Goal: Transaction & Acquisition: Purchase product/service

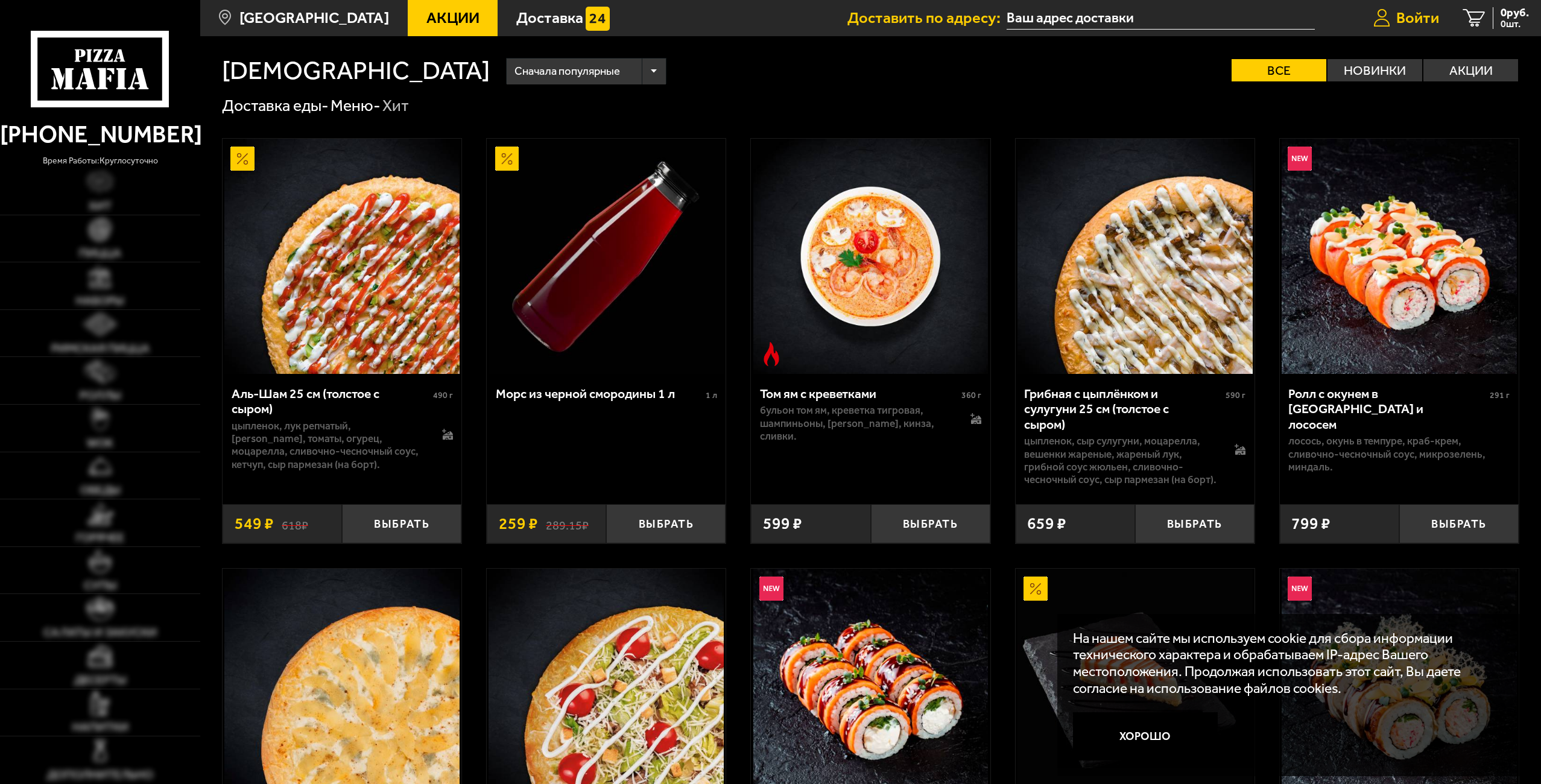
click at [1428, 5] on link "Войти" at bounding box center [1406, 18] width 90 height 36
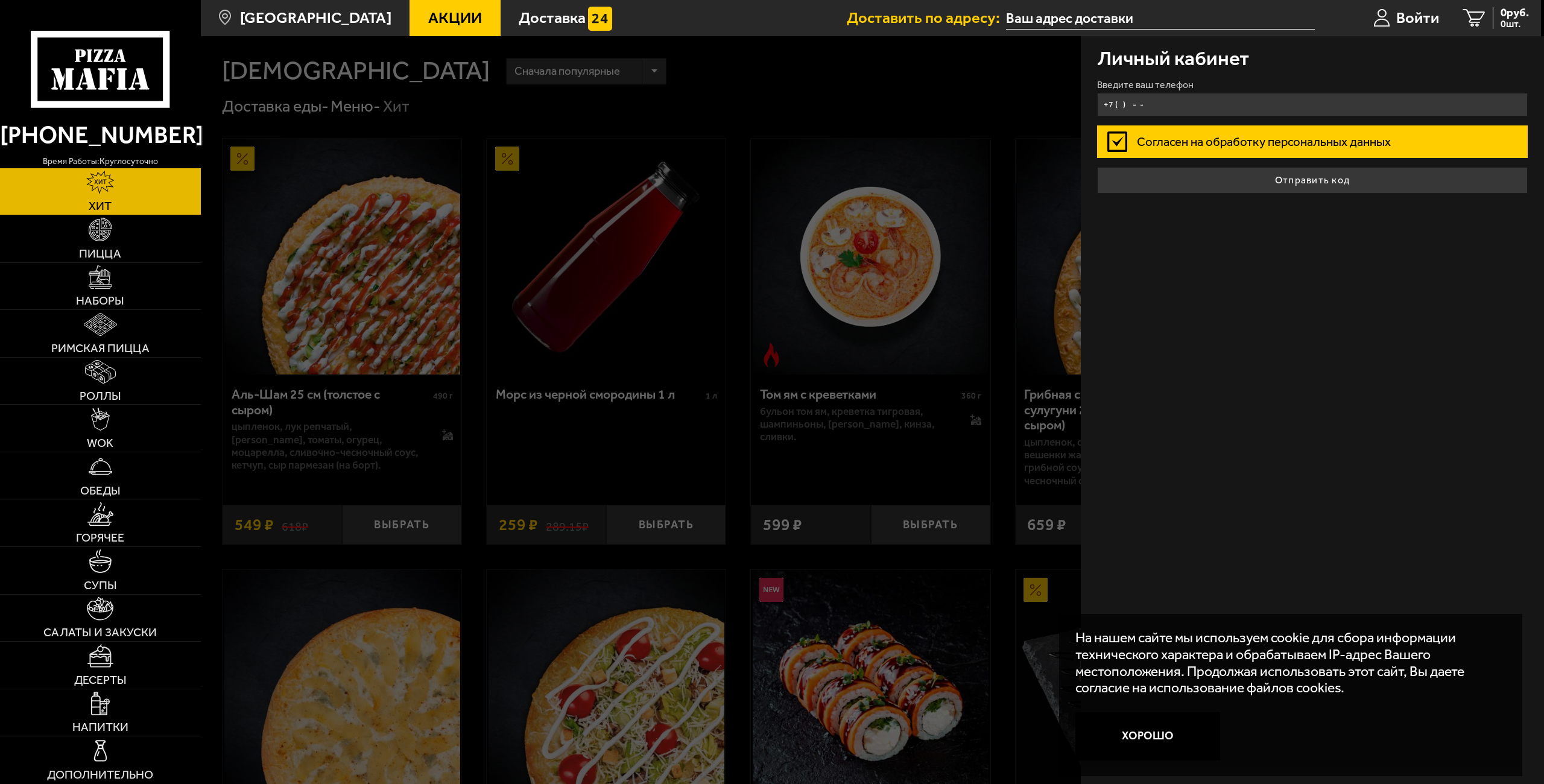
click at [1250, 109] on input "+7 ( ) - -" at bounding box center [1312, 105] width 431 height 23
click at [1132, 108] on input "+7 ( ) - -" at bounding box center [1312, 105] width 431 height 23
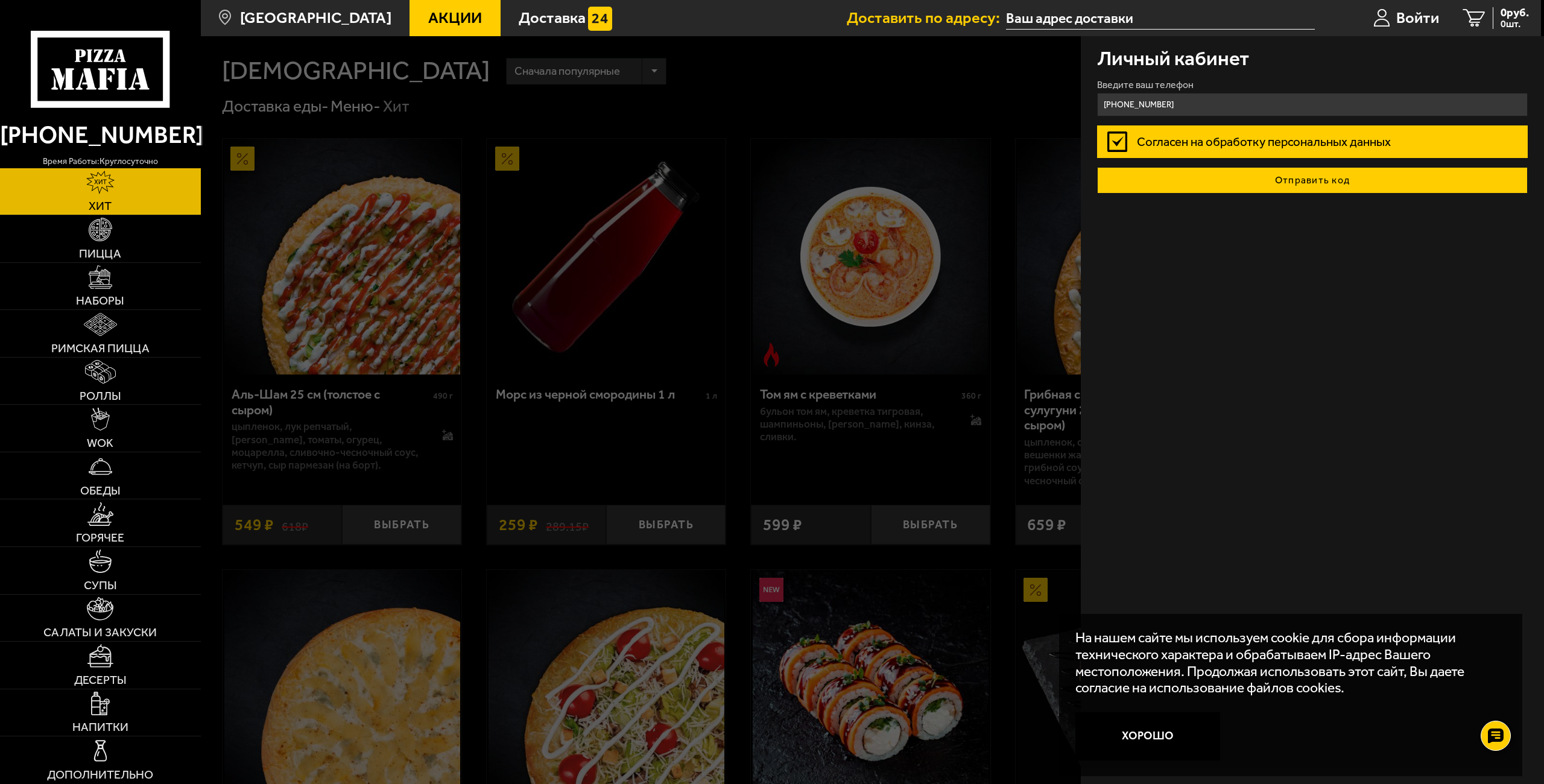
type input "+7 (911) 017-04-15"
click at [1161, 189] on button "Отправить код" at bounding box center [1312, 180] width 431 height 26
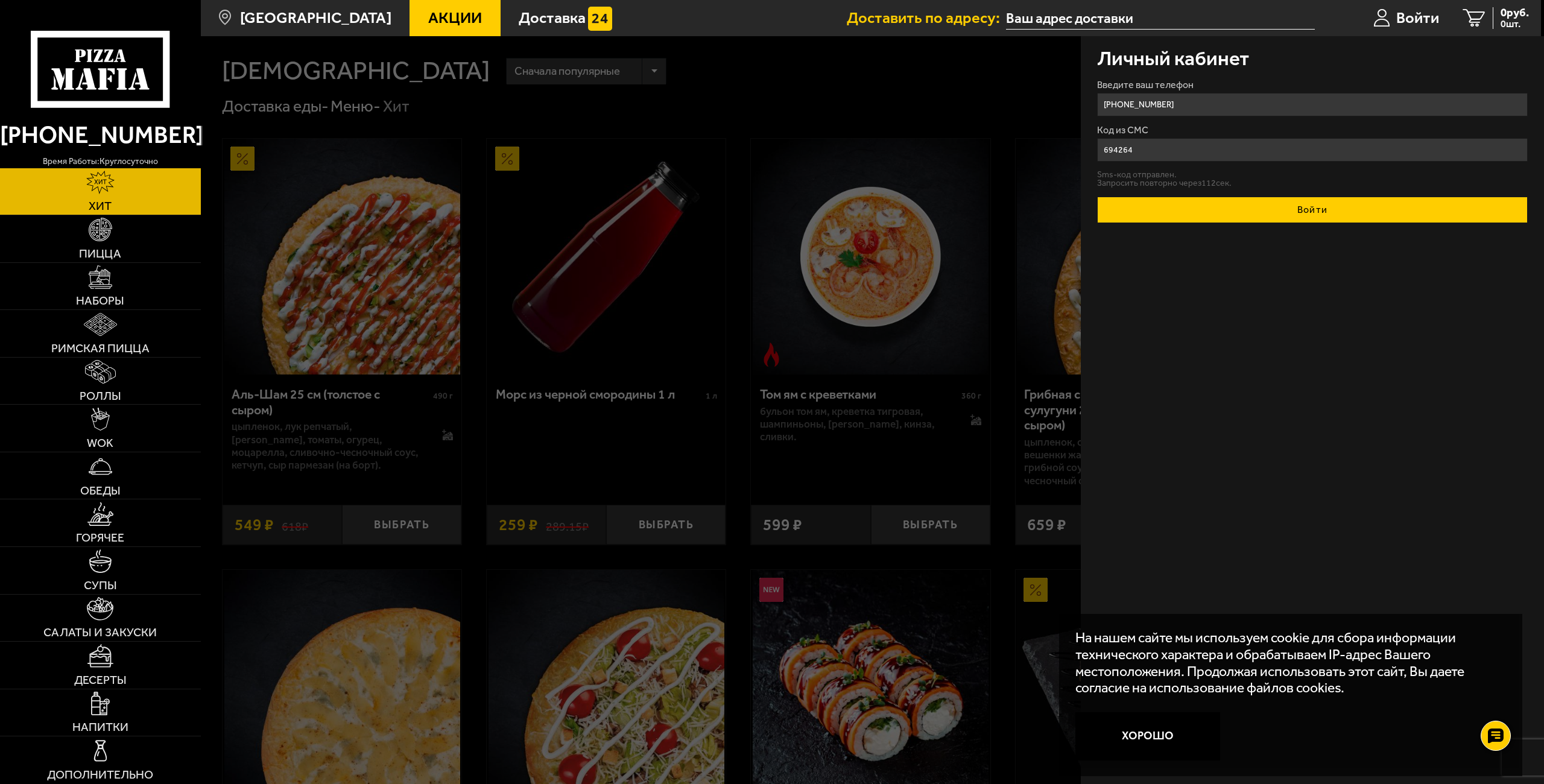
type input "694264"
click at [1175, 200] on button "Войти" at bounding box center [1312, 210] width 431 height 26
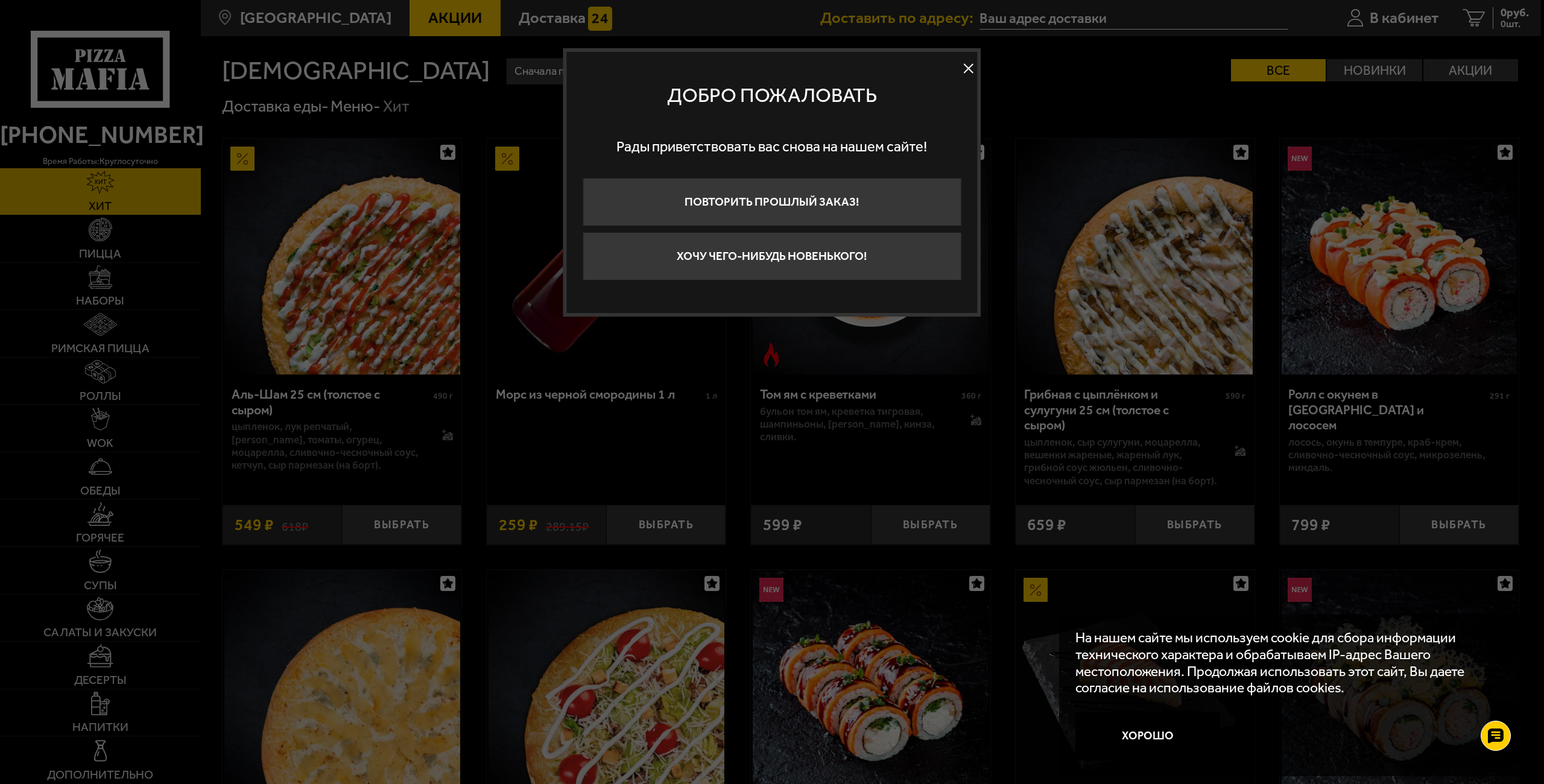
click at [960, 68] on button at bounding box center [968, 68] width 18 height 18
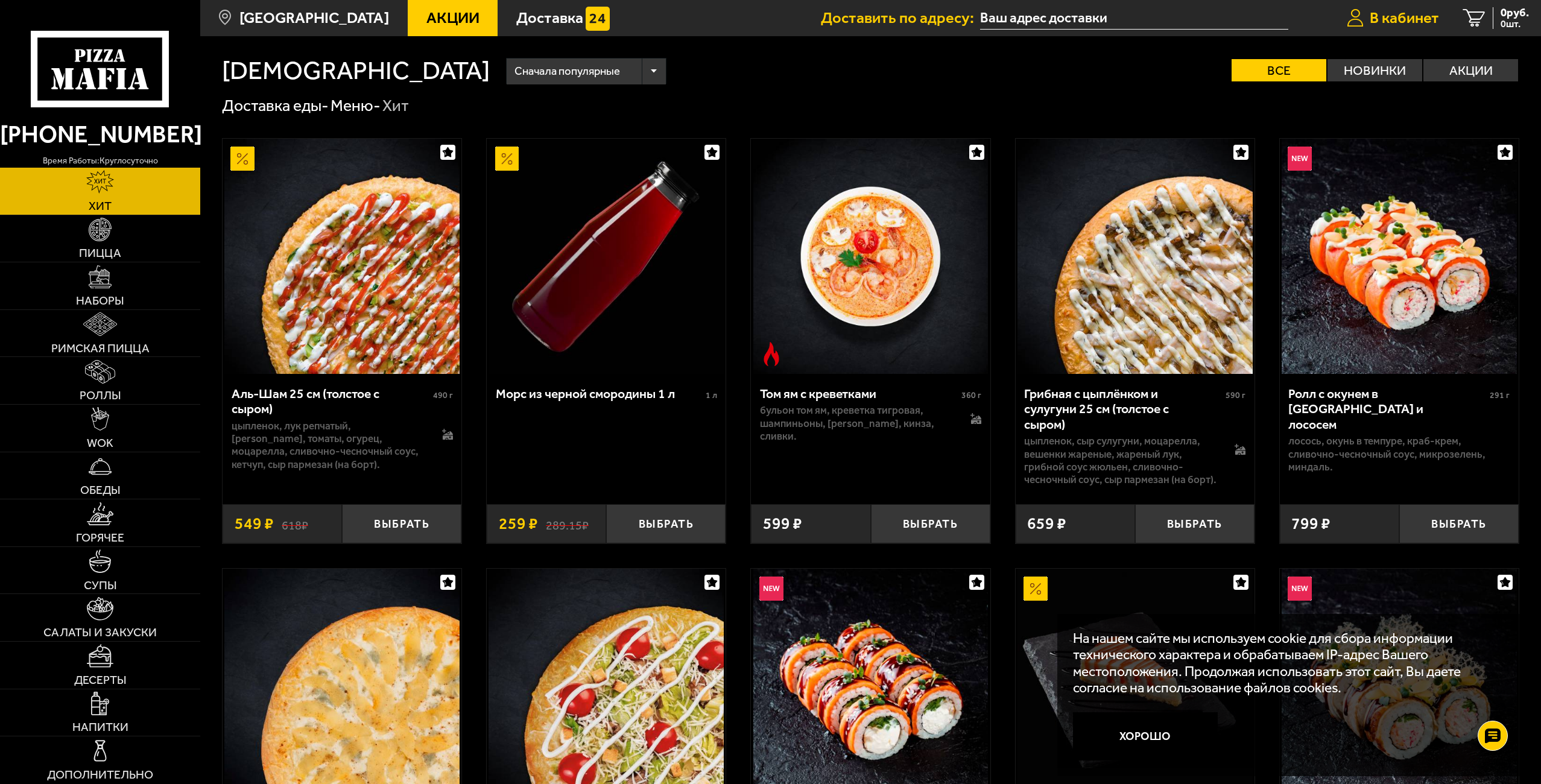
click at [1405, 13] on span "В кабинет" at bounding box center [1404, 18] width 70 height 15
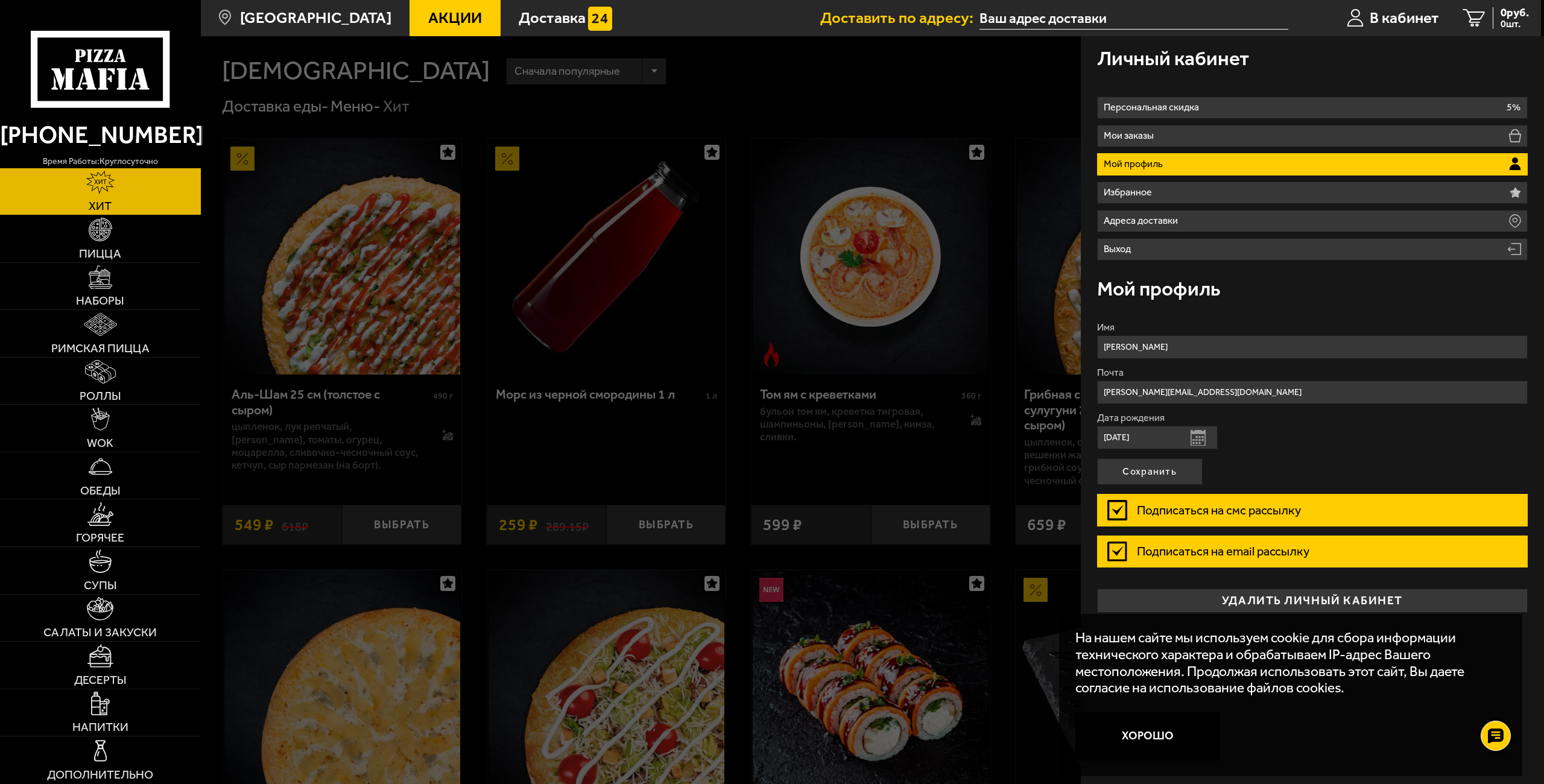
click at [1036, 12] on input "text" at bounding box center [1134, 18] width 309 height 22
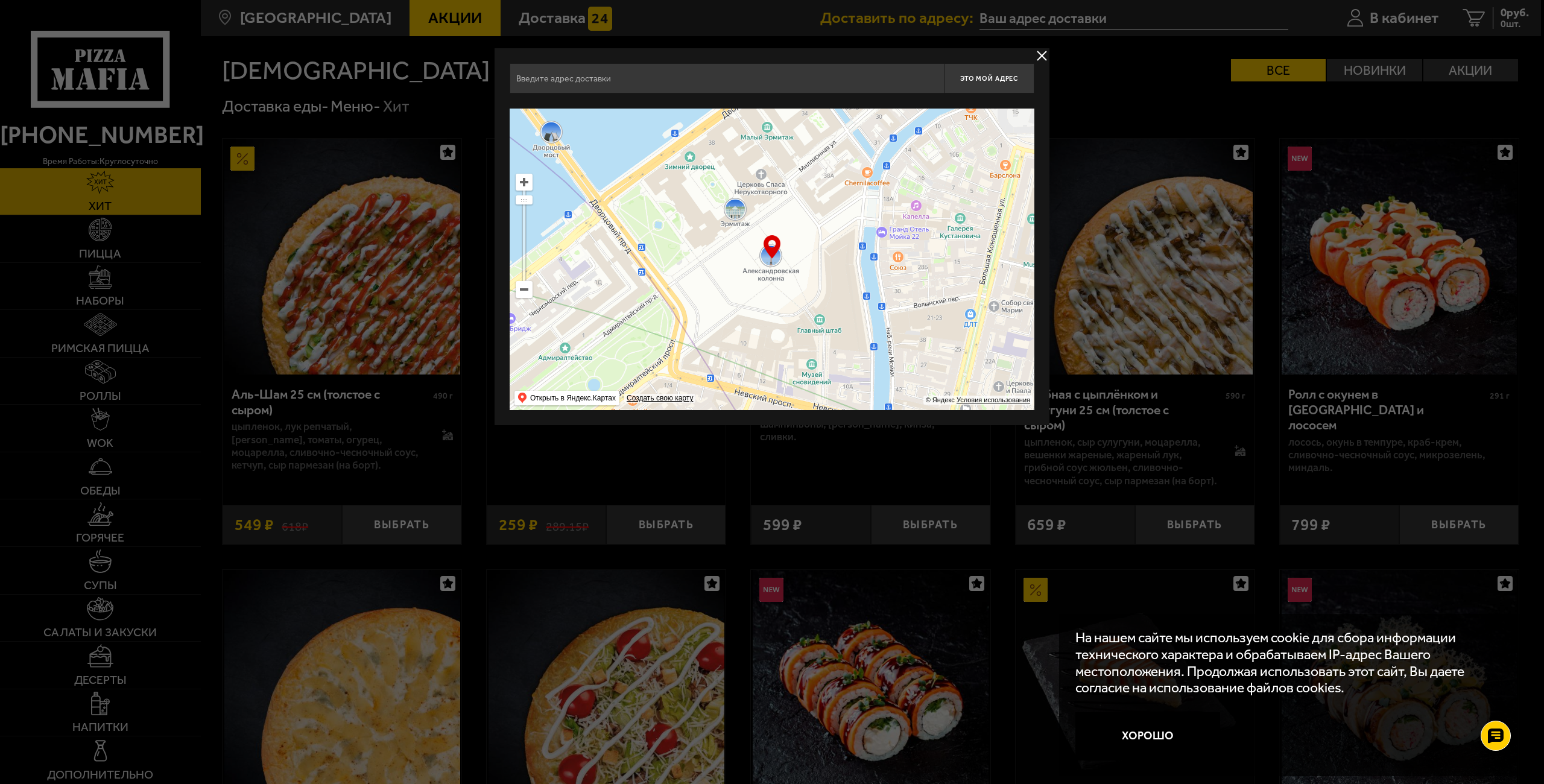
click at [531, 292] on ymaps at bounding box center [523, 289] width 15 height 15
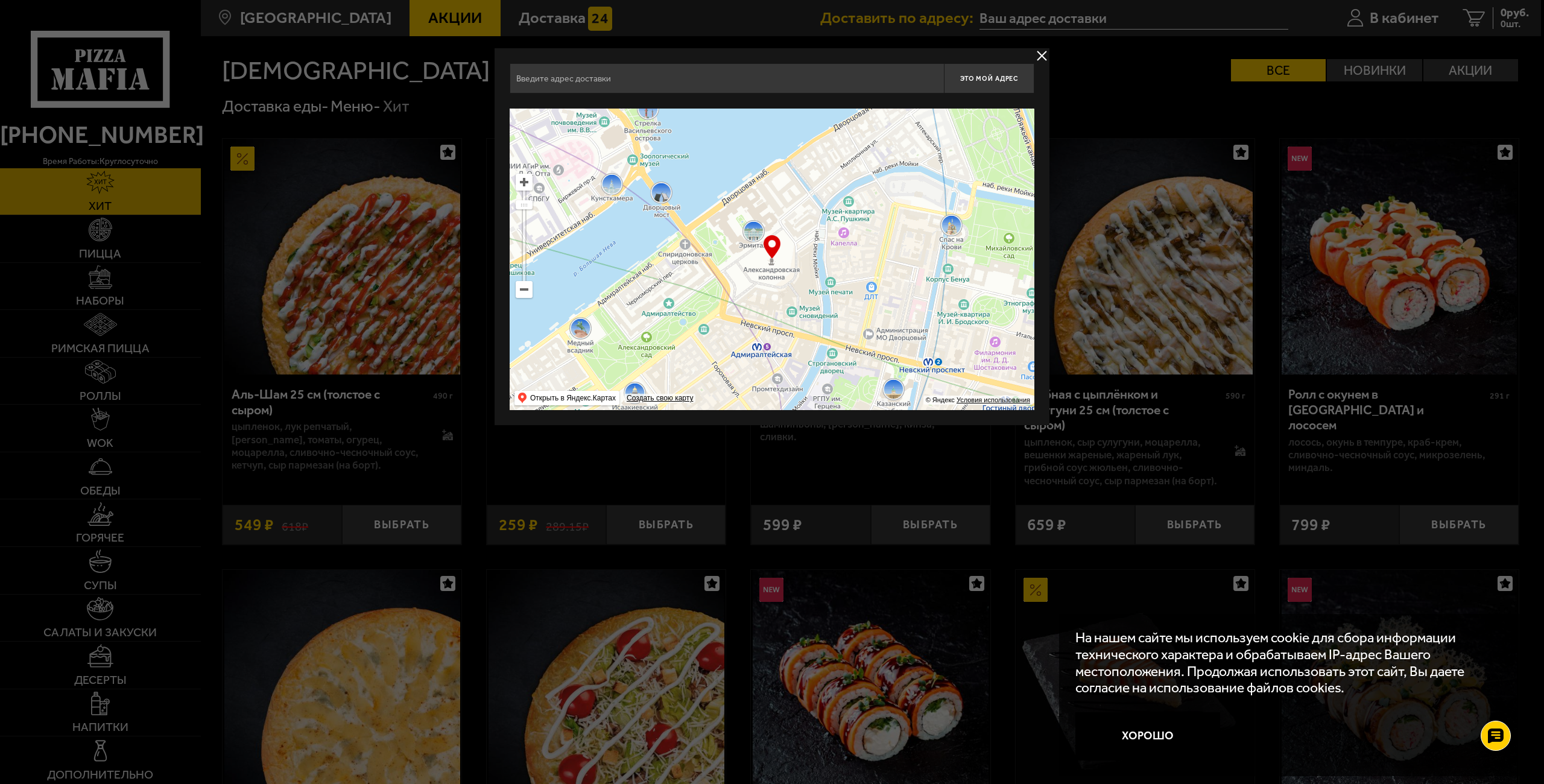
drag, startPoint x: 599, startPoint y: 77, endPoint x: 605, endPoint y: 75, distance: 6.3
click at [599, 77] on input "text" at bounding box center [726, 78] width 434 height 30
click at [626, 82] on input "лесной 19к4в" at bounding box center [726, 78] width 434 height 30
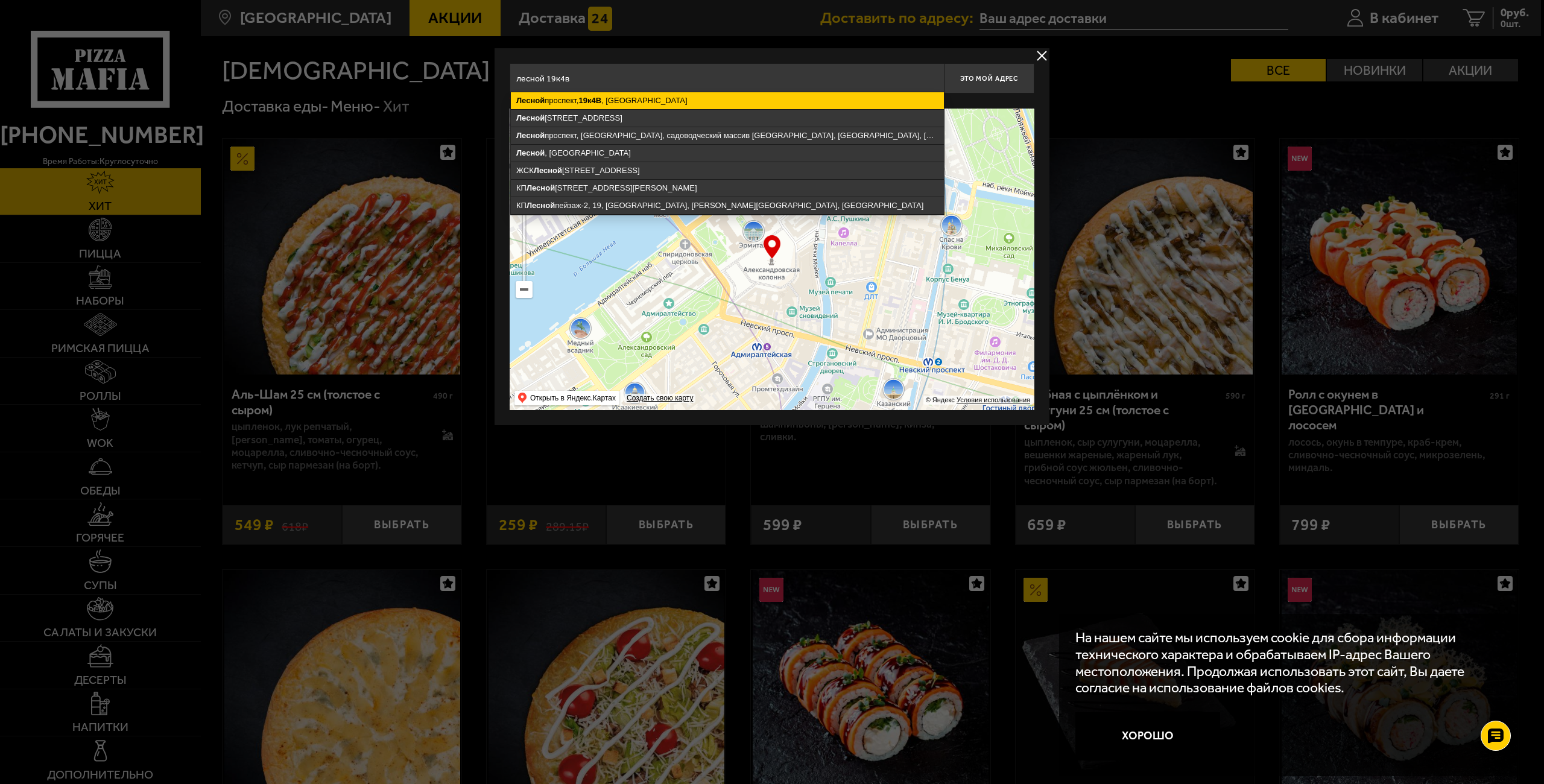
click at [611, 105] on ymaps "Лесной проспект, 19к4В , Санкт-Петербург" at bounding box center [727, 100] width 433 height 17
type input "Санкт-Петербург, Лесной проспект, 19к4В"
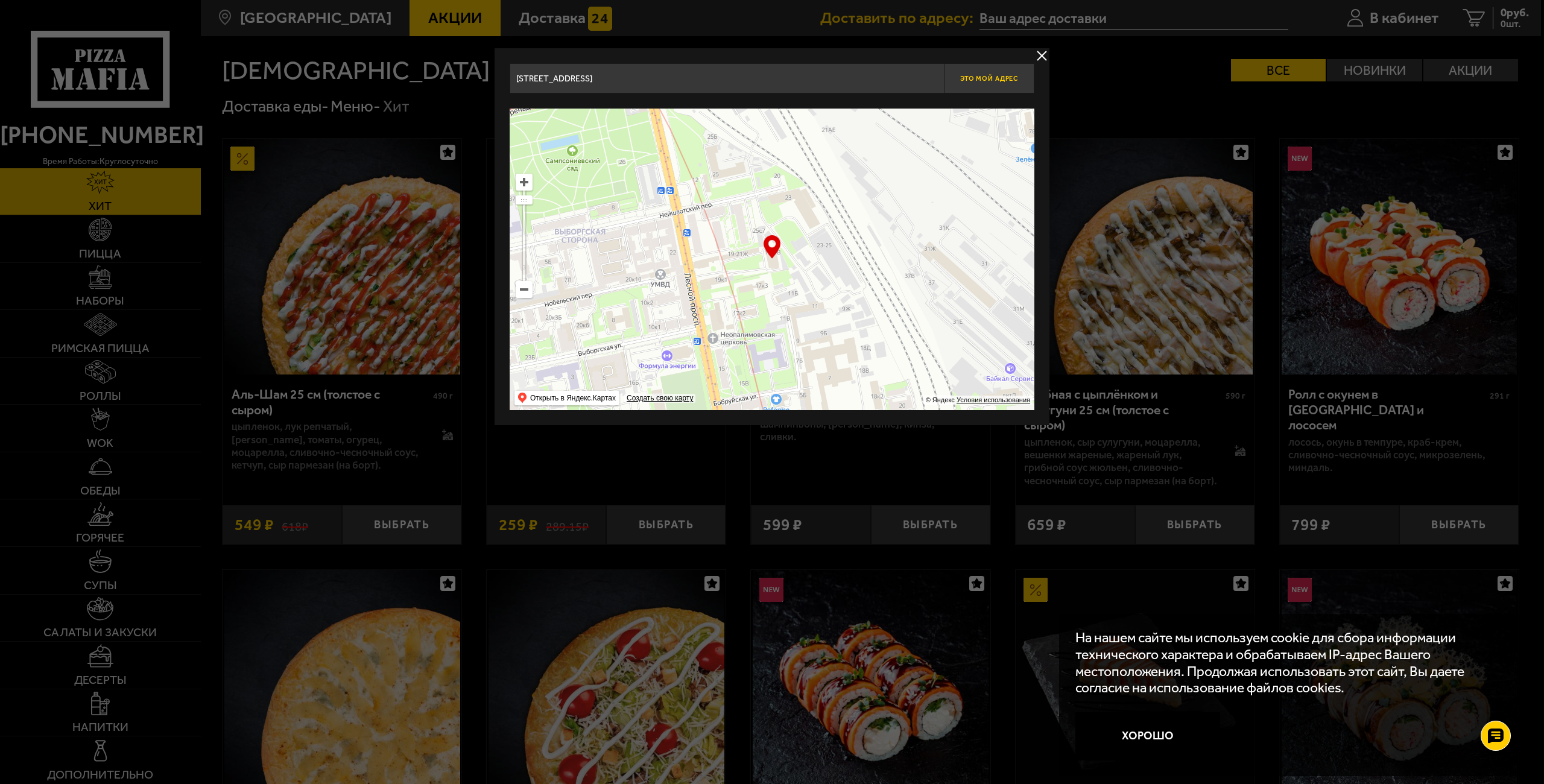
click at [979, 71] on button "Это мой адрес" at bounding box center [989, 78] width 90 height 30
type input "[STREET_ADDRESS]"
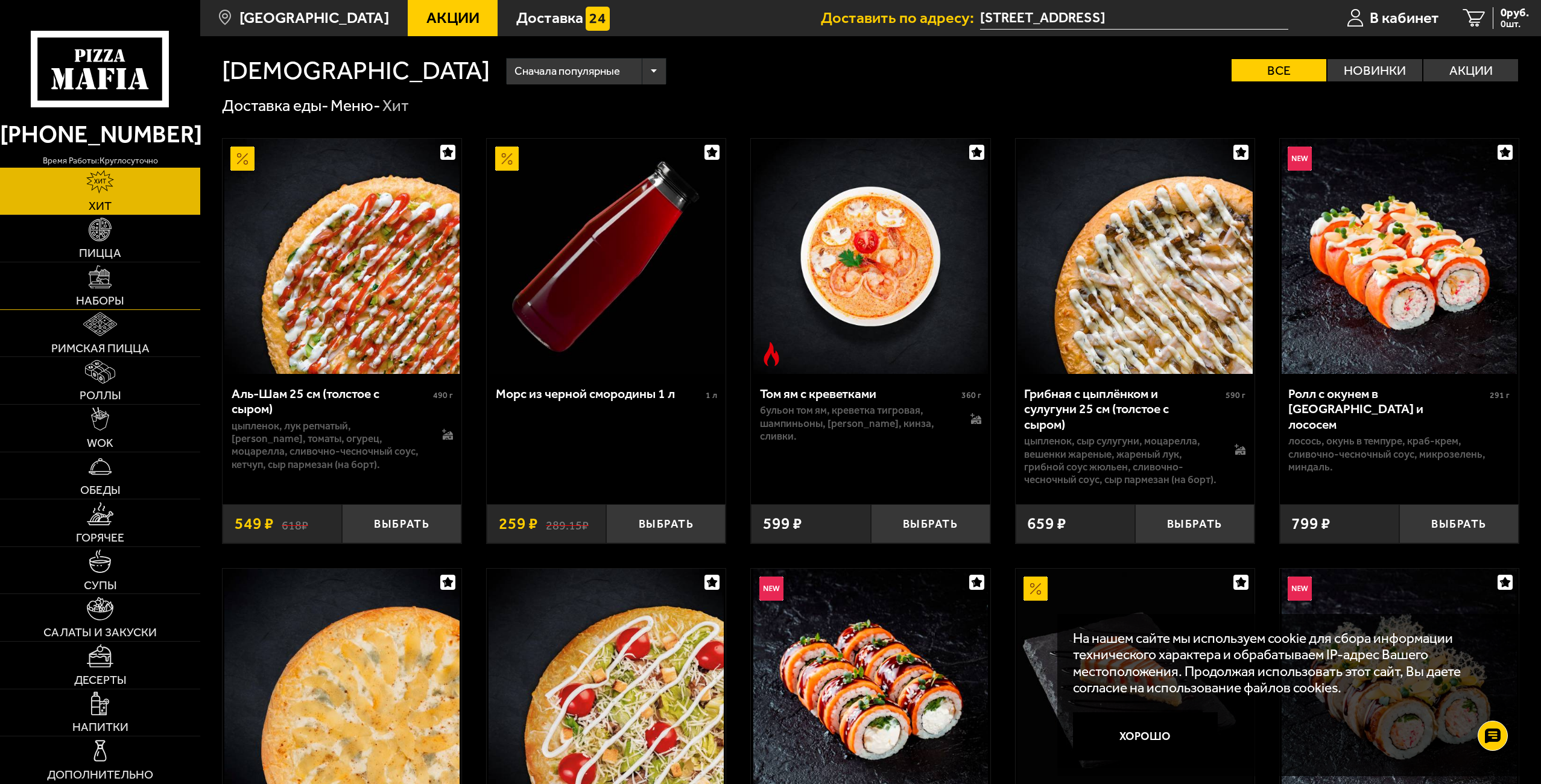
click at [113, 278] on link "Наборы" at bounding box center [100, 285] width 200 height 47
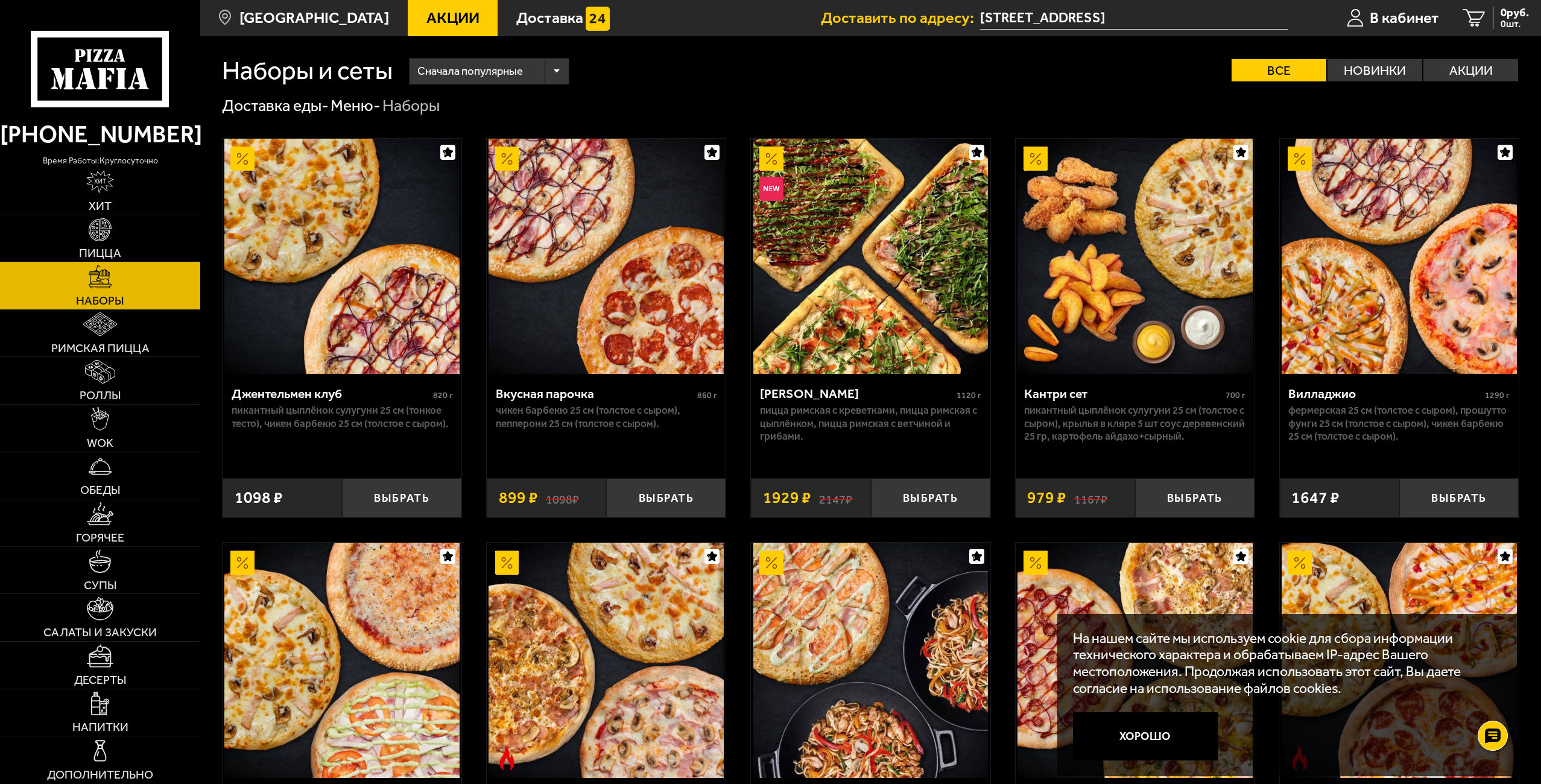
click at [121, 233] on link "Пицца" at bounding box center [100, 239] width 200 height 47
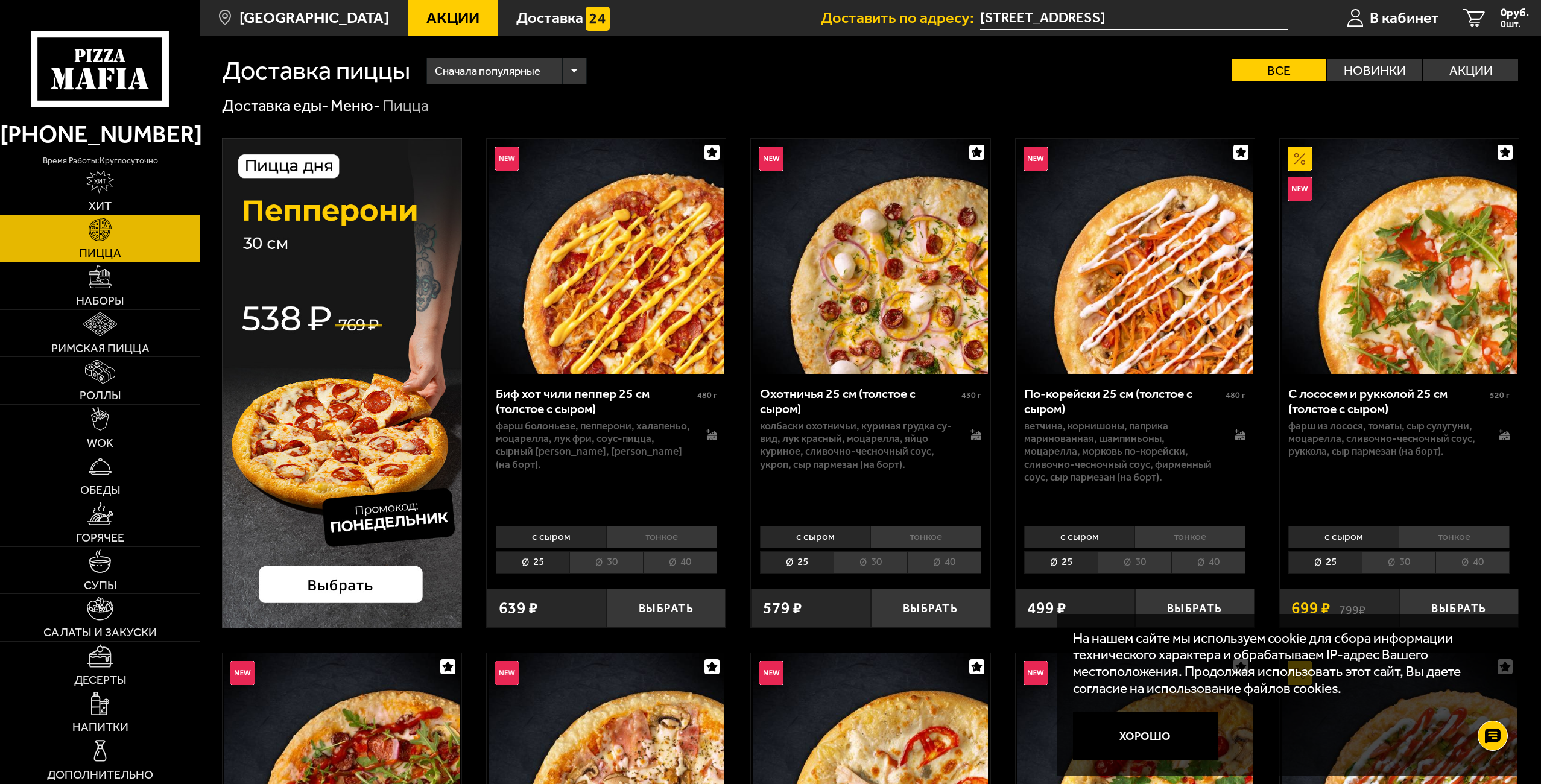
click at [685, 560] on li "40" at bounding box center [680, 562] width 74 height 22
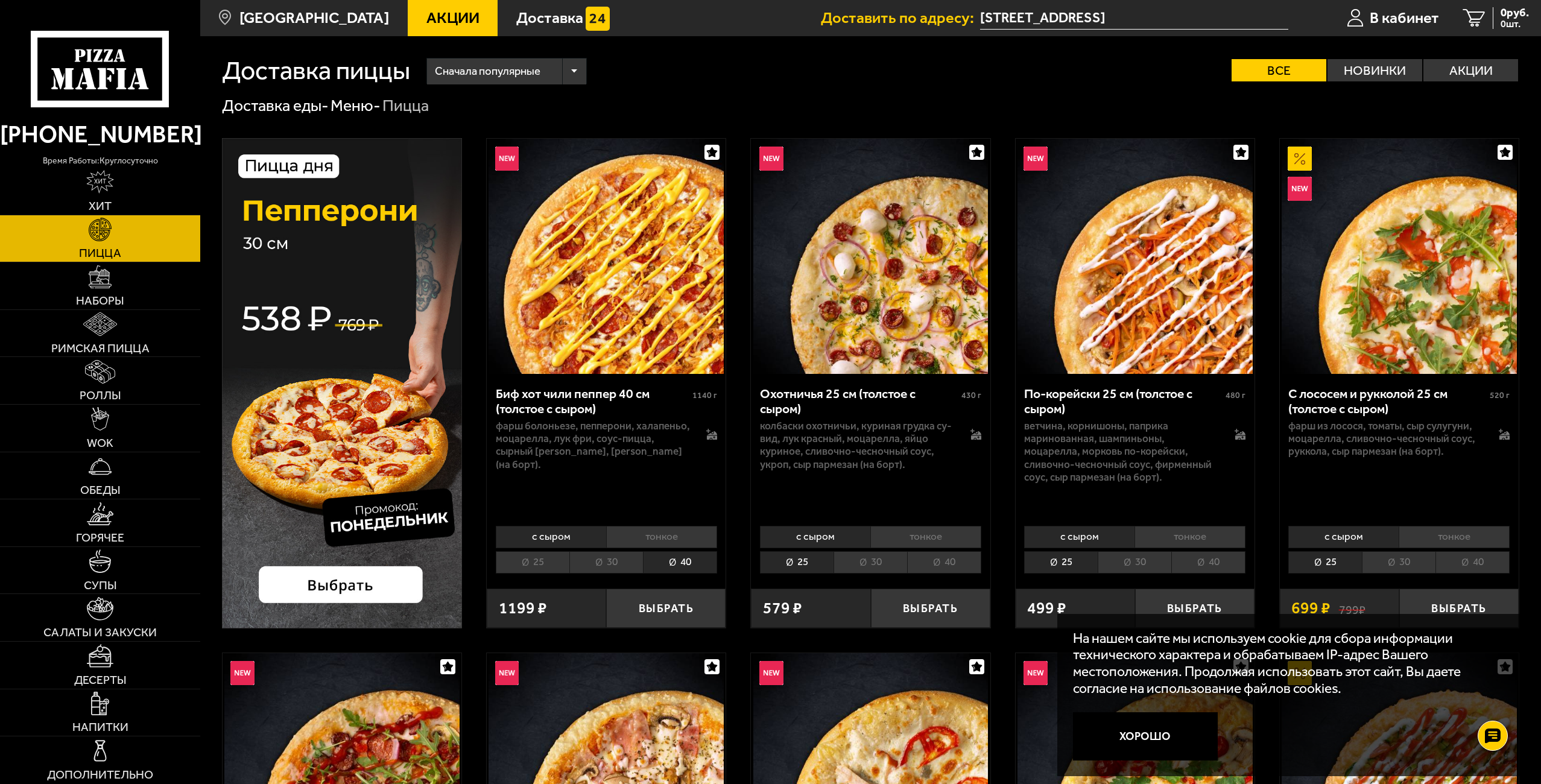
click at [650, 529] on li "тонкое" at bounding box center [661, 537] width 111 height 22
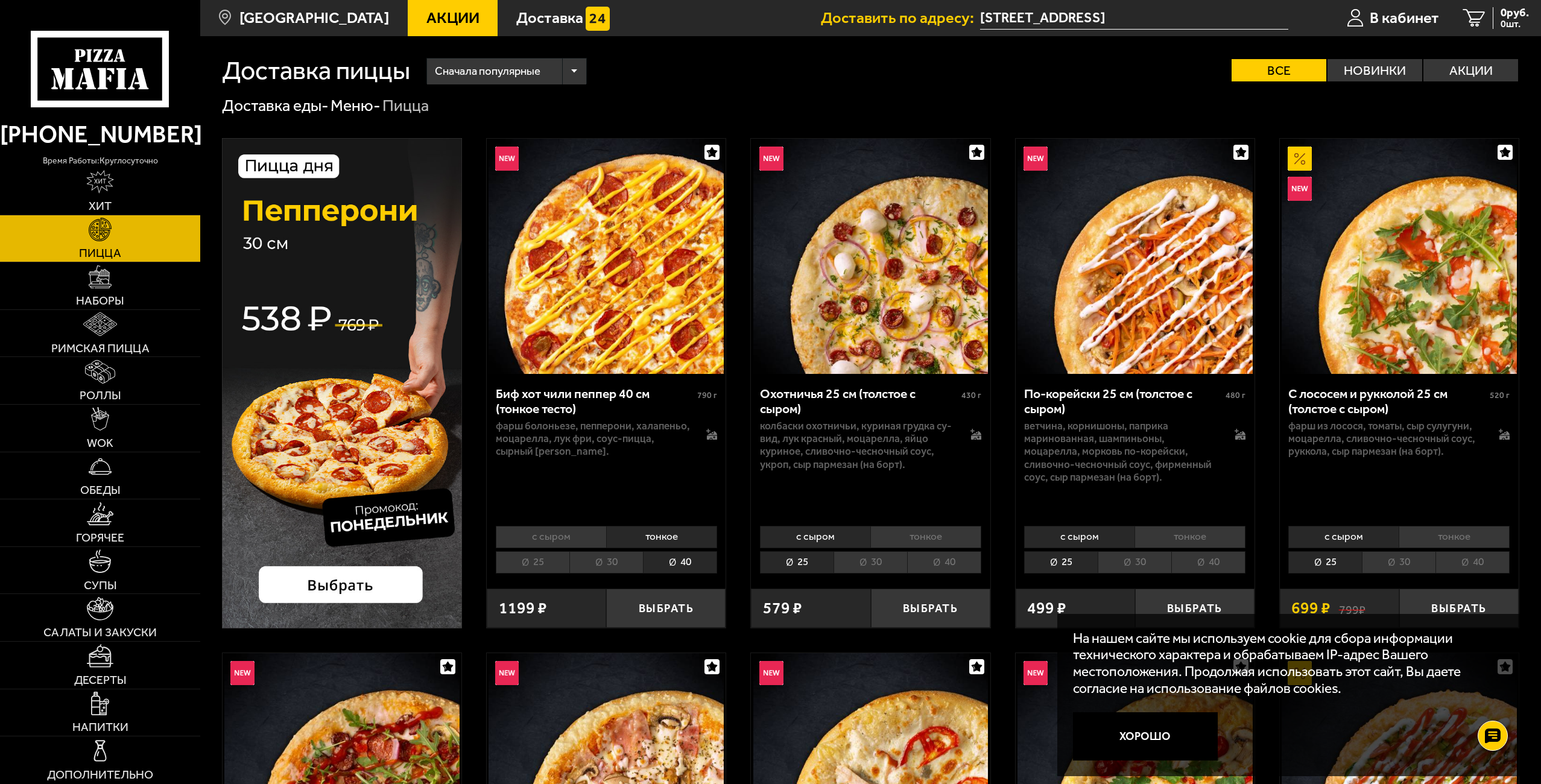
click at [590, 534] on li "с сыром" at bounding box center [551, 537] width 110 height 22
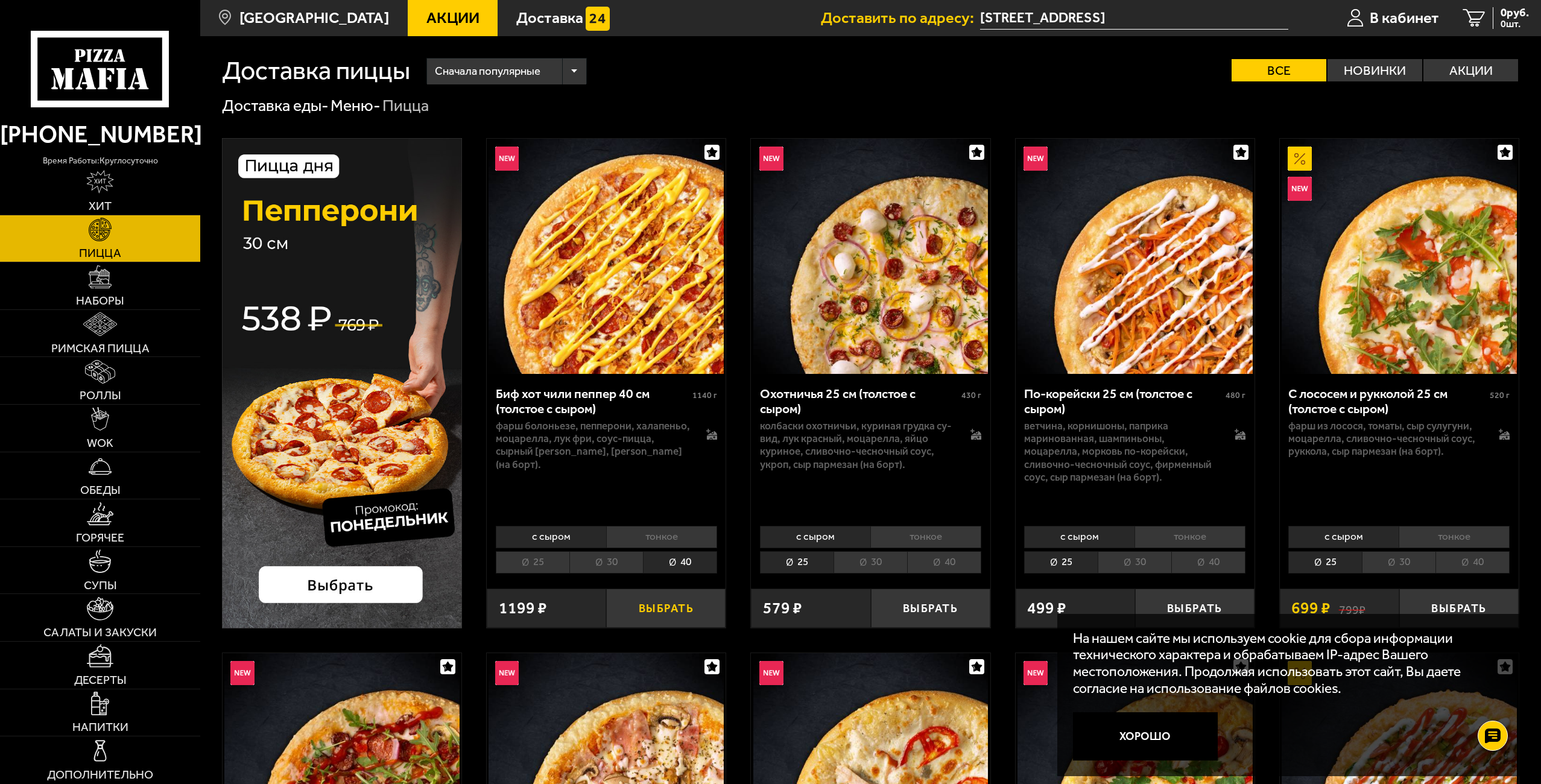
click at [661, 608] on button "Выбрать" at bounding box center [666, 608] width 119 height 39
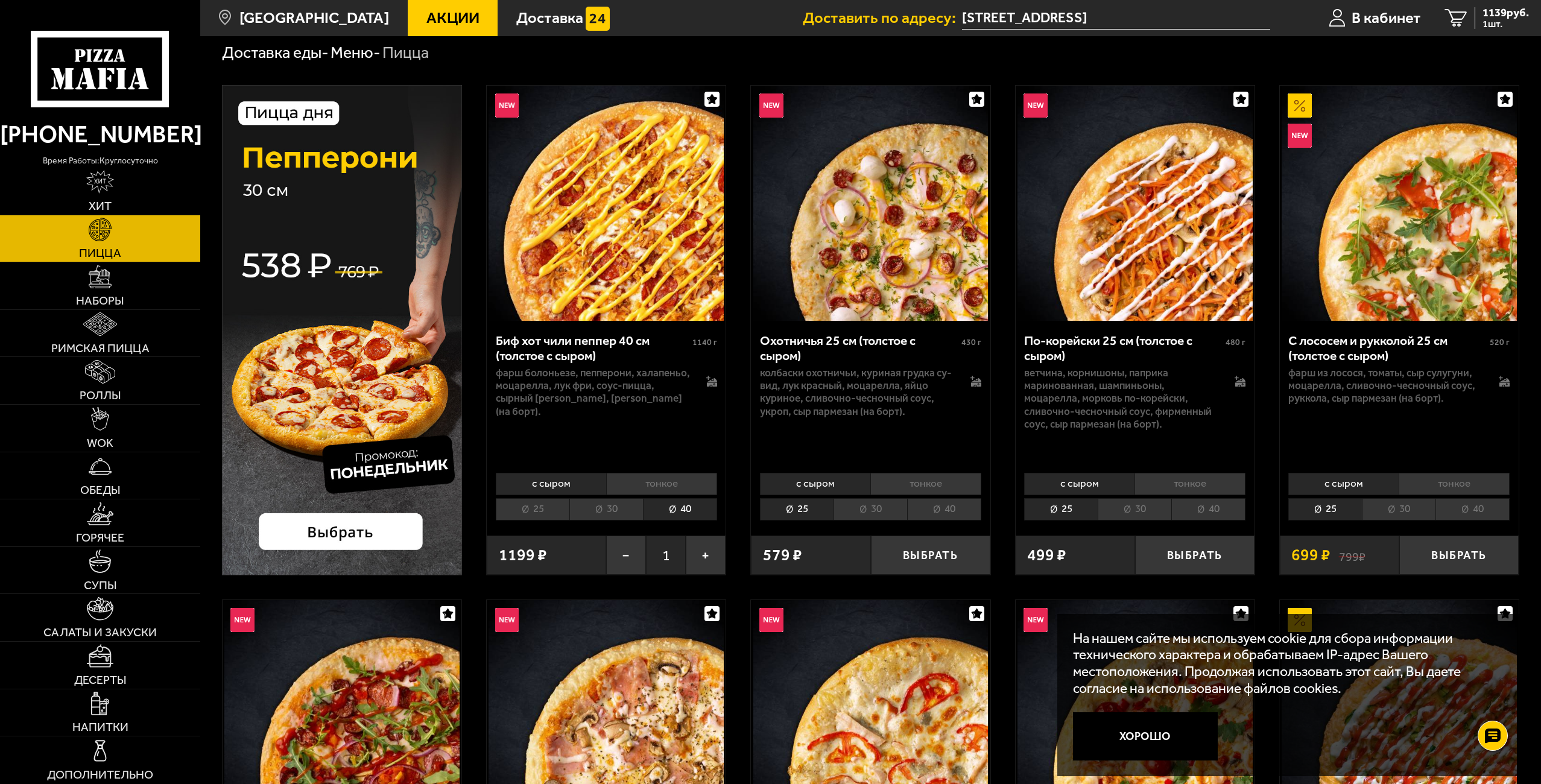
scroll to position [80, 0]
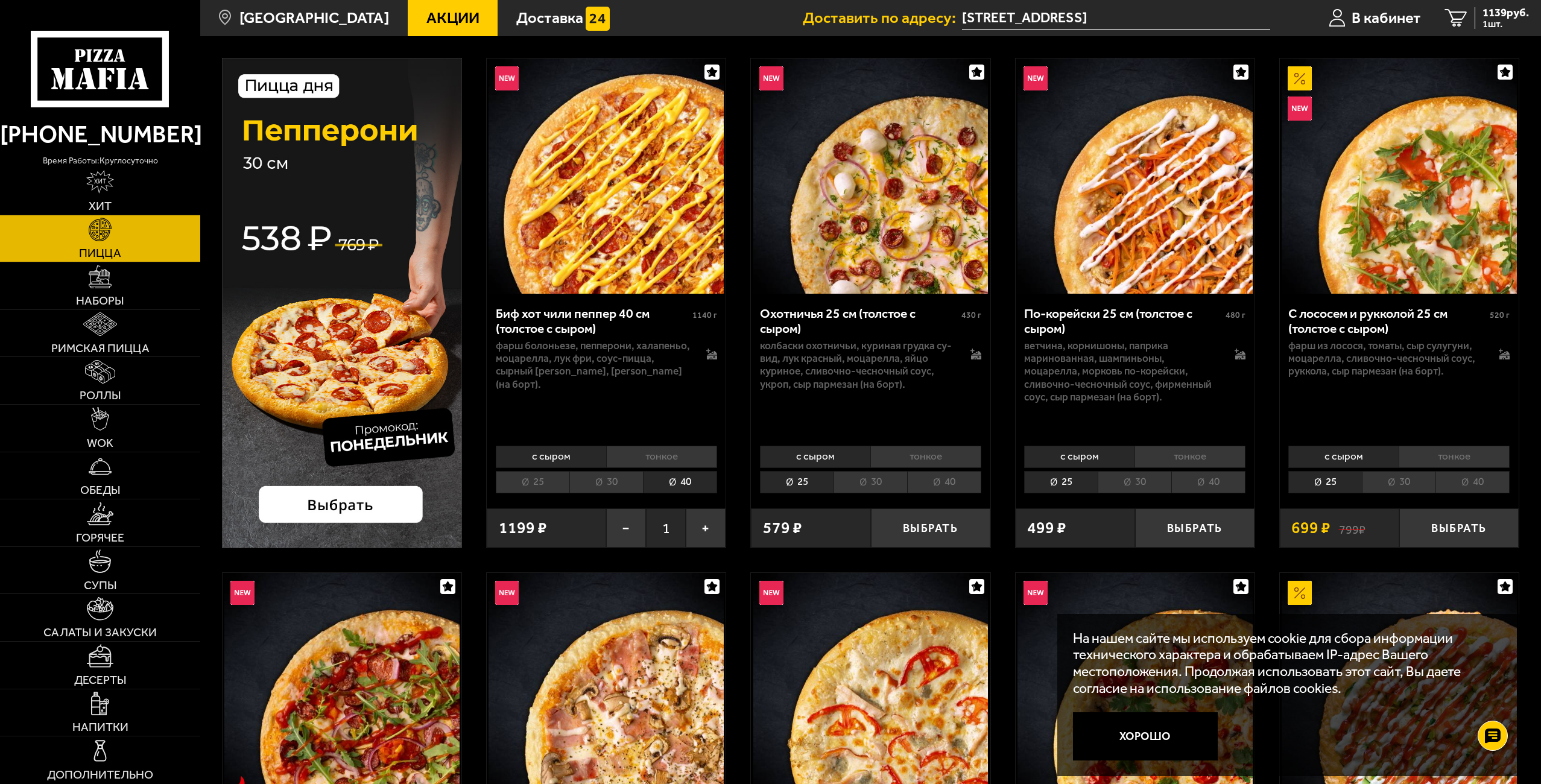
click at [1203, 478] on li "40" at bounding box center [1208, 482] width 74 height 22
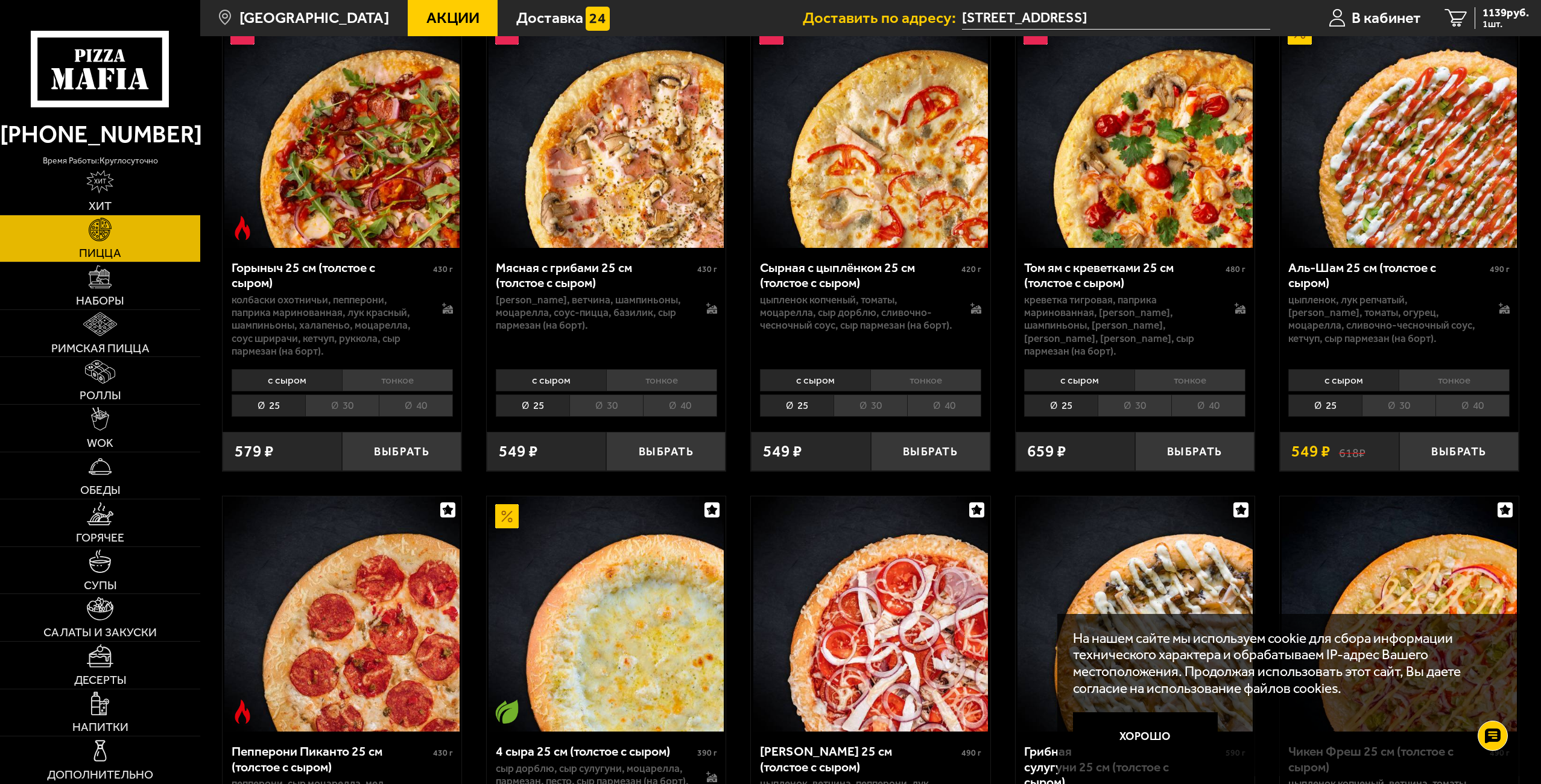
scroll to position [643, 0]
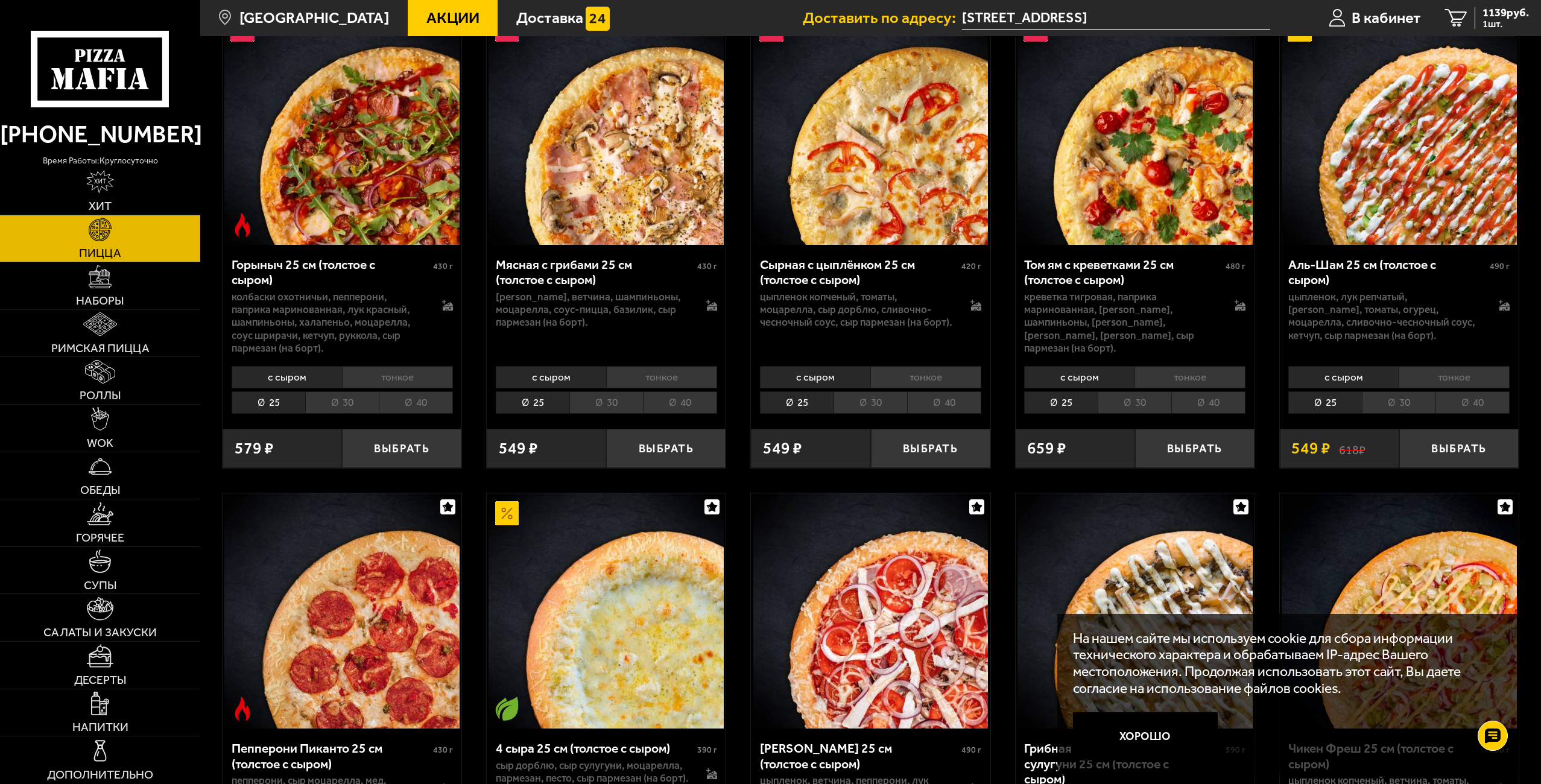
click at [405, 408] on li "40" at bounding box center [416, 402] width 74 height 22
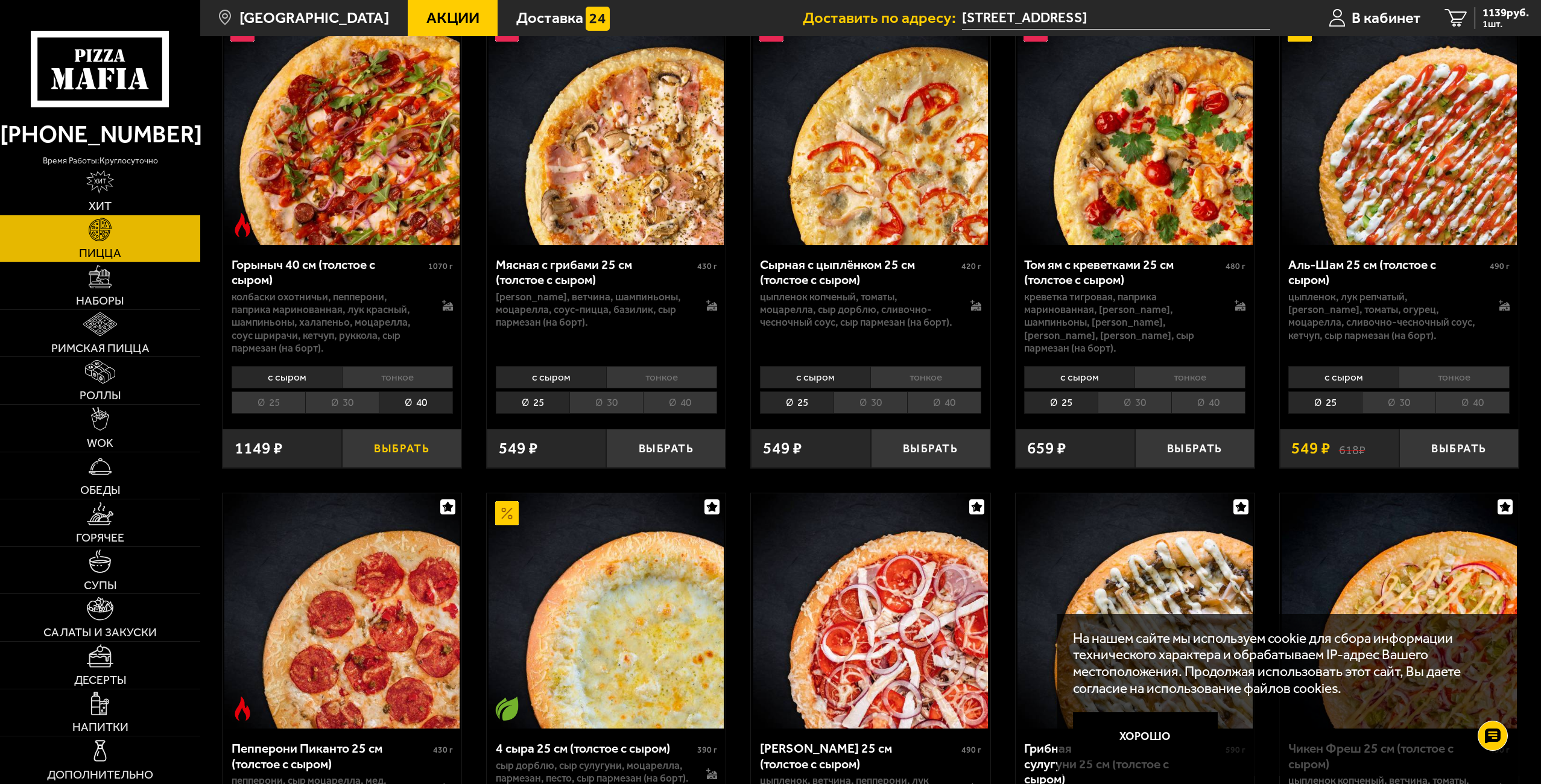
click at [403, 447] on button "Выбрать" at bounding box center [402, 448] width 119 height 39
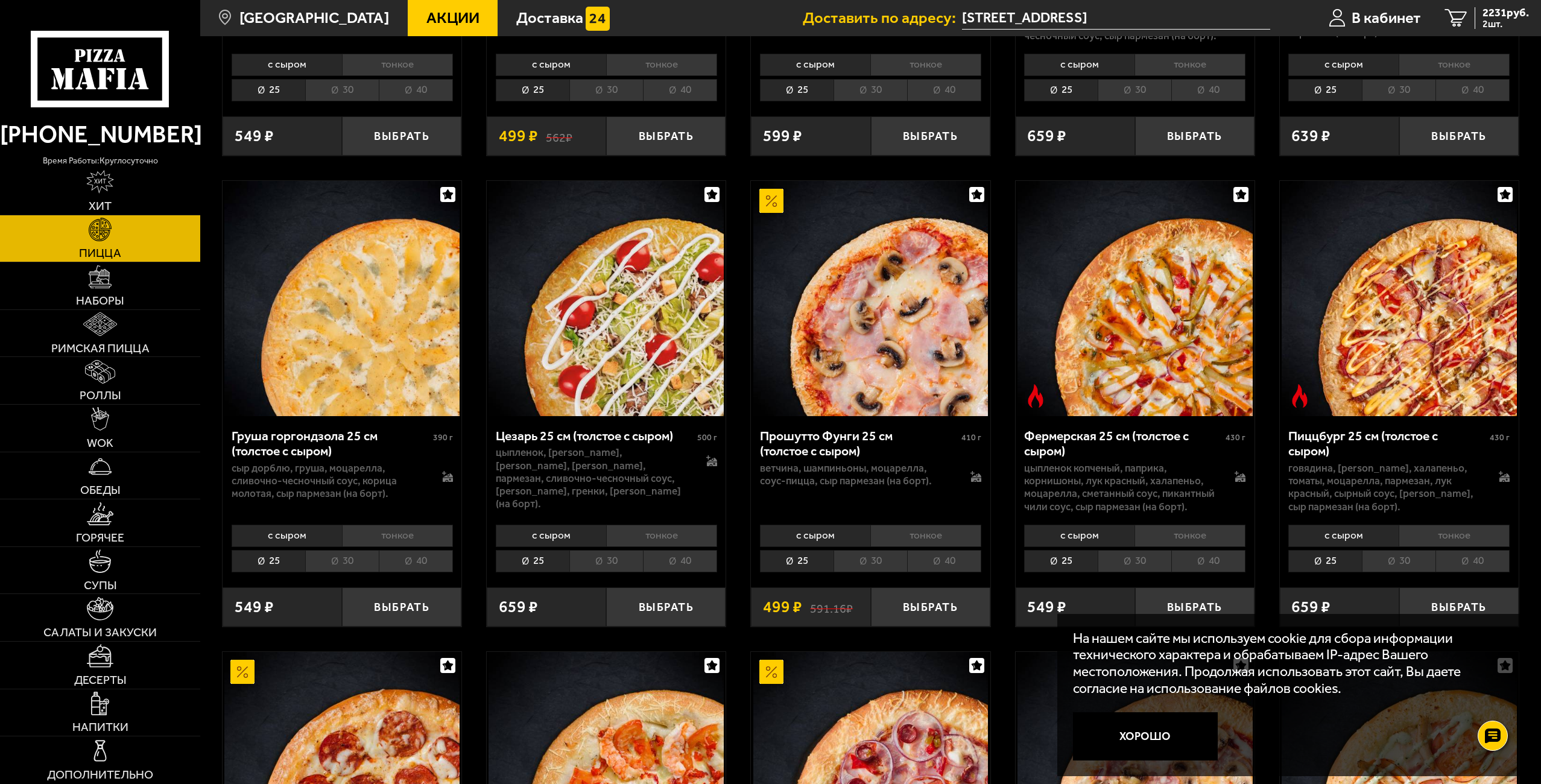
scroll to position [1527, 0]
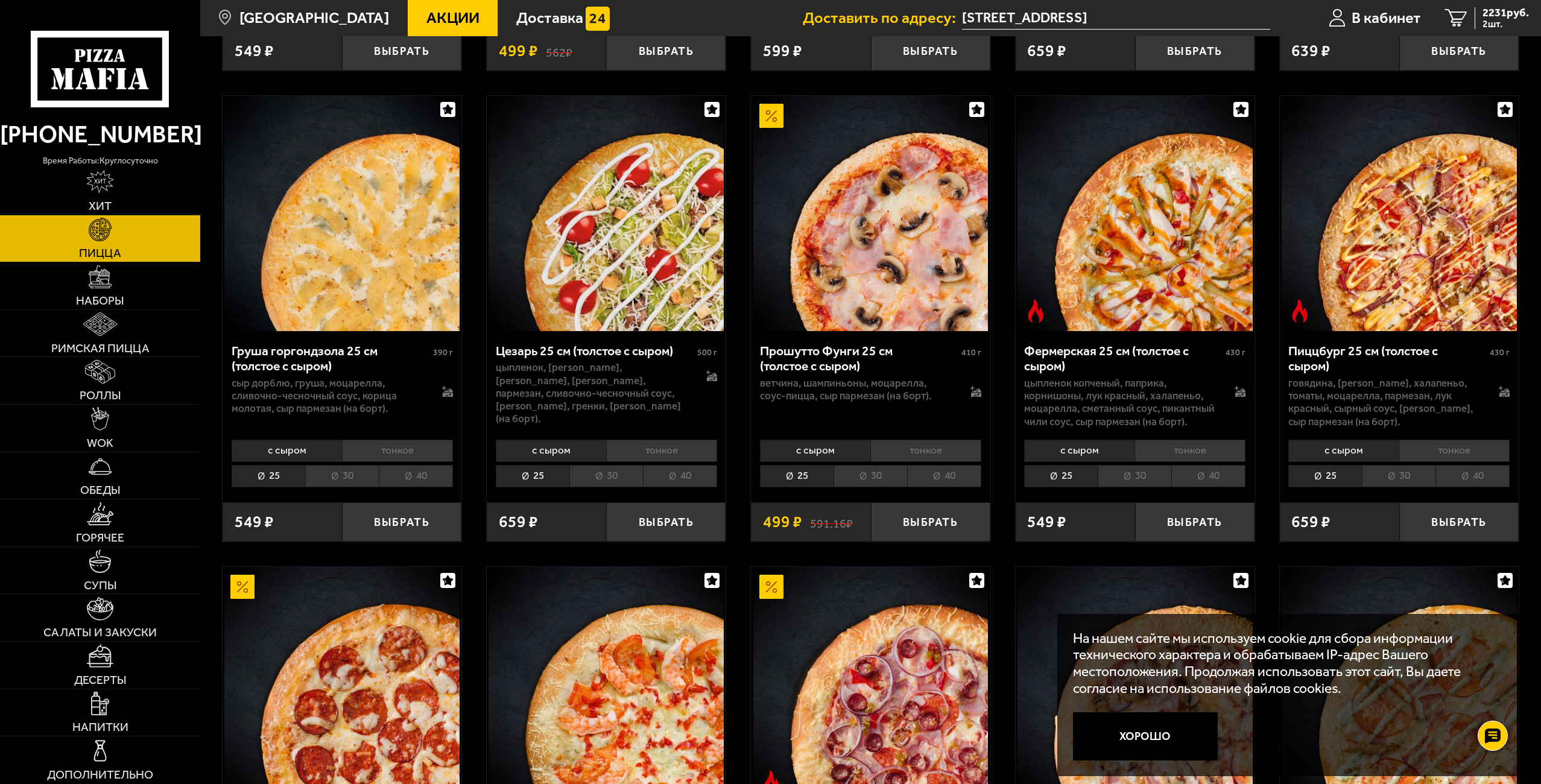
click at [1468, 481] on li "40" at bounding box center [1472, 476] width 74 height 22
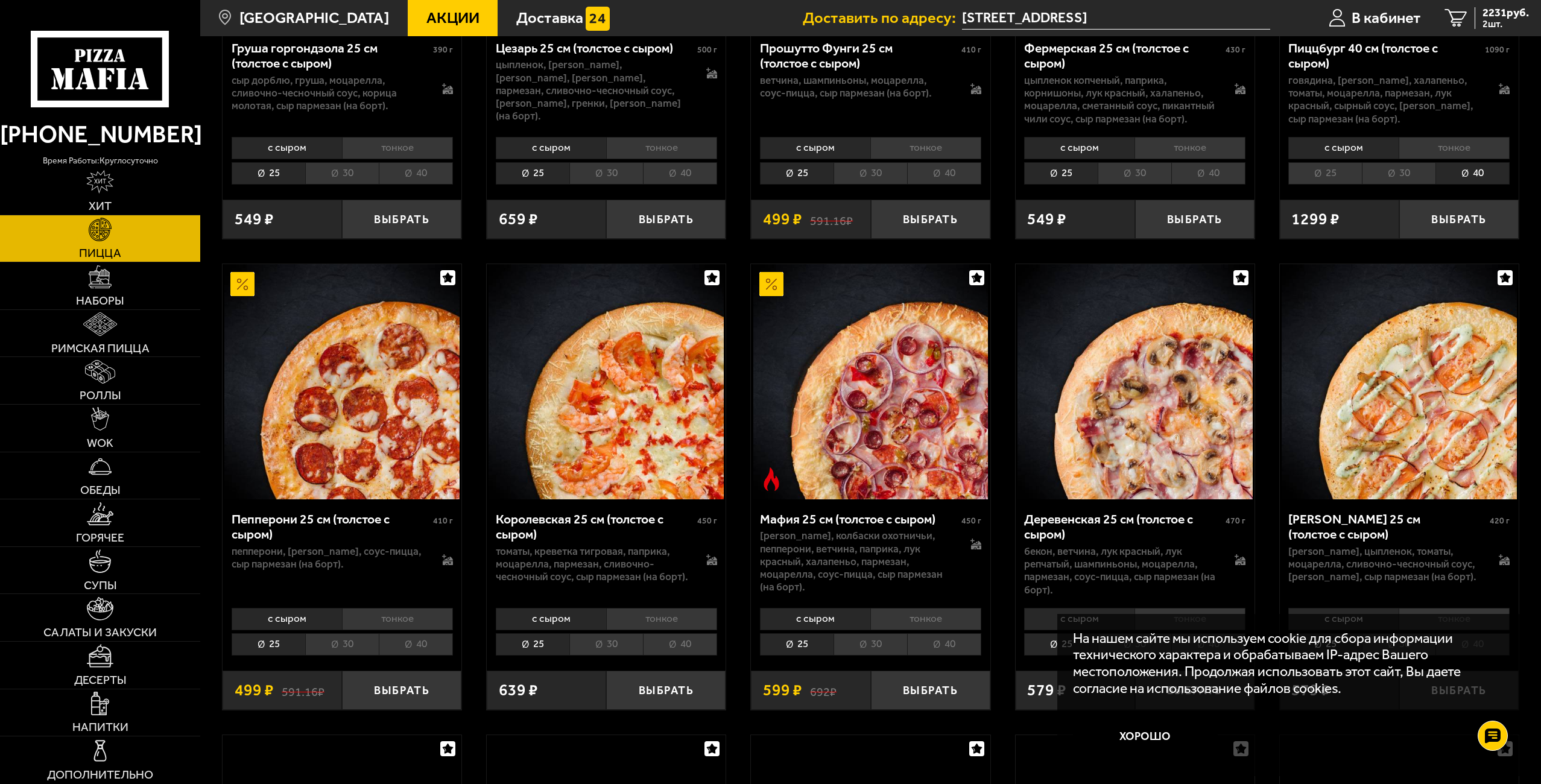
scroll to position [1929, 0]
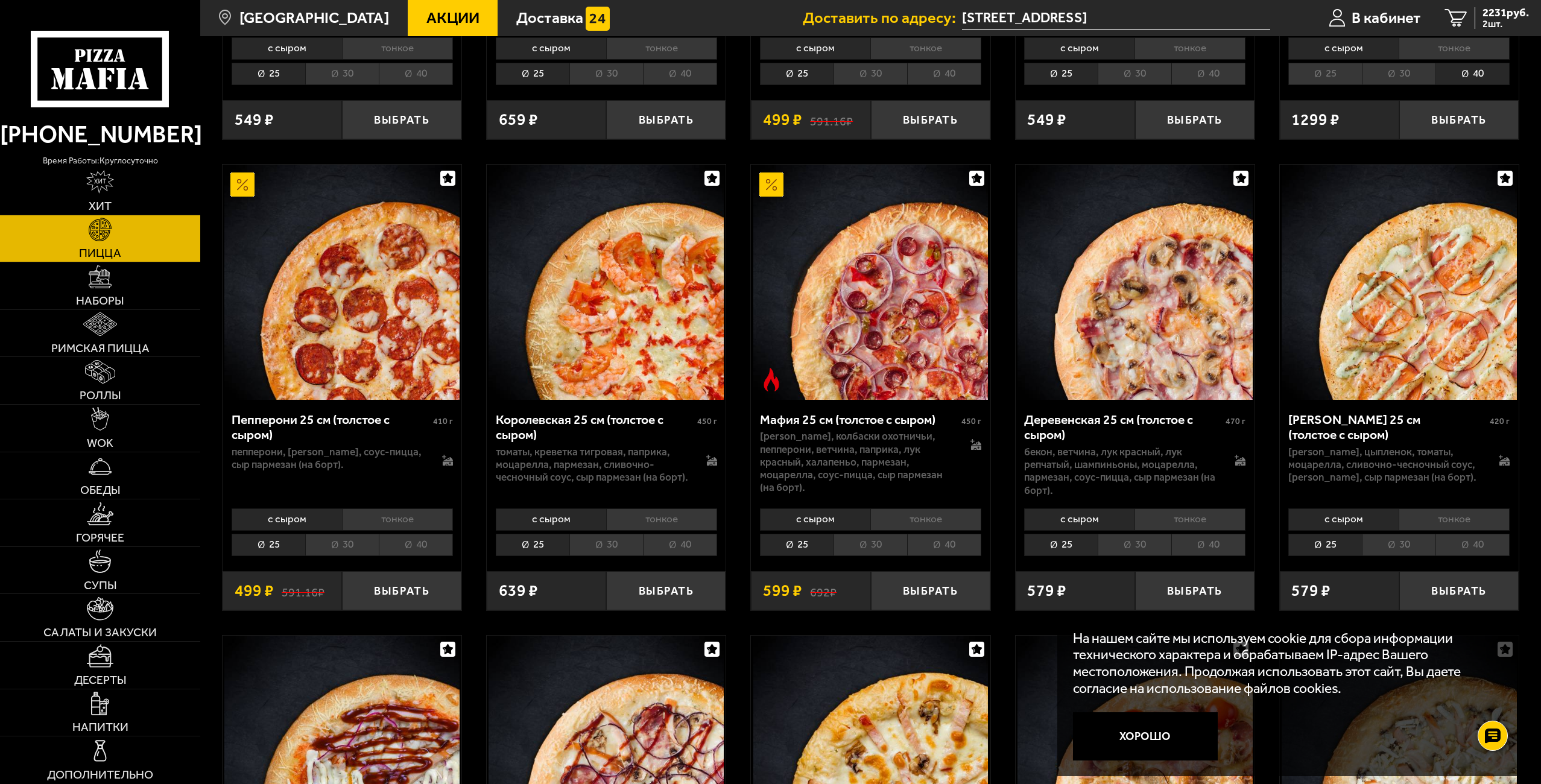
click at [928, 544] on li "40" at bounding box center [944, 545] width 74 height 22
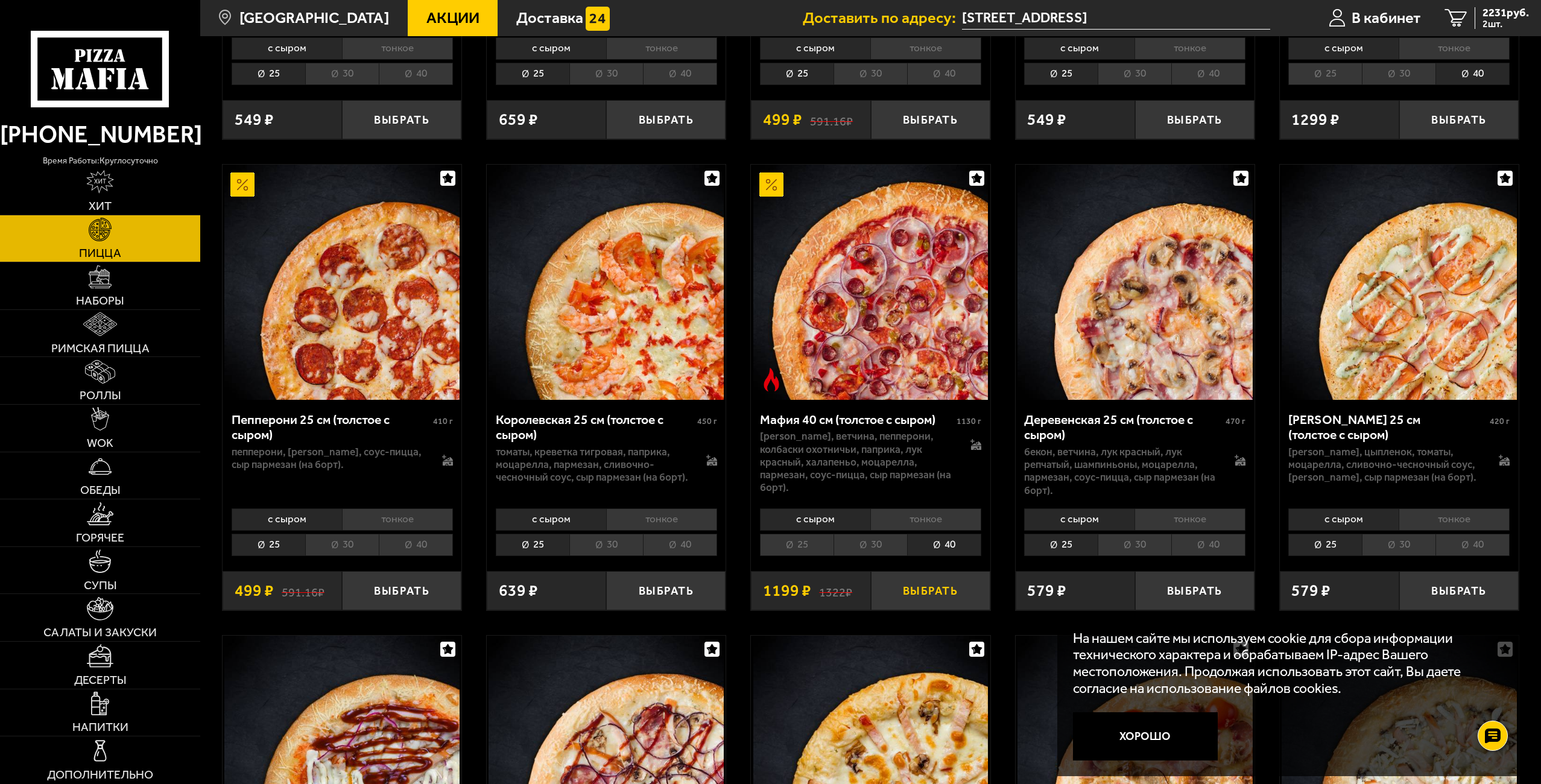
click at [929, 587] on button "Выбрать" at bounding box center [931, 590] width 119 height 39
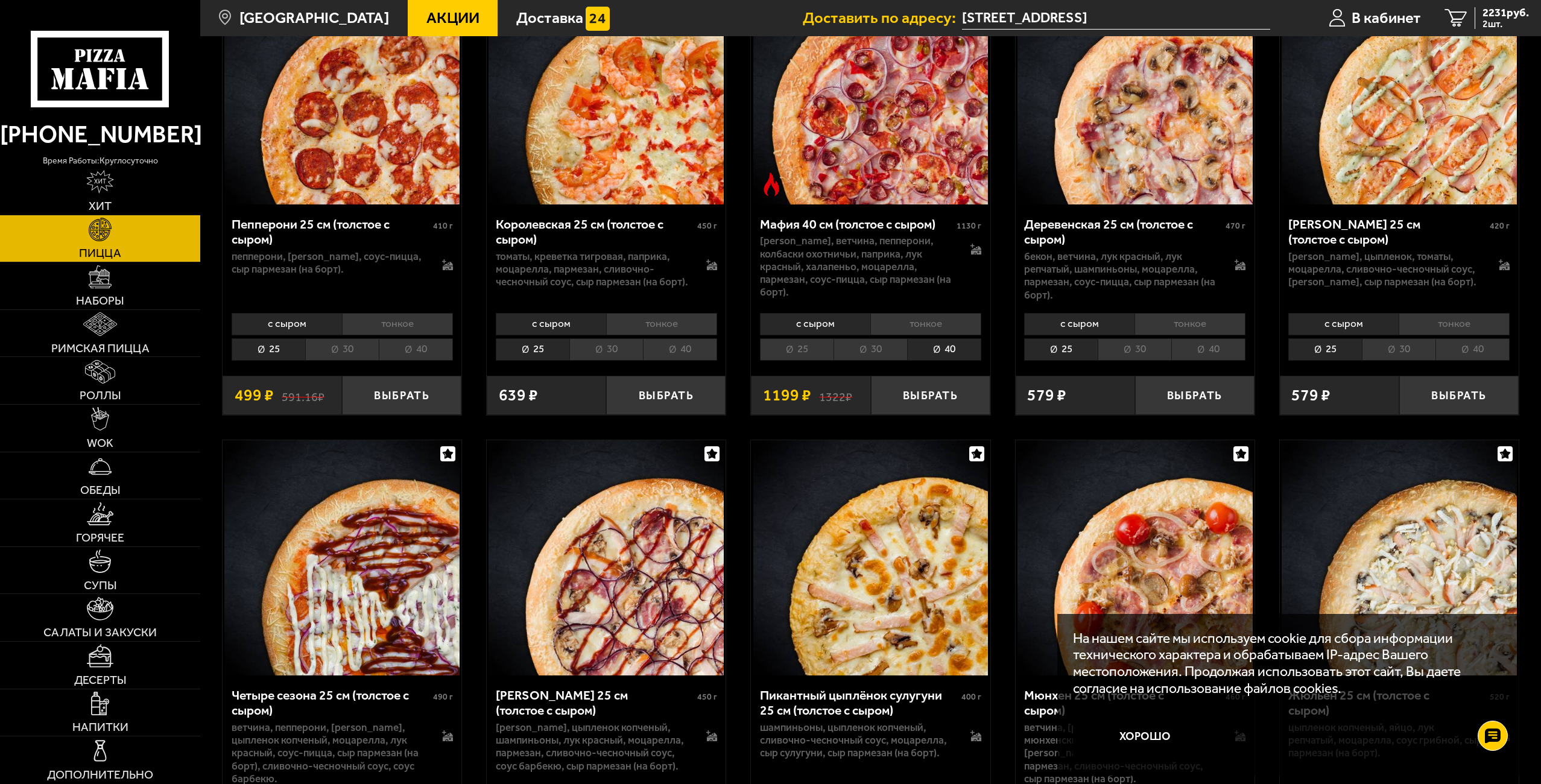
scroll to position [2412, 0]
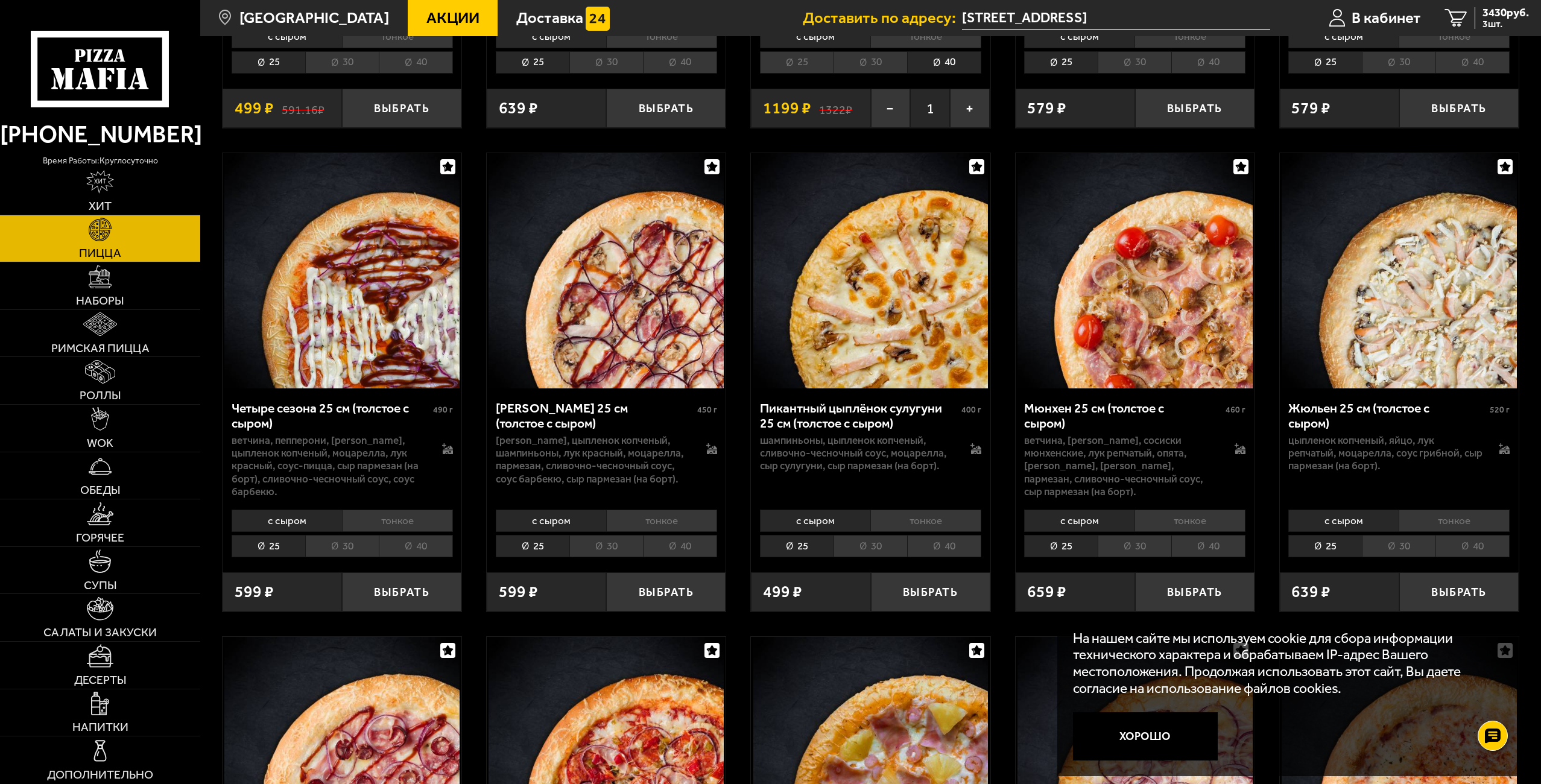
click at [683, 547] on li "40" at bounding box center [680, 546] width 74 height 22
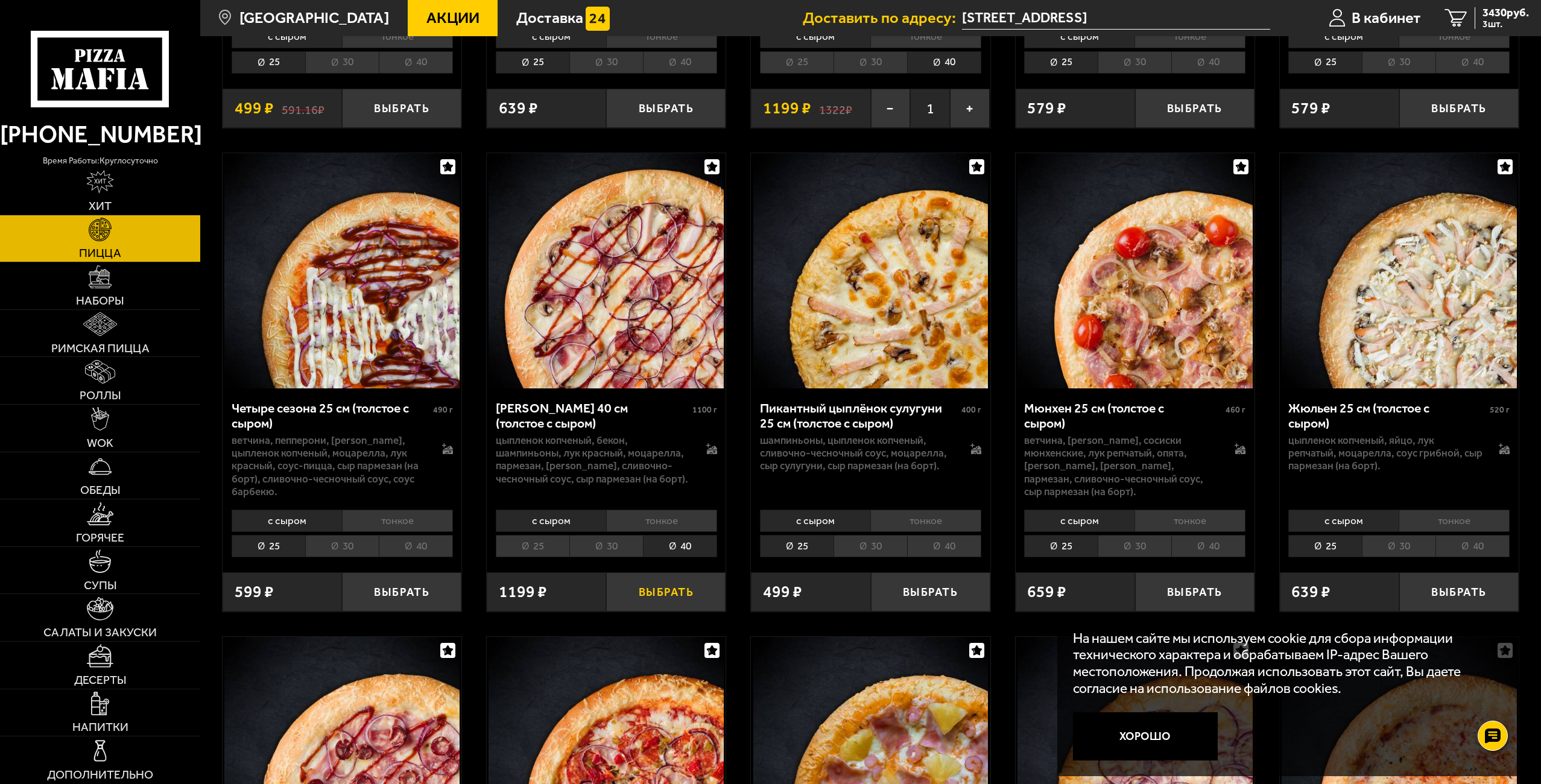
click at [694, 601] on button "Выбрать" at bounding box center [666, 592] width 119 height 39
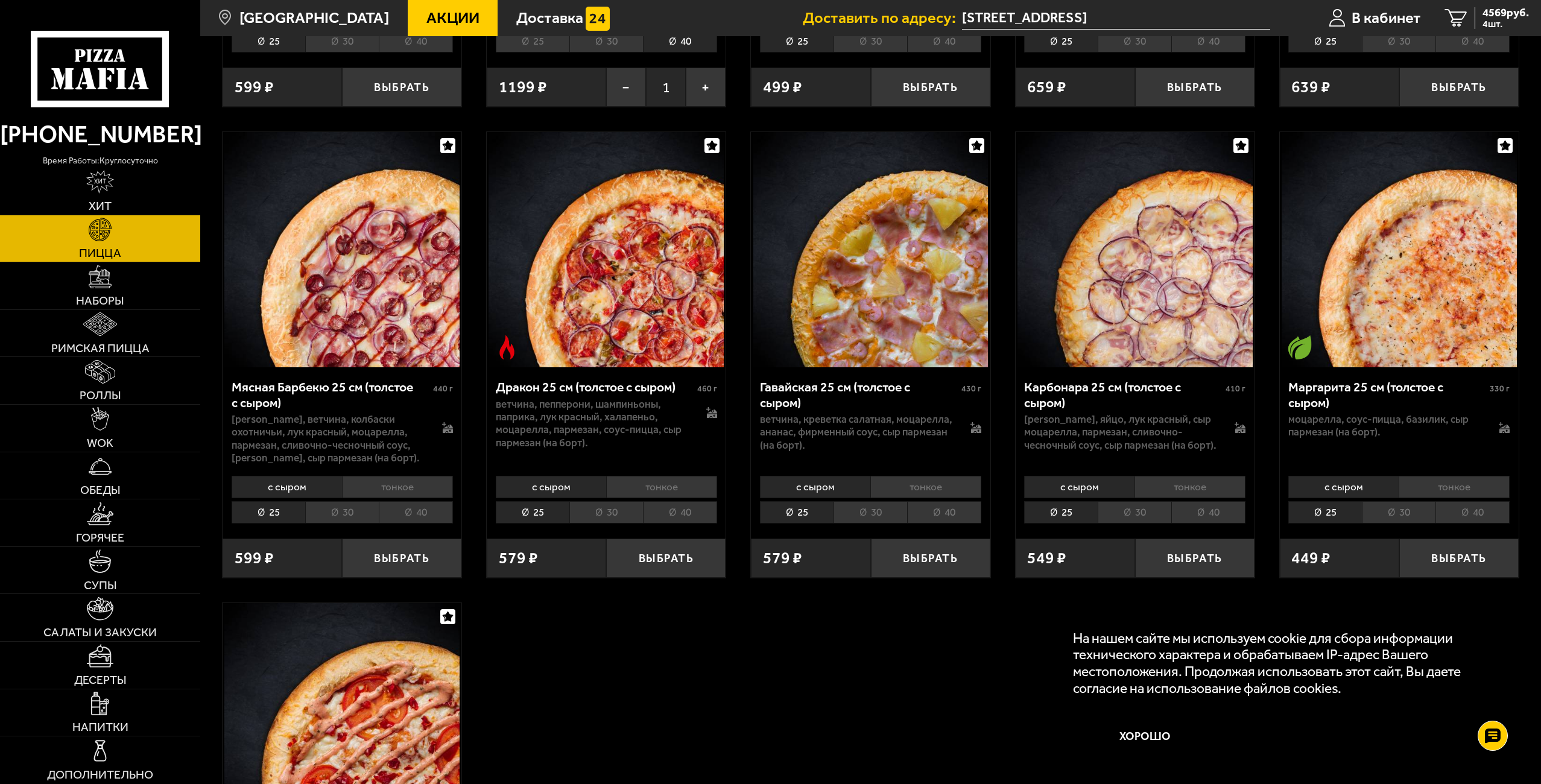
scroll to position [2894, 0]
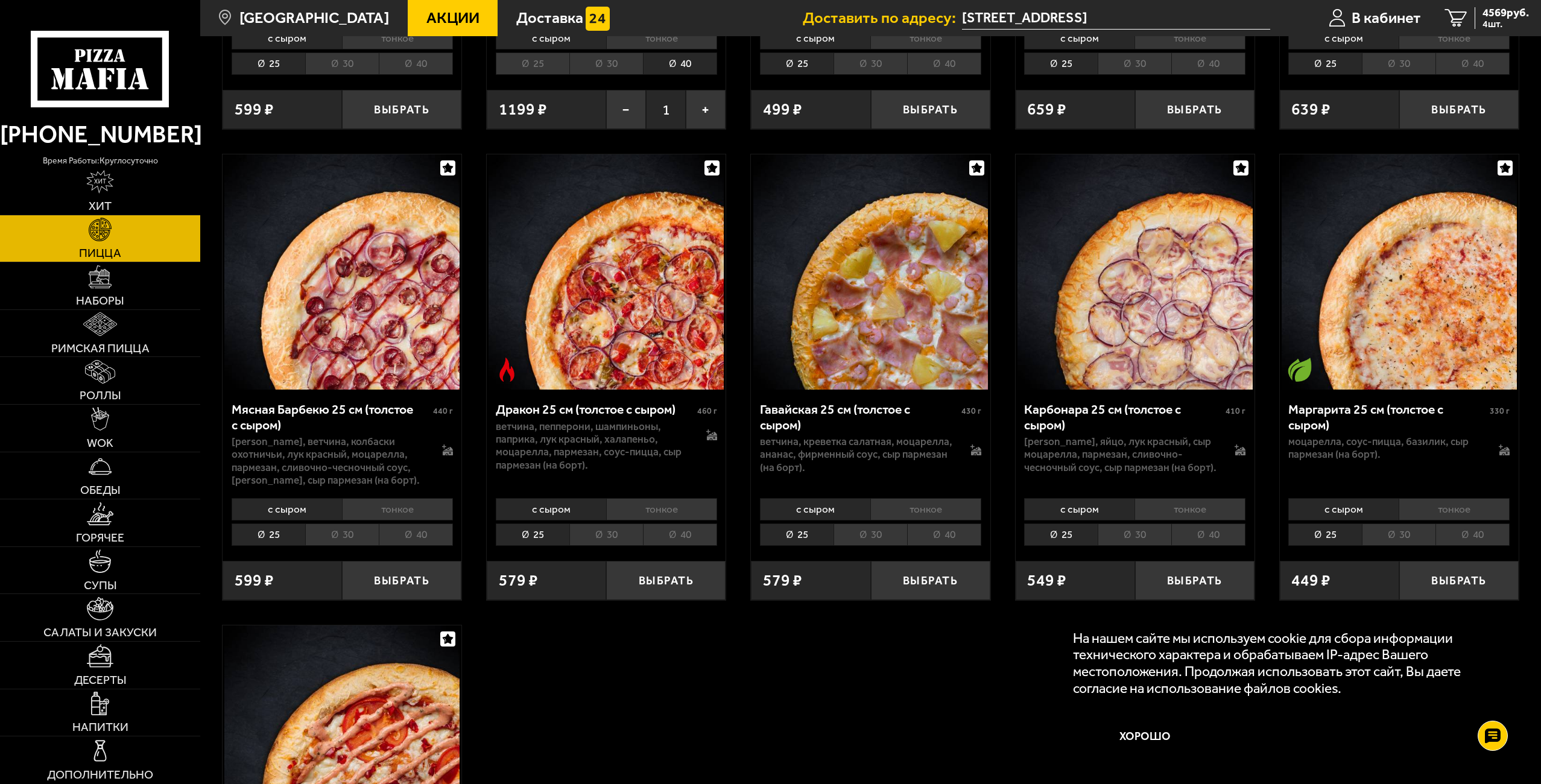
click at [941, 539] on li "40" at bounding box center [944, 534] width 74 height 22
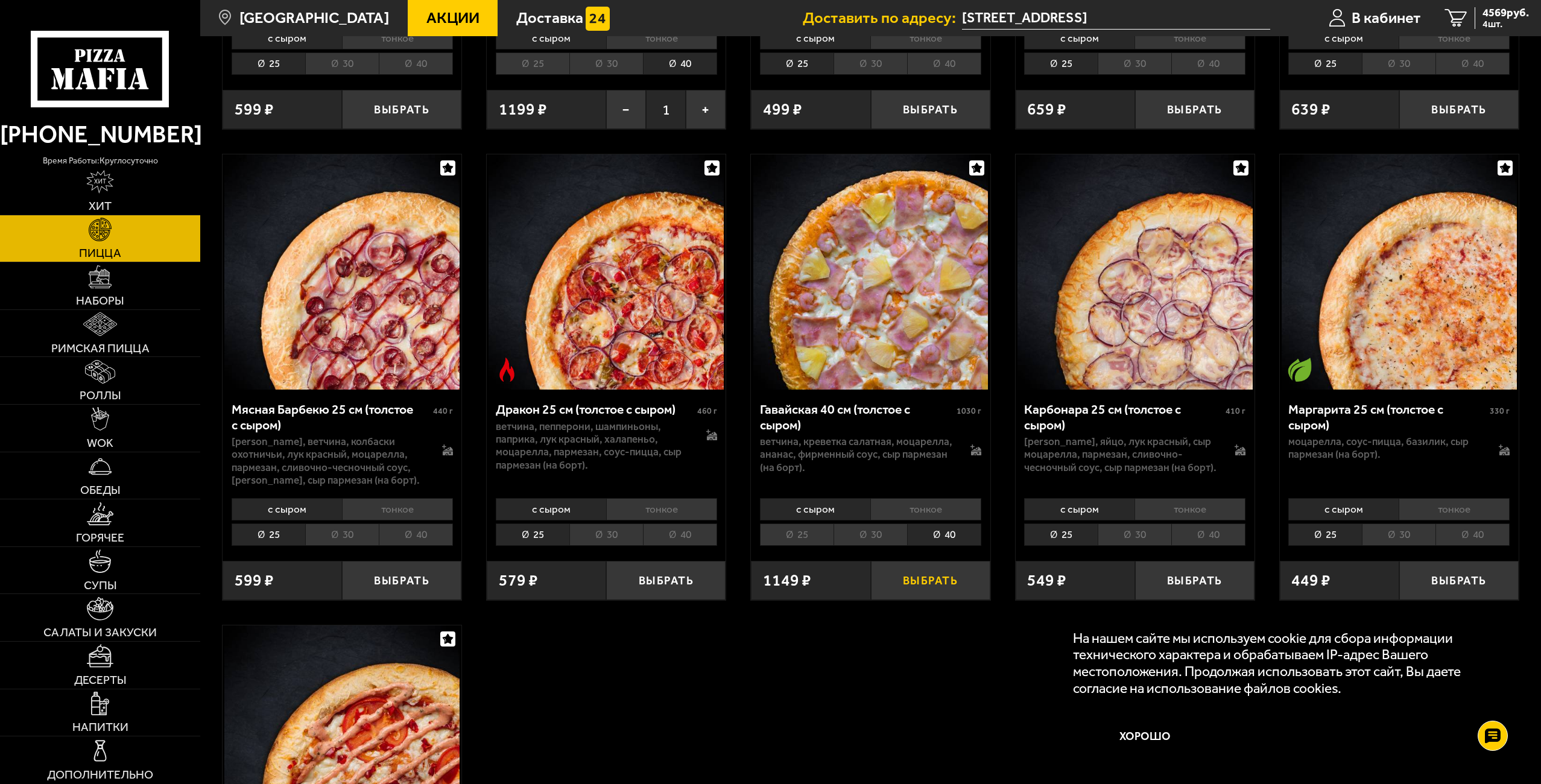
click at [926, 580] on button "Выбрать" at bounding box center [931, 580] width 119 height 39
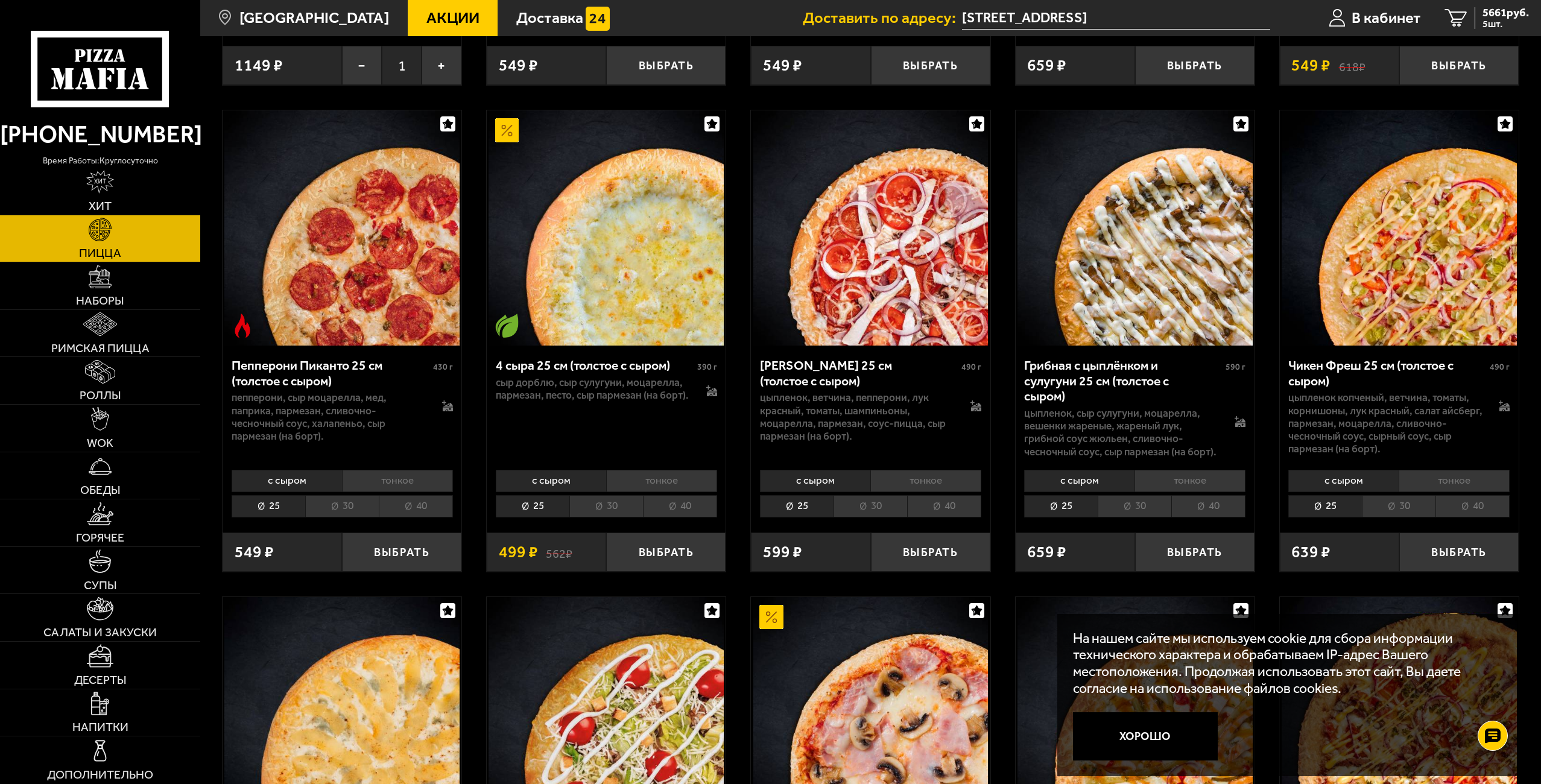
scroll to position [965, 0]
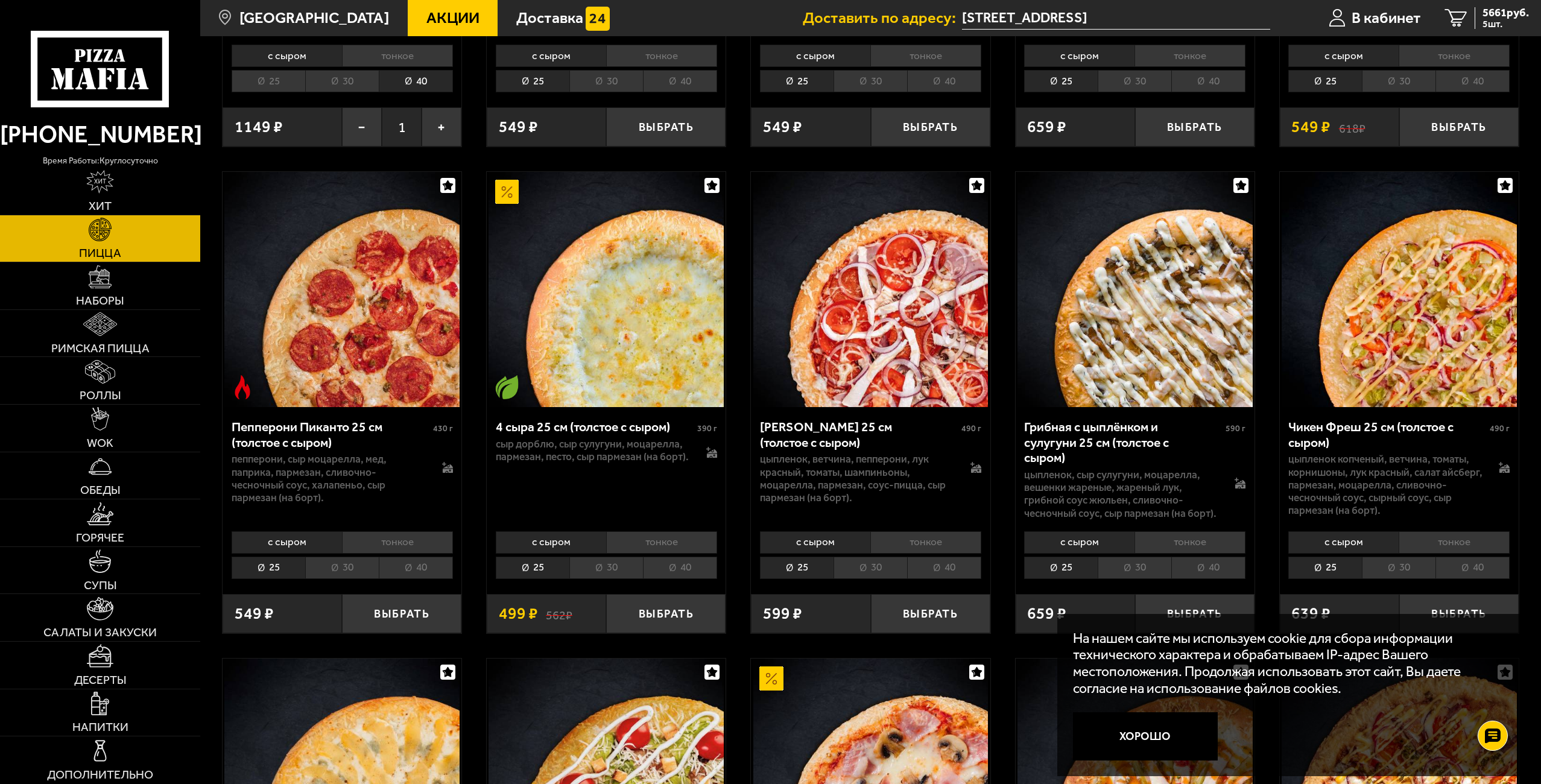
click at [643, 536] on li "тонкое" at bounding box center [661, 542] width 111 height 22
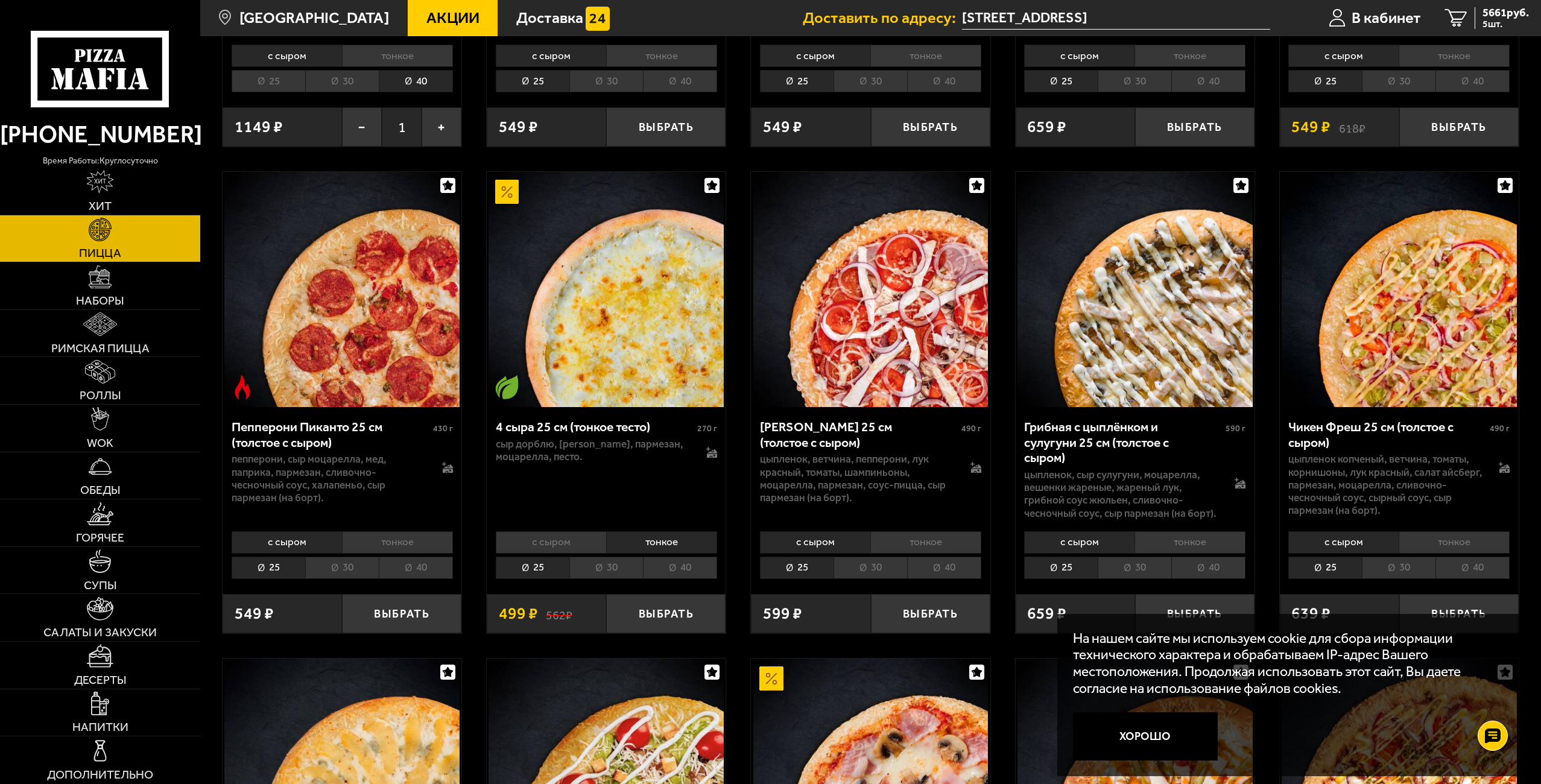
click at [663, 566] on li "40" at bounding box center [680, 568] width 74 height 22
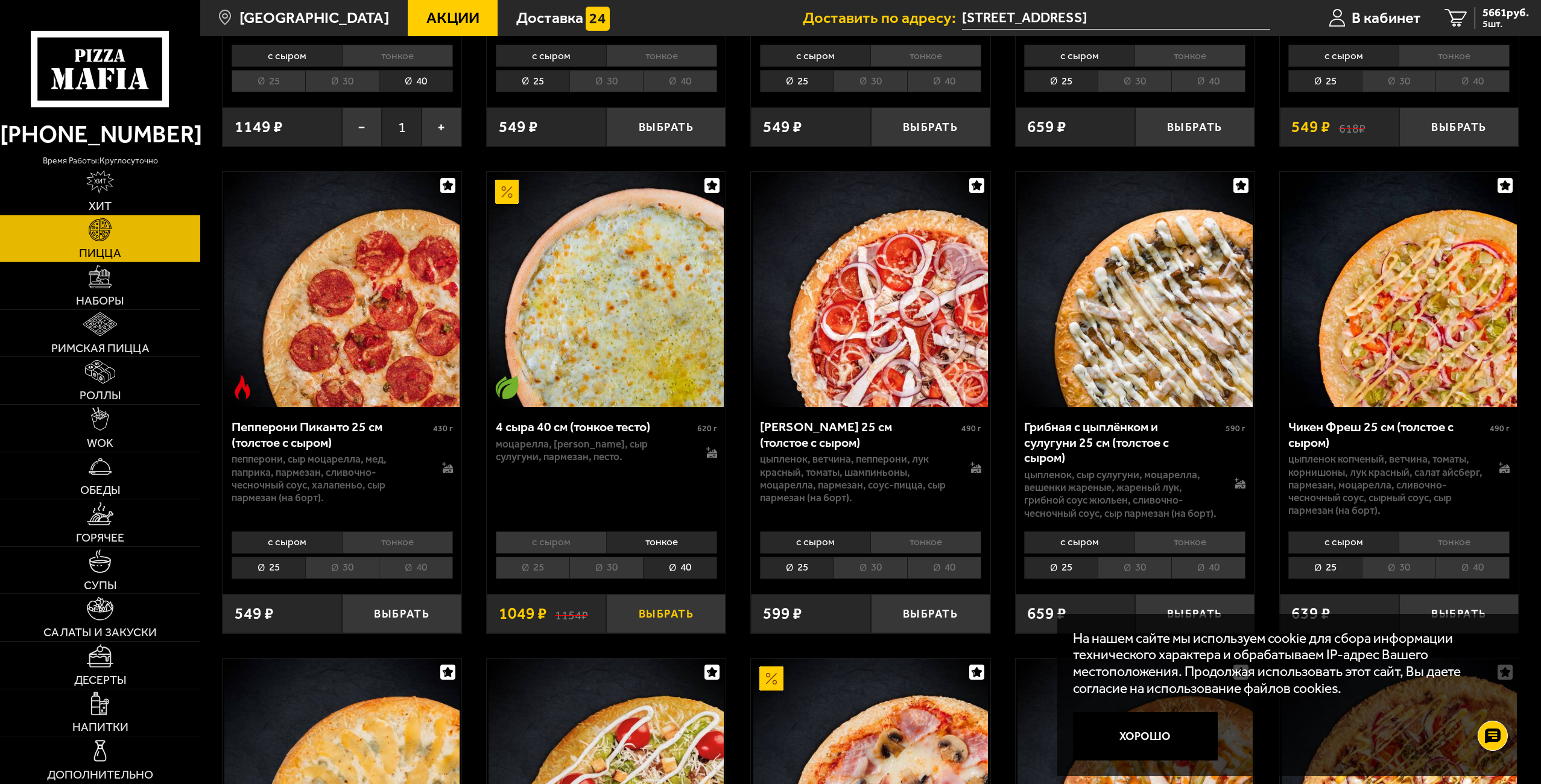
click at [658, 615] on button "Выбрать" at bounding box center [666, 614] width 119 height 39
click at [954, 576] on li "40" at bounding box center [944, 568] width 74 height 22
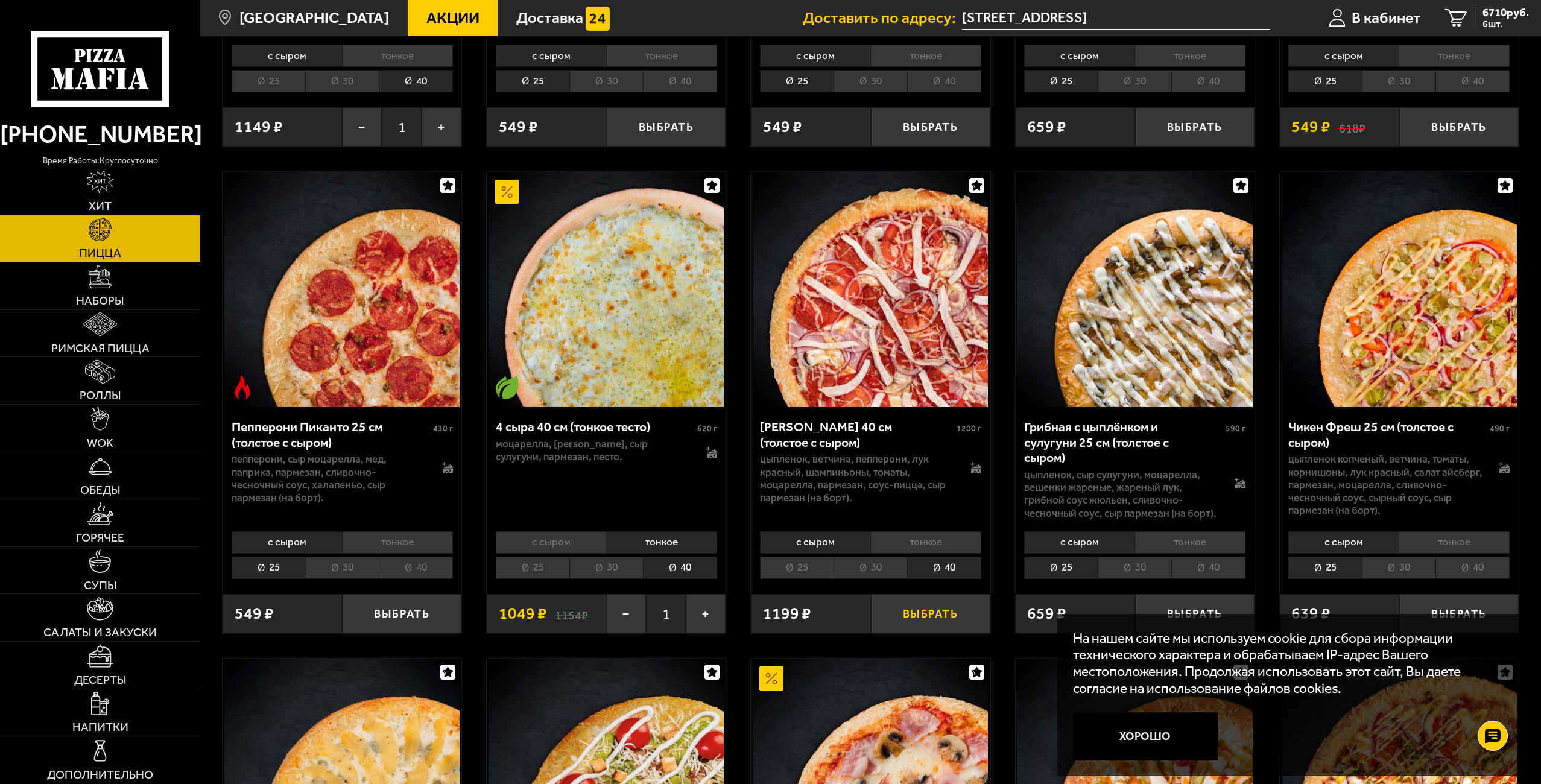
click at [917, 619] on button "Выбрать" at bounding box center [931, 614] width 119 height 39
click at [1459, 17] on icon "7" at bounding box center [1456, 18] width 22 height 18
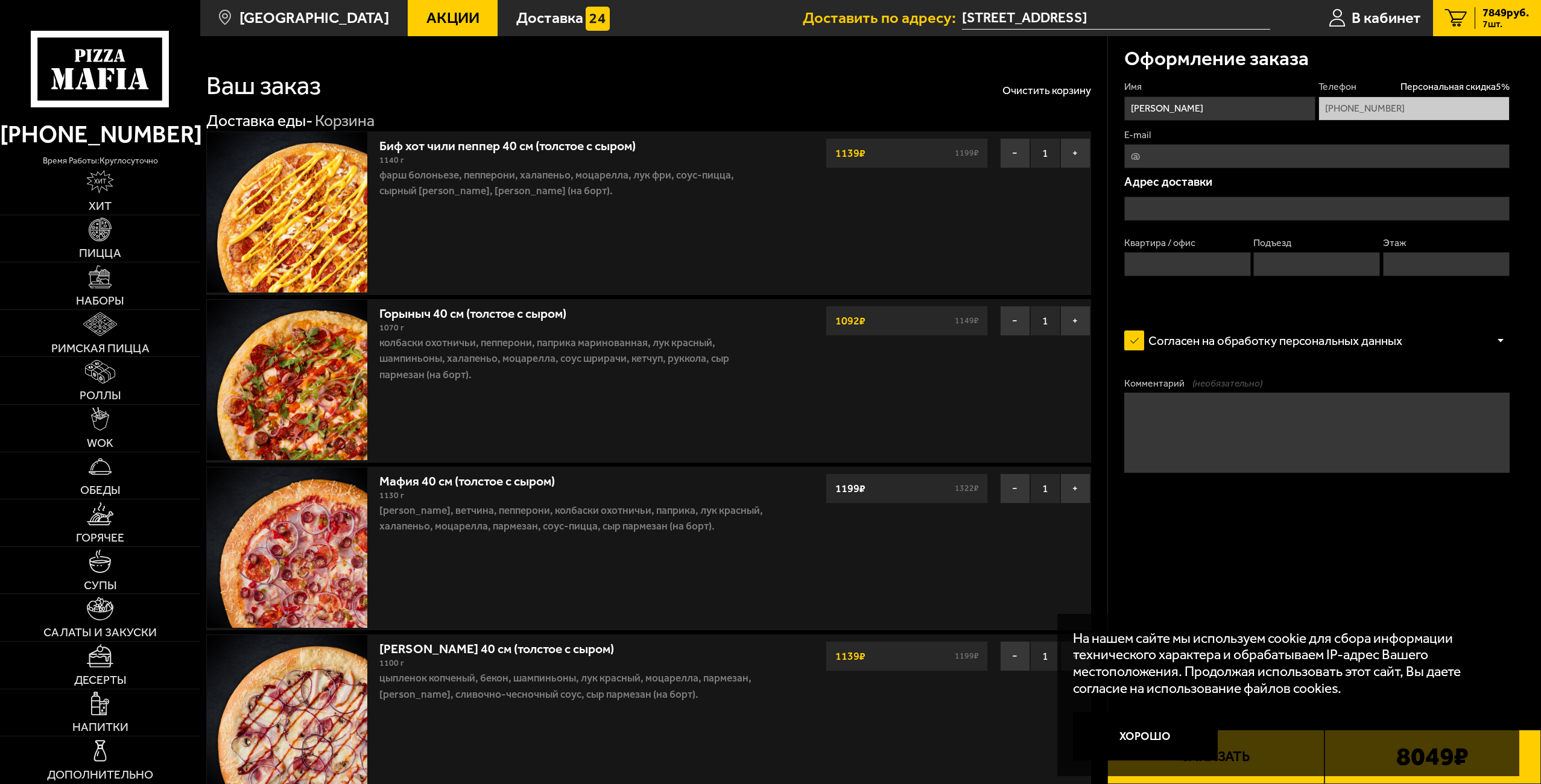
type input "[STREET_ADDRESS]"
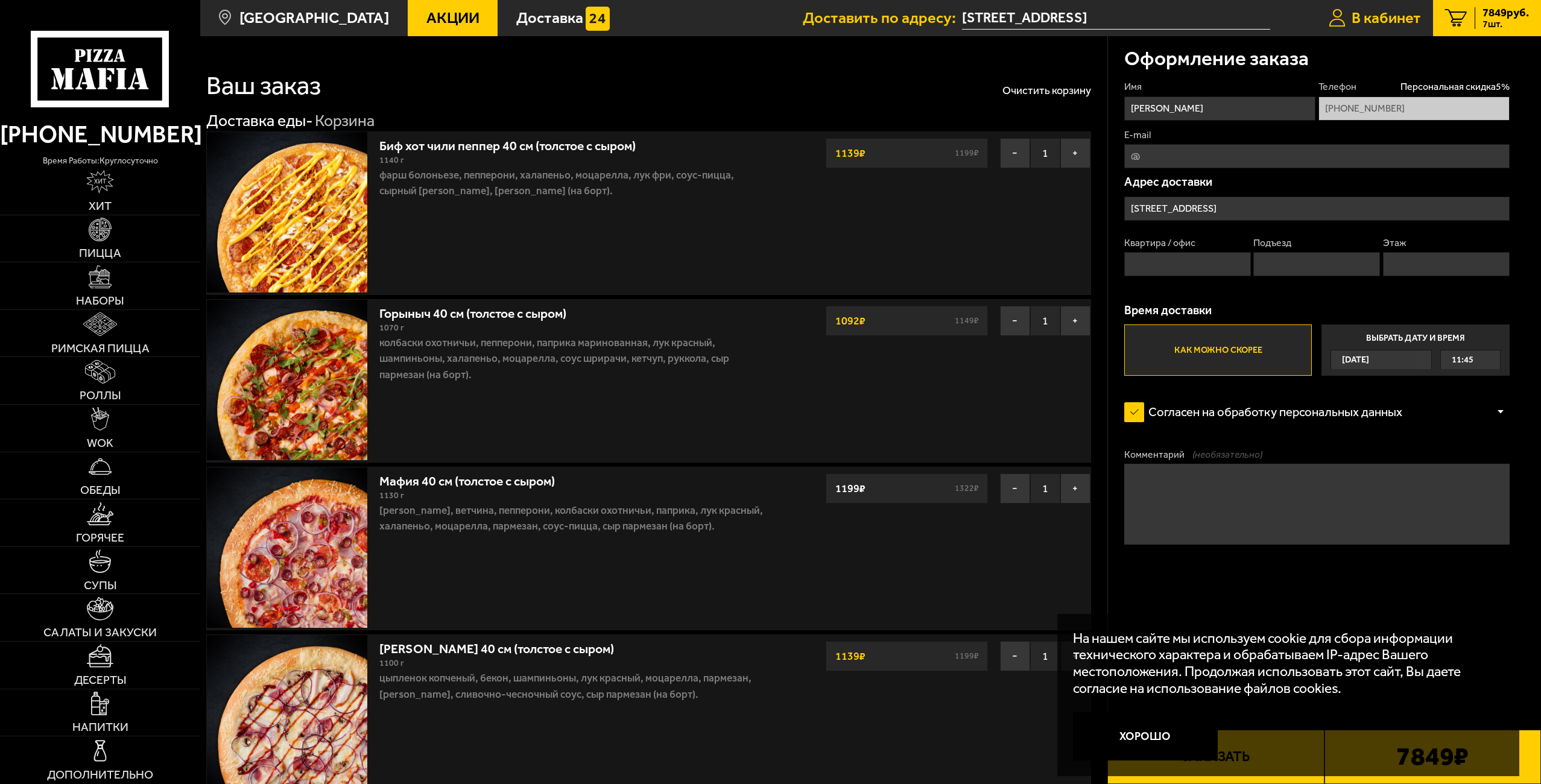
click at [1384, 12] on span "В кабинет" at bounding box center [1386, 18] width 70 height 15
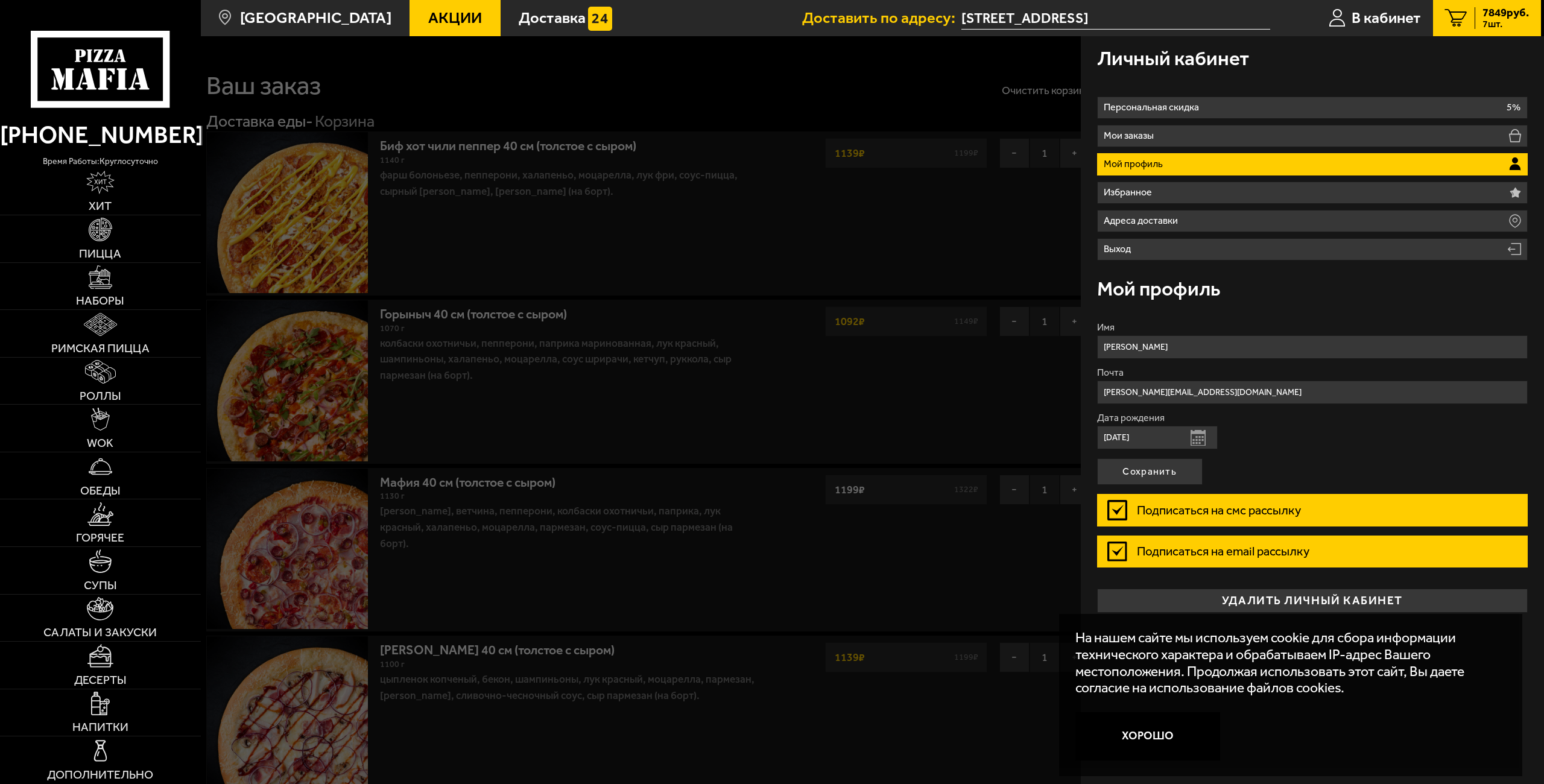
click at [1146, 439] on input "04.08.2020" at bounding box center [1157, 437] width 121 height 23
click at [1120, 437] on input "04.08.2020" at bounding box center [1157, 437] width 121 height 23
click at [1141, 437] on input "04.10.2020" at bounding box center [1157, 437] width 121 height 23
type input "04.10.1996"
click at [1145, 475] on button "Сохранить" at bounding box center [1150, 471] width 106 height 26
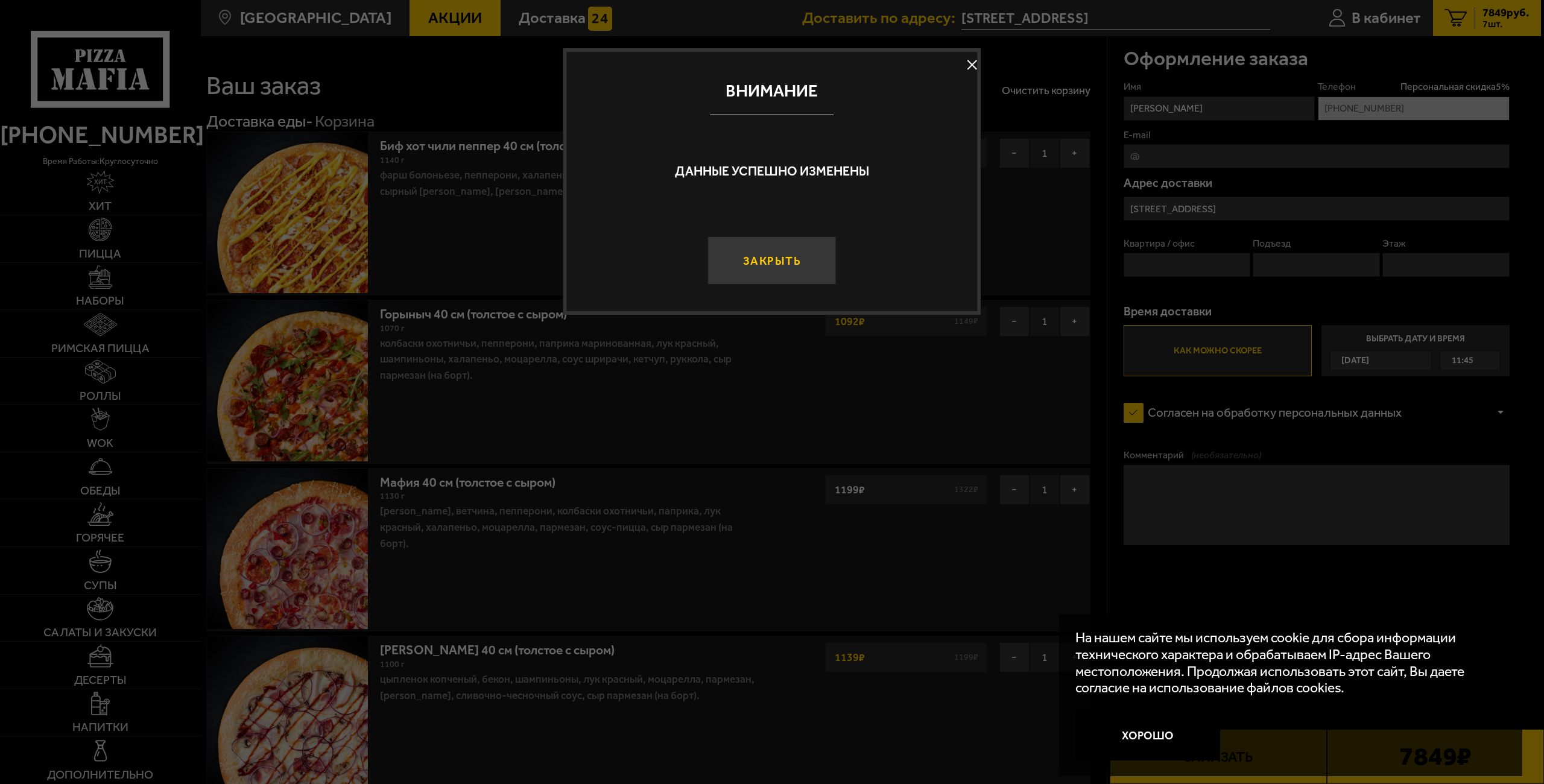
click at [807, 259] on button "Закрыть" at bounding box center [771, 260] width 129 height 48
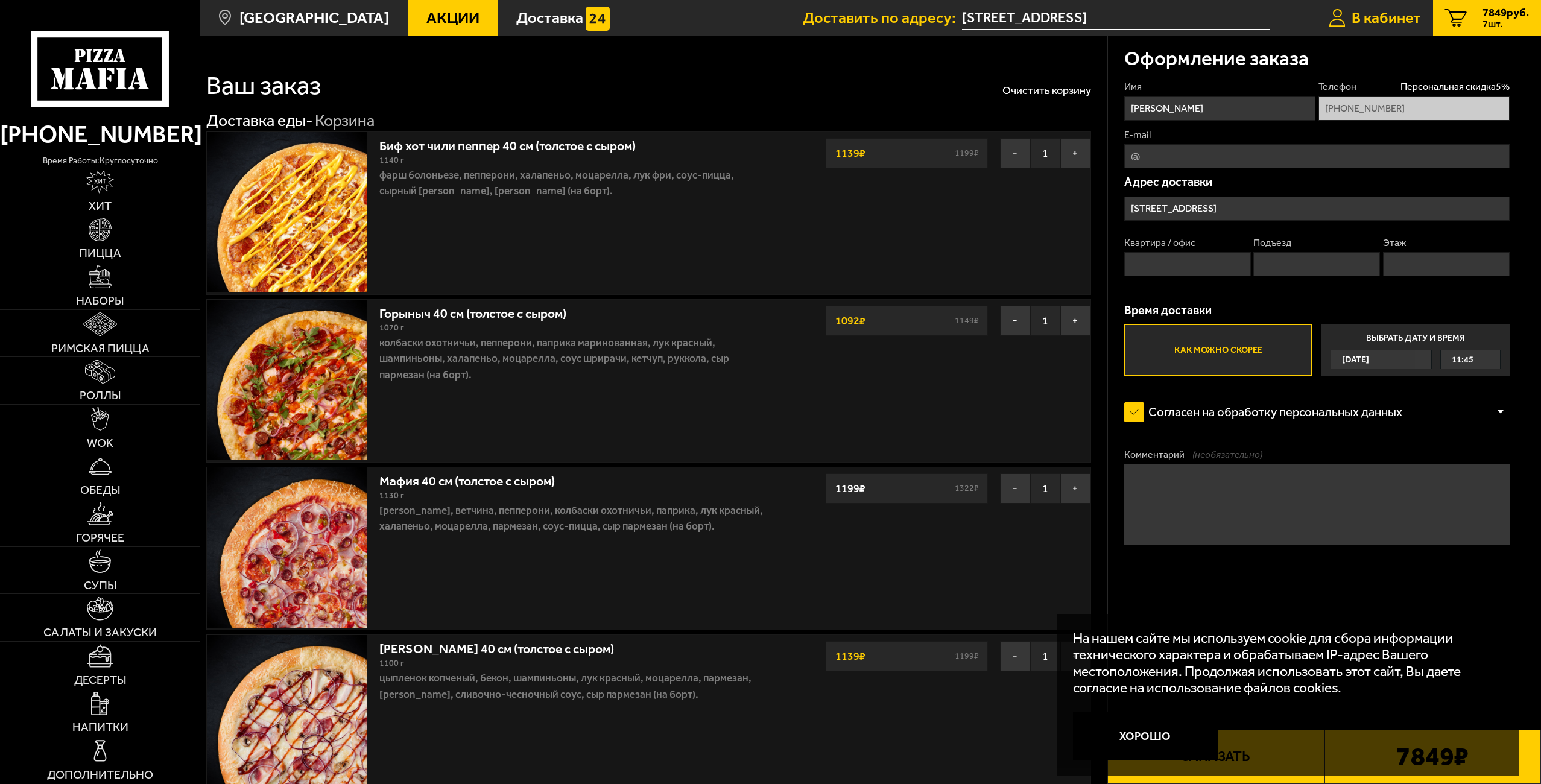
click at [1394, 13] on span "В кабинет" at bounding box center [1386, 18] width 70 height 15
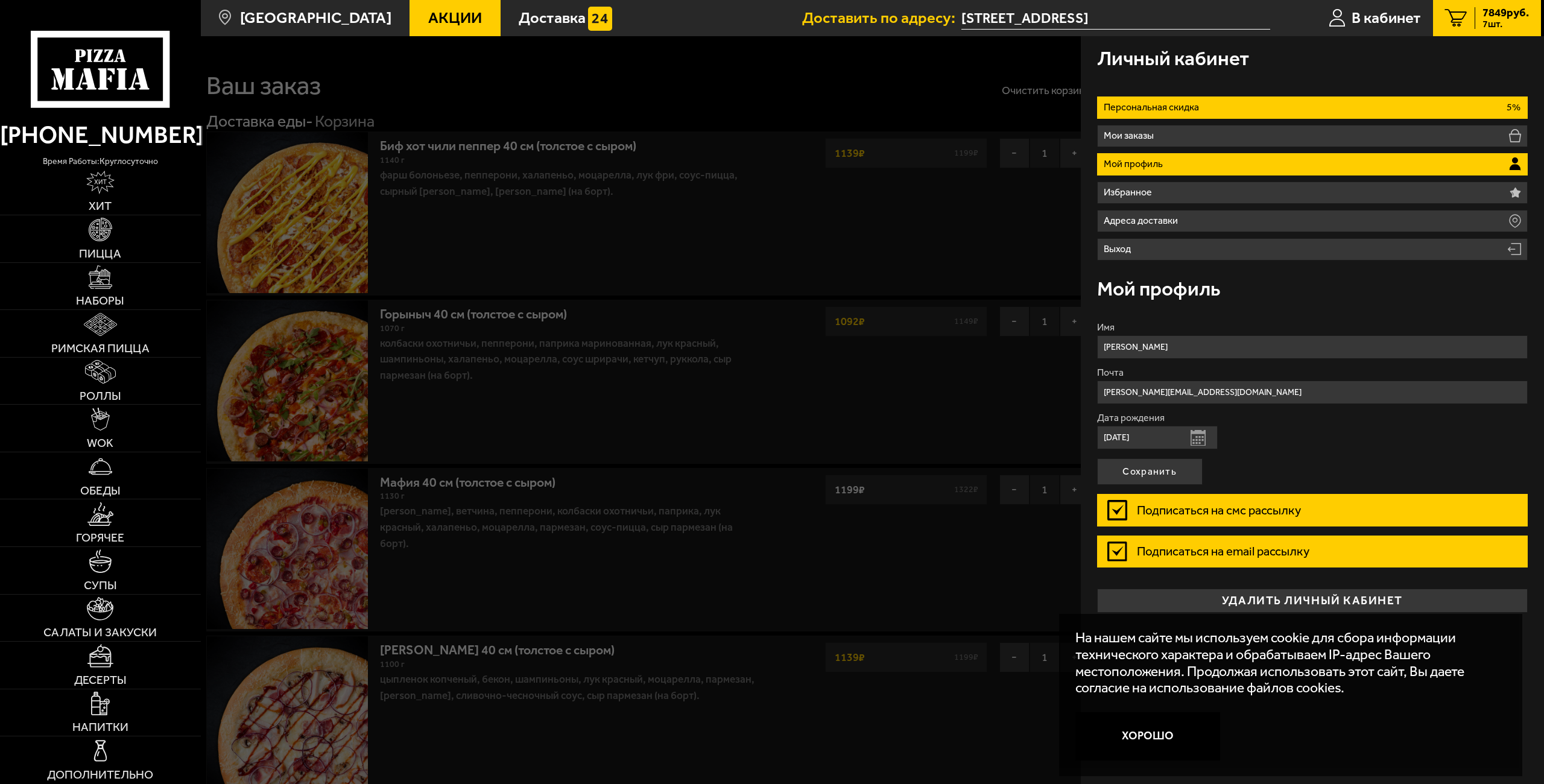
click at [1182, 109] on p "Персональная скидка" at bounding box center [1153, 108] width 100 height 10
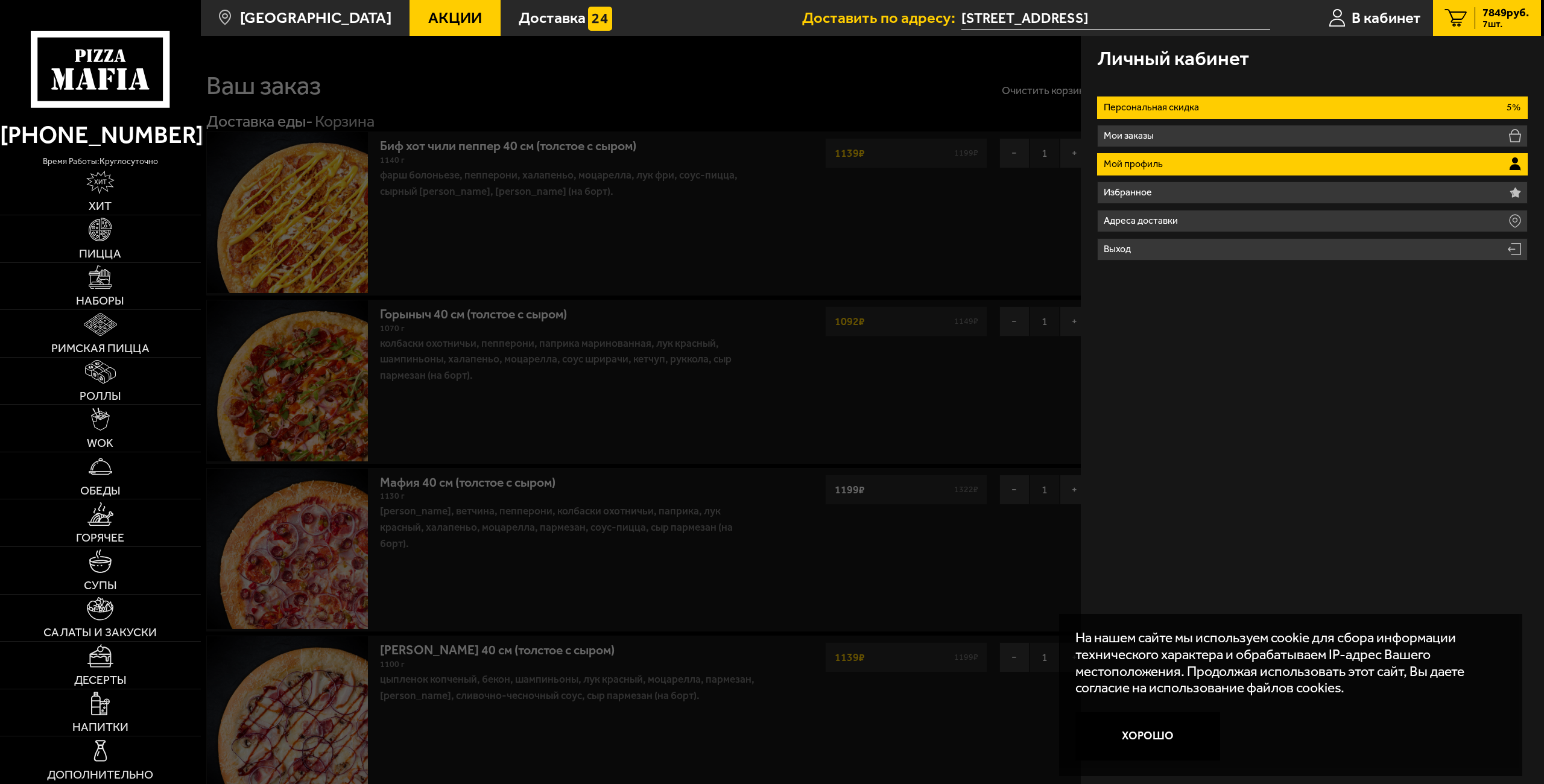
click at [1140, 164] on p "Мой профиль" at bounding box center [1135, 164] width 63 height 10
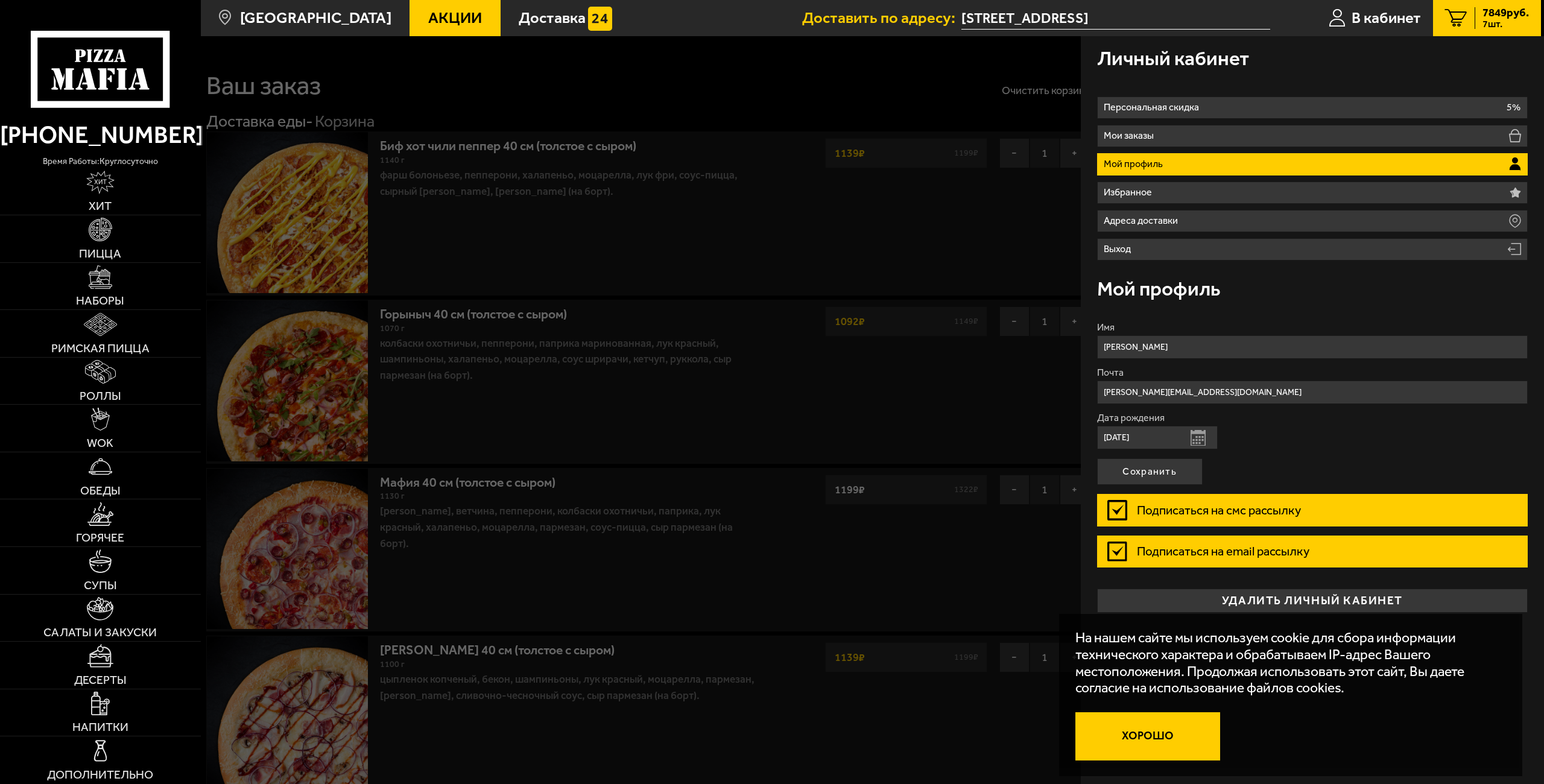
click at [1141, 750] on button "Хорошо" at bounding box center [1147, 736] width 145 height 48
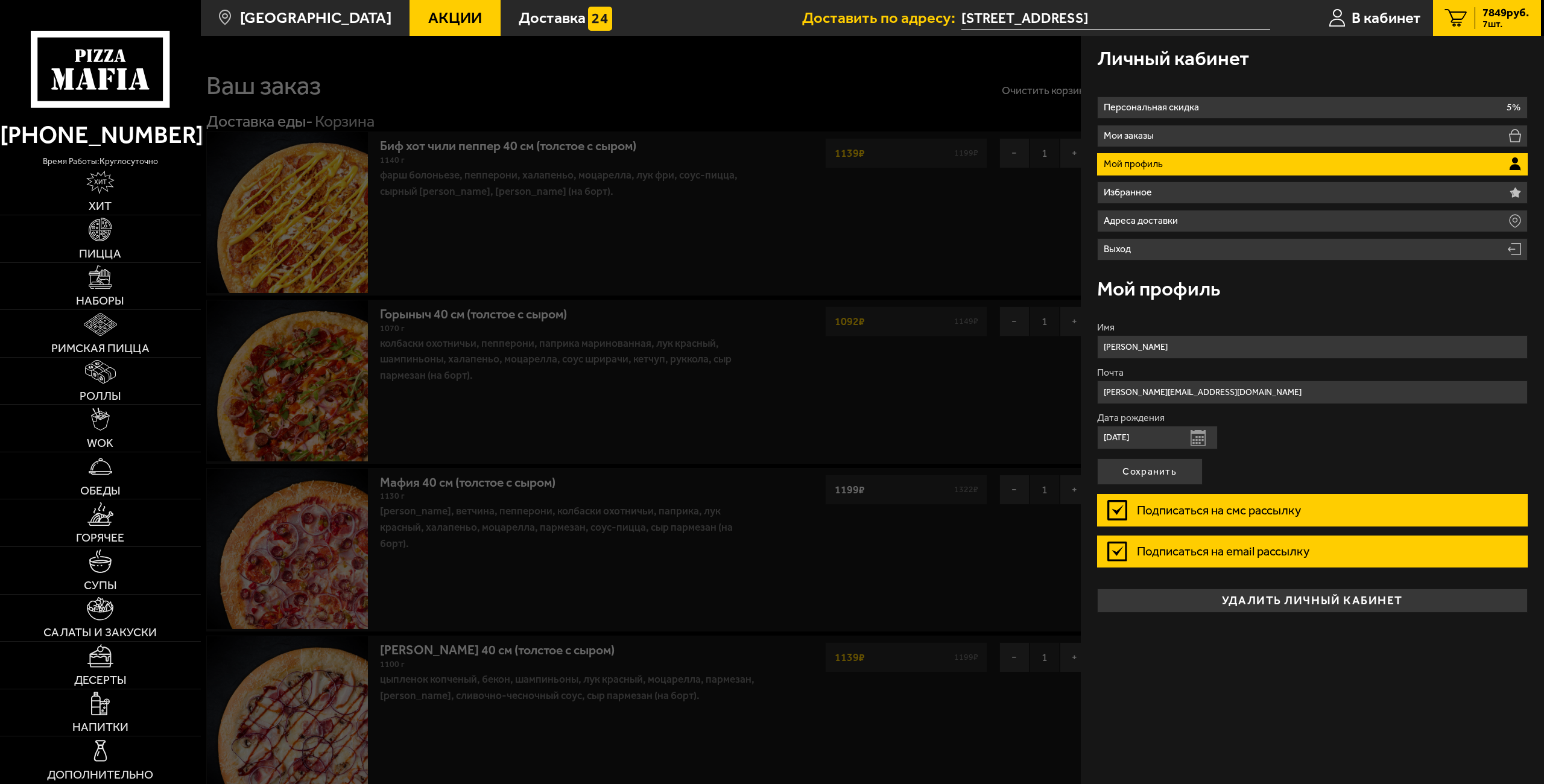
click at [1067, 405] on div at bounding box center [973, 428] width 1544 height 784
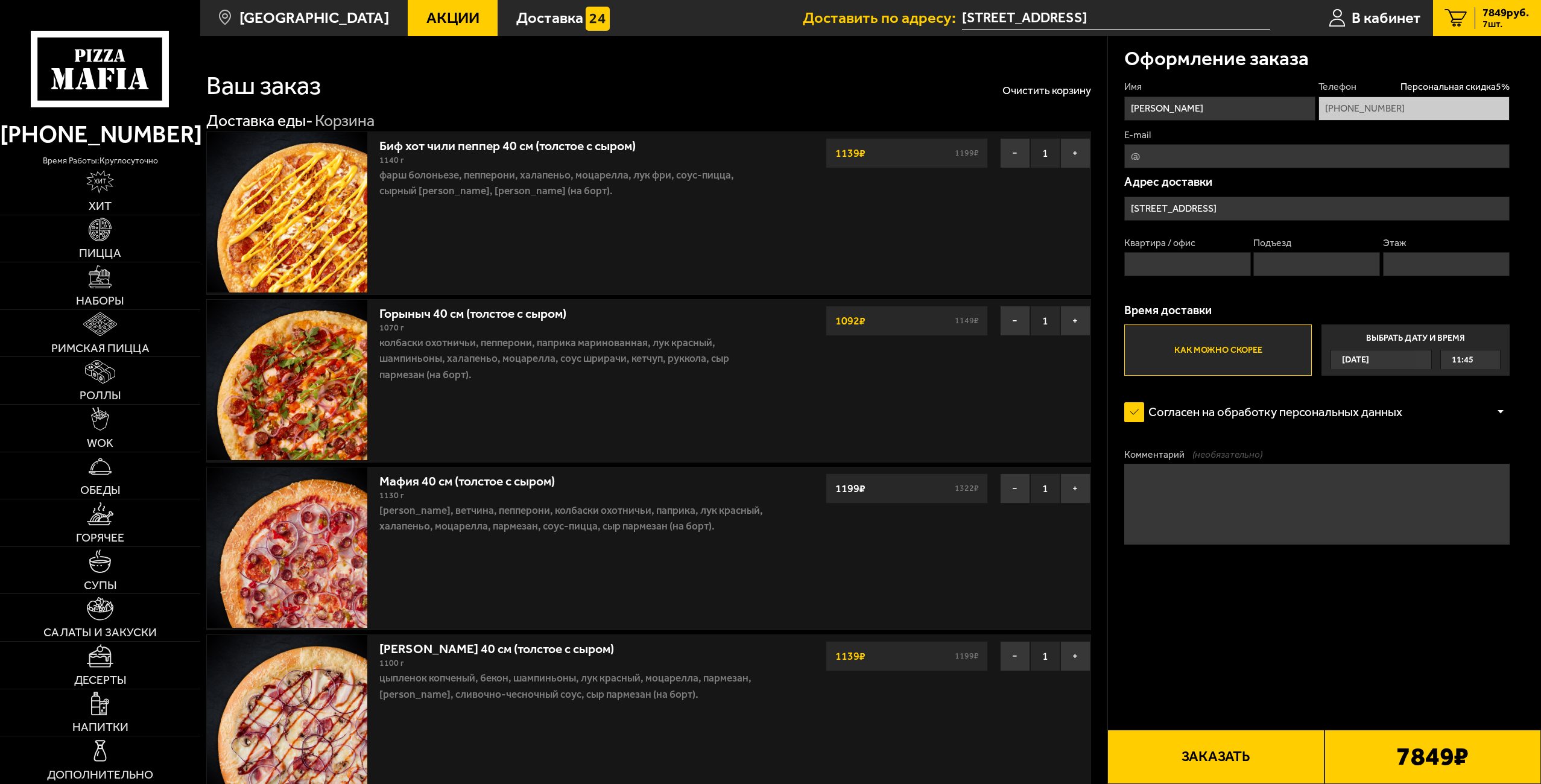
click at [1471, 361] on span "11:45" at bounding box center [1462, 360] width 22 height 18
click at [0, 0] on input "Выбрать дату и время Сегодня 11:45" at bounding box center [0, 0] width 0 height 0
click at [1491, 358] on div "11:45" at bounding box center [1470, 360] width 60 height 18
click at [1475, 377] on li "11:45" at bounding box center [1470, 379] width 58 height 20
click at [1166, 152] on input "E-mail" at bounding box center [1316, 156] width 385 height 24
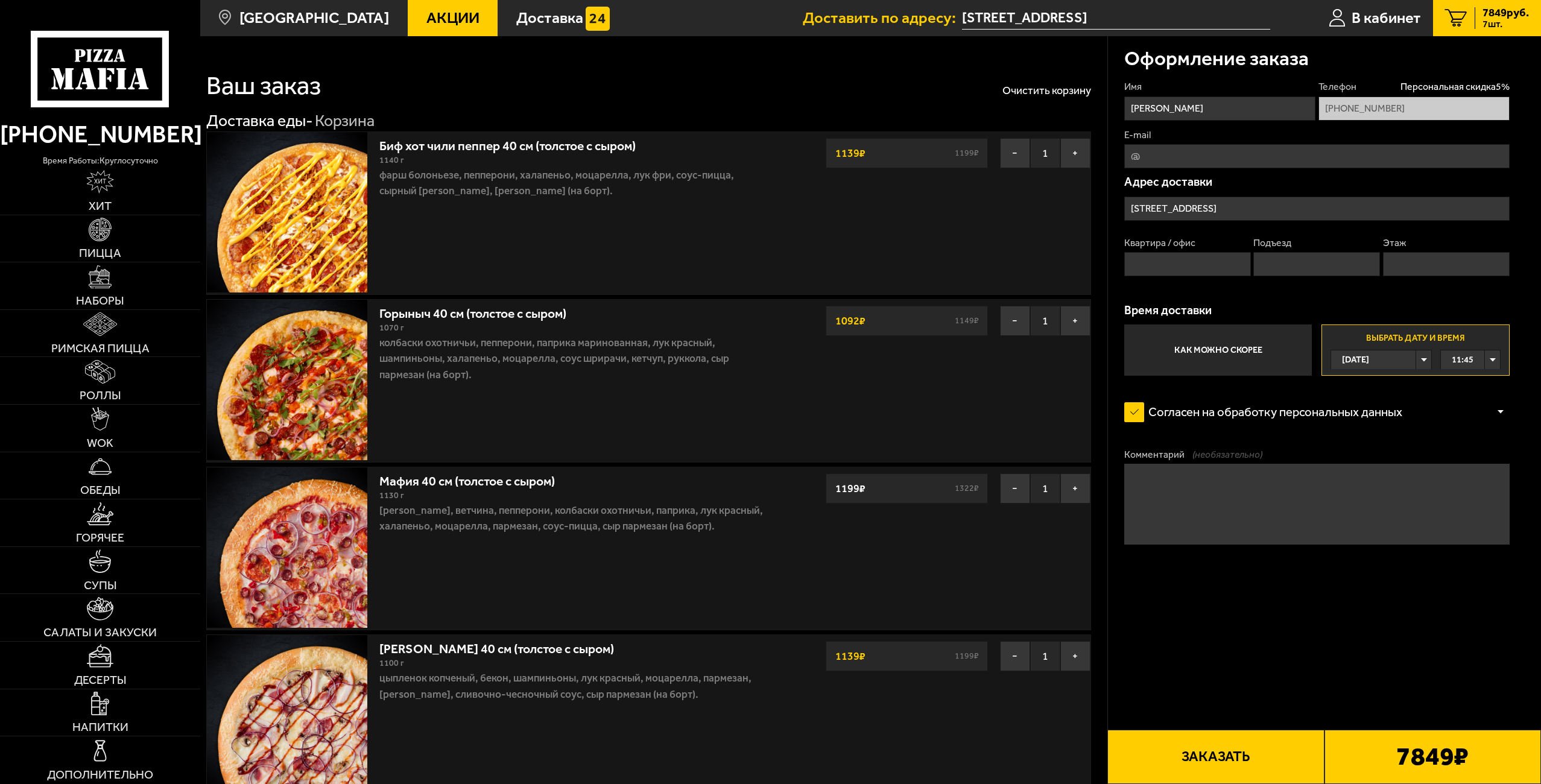
type input "[PERSON_NAME][EMAIL_ADDRESS][DOMAIN_NAME]"
click at [1188, 266] on input "Квартира / офис" at bounding box center [1187, 264] width 127 height 24
click at [1199, 502] on textarea "Комментарий (необязательно)" at bounding box center [1316, 504] width 385 height 80
click at [1199, 489] on textarea "Комментарий (необязательно)" at bounding box center [1316, 504] width 385 height 80
click at [1230, 504] on textarea "Позвонить, встретят" at bounding box center [1316, 504] width 385 height 80
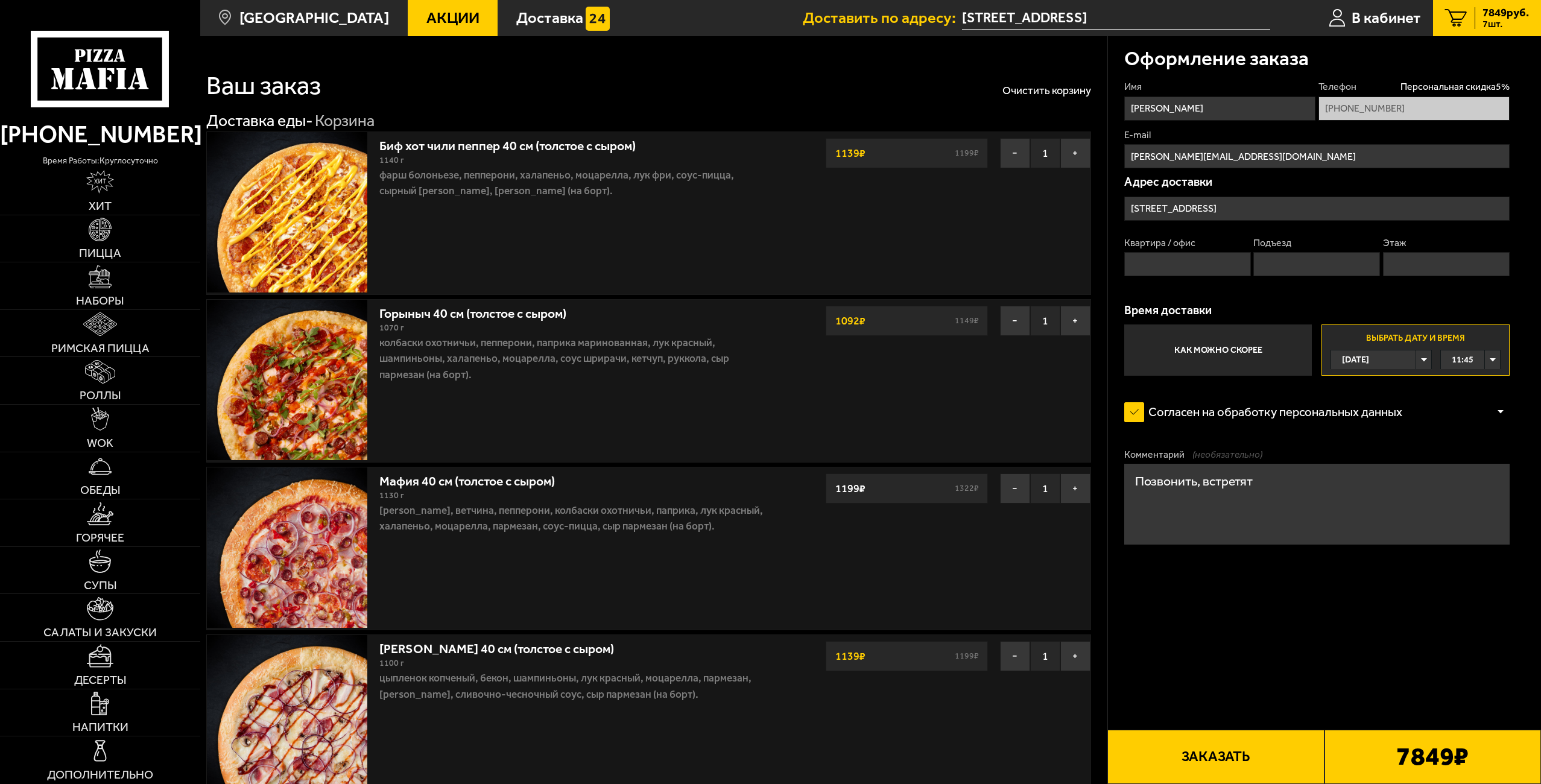
click at [1271, 483] on textarea "Позвонить, встретят" at bounding box center [1316, 504] width 385 height 80
type textarea "Позвонить, встретят Имеется ли скидка на день рождения? День рождения был 4 окт…"
click at [1265, 758] on button "Заказать" at bounding box center [1216, 756] width 217 height 54
click at [1196, 264] on input "Квартира / офис" at bounding box center [1187, 264] width 127 height 24
click at [1336, 262] on input "Подъезд" at bounding box center [1316, 264] width 127 height 24
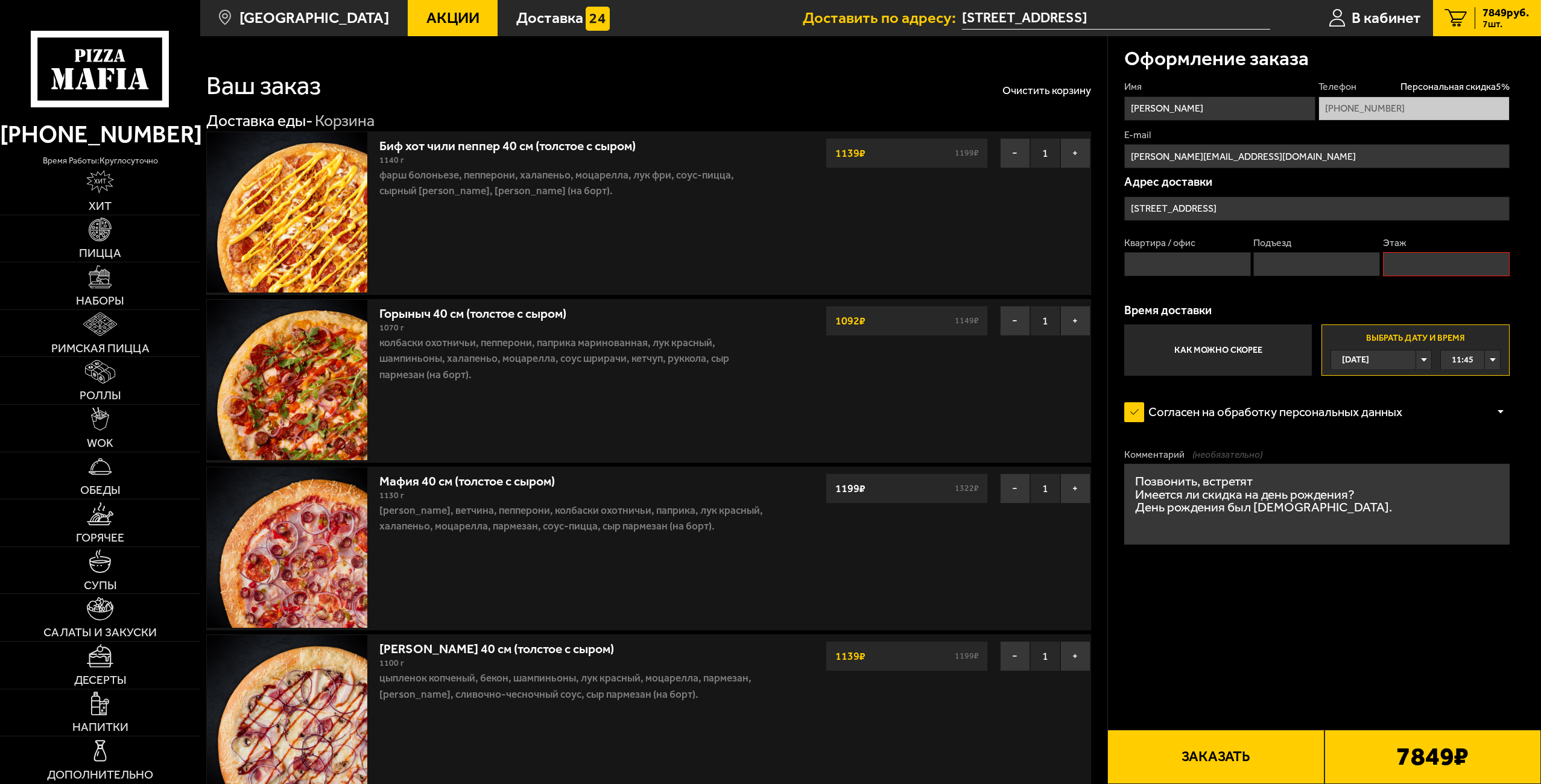
click at [1428, 266] on input "Этаж" at bounding box center [1446, 264] width 127 height 24
click at [1204, 729] on button "Заказать" at bounding box center [1216, 756] width 217 height 54
click at [1206, 750] on button "Заказать" at bounding box center [1216, 756] width 217 height 54
click at [1171, 262] on input "Квартира / офис" at bounding box center [1187, 264] width 127 height 24
click at [1283, 259] on input "Подъезд" at bounding box center [1316, 264] width 127 height 24
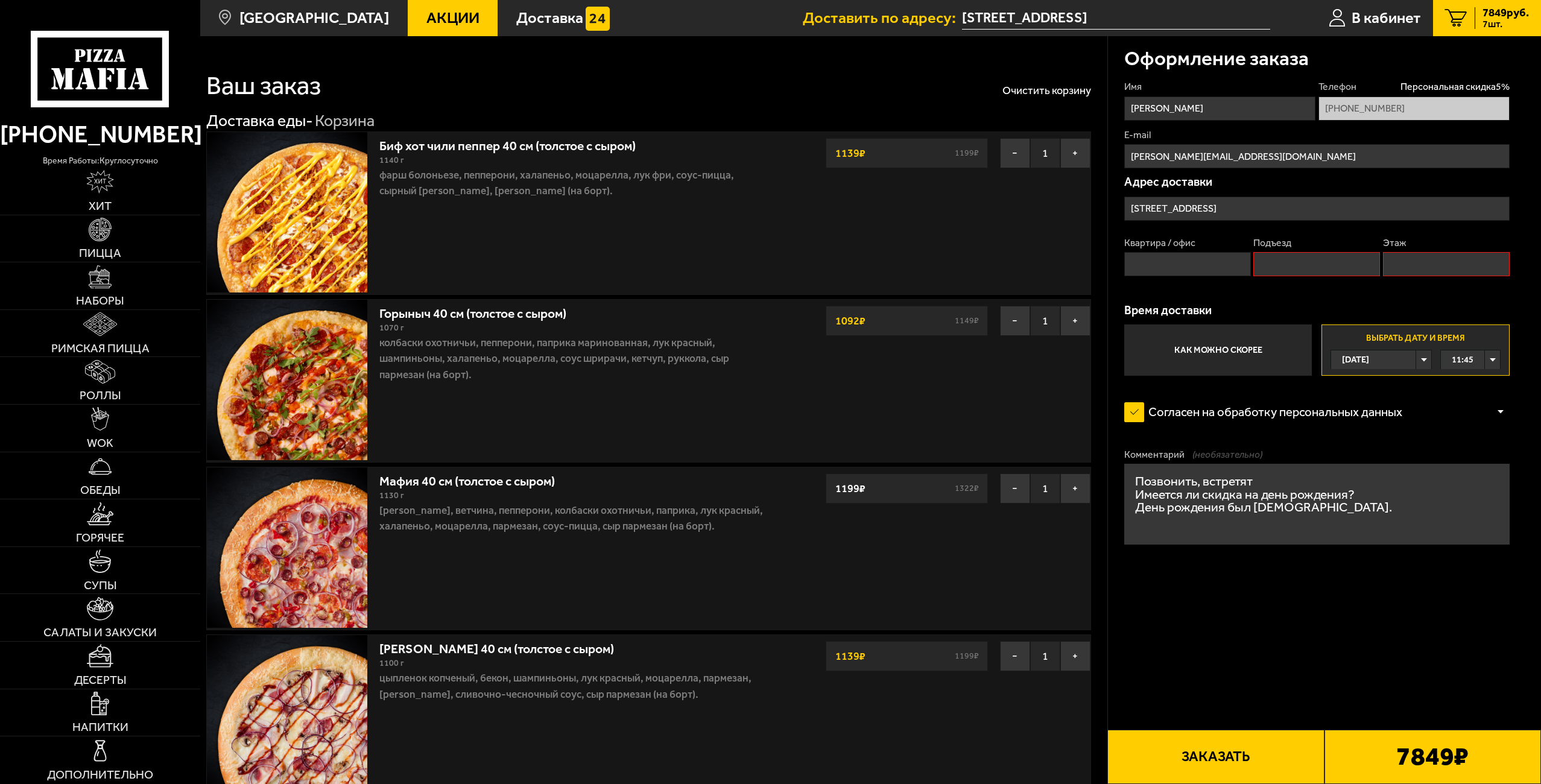
click at [1430, 266] on input "Этаж" at bounding box center [1446, 264] width 127 height 24
click at [1379, 266] on input "Подъезд" at bounding box center [1316, 264] width 127 height 24
click at [1400, 264] on input "Этаж" at bounding box center [1446, 264] width 127 height 24
type input "5"
click at [1310, 264] on input "Подъезд" at bounding box center [1316, 264] width 127 height 24
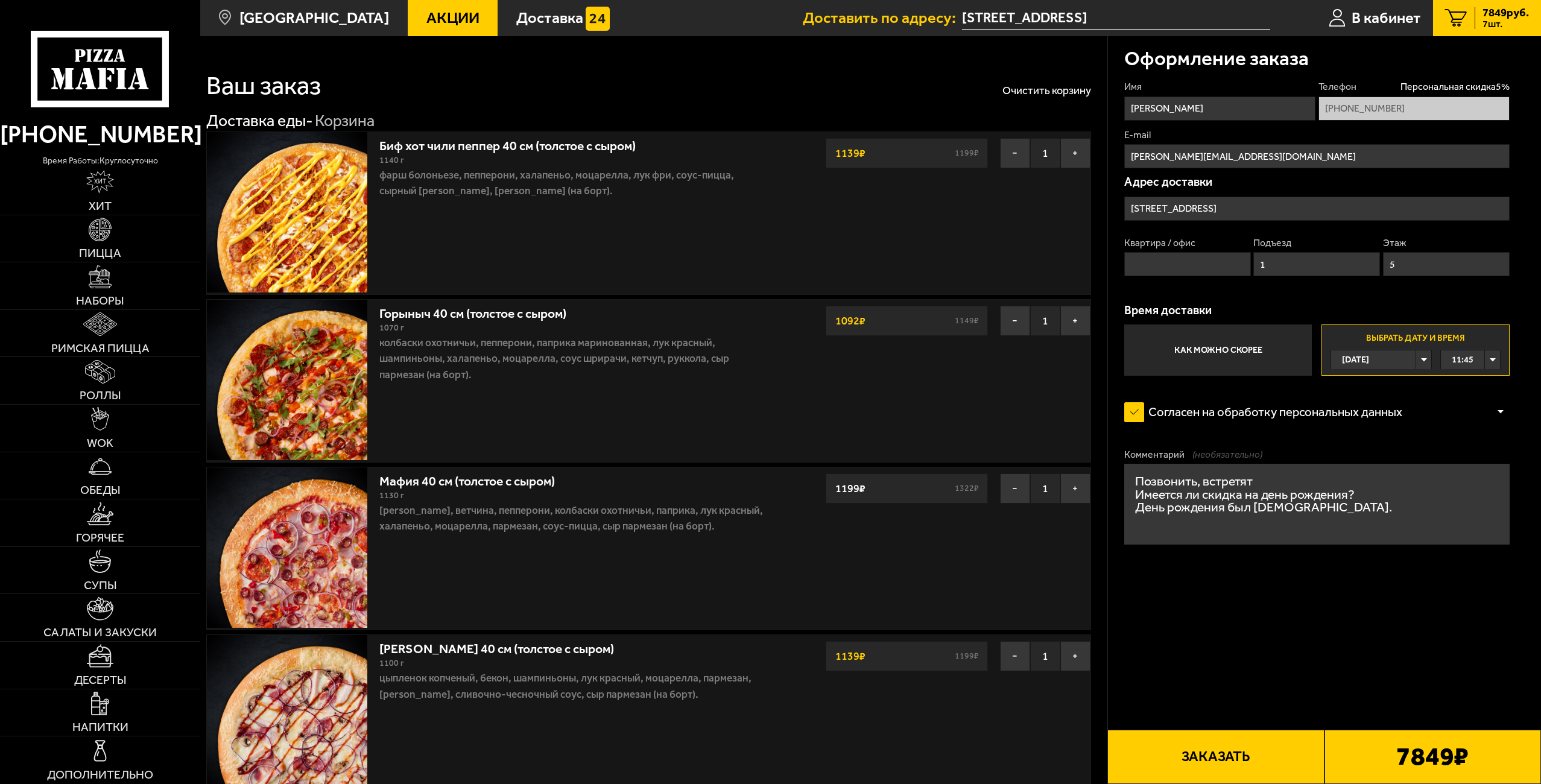
type input "1"
click at [1140, 267] on input "Квартира / офис" at bounding box center [1187, 264] width 127 height 24
type input "1111"
click at [1247, 759] on button "Заказать" at bounding box center [1216, 756] width 217 height 54
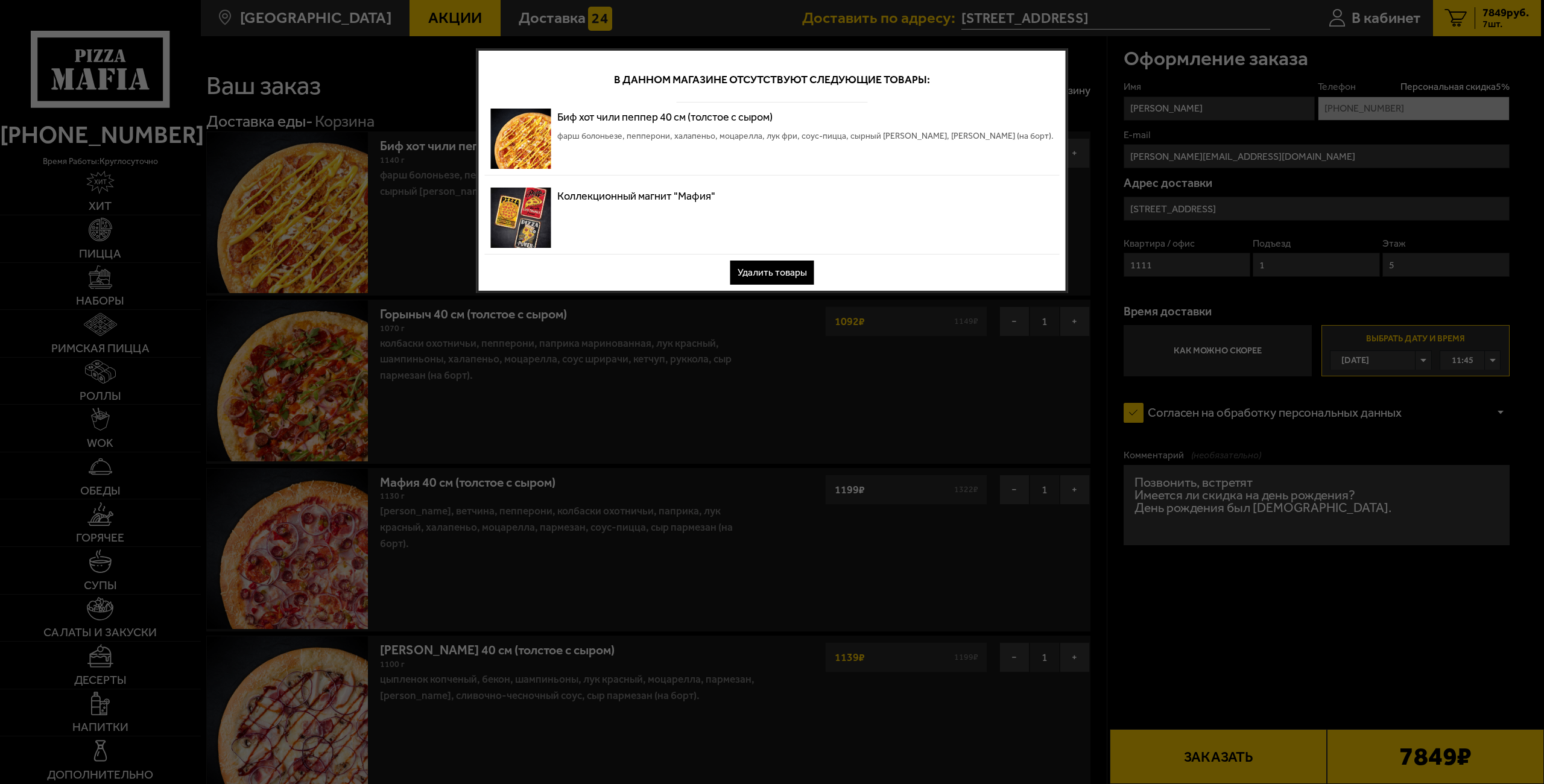
click at [768, 271] on button "Удалить товары" at bounding box center [772, 272] width 84 height 24
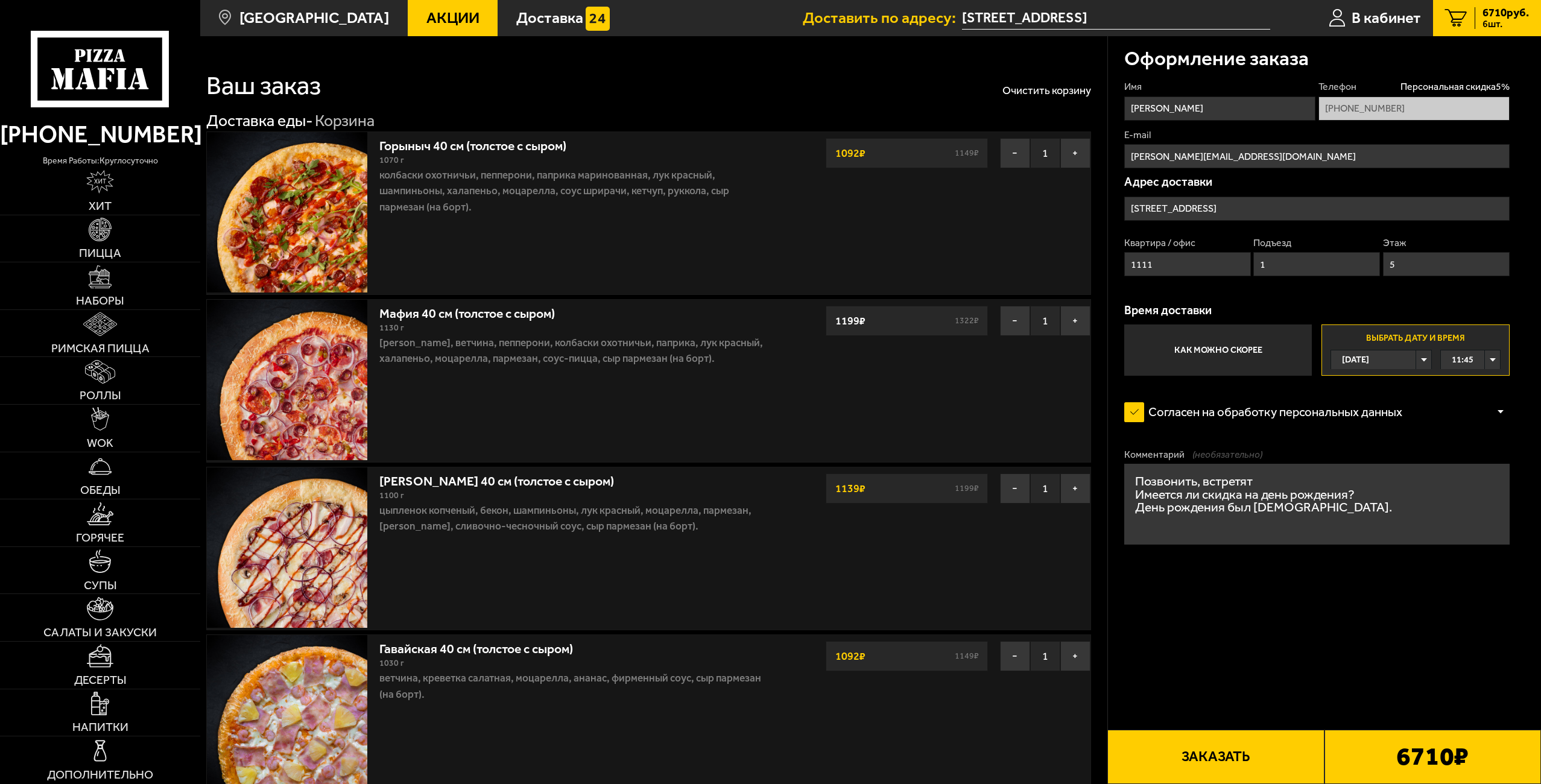
click at [1207, 761] on button "Заказать" at bounding box center [1216, 756] width 217 height 54
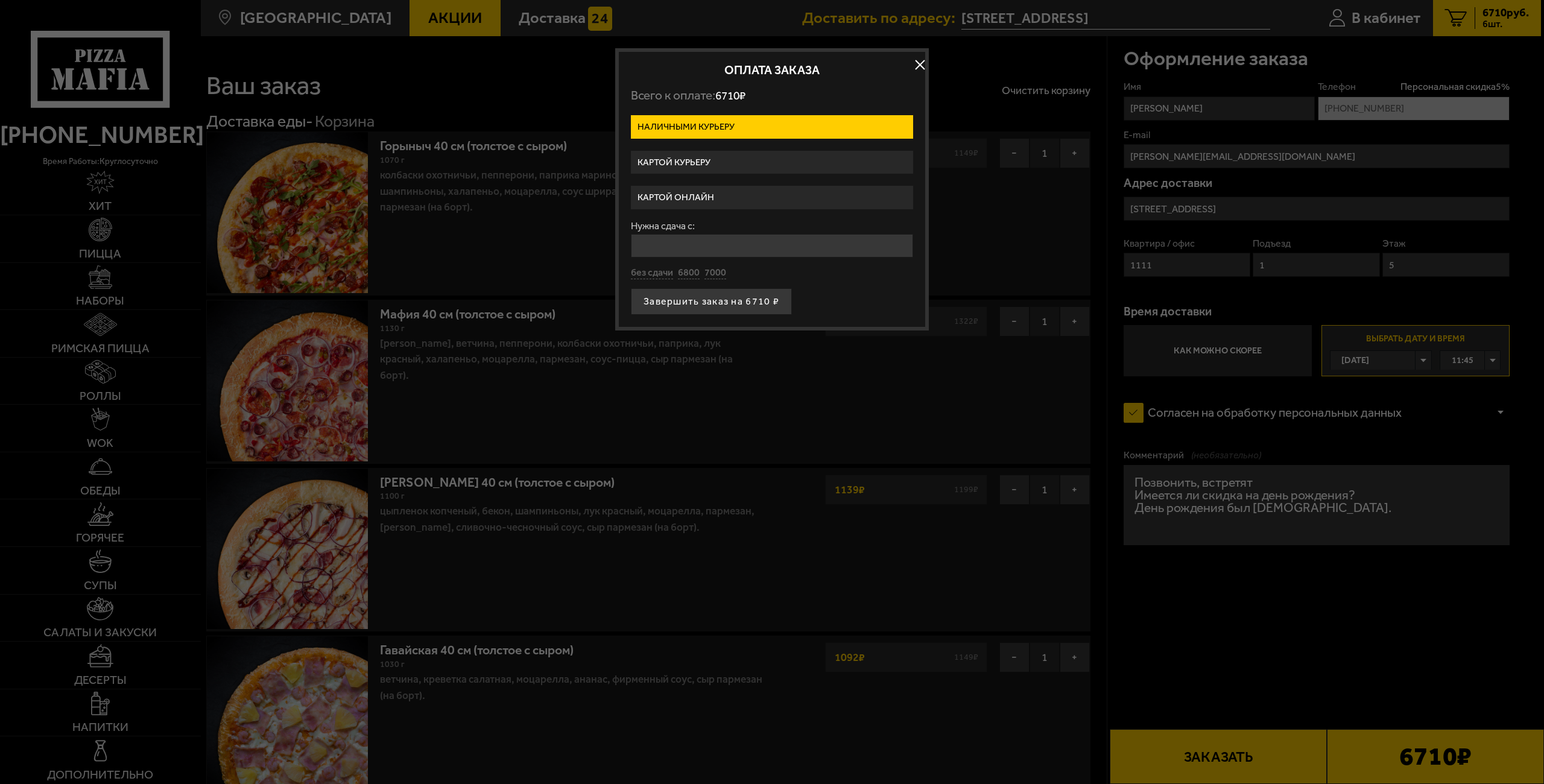
click at [697, 164] on label "Картой курьеру" at bounding box center [771, 162] width 282 height 23
click at [0, 0] on input "Картой курьеру" at bounding box center [0, 0] width 0 height 0
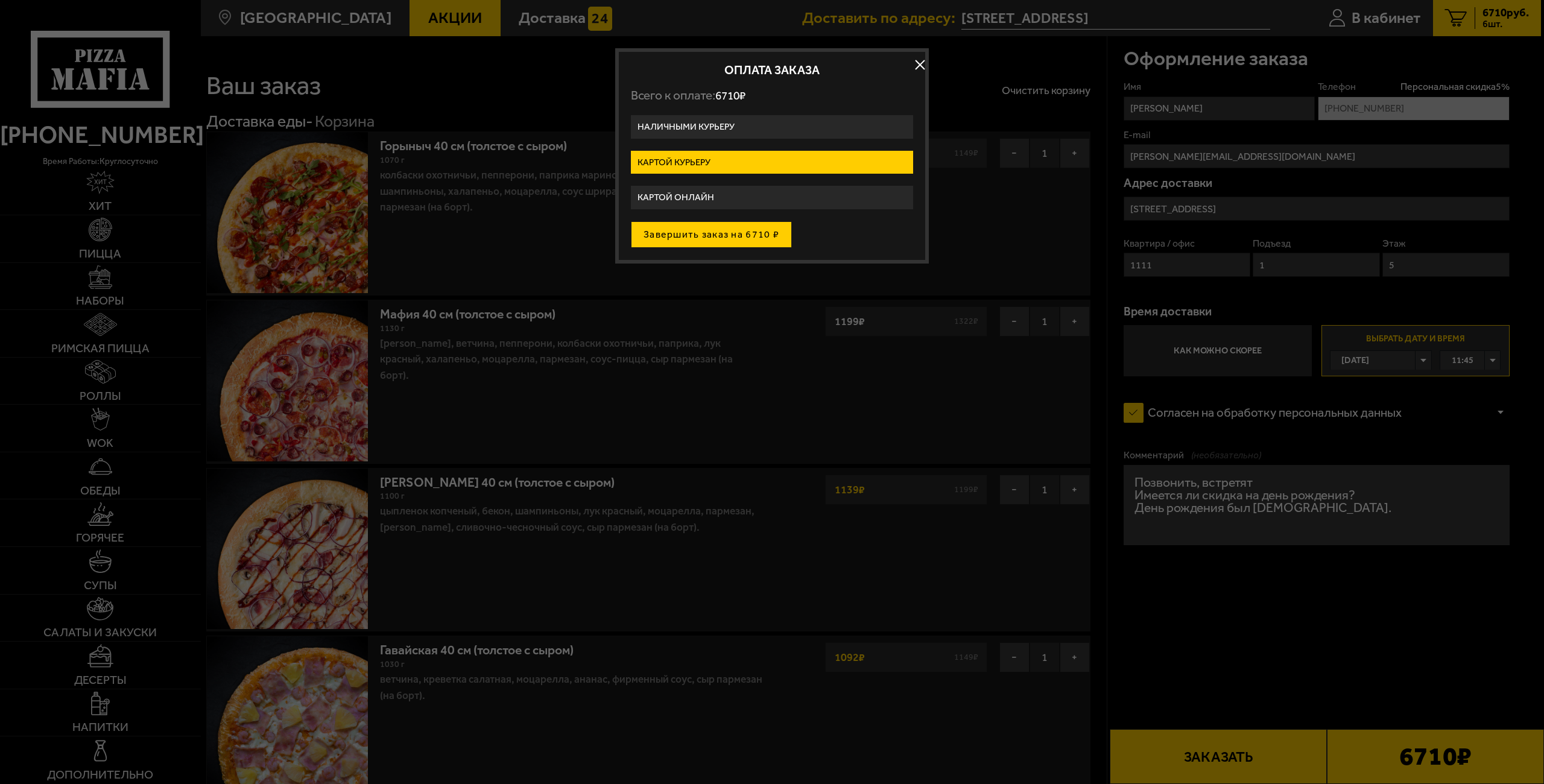
click at [714, 231] on button "Завершить заказ на 6710 ₽" at bounding box center [711, 234] width 161 height 26
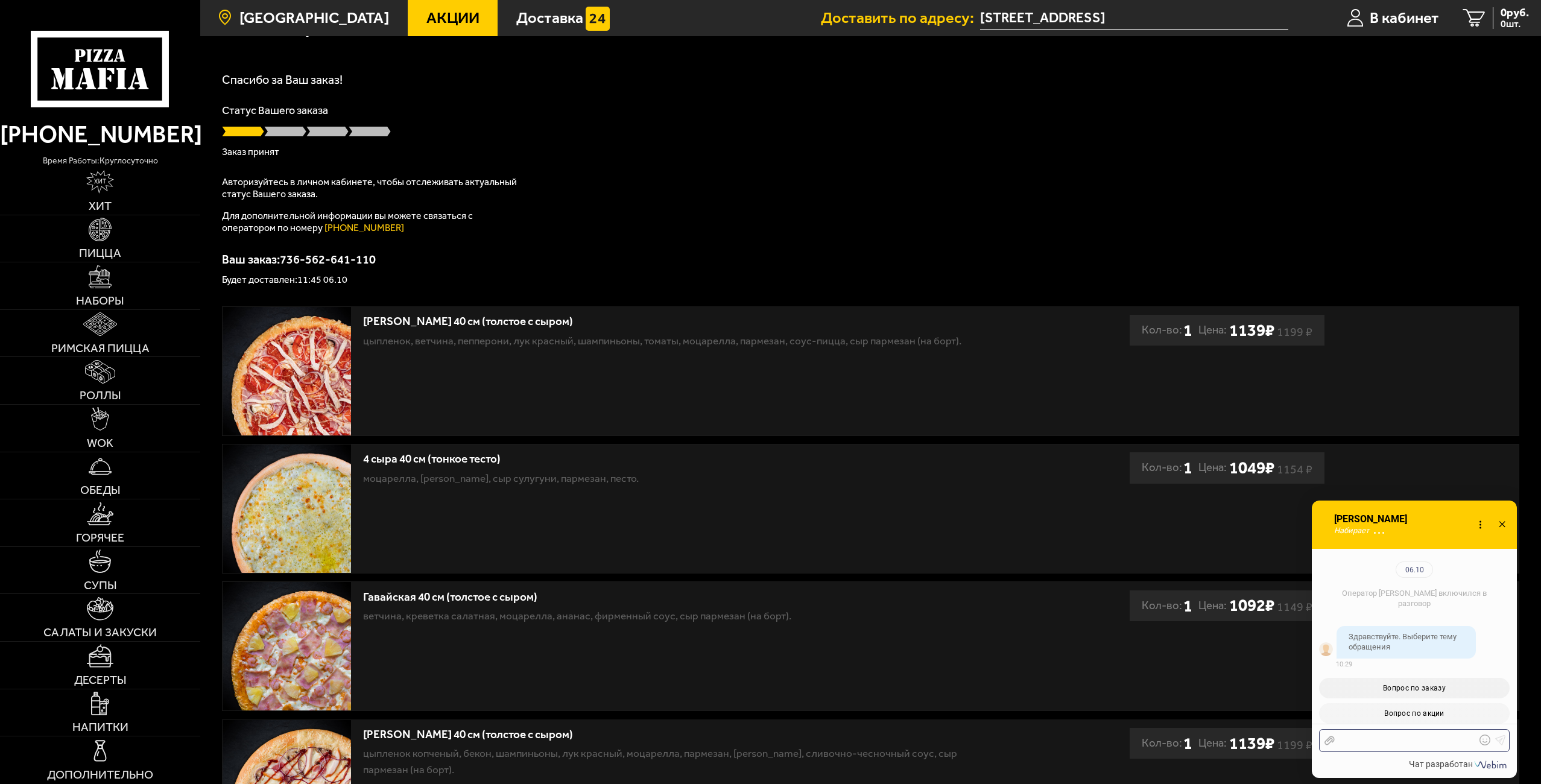
scroll to position [2455, 0]
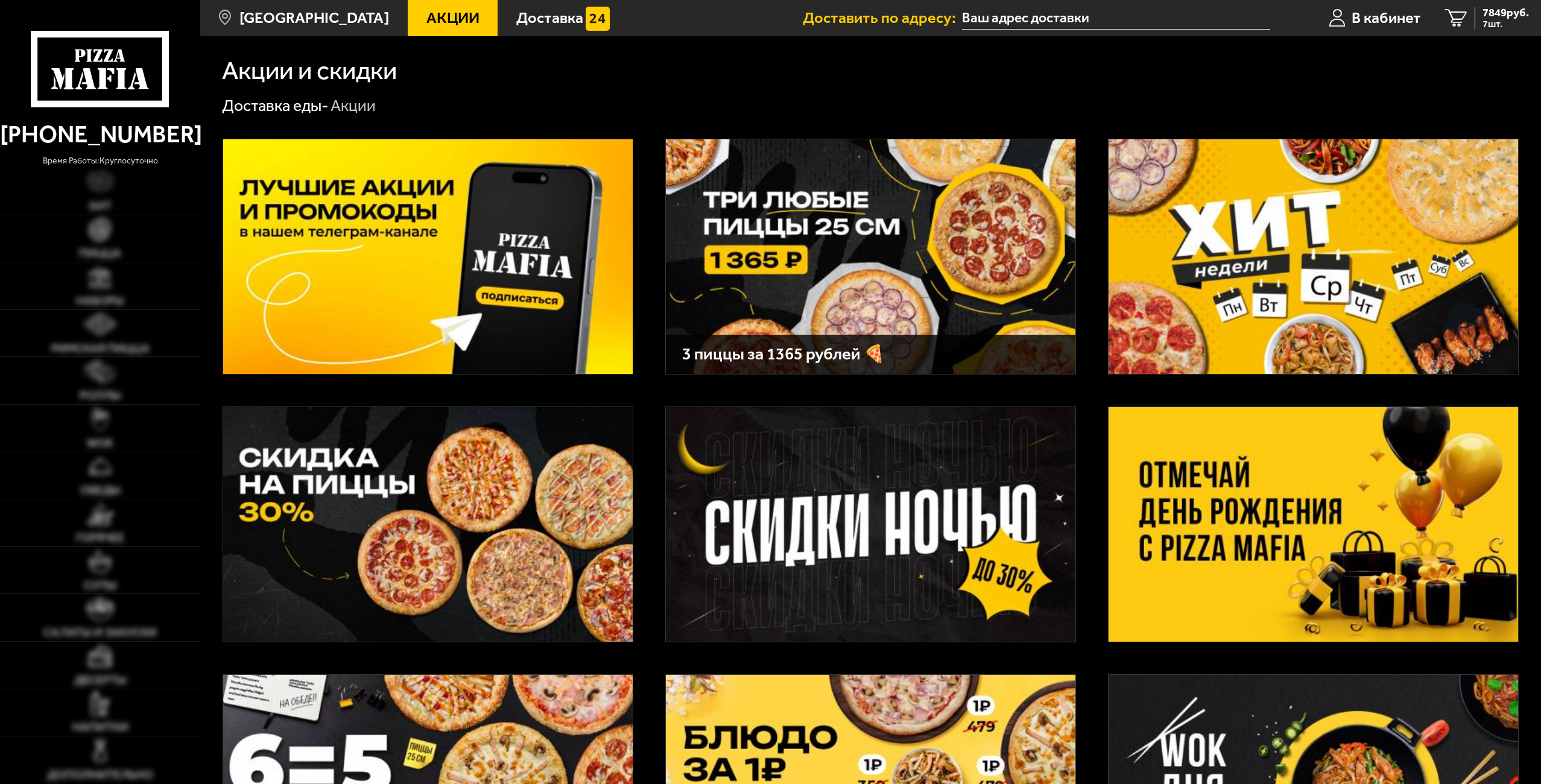
type input "[STREET_ADDRESS]"
click at [1214, 526] on img at bounding box center [1313, 524] width 410 height 234
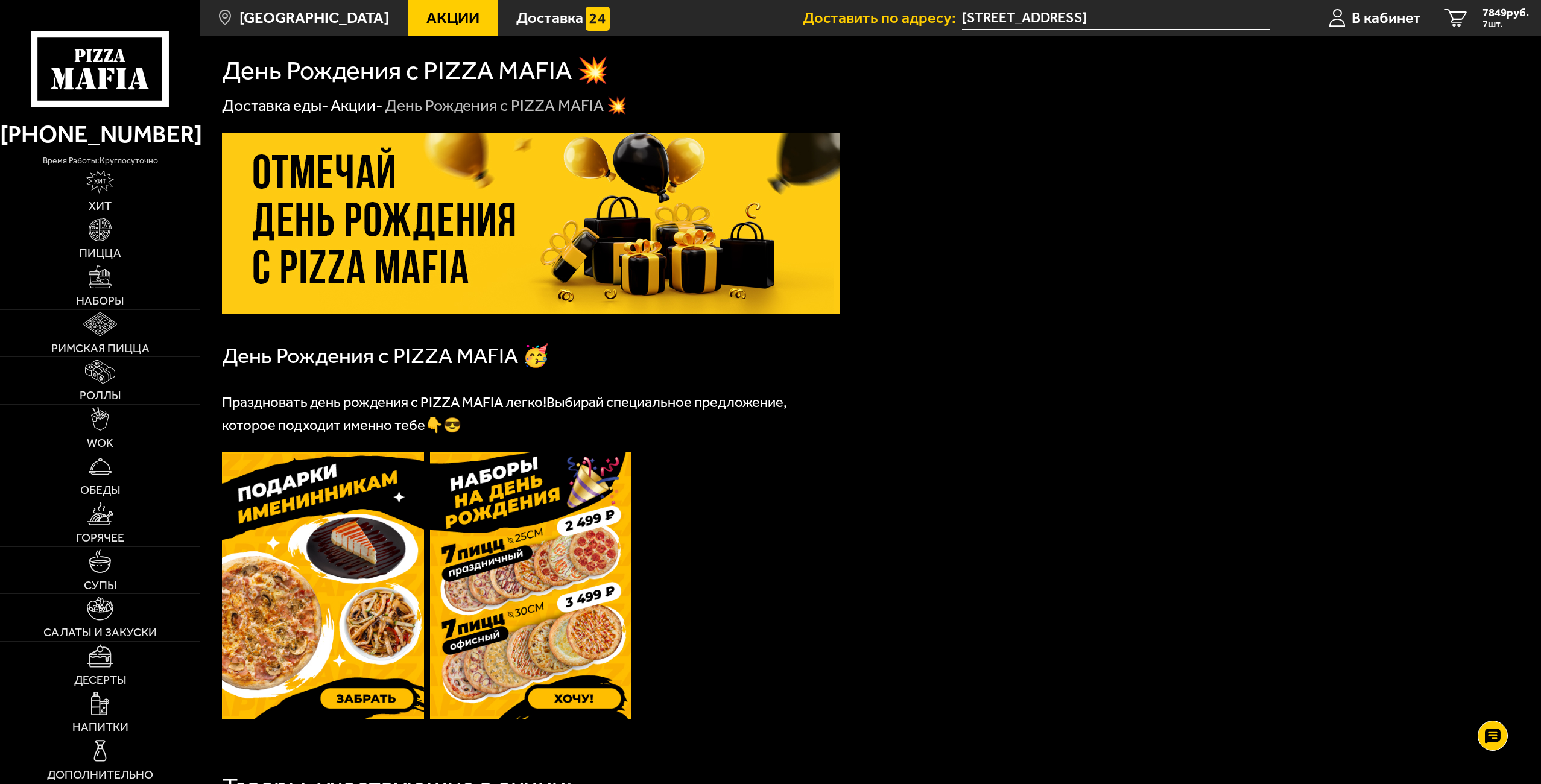
click at [400, 182] on img at bounding box center [531, 223] width 618 height 181
click at [1405, 15] on span "В кабинет" at bounding box center [1386, 18] width 70 height 15
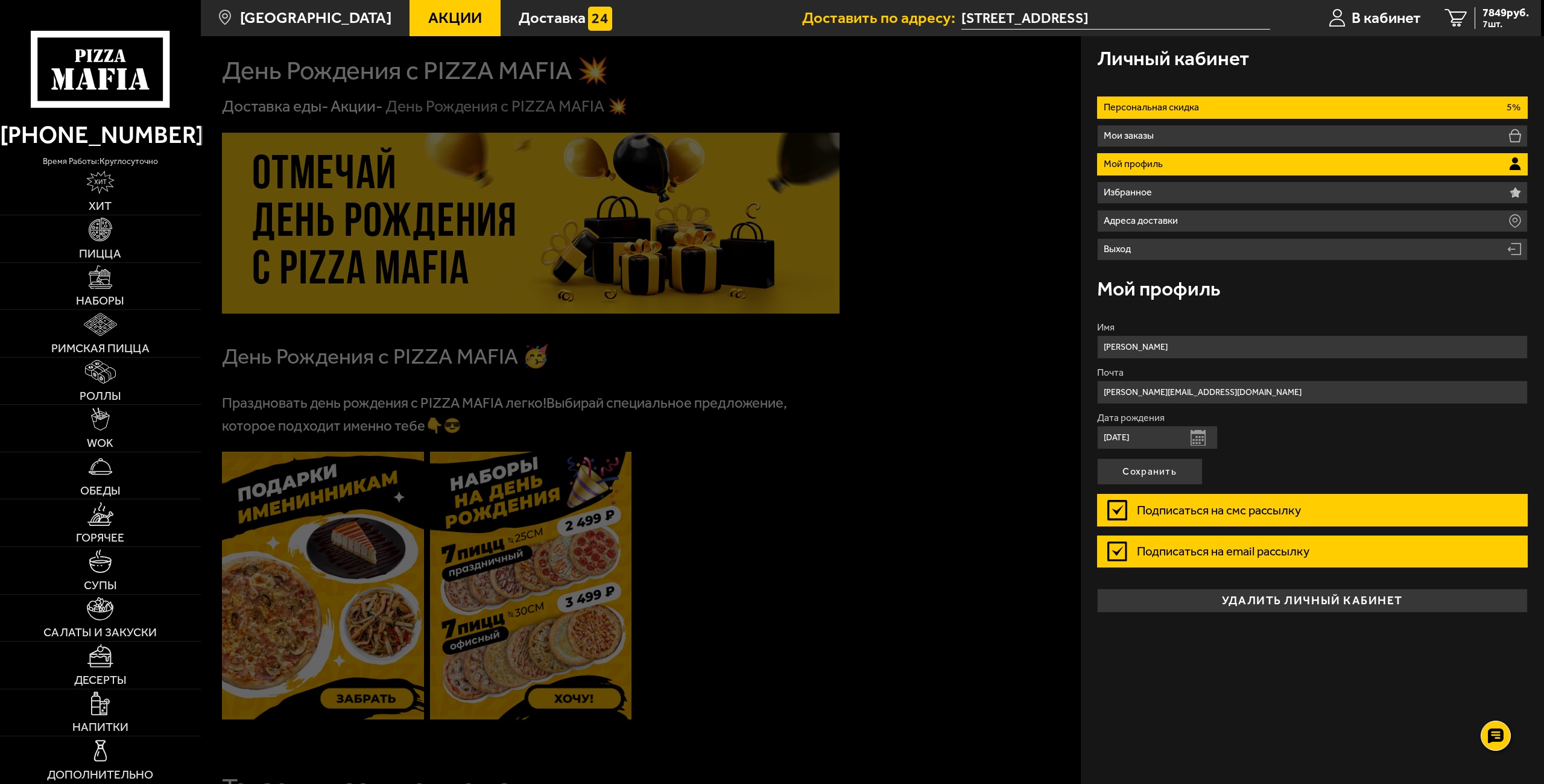
click at [1188, 118] on li "Персональная скидка 5%" at bounding box center [1312, 108] width 431 height 22
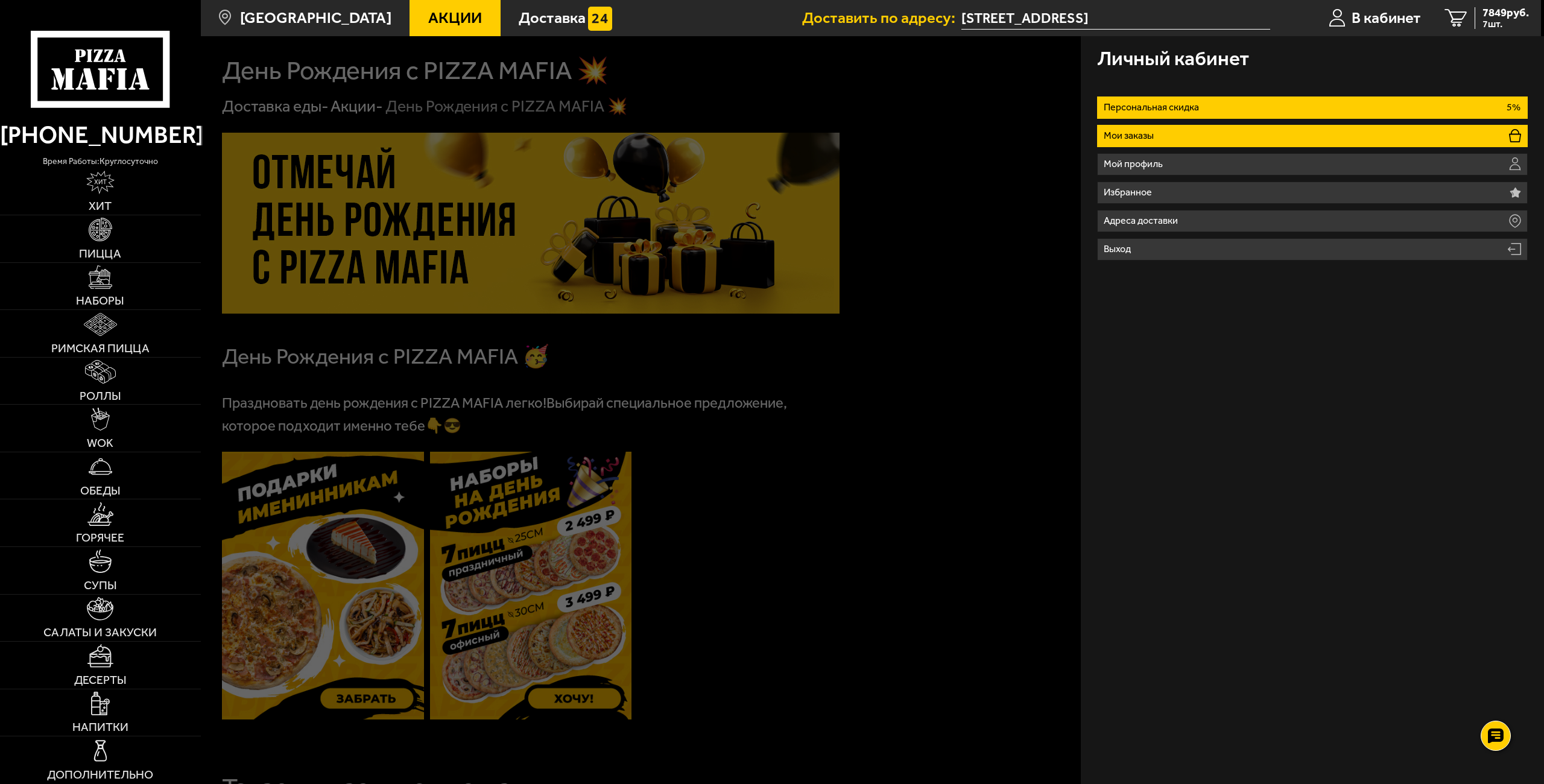
click at [1188, 128] on li "Мои заказы" at bounding box center [1312, 136] width 431 height 22
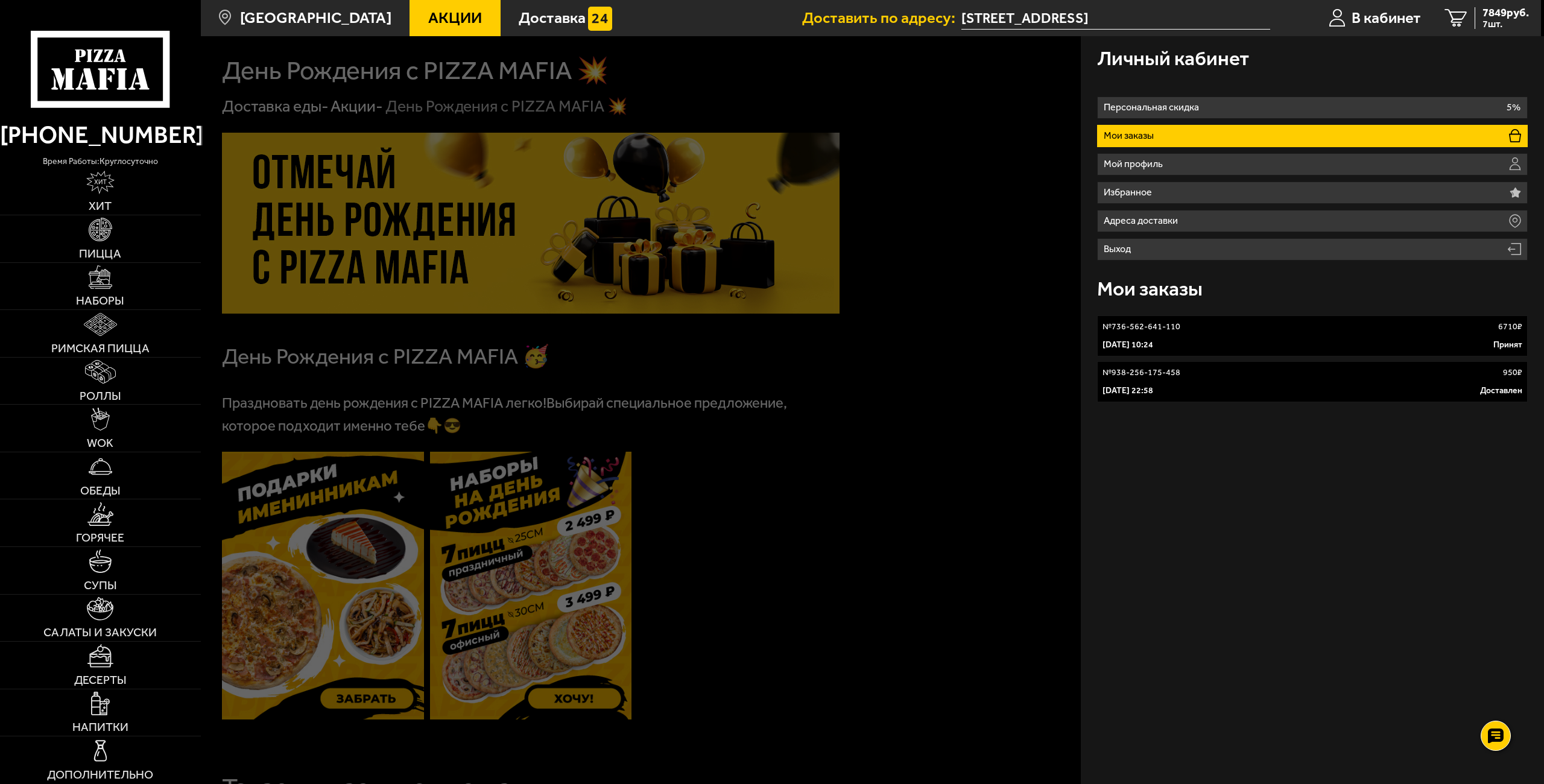
click at [1202, 360] on div "№ 736-562-641-110 6710 ₽ 6 октября 2025 г. 10:24 Принят № 938-256-175-458 950 ₽…" at bounding box center [1312, 358] width 431 height 97
click at [1200, 371] on div "№ 938-256-175-458 950 ₽" at bounding box center [1312, 373] width 420 height 12
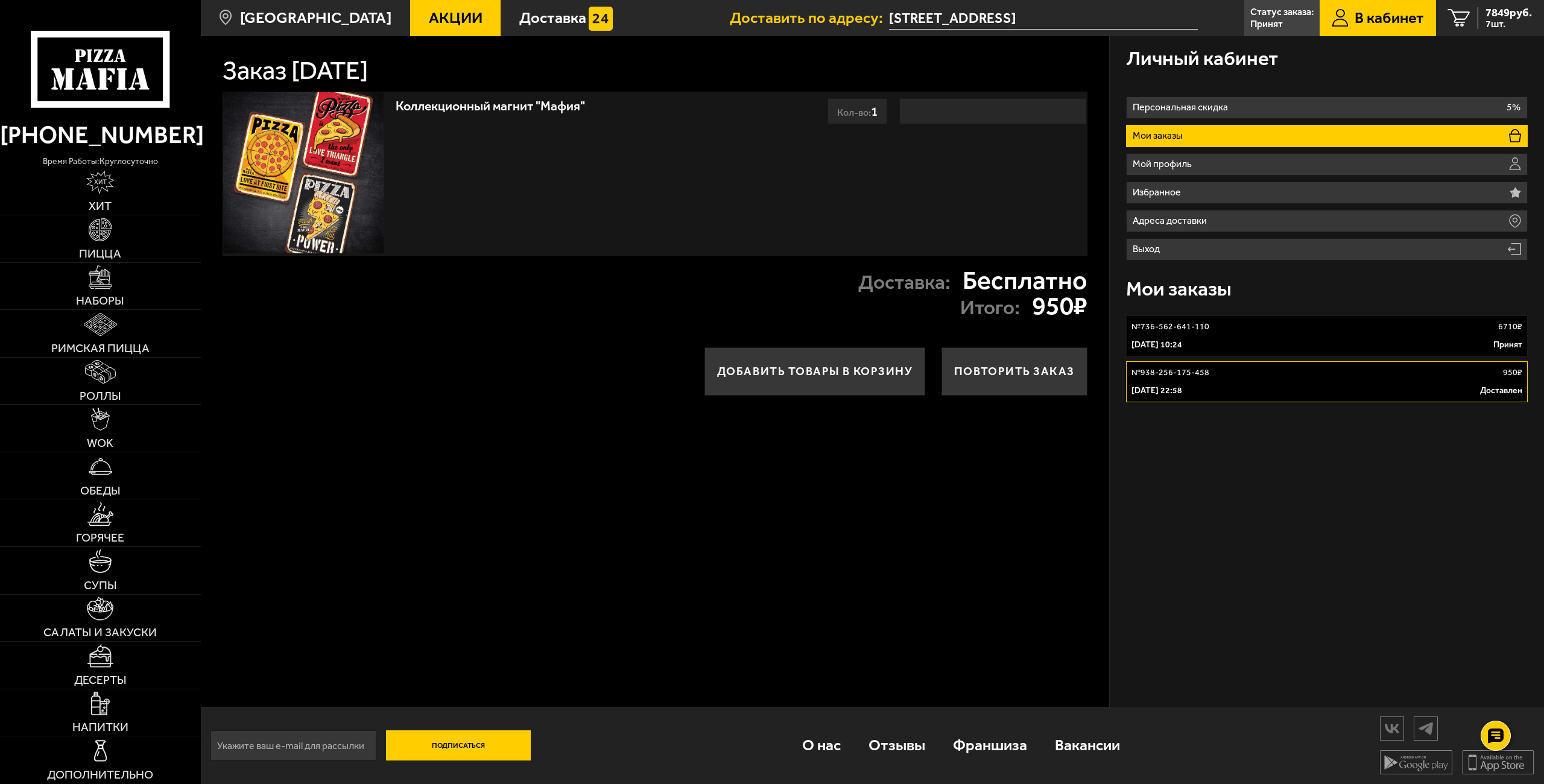
click at [966, 109] on div at bounding box center [993, 111] width 188 height 26
click at [429, 15] on span "Акции" at bounding box center [455, 18] width 54 height 15
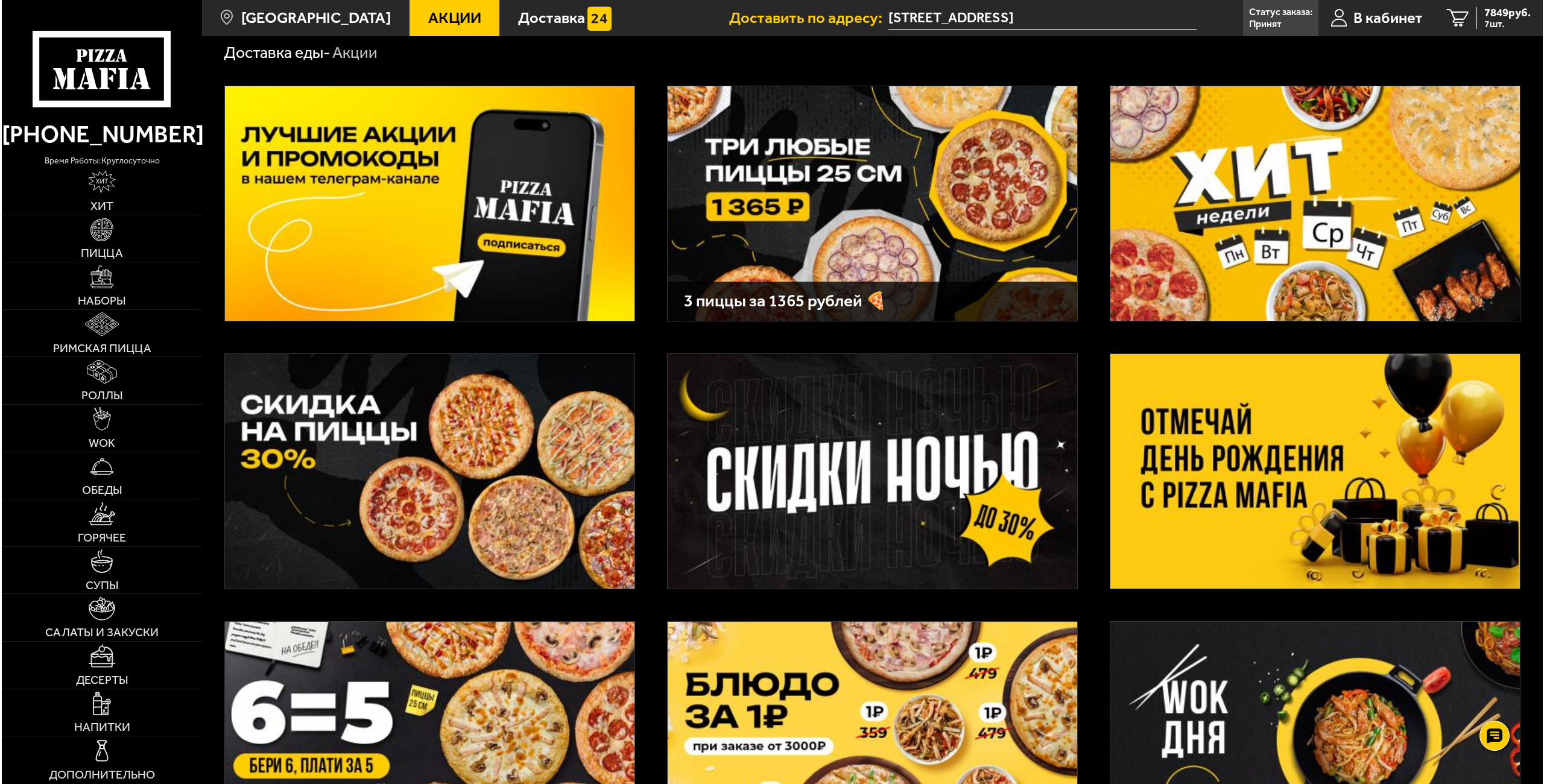
scroll to position [80, 0]
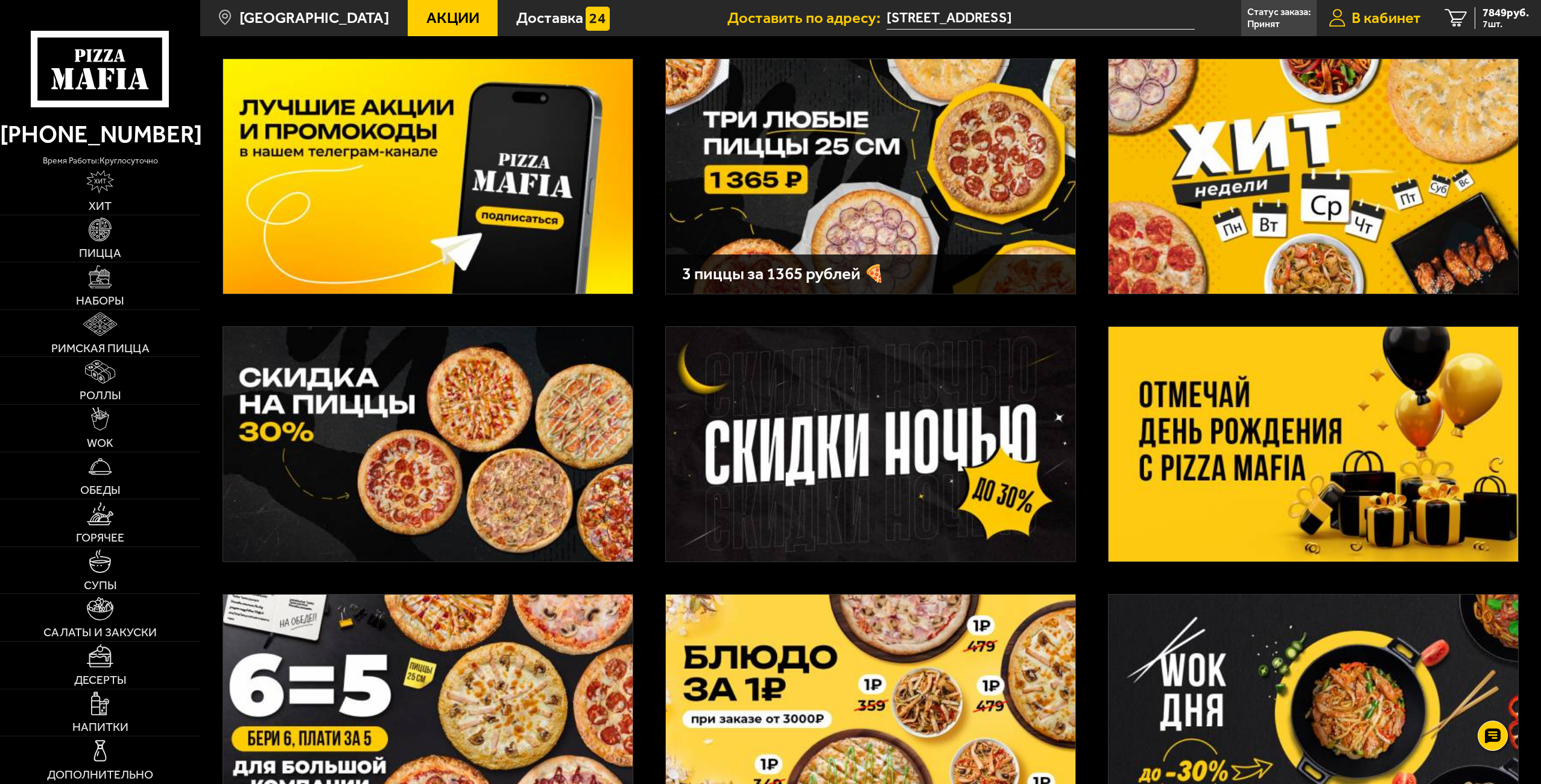
click at [1372, 21] on span "В кабинет" at bounding box center [1386, 18] width 70 height 15
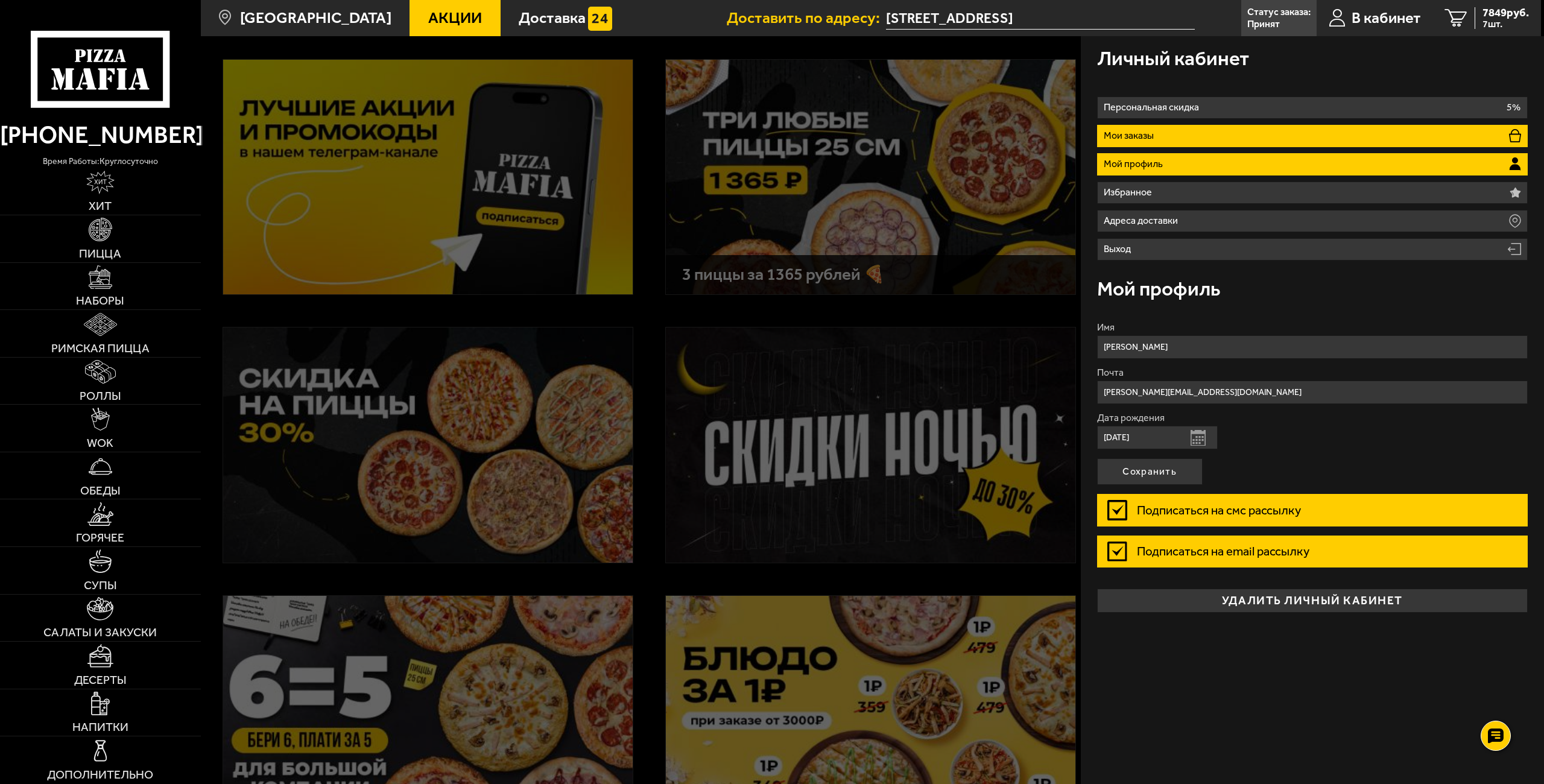
click at [1261, 133] on li "Мои заказы" at bounding box center [1312, 136] width 431 height 22
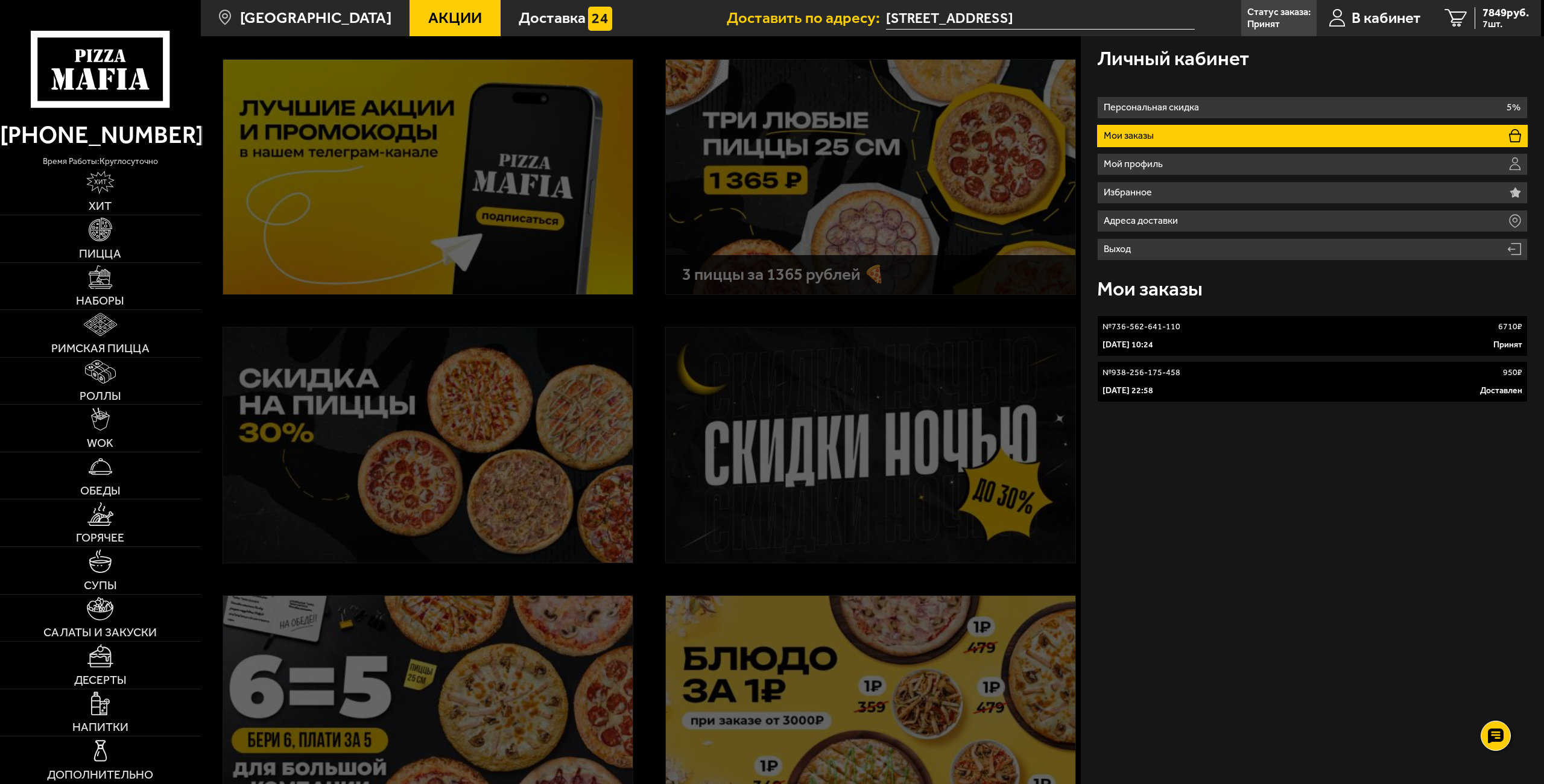
click at [1192, 330] on div "№ 736-562-641-110 6710 ₽" at bounding box center [1312, 327] width 420 height 12
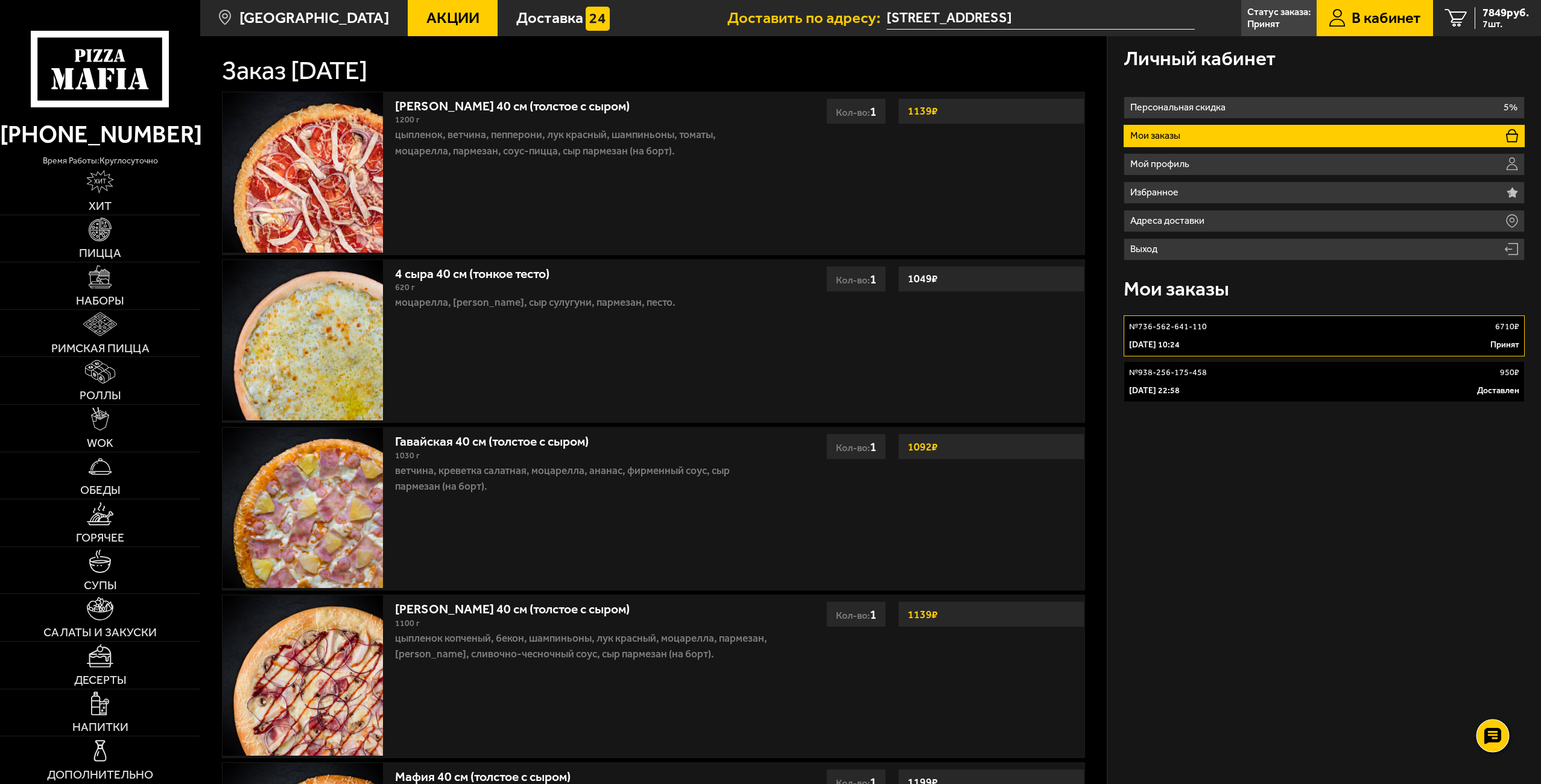
click at [1487, 742] on use at bounding box center [1493, 735] width 17 height 17
click at [1484, 656] on link at bounding box center [1493, 667] width 32 height 32
click at [1232, 335] on link "№ 736-562-641-110 6710 ₽ 6 октября 2025 г. 10:24 Принят" at bounding box center [1324, 336] width 401 height 41
click at [1143, 328] on p "№ 736-562-641-110" at bounding box center [1168, 327] width 78 height 12
click at [1497, 693] on use at bounding box center [1492, 699] width 15 height 15
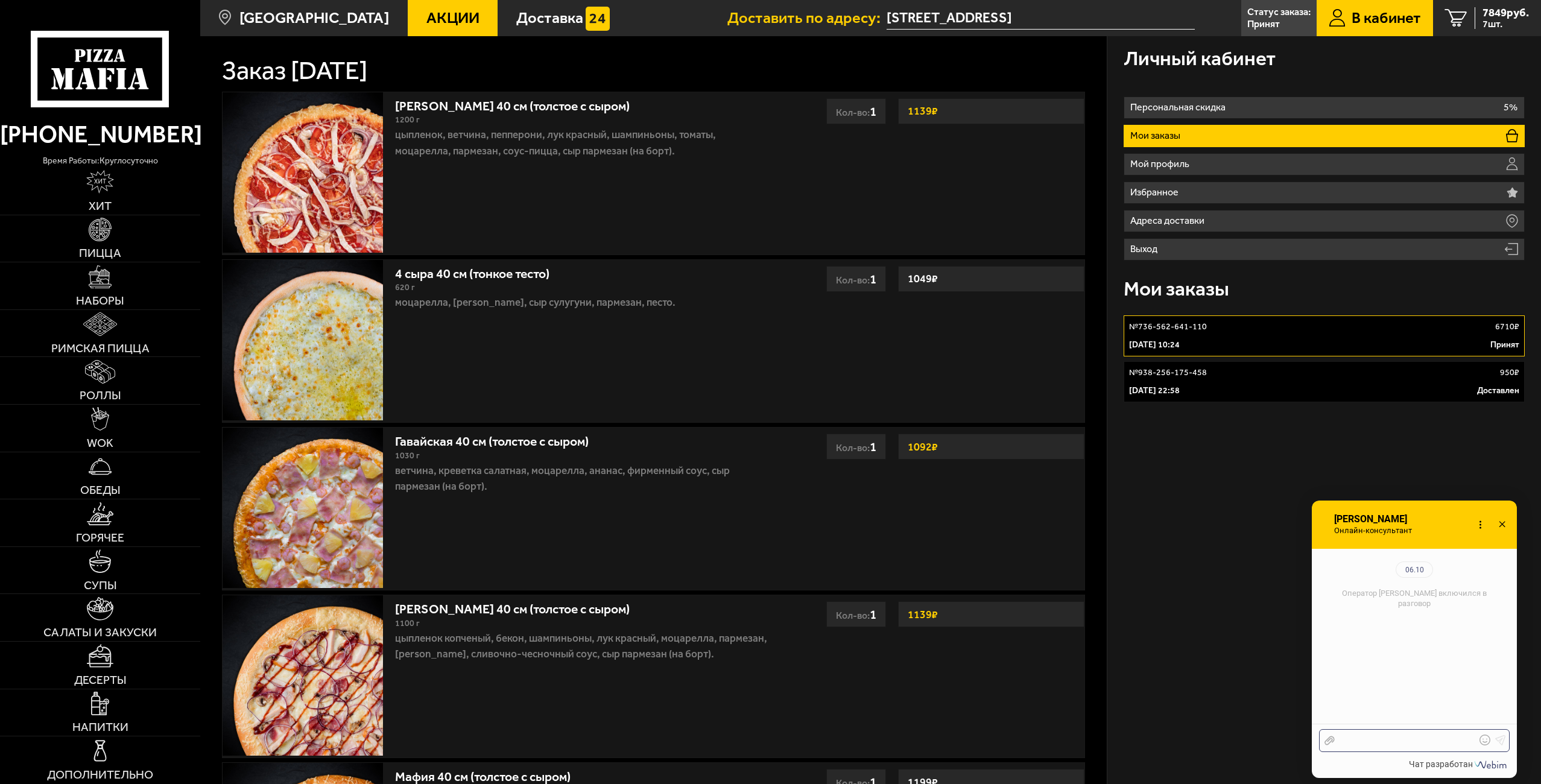
click at [1369, 738] on div at bounding box center [1405, 740] width 141 height 11
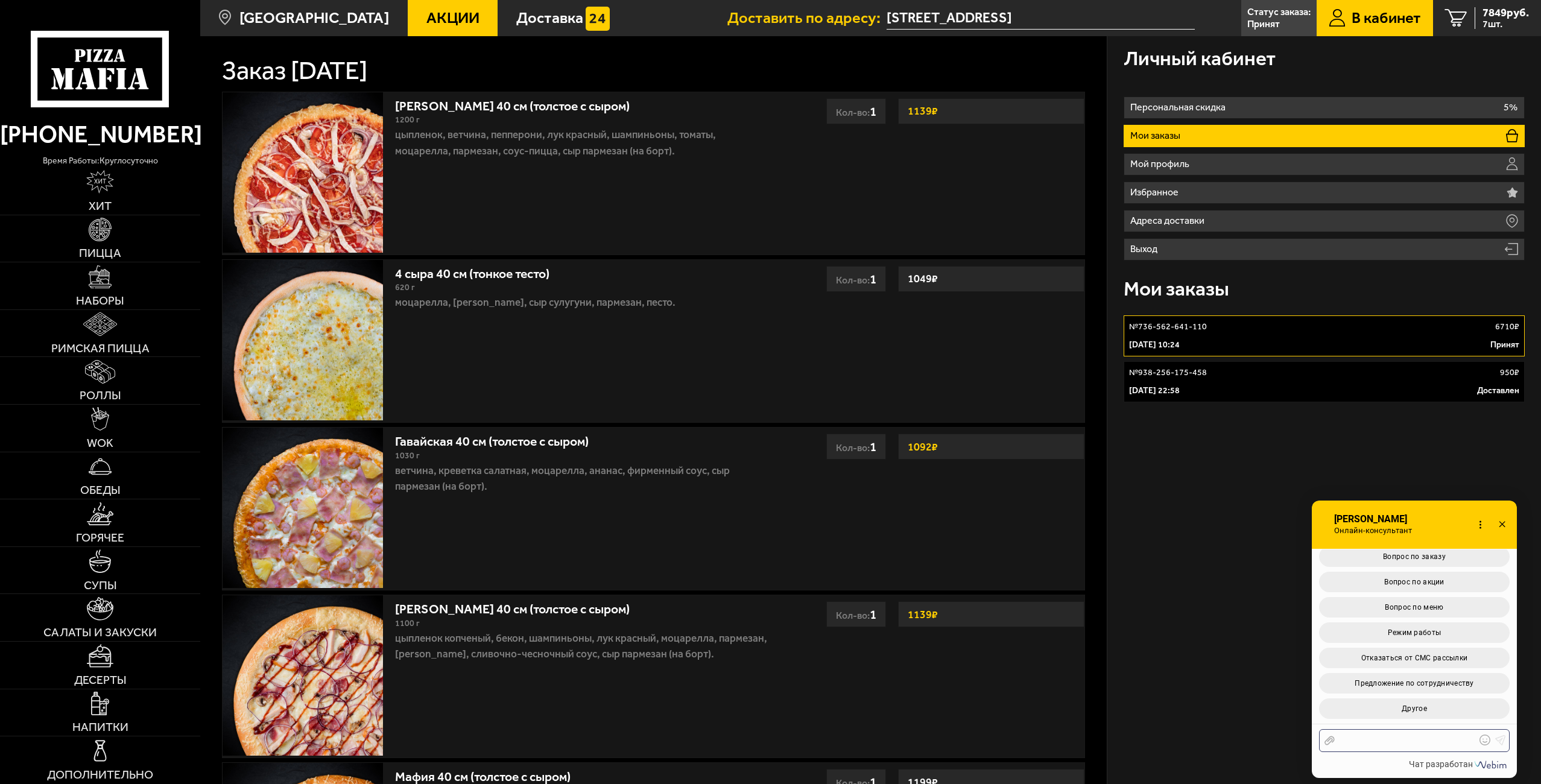
click at [1369, 740] on div at bounding box center [1405, 740] width 141 height 11
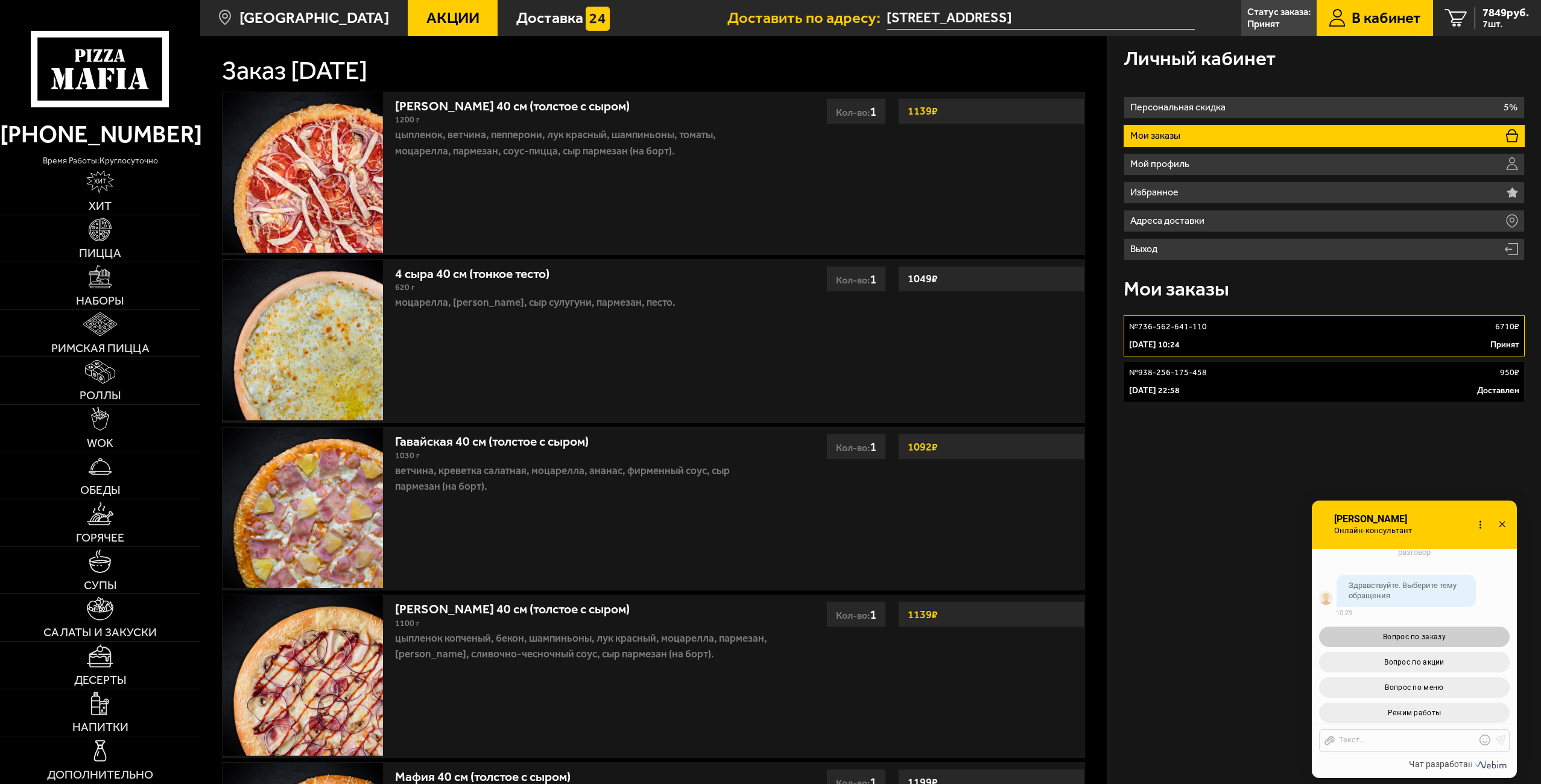
click at [1406, 635] on span "Вопрос по заказу" at bounding box center [1414, 636] width 63 height 9
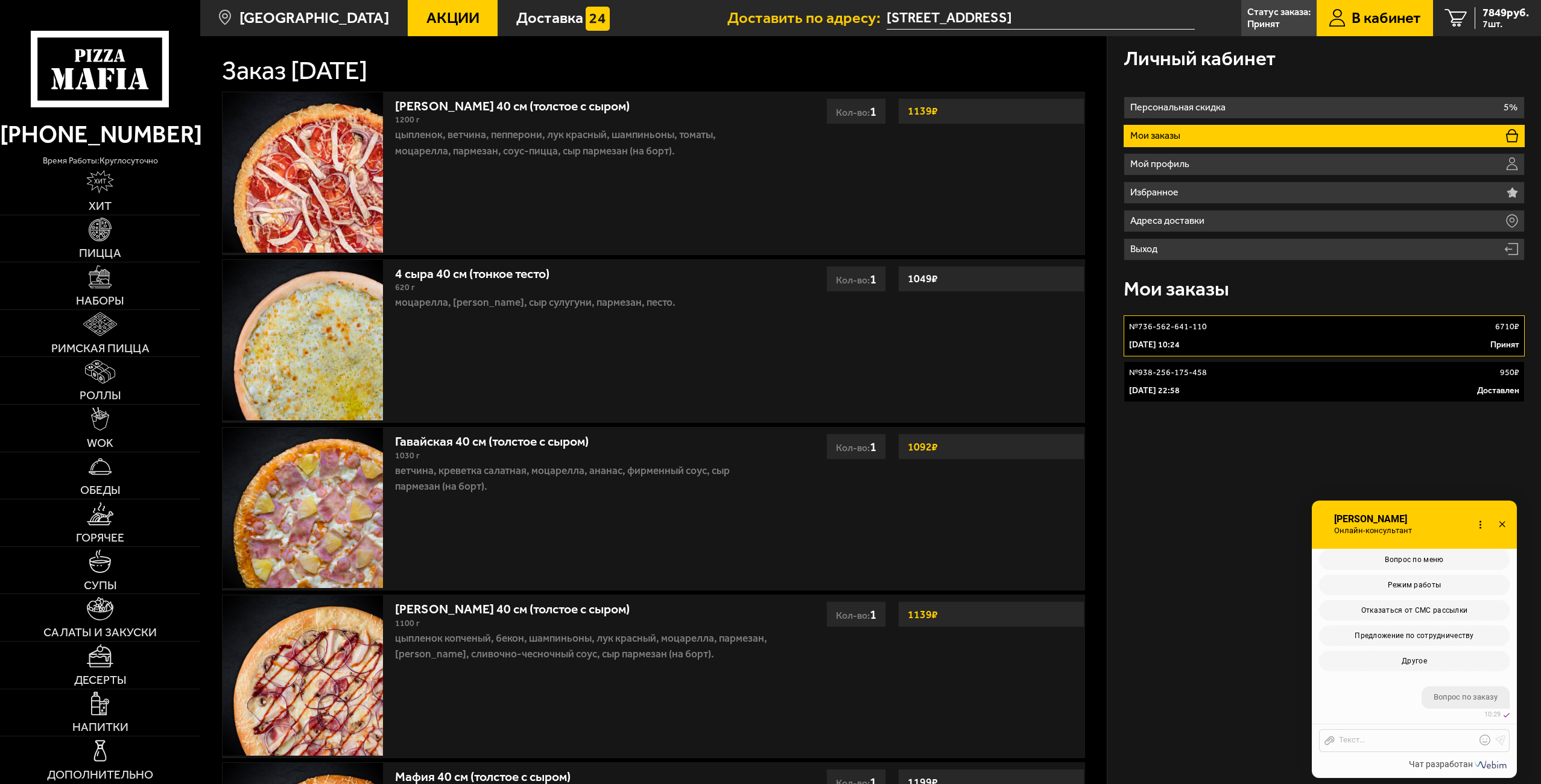
scroll to position [406, 0]
click at [1442, 684] on button "Другое" at bounding box center [1414, 683] width 191 height 20
click at [1376, 742] on div at bounding box center [1405, 740] width 141 height 11
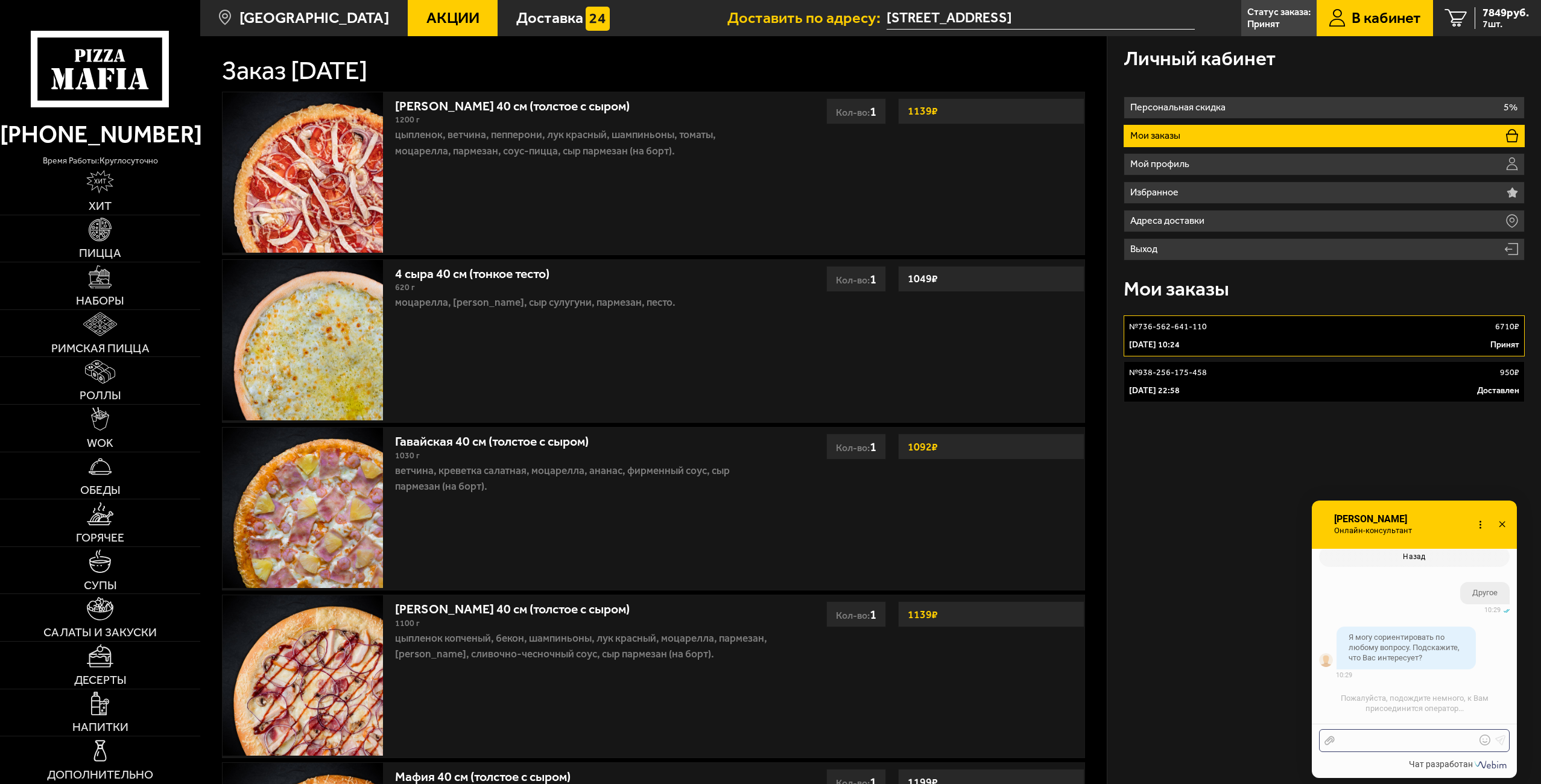
scroll to position [598, 0]
click at [1420, 747] on div "Отправить файл Текст..." at bounding box center [1414, 740] width 191 height 23
click at [1414, 741] on div at bounding box center [1405, 740] width 141 height 11
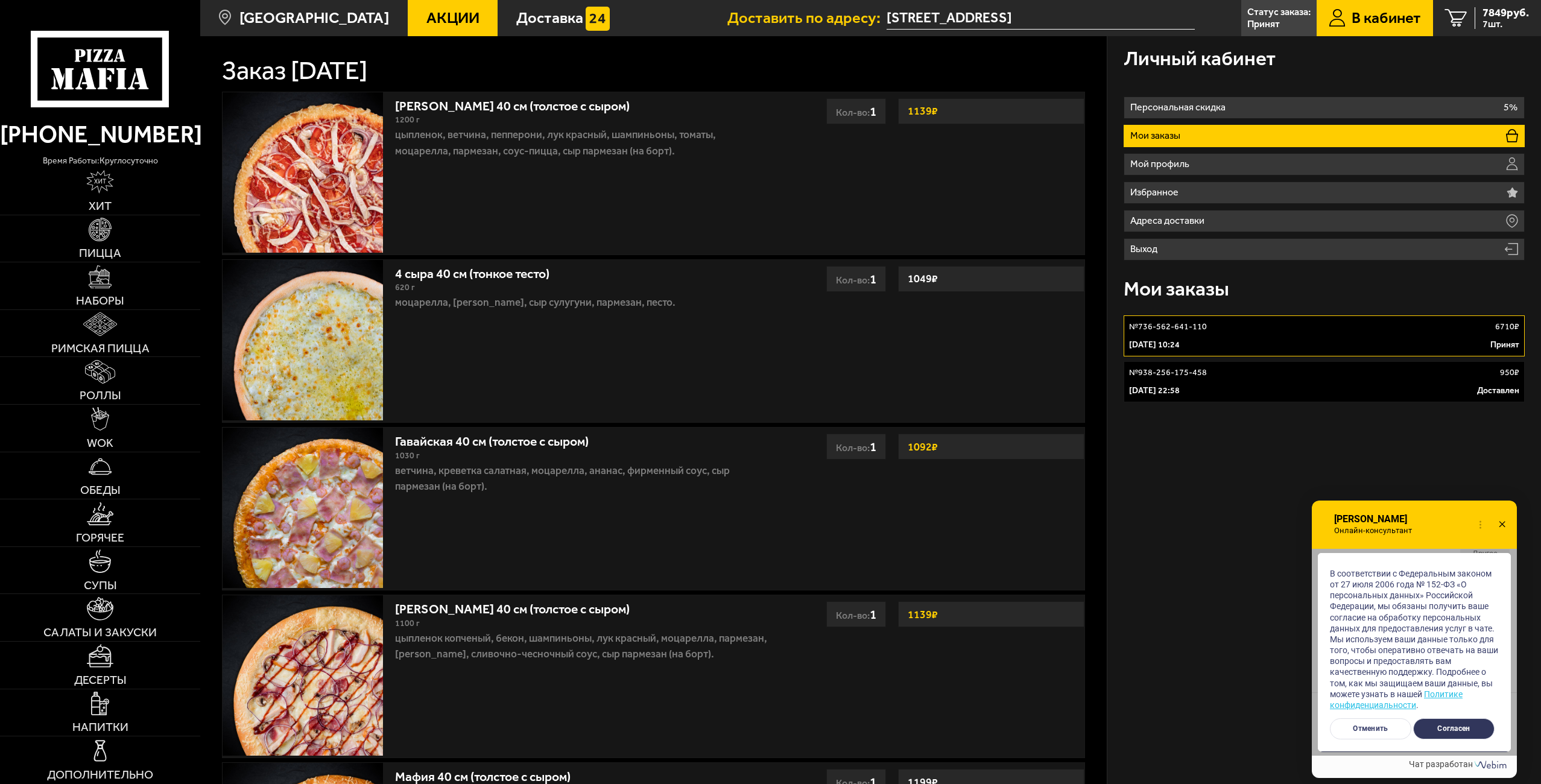
click at [1459, 734] on button "Согласен" at bounding box center [1454, 729] width 81 height 21
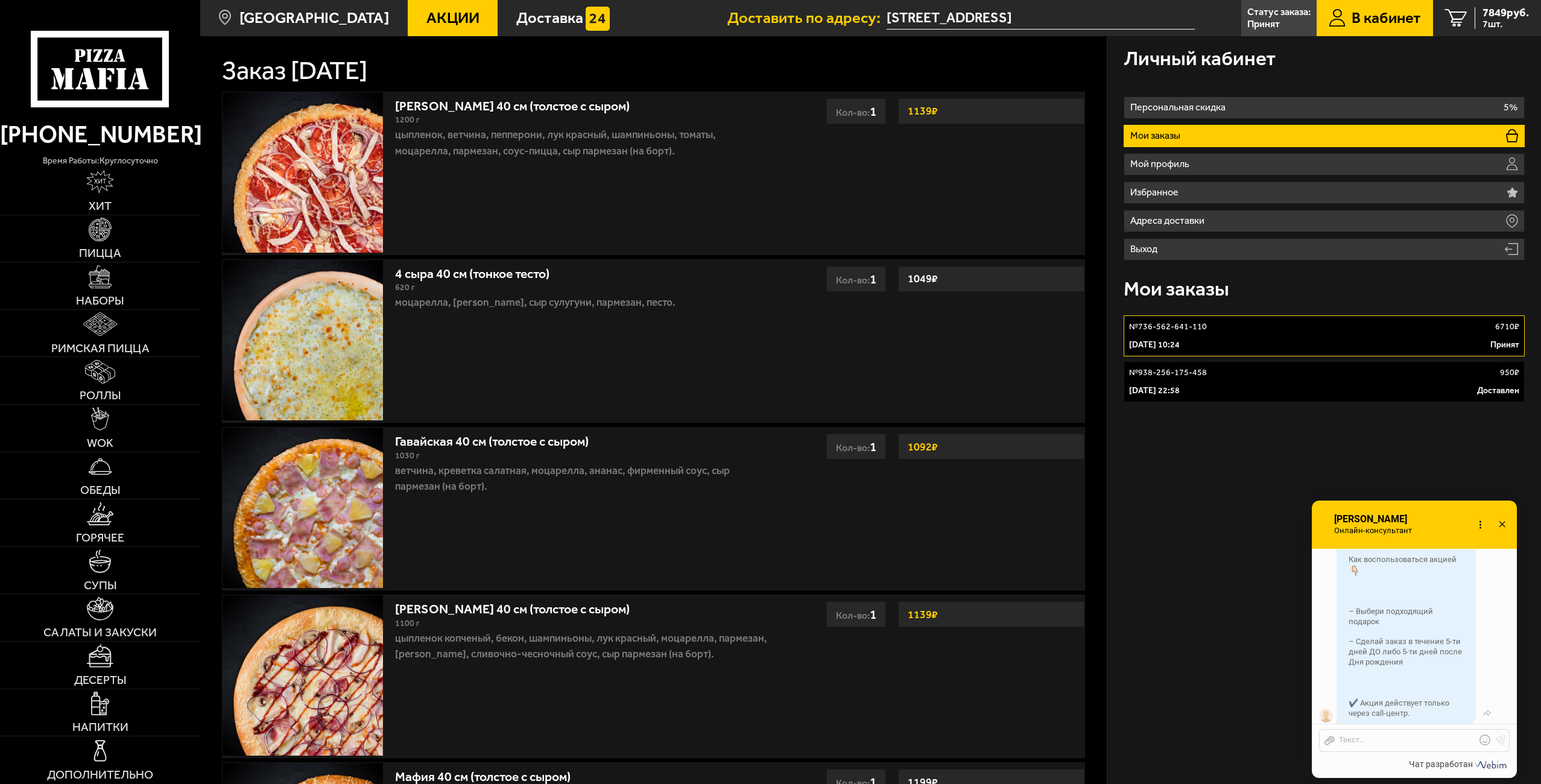
scroll to position [1112, 0]
click at [1389, 741] on div at bounding box center [1405, 740] width 141 height 11
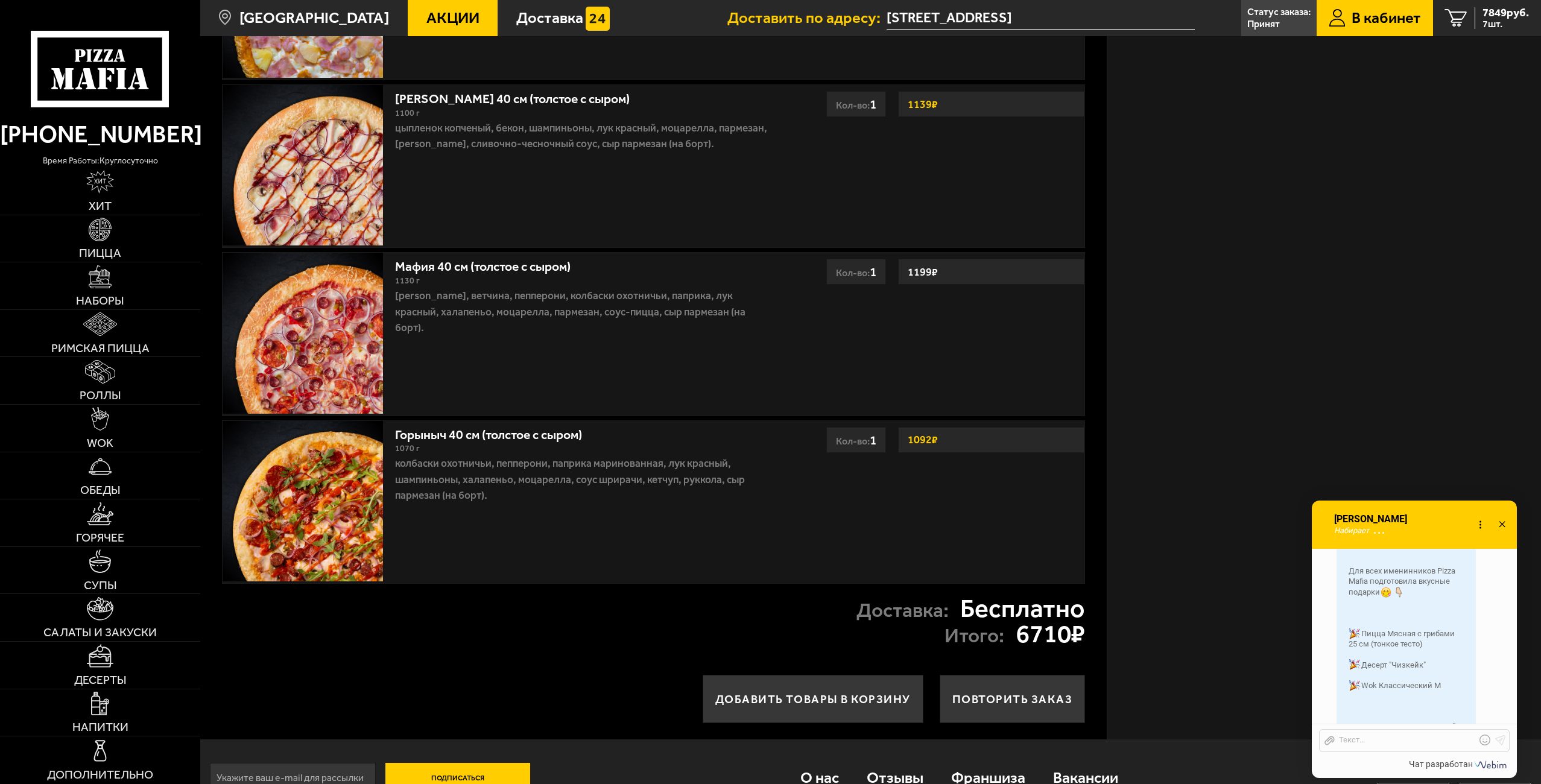
scroll to position [545, 0]
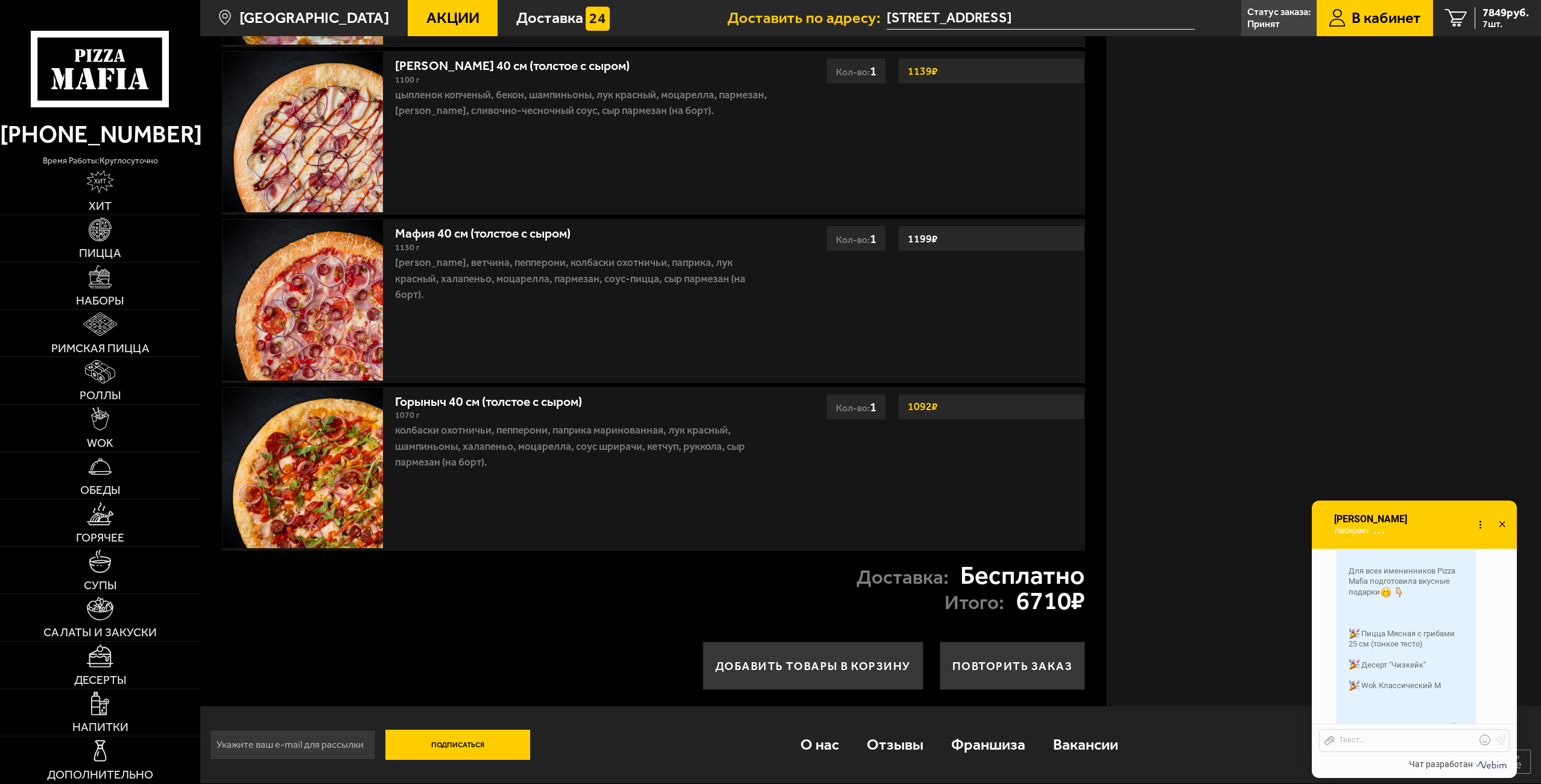
drag, startPoint x: 1428, startPoint y: 653, endPoint x: 1363, endPoint y: 639, distance: 66.5
click at [1363, 639] on div "Добрый день! День рождения – это время подарков Для всех именинников Pizza Mafi…" at bounding box center [1406, 695] width 139 height 393
copy span "Пицца Мясная с грибами 25 см (тонкое тесто)"
click at [1359, 745] on div at bounding box center [1405, 740] width 141 height 11
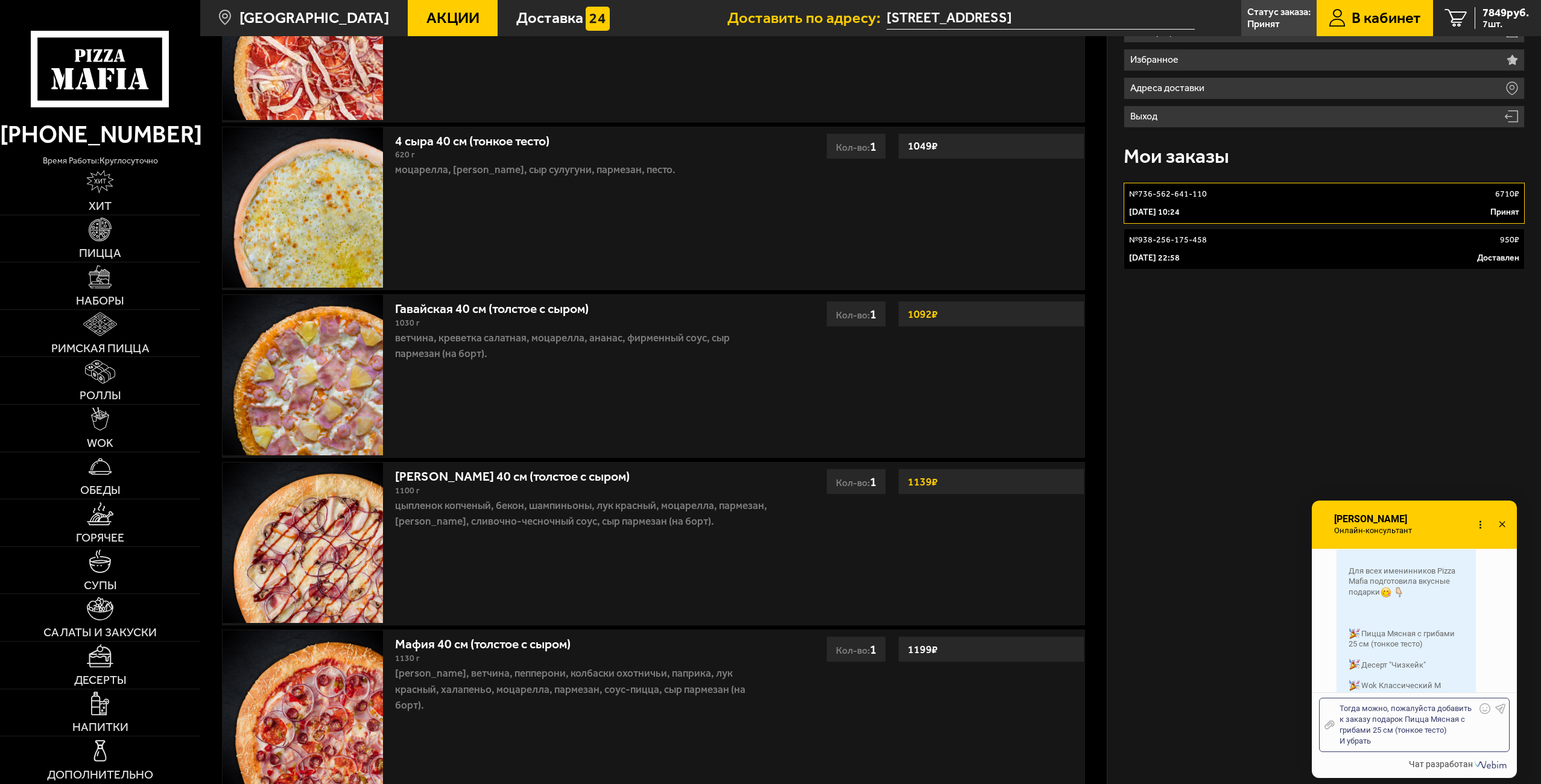
scroll to position [0, 0]
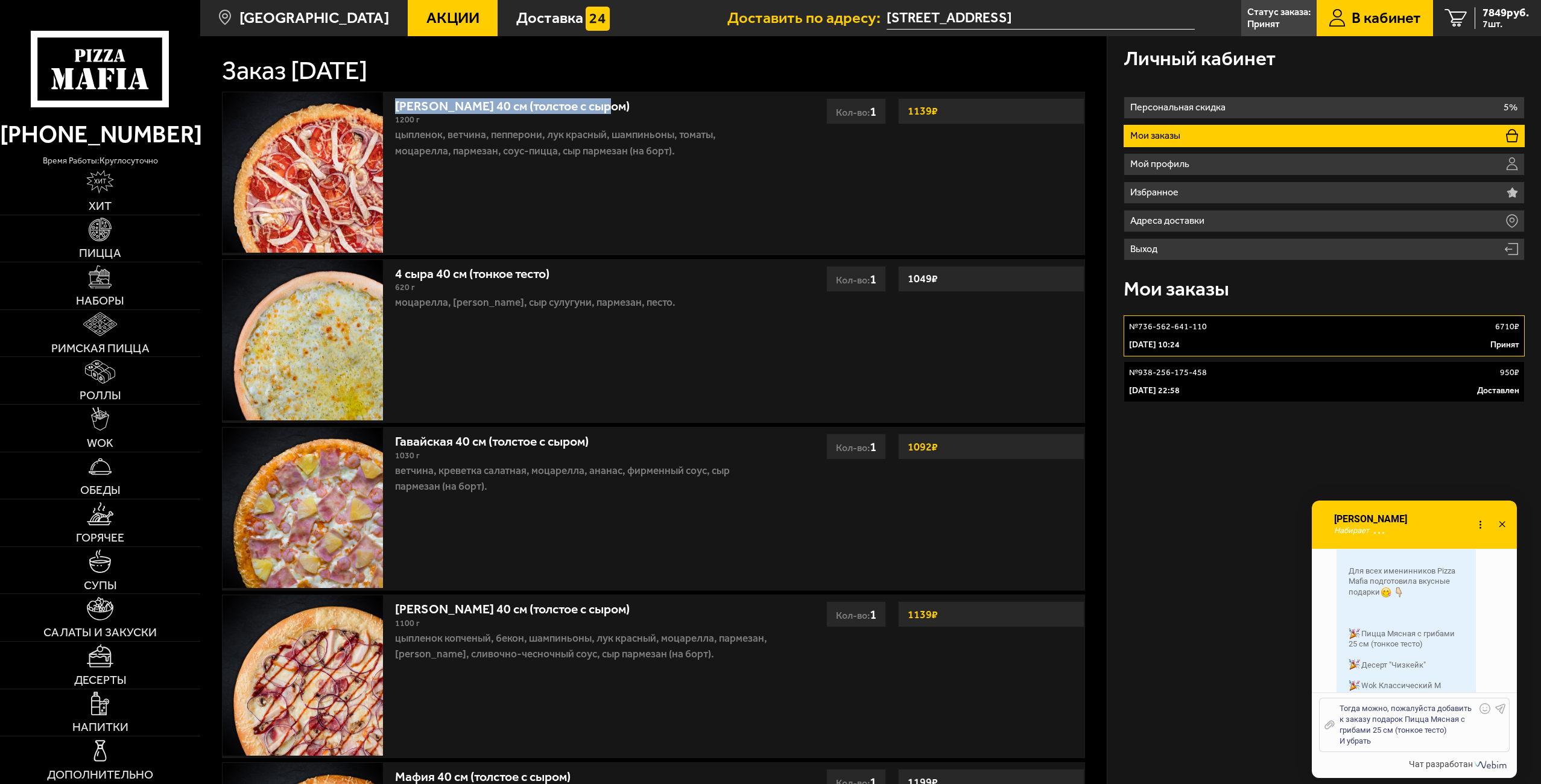
drag, startPoint x: 612, startPoint y: 101, endPoint x: 391, endPoint y: 103, distance: 221.0
click at [391, 103] on div "Петровская 40 см (толстое с сыром) 1200 г цыпленок, ветчина, пепперони, лук кра…" at bounding box center [581, 173] width 386 height 162
copy link "[PERSON_NAME] 40 см (толстое с сыром)"
click at [1392, 738] on div "Тогда можно, пожалуйста добавить к заказу подарок Пицца Мясная с грибами 25 см …" at bounding box center [1405, 724] width 141 height 44
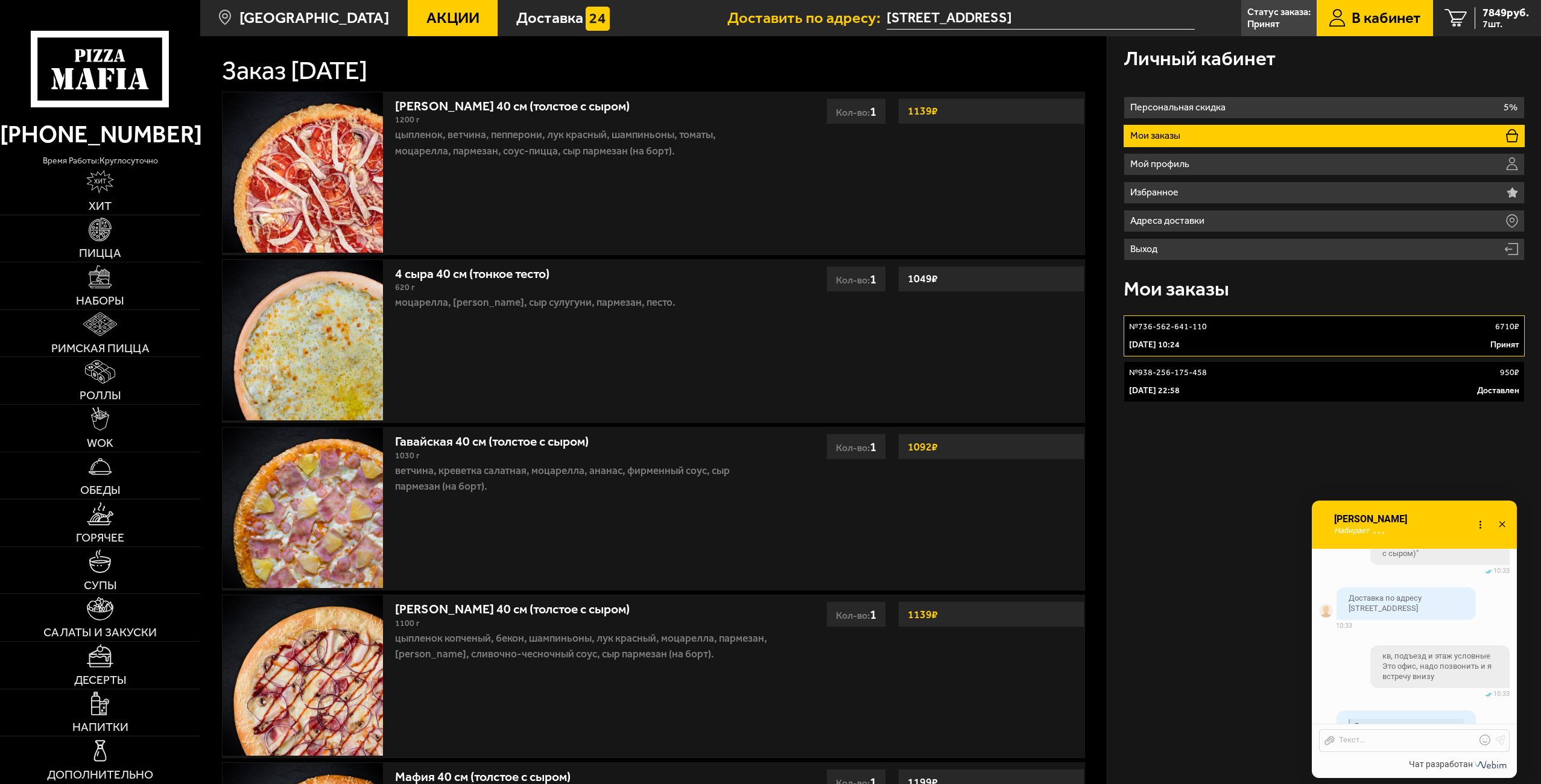
scroll to position [1681, 0]
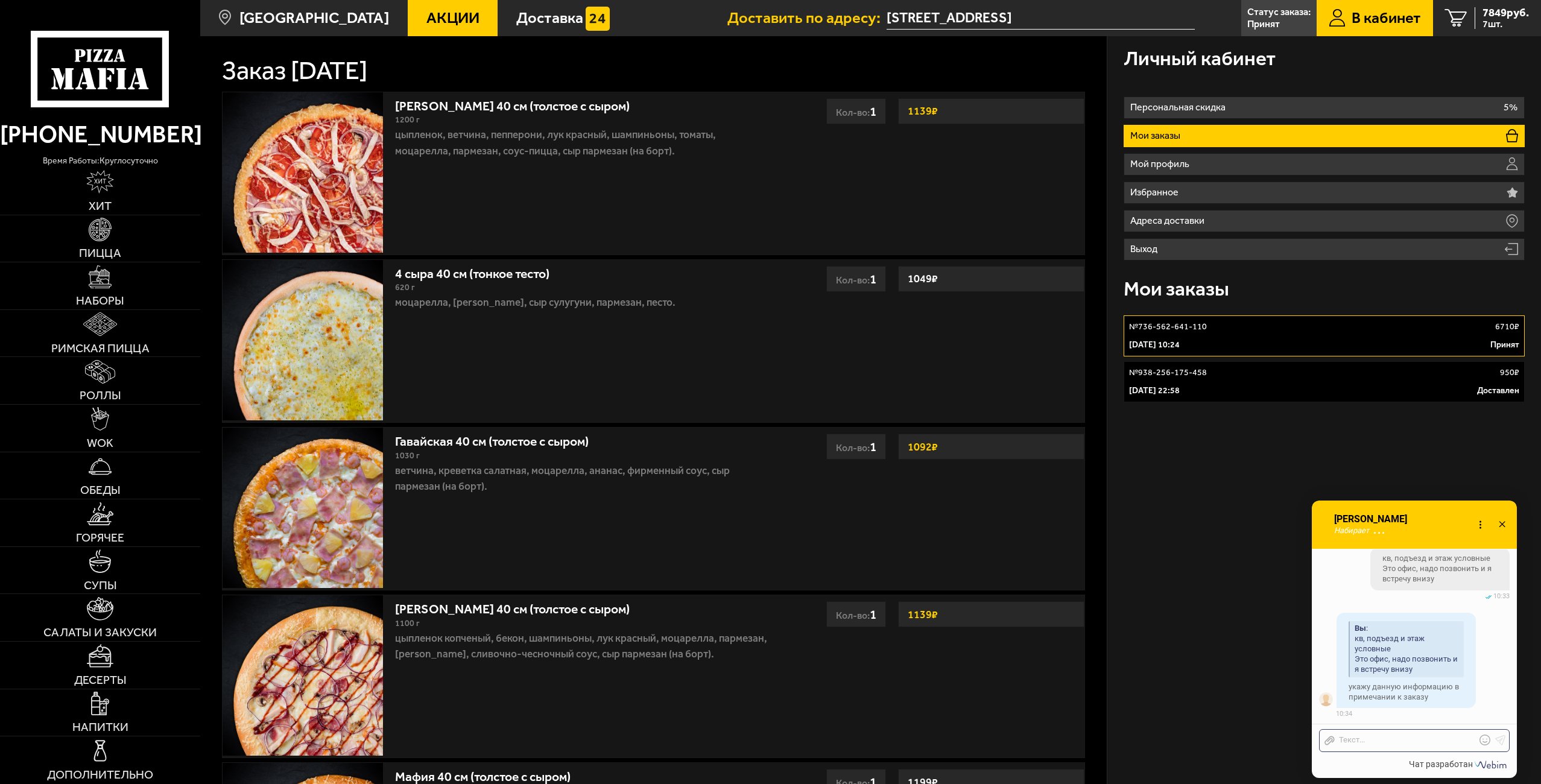
click at [1400, 752] on div "Отправить файл Текст..." at bounding box center [1414, 739] width 205 height 32
click at [1400, 751] on div "Отправить файл Текст..." at bounding box center [1414, 740] width 191 height 23
click at [1386, 740] on div at bounding box center [1405, 740] width 141 height 11
click at [1386, 742] on div at bounding box center [1405, 740] width 141 height 11
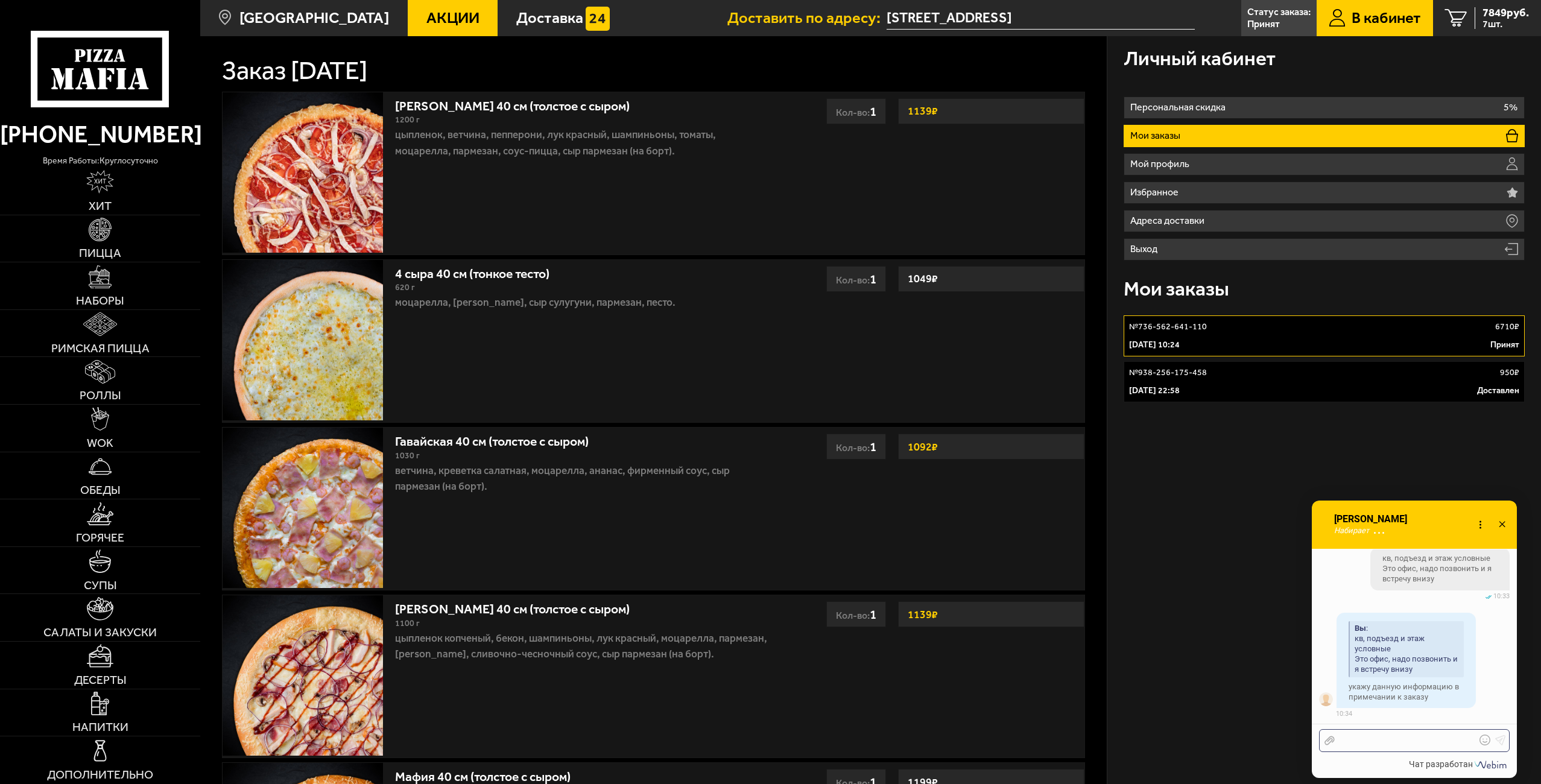
click at [1386, 743] on div at bounding box center [1405, 740] width 141 height 11
click at [1380, 751] on div "Отправить файл Текст..." at bounding box center [1414, 740] width 191 height 23
click at [1383, 741] on div at bounding box center [1405, 740] width 141 height 11
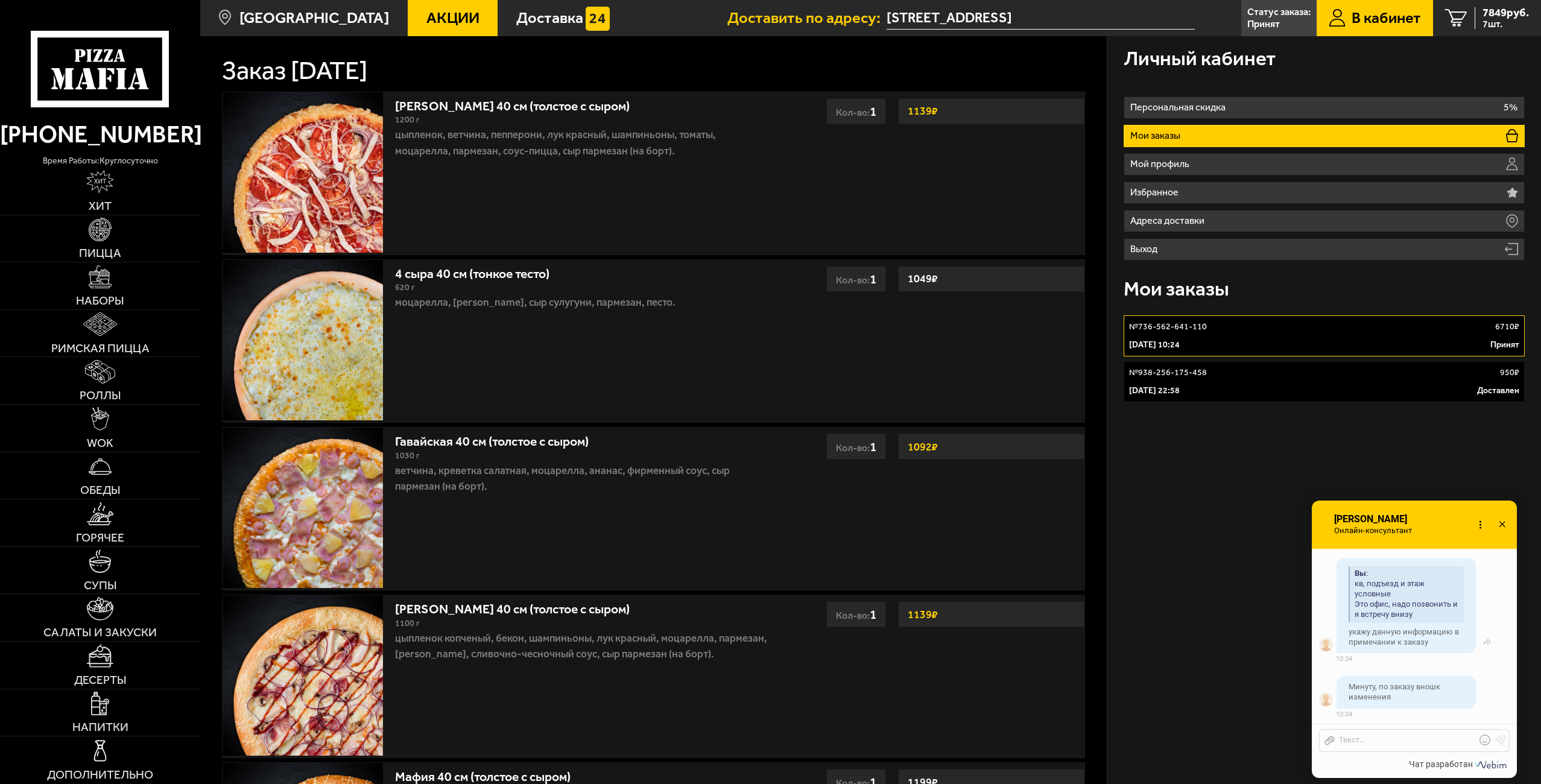
click at [1331, 620] on li "Непрочитанные сообщения Нажмите на фото, чтобы оценить оператора Вы 06.10 10:34" at bounding box center [1414, 609] width 205 height 109
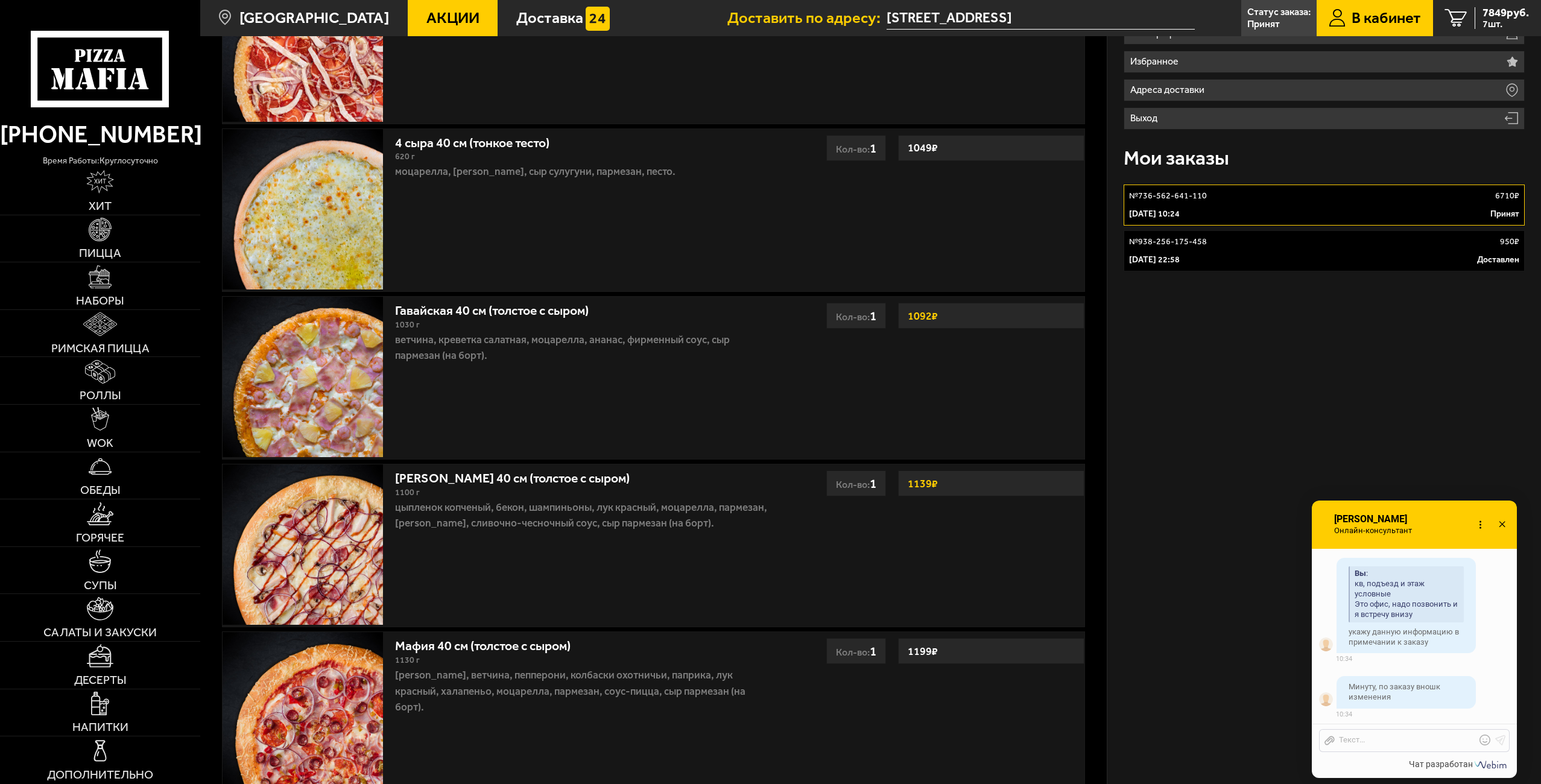
scroll to position [241, 0]
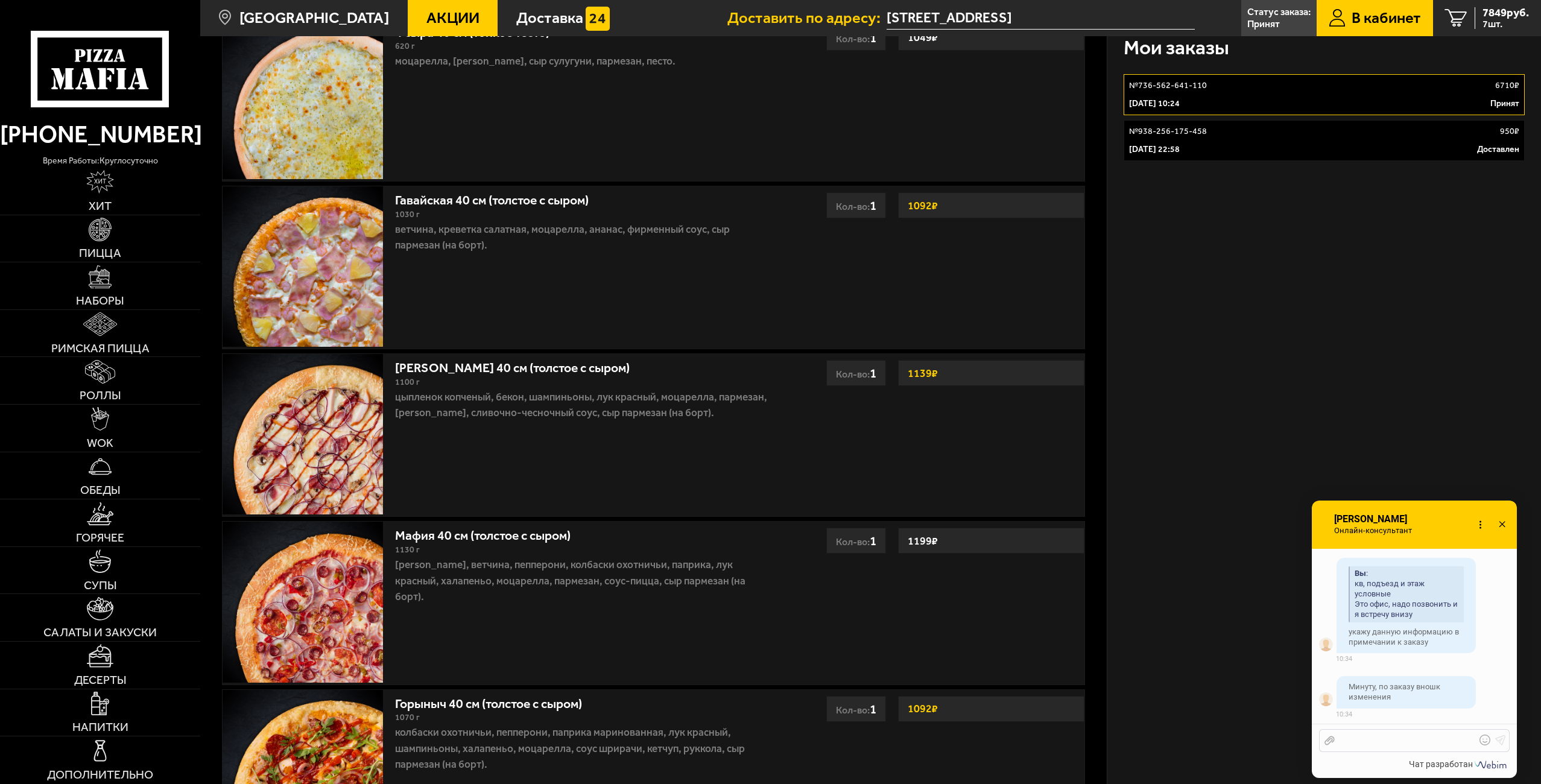
click at [1374, 739] on div at bounding box center [1405, 740] width 141 height 11
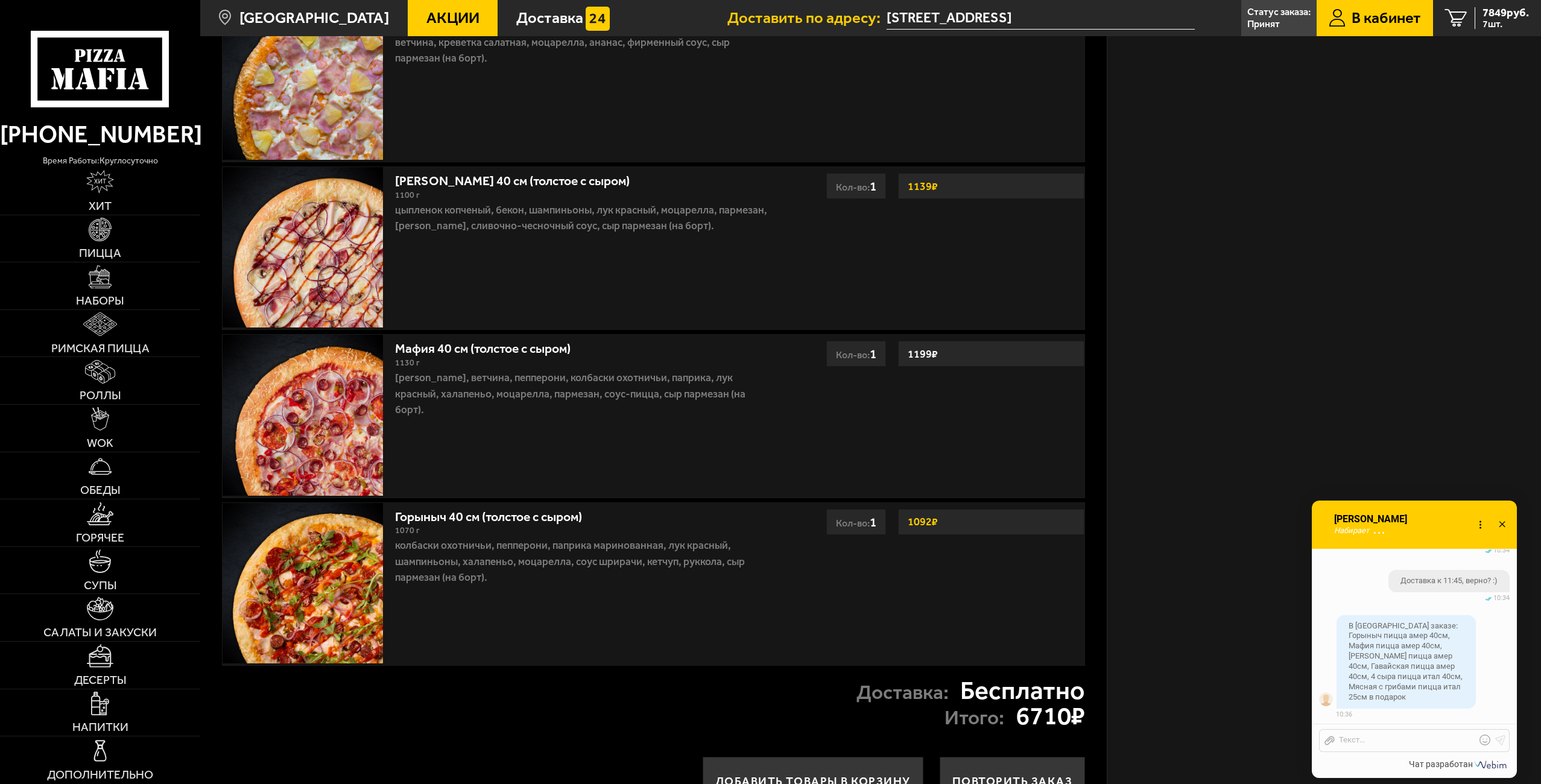
scroll to position [545, 0]
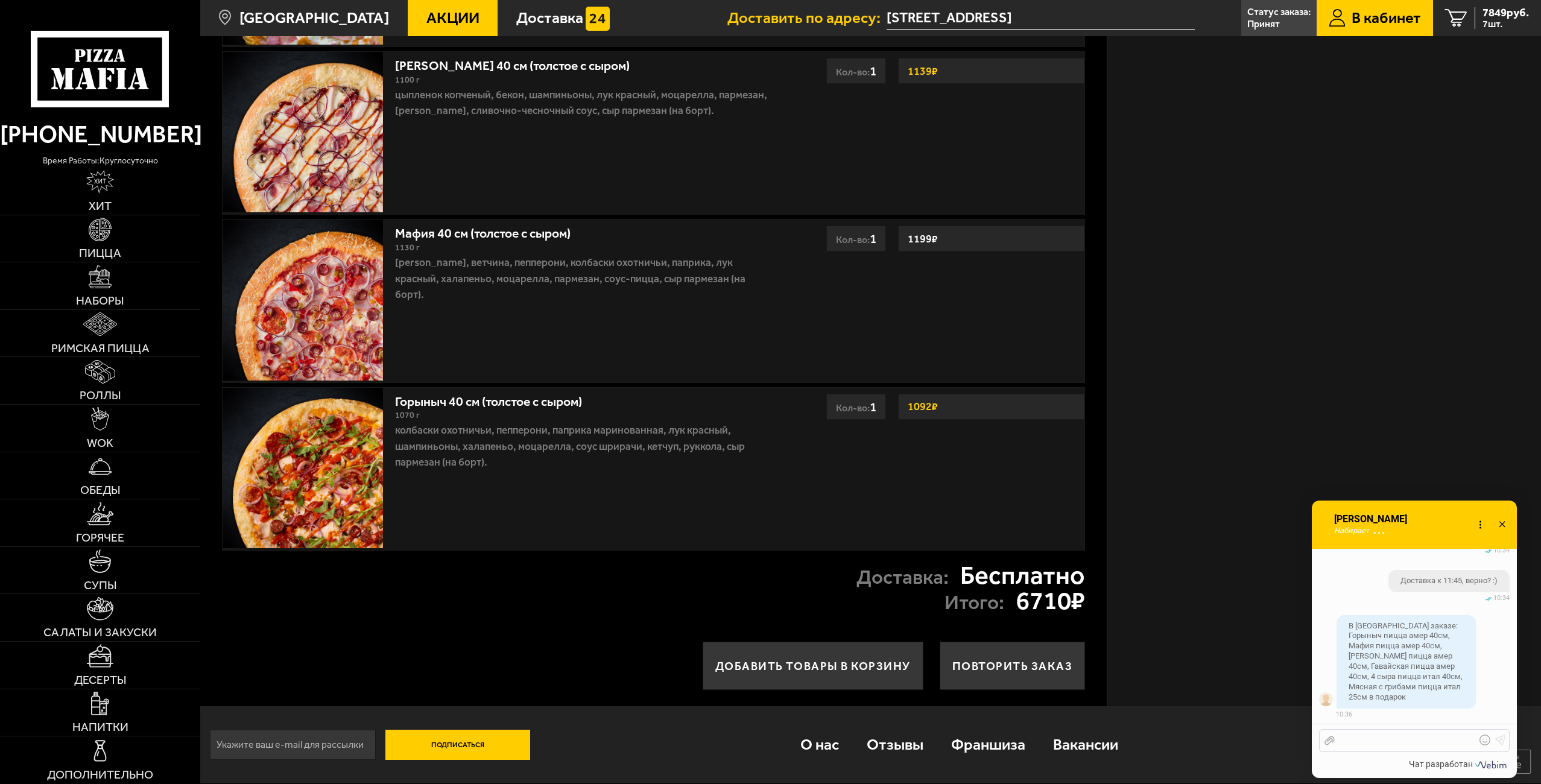
click at [1398, 739] on div at bounding box center [1405, 740] width 141 height 11
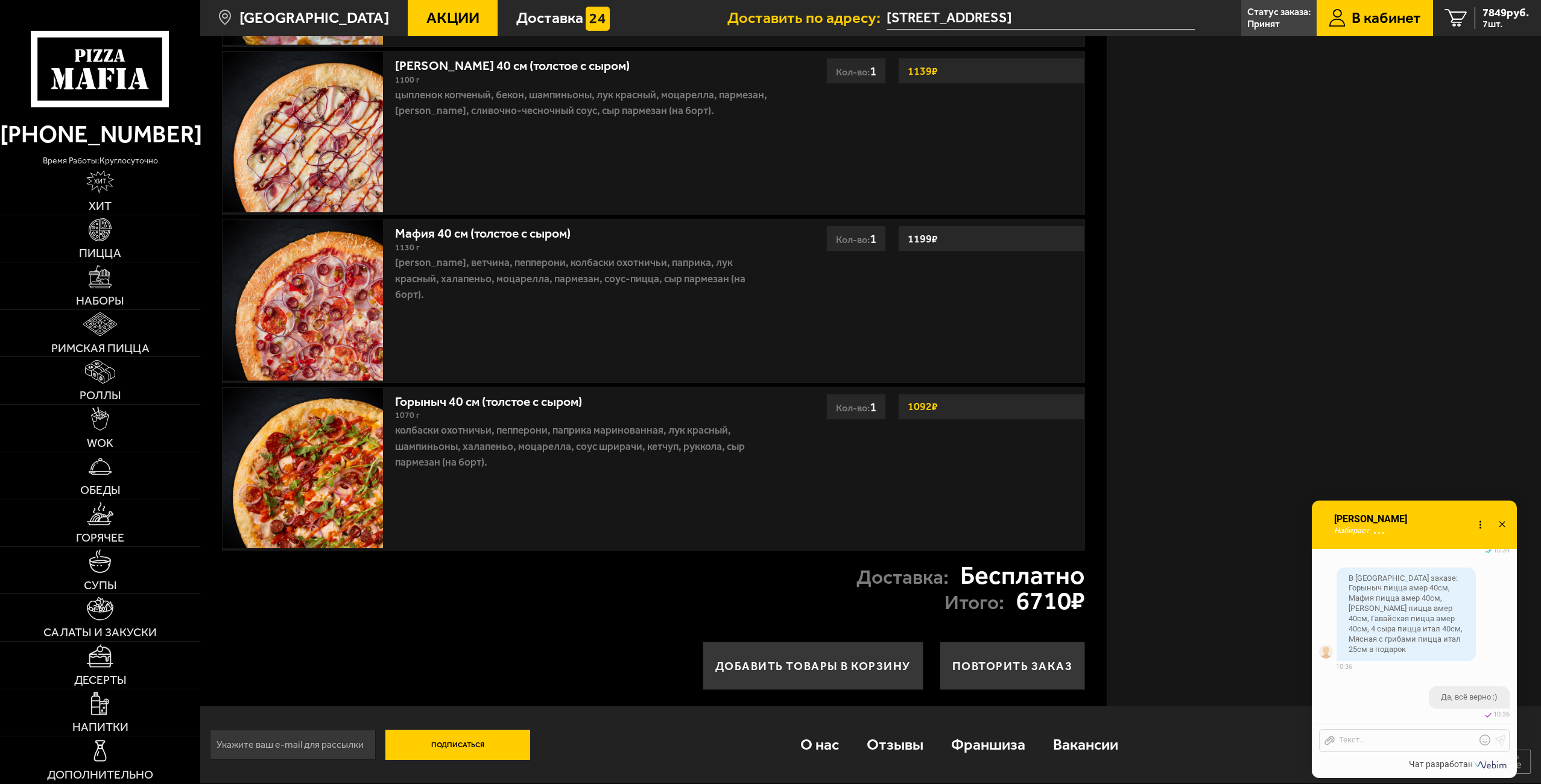
scroll to position [2103, 0]
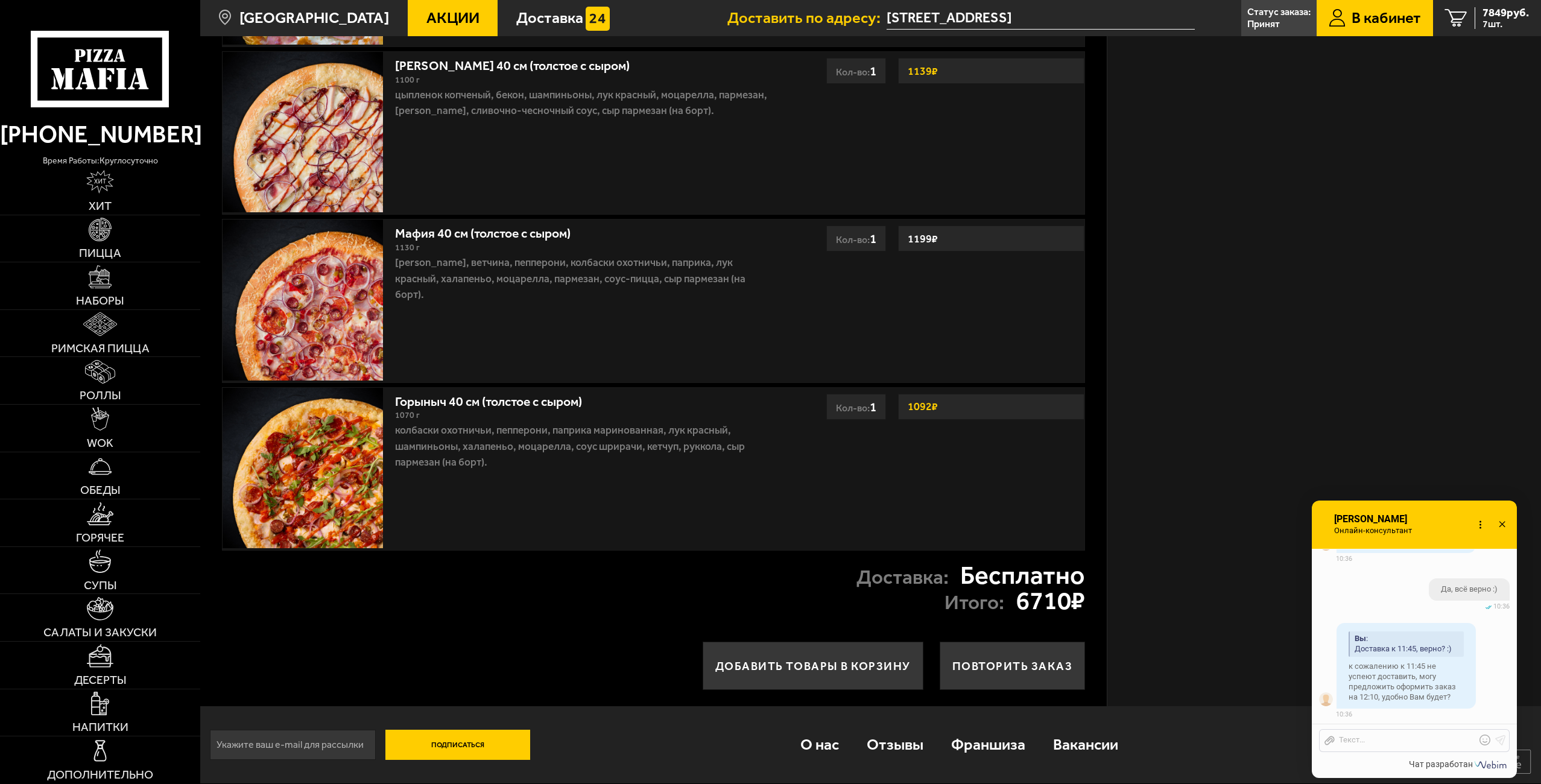
drag, startPoint x: 1396, startPoint y: 732, endPoint x: 1398, endPoint y: 740, distance: 8.2
click at [1398, 738] on div "Отправить файл Текст..." at bounding box center [1414, 740] width 191 height 23
click at [1399, 741] on div at bounding box center [1405, 740] width 141 height 11
click at [1400, 742] on div at bounding box center [1405, 740] width 141 height 11
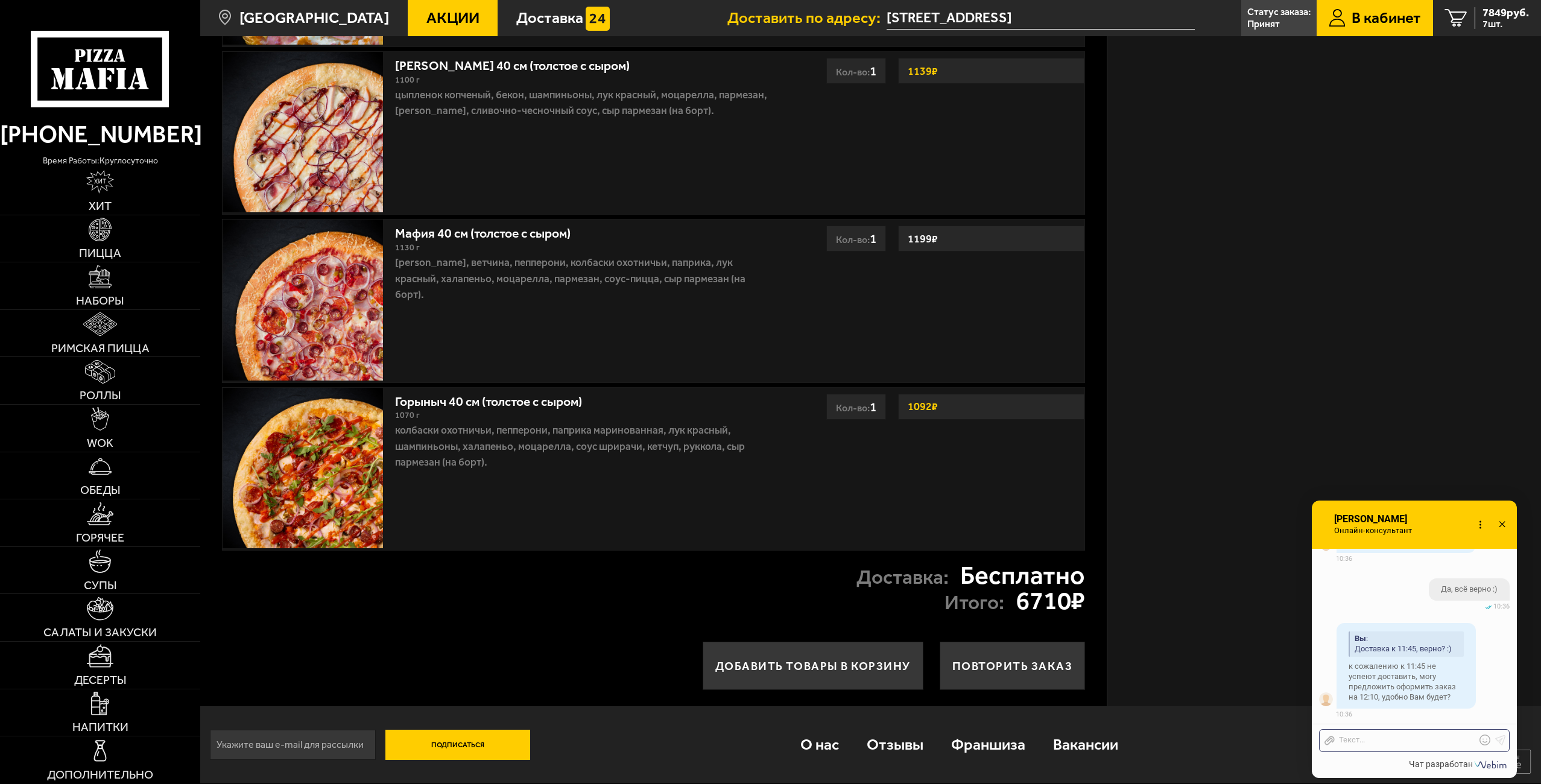
click at [1404, 747] on div "Отправить файл Текст..." at bounding box center [1414, 740] width 191 height 23
click at [1407, 740] on div at bounding box center [1405, 740] width 141 height 11
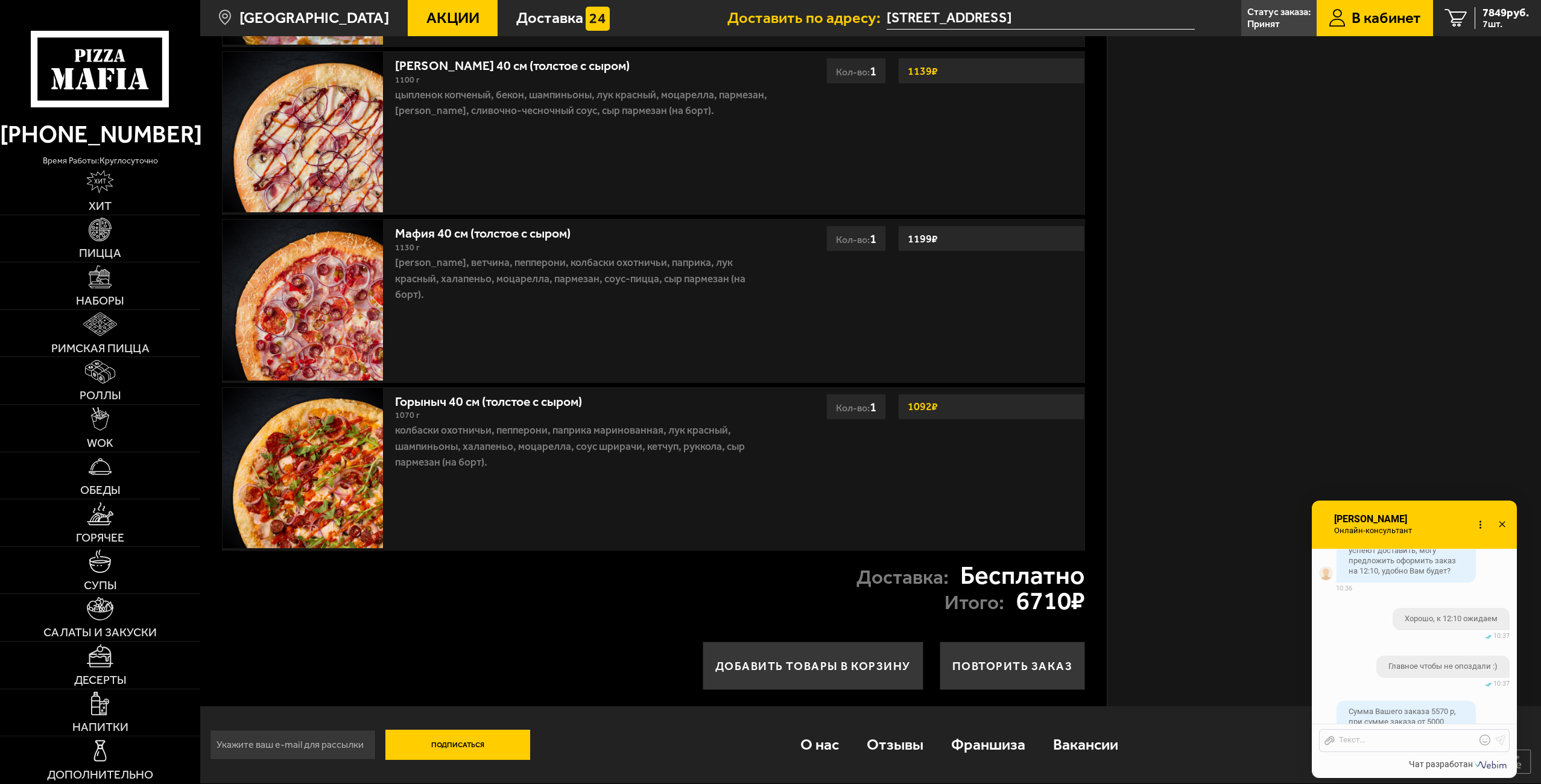
scroll to position [2294, 0]
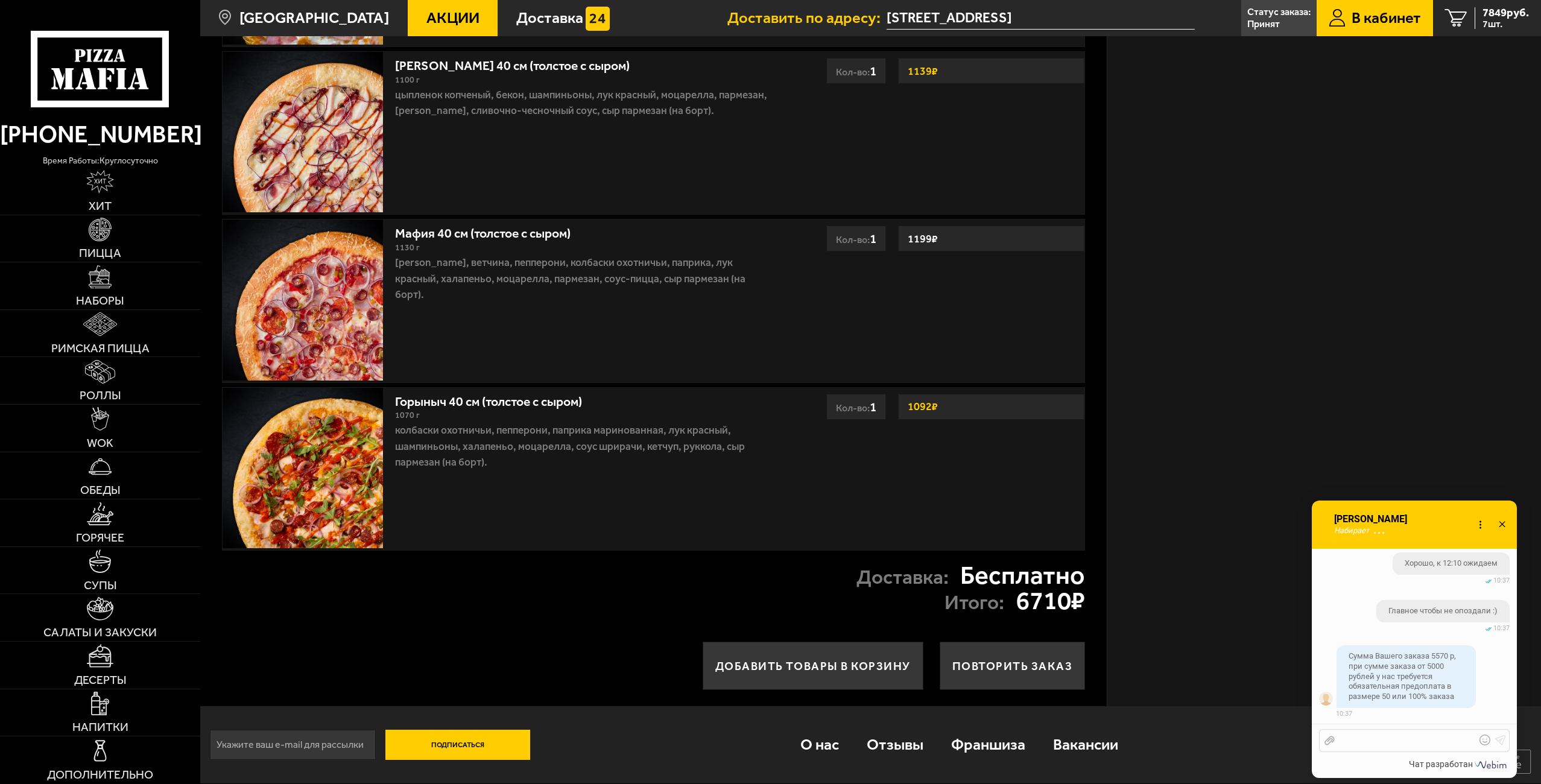
click at [1384, 740] on div at bounding box center [1405, 740] width 141 height 11
click at [1385, 740] on div at bounding box center [1405, 740] width 141 height 11
click at [1379, 738] on div at bounding box center [1405, 740] width 141 height 11
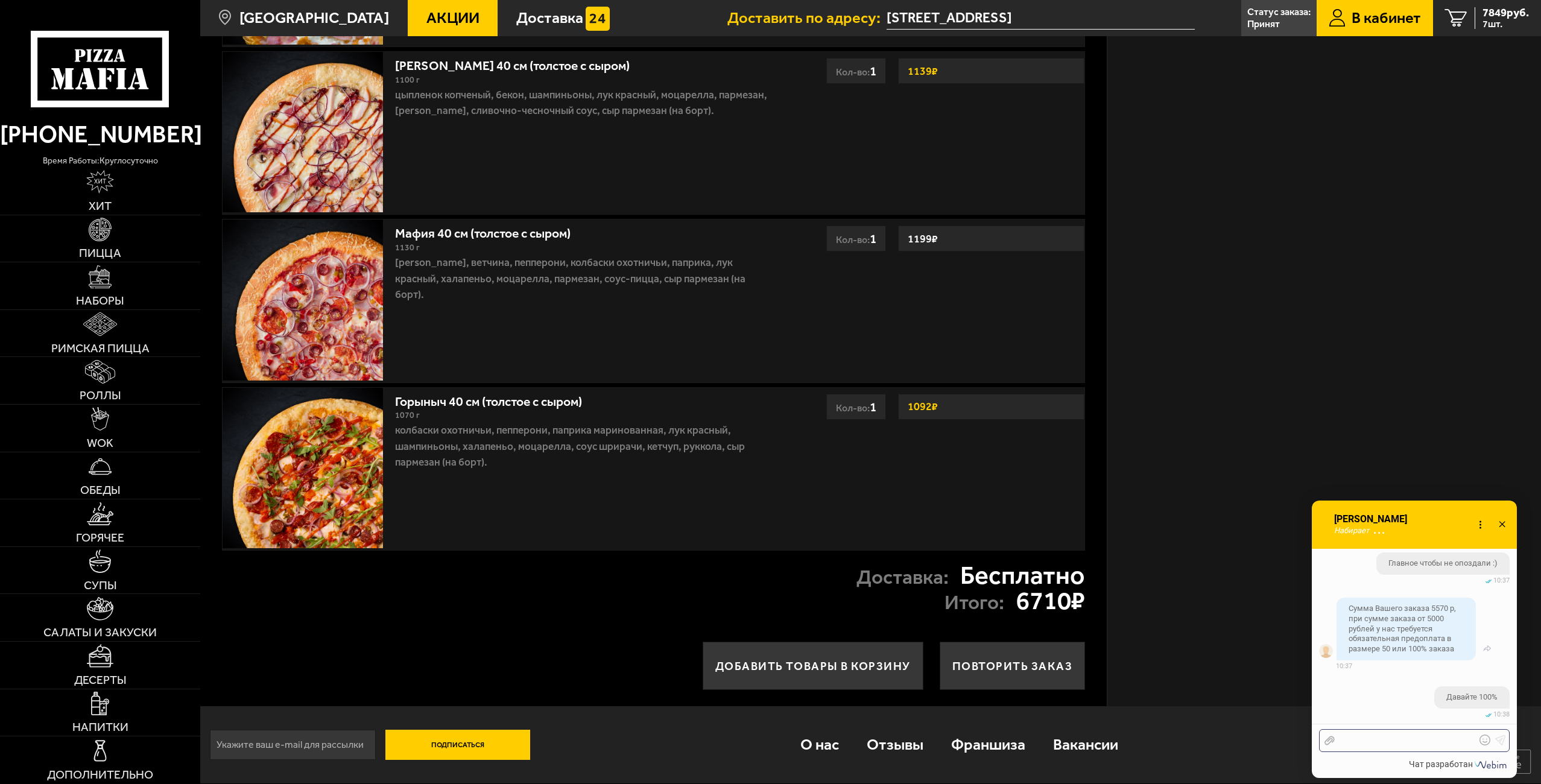
scroll to position [2407, 0]
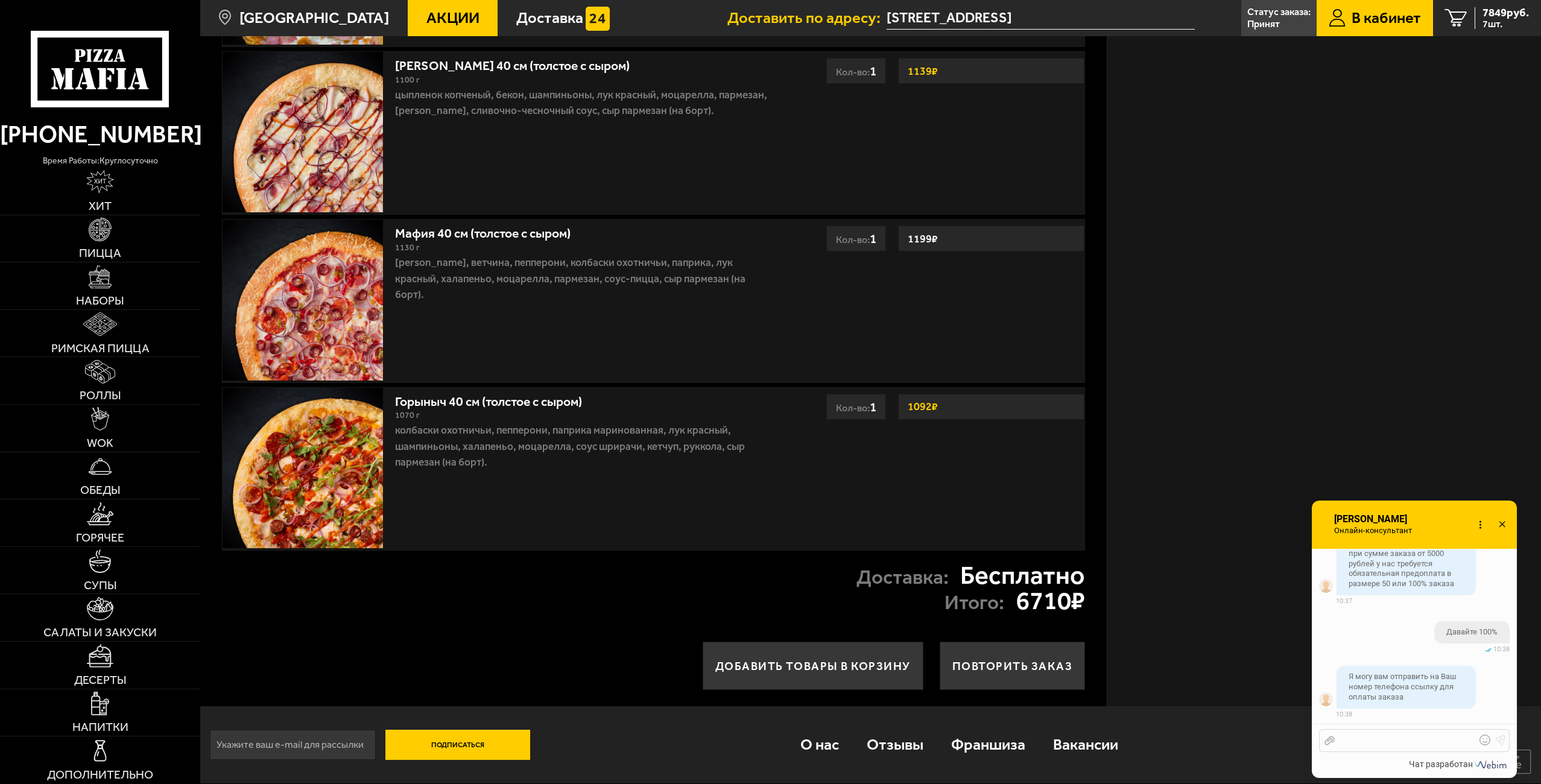
click at [1351, 743] on div at bounding box center [1405, 740] width 141 height 11
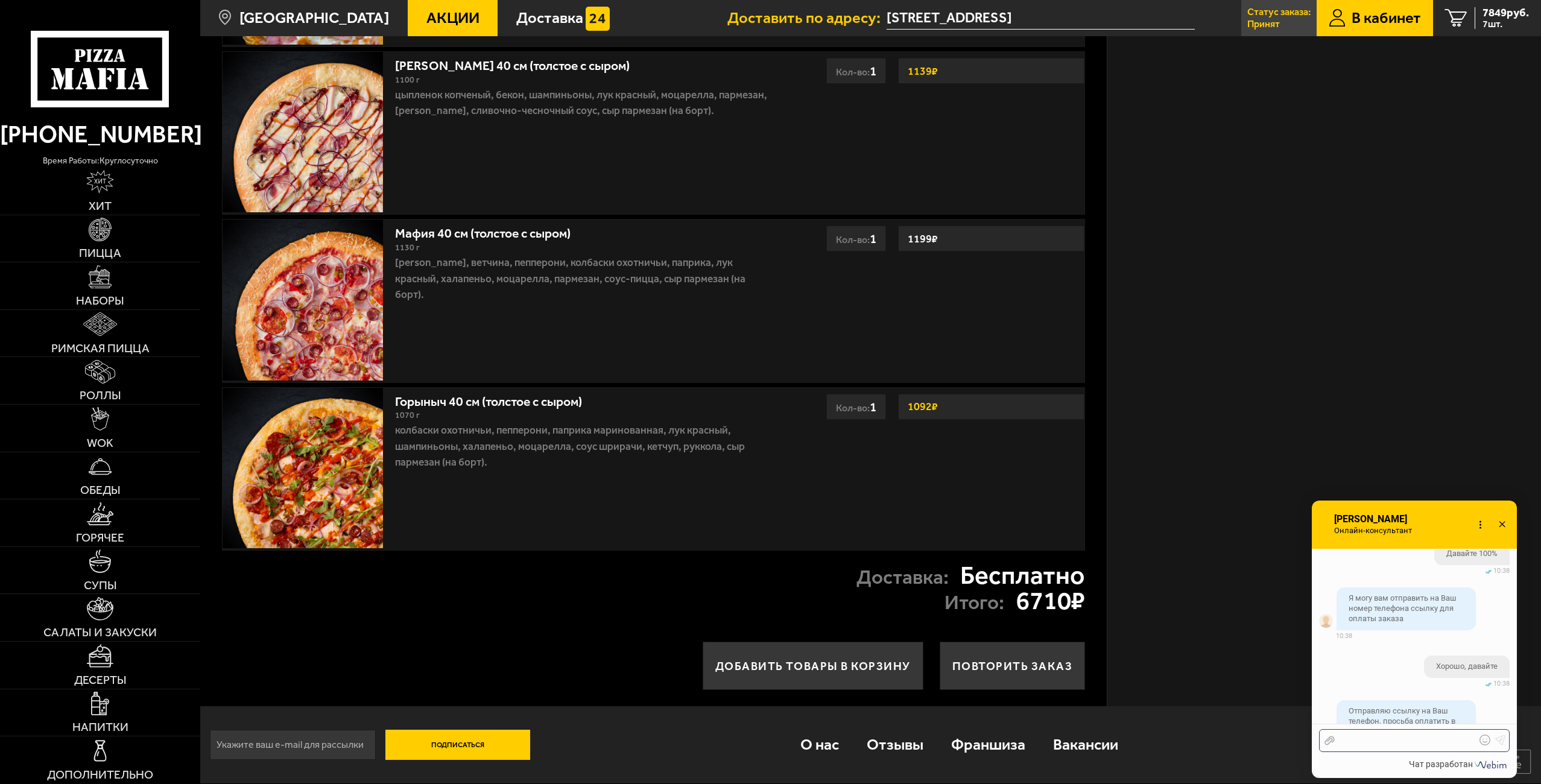
scroll to position [2520, 0]
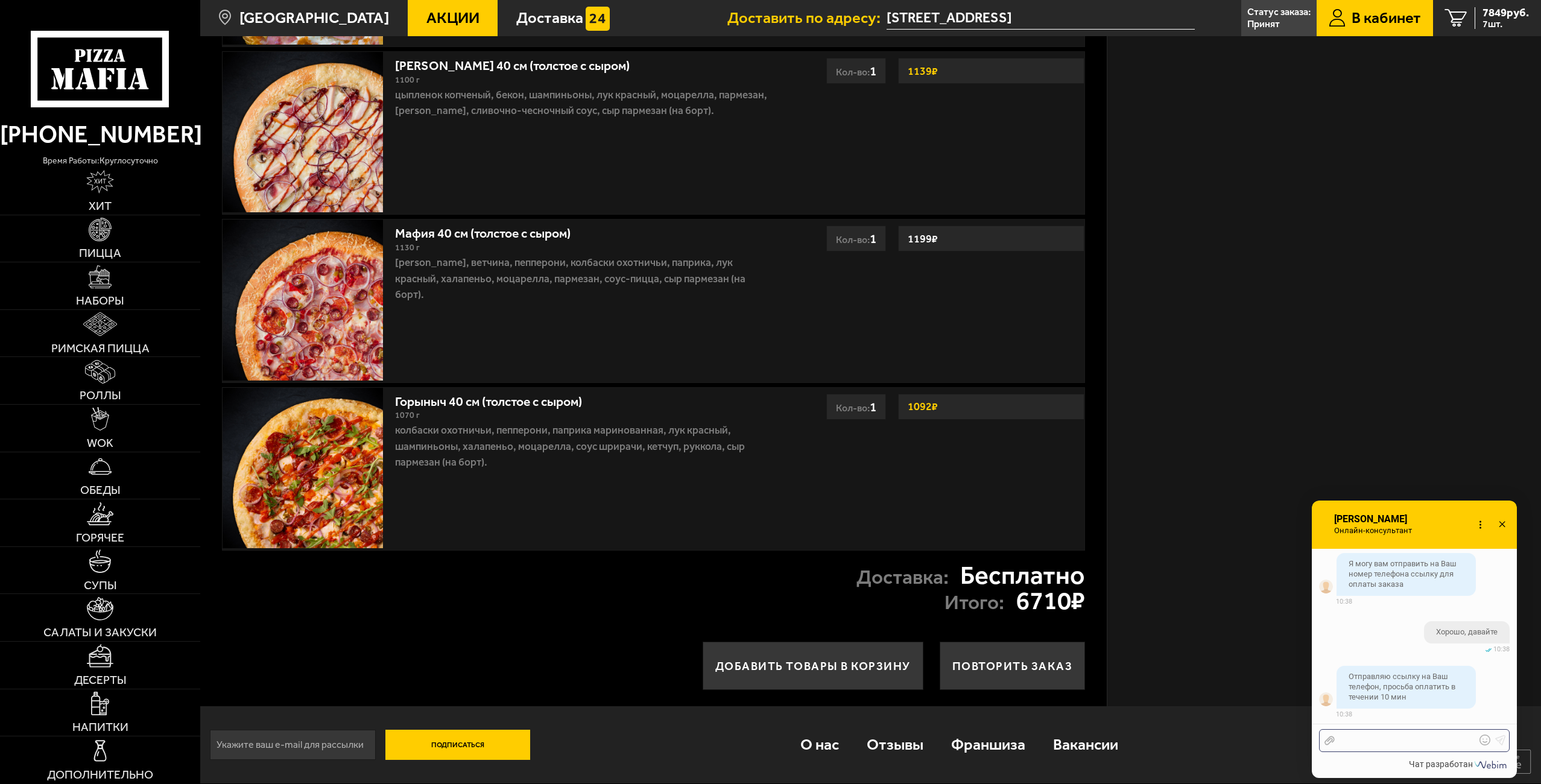
click at [1348, 737] on div at bounding box center [1405, 740] width 141 height 11
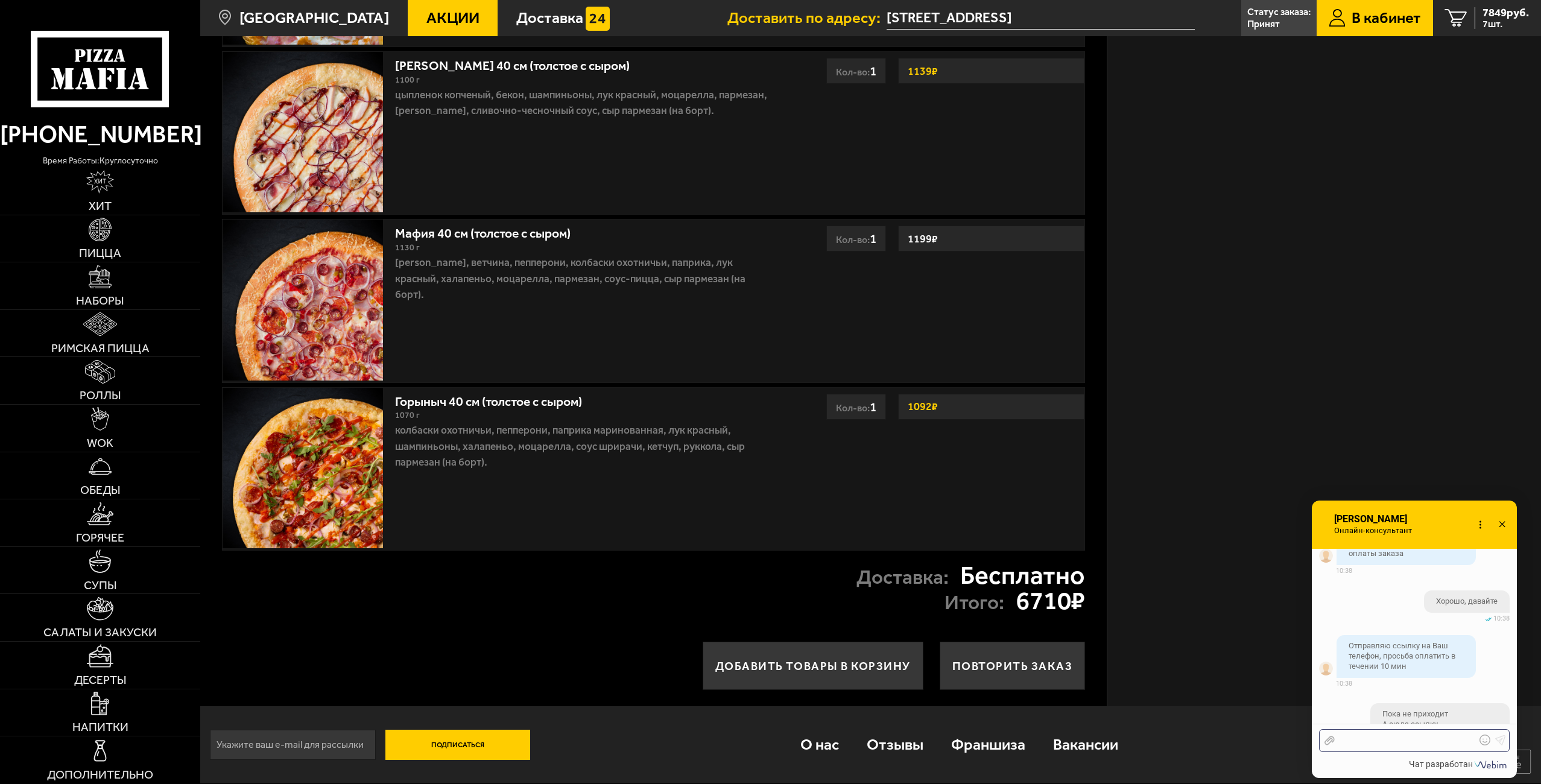
scroll to position [2588, 0]
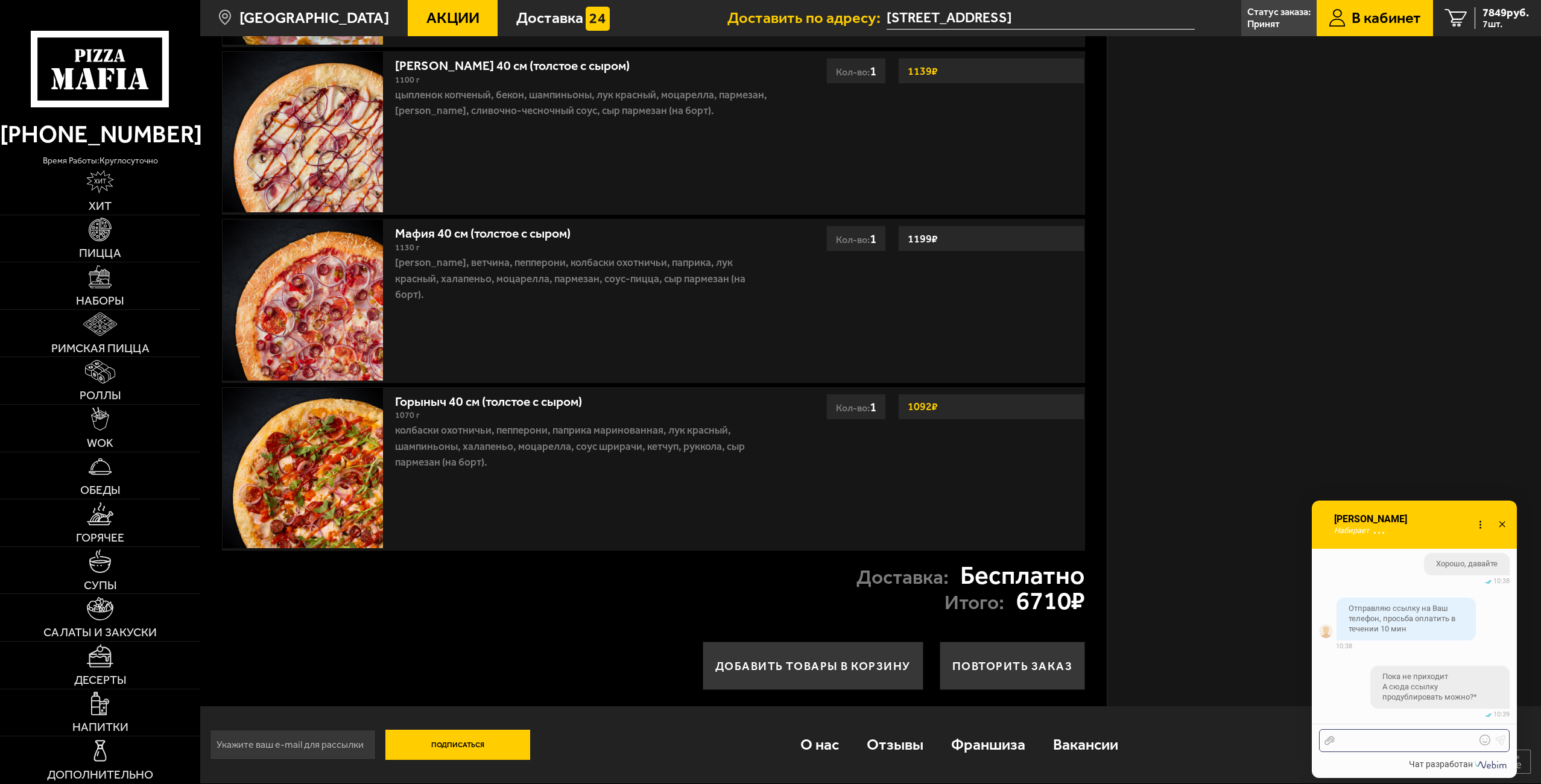
click at [1372, 740] on div at bounding box center [1405, 740] width 141 height 11
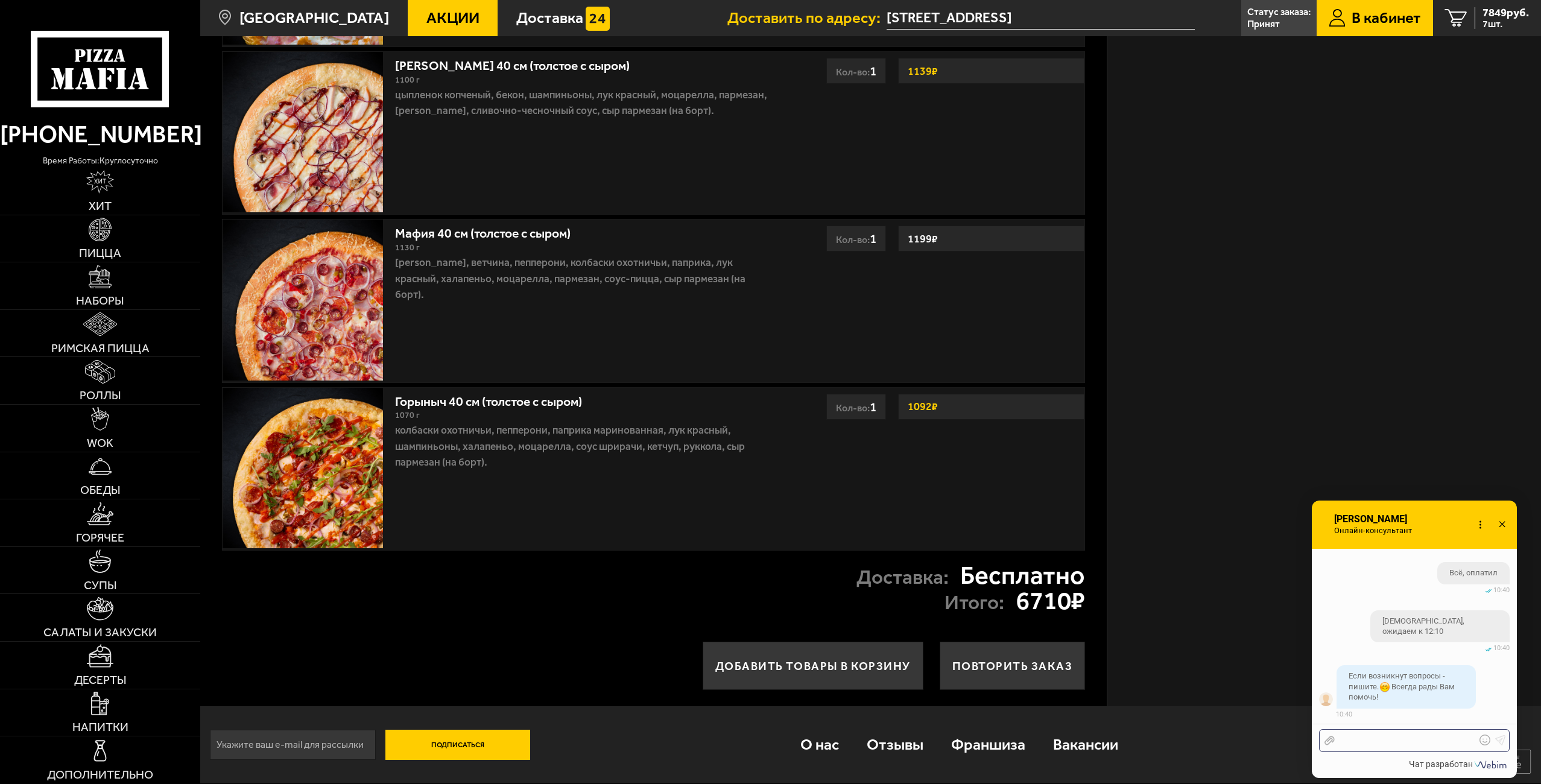
click at [1402, 740] on div at bounding box center [1405, 740] width 141 height 11
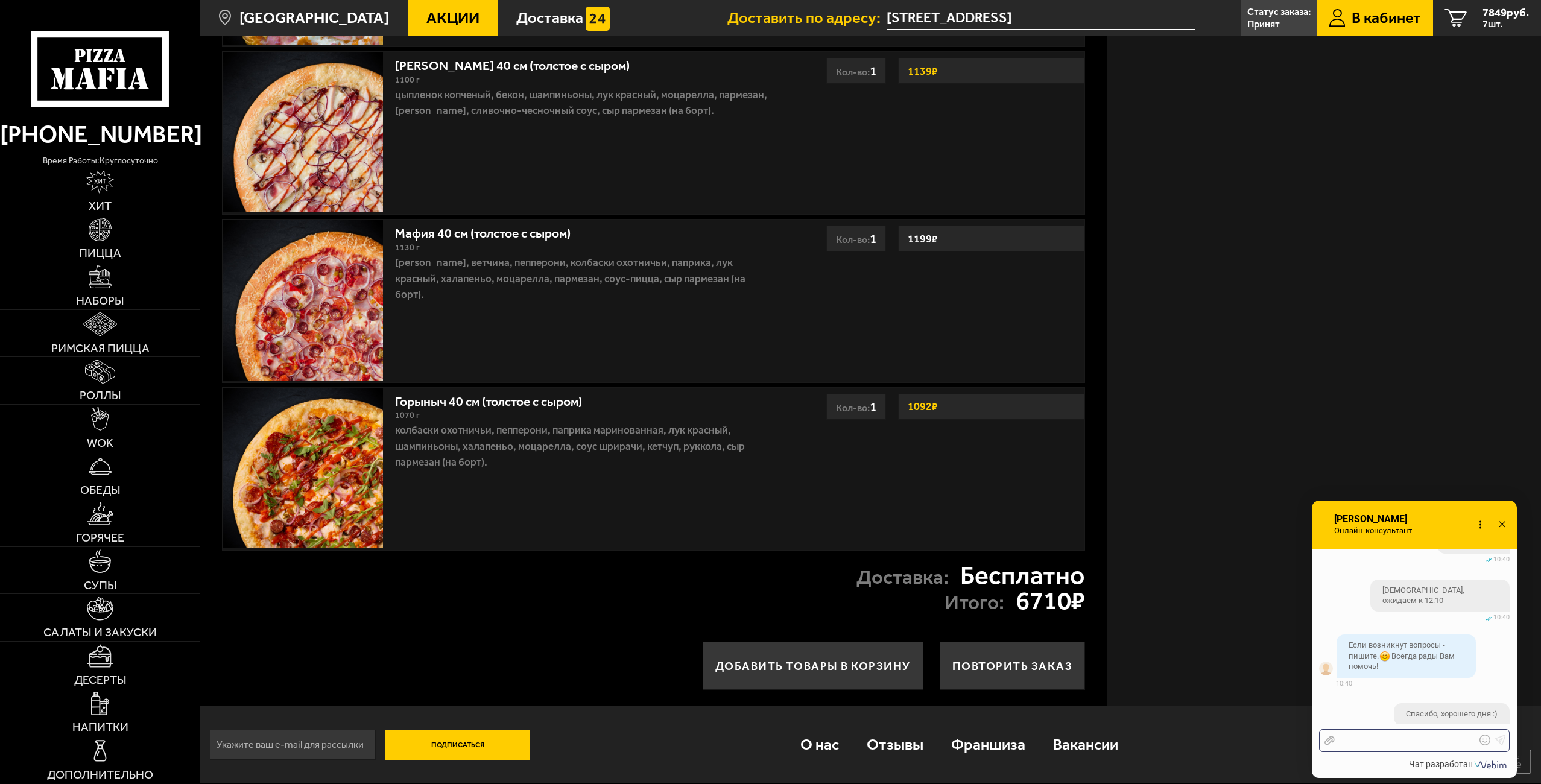
scroll to position [2883, 0]
click at [1504, 528] on icon at bounding box center [1502, 525] width 17 height 17
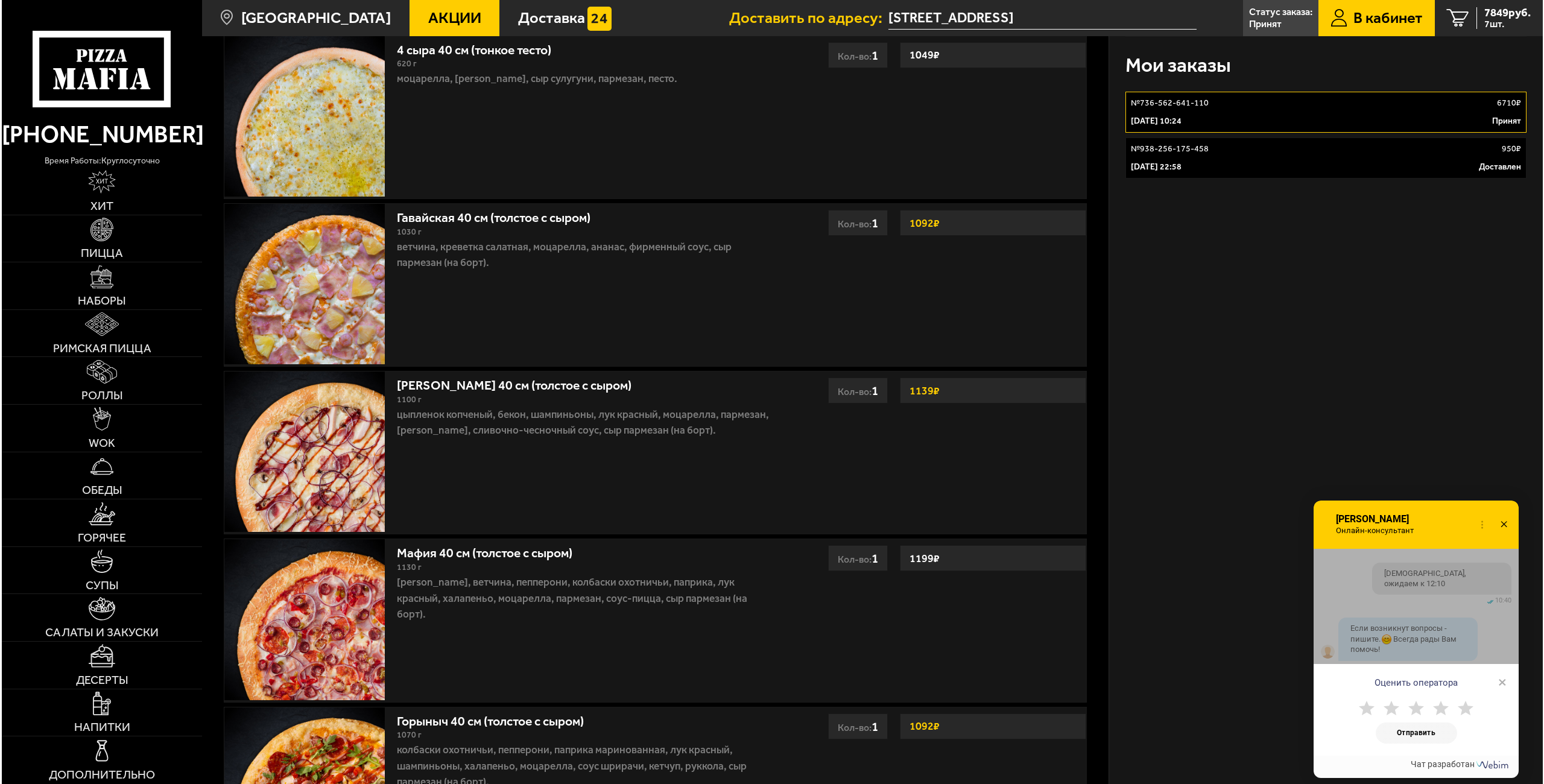
scroll to position [0, 0]
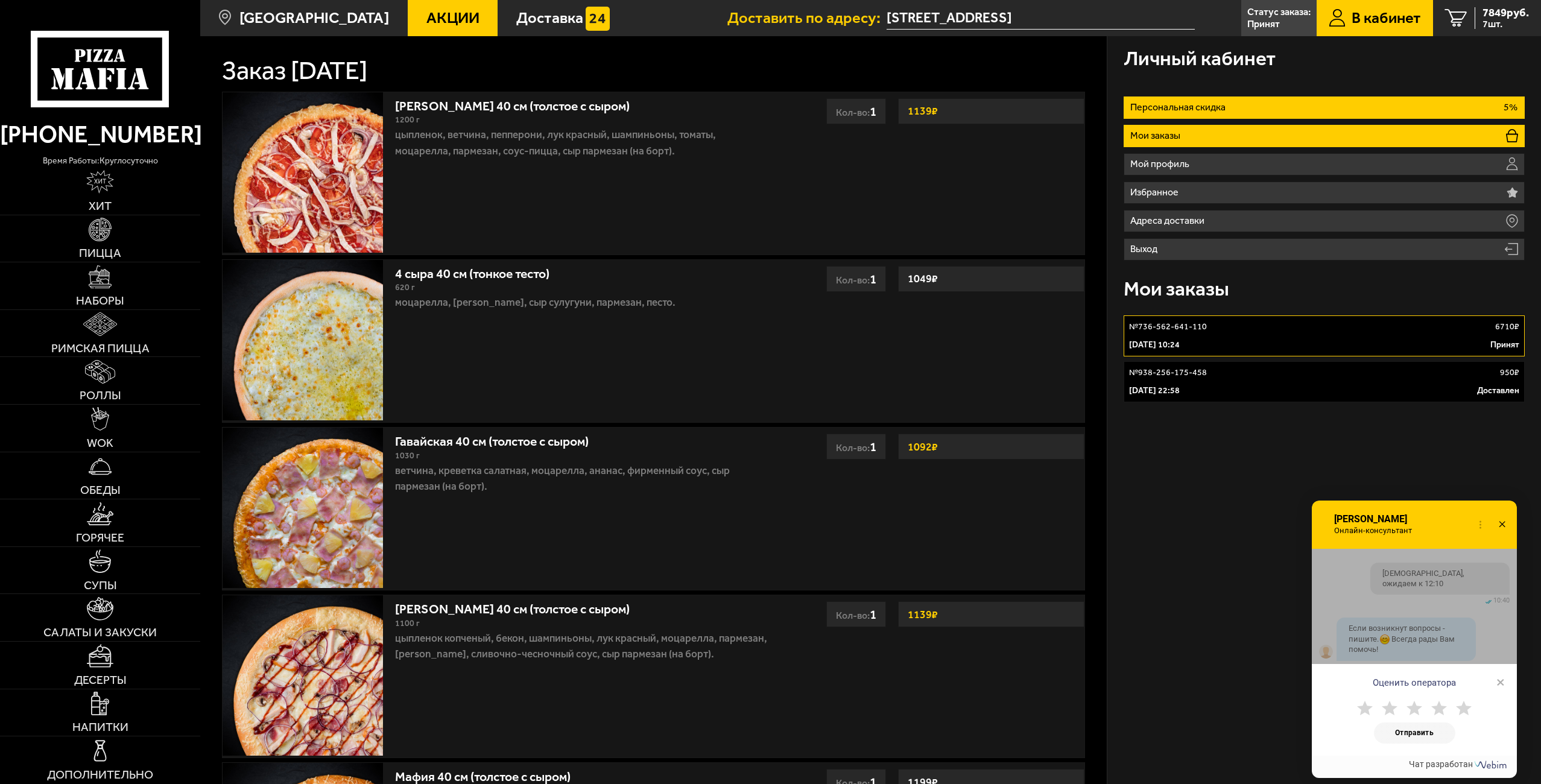
click at [1215, 108] on p "Персональная скидка" at bounding box center [1180, 108] width 100 height 10
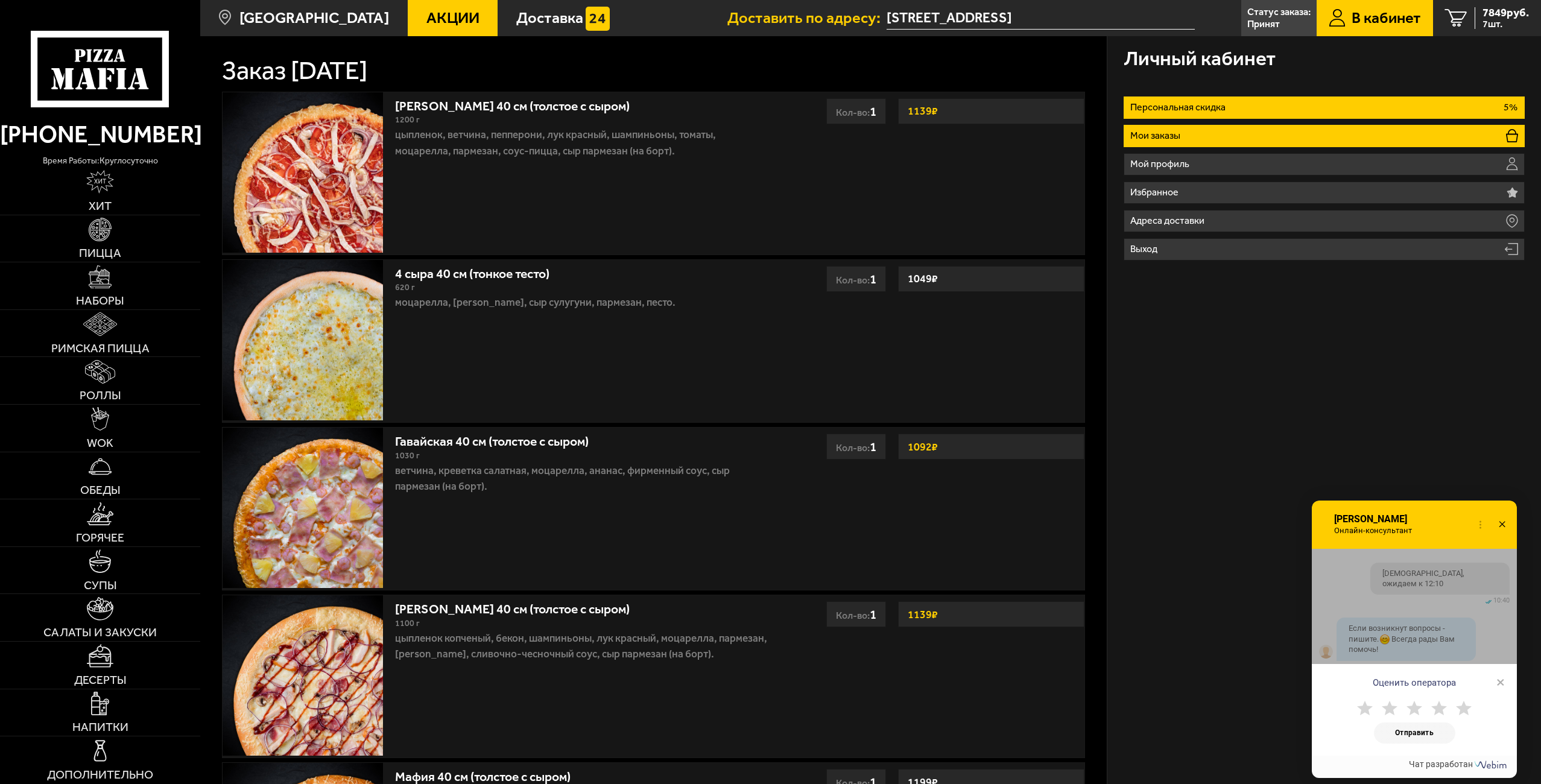
click at [1215, 125] on ul "Персональная скидка 5% Мои заказы Мой профиль Избранное Адреса доставки Выход" at bounding box center [1324, 178] width 401 height 164
click at [1215, 127] on li "Мои заказы" at bounding box center [1324, 136] width 401 height 22
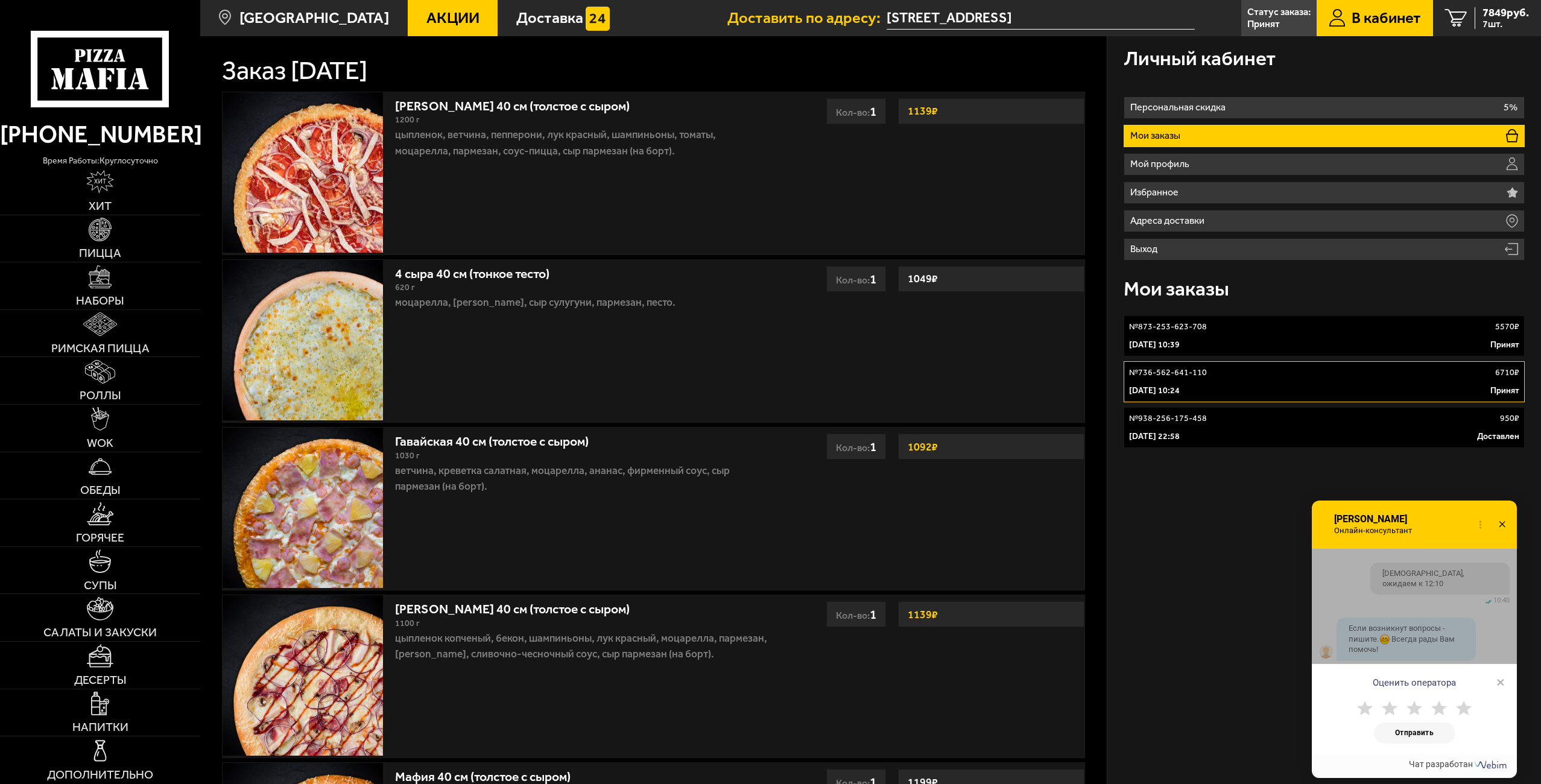
click at [1199, 321] on p "№ 873-253-623-708" at bounding box center [1168, 327] width 78 height 12
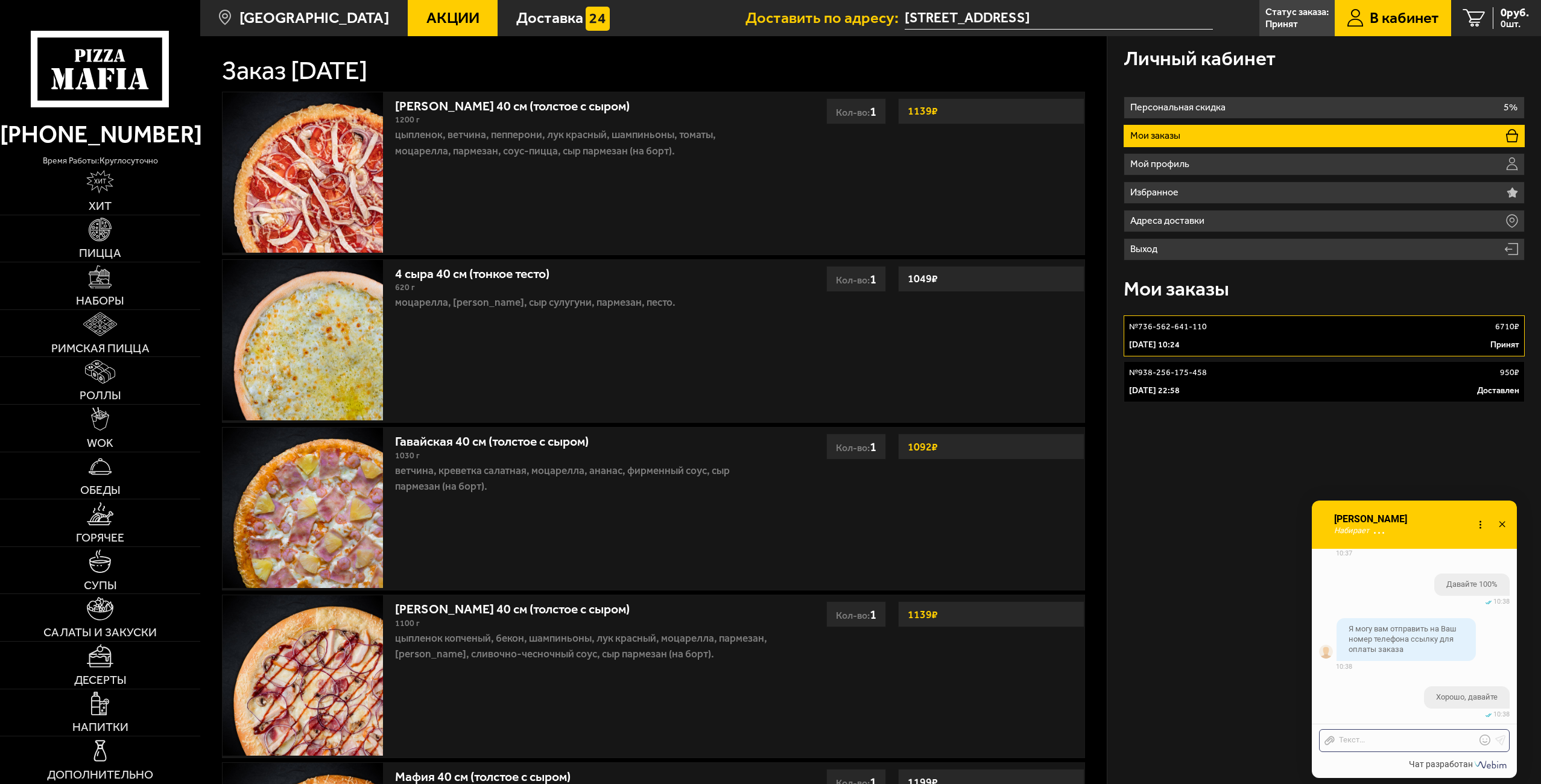
scroll to position [2455, 0]
click at [1174, 337] on link "№ 736-562-641-110 6710 ₽ [DATE] 10:24 Принят" at bounding box center [1324, 336] width 401 height 41
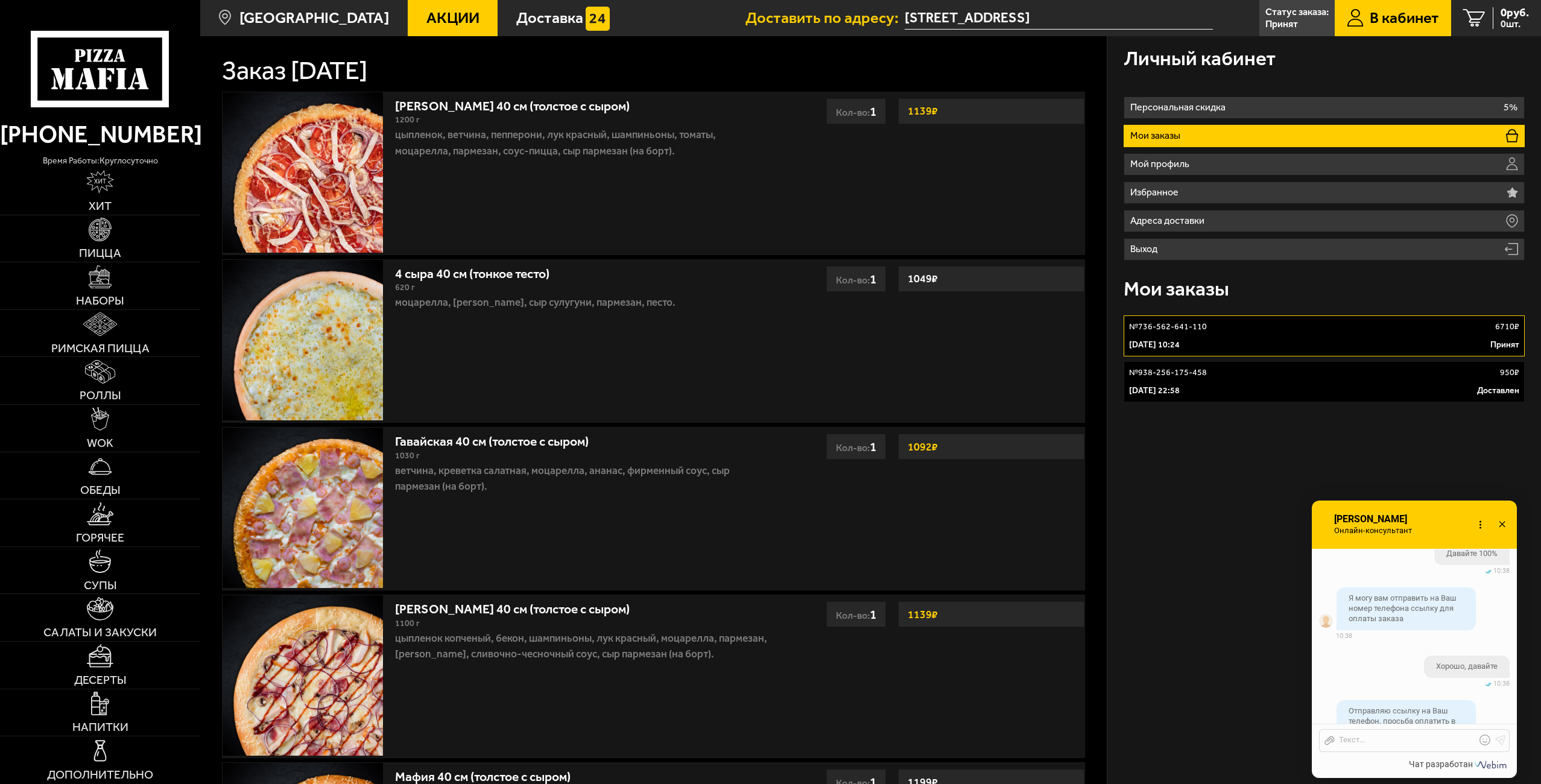
scroll to position [2588, 0]
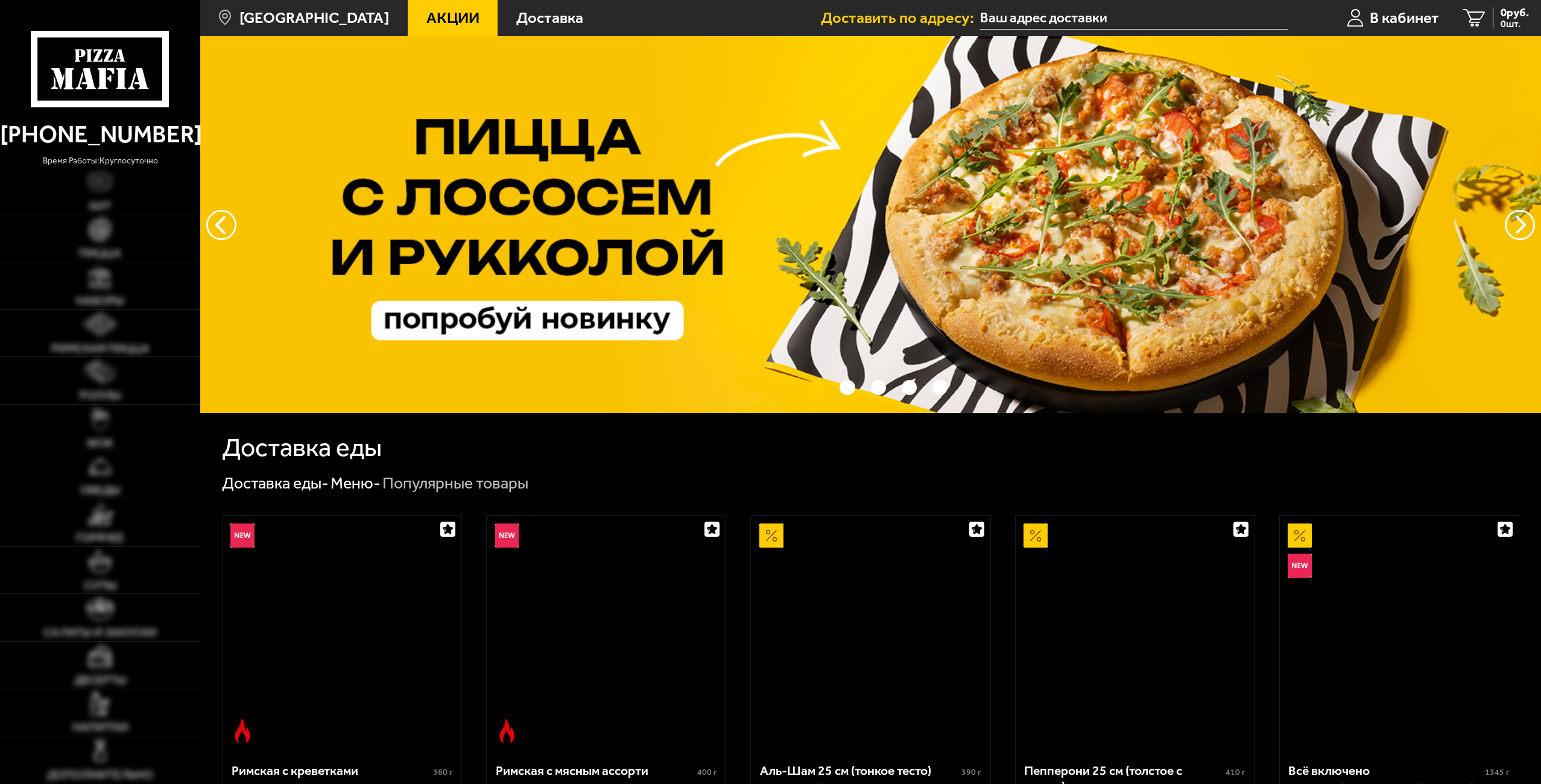
type input "[STREET_ADDRESS]"
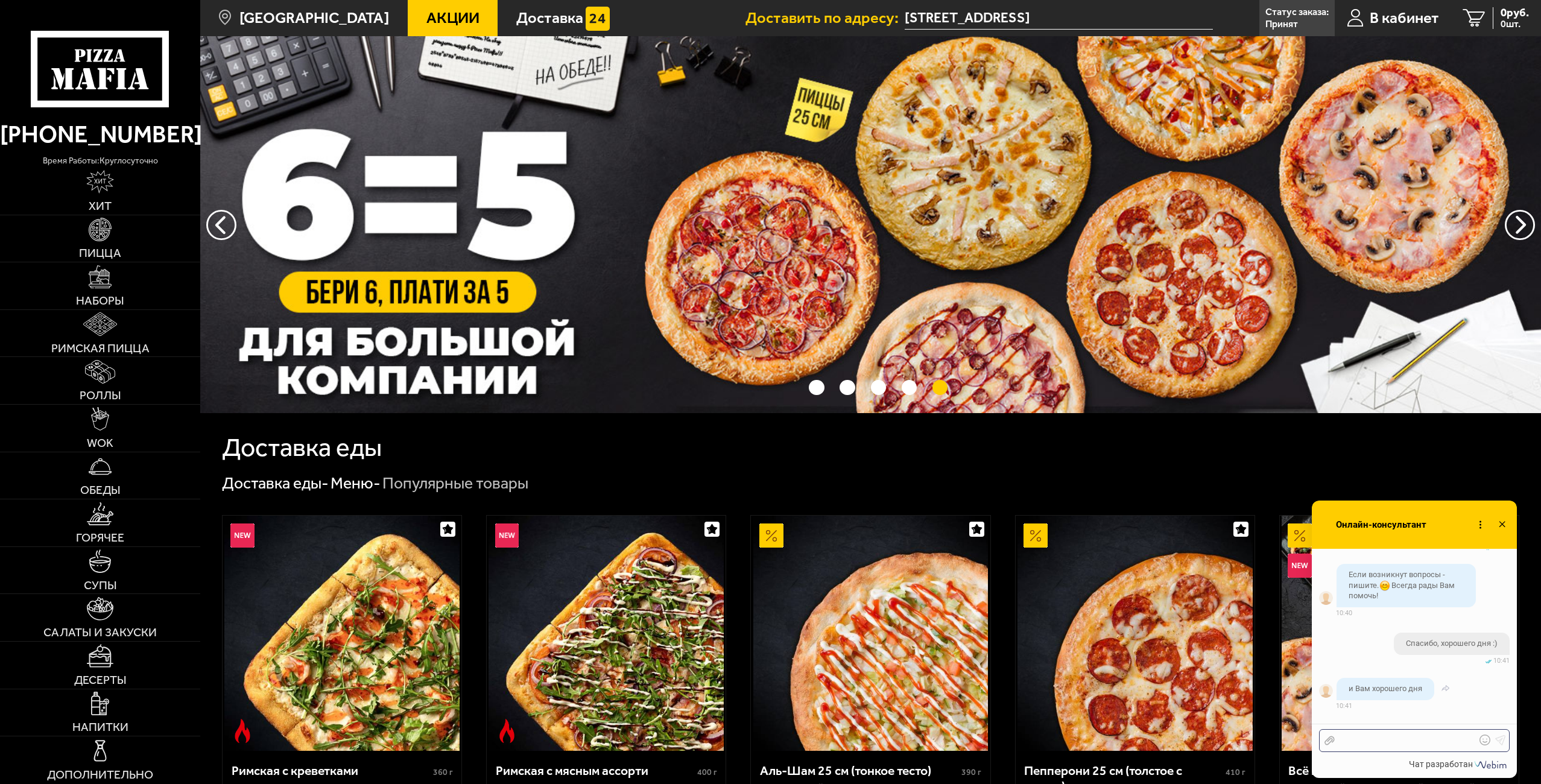
scroll to position [2897, 0]
click at [1503, 521] on icon at bounding box center [1502, 525] width 17 height 17
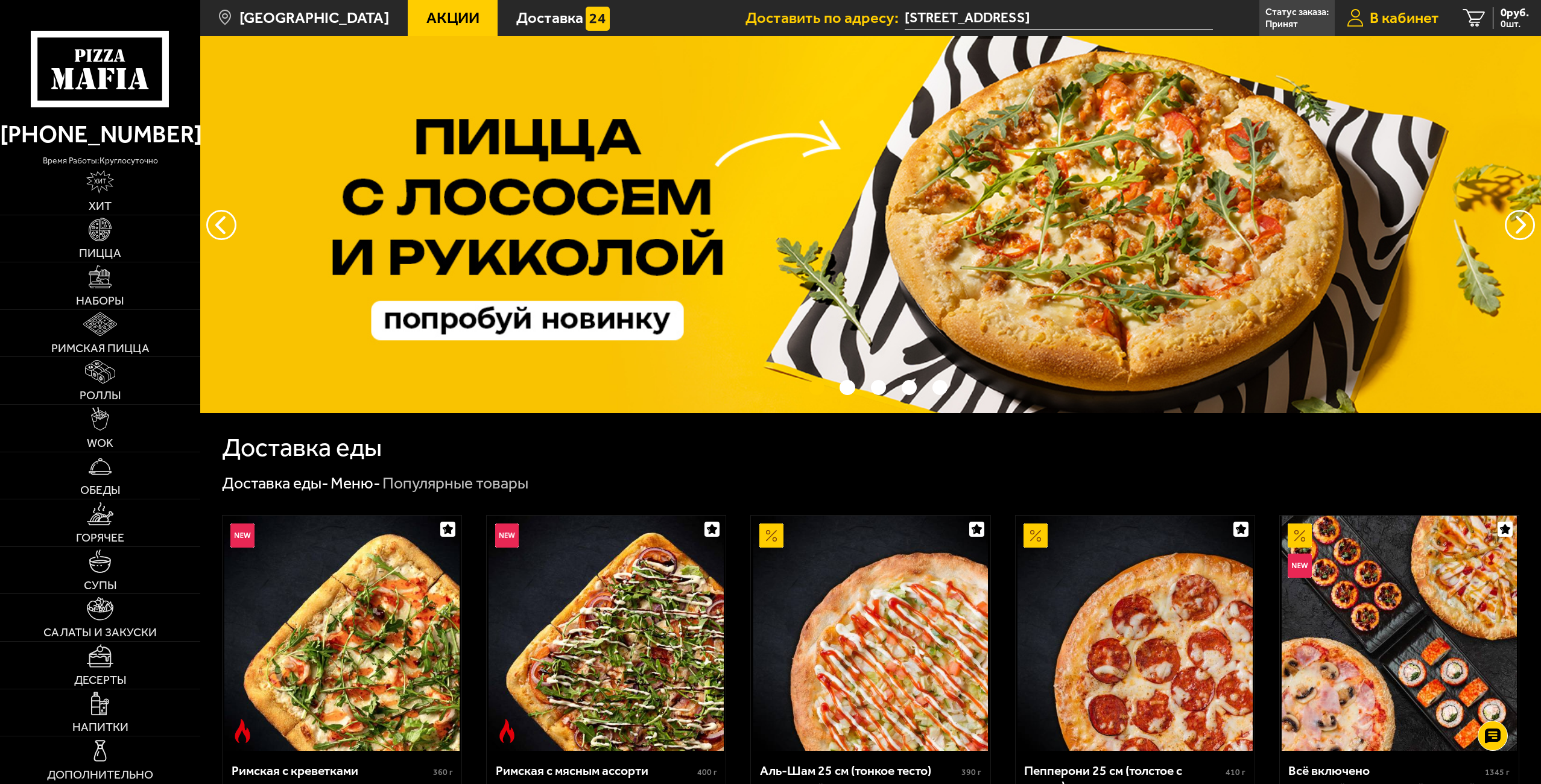
click at [1420, 16] on span "В кабинет" at bounding box center [1404, 18] width 70 height 15
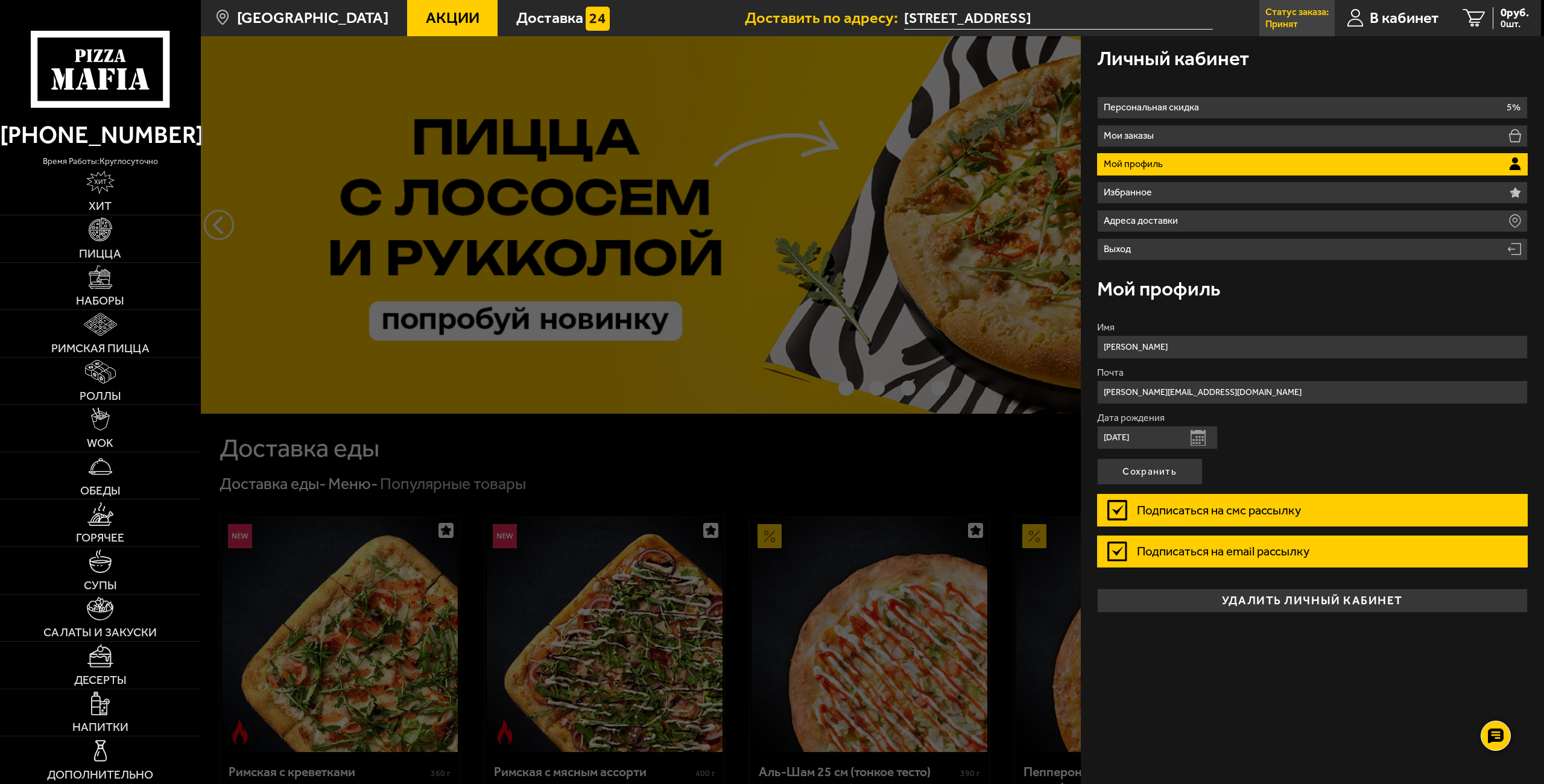
click at [1278, 26] on p "Принят" at bounding box center [1281, 24] width 33 height 10
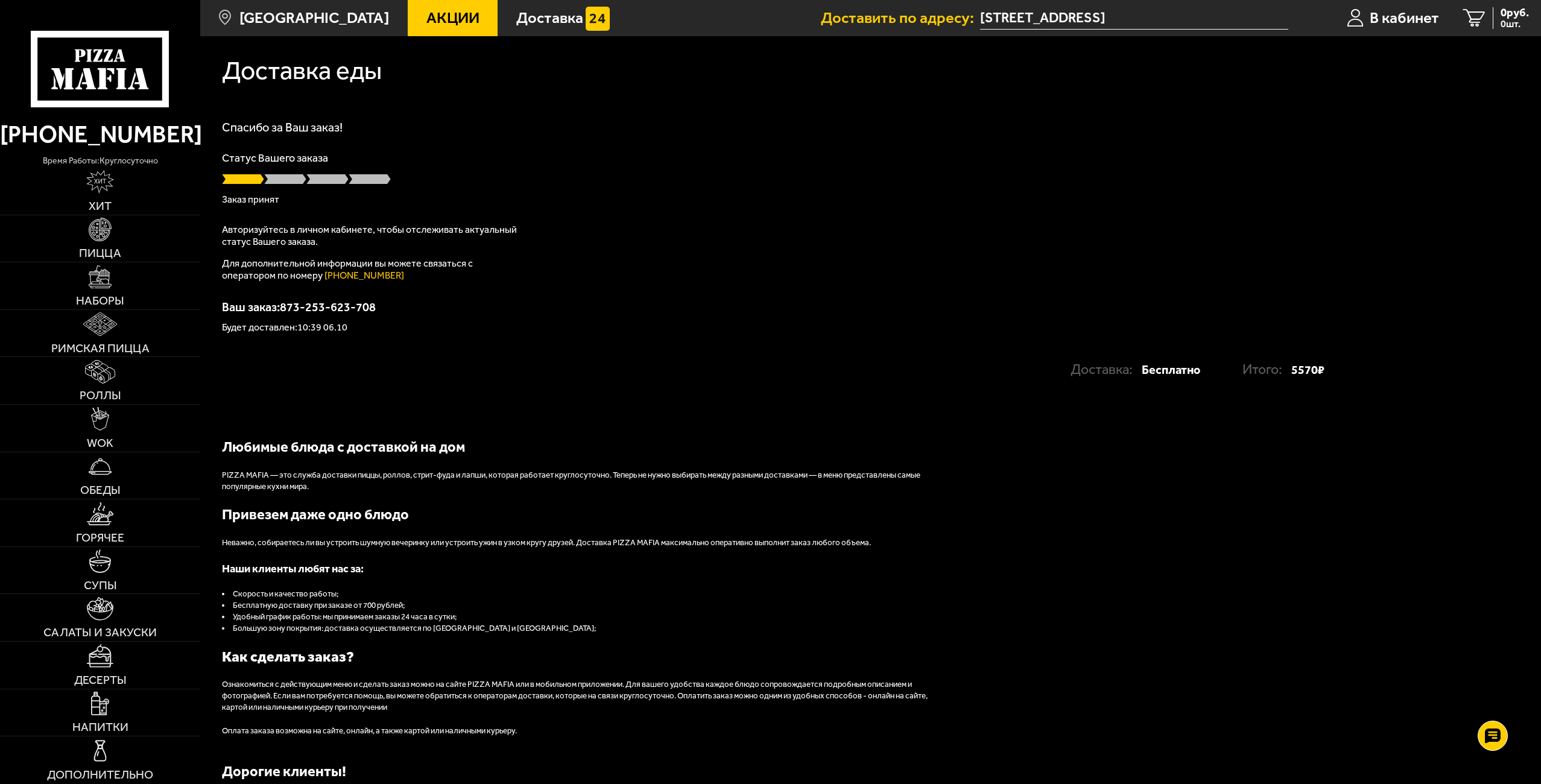
click at [281, 180] on span at bounding box center [285, 179] width 42 height 12
click at [1385, 20] on span "В кабинет" at bounding box center [1404, 18] width 70 height 15
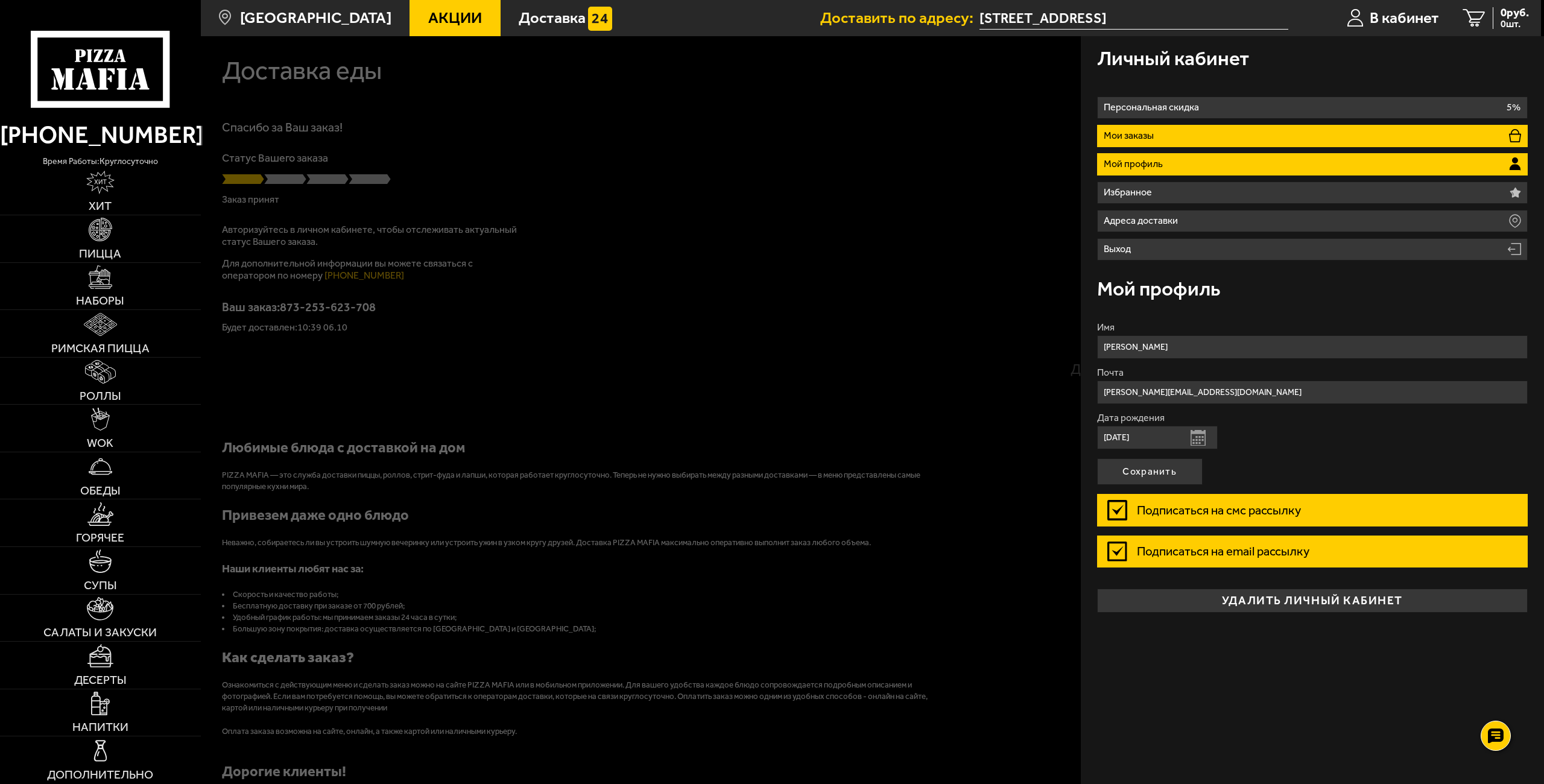
click at [1179, 129] on li "Мои заказы" at bounding box center [1312, 136] width 431 height 22
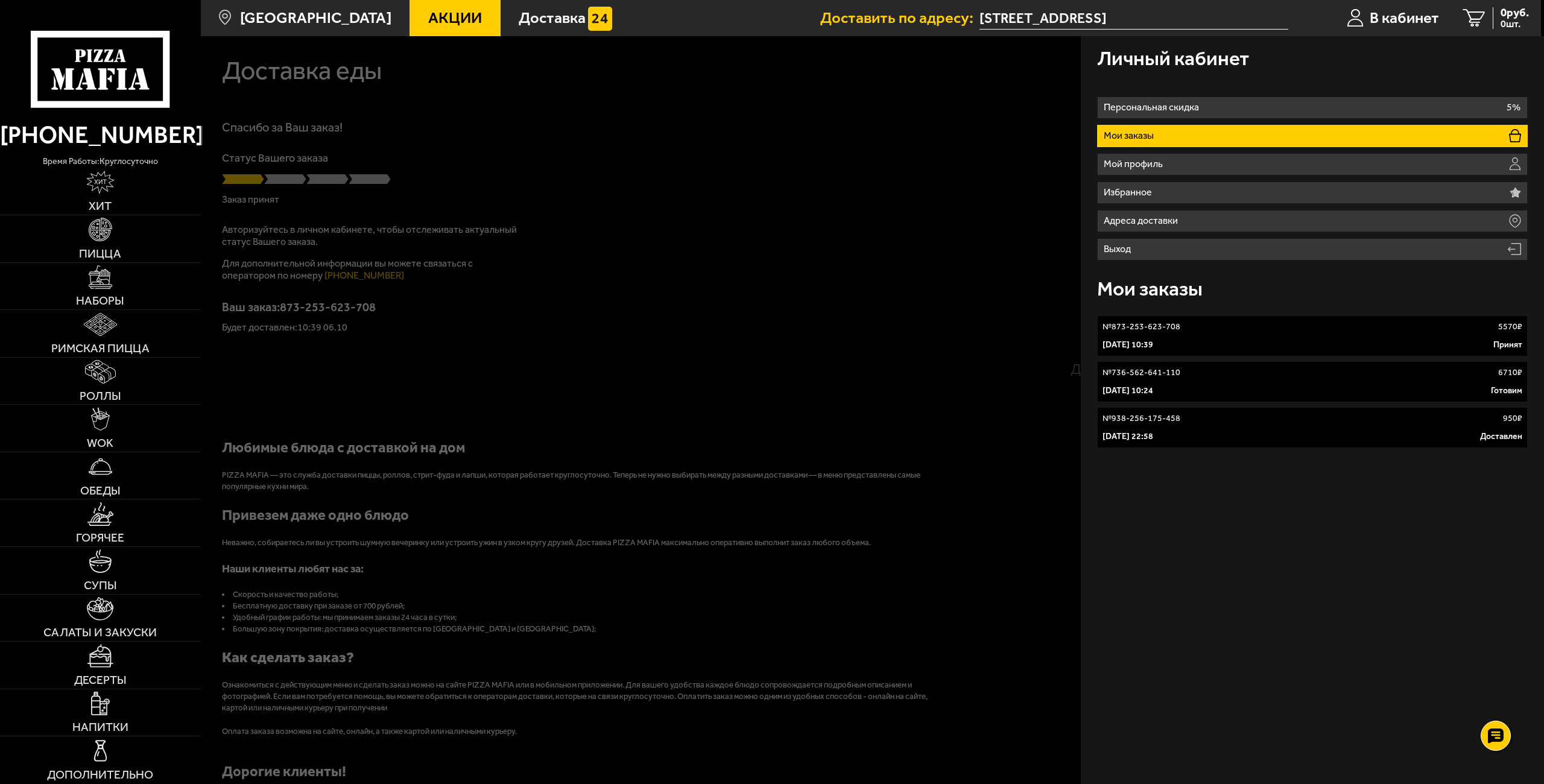
click at [1310, 388] on div "6 октября 2025 г. 10:24 Готовим" at bounding box center [1312, 390] width 420 height 12
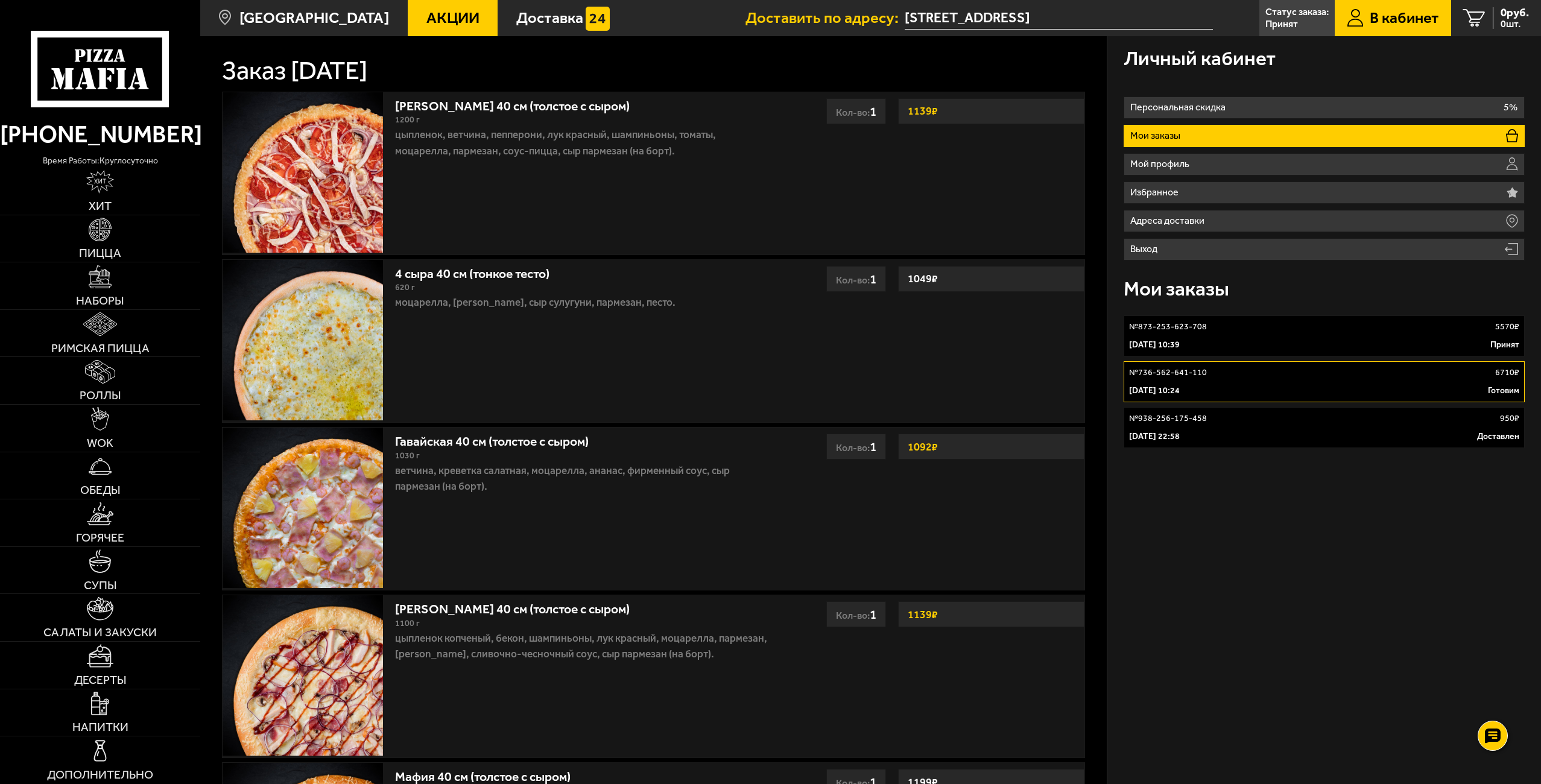
click at [1250, 411] on link "№ 938-256-175-458 950 ₽ [DATE] 22:58 Доставлен" at bounding box center [1324, 427] width 401 height 41
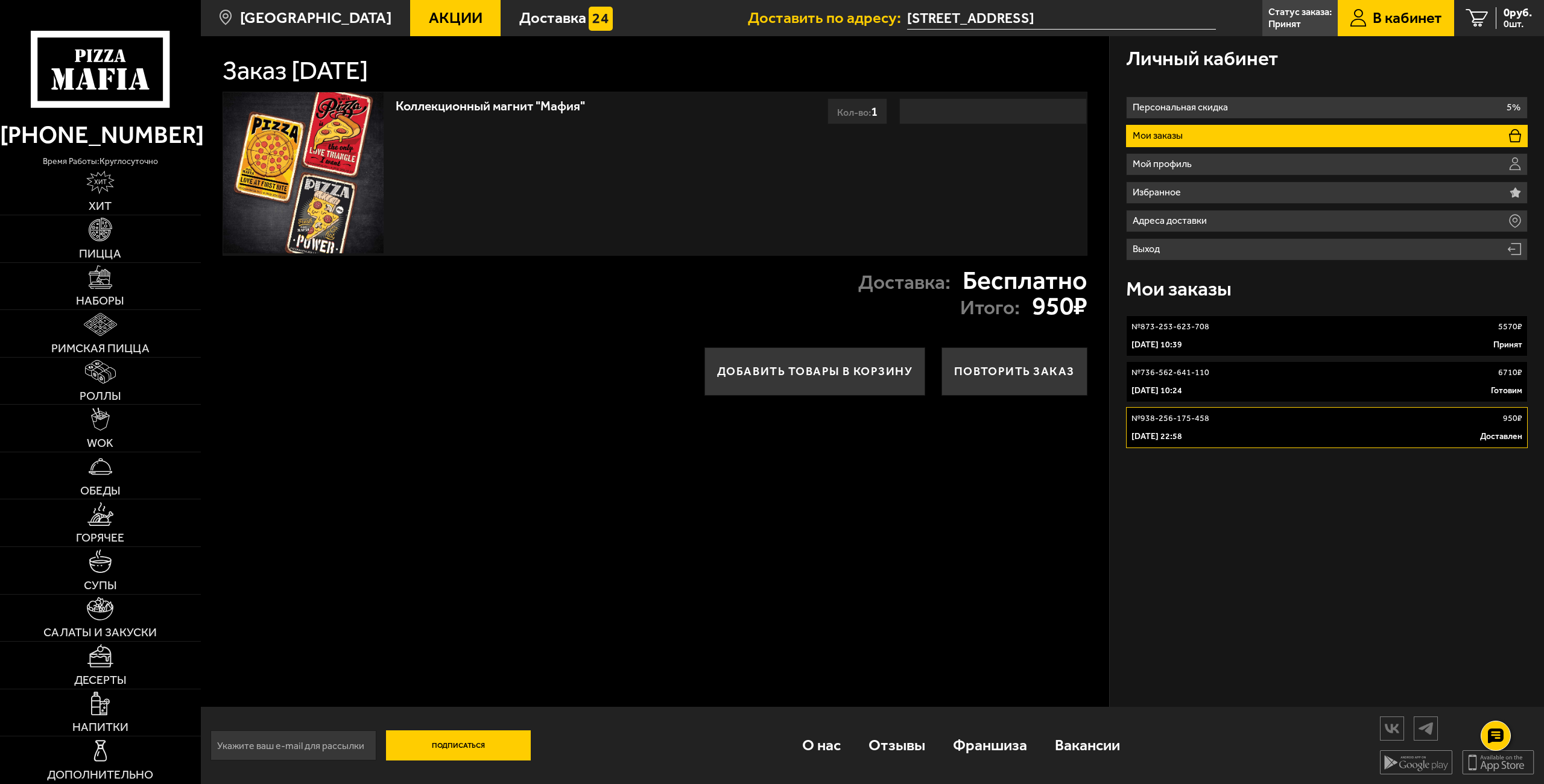
click at [1263, 344] on div "6 октября 2025 г. 10:39 Принят" at bounding box center [1327, 345] width 391 height 12
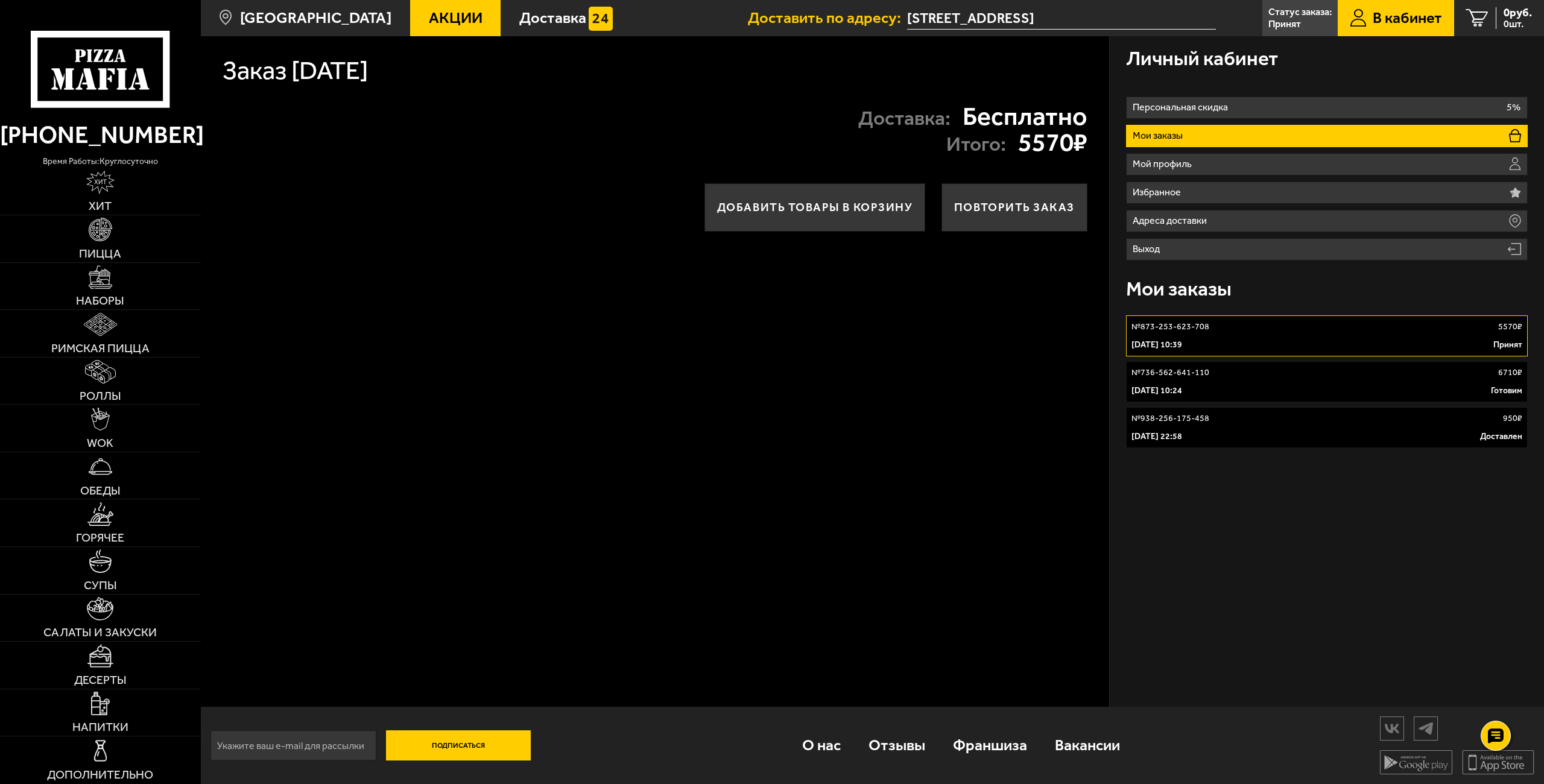
click at [1248, 380] on link "№ 736-562-641-110 6710 ₽ 6 октября 2025 г. 10:24 Готовим" at bounding box center [1327, 381] width 402 height 41
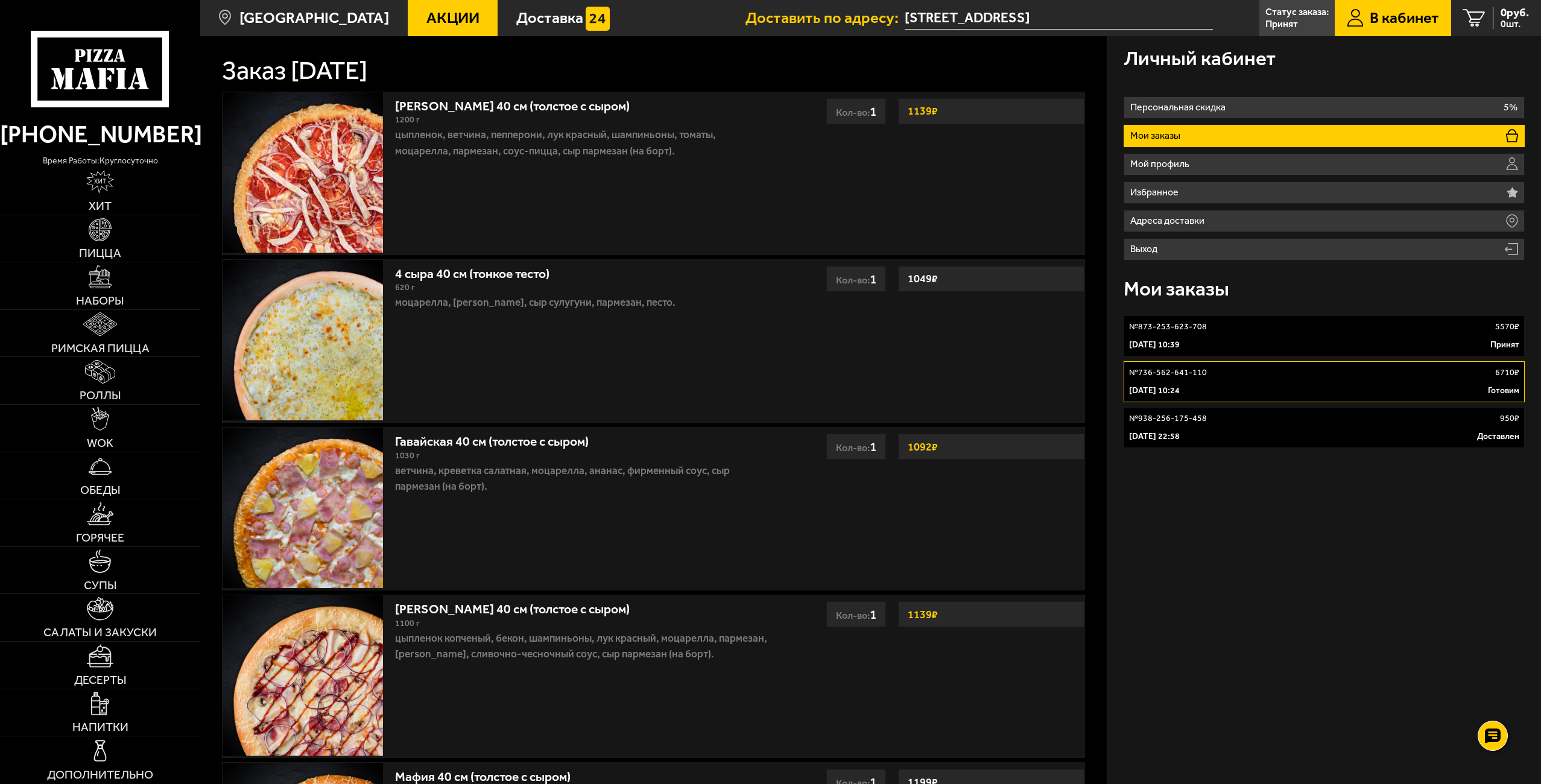
click at [1239, 434] on div "21 августа 2020 г. 22:58 Доставлен" at bounding box center [1324, 437] width 390 height 12
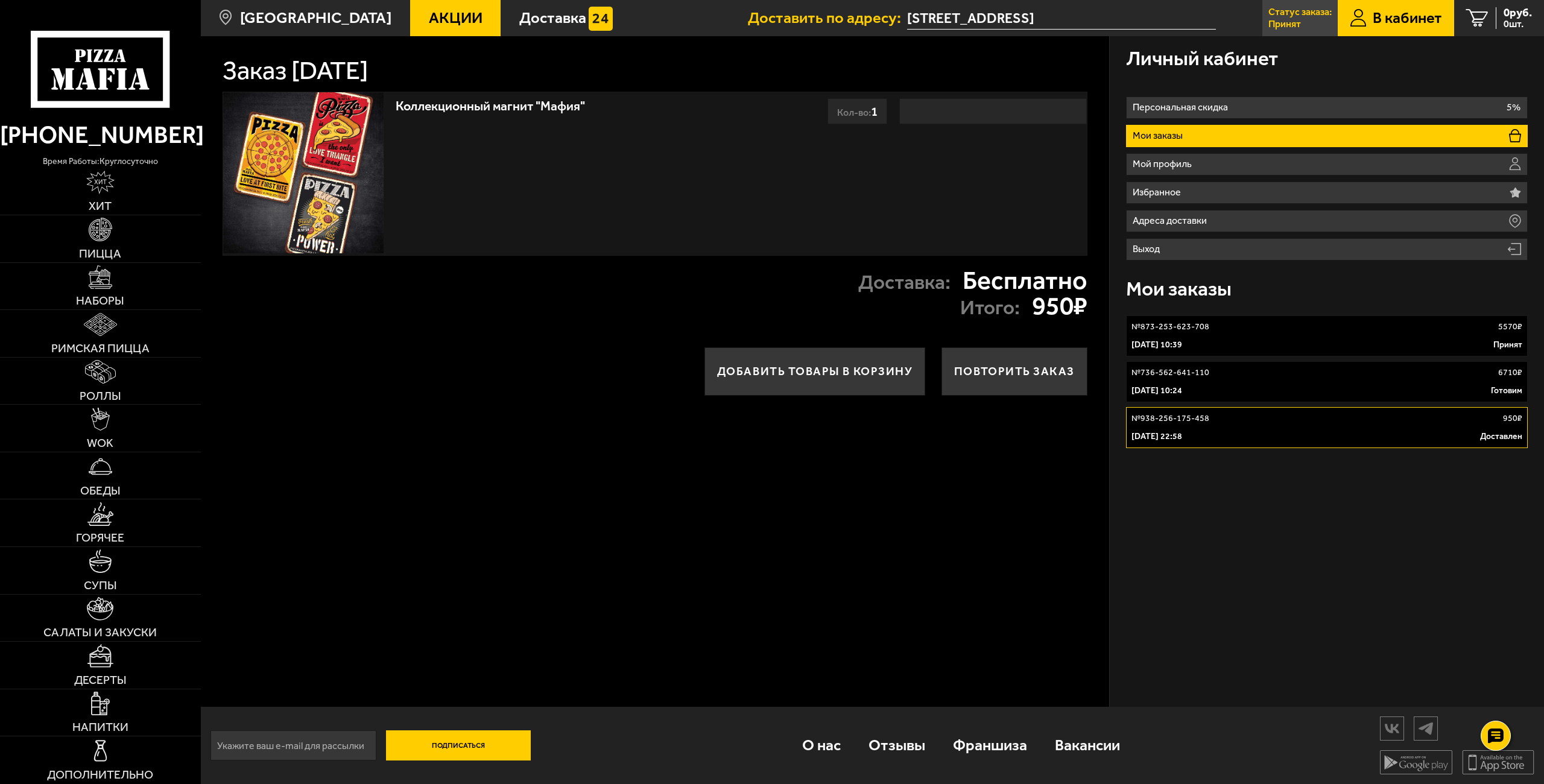
click at [1292, 19] on p "Принят" at bounding box center [1284, 24] width 33 height 10
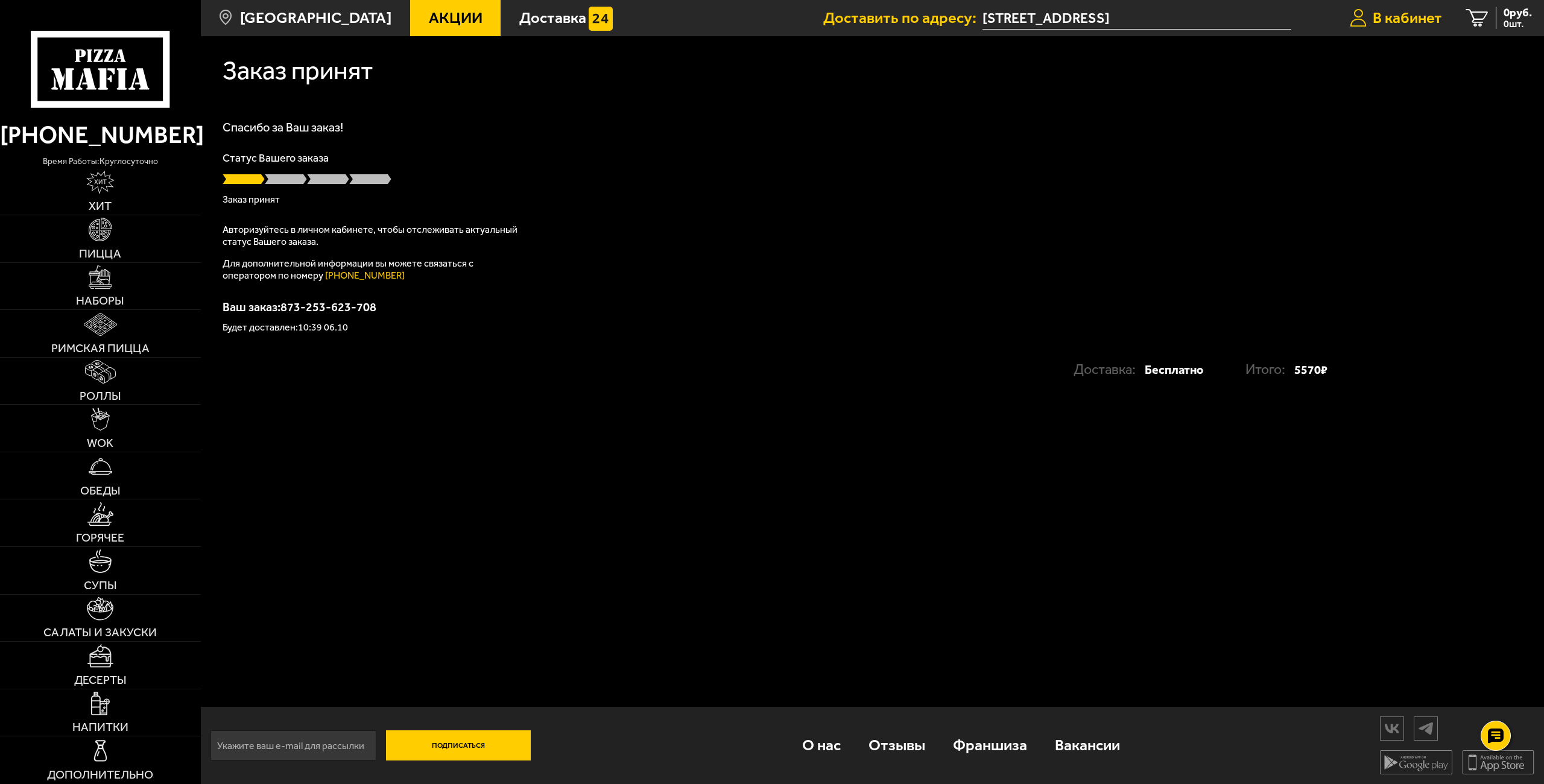
click at [1409, 12] on span "В кабинет" at bounding box center [1407, 18] width 70 height 15
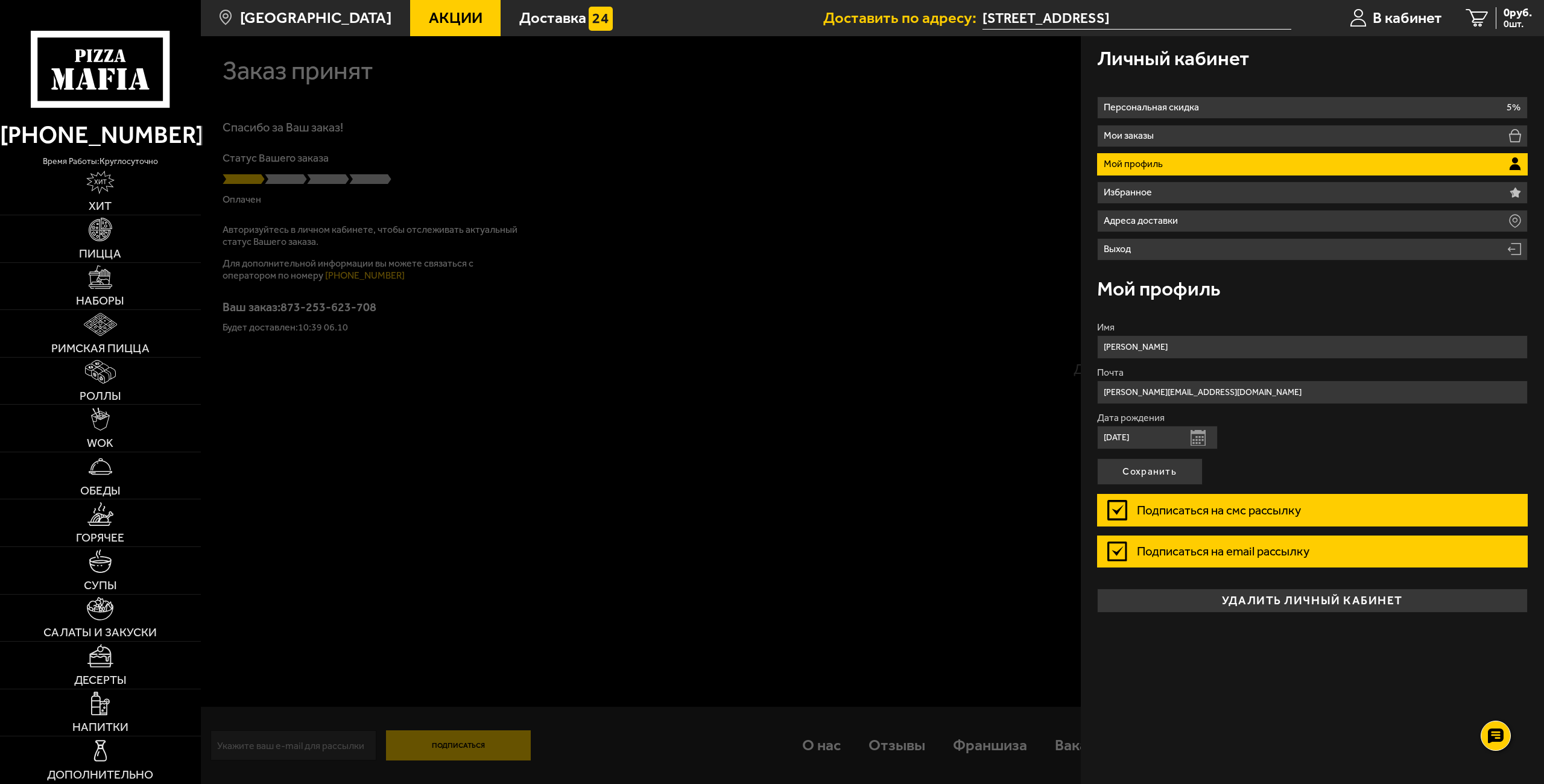
click at [499, 146] on div at bounding box center [973, 428] width 1544 height 784
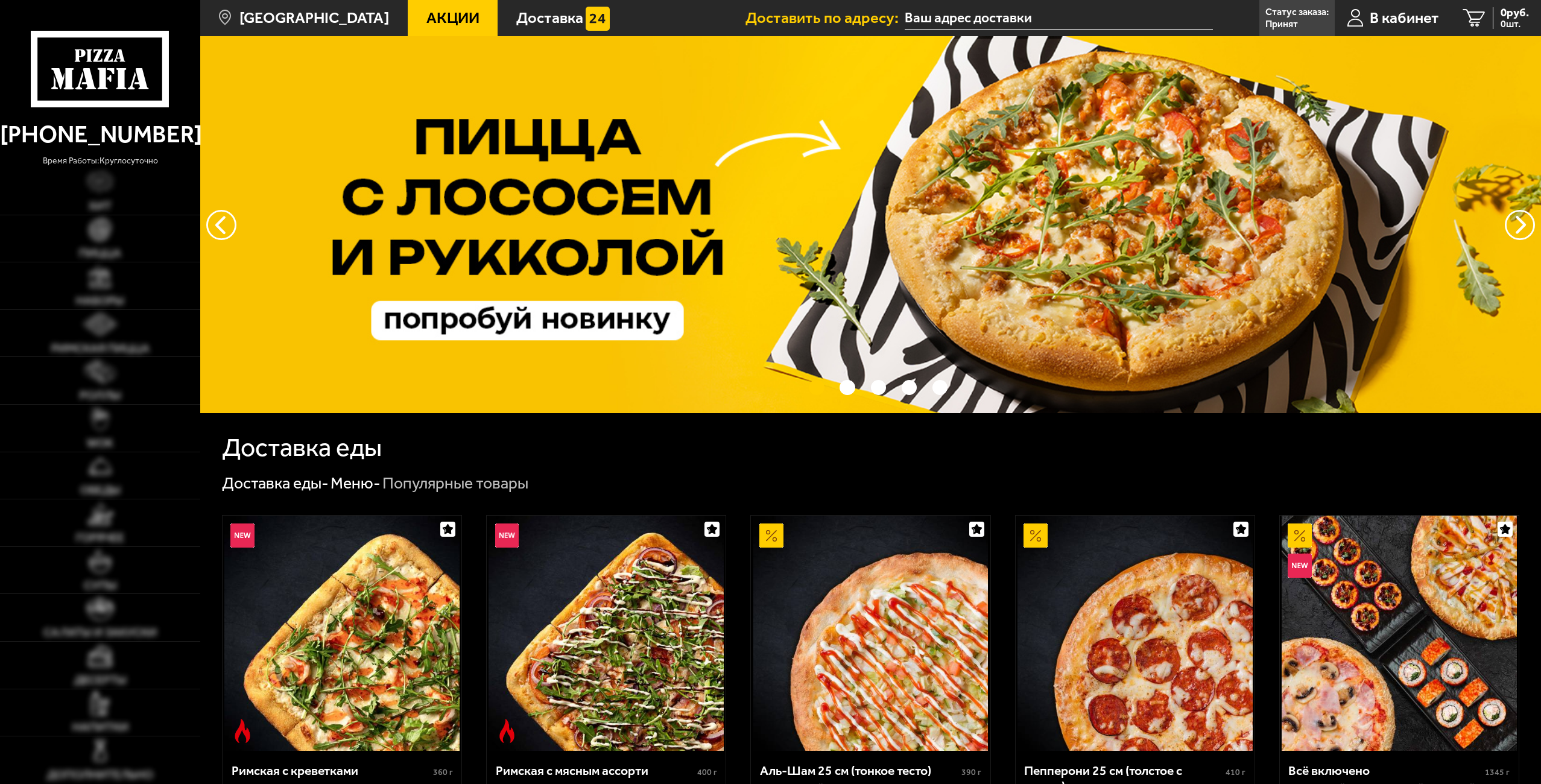
type input "[STREET_ADDRESS]"
click at [1412, 13] on span "В кабинет" at bounding box center [1404, 18] width 70 height 15
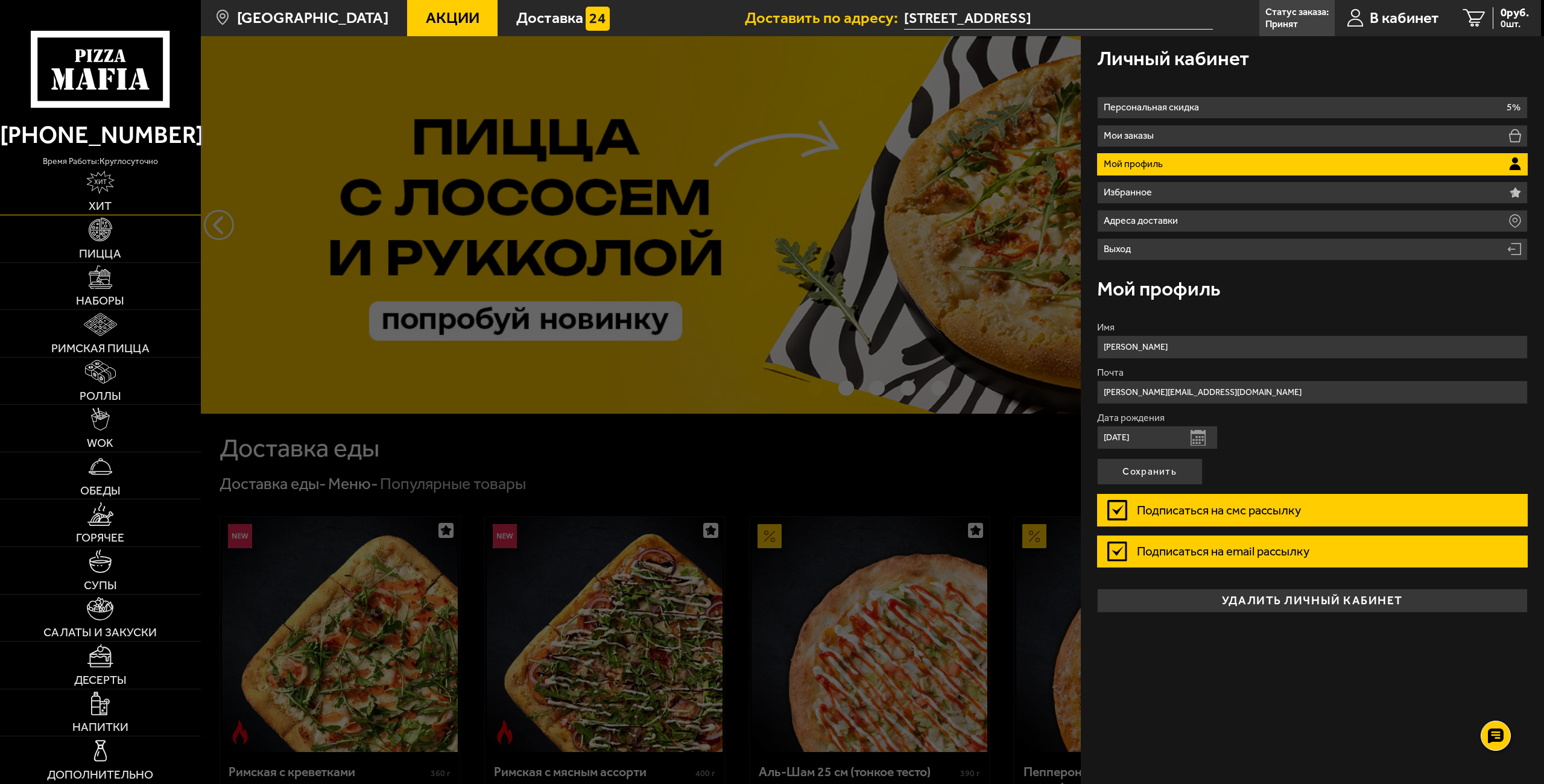
click at [135, 194] on link "Хит" at bounding box center [100, 192] width 201 height 47
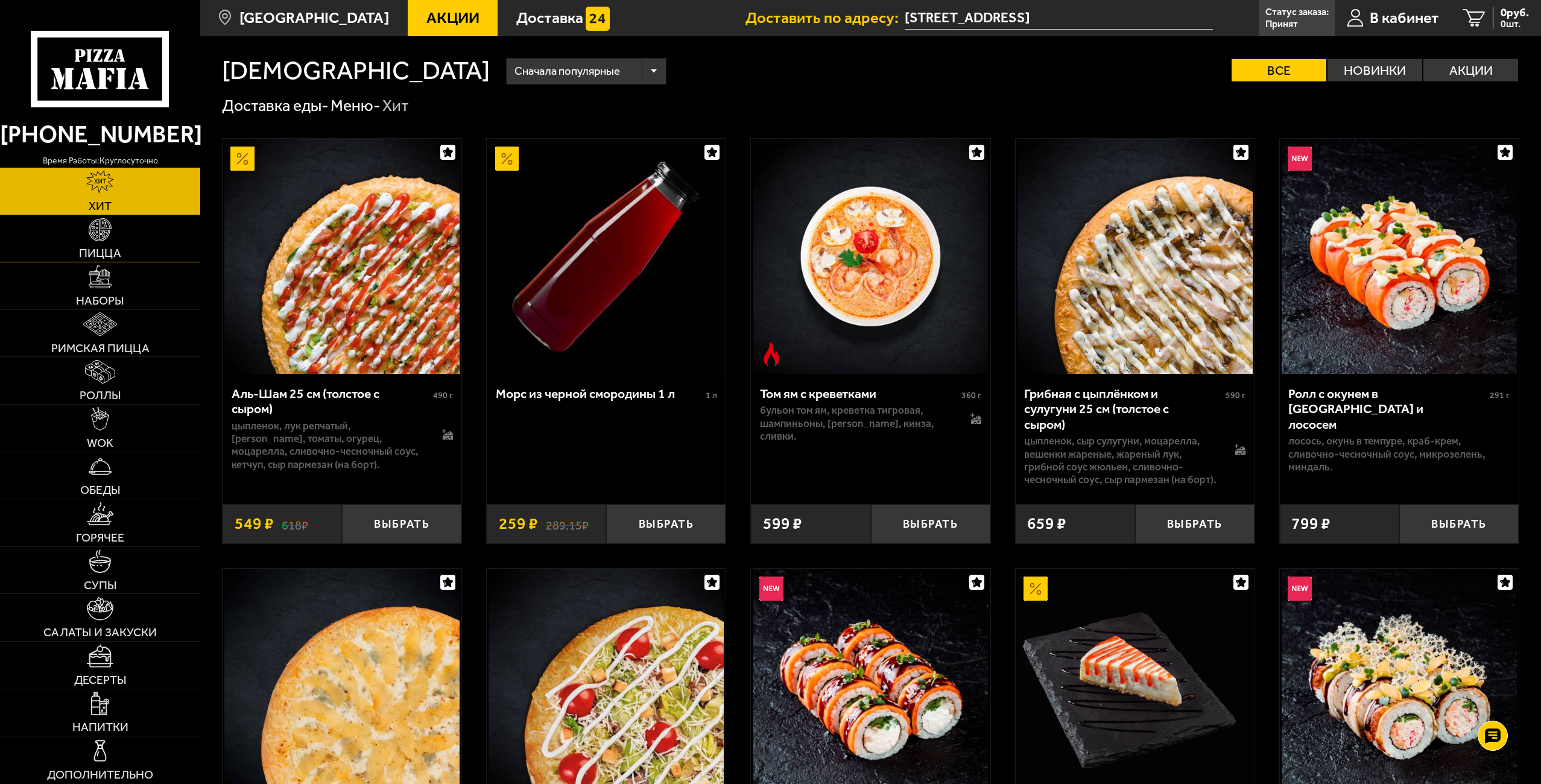
click at [96, 248] on span "Пицца" at bounding box center [100, 253] width 42 height 12
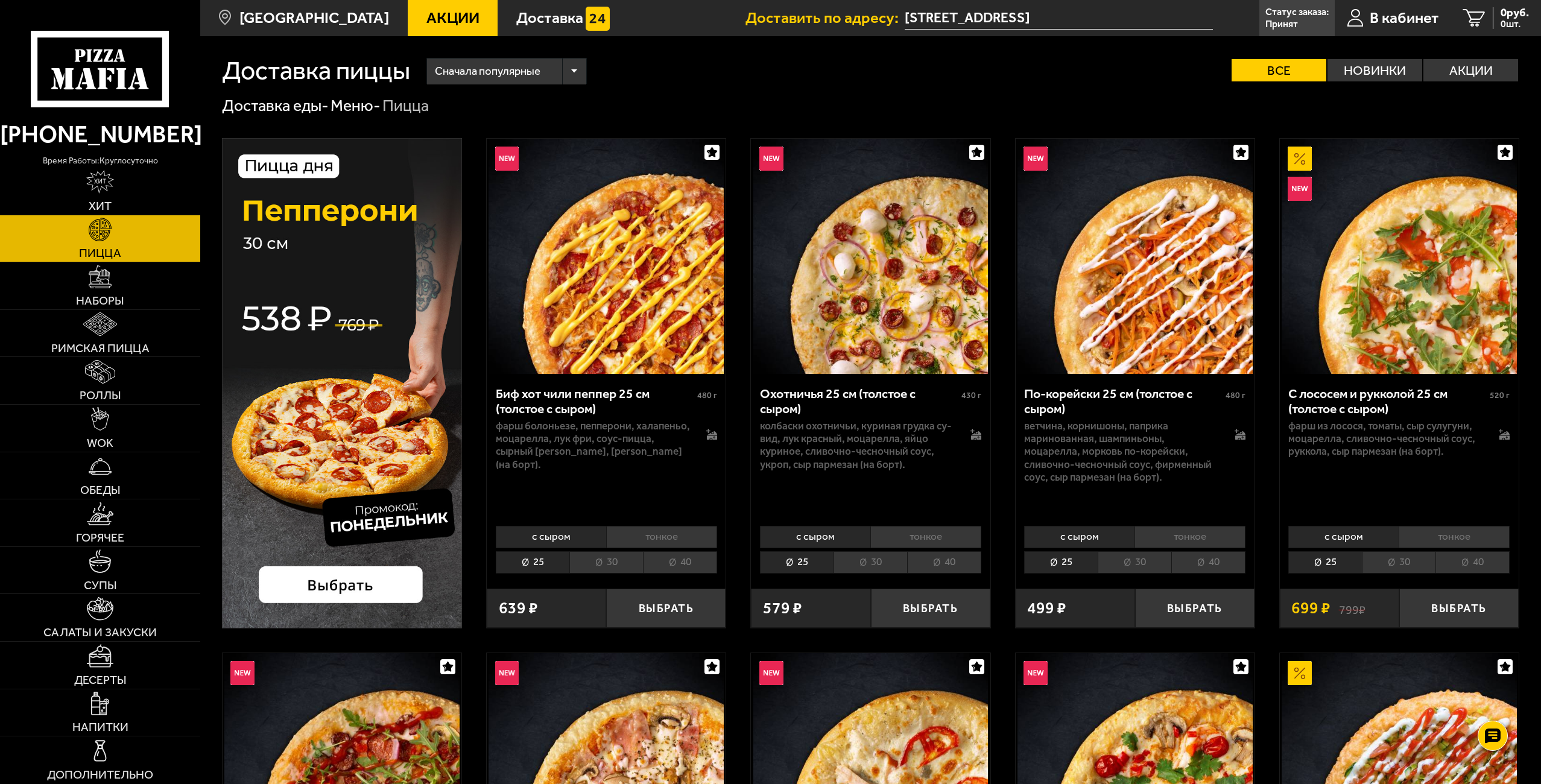
click at [679, 558] on li "40" at bounding box center [680, 562] width 74 height 22
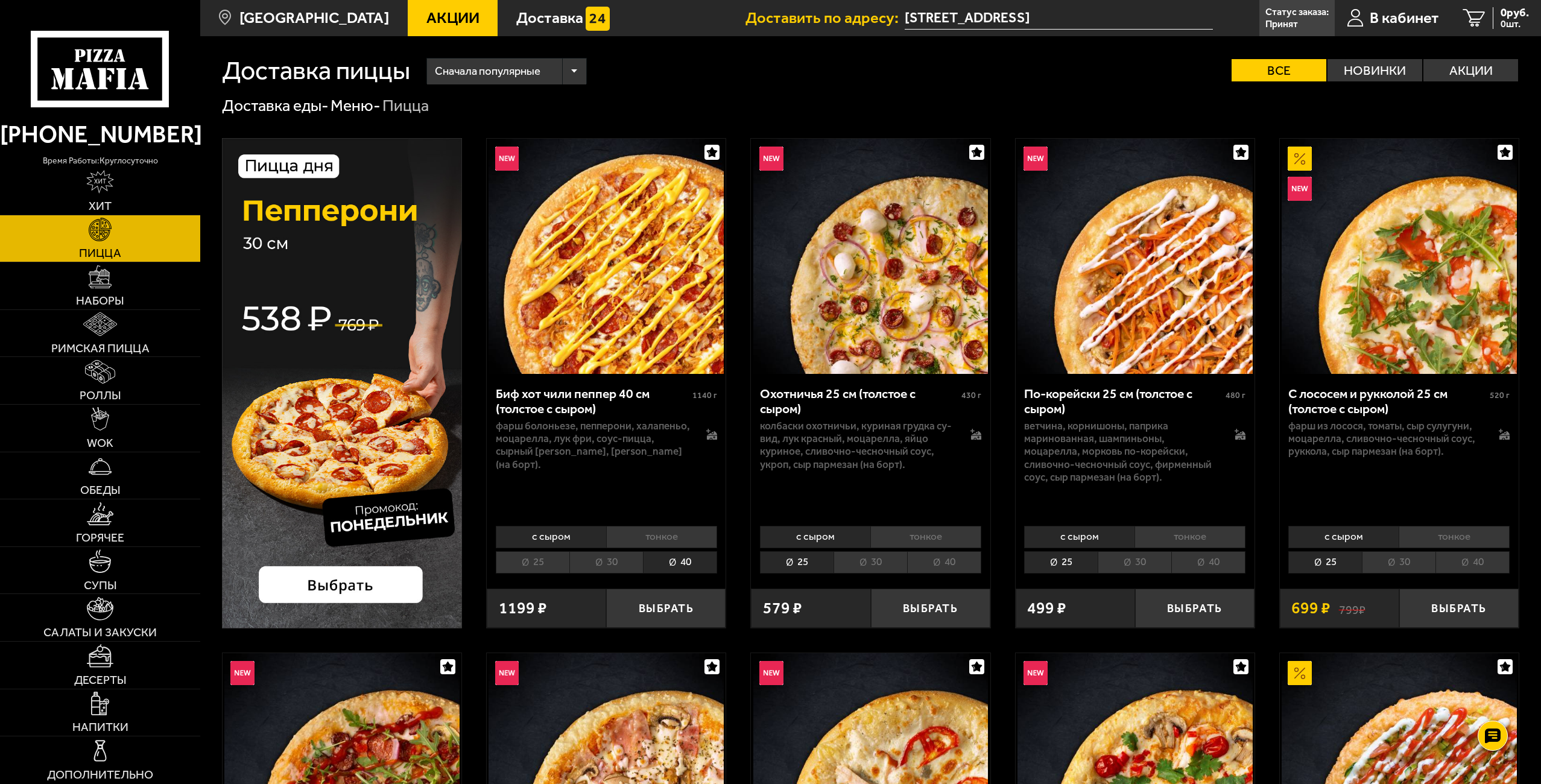
click at [623, 568] on li "30" at bounding box center [606, 562] width 74 height 22
click at [664, 563] on li "40" at bounding box center [680, 562] width 74 height 22
click at [610, 560] on li "30" at bounding box center [606, 562] width 74 height 22
click at [675, 560] on li "40" at bounding box center [680, 562] width 74 height 22
click at [943, 561] on li "40" at bounding box center [944, 562] width 74 height 22
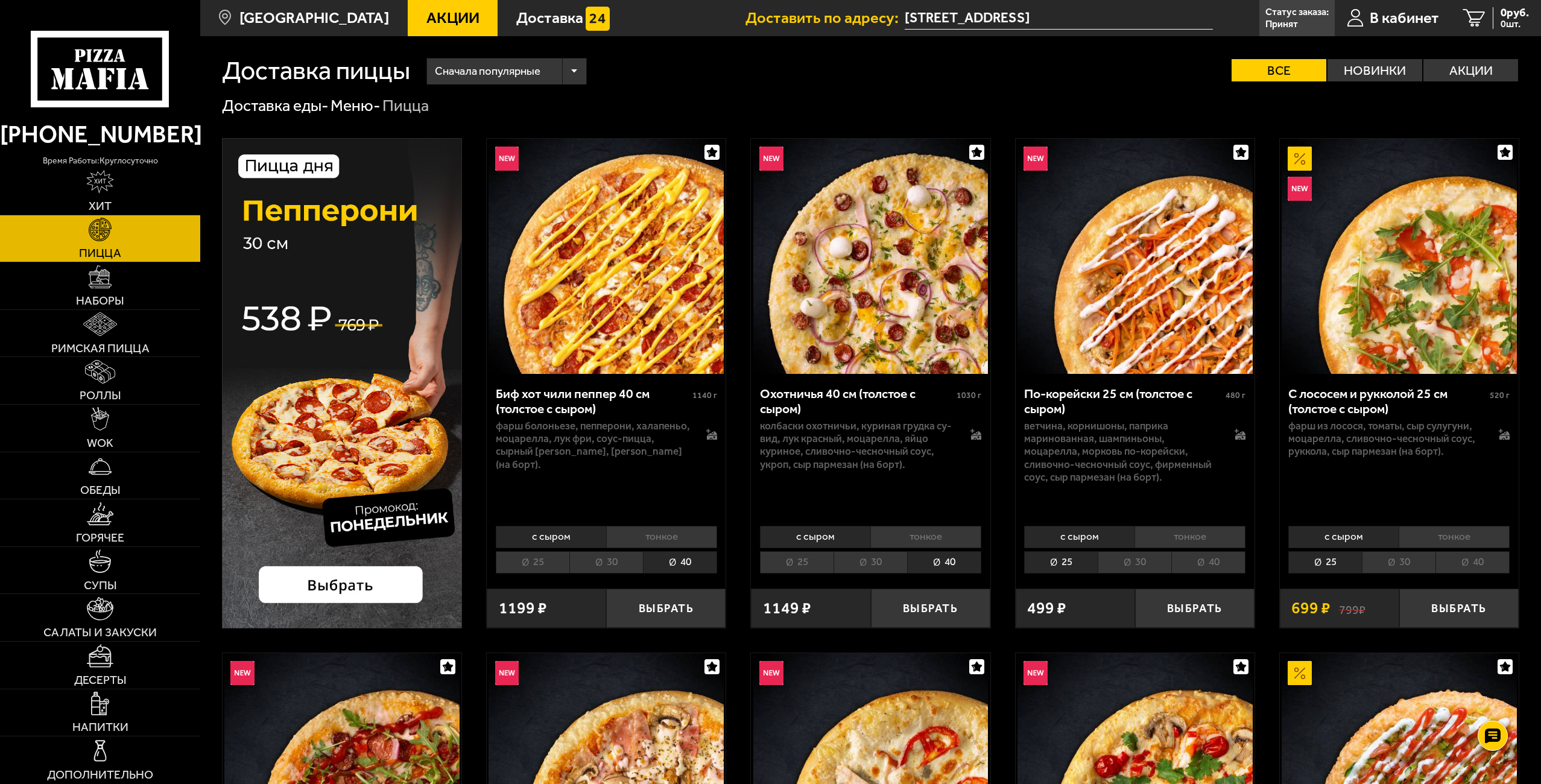
click at [652, 537] on li "тонкое" at bounding box center [661, 537] width 111 height 22
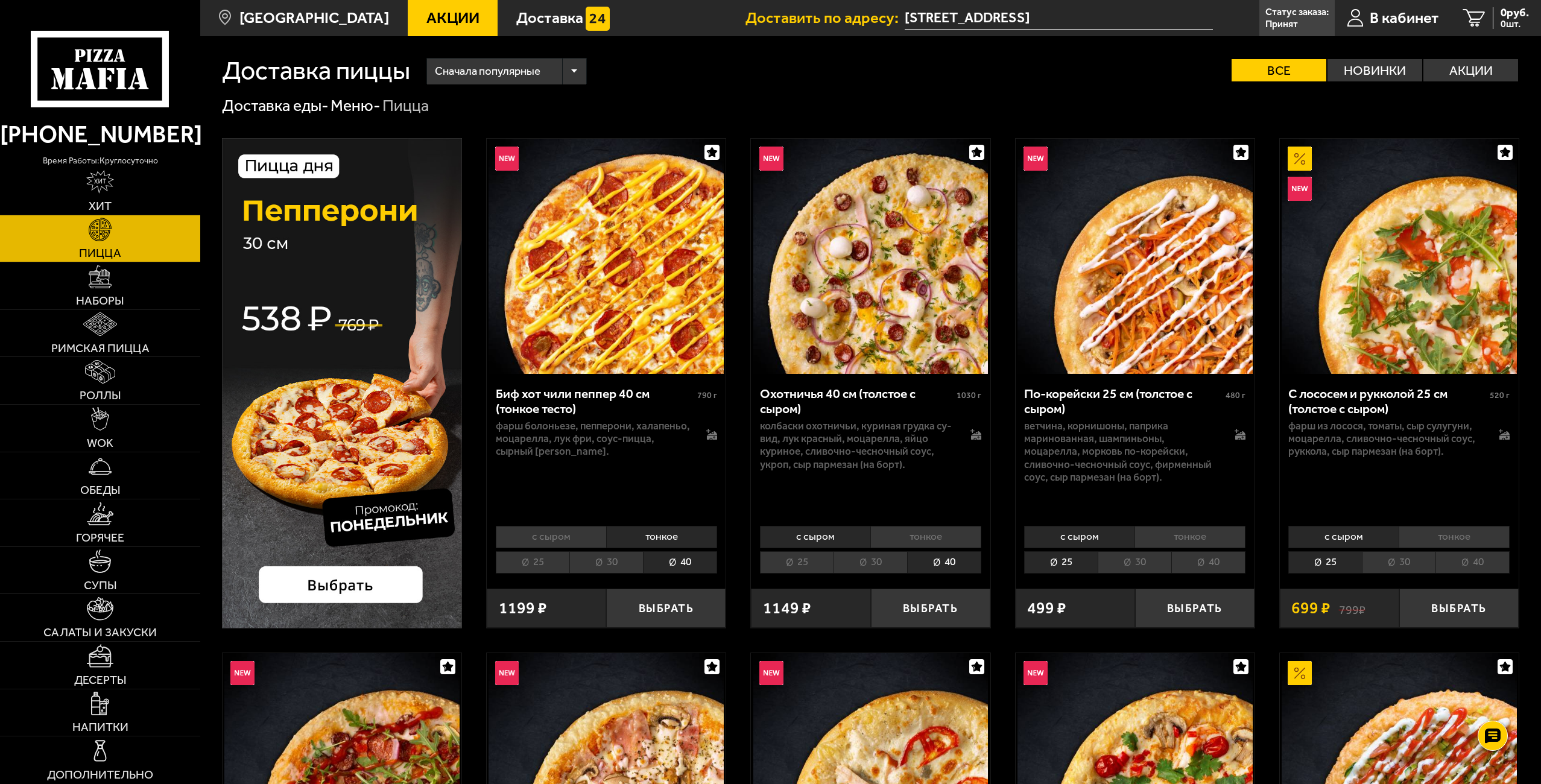
click at [583, 538] on li "с сыром" at bounding box center [551, 537] width 110 height 22
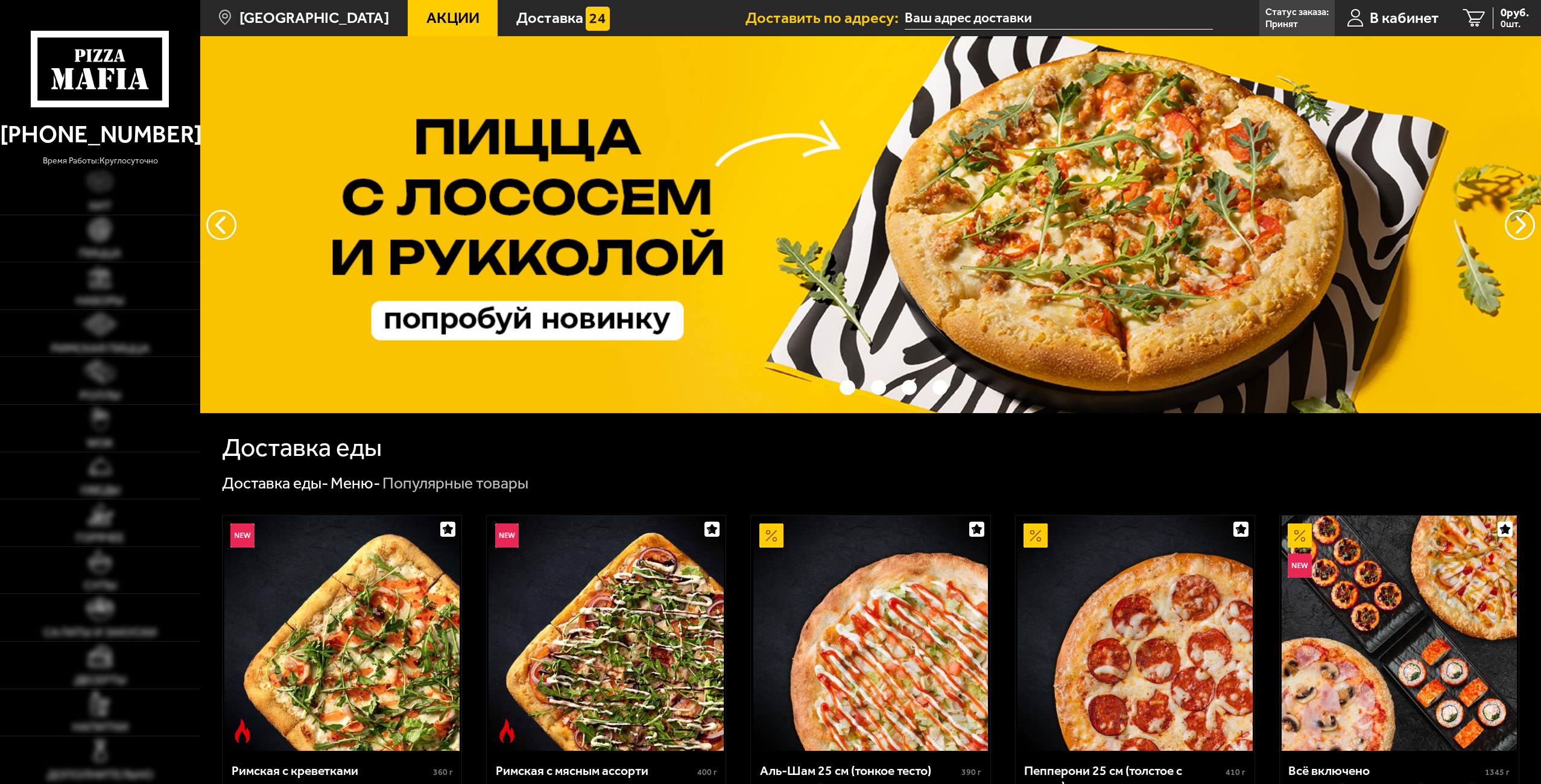
type input "[STREET_ADDRESS]"
click at [1409, 26] on span "В кабинет" at bounding box center [1404, 18] width 70 height 15
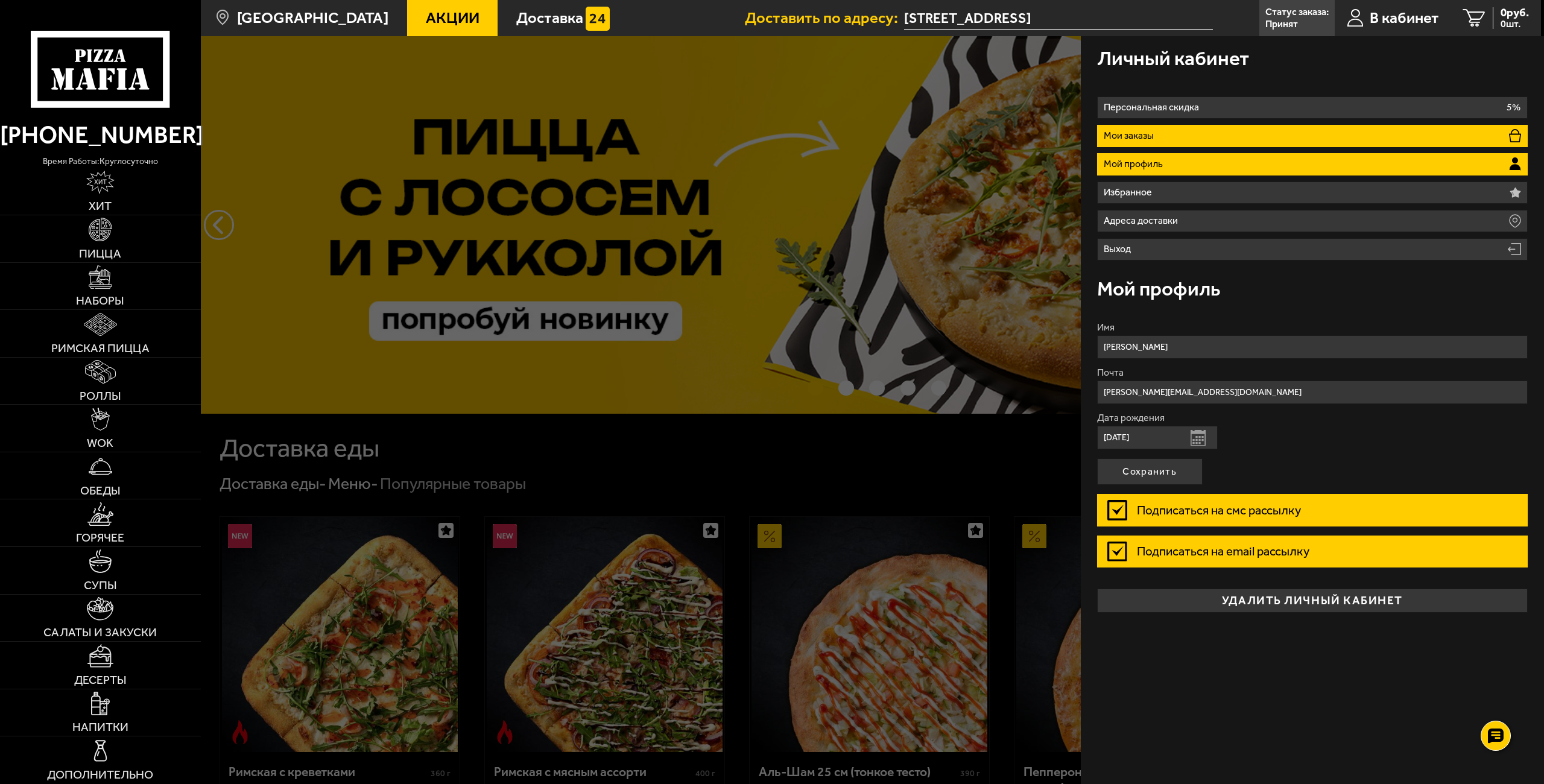
click at [1193, 138] on li "Мои заказы" at bounding box center [1312, 136] width 431 height 22
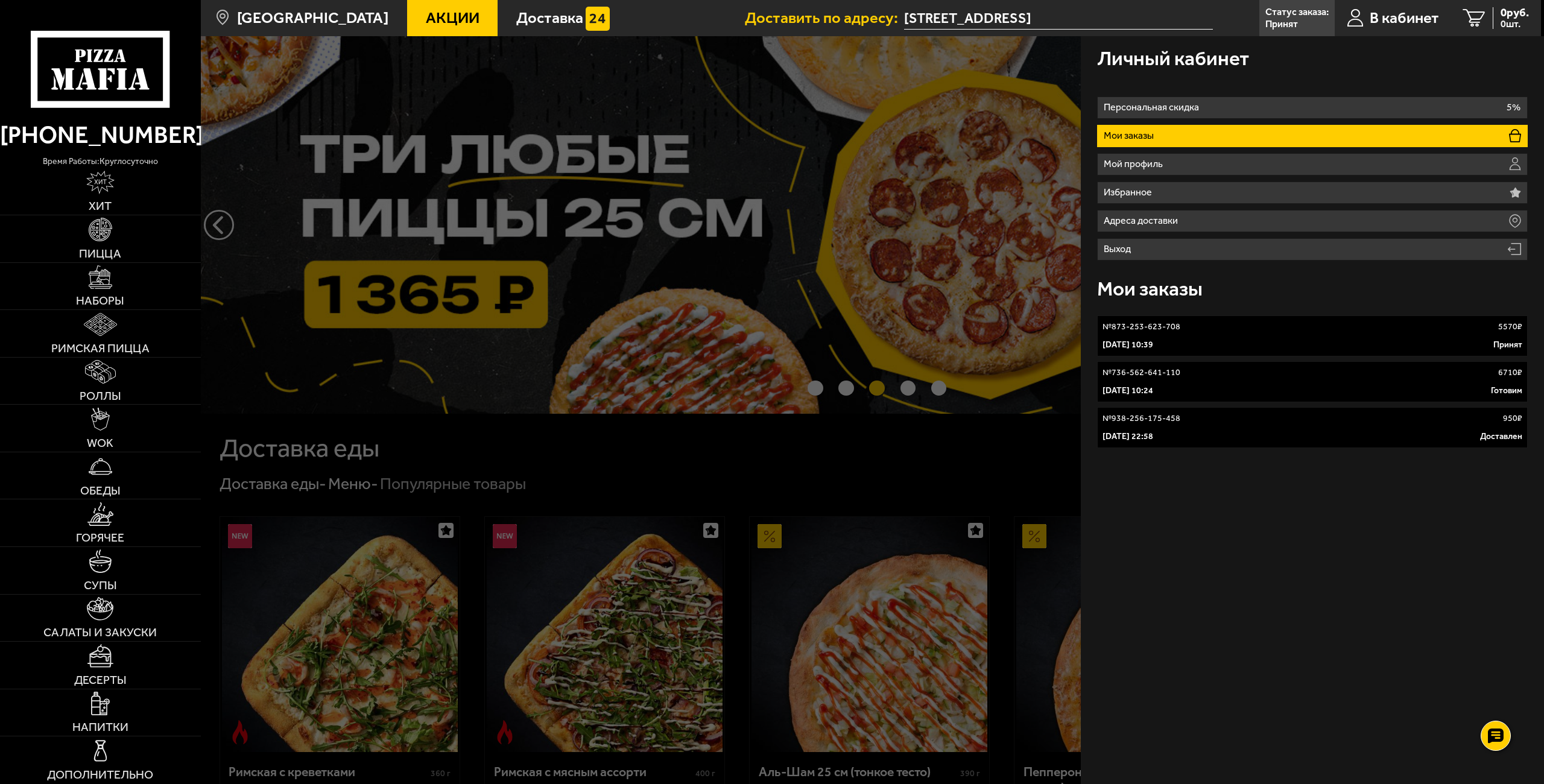
click at [1171, 335] on link "№ 873-253-623-708 5570 ₽ [DATE] 10:39 Принят" at bounding box center [1312, 336] width 431 height 41
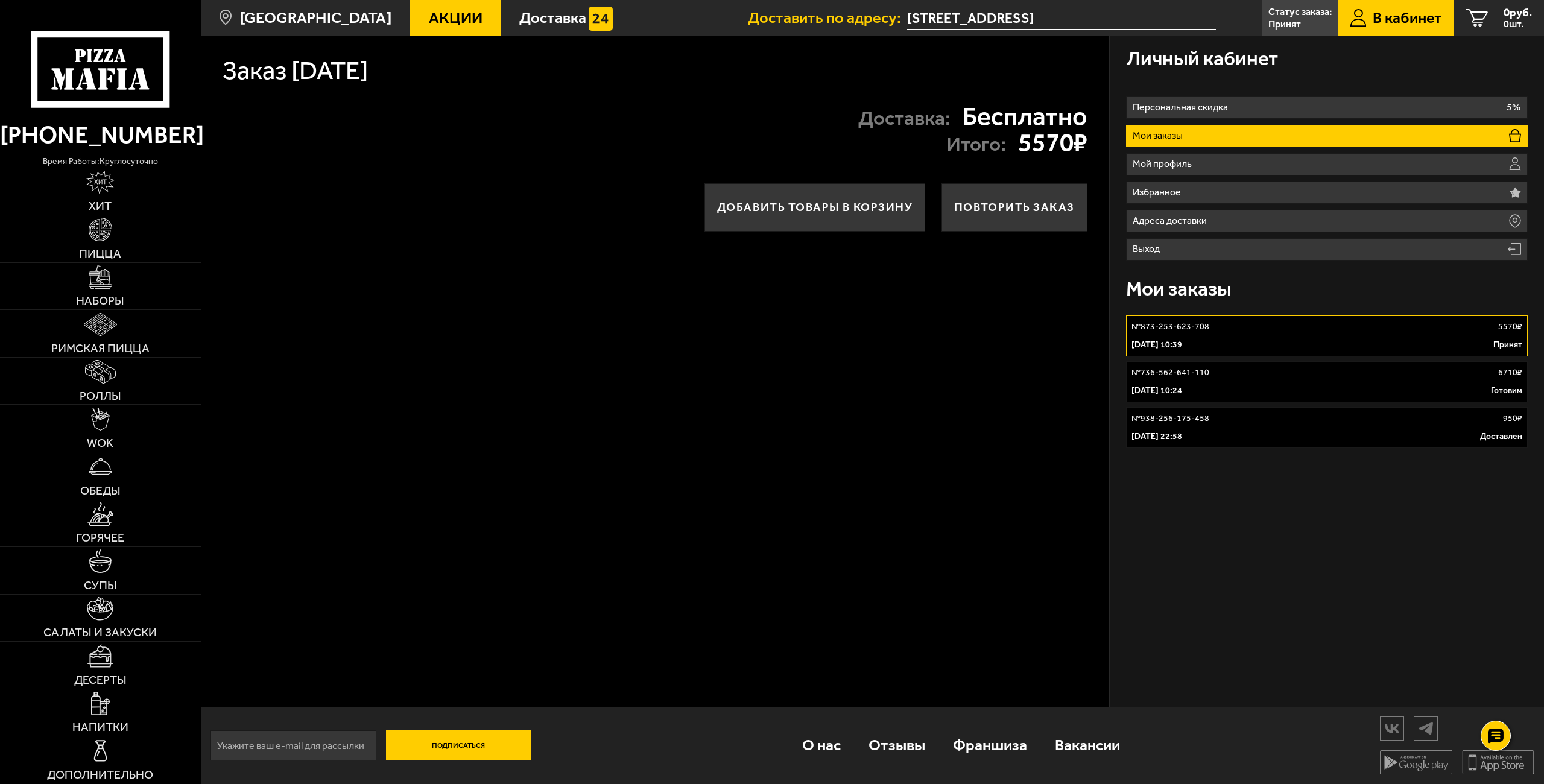
click at [1227, 376] on div "№ 736-562-641-110 6710 ₽" at bounding box center [1327, 373] width 391 height 12
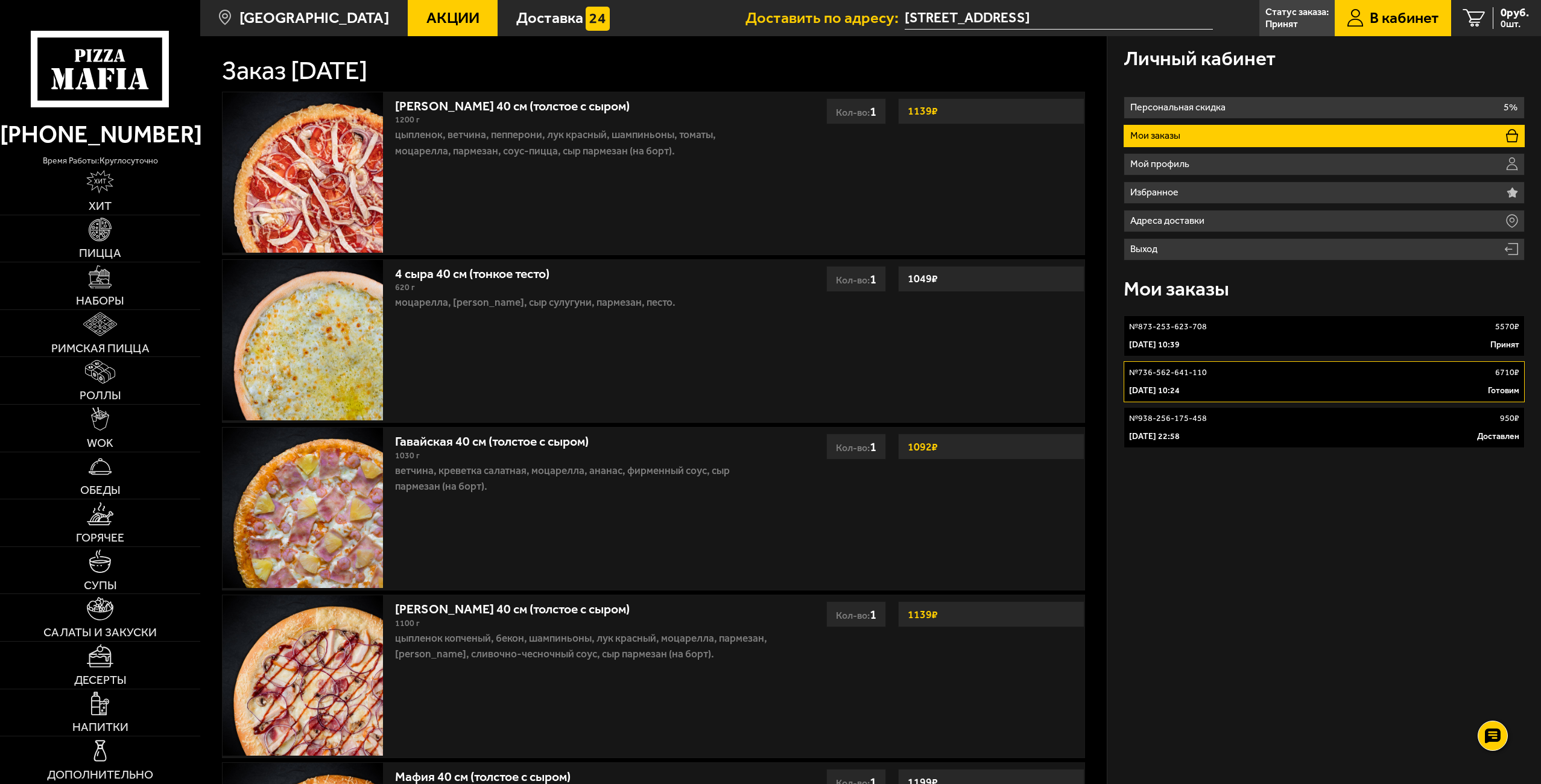
click at [1161, 341] on p "[DATE] 10:39" at bounding box center [1154, 345] width 50 height 12
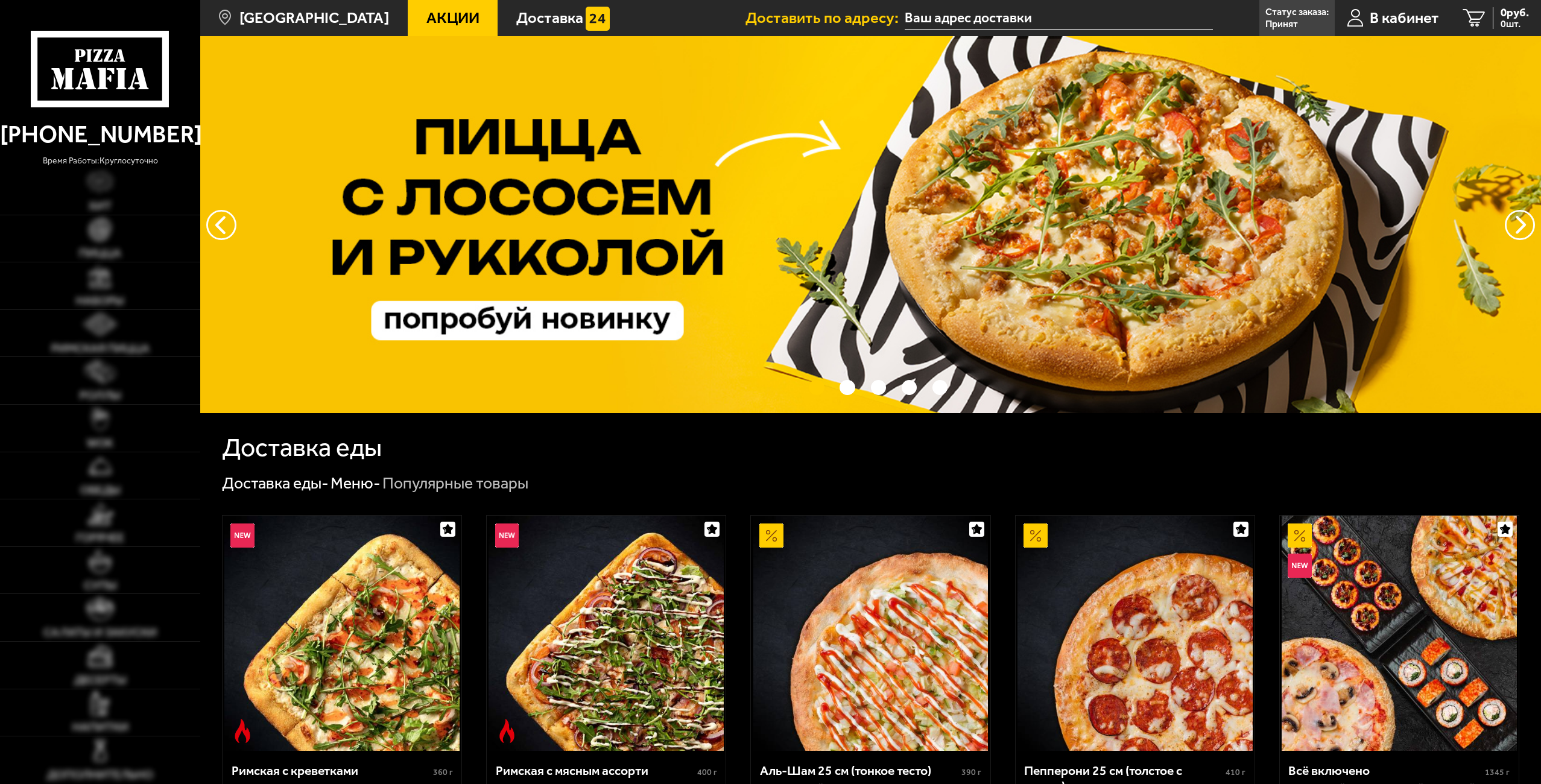
type input "[STREET_ADDRESS]"
click at [1367, 15] on link "В кабинет" at bounding box center [1393, 18] width 116 height 36
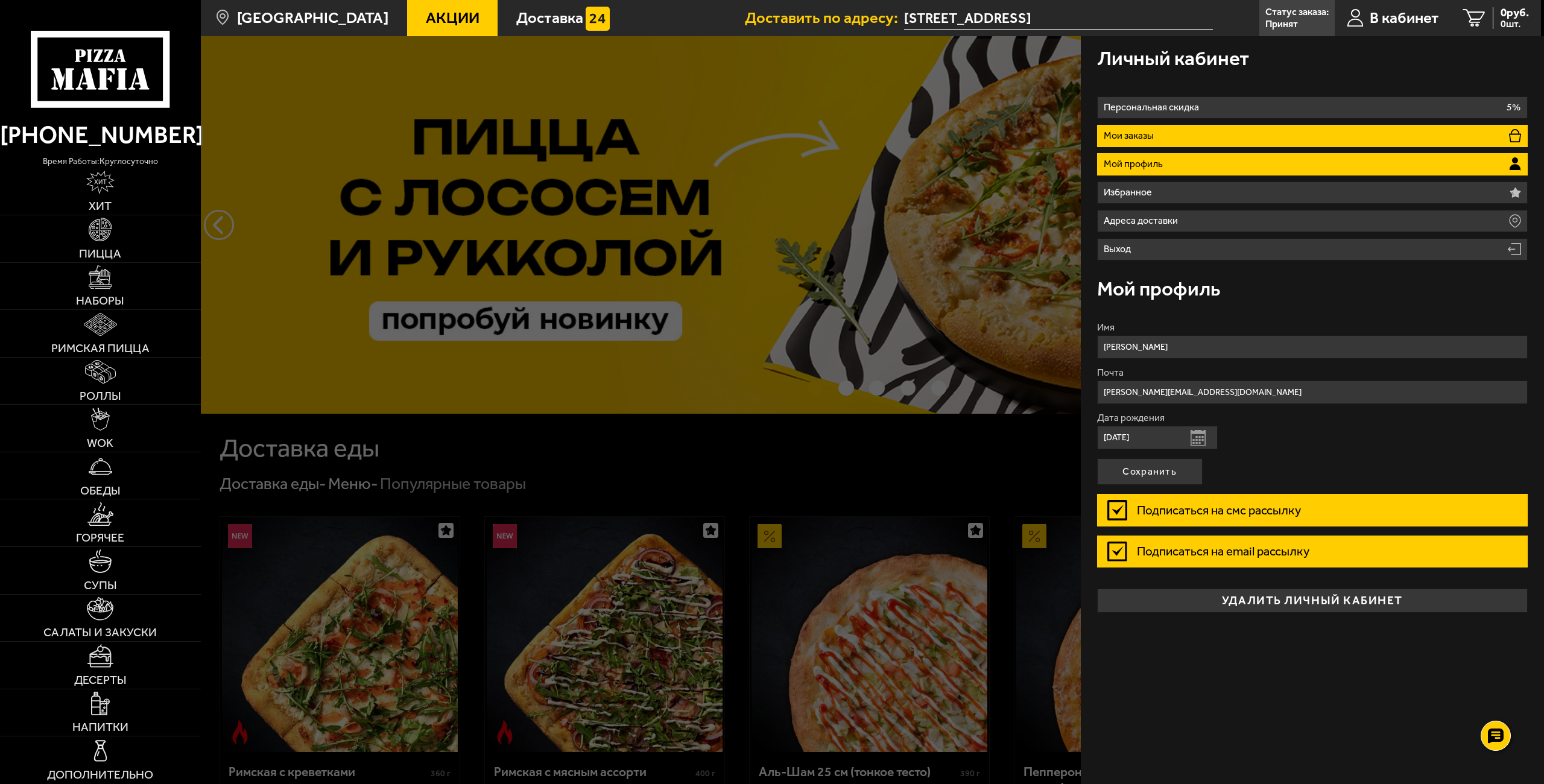
click at [1179, 137] on li "Мои заказы" at bounding box center [1312, 136] width 431 height 22
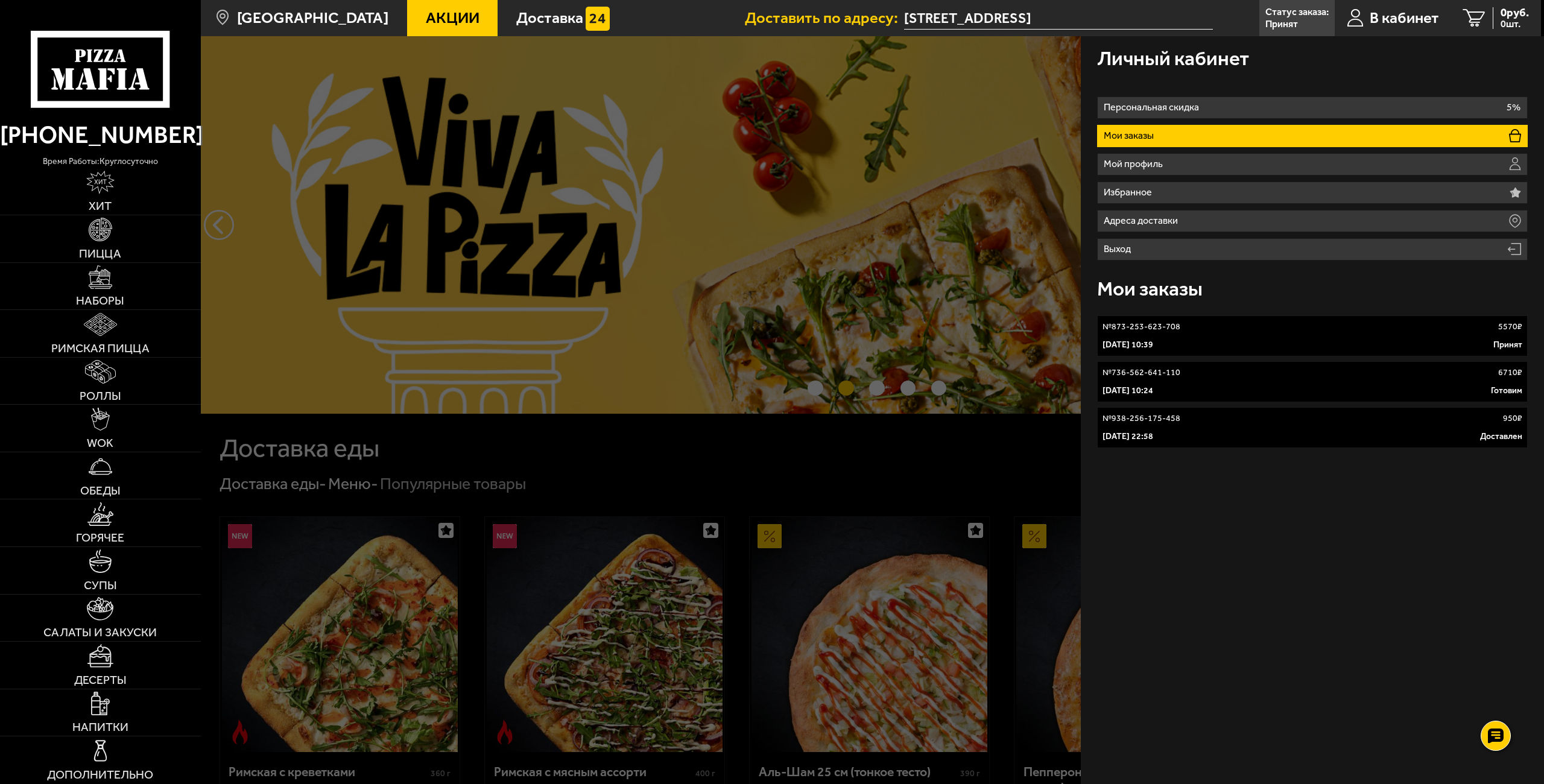
click at [1260, 635] on div "Личный кабинет Персональная скидка 5% Мои заказы Мой профиль Избранное Адреса д…" at bounding box center [1312, 410] width 463 height 748
click at [1396, 546] on div "Личный кабинет Персональная скидка 5% Мои заказы Мой профиль Избранное Адреса д…" at bounding box center [1312, 410] width 463 height 748
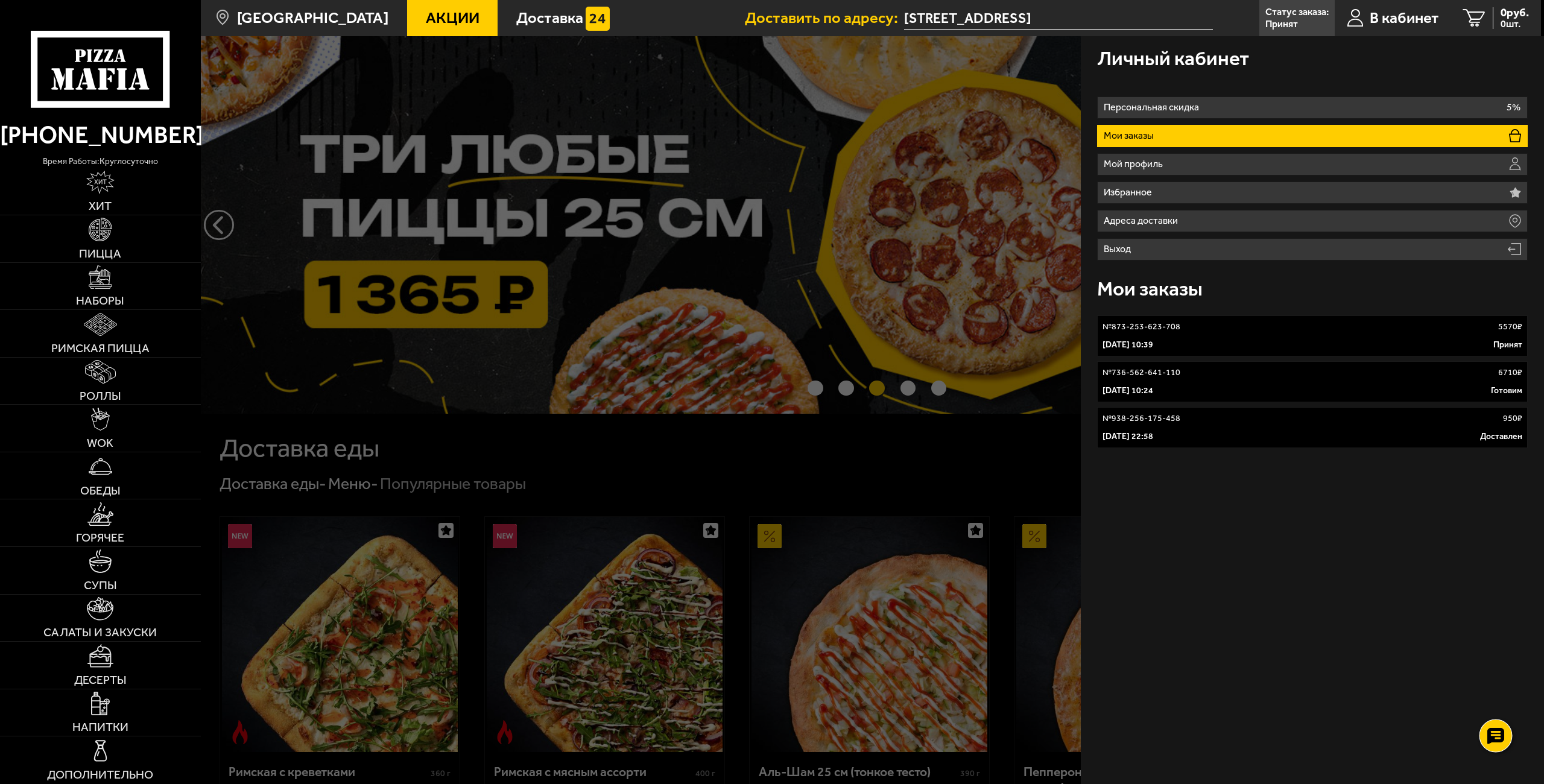
click at [1497, 733] on use at bounding box center [1495, 735] width 17 height 17
click at [1497, 697] on use at bounding box center [1495, 700] width 17 height 17
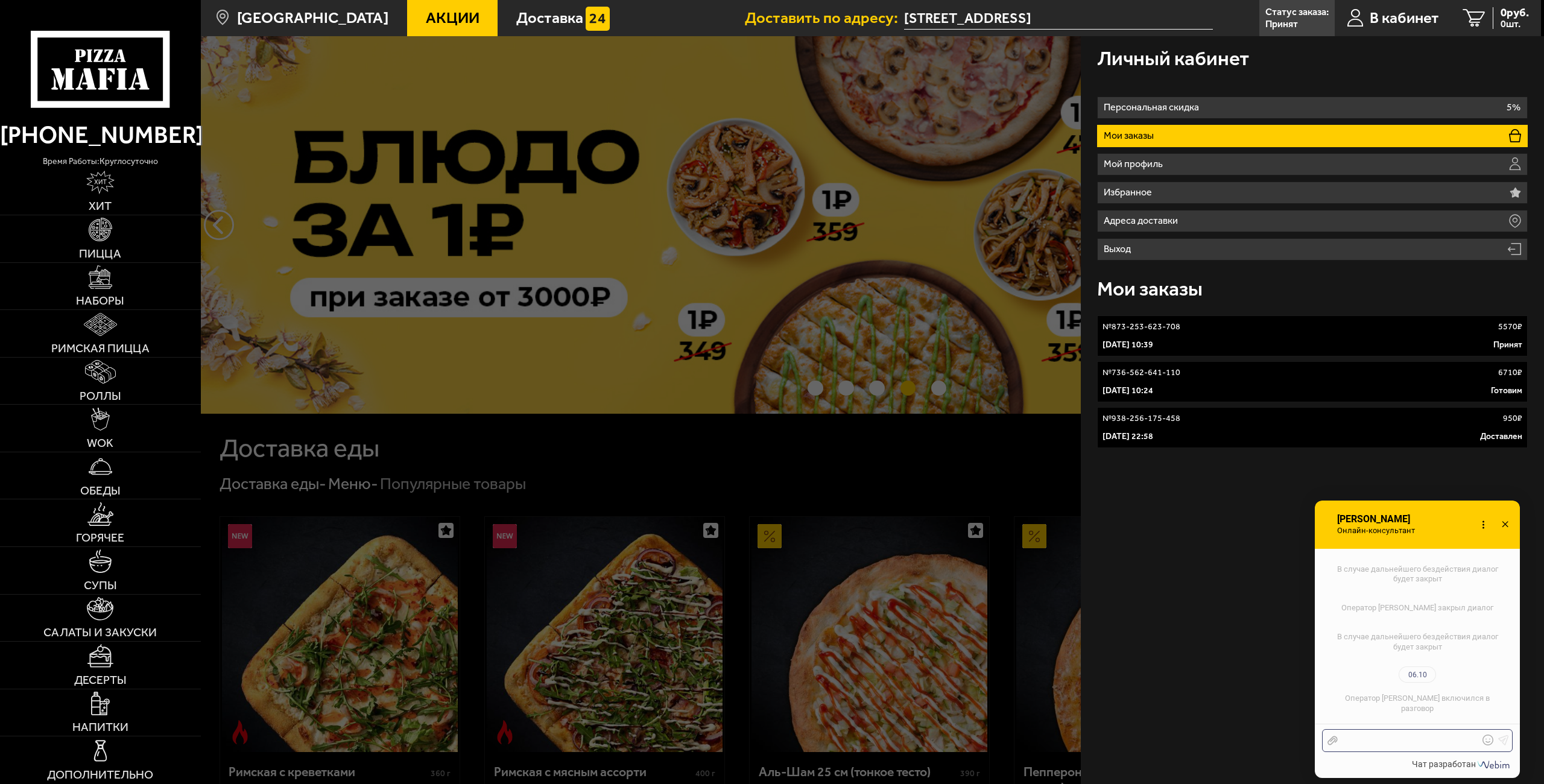
scroll to position [3333, 0]
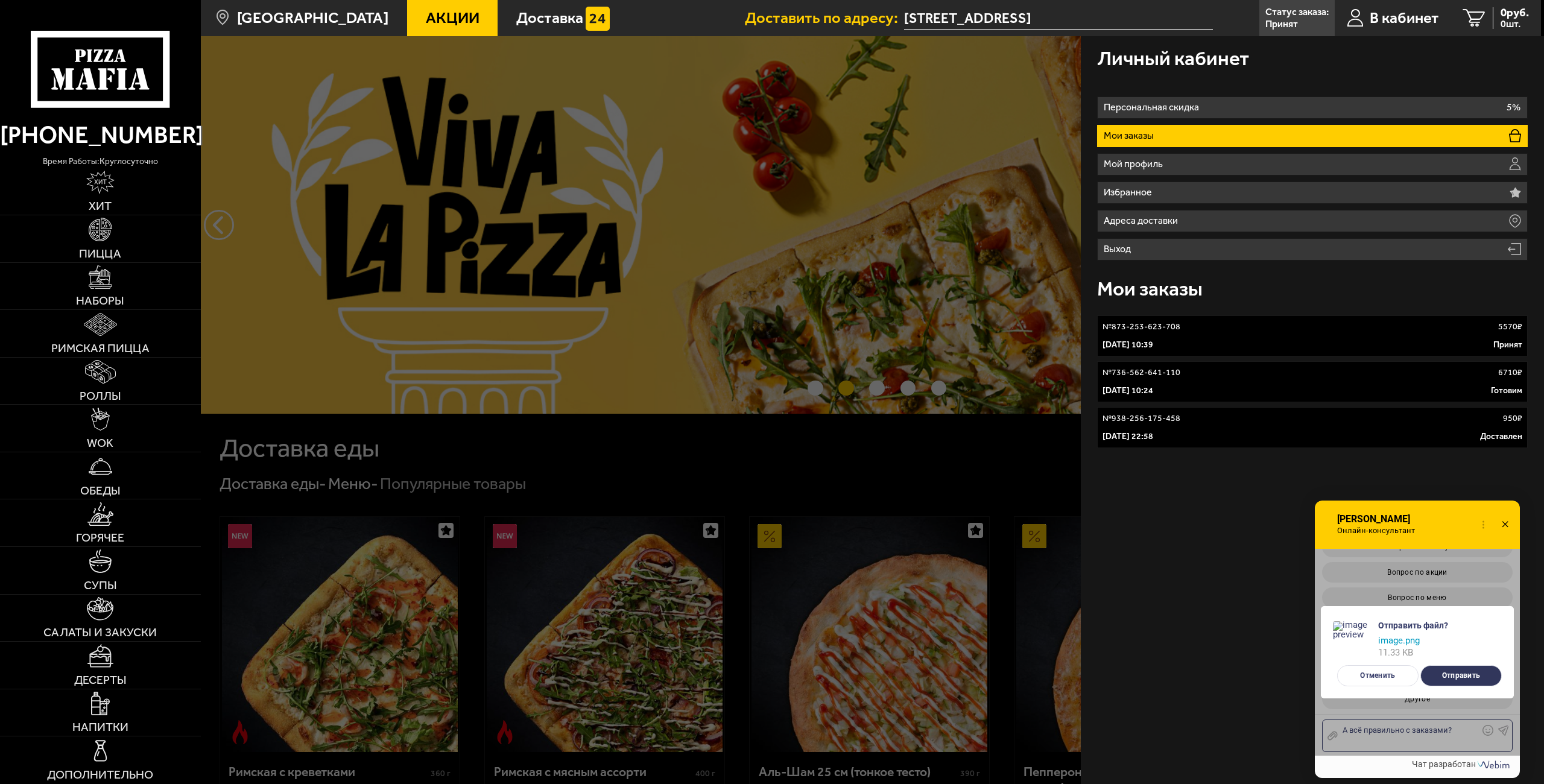
click at [1455, 678] on button "Отправить" at bounding box center [1461, 675] width 81 height 21
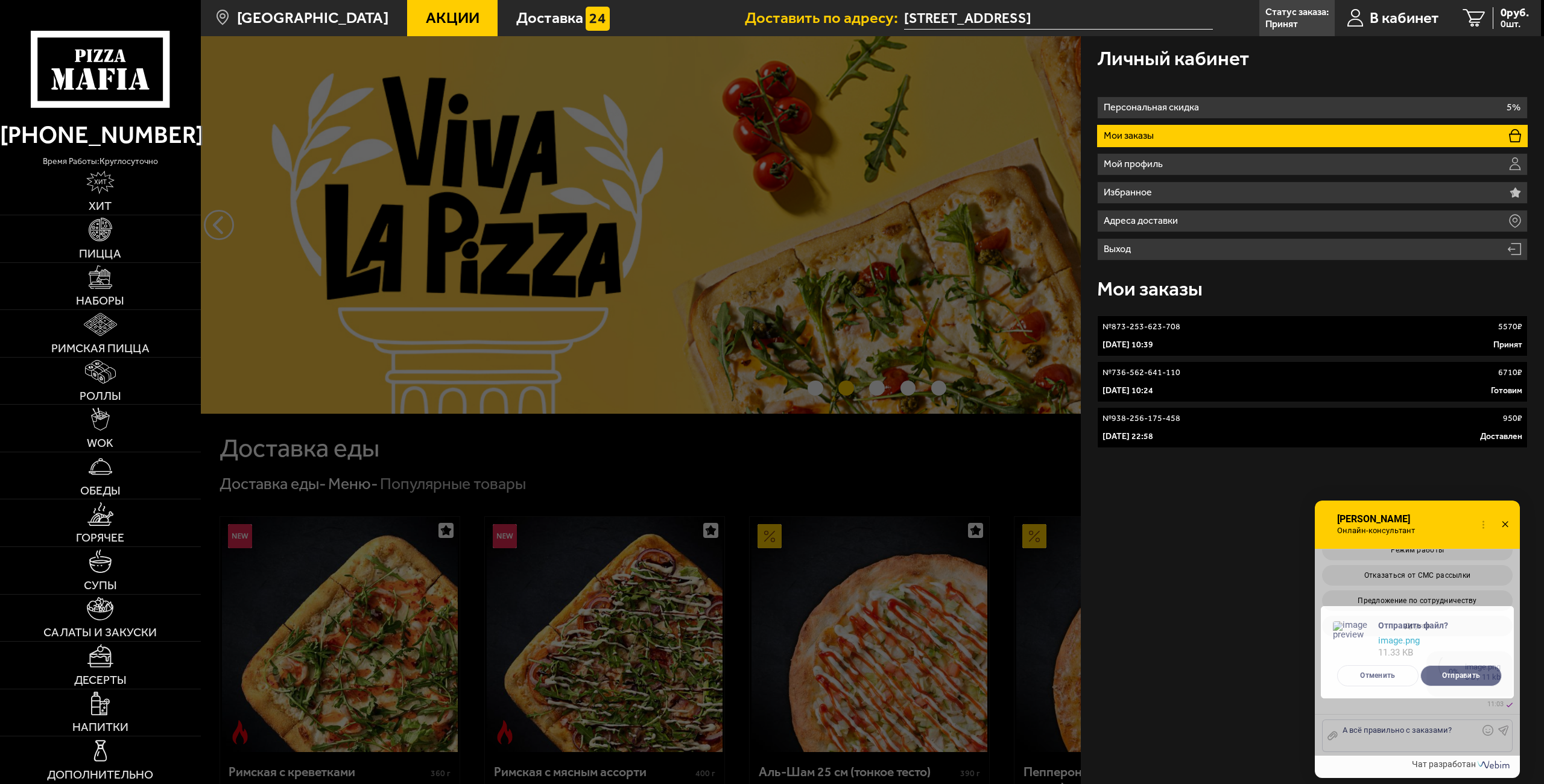
scroll to position [3683, 0]
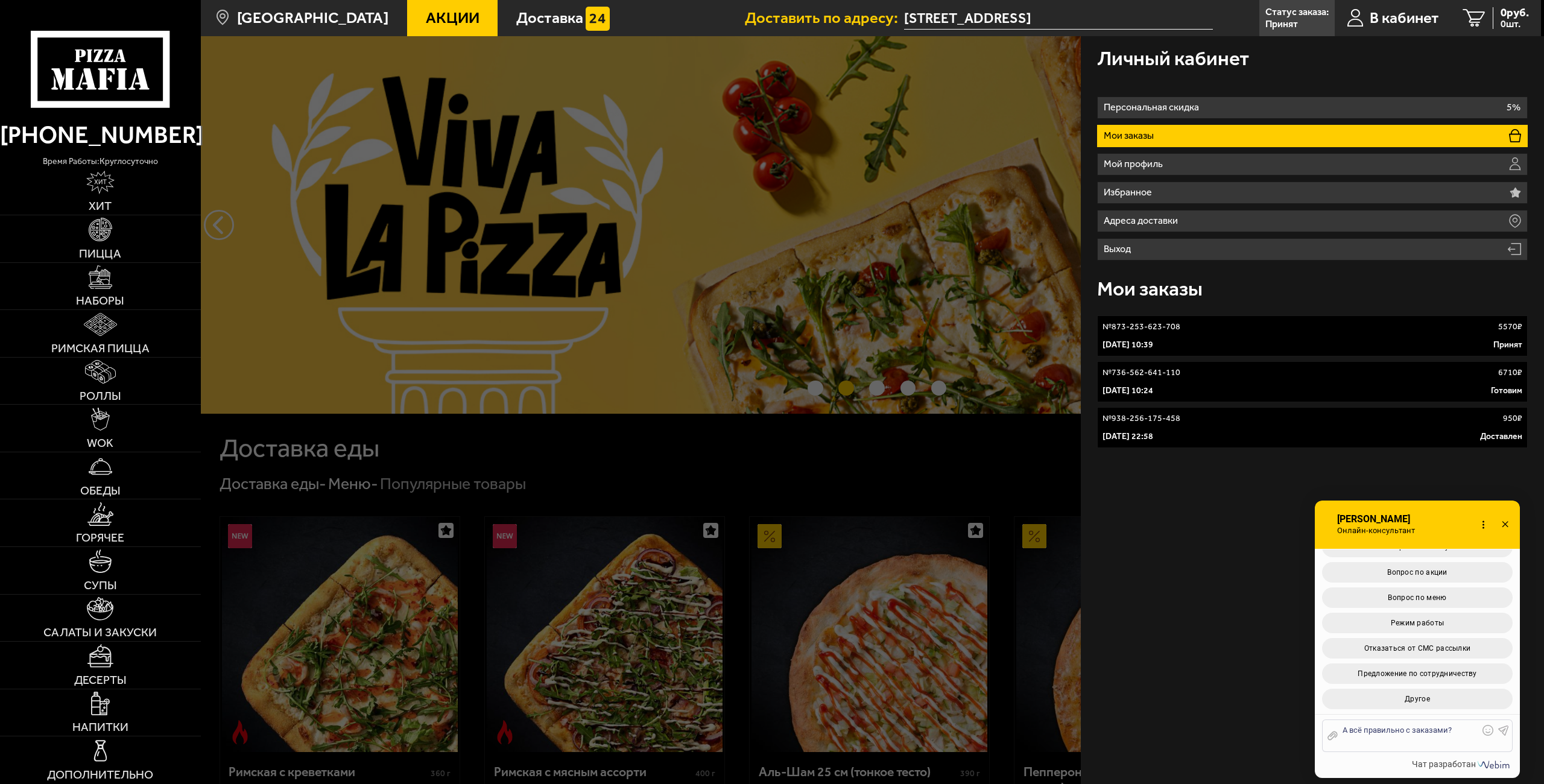
click at [1407, 738] on div "А всё правильно с заказами?" at bounding box center [1408, 735] width 141 height 22
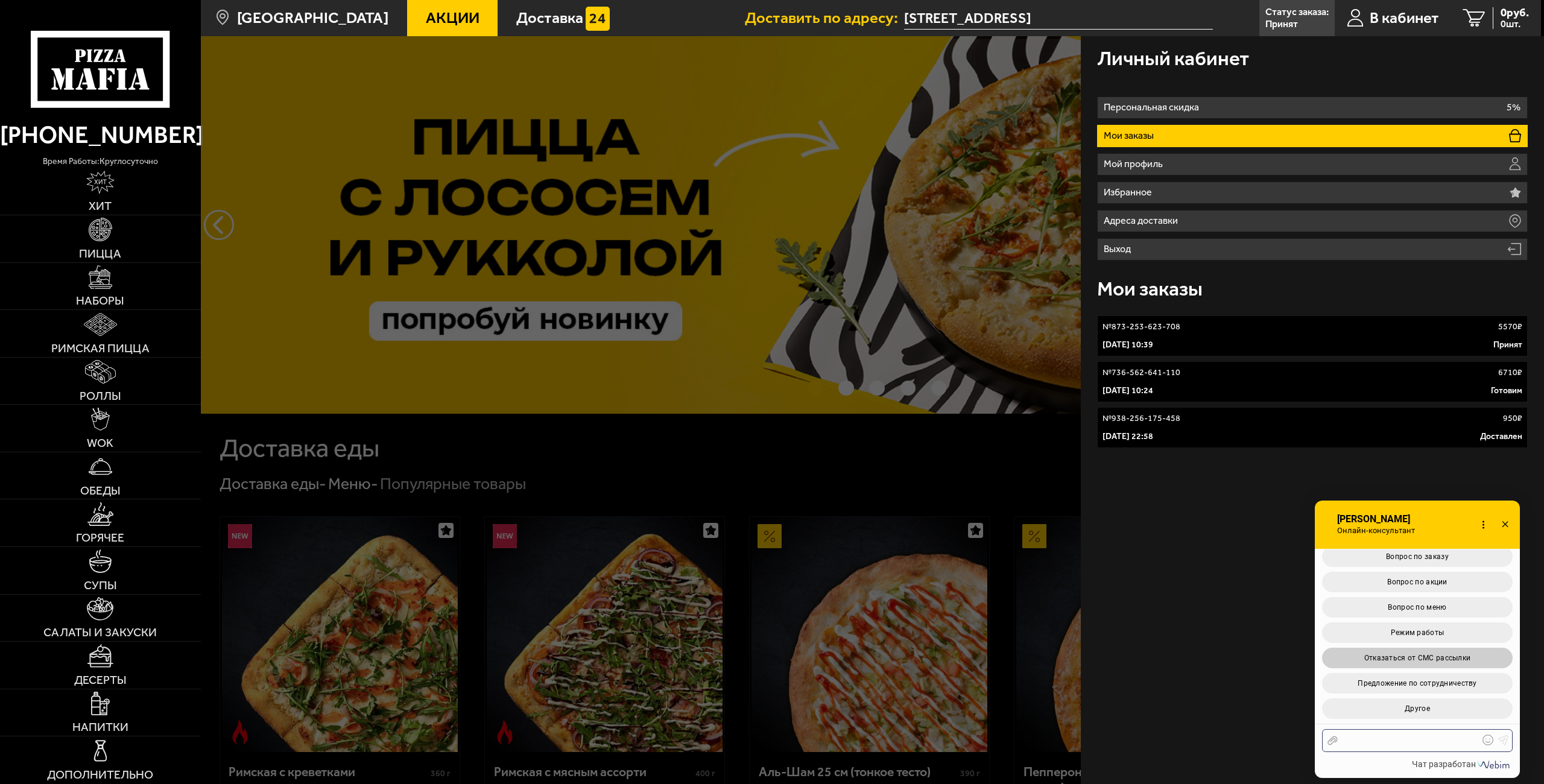
scroll to position [4283, 0]
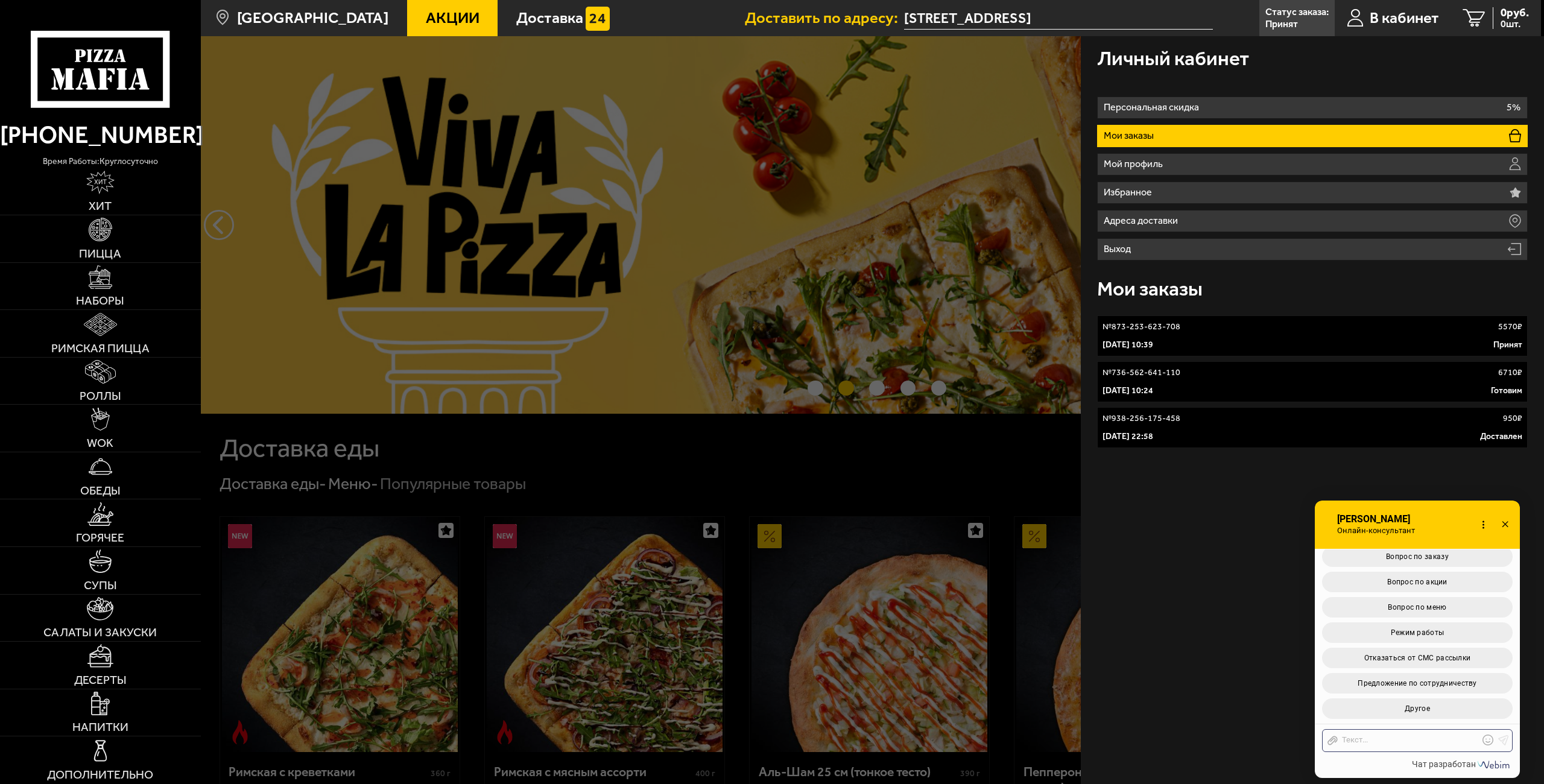
click at [1419, 746] on div "Отправить файл Текст..." at bounding box center [1417, 740] width 191 height 23
click at [1420, 739] on div at bounding box center [1408, 740] width 141 height 11
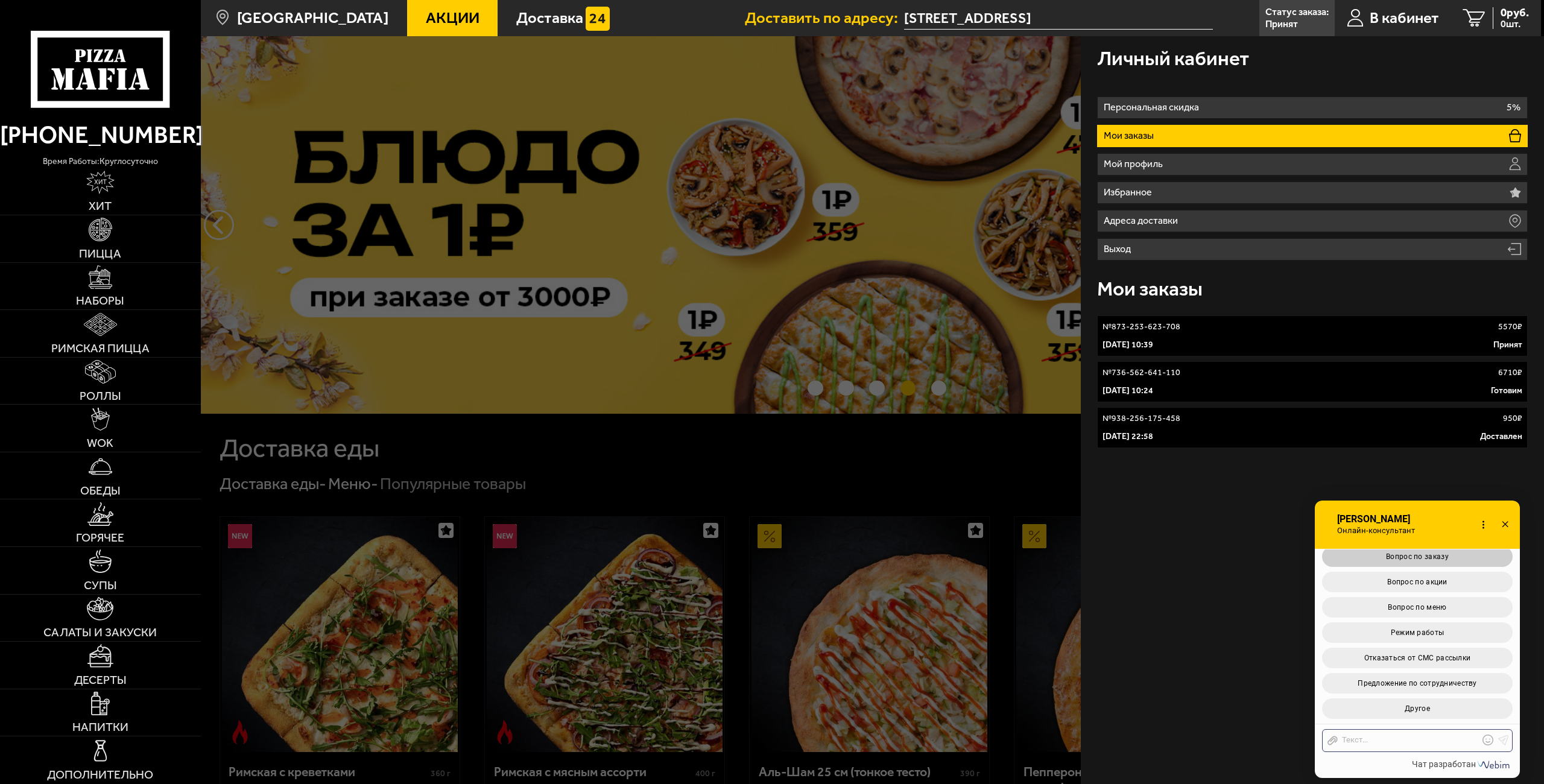
click at [1432, 552] on span "Вопрос по заказу" at bounding box center [1417, 556] width 63 height 9
click at [1430, 600] on button "Статус заказа" at bounding box center [1417, 588] width 191 height 20
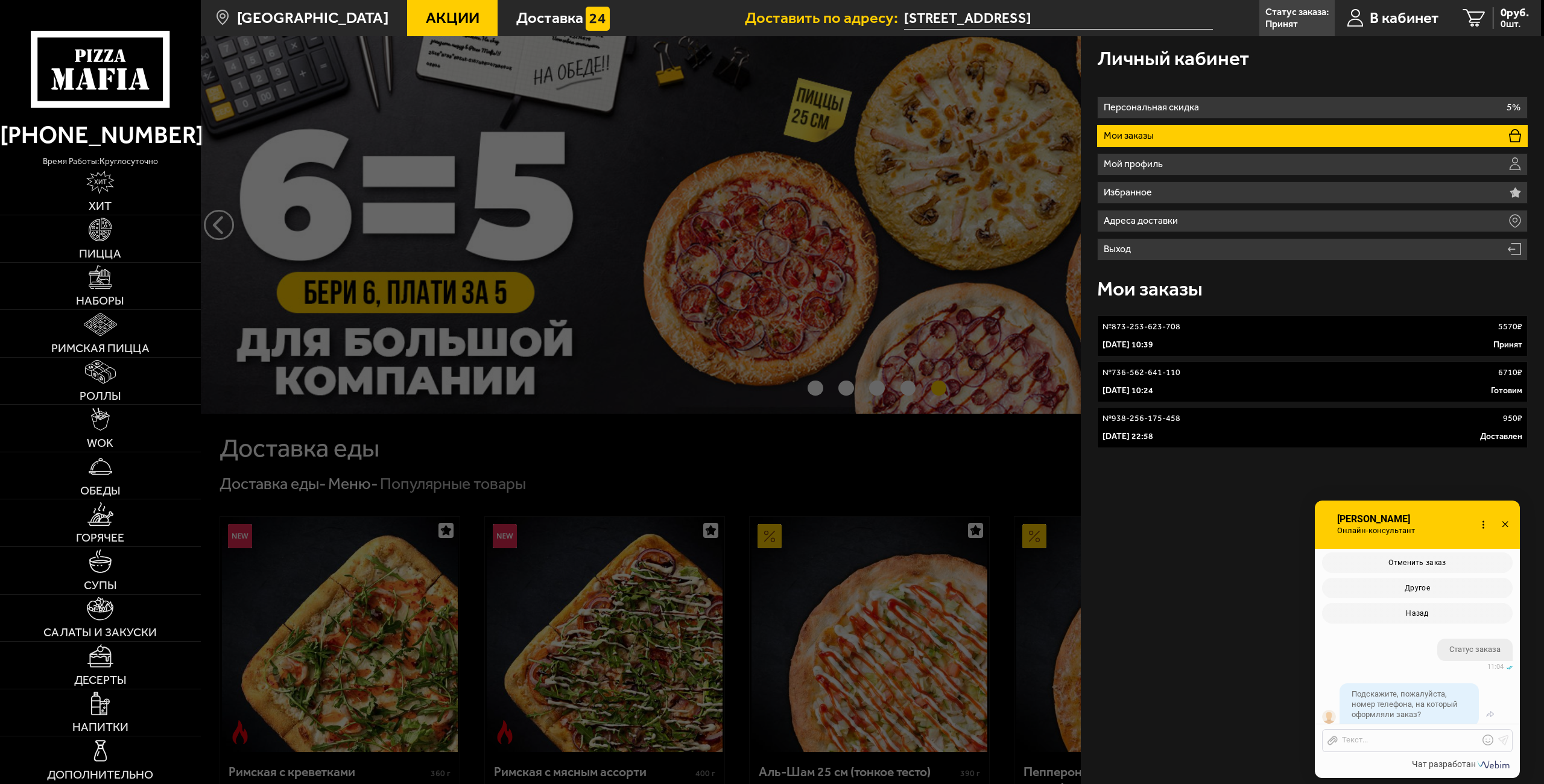
scroll to position [4710, 0]
click at [1422, 740] on div at bounding box center [1408, 740] width 141 height 11
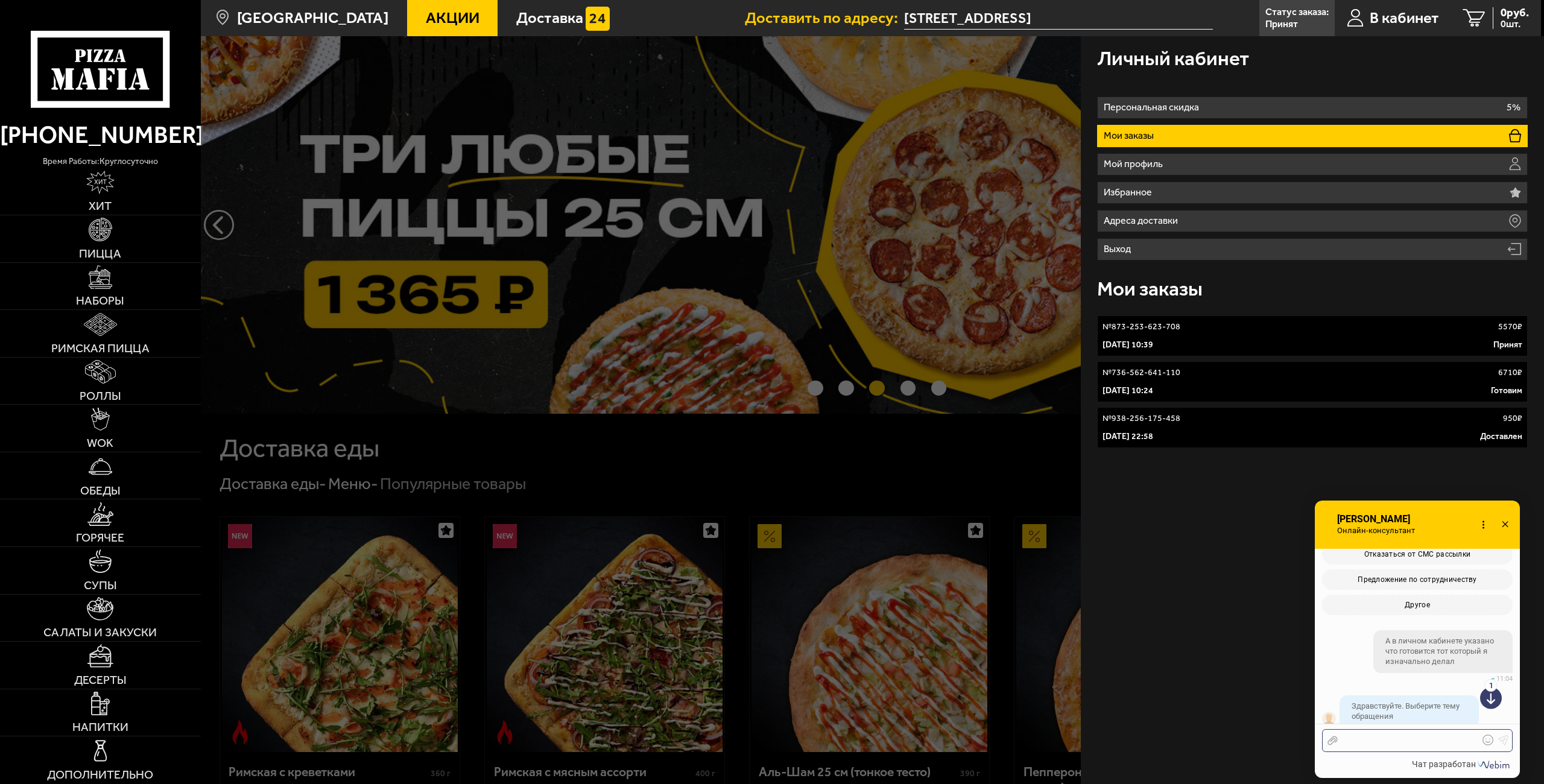
scroll to position [4143, 0]
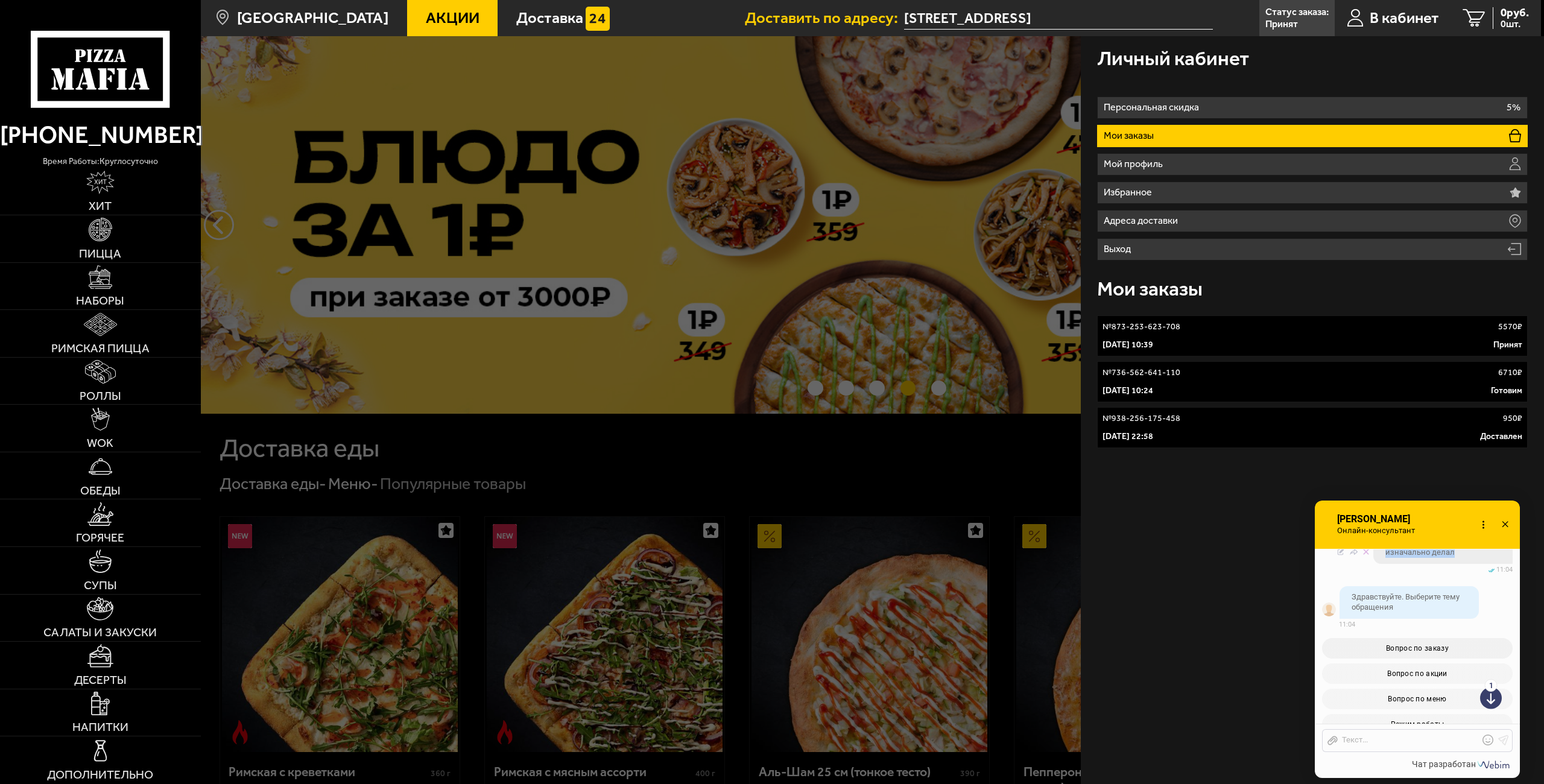
drag, startPoint x: 1465, startPoint y: 600, endPoint x: 1382, endPoint y: 572, distance: 87.6
click at [1382, 564] on div "А в личном кабинете указано что готовится тот который я изначально делал" at bounding box center [1443, 542] width 139 height 43
click at [1374, 736] on div at bounding box center [1408, 740] width 141 height 11
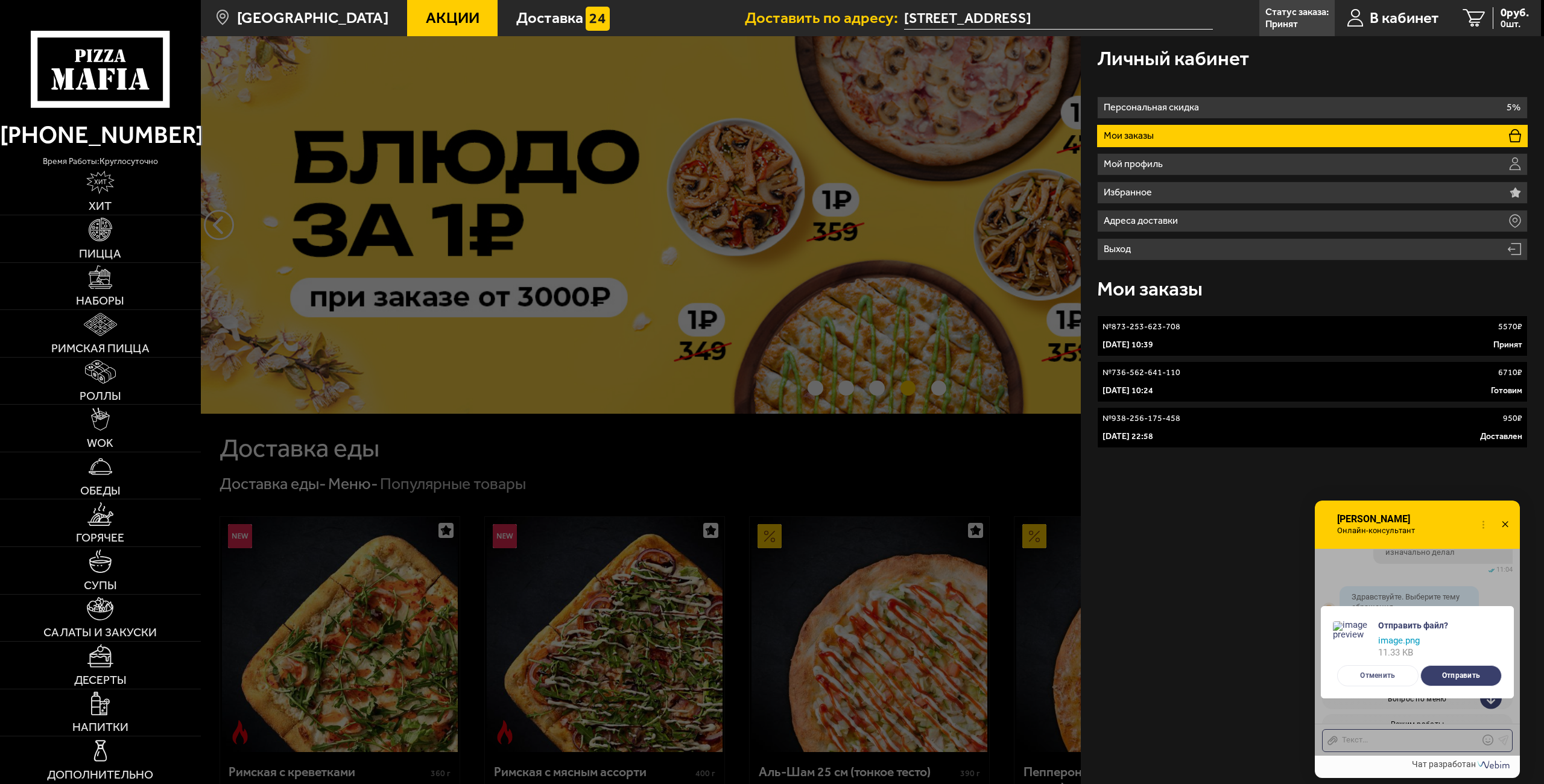
click at [1403, 671] on button "Отменить" at bounding box center [1378, 675] width 81 height 21
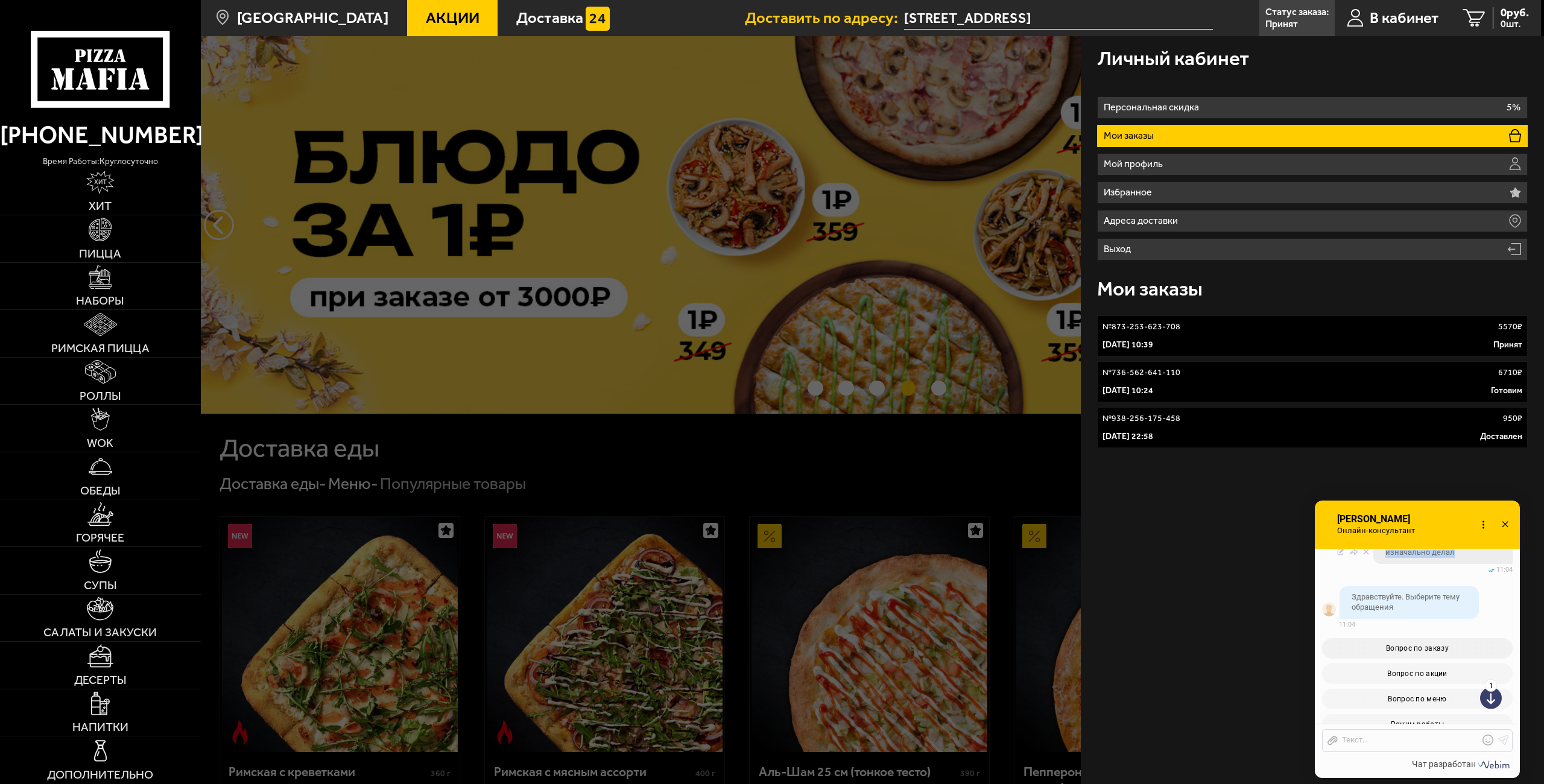
drag, startPoint x: 1454, startPoint y: 600, endPoint x: 1384, endPoint y: 579, distance: 73.1
click at [1384, 564] on div "А в личном кабинете указано что готовится тот который я изначально делал" at bounding box center [1443, 542] width 139 height 43
copy span "А в личном кабинете указано что готовится тот который я изначально делал"
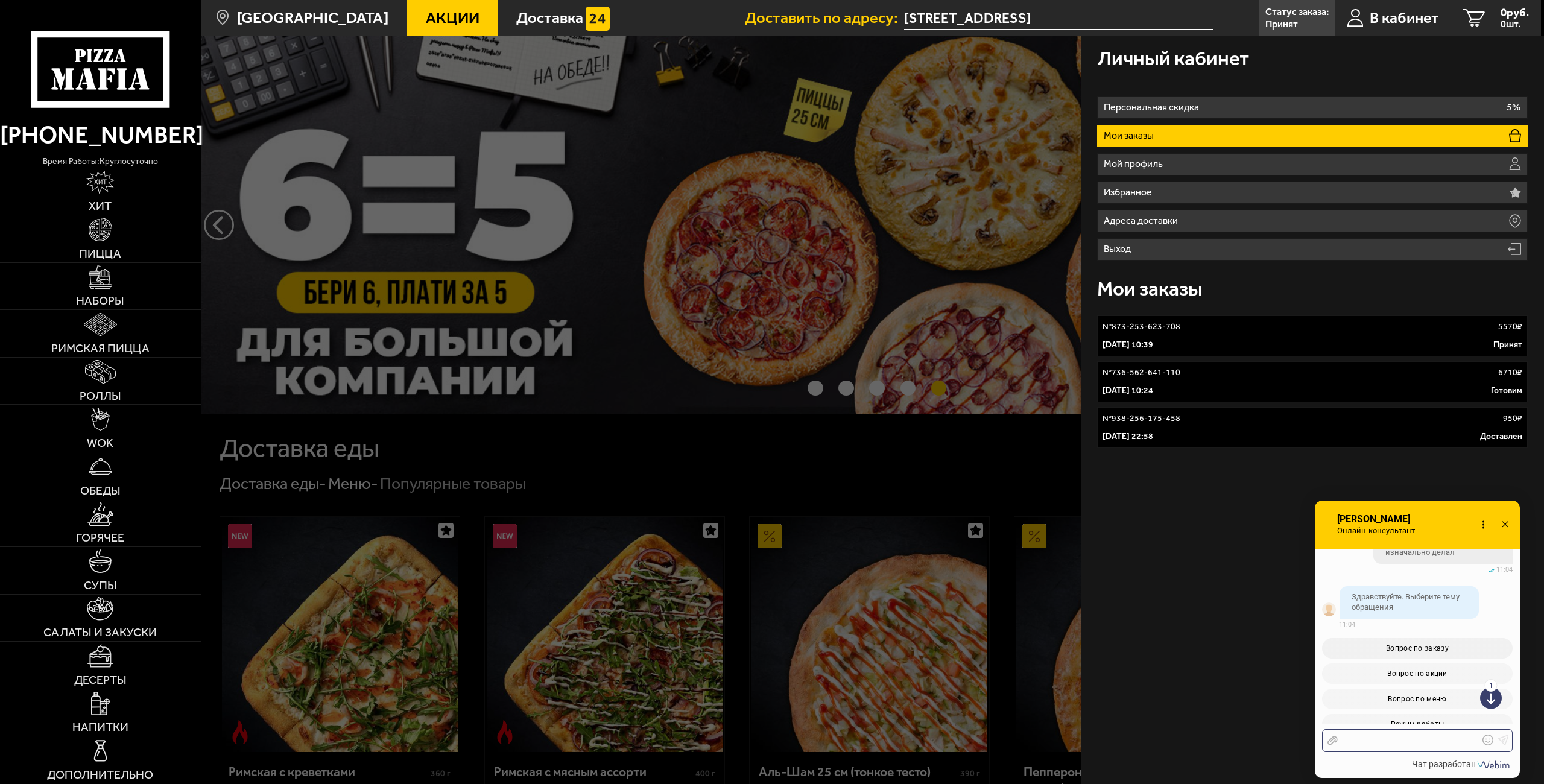
click at [1376, 738] on div at bounding box center [1408, 740] width 141 height 11
click at [1343, 717] on div "А в личном кабинете указано что готовится тот который я изначально делал" at bounding box center [1408, 730] width 141 height 33
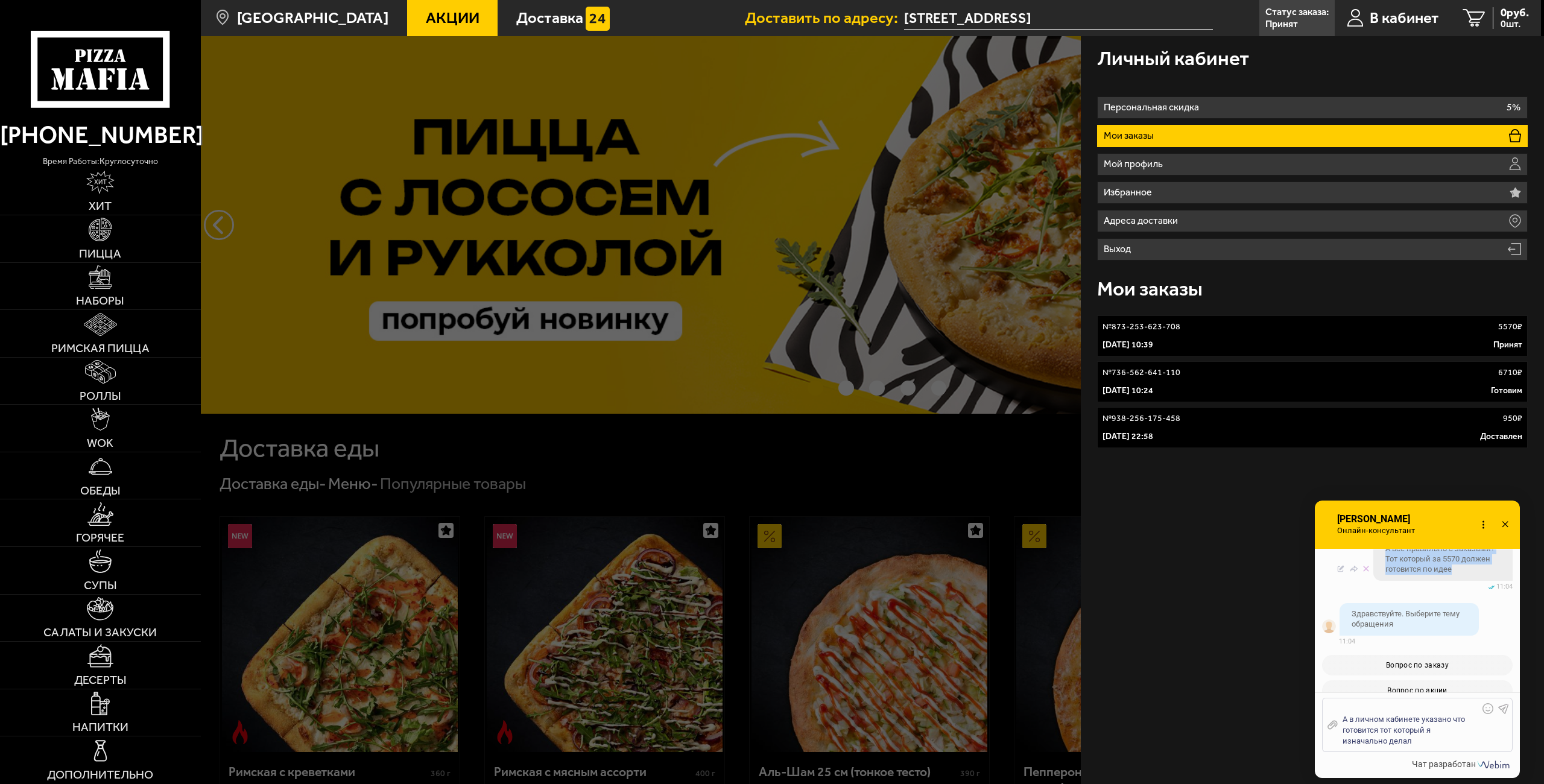
drag, startPoint x: 1458, startPoint y: 619, endPoint x: 1386, endPoint y: 598, distance: 75.0
click at [1386, 574] on span "А всё правильно с заказами? Тот который за 5570 должен готовится по идее" at bounding box center [1443, 559] width 115 height 31
copy span "А всё правильно с заказами? Тот который за 5570 должен готовится по идее"
click at [1375, 709] on div "А в личном кабинете указано что готовится тот который я изначально делал" at bounding box center [1408, 724] width 141 height 44
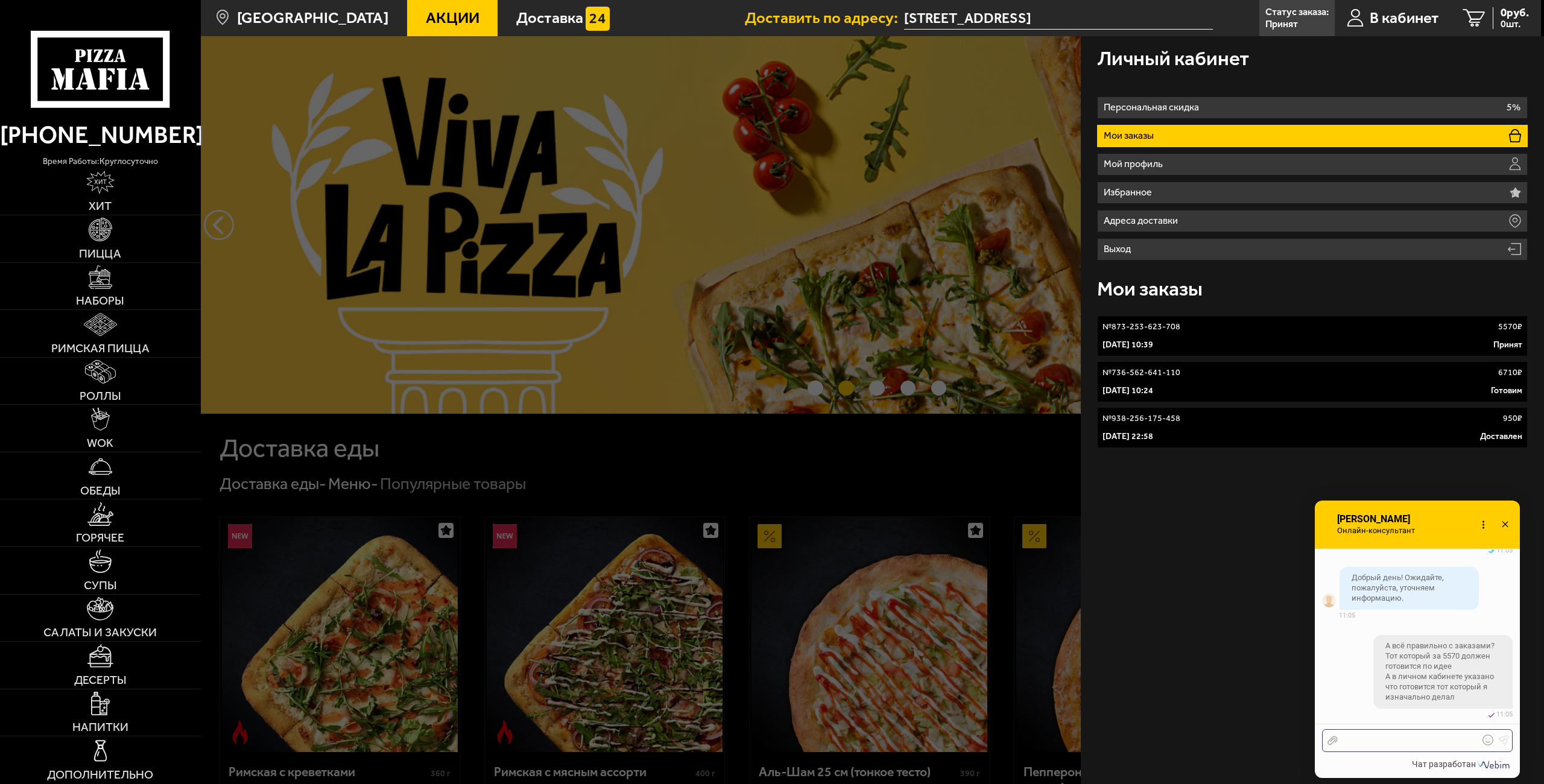
scroll to position [4950, 0]
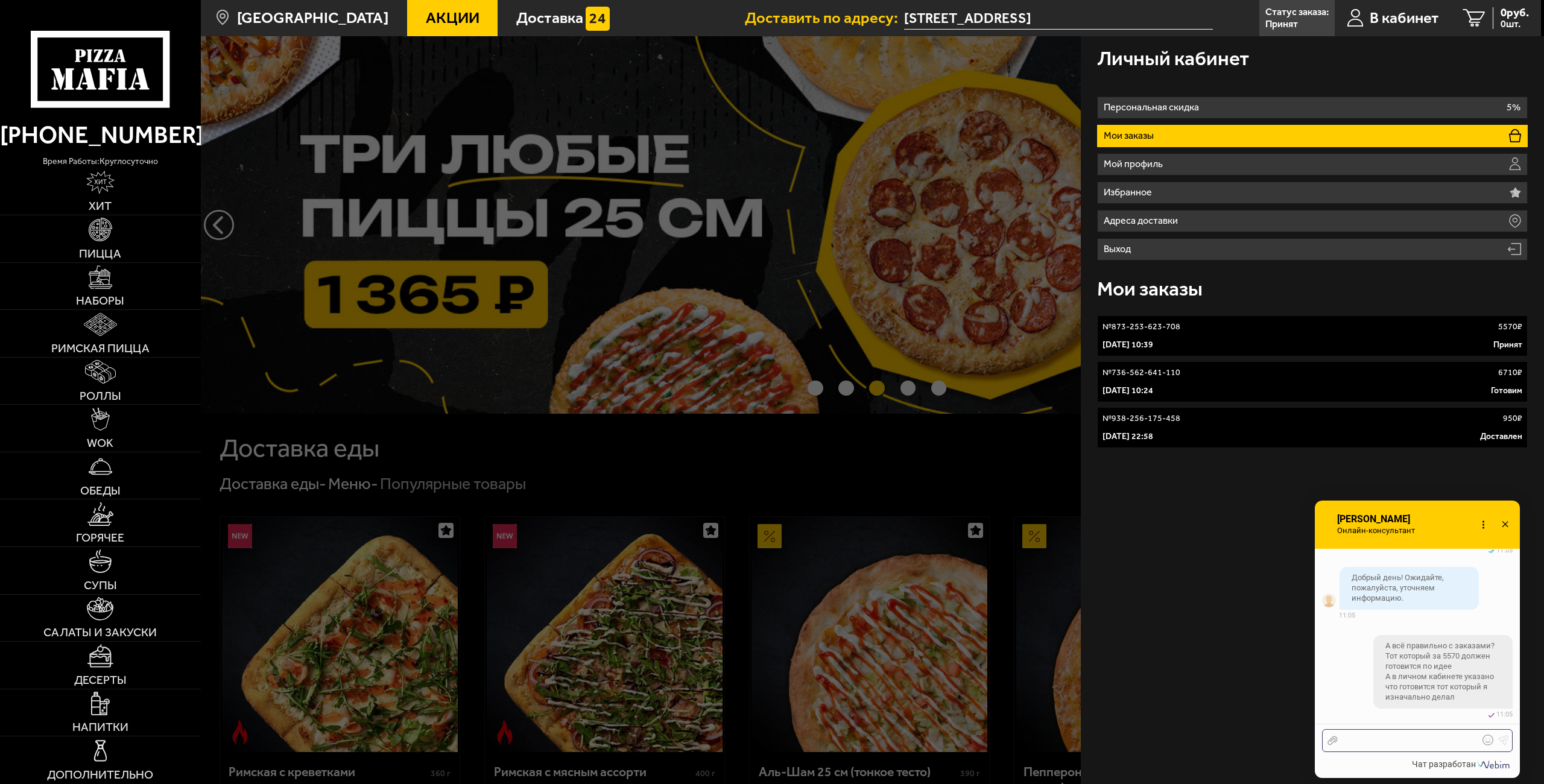
click at [1407, 743] on div at bounding box center [1408, 740] width 141 height 11
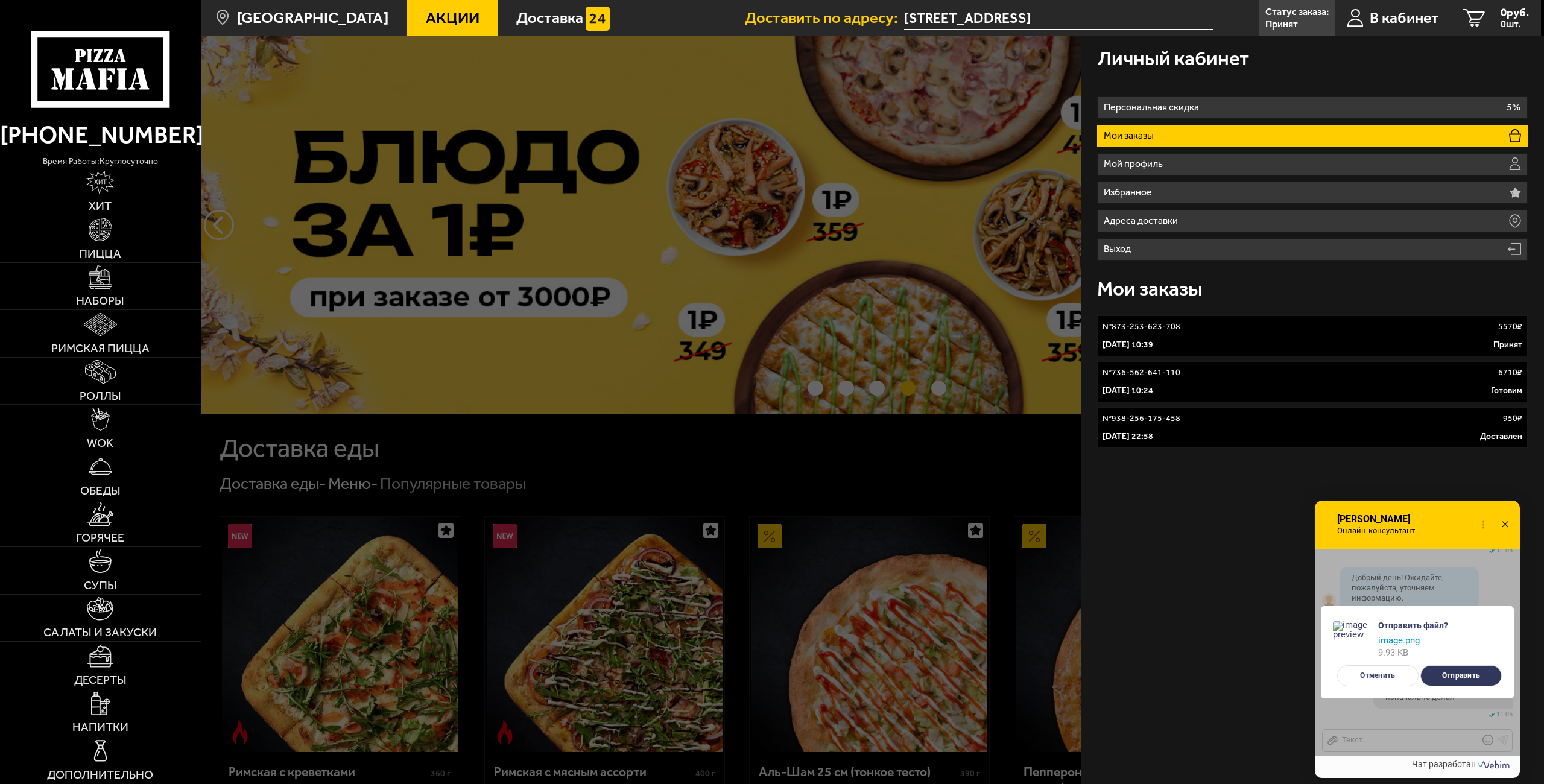
click at [1457, 676] on button "Отправить" at bounding box center [1461, 675] width 81 height 21
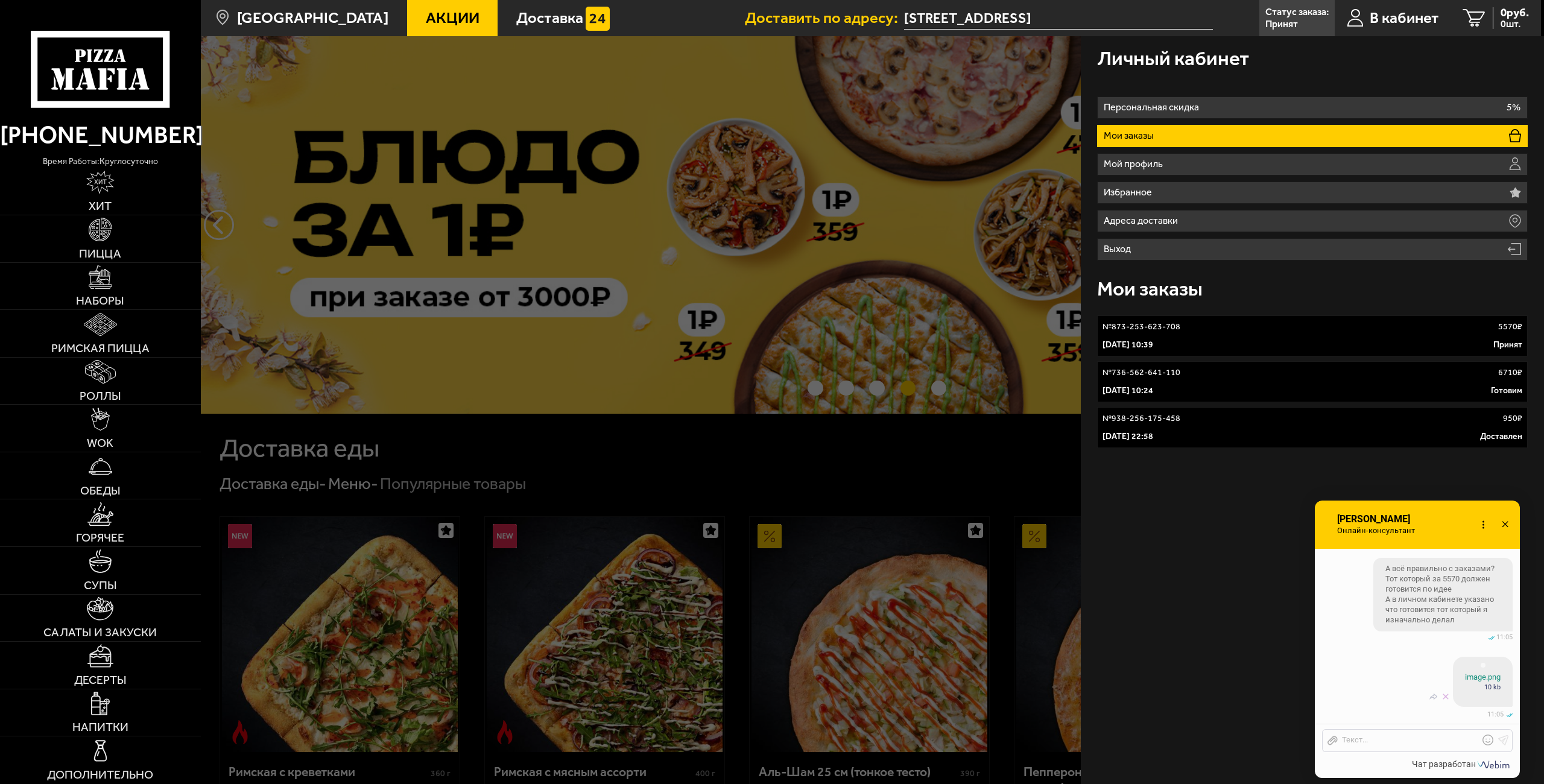
click at [1481, 667] on img at bounding box center [1483, 665] width 5 height 5
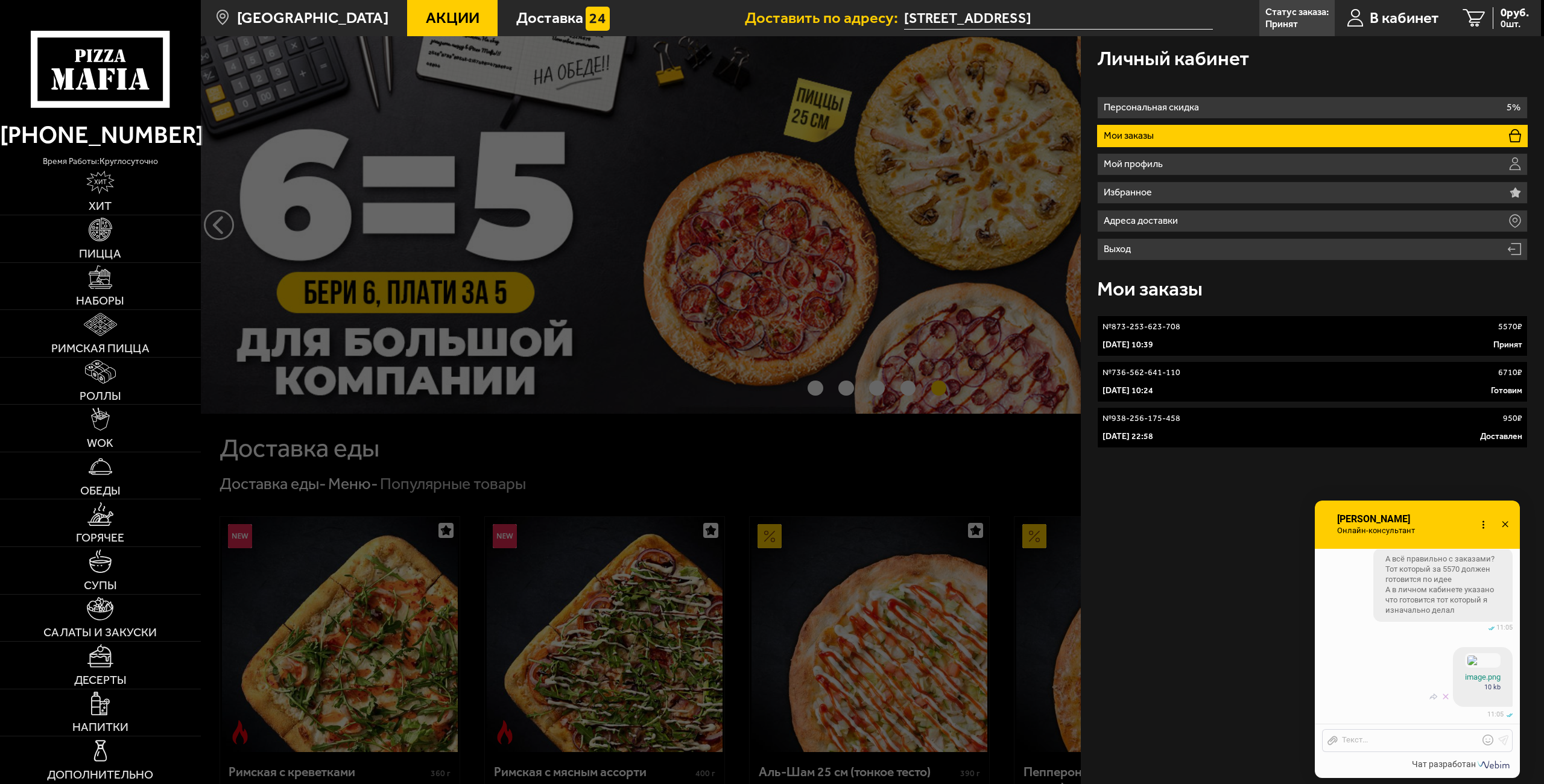
scroll to position [5054, 0]
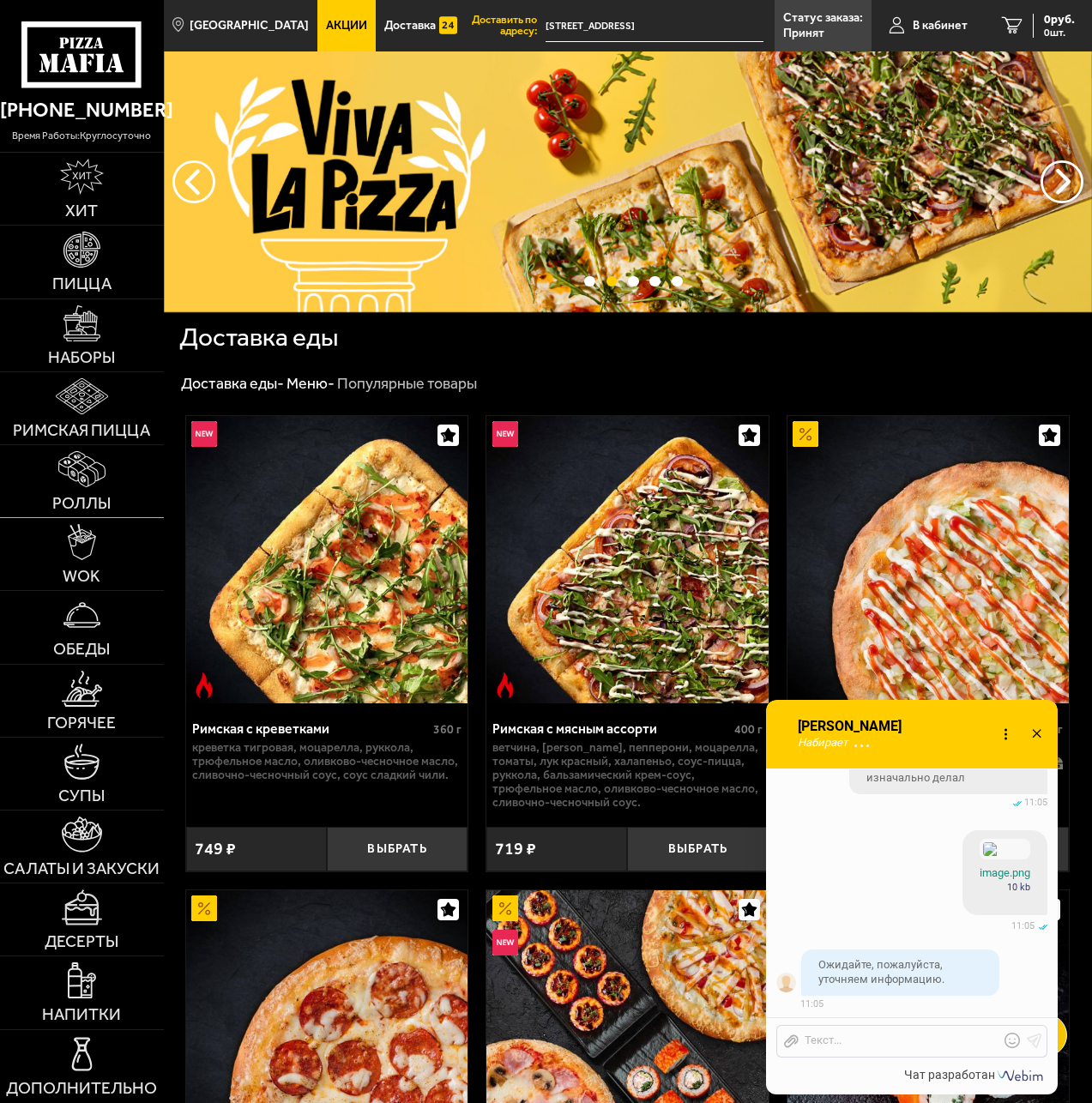
scroll to position [7390, 0]
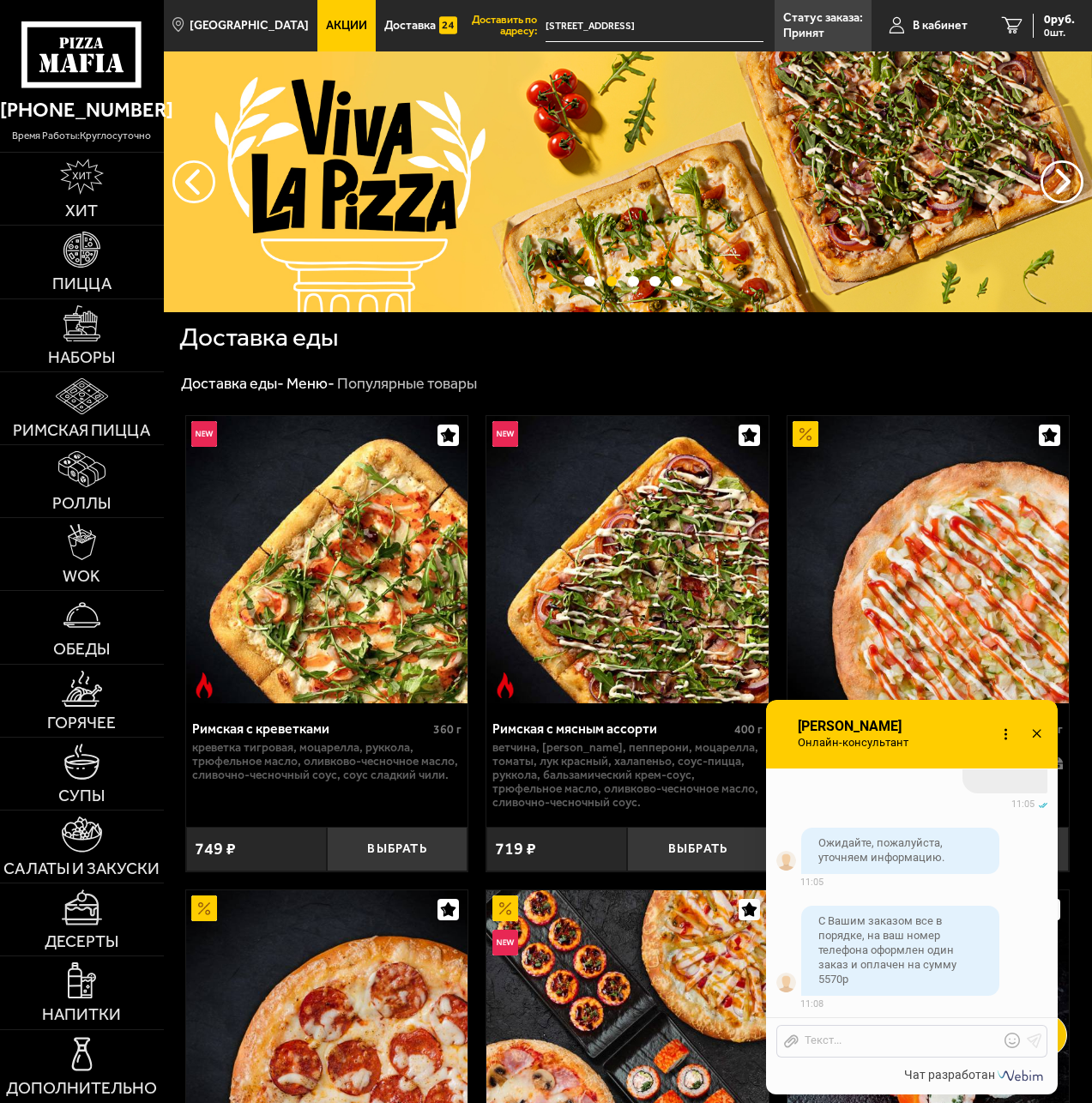
click at [873, 1023] on div "Отправить файл Текст..." at bounding box center [911, 1040] width 291 height 45
click at [871, 1028] on div "Отправить файл Текст..." at bounding box center [912, 1041] width 271 height 32
click at [864, 1029] on div "Отправить файл Текст..." at bounding box center [912, 1041] width 271 height 32
click at [865, 1027] on div "Отправить файл Текст..." at bounding box center [912, 1041] width 271 height 32
click at [861, 1031] on div "Отправить файл Текст..." at bounding box center [912, 1041] width 271 height 32
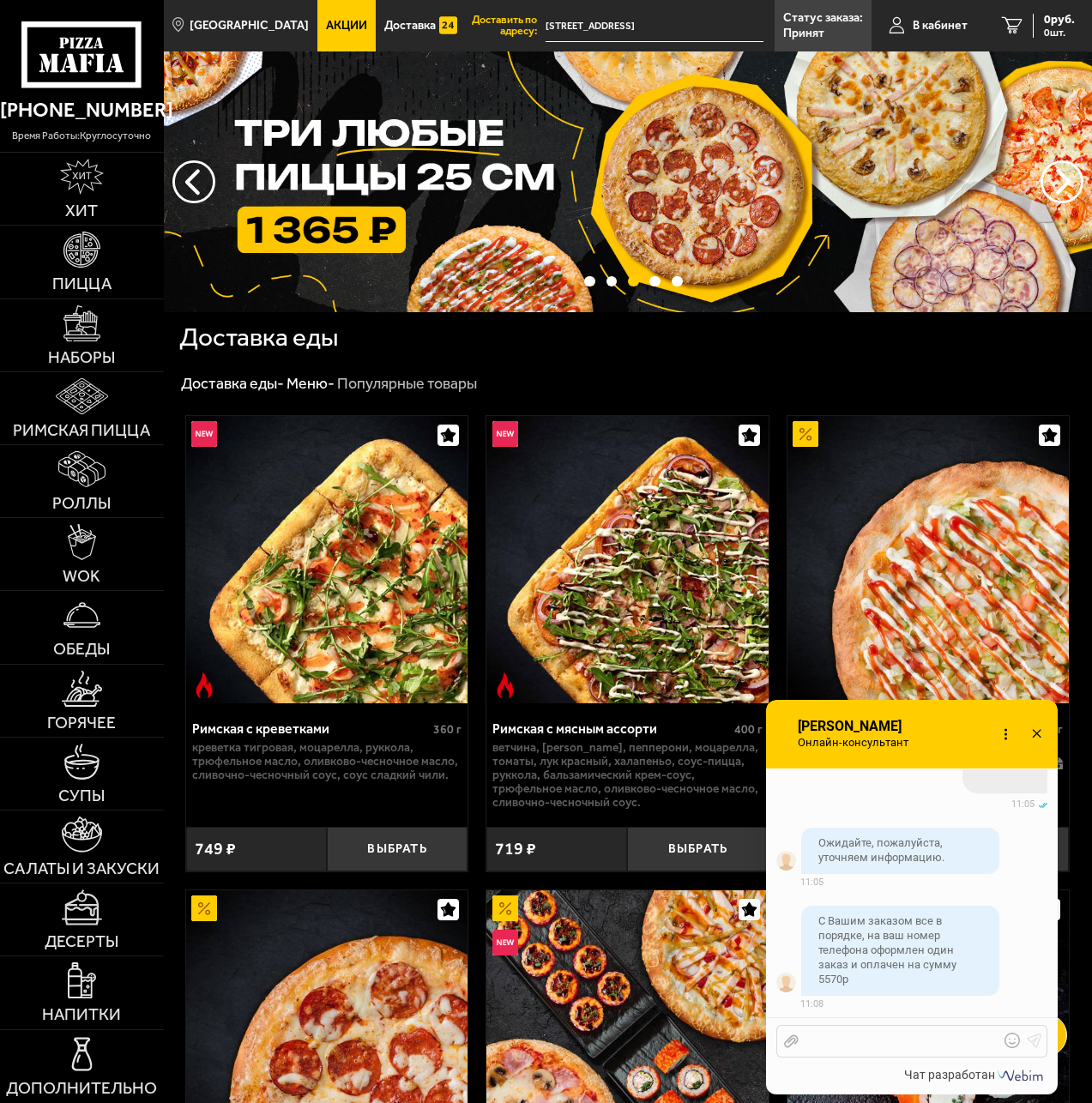
click at [857, 1041] on div at bounding box center [899, 1041] width 200 height 16
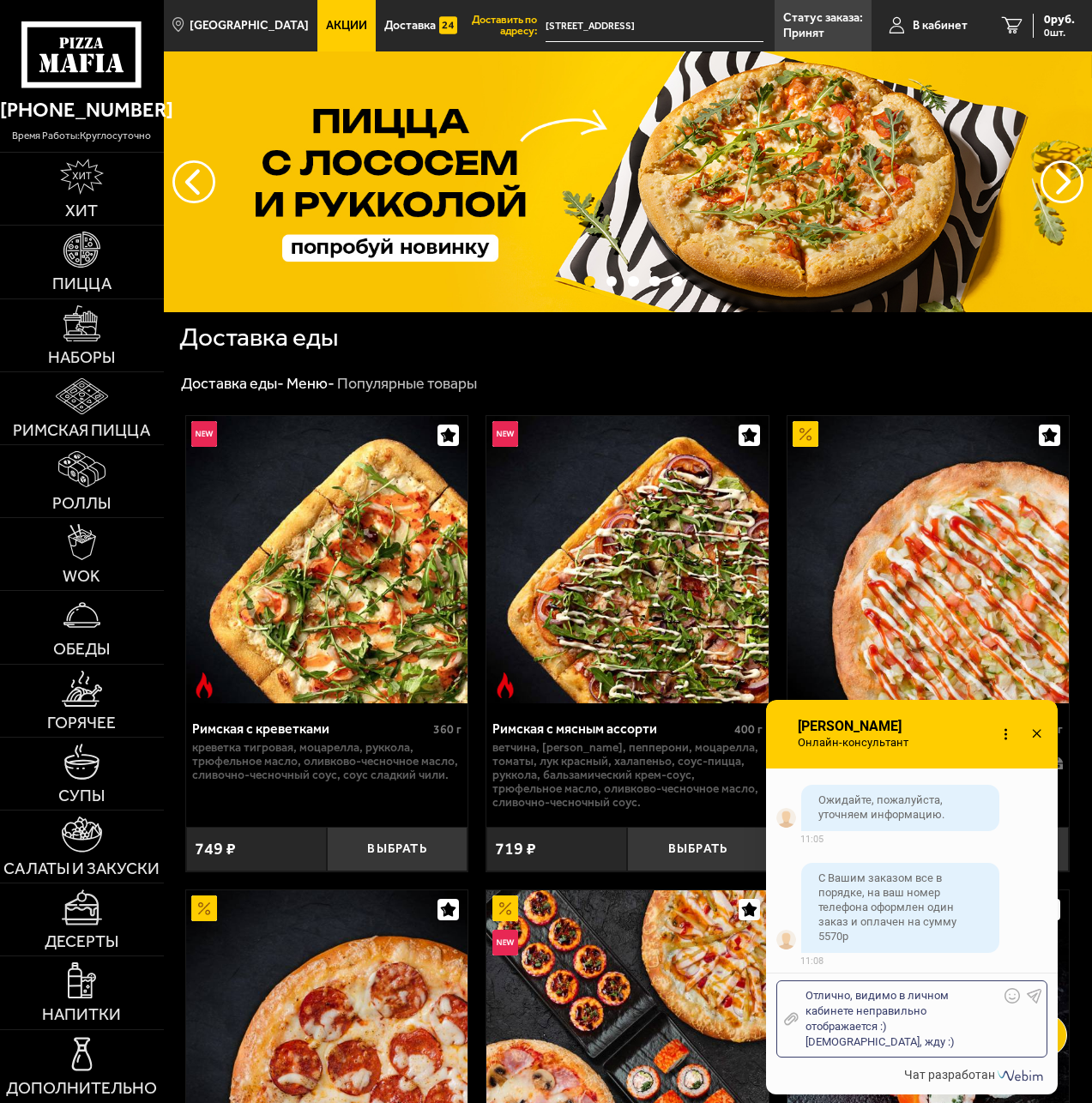
scroll to position [7501, 0]
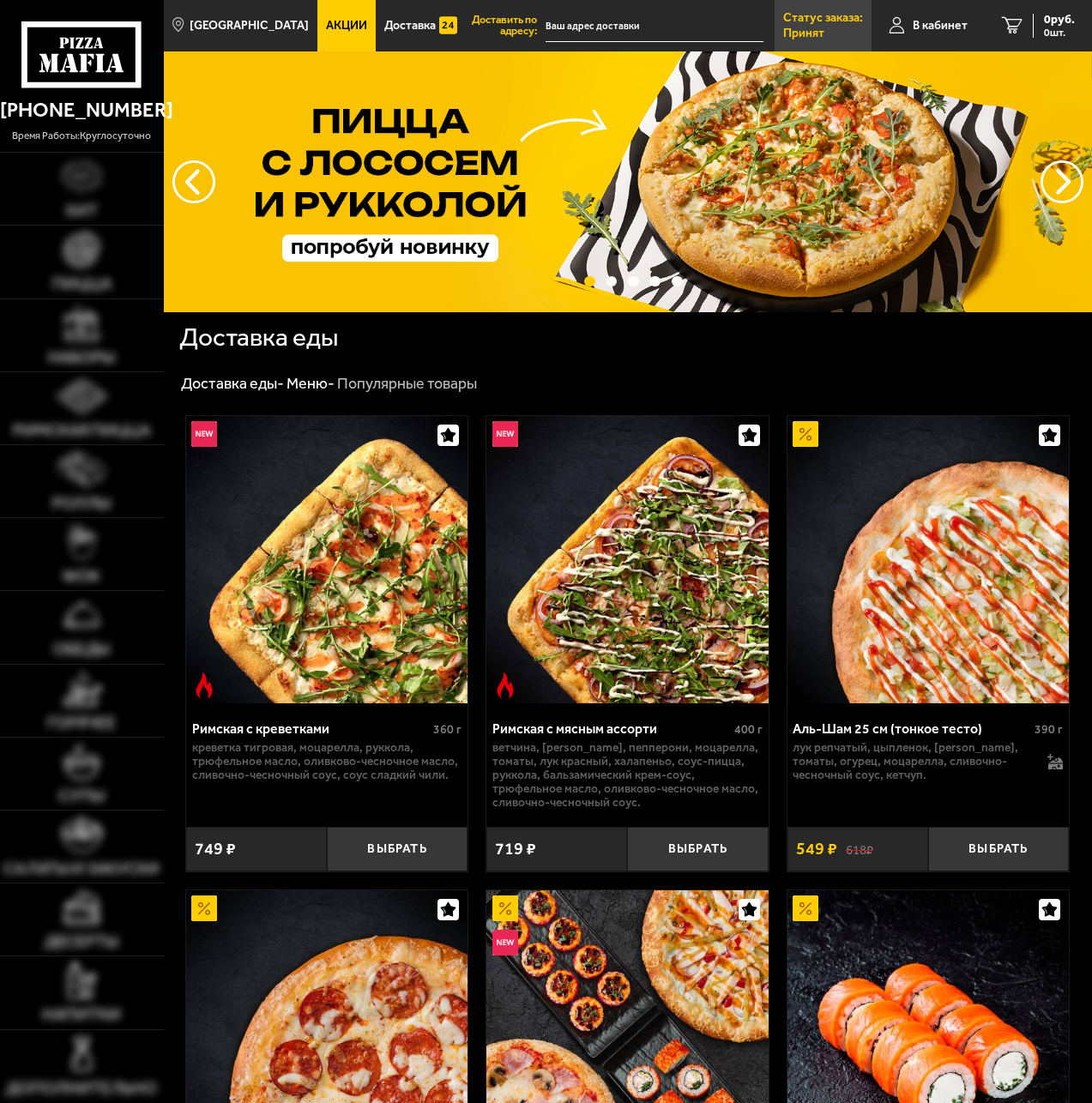
type input "[STREET_ADDRESS]"
click at [830, 24] on link "Статус заказа: Принят" at bounding box center [822, 25] width 97 height 52
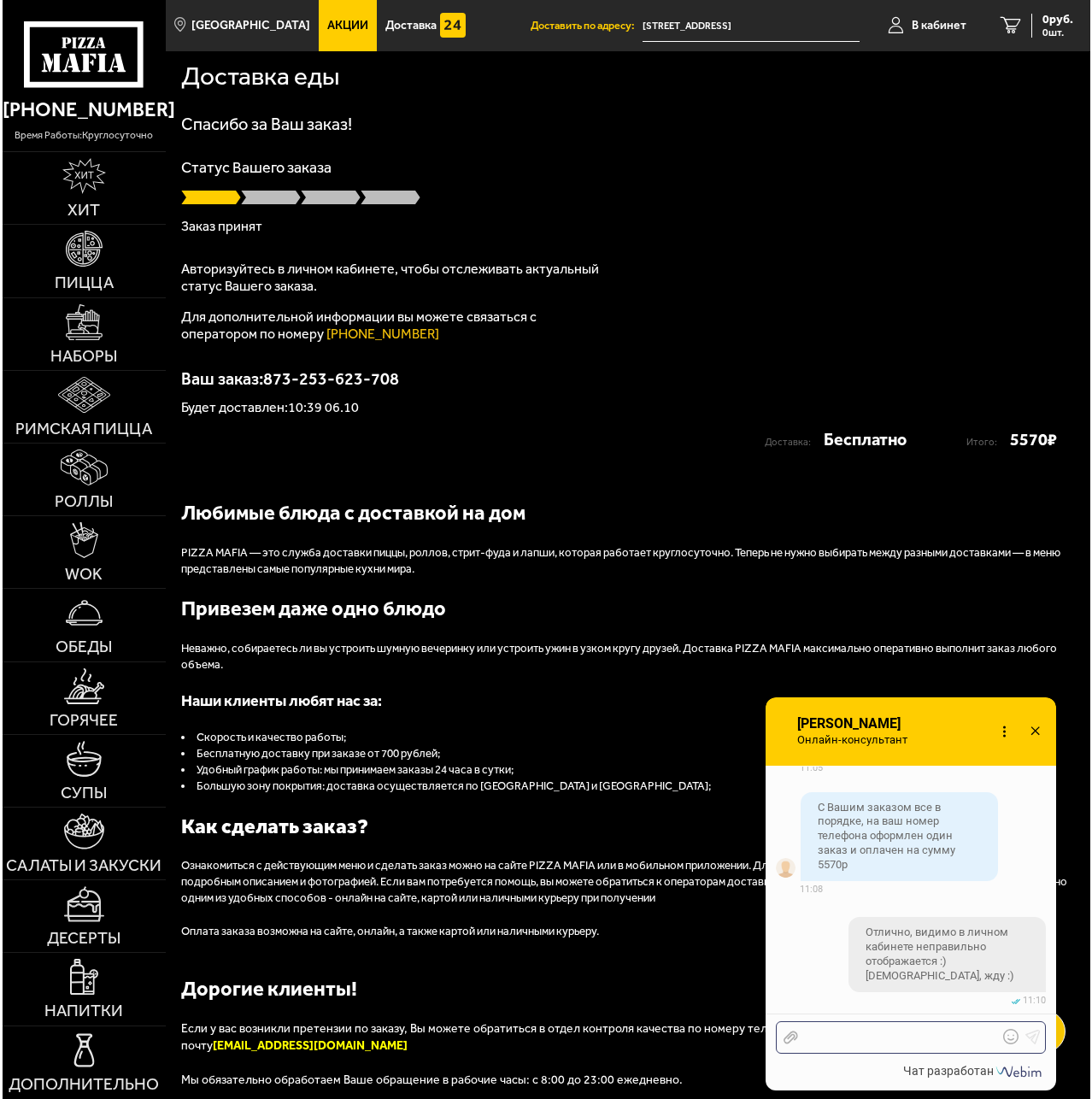
scroll to position [7474, 0]
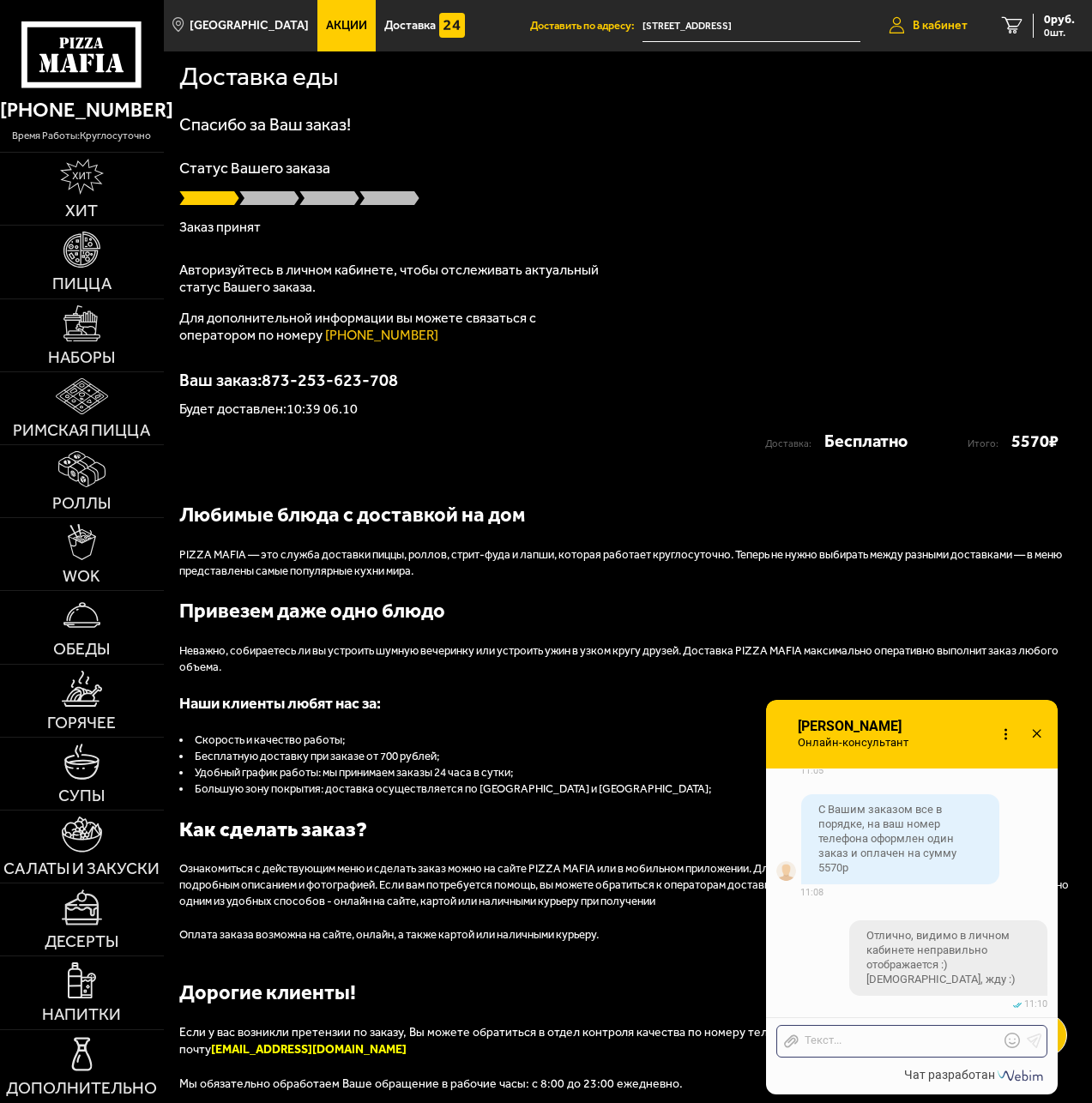
click at [959, 29] on span "В кабинет" at bounding box center [940, 26] width 55 height 12
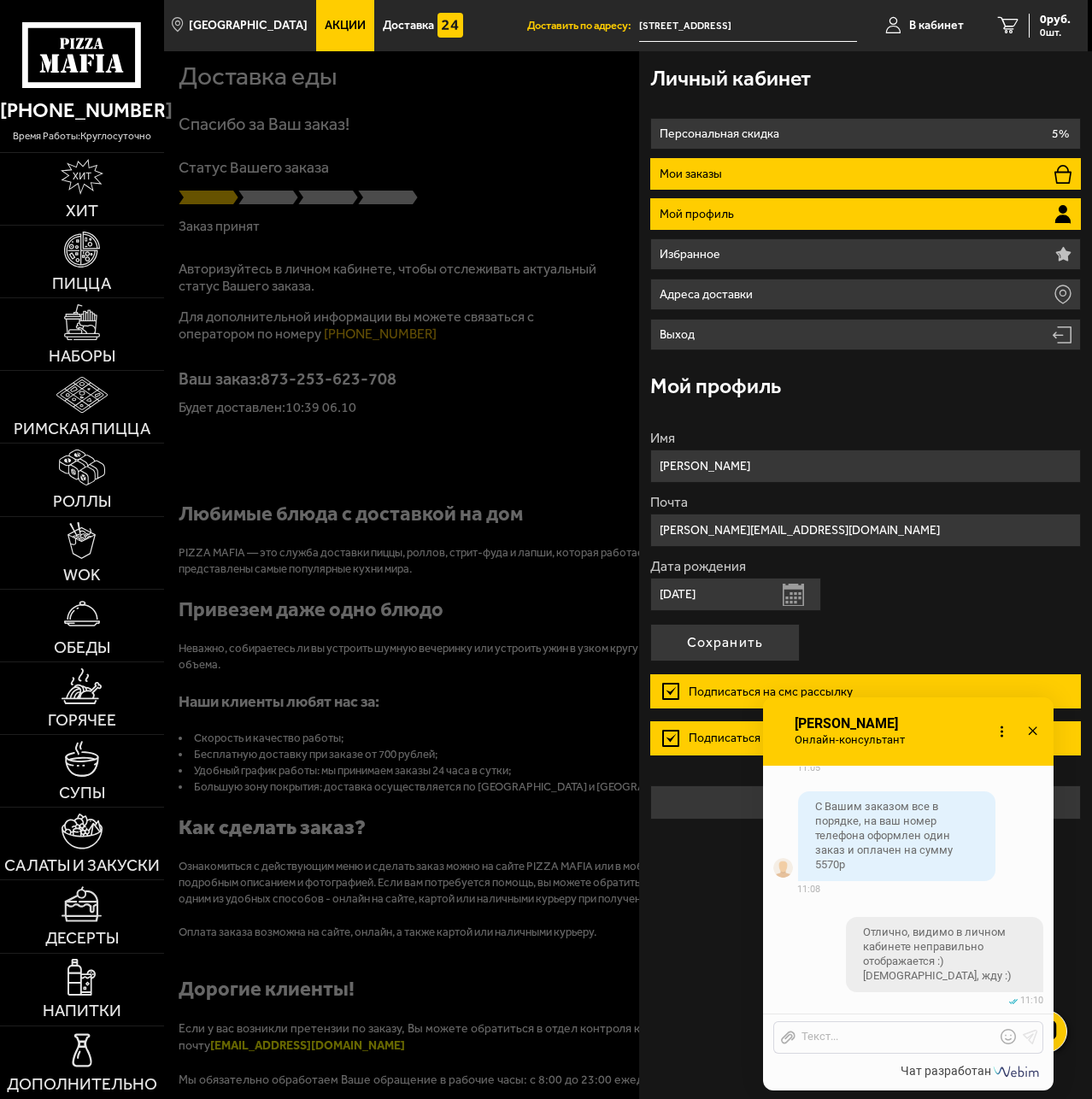
drag, startPoint x: 764, startPoint y: 154, endPoint x: 768, endPoint y: 172, distance: 18.4
click at [764, 159] on ul "Персональная скидка 5% Мои заказы Мой профиль Избранное Адреса доставки Выход" at bounding box center [865, 234] width 430 height 233
click at [769, 173] on li "Мои заказы" at bounding box center [865, 173] width 430 height 31
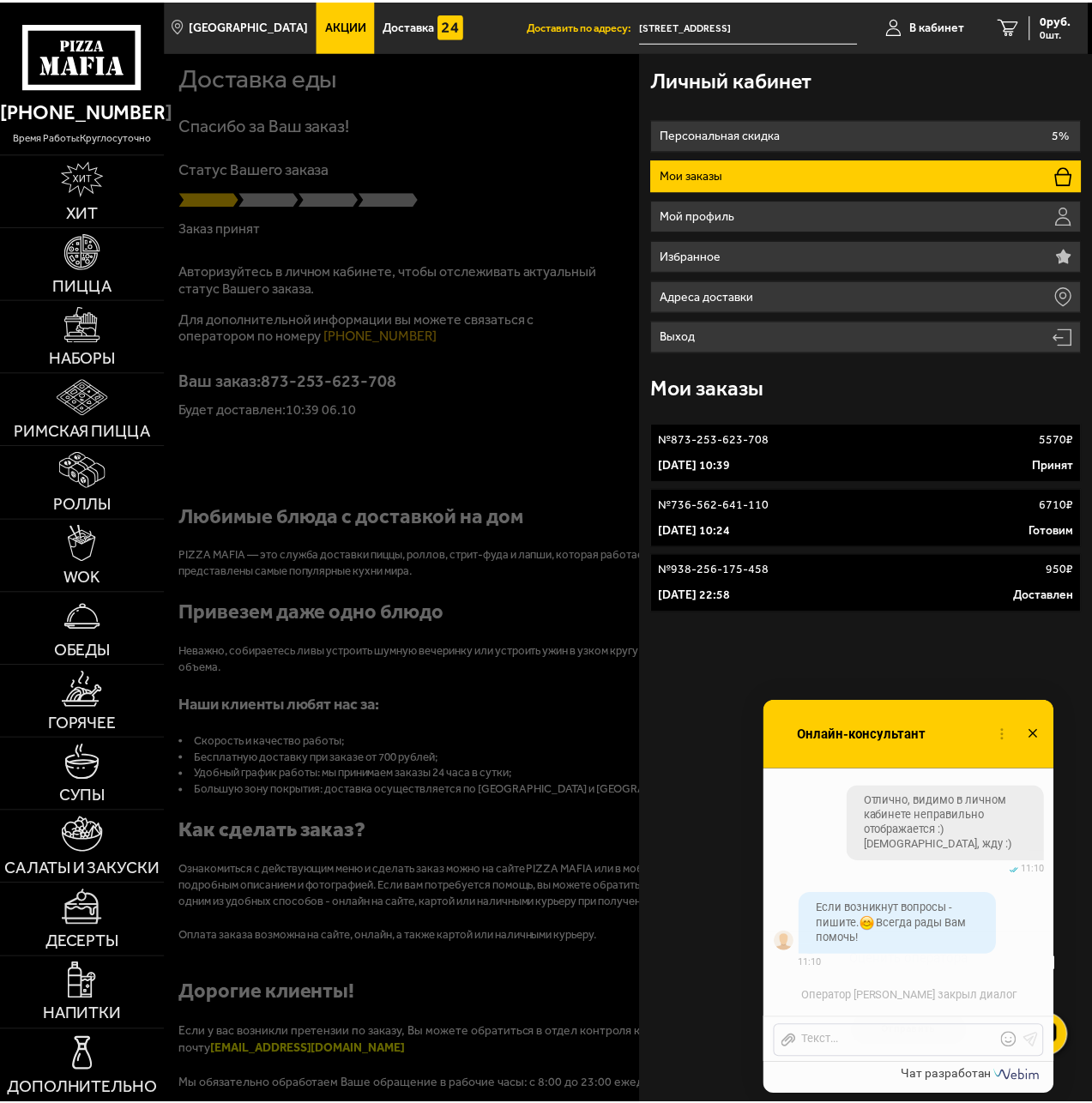
scroll to position [7636, 0]
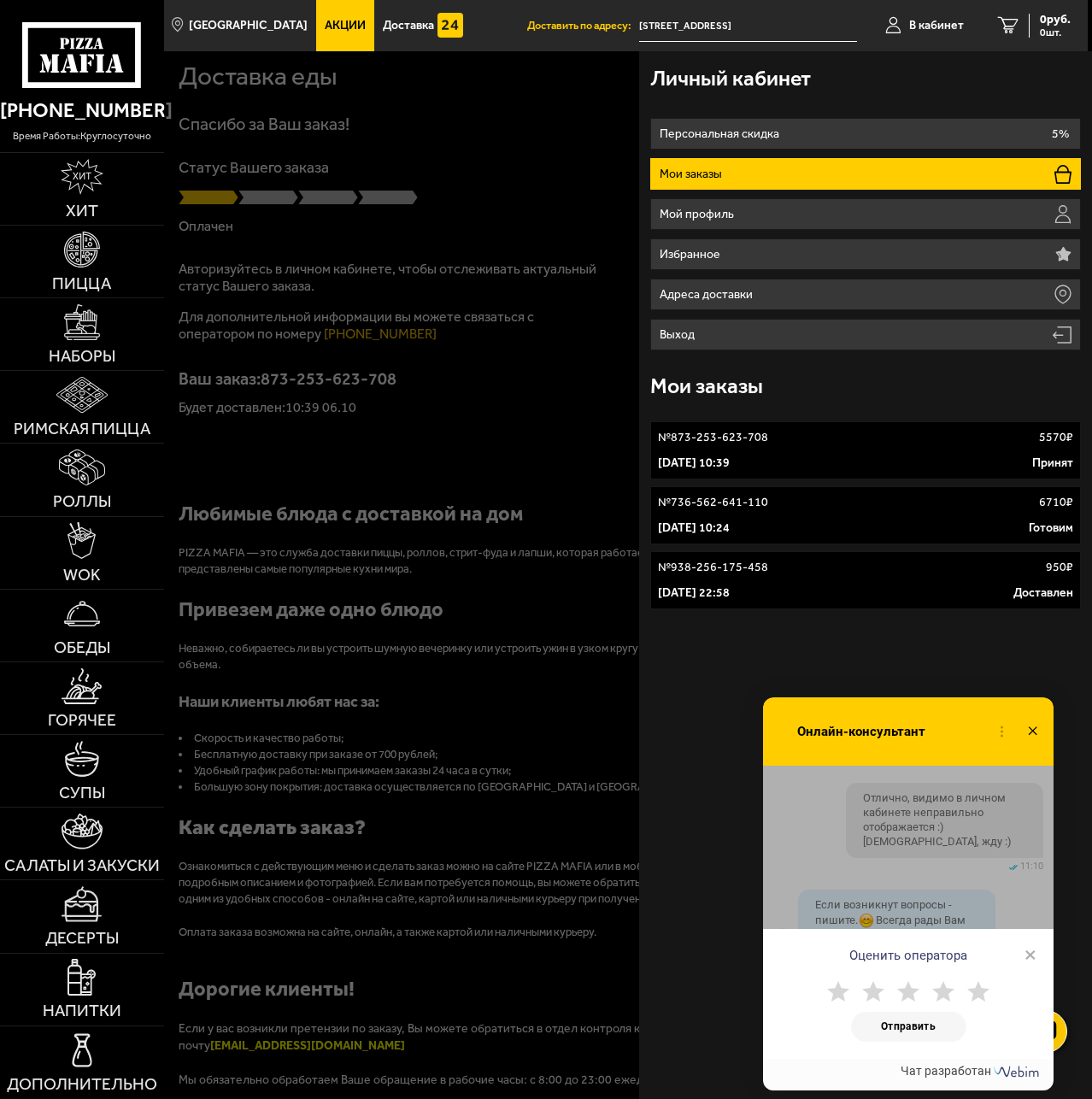
click at [976, 996] on use at bounding box center [978, 991] width 22 height 21
click at [933, 1035] on button "Отправить" at bounding box center [908, 1027] width 115 height 30
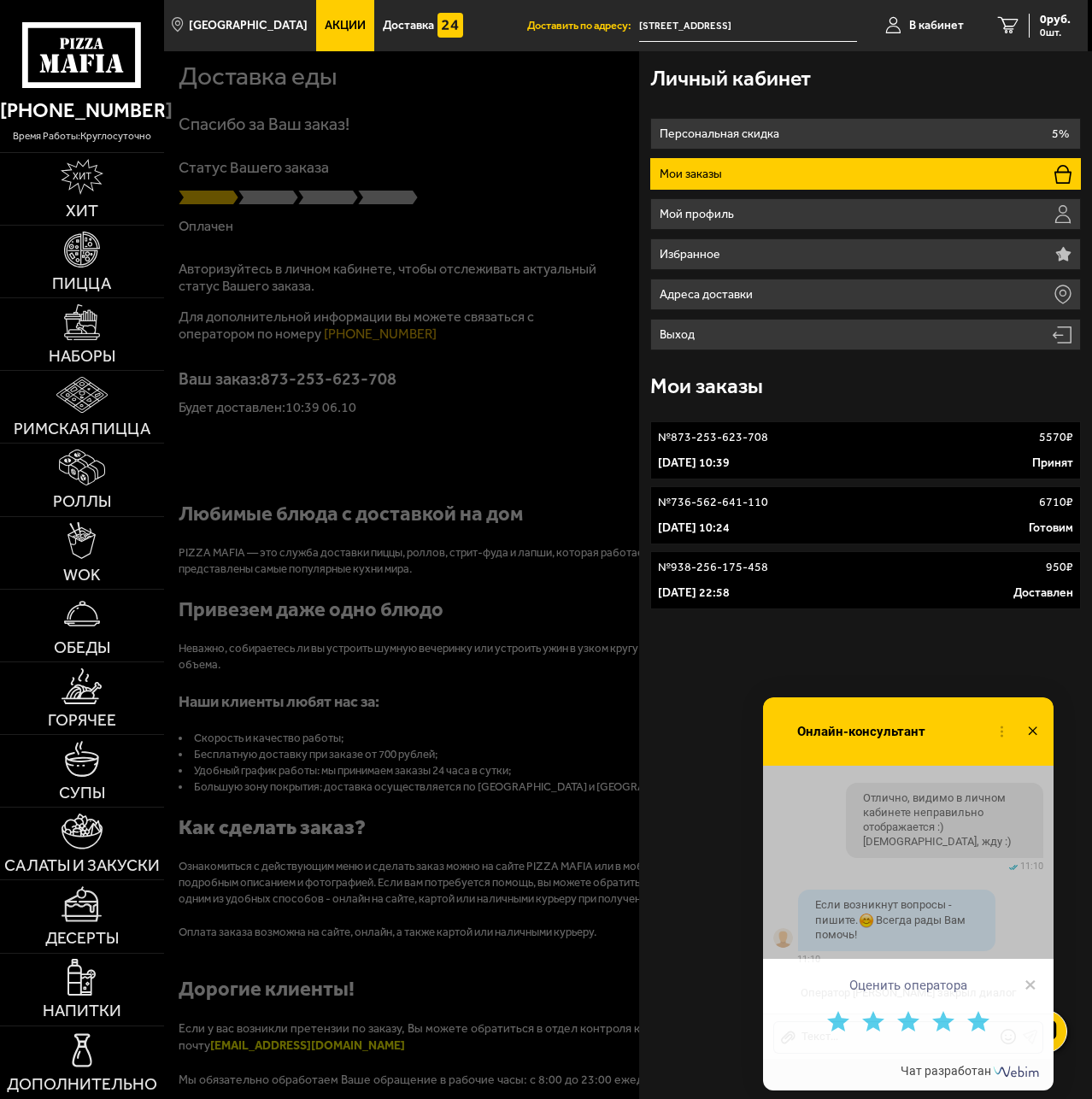
click at [1038, 986] on div "Оценить оператора ×" at bounding box center [907, 980] width 290 height 43
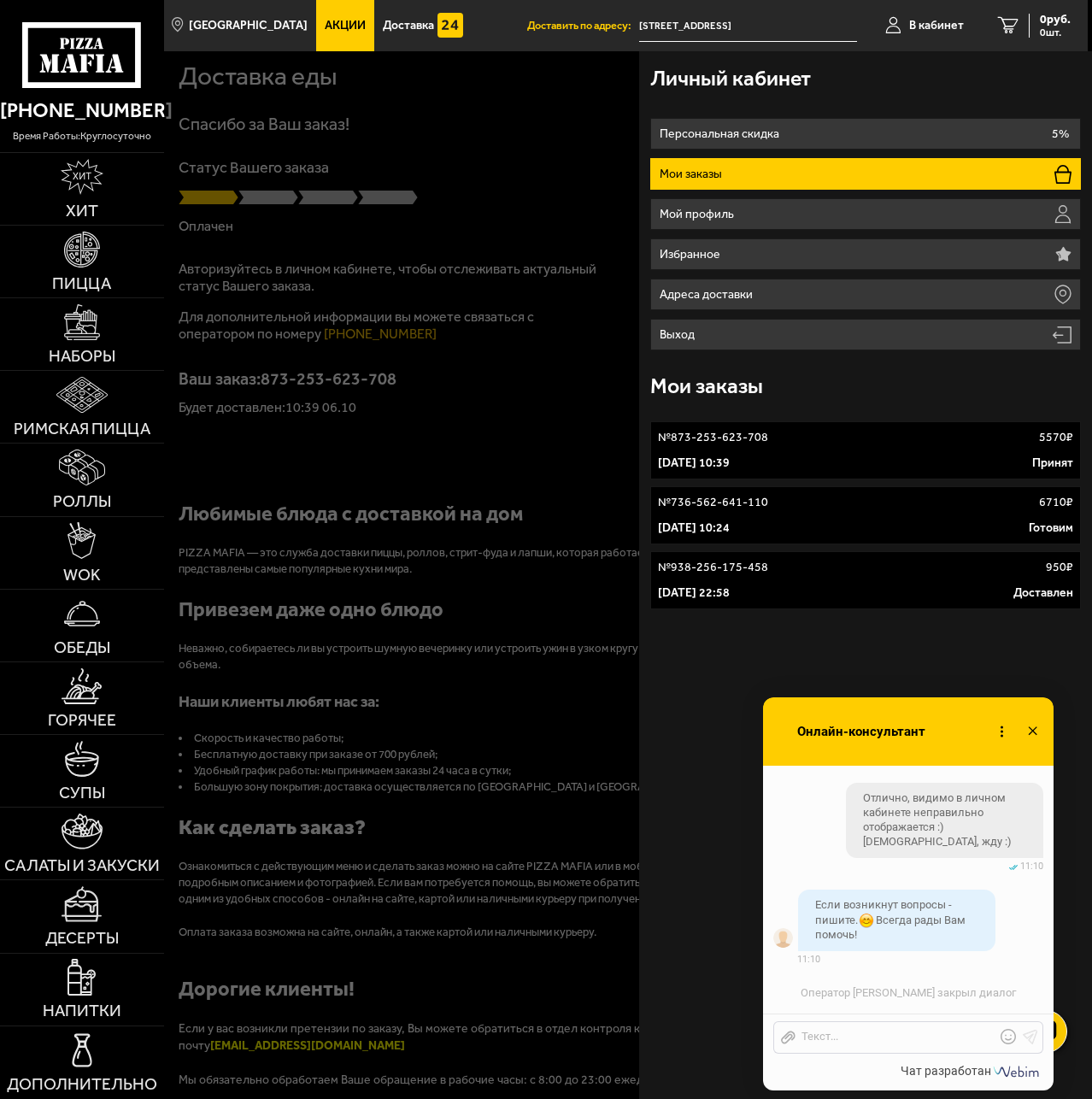
click at [1041, 733] on icon at bounding box center [1033, 731] width 24 height 24
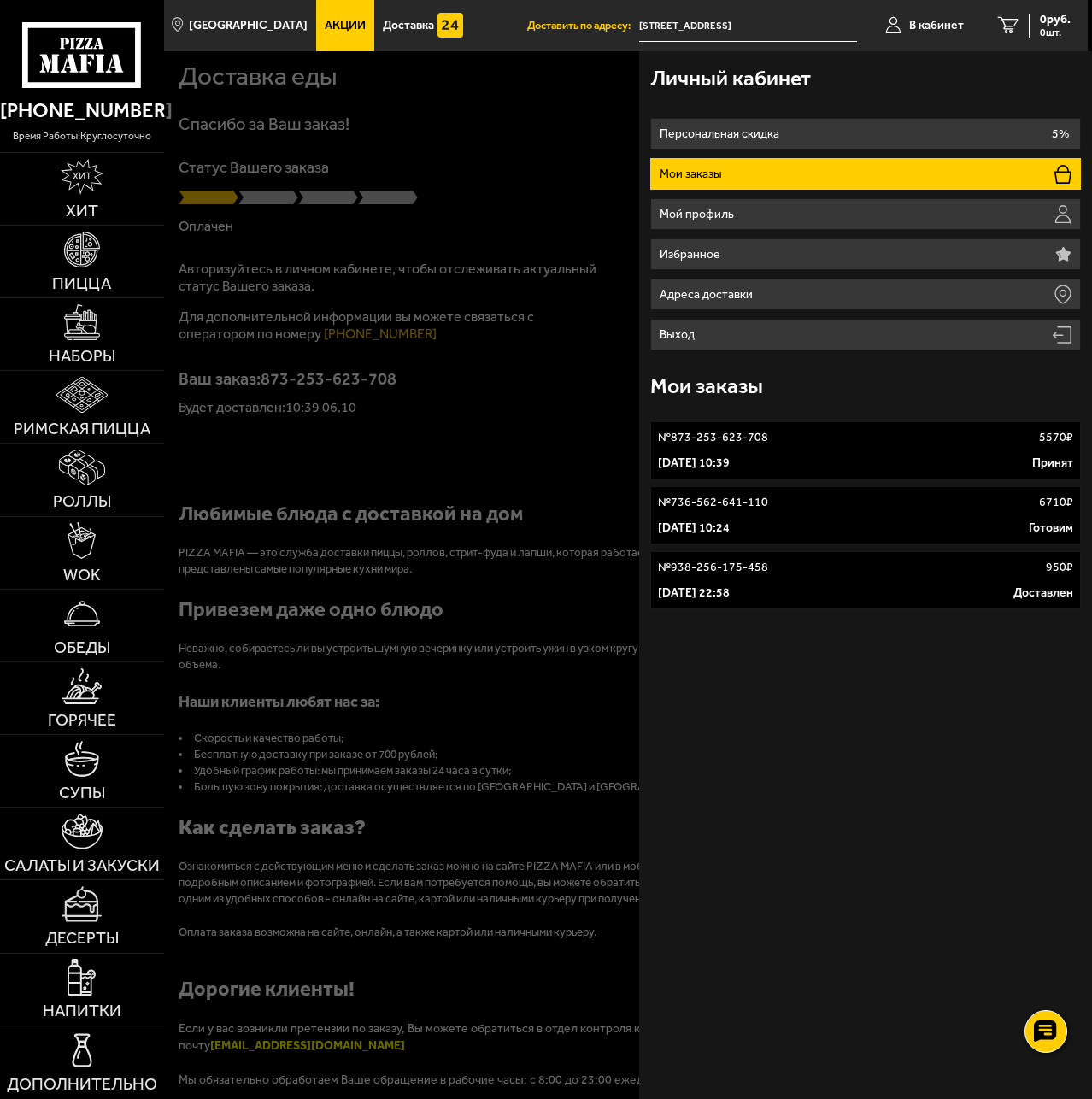
click at [758, 499] on p "№ 736-562-641-110" at bounding box center [713, 503] width 110 height 17
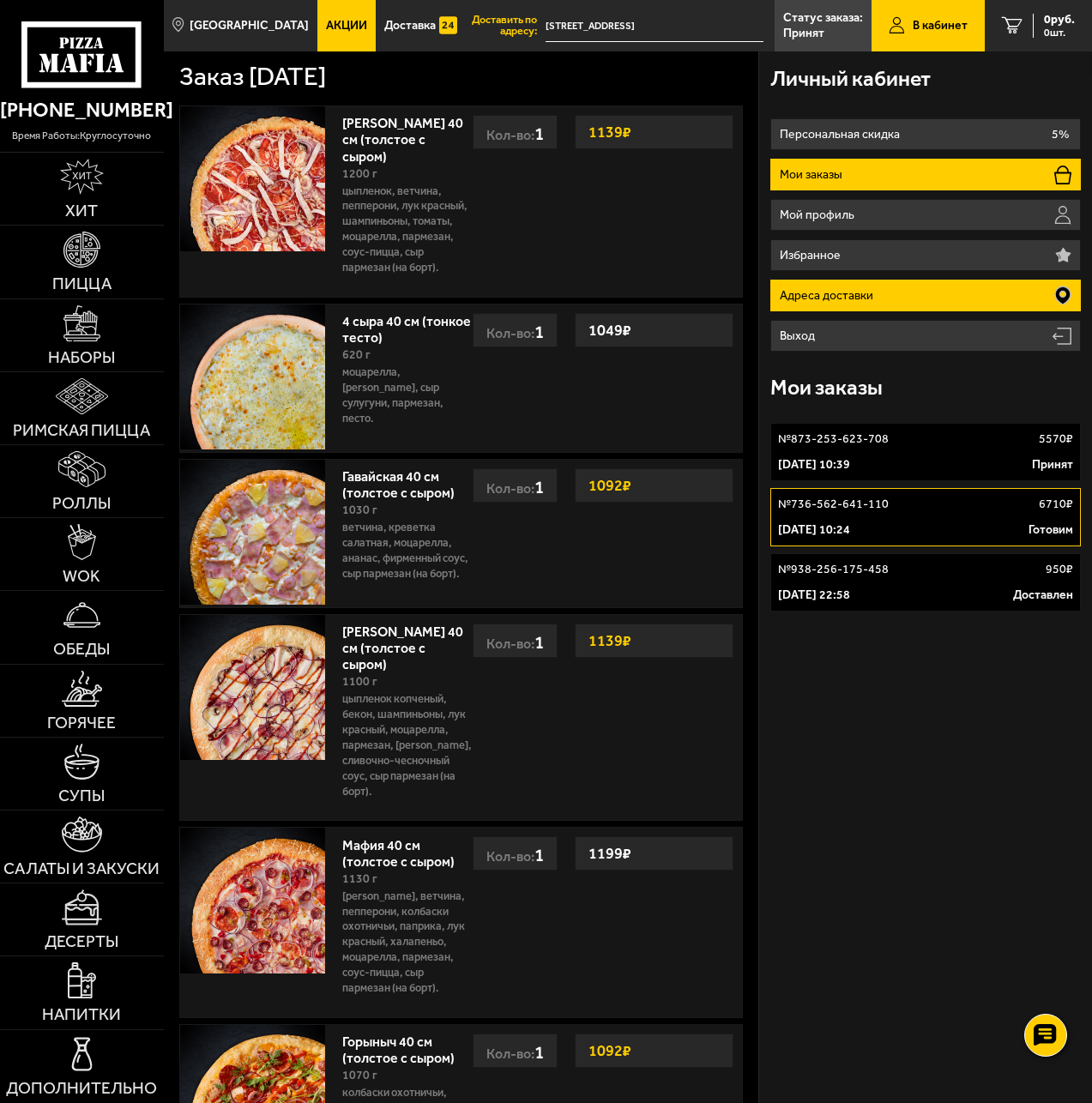
click at [840, 290] on p "Адреса доставки" at bounding box center [829, 296] width 98 height 12
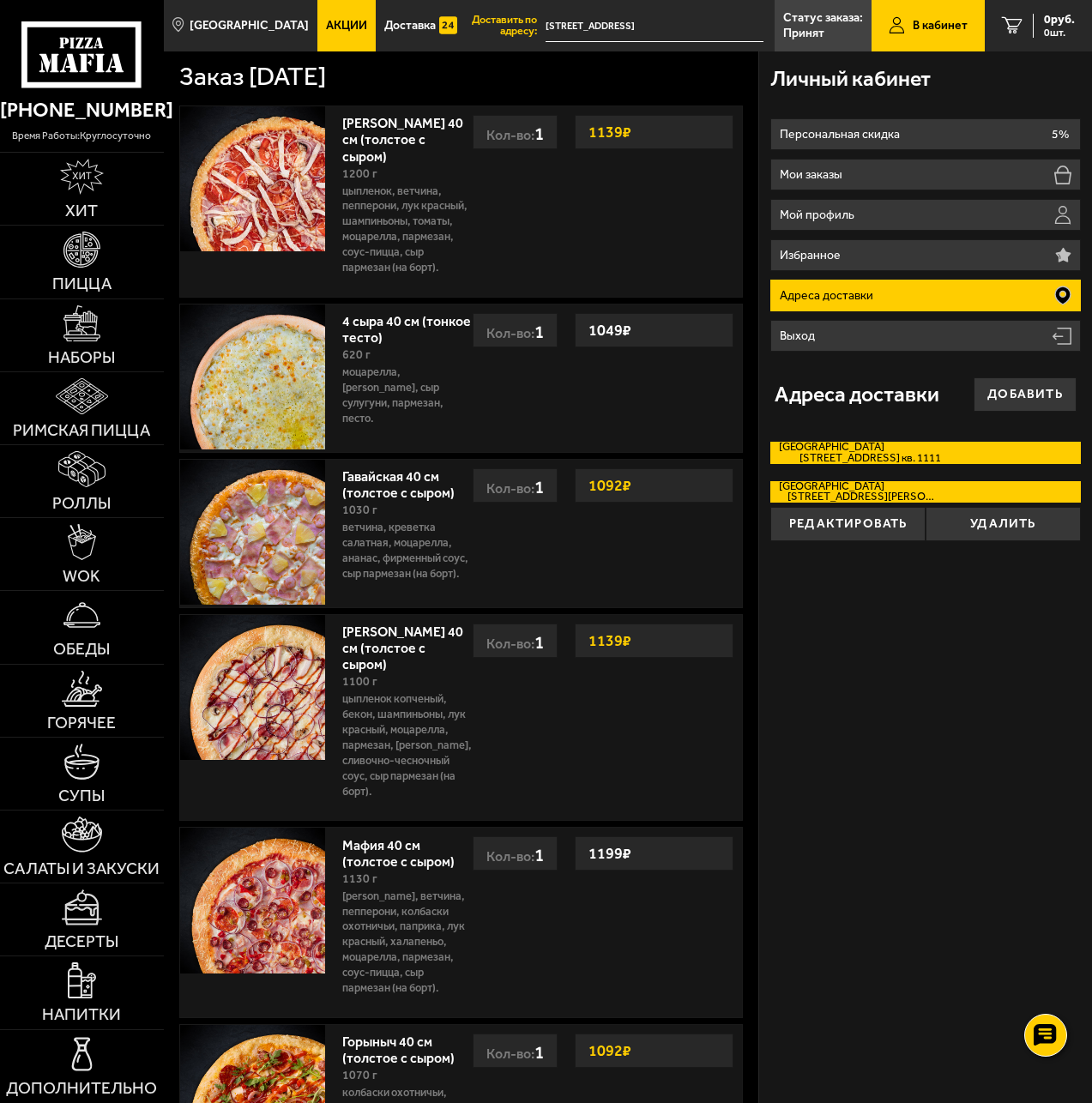
click at [865, 448] on label "[GEOGRAPHIC_DATA][STREET_ADDRESS] кв. 1111" at bounding box center [925, 452] width 310 height 22
click at [0, 0] on input "[GEOGRAPHIC_DATA][STREET_ADDRESS] кв. 1111" at bounding box center [0, 0] width 0 height 0
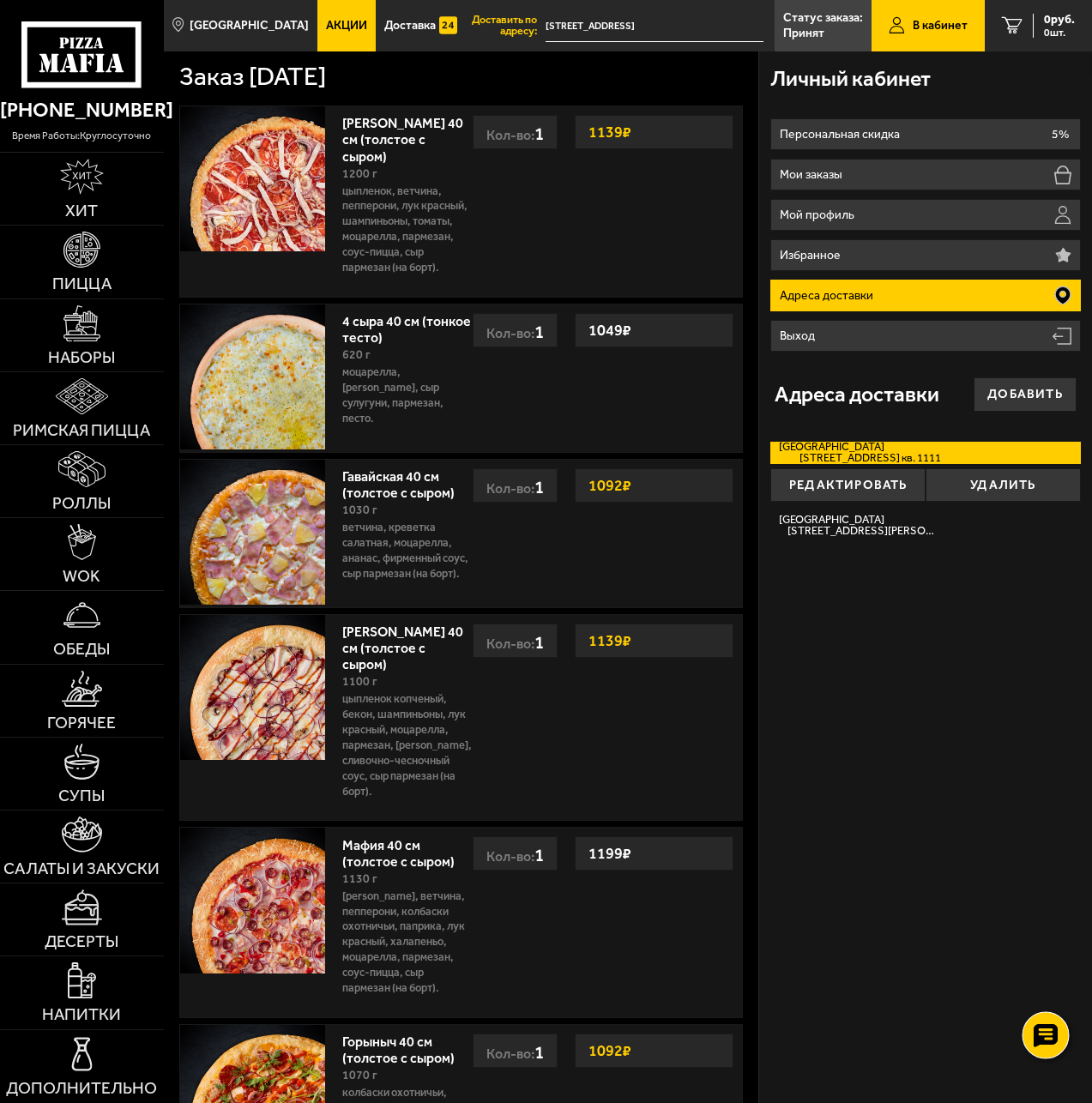
click at [1040, 1027] on use at bounding box center [1045, 1035] width 24 height 24
click at [1033, 989] on use at bounding box center [1045, 983] width 24 height 24
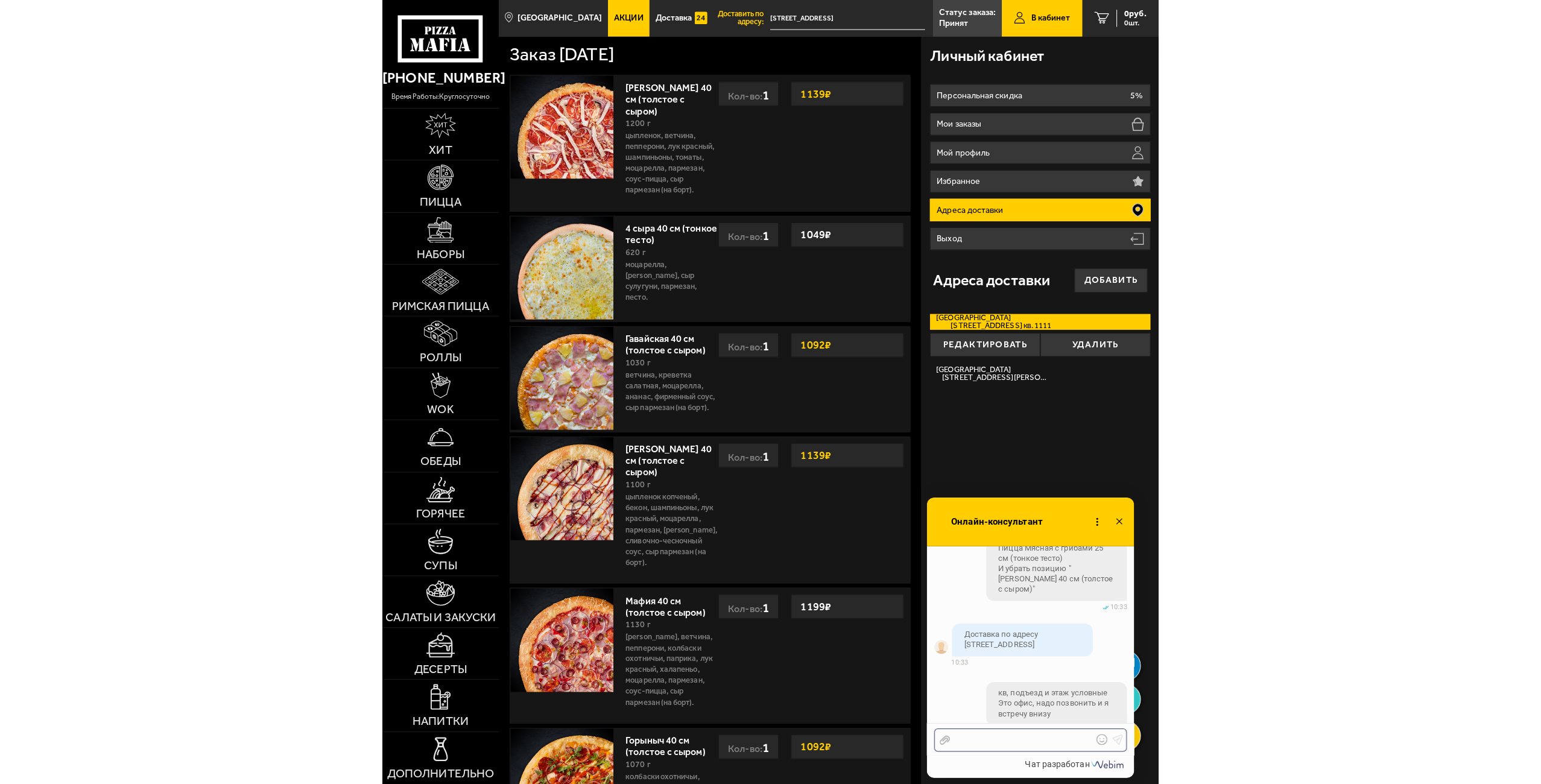
scroll to position [1590, 0]
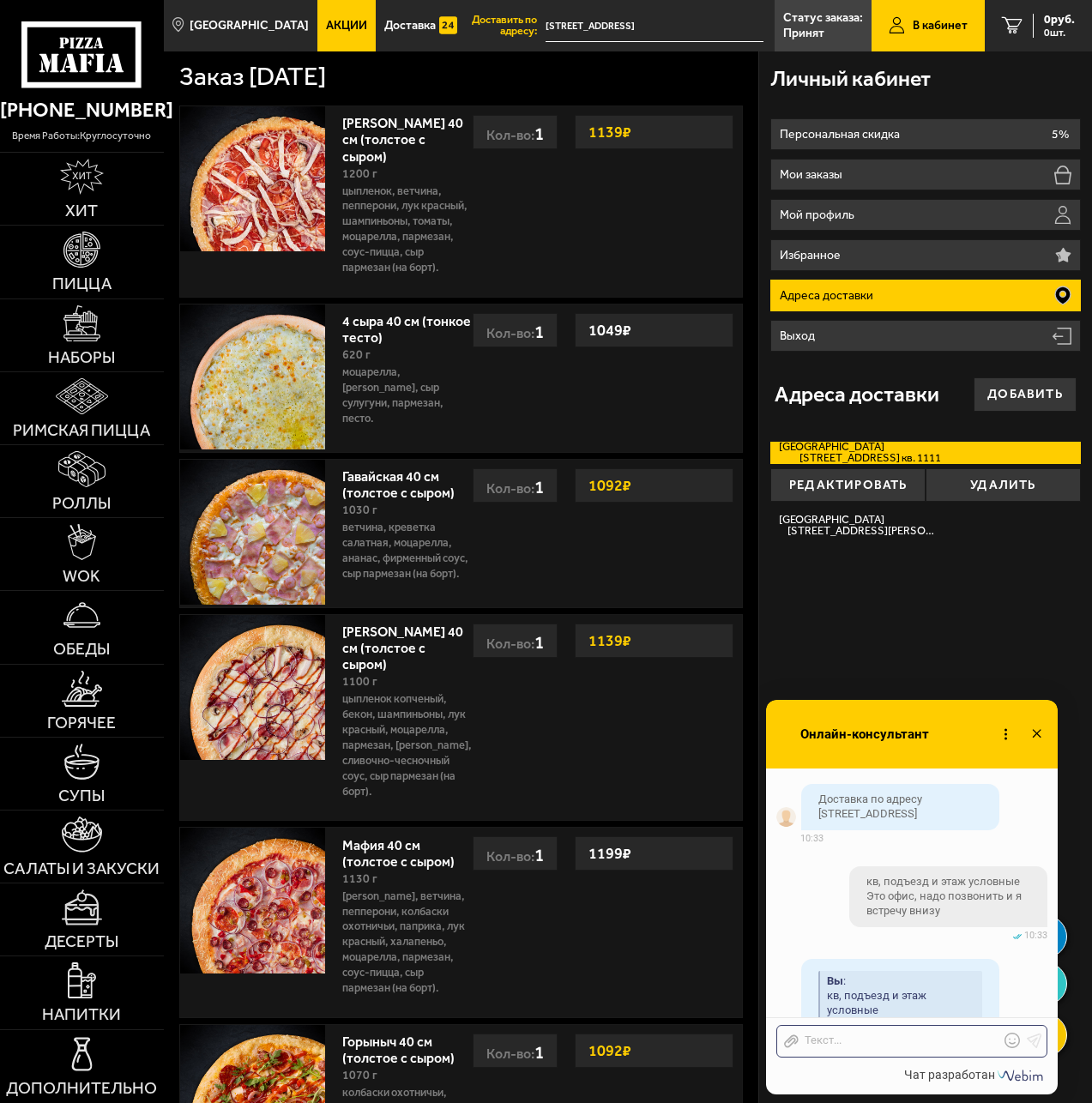
click at [1039, 729] on icon at bounding box center [1037, 734] width 24 height 24
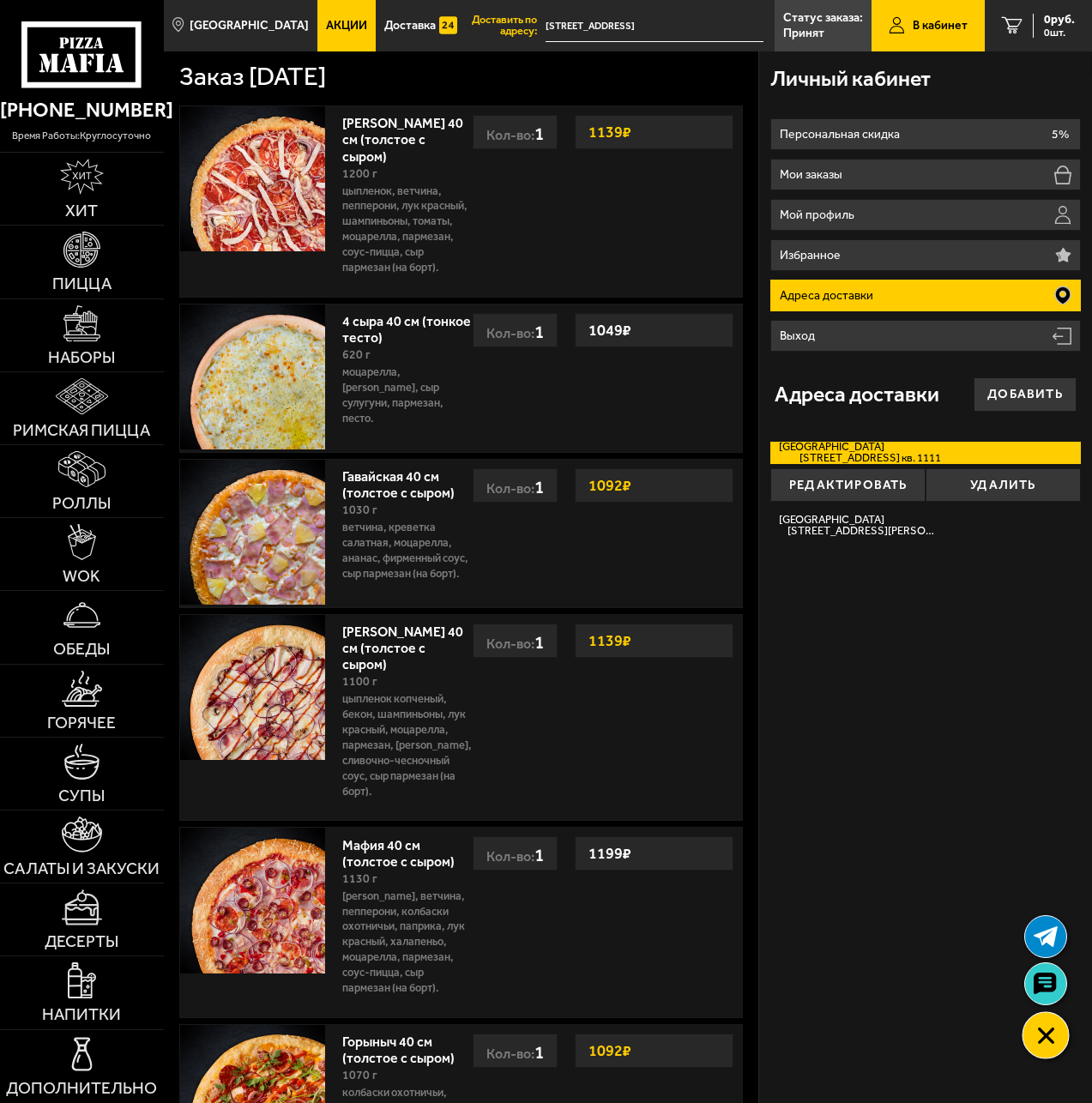
click at [1056, 1051] on div at bounding box center [1046, 1035] width 47 height 47
click at [88, 55] on icon at bounding box center [81, 54] width 120 height 66
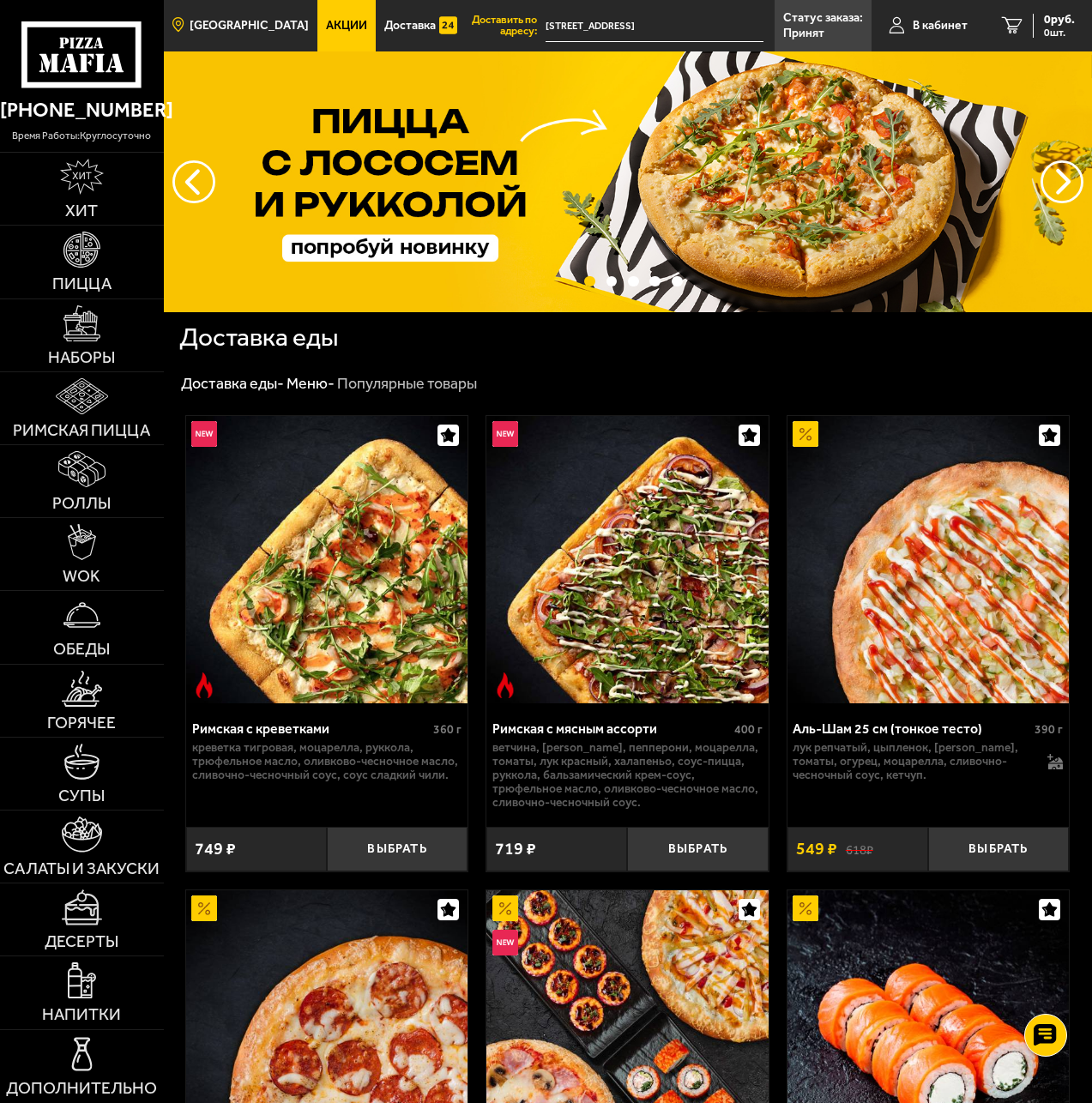
click at [206, 20] on span "[GEOGRAPHIC_DATA]" at bounding box center [249, 26] width 119 height 12
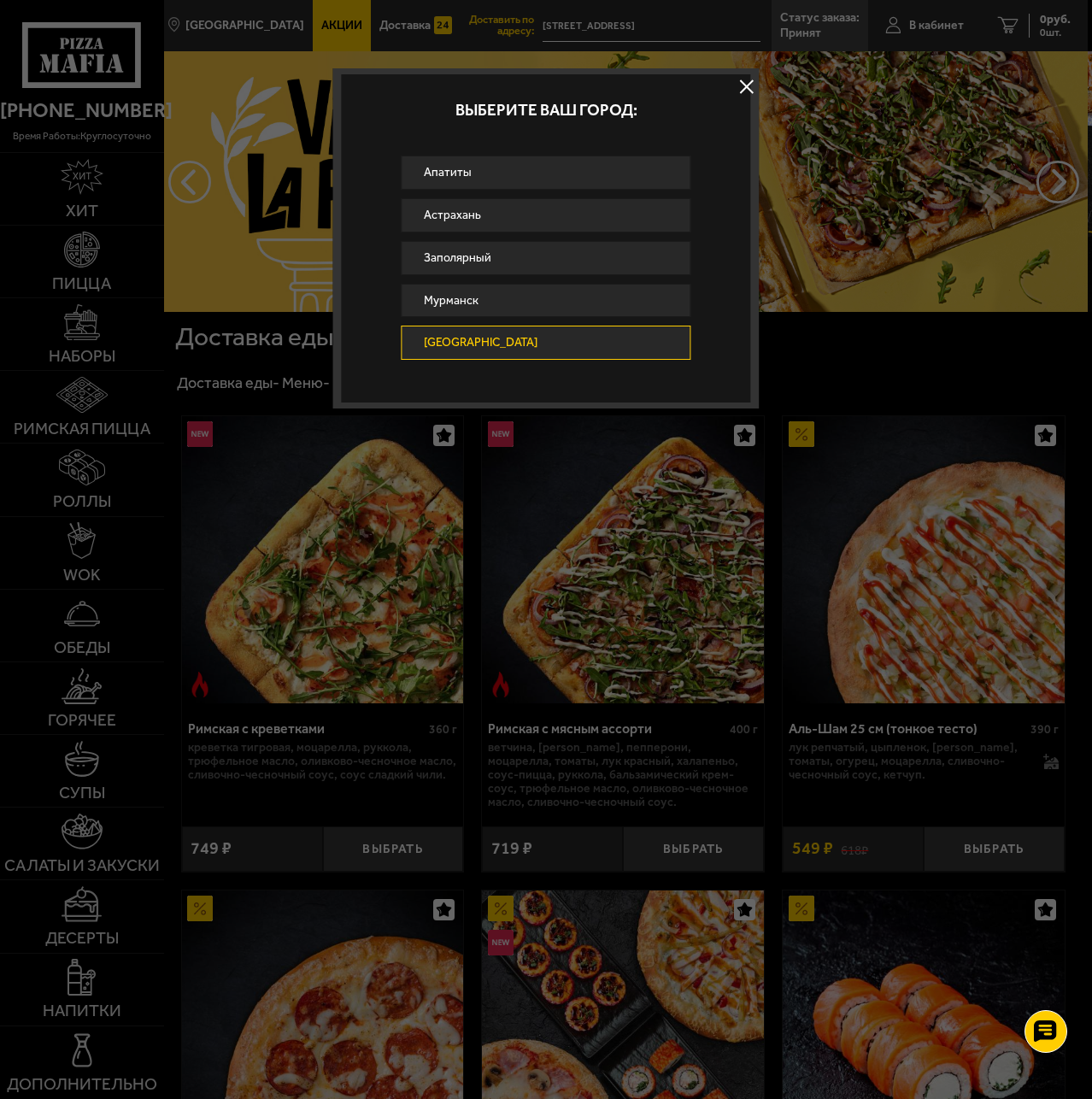
click at [743, 85] on button at bounding box center [746, 85] width 25 height 25
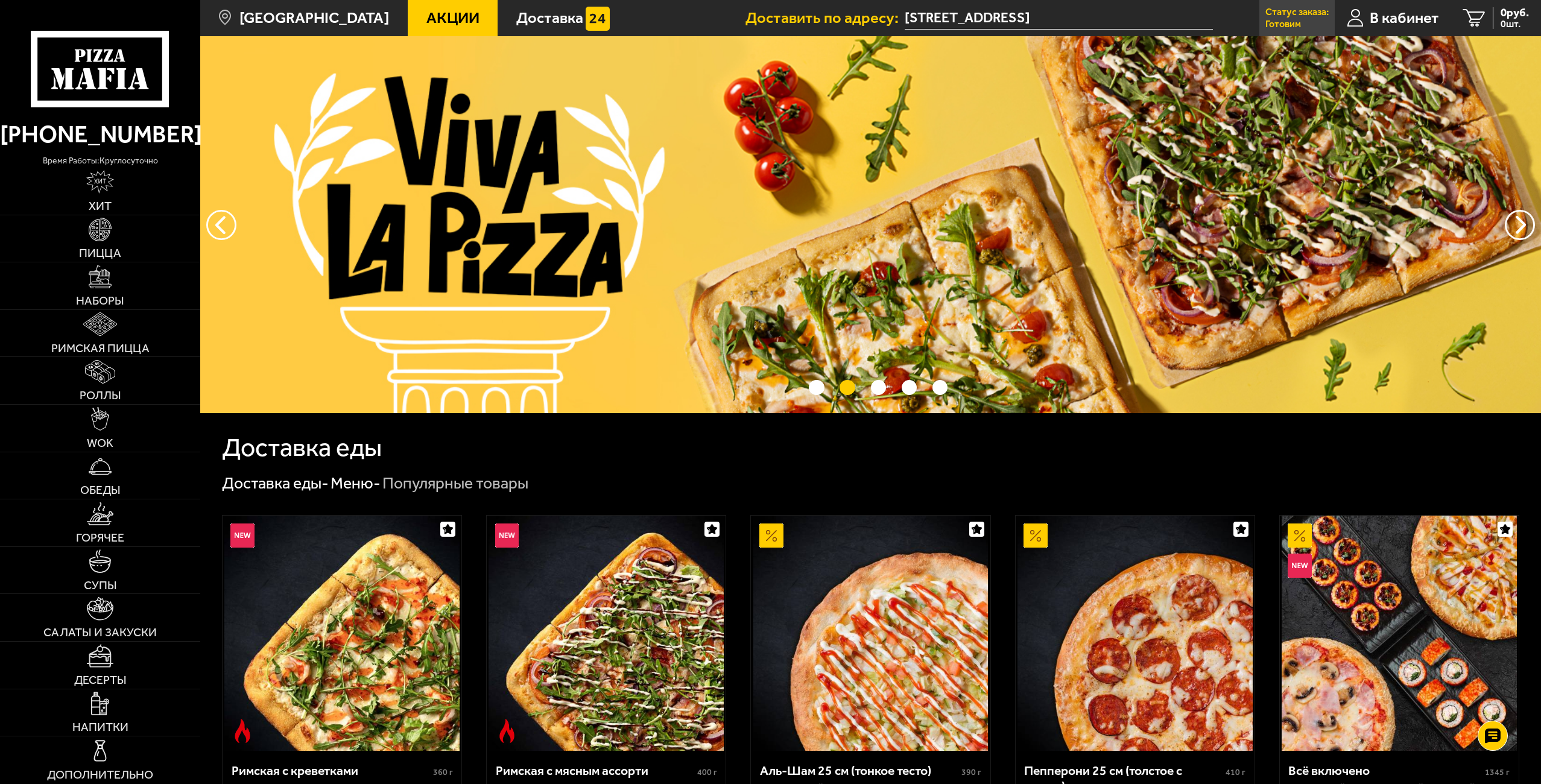
click at [767, 22] on link "Статус заказа: Готовим" at bounding box center [1297, 18] width 76 height 36
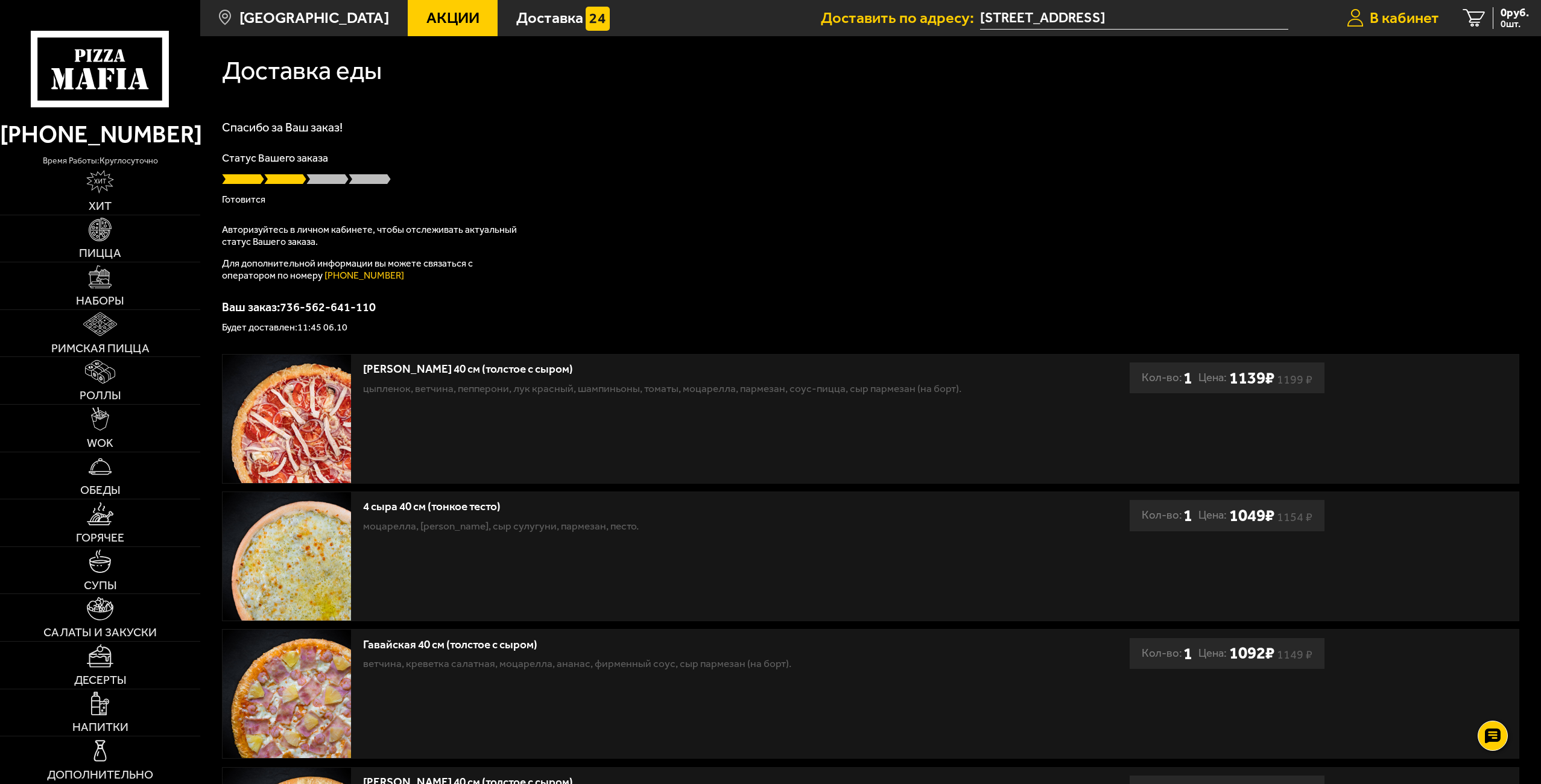
click at [767, 23] on span "В кабинет" at bounding box center [1404, 18] width 70 height 15
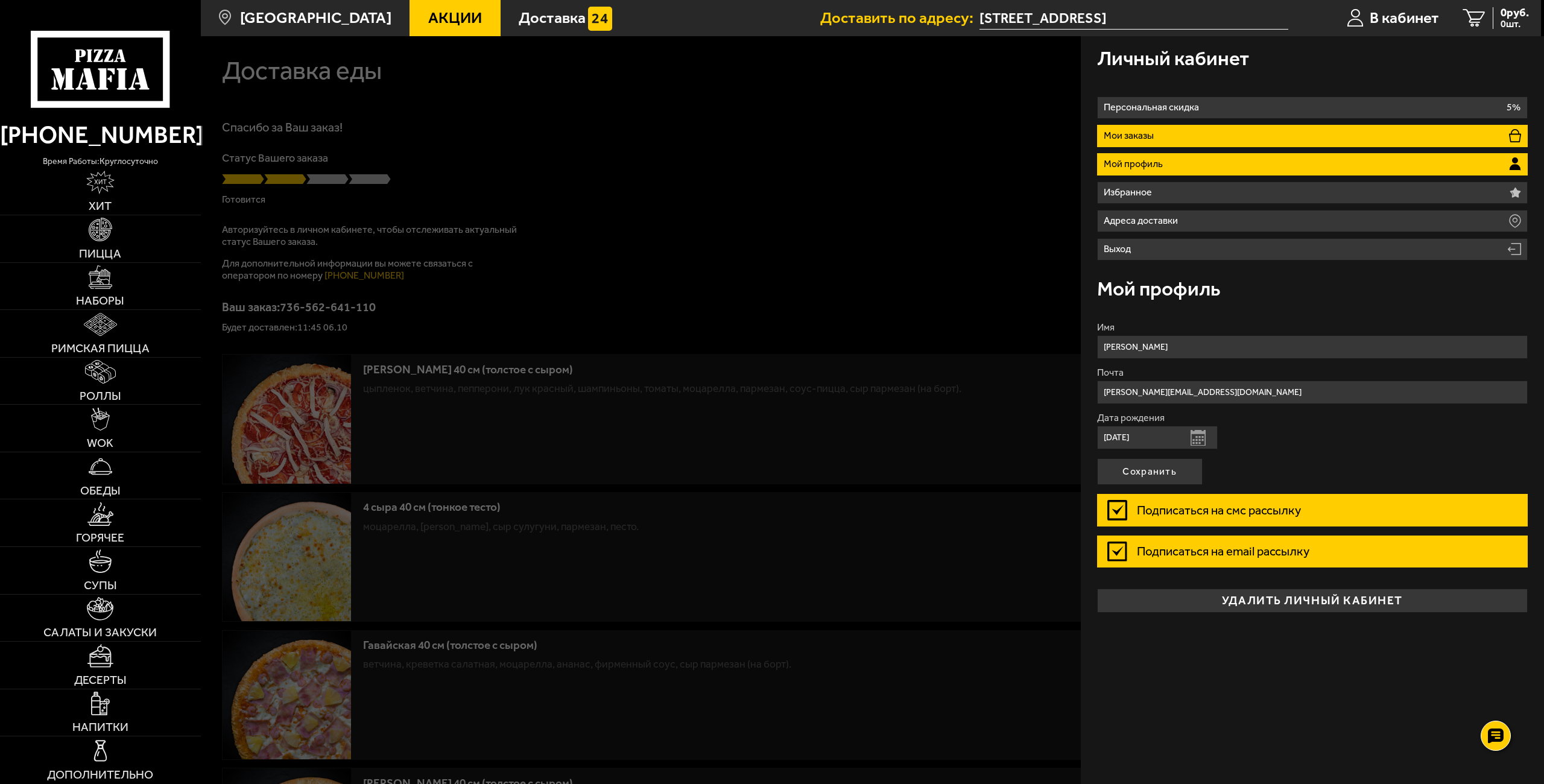
click at [767, 129] on li "Мои заказы" at bounding box center [1312, 136] width 431 height 22
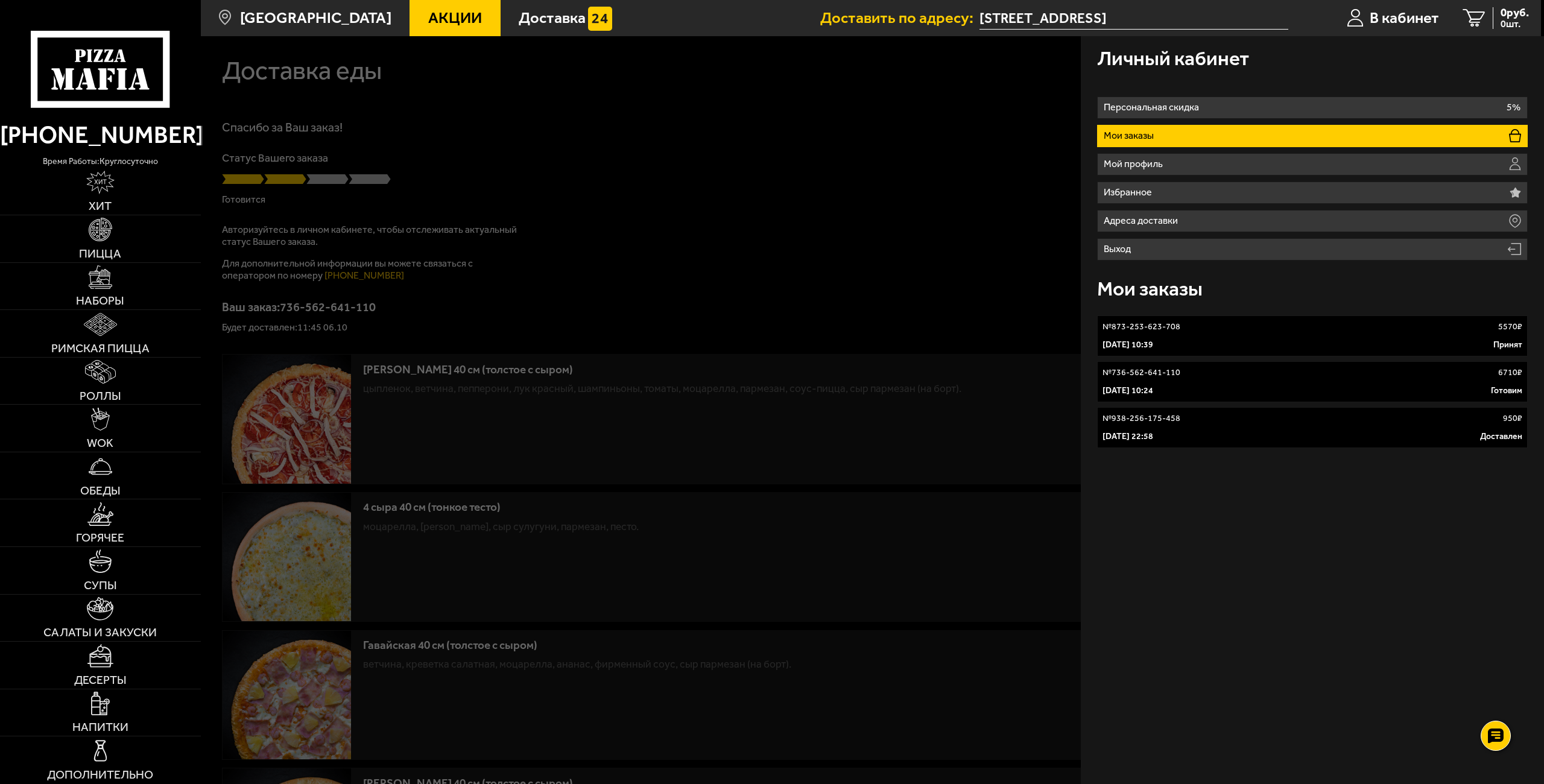
click at [767, 261] on div at bounding box center [973, 428] width 1544 height 784
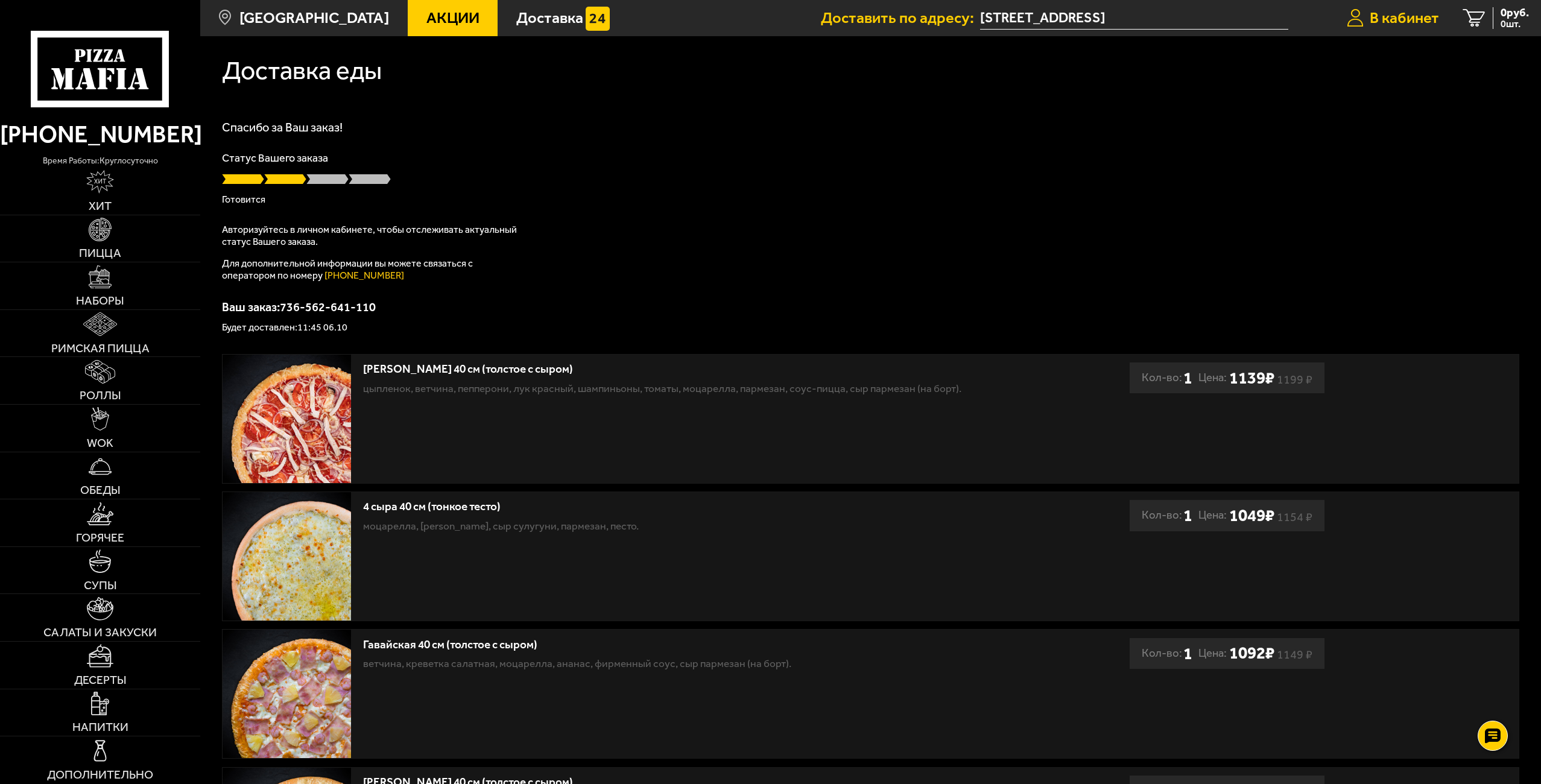
click at [767, 18] on span "В кабинет" at bounding box center [1404, 18] width 70 height 15
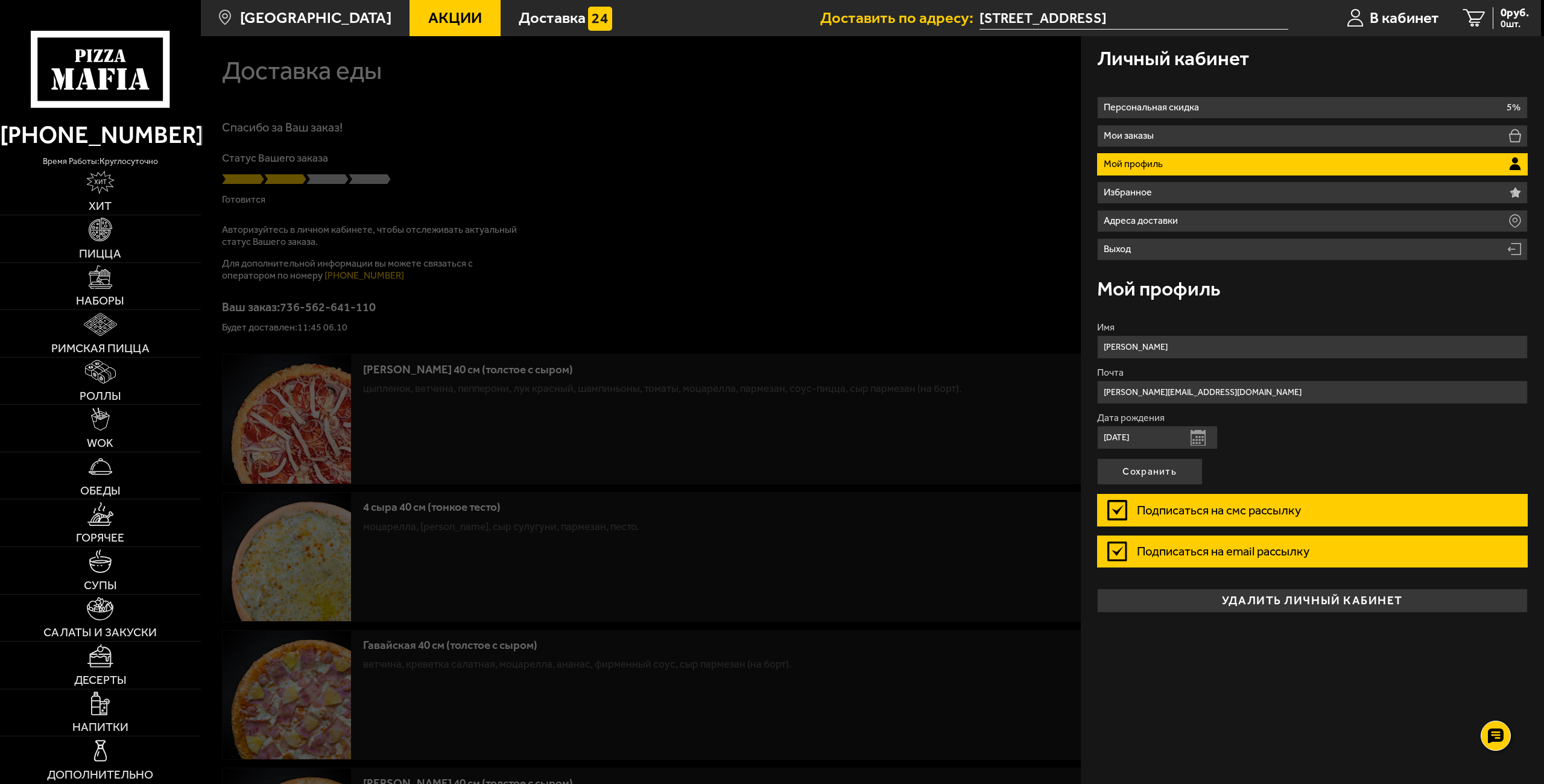
click at [91, 66] on icon at bounding box center [100, 69] width 138 height 77
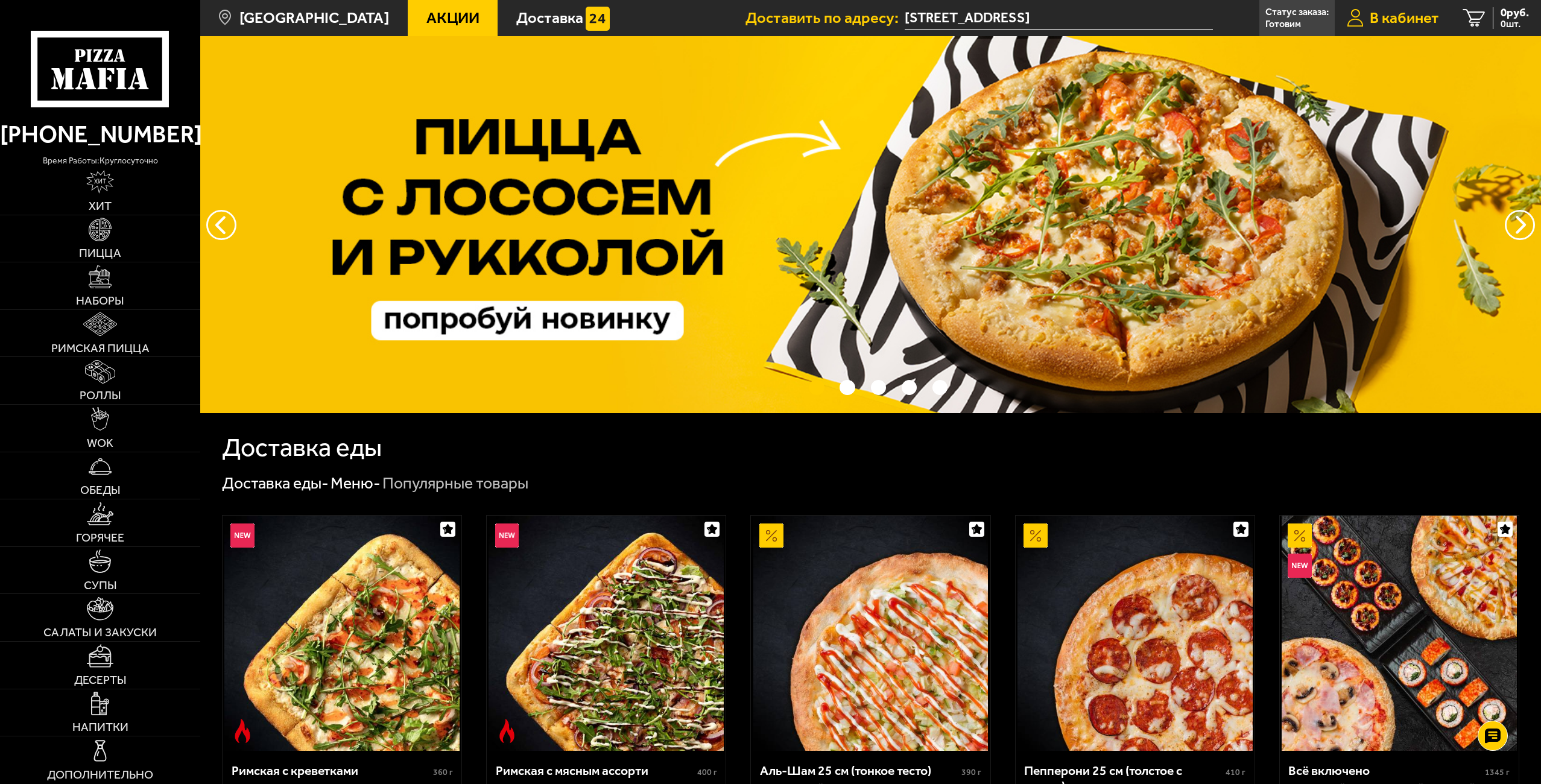
click at [767, 22] on span "В кабинет" at bounding box center [1404, 18] width 70 height 15
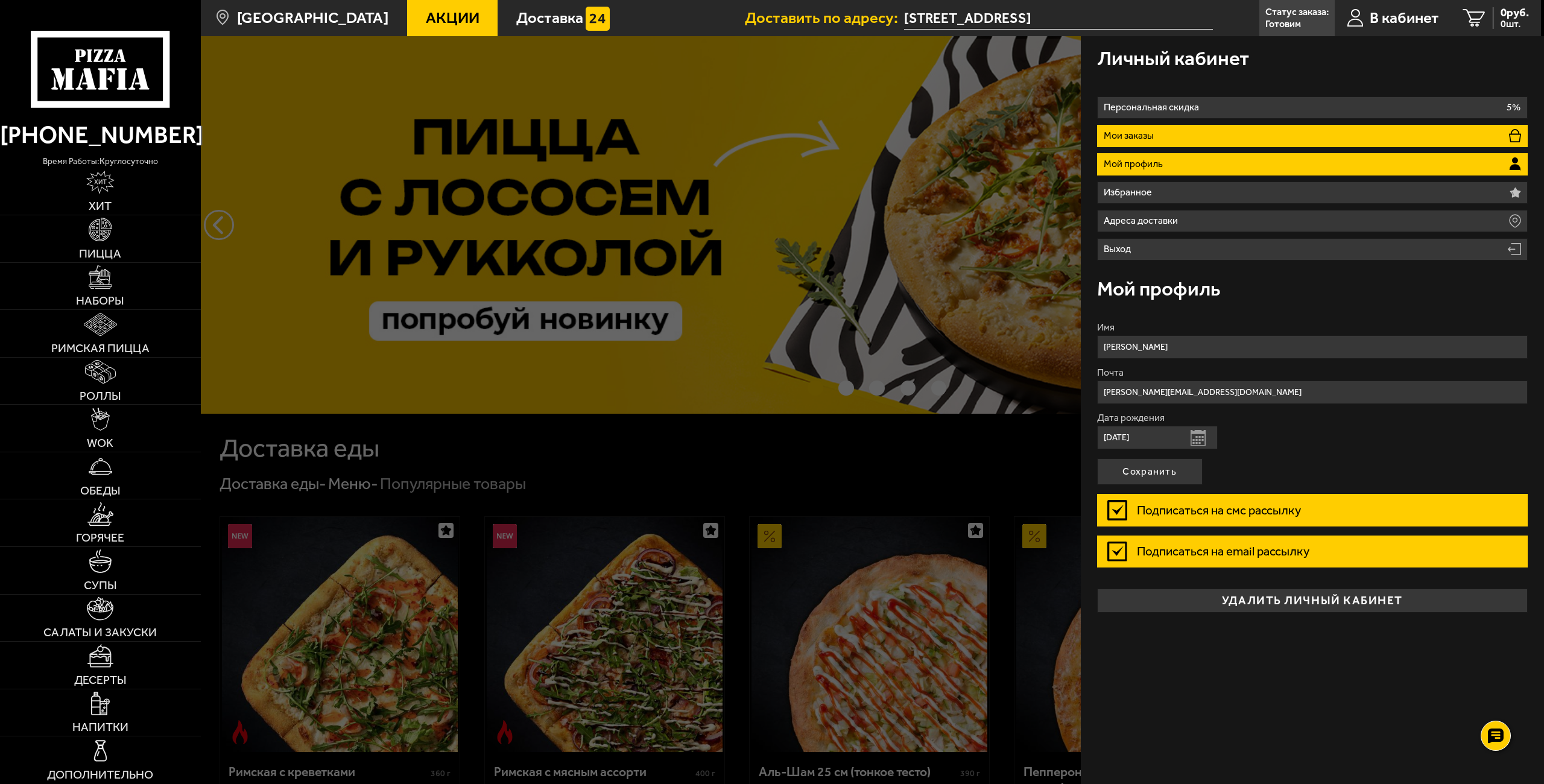
click at [767, 141] on li "Мои заказы" at bounding box center [1312, 136] width 431 height 22
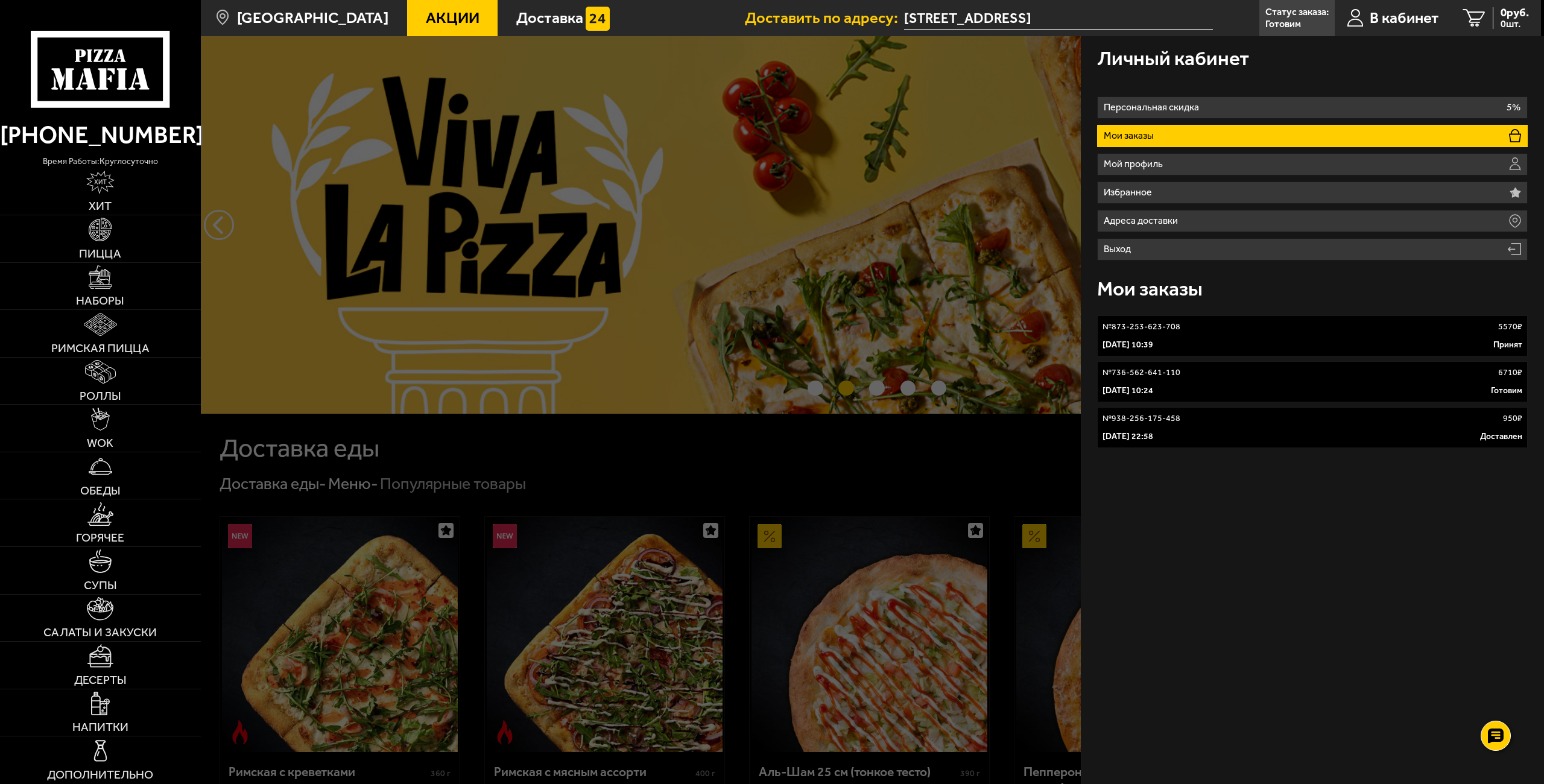
click at [139, 30] on div at bounding box center [100, 53] width 201 height 108
drag, startPoint x: 782, startPoint y: 381, endPoint x: 793, endPoint y: 388, distance: 13.0
click at [767, 388] on div at bounding box center [973, 428] width 1544 height 784
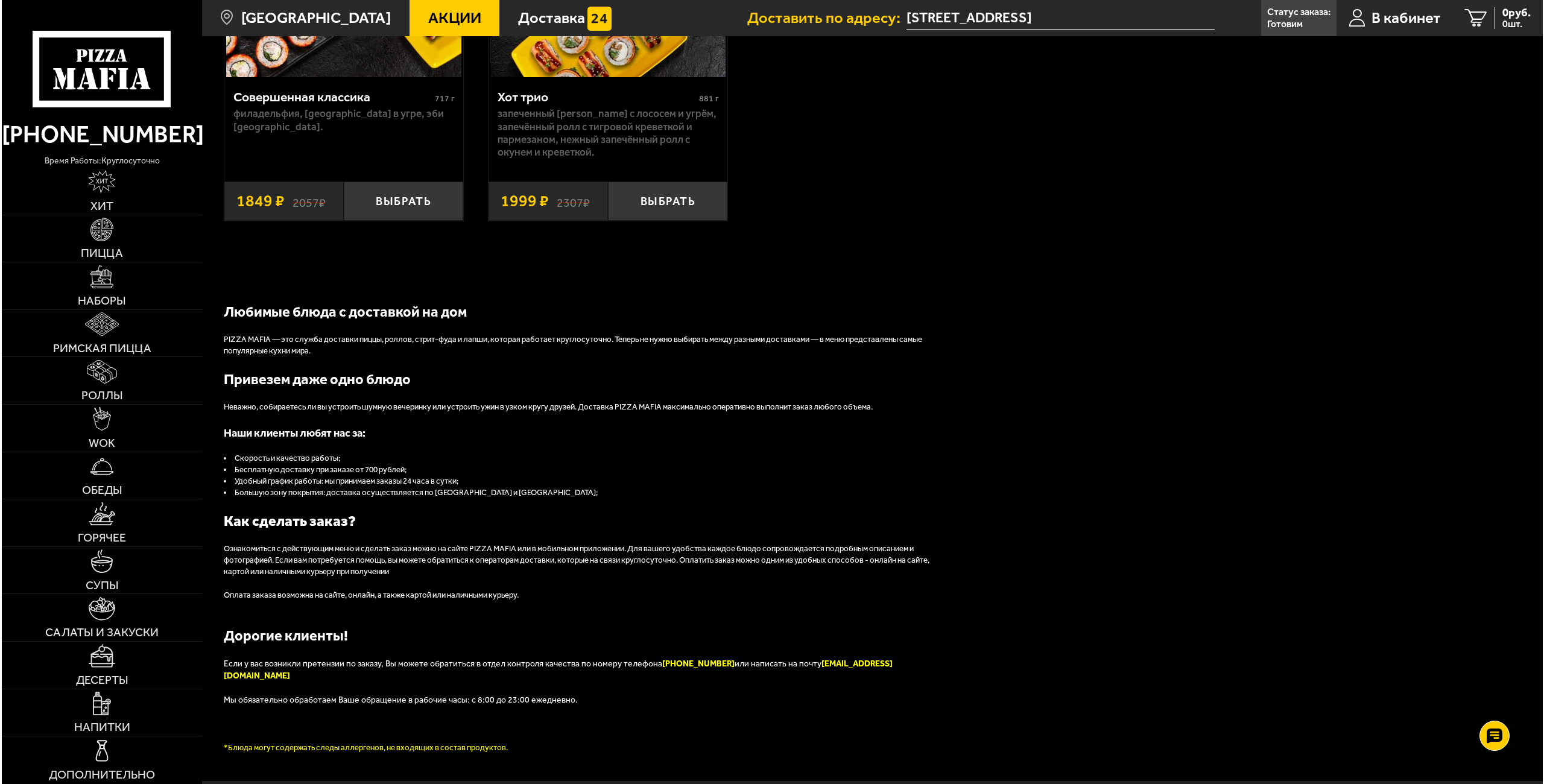
scroll to position [1576, 0]
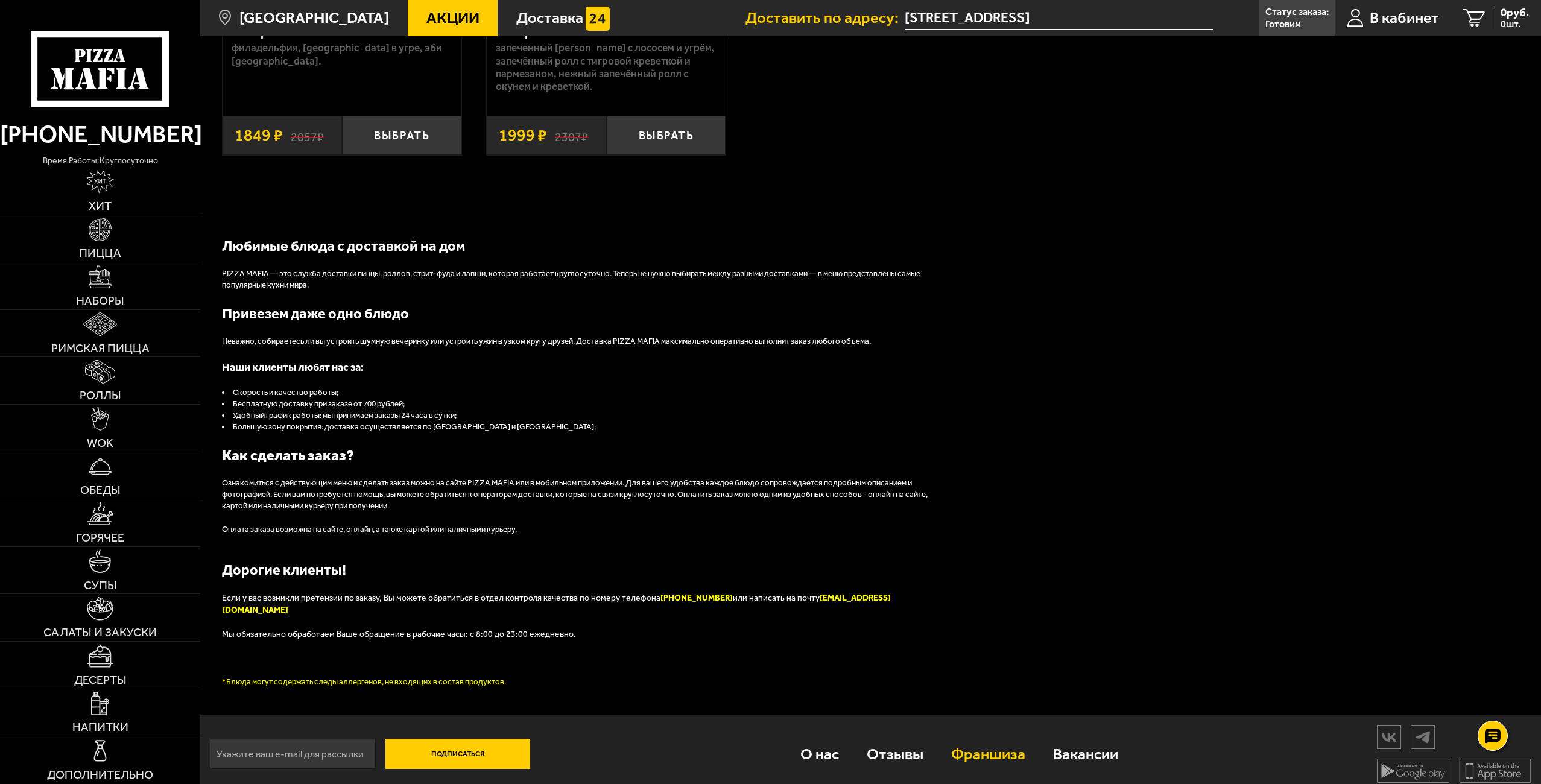
click at [767, 750] on link "Франшиза" at bounding box center [989, 753] width 102 height 52
click at [767, 20] on link "В кабинет" at bounding box center [1393, 18] width 116 height 36
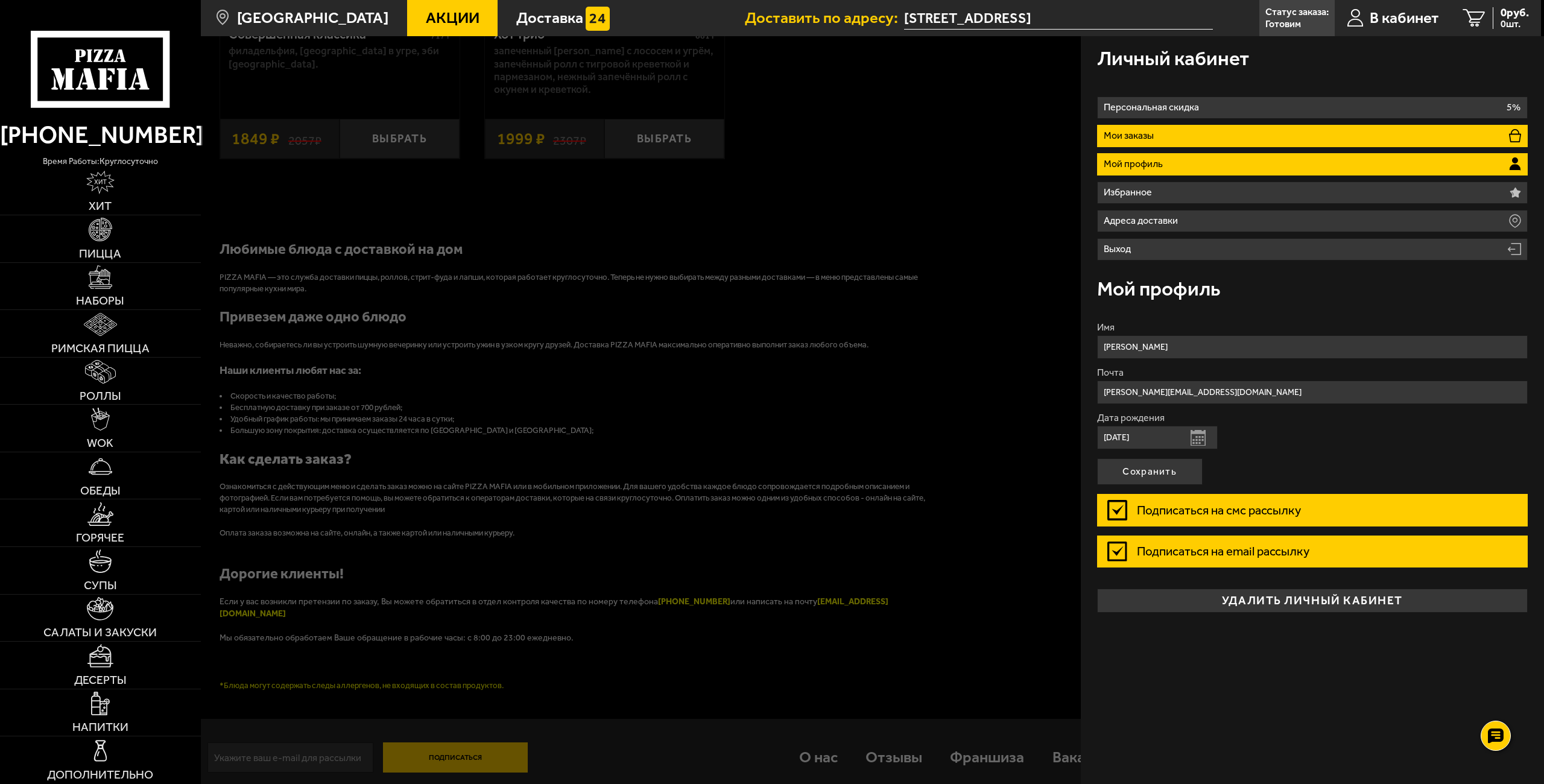
click at [767, 133] on li "Мои заказы" at bounding box center [1312, 136] width 431 height 22
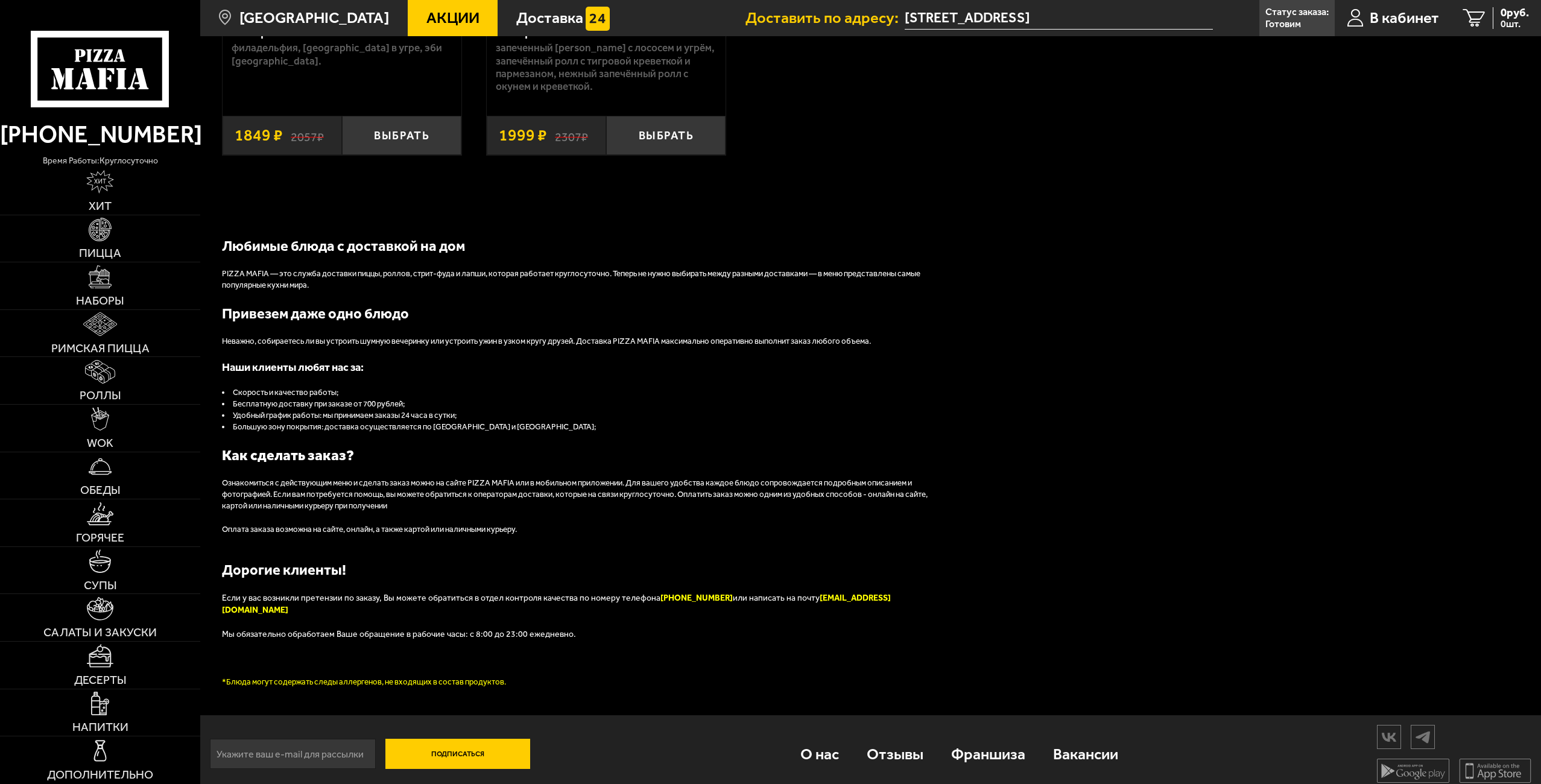
scroll to position [1575, 0]
click at [124, 69] on use at bounding box center [121, 79] width 10 height 21
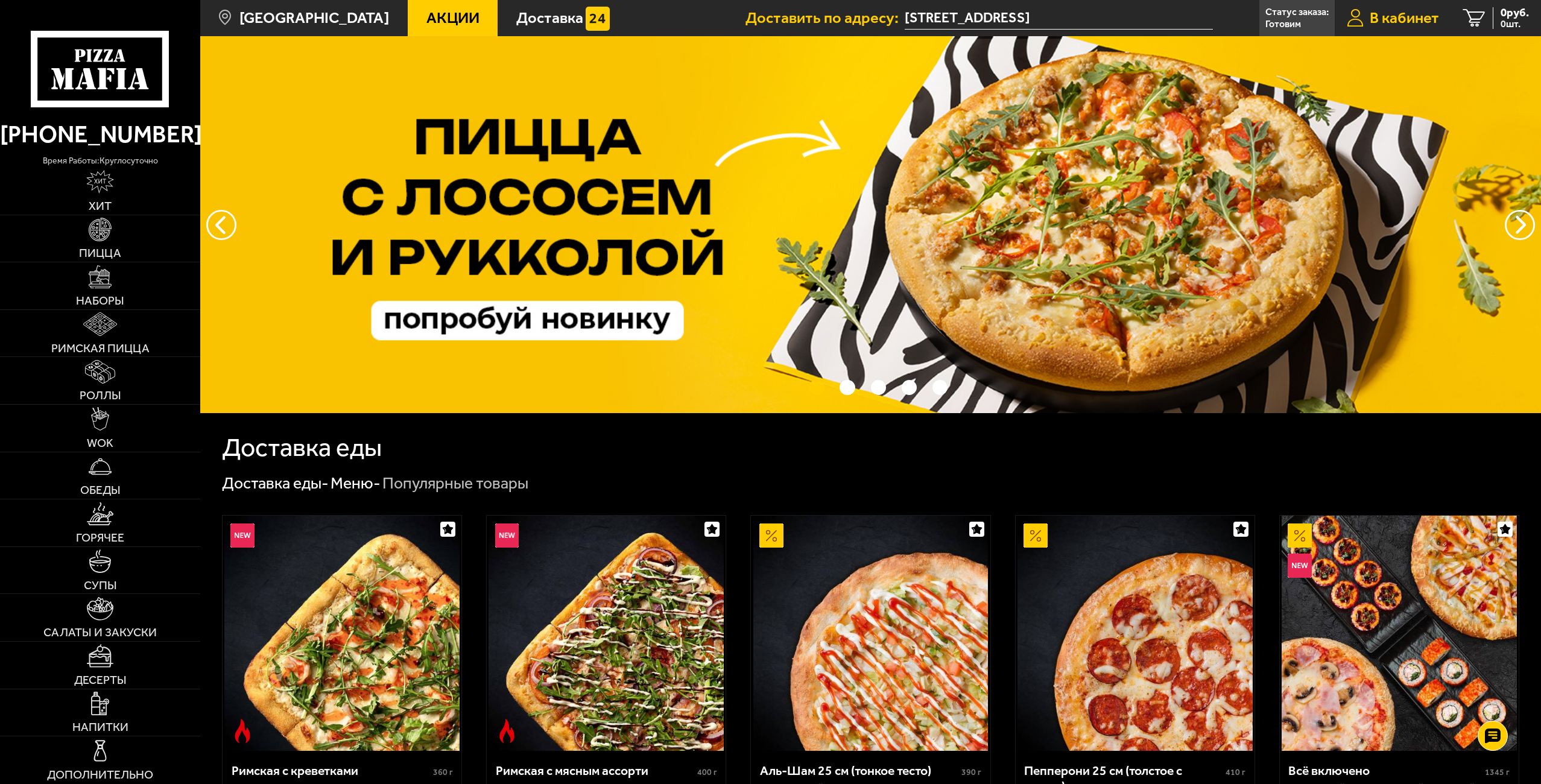
click at [1405, 12] on span "В кабинет" at bounding box center [1404, 18] width 70 height 15
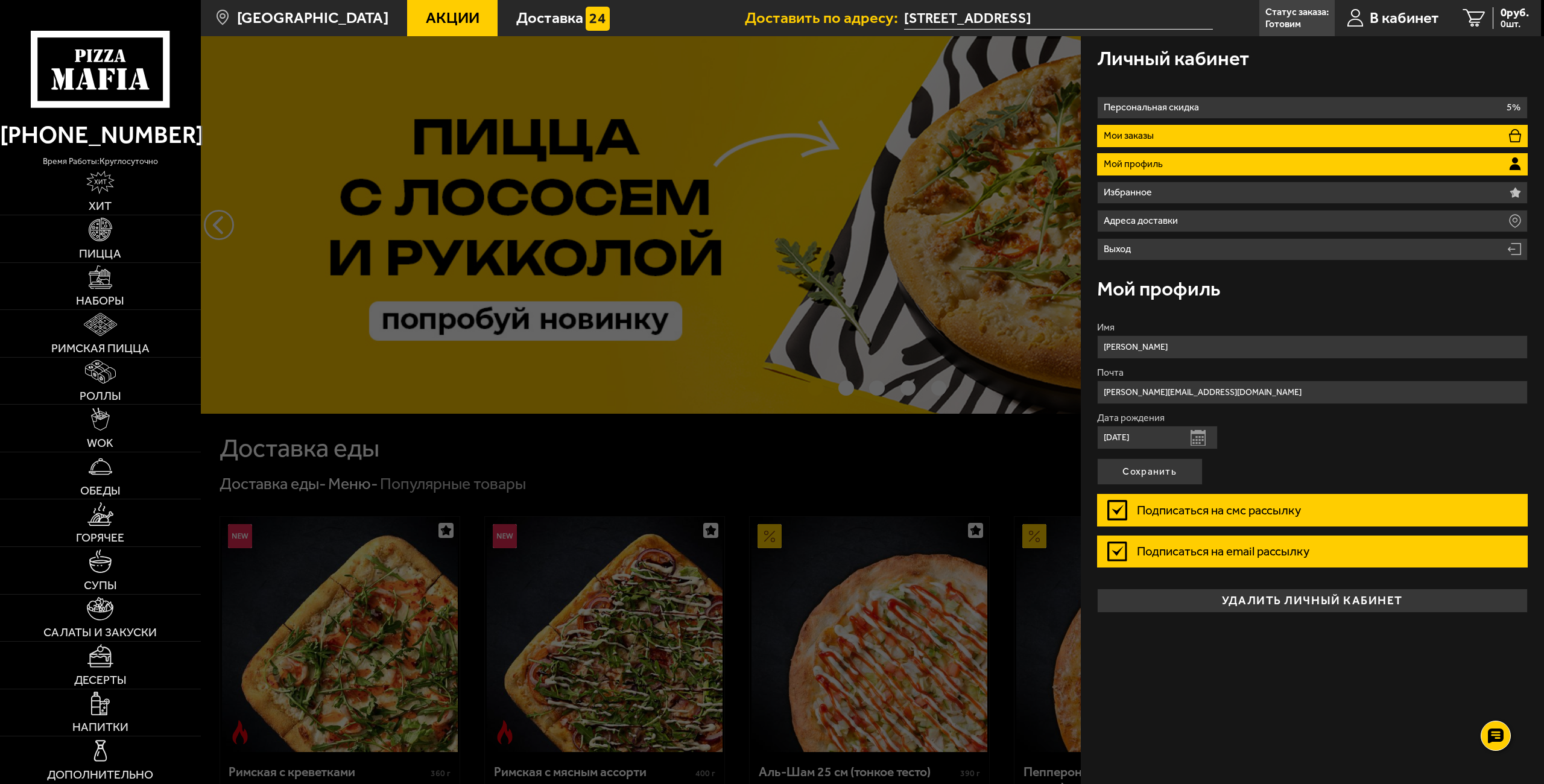
click at [1177, 138] on li "Мои заказы" at bounding box center [1312, 136] width 431 height 22
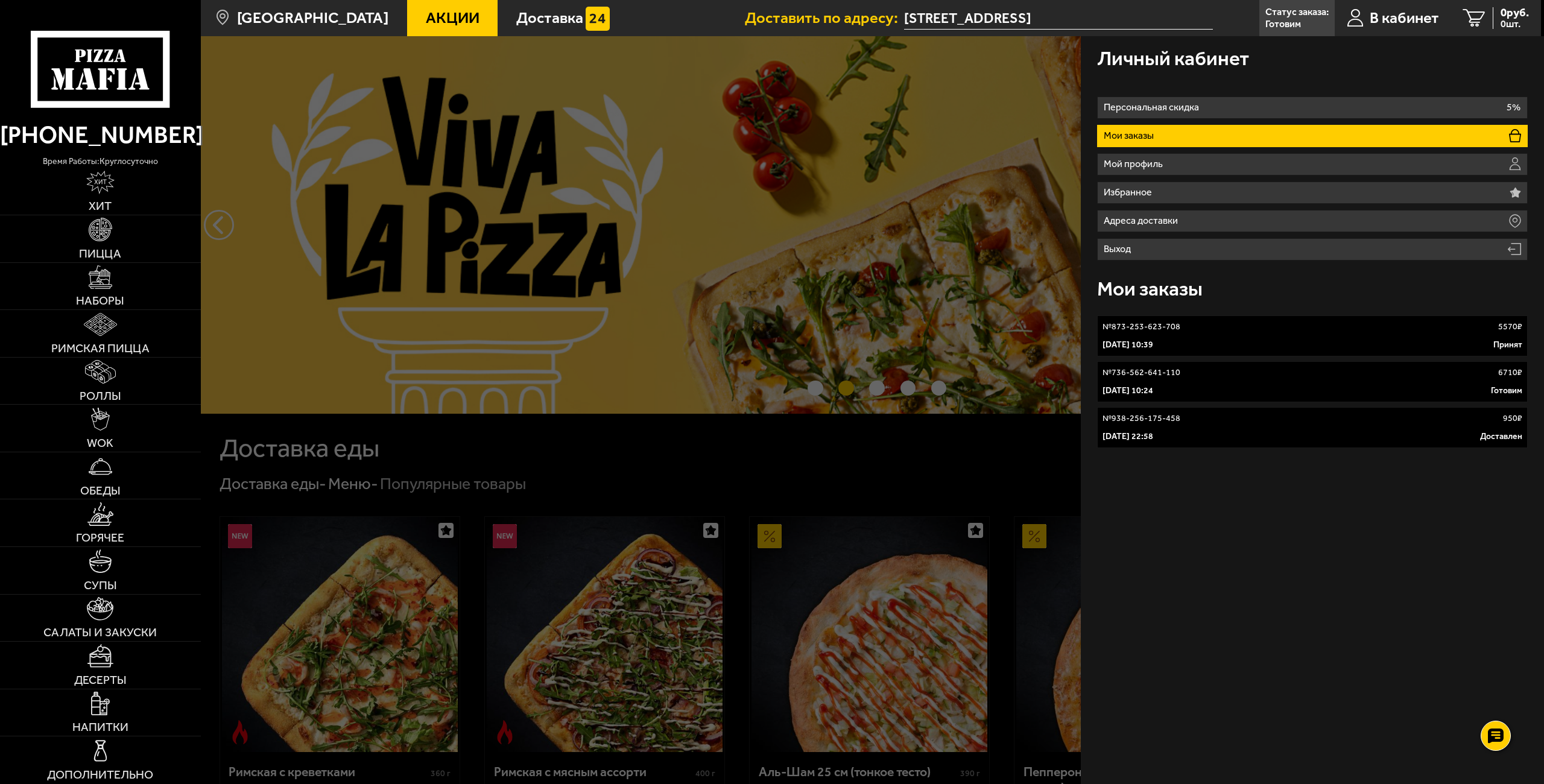
click at [1461, 385] on div "[DATE] 10:24 Готовим" at bounding box center [1312, 390] width 420 height 12
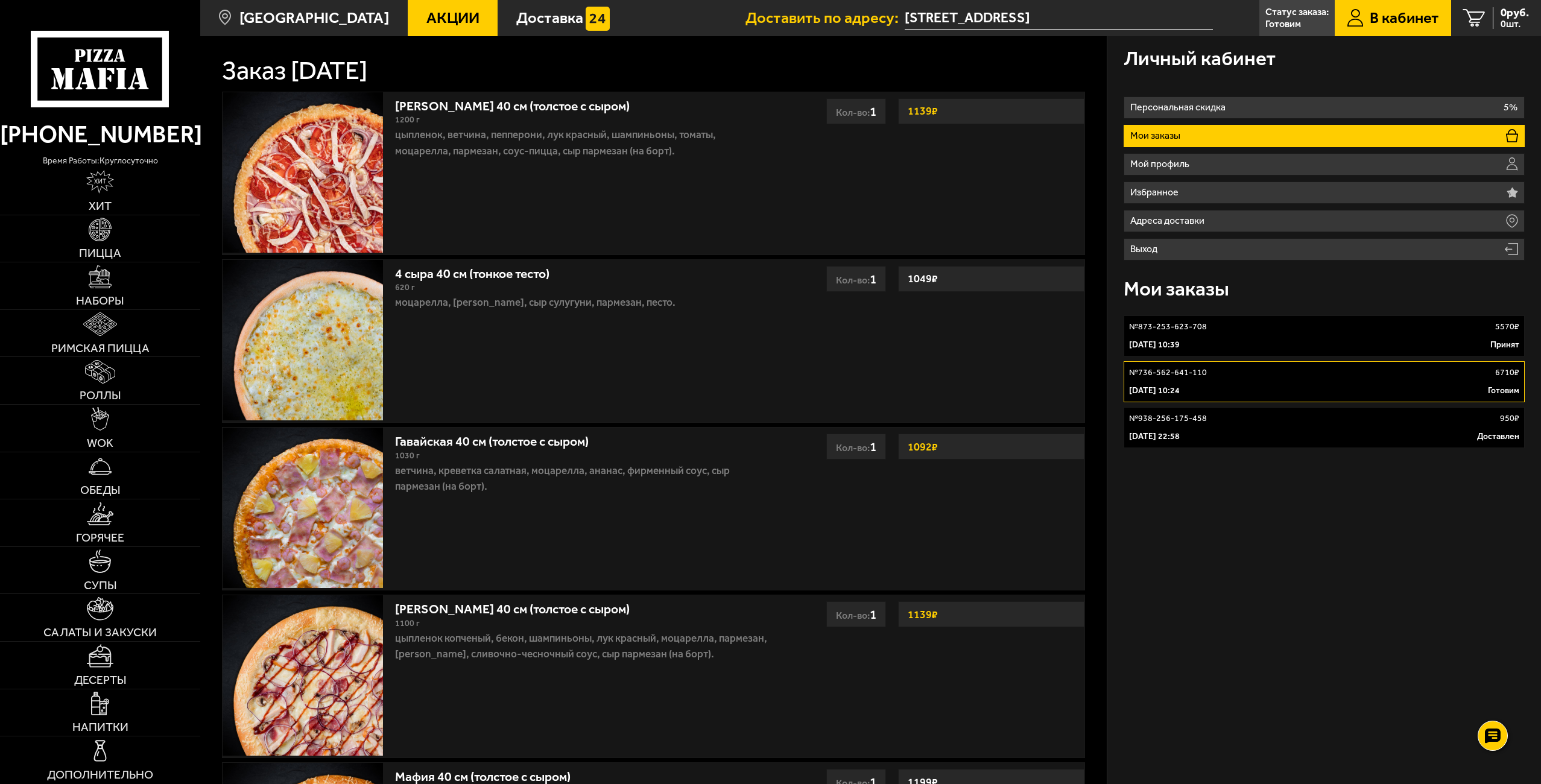
click at [1264, 367] on div "№ 736-562-641-110 6710 ₽" at bounding box center [1324, 373] width 390 height 12
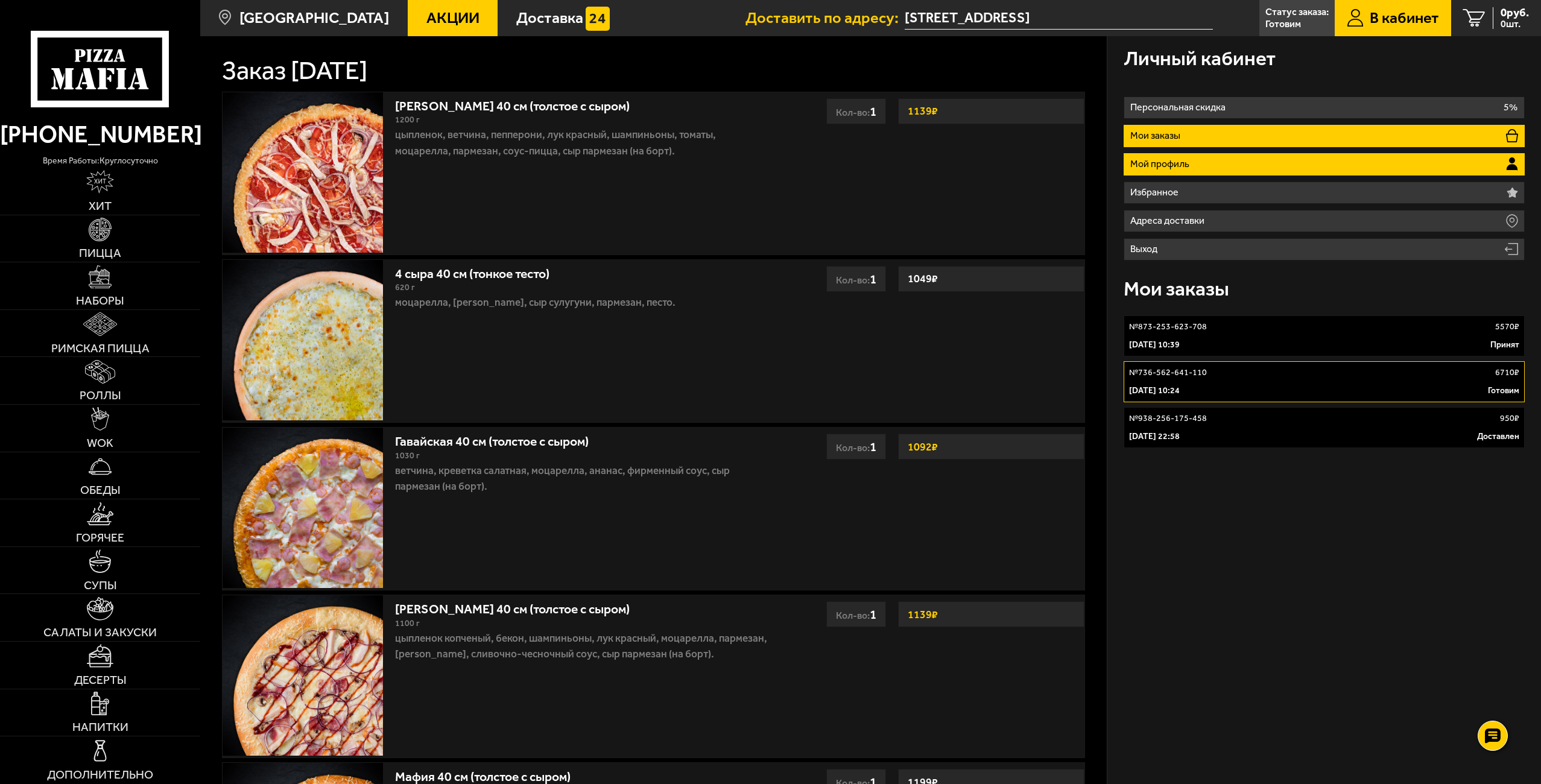
click at [1176, 166] on p "Мой профиль" at bounding box center [1161, 164] width 63 height 10
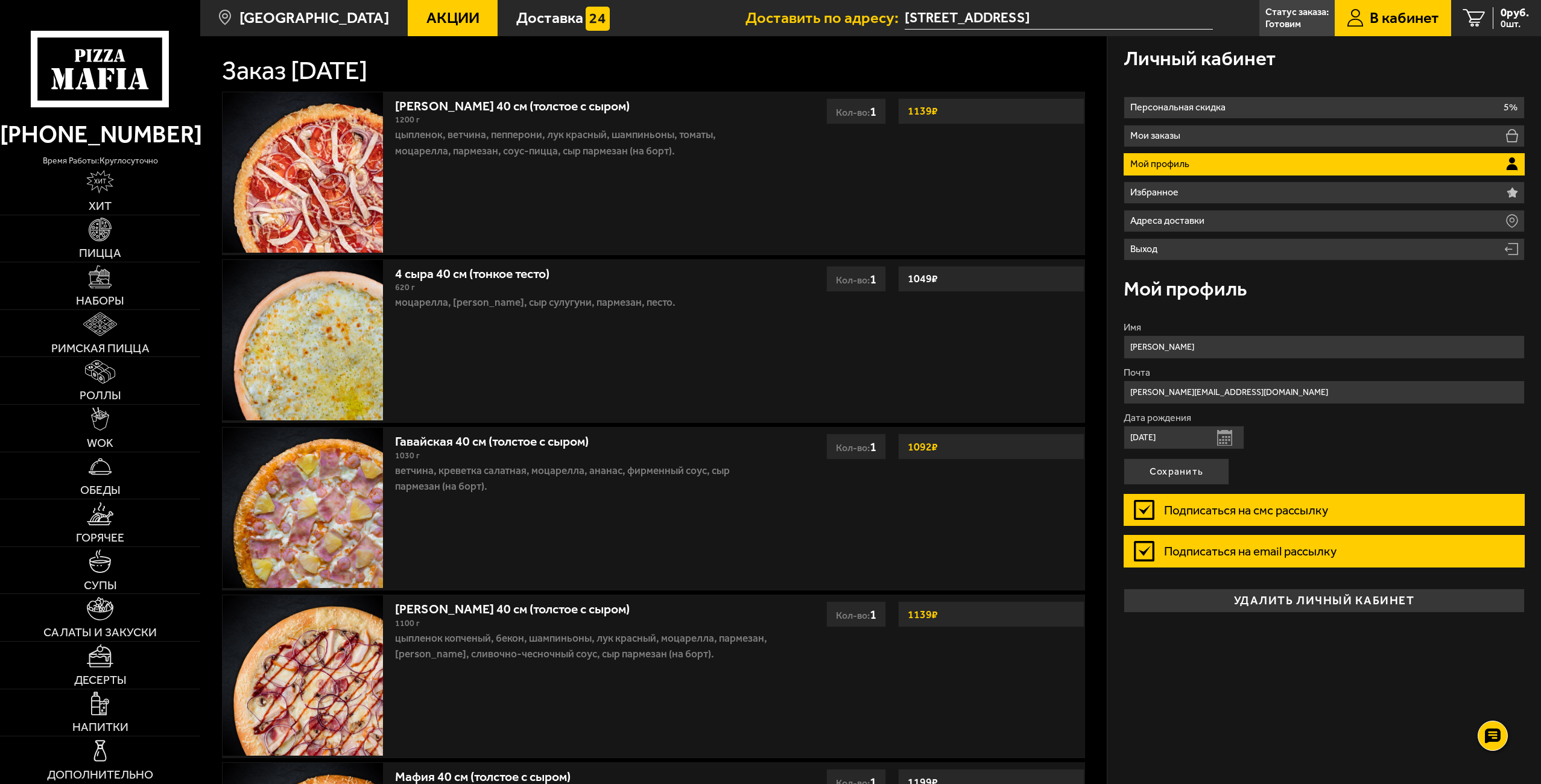
click at [1330, 454] on form "Имя [PERSON_NAME] [PERSON_NAME][EMAIL_ADDRESS][DOMAIN_NAME] Дата рождения [DEMO…" at bounding box center [1324, 449] width 401 height 253
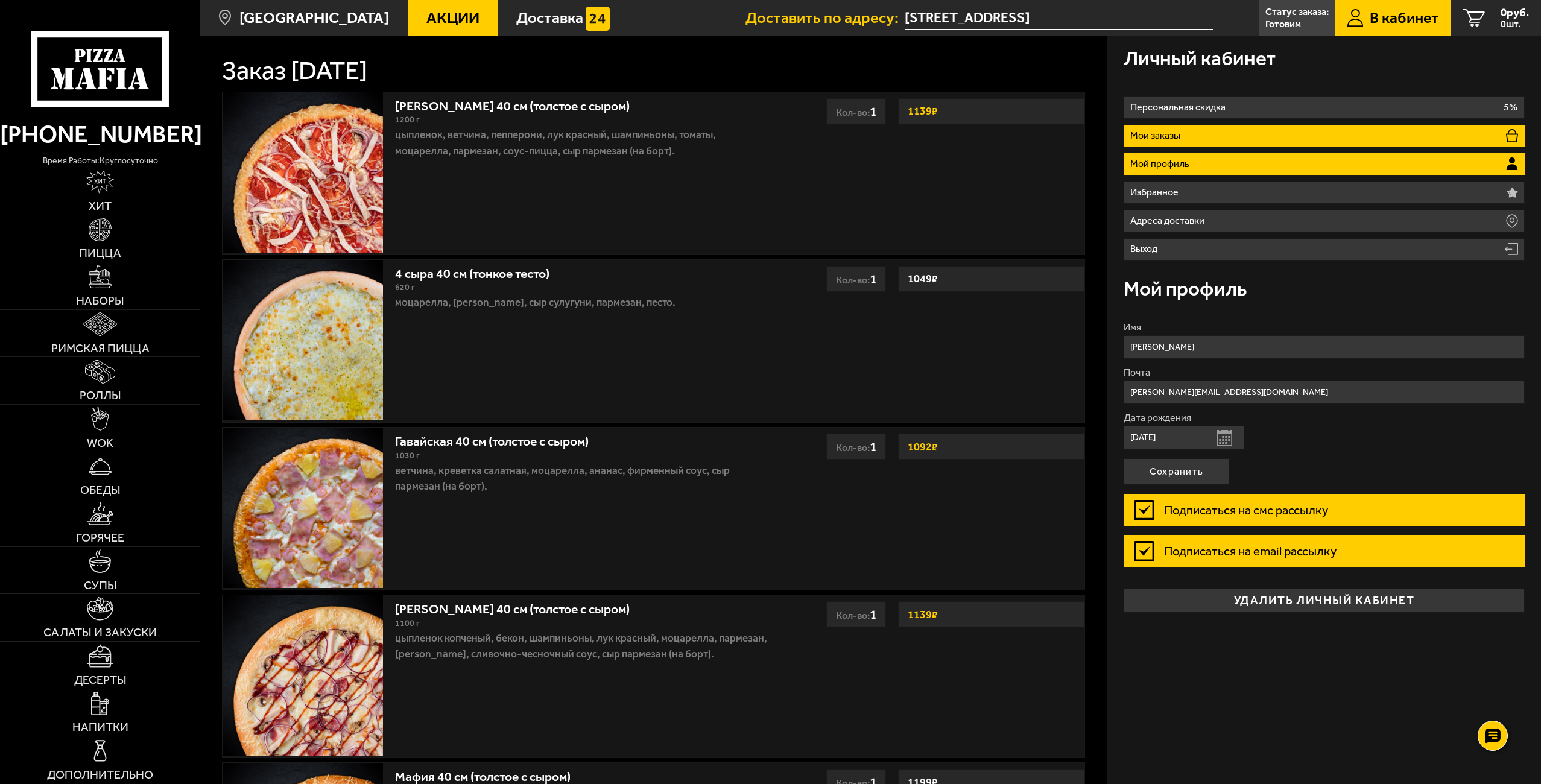
click at [1185, 145] on li "Мои заказы" at bounding box center [1324, 136] width 401 height 22
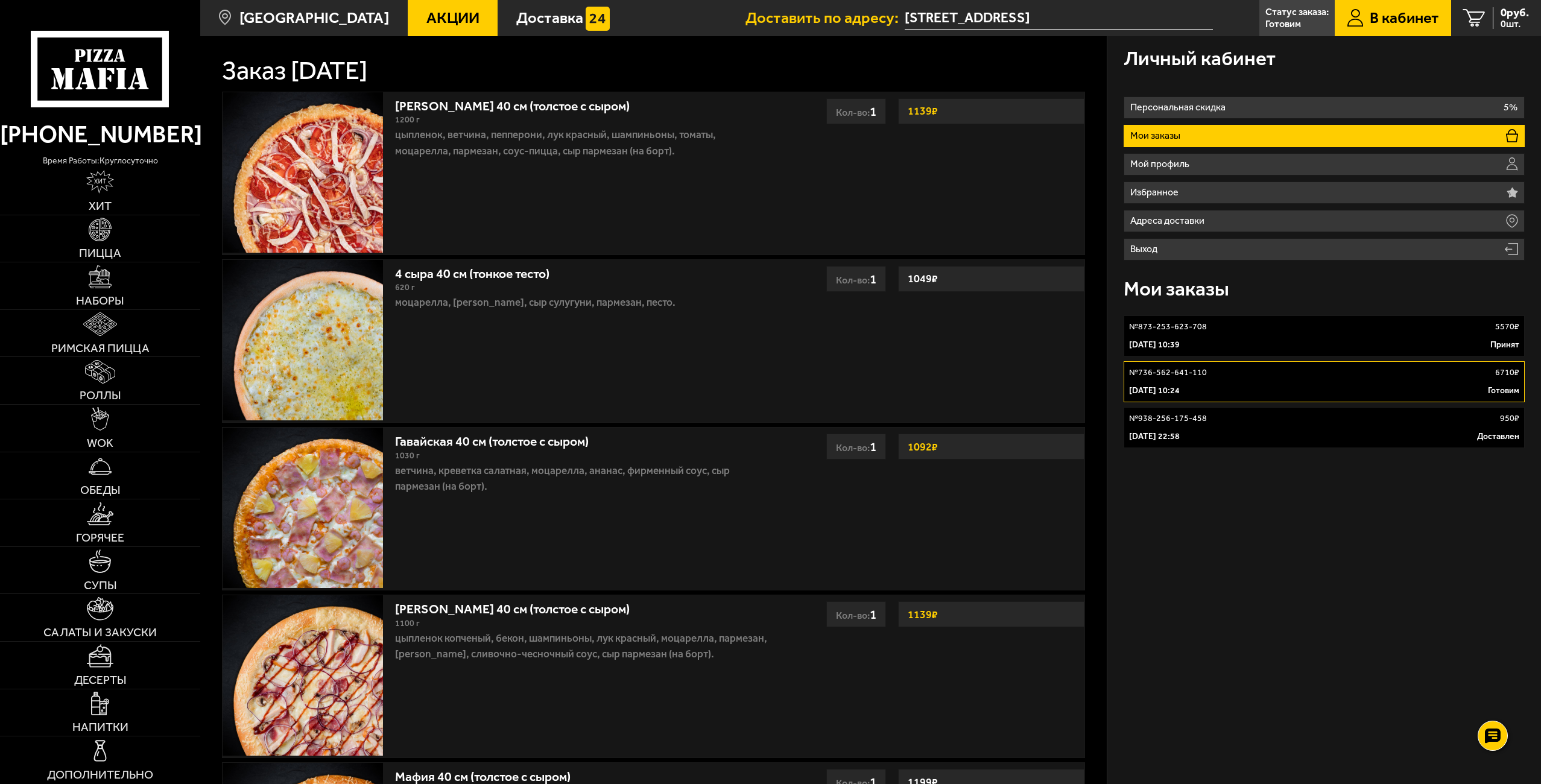
click at [1279, 414] on div "№ 938-256-175-458 950 ₽" at bounding box center [1324, 419] width 390 height 12
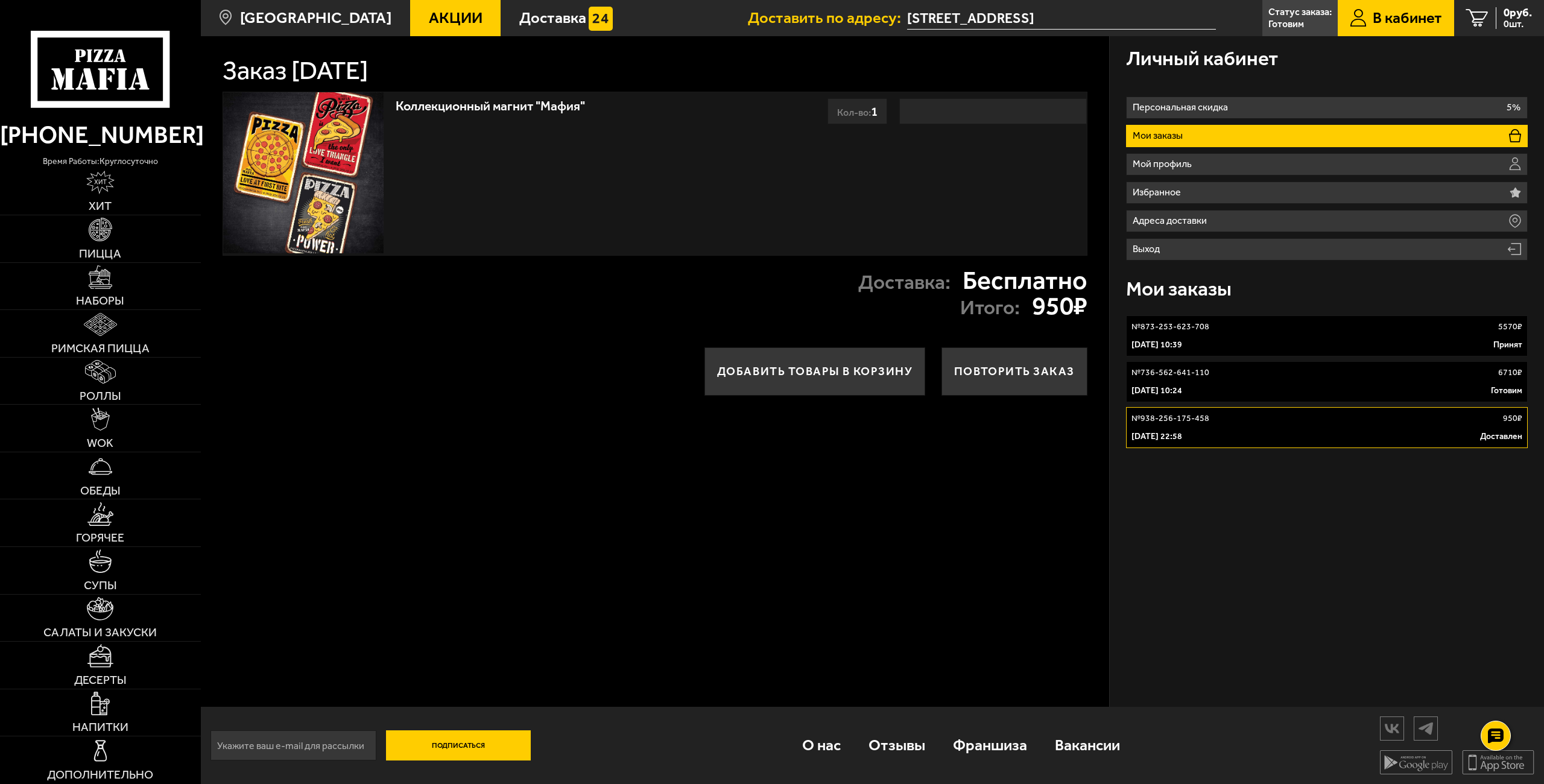
click at [1278, 397] on link "№ 736-562-641-110 6710 ₽ [DATE] 10:24 Готовим" at bounding box center [1327, 381] width 402 height 41
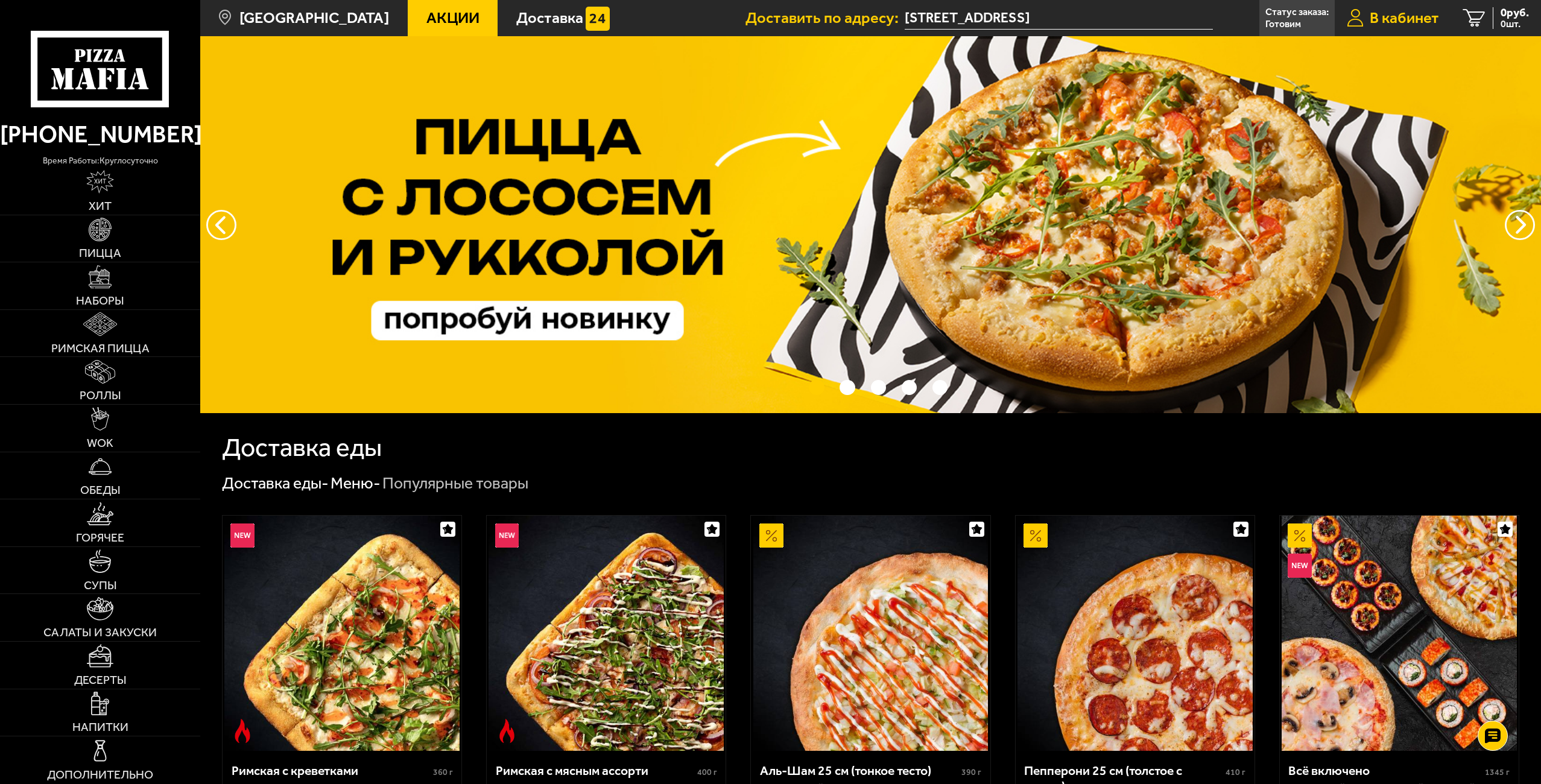
click at [1379, 14] on span "В кабинет" at bounding box center [1404, 18] width 70 height 15
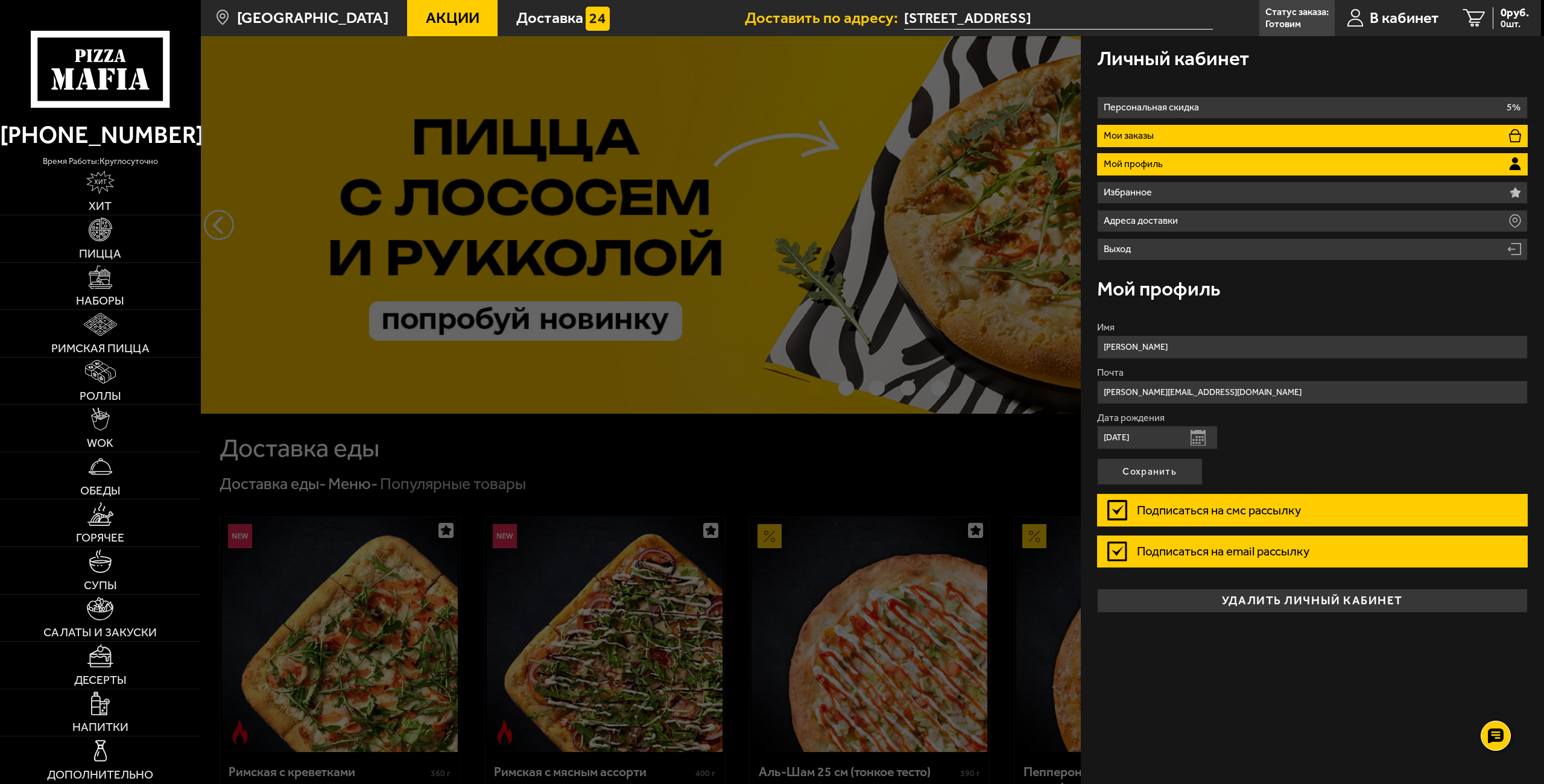
click at [1184, 133] on li "Мои заказы" at bounding box center [1312, 136] width 431 height 22
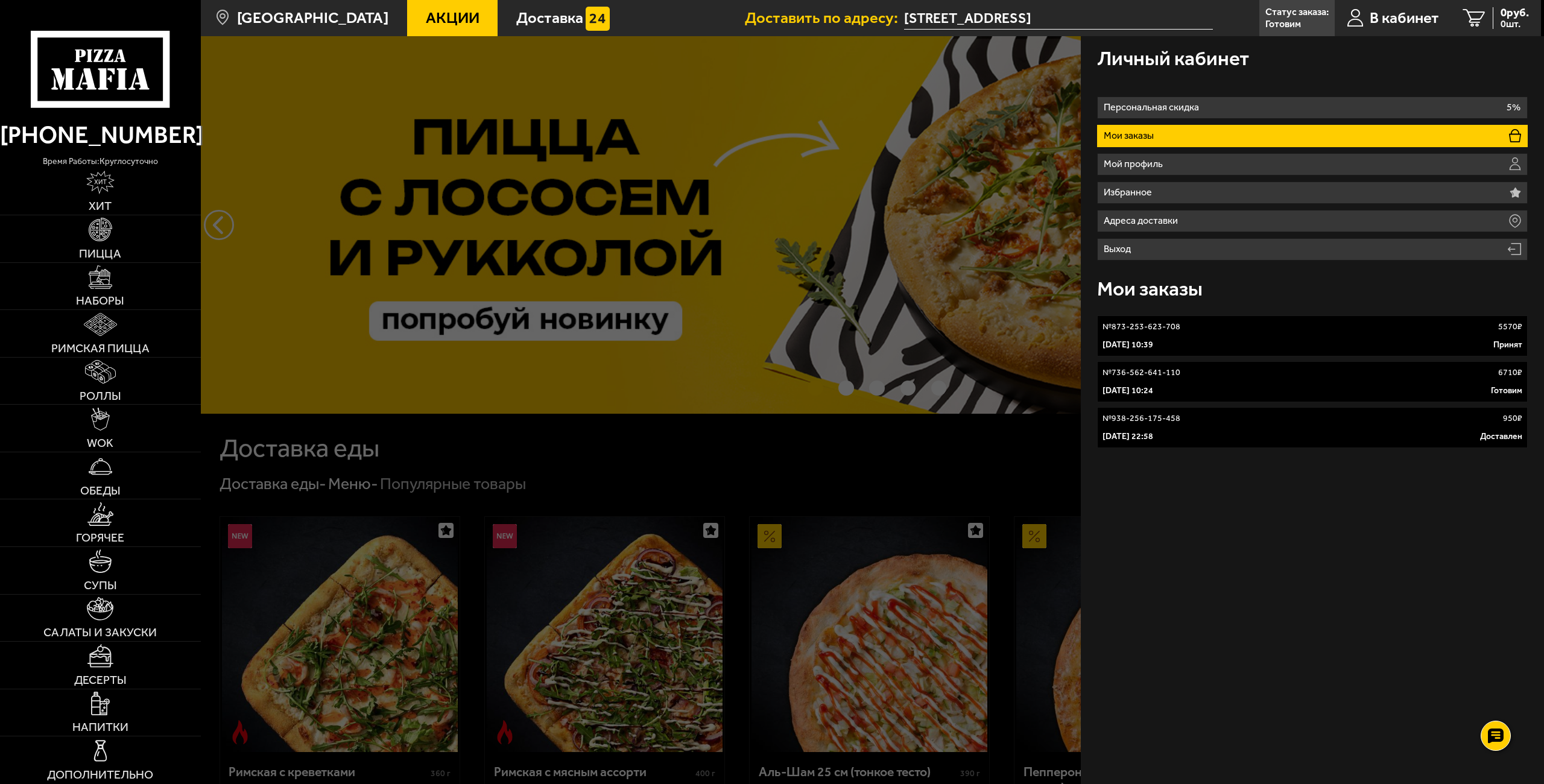
click at [1157, 383] on link "№ 736-562-641-110 6710 ₽ 6 октября 2025 г. 10:24 Готовим" at bounding box center [1312, 381] width 431 height 41
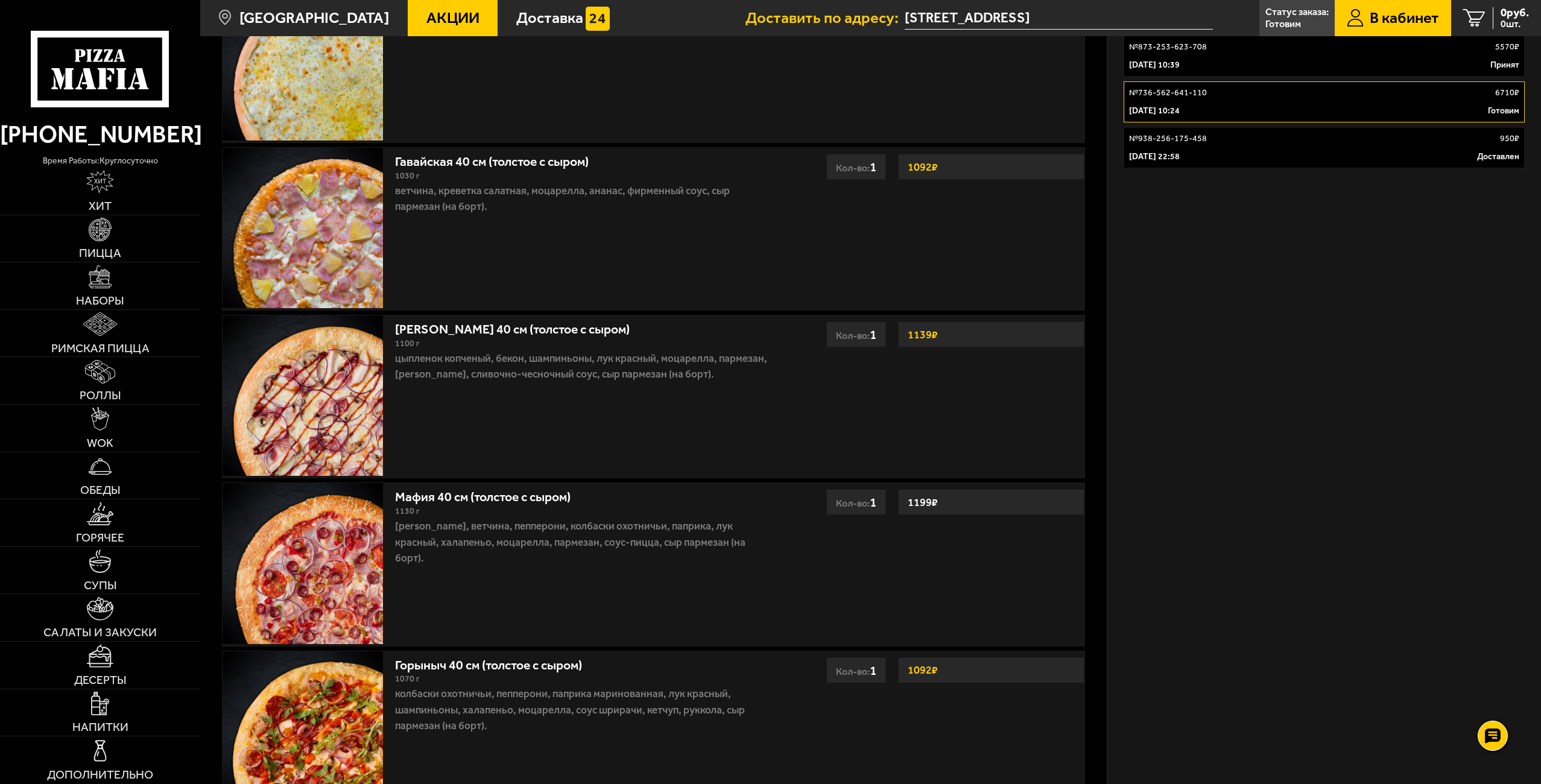
scroll to position [224, 0]
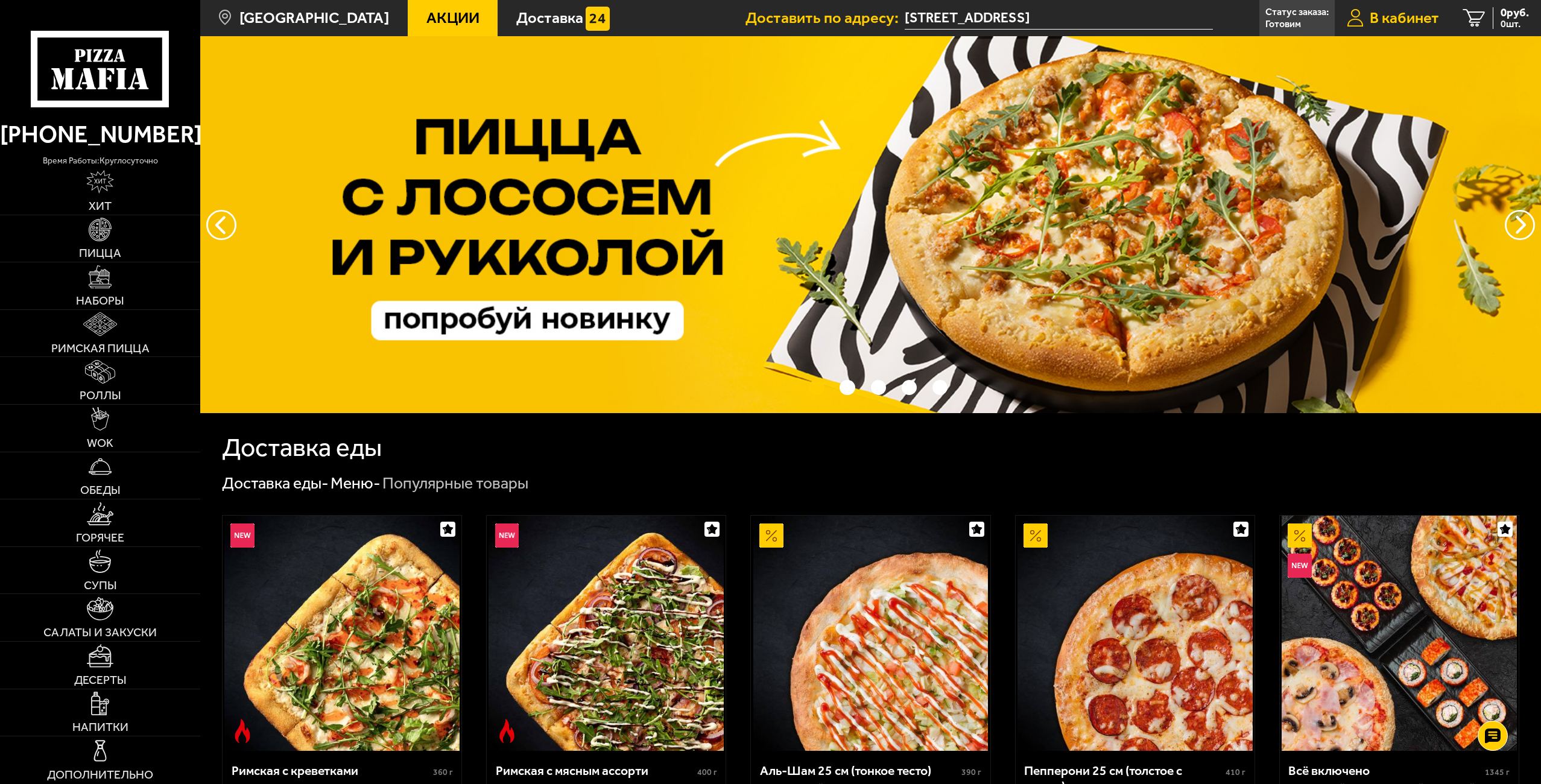
click at [763, 20] on span "В кабинет" at bounding box center [1404, 18] width 70 height 15
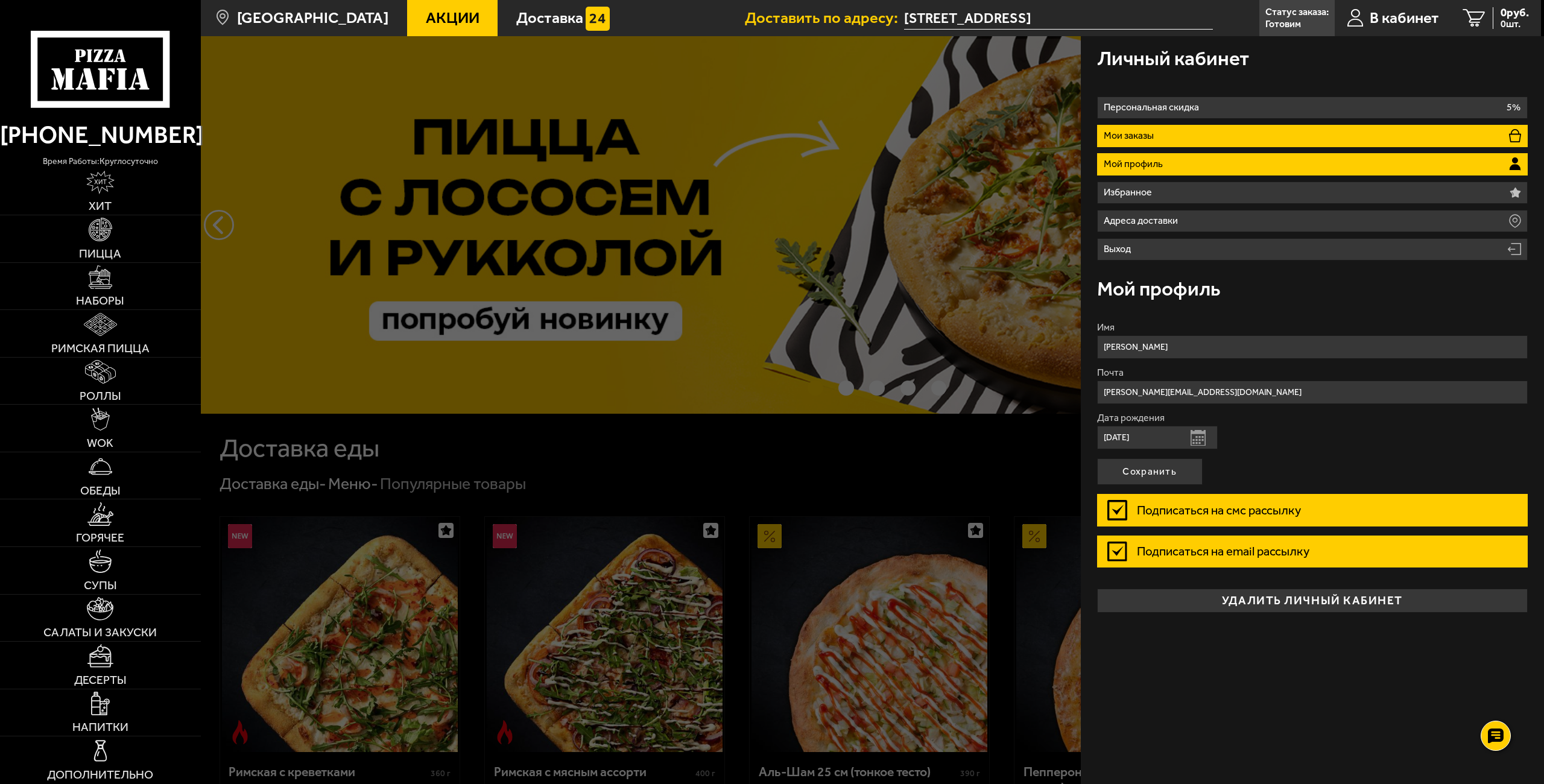
click at [763, 137] on li "Мои заказы" at bounding box center [1312, 136] width 431 height 22
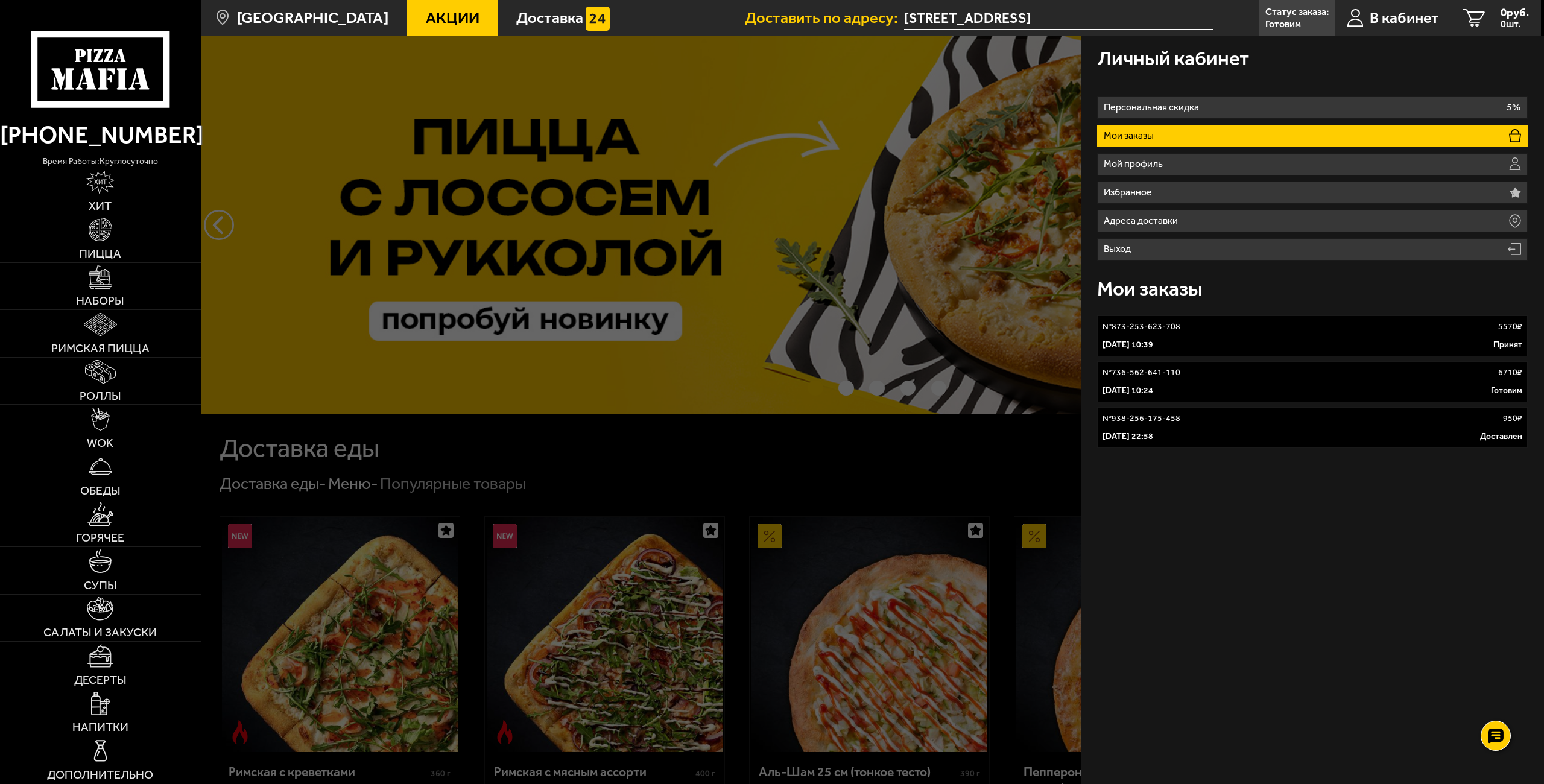
click at [763, 354] on link "№ 736-562-641-110 6710 ₽ [DATE] 10:24 Готовим" at bounding box center [1312, 381] width 431 height 41
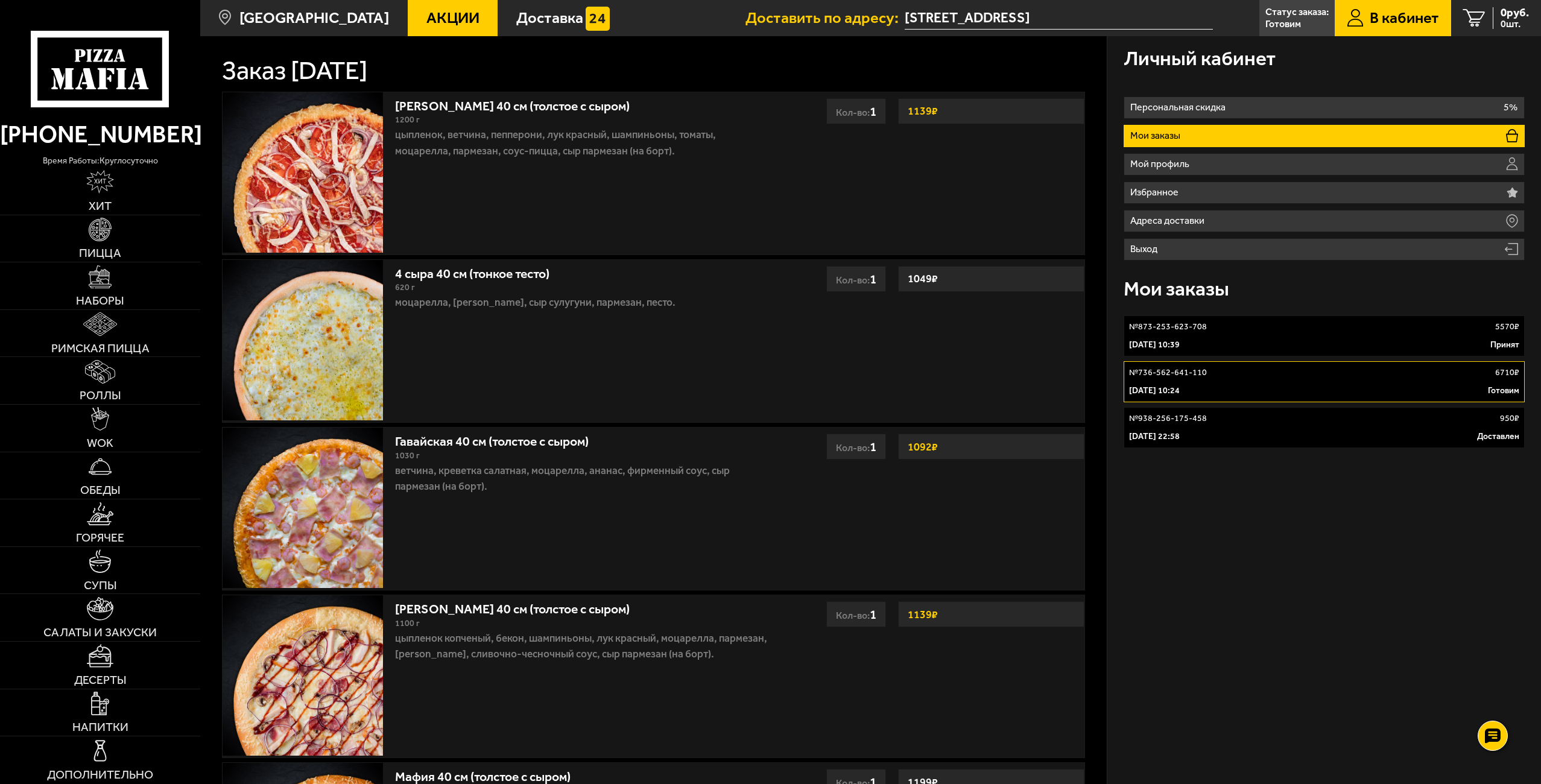
click at [763, 324] on p "№ 873-253-623-708" at bounding box center [1168, 327] width 78 height 12
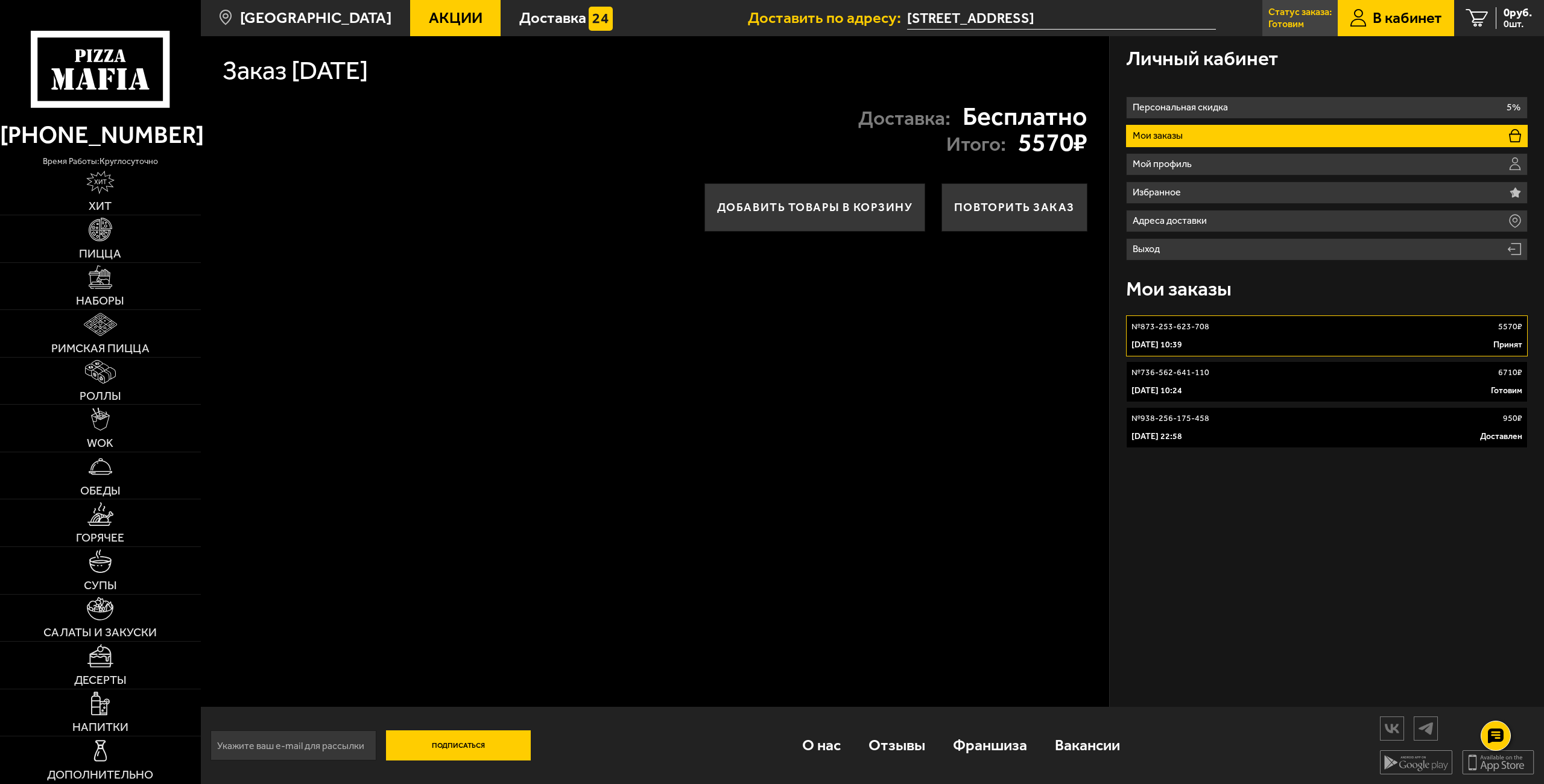
click at [763, 20] on p "Готовим" at bounding box center [1286, 24] width 36 height 10
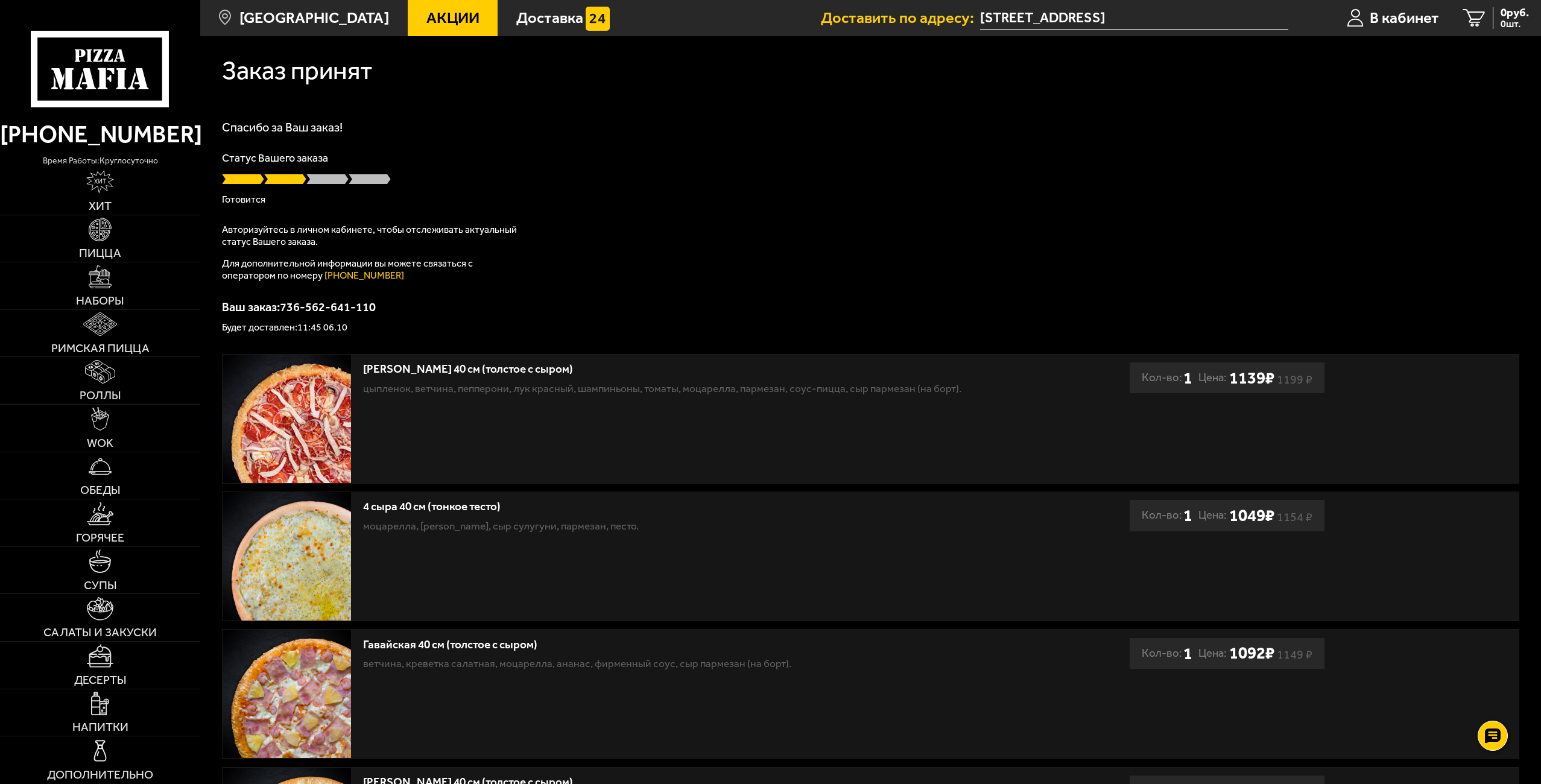
click at [298, 179] on span at bounding box center [285, 179] width 42 height 12
click at [1384, 10] on span "В кабинет" at bounding box center [1404, 18] width 70 height 15
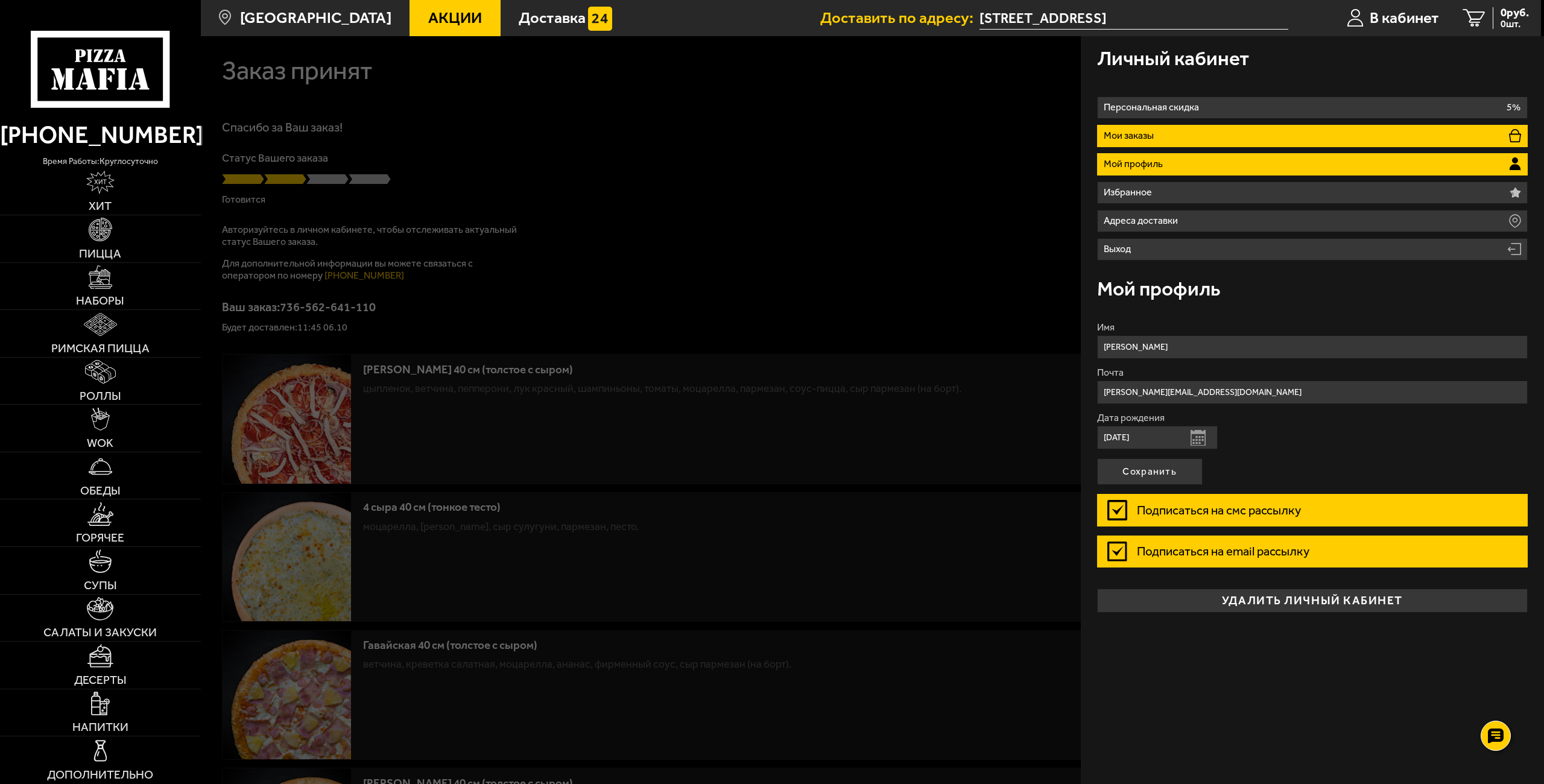
drag, startPoint x: 1144, startPoint y: 122, endPoint x: 1142, endPoint y: 128, distance: 6.3
click at [1142, 125] on ul "Персональная скидка 5% Мои заказы Мой профиль Избранное Адреса доставки Выход" at bounding box center [1312, 178] width 431 height 164
click at [1142, 129] on li "Мои заказы" at bounding box center [1312, 136] width 431 height 22
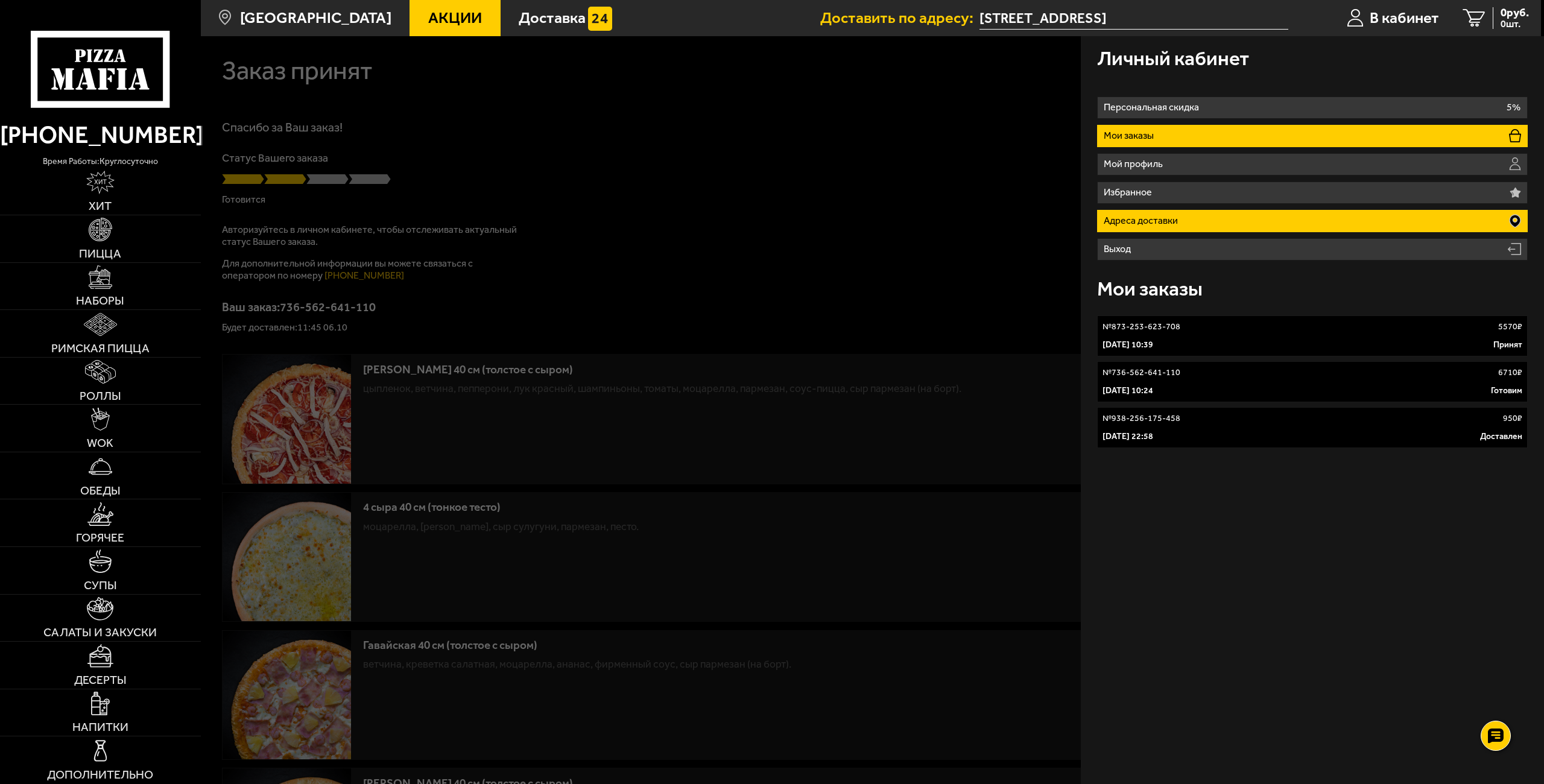
click at [1160, 221] on p "Адреса доставки" at bounding box center [1142, 221] width 78 height 10
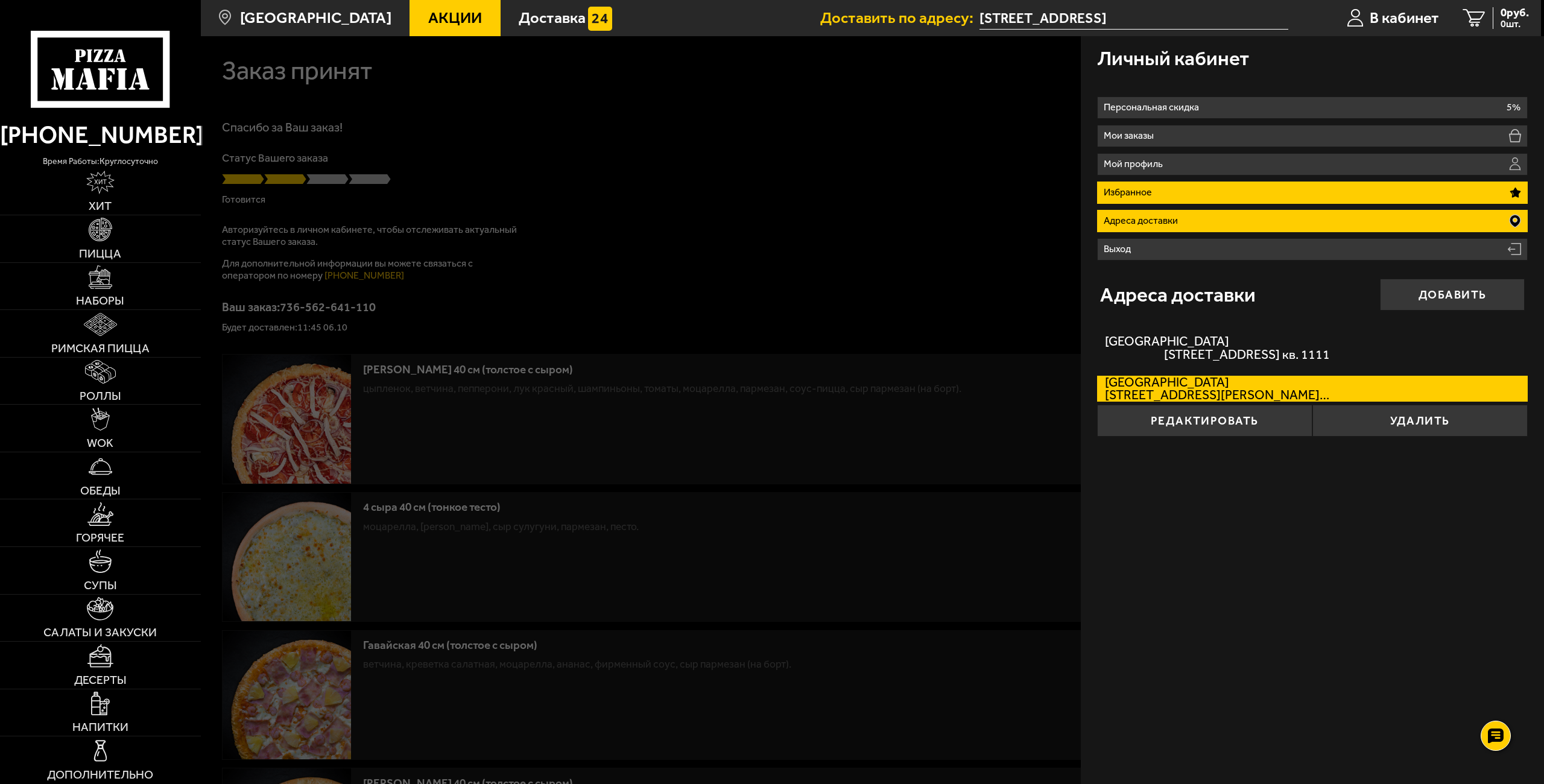
click at [1157, 189] on li "Избранное" at bounding box center [1312, 192] width 431 height 22
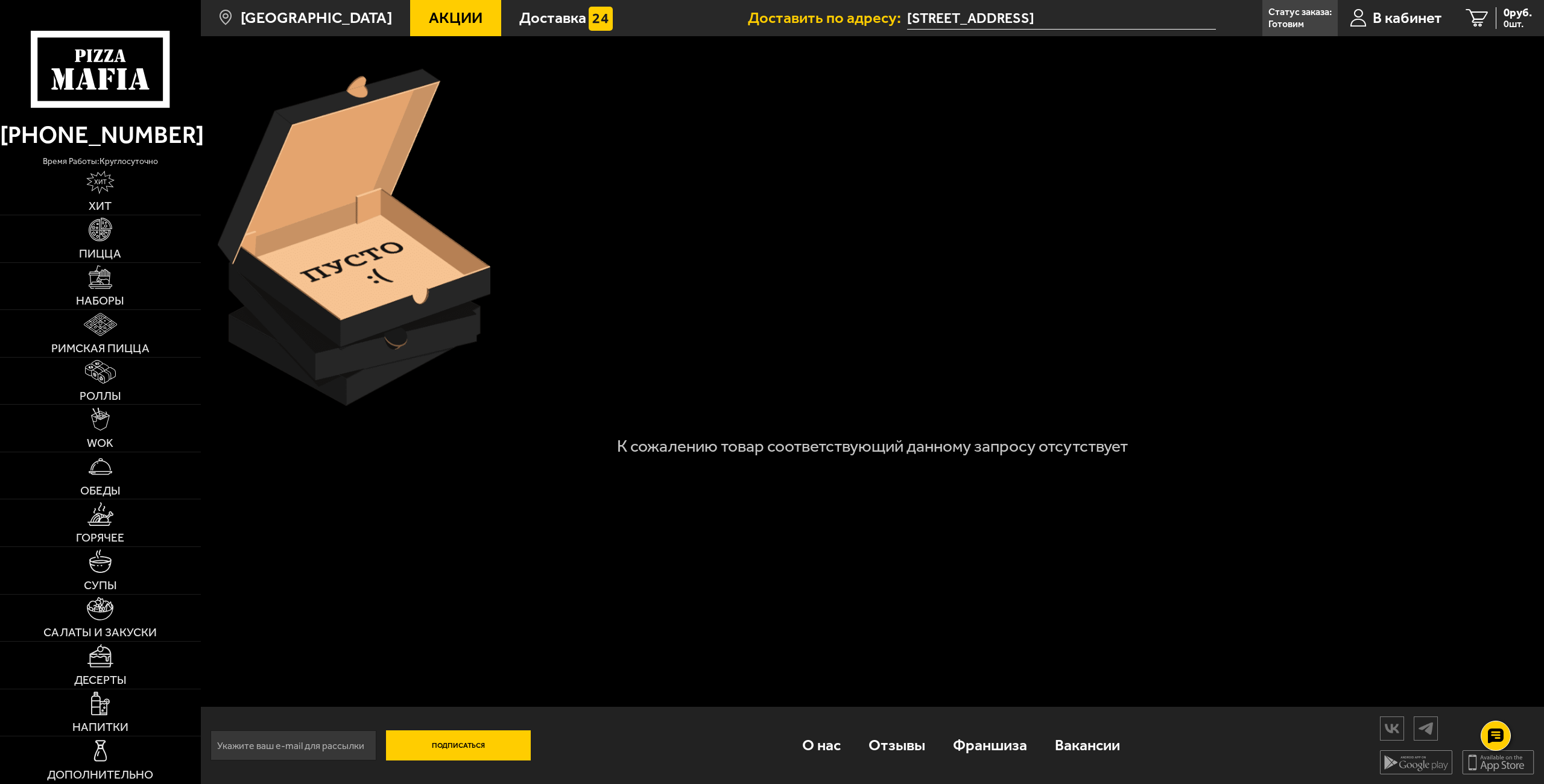
click at [1159, 164] on div at bounding box center [872, 237] width 1324 height 353
click at [1381, 19] on span "В кабинет" at bounding box center [1407, 18] width 70 height 15
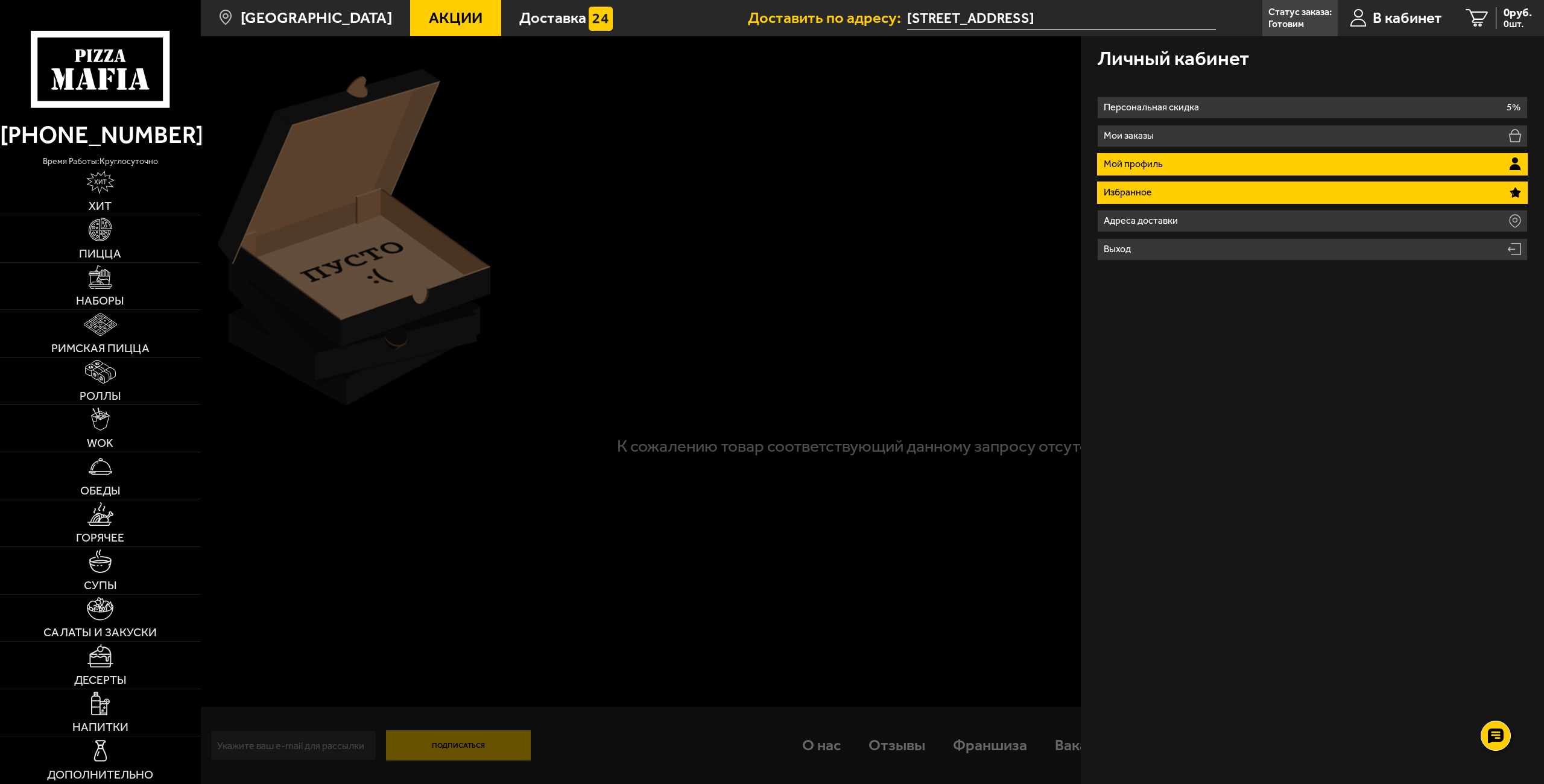
click at [1193, 165] on li "Мой профиль" at bounding box center [1312, 164] width 431 height 22
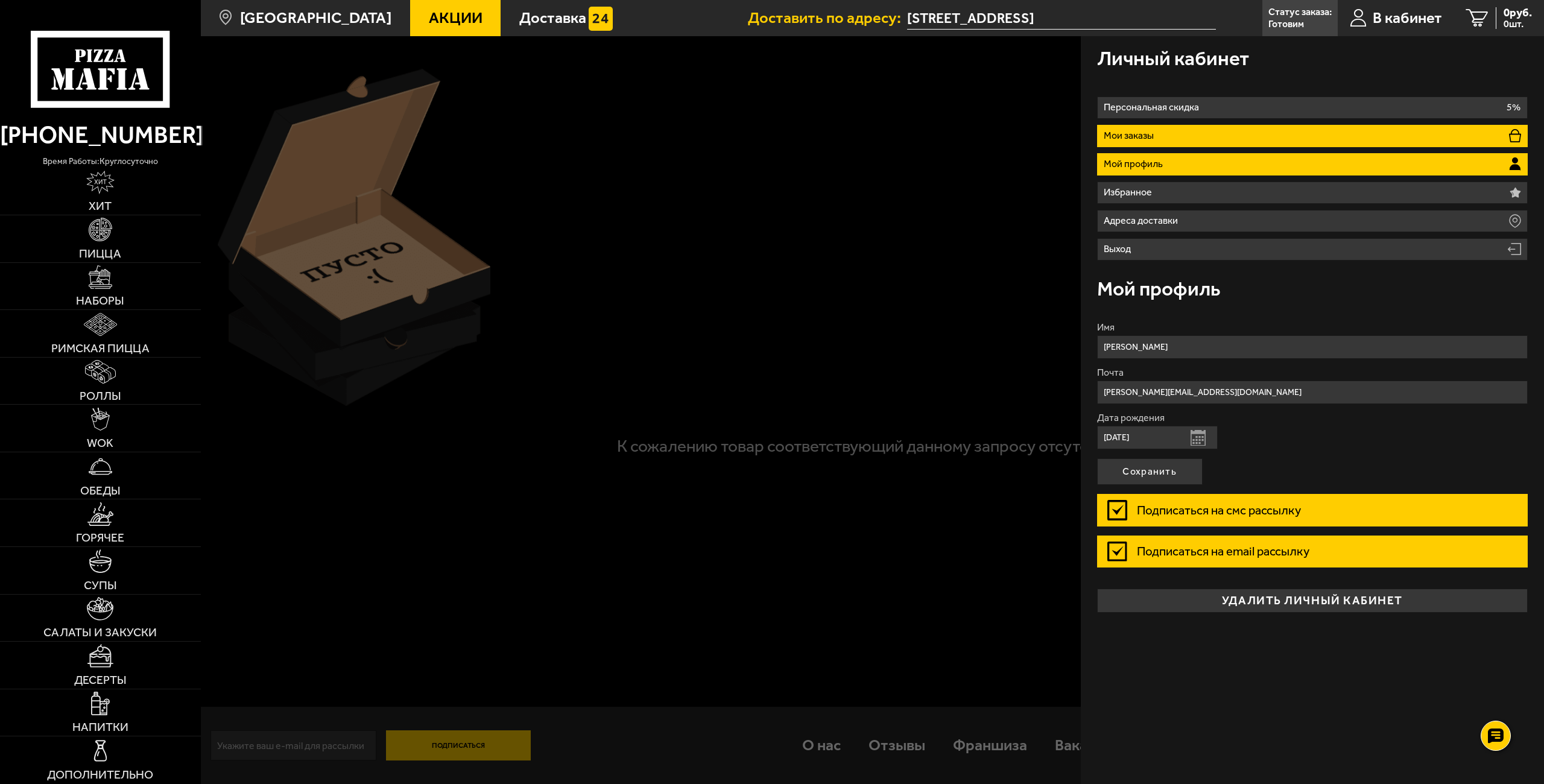
click at [1145, 132] on p "Мои заказы" at bounding box center [1131, 136] width 54 height 10
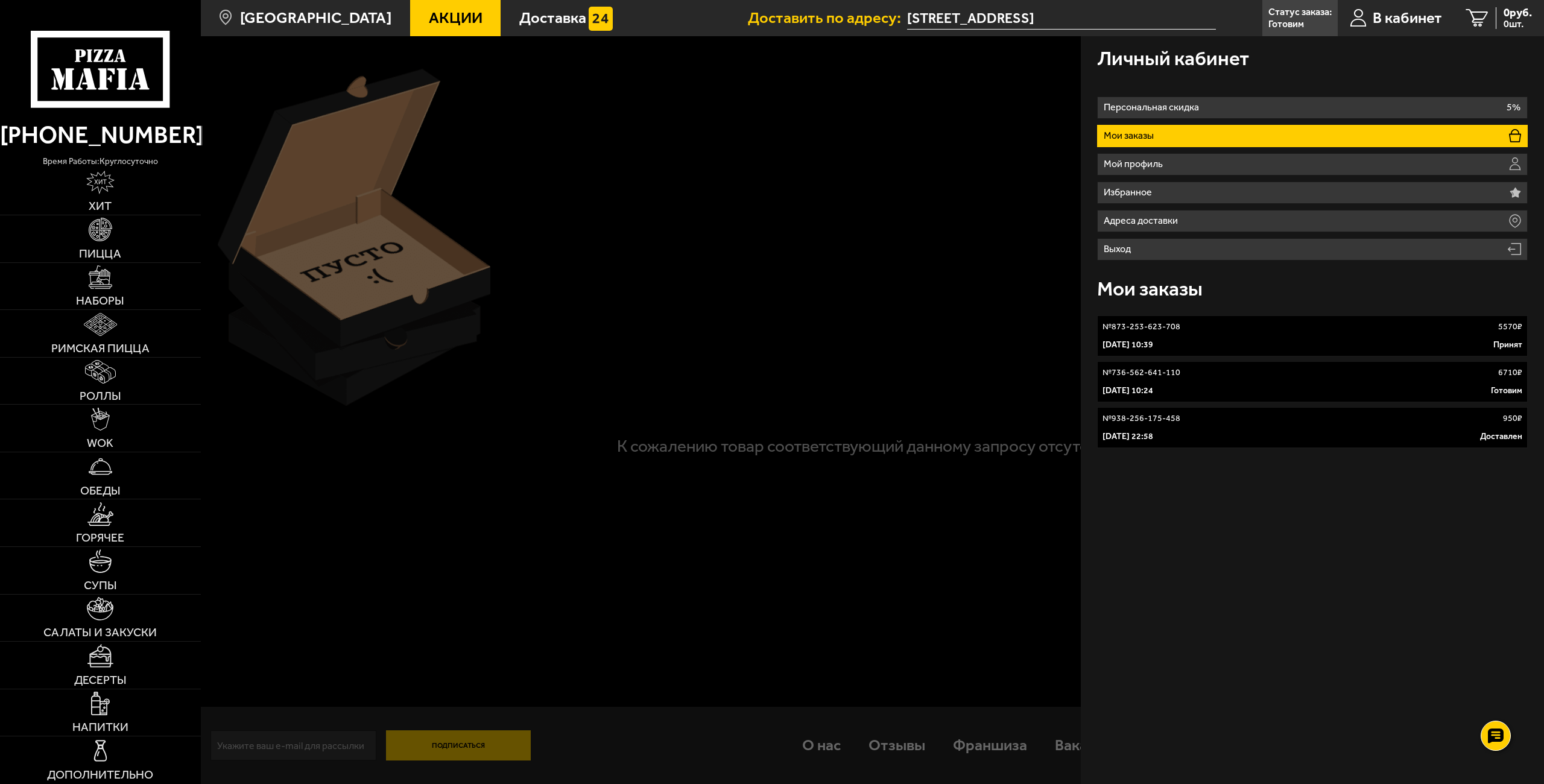
click at [1184, 374] on div "№ 736-562-641-110 6710 ₽" at bounding box center [1312, 373] width 420 height 12
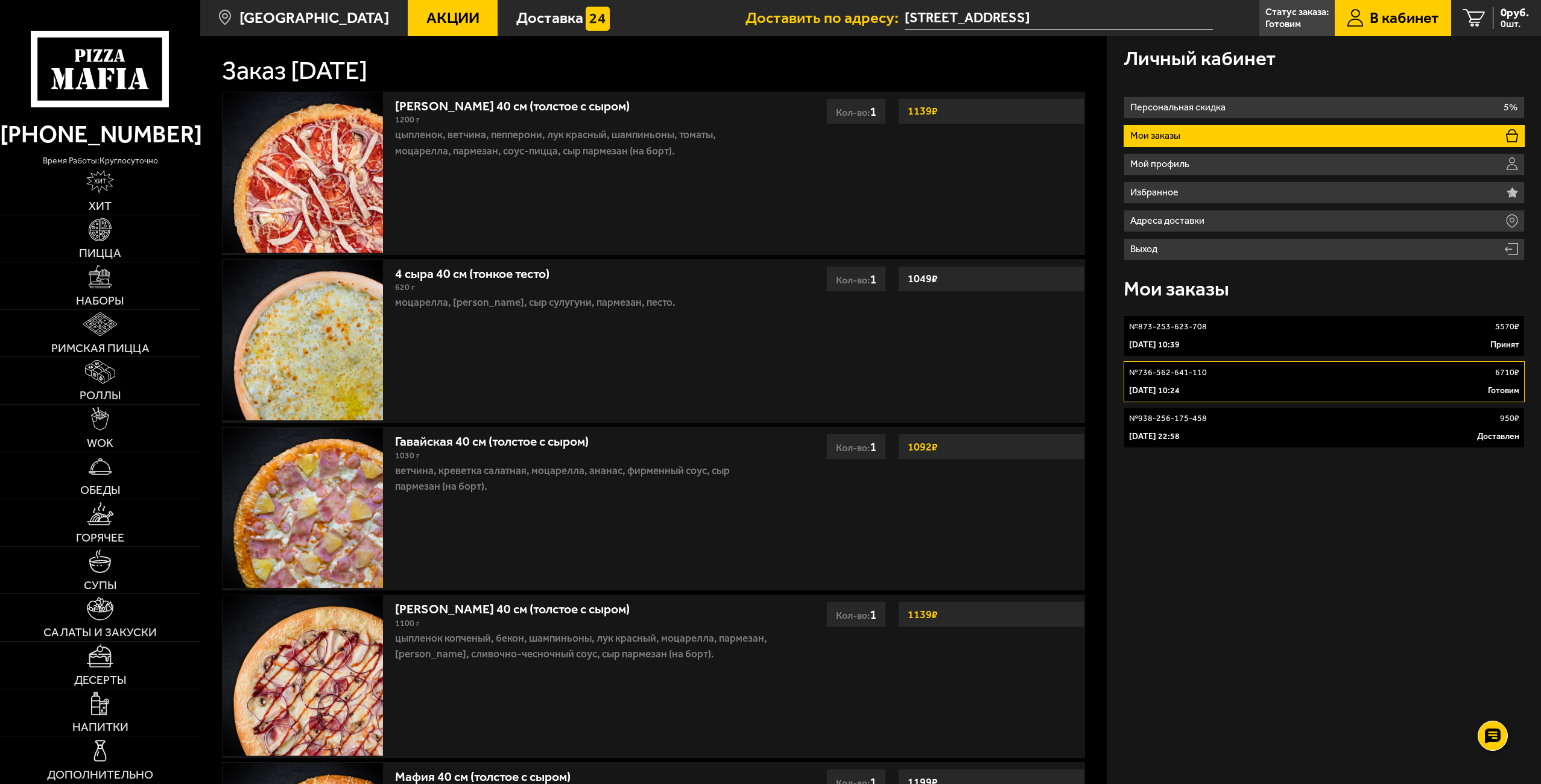
click at [835, 142] on div "Петровская 40 см (толстое с сыром) 1200 г цыпленок, ветчина, пепперони, лук кра…" at bounding box center [653, 173] width 863 height 164
click at [367, 72] on h1 "Заказ 6 октября 2025 г." at bounding box center [295, 71] width 145 height 26
click at [91, 226] on img at bounding box center [100, 229] width 23 height 23
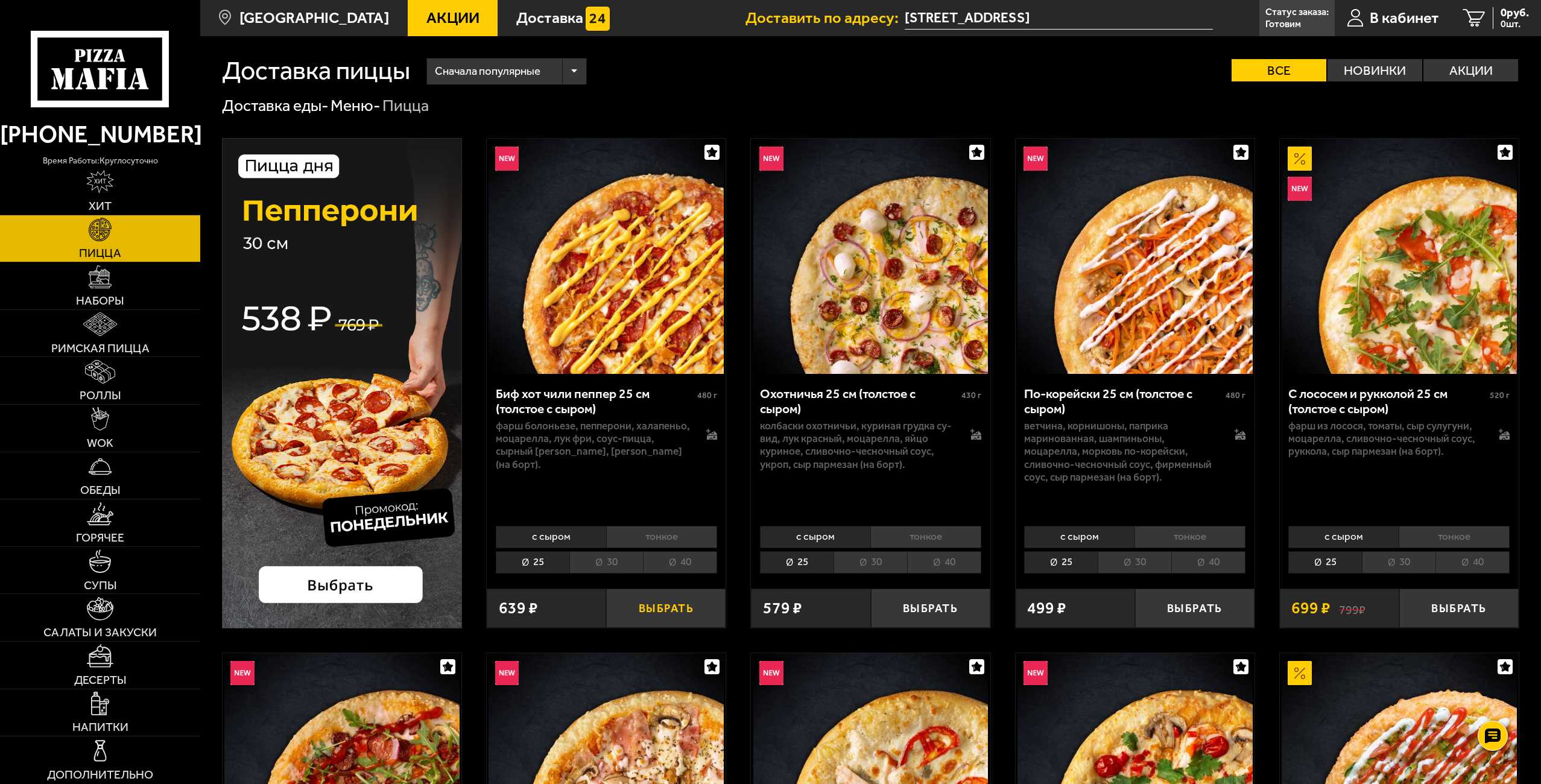
click at [659, 607] on button "Выбрать" at bounding box center [666, 608] width 119 height 39
click at [1493, 14] on span "607 руб." at bounding box center [1509, 13] width 41 height 12
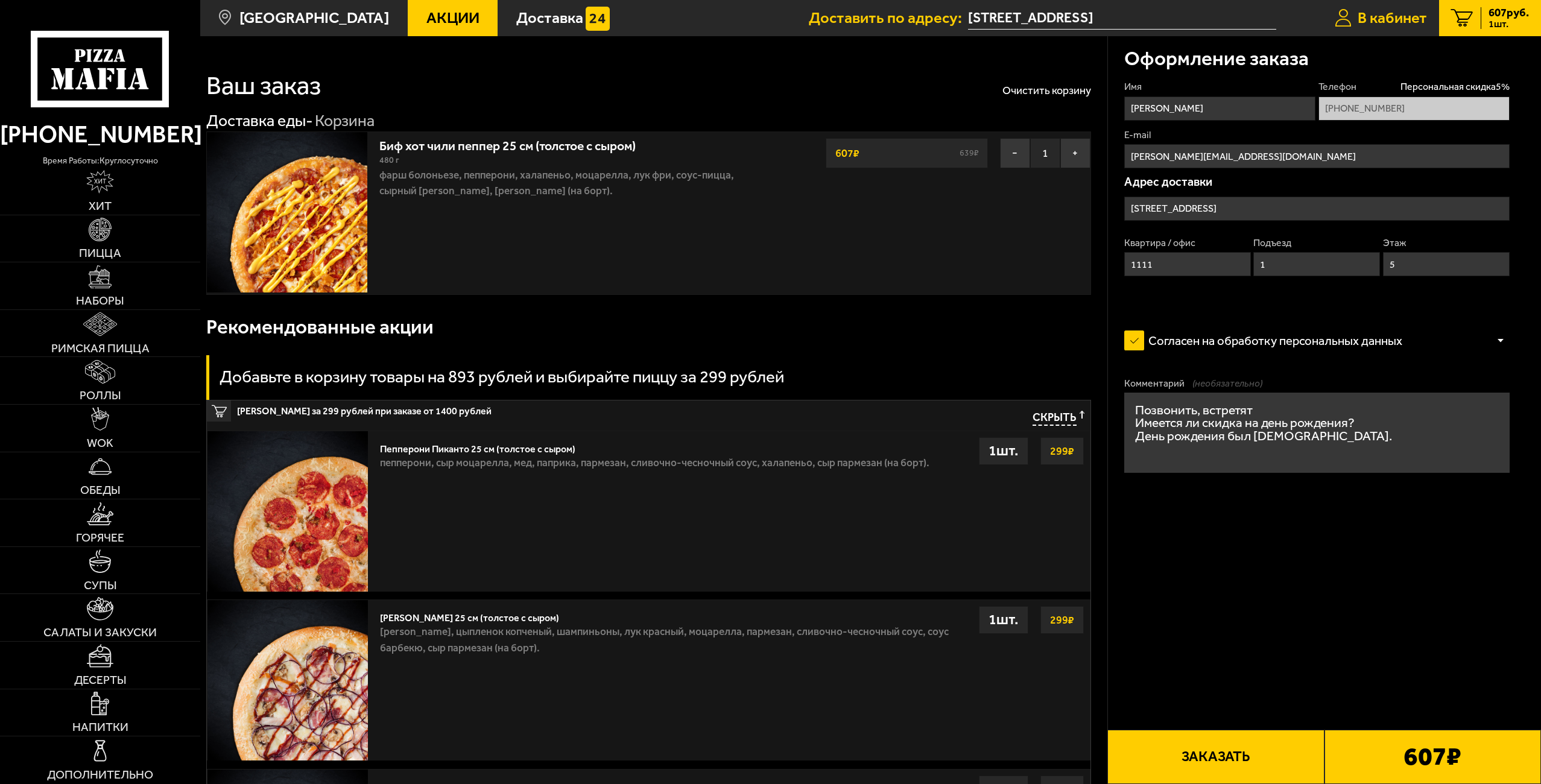
click at [1406, 18] on span "В кабинет" at bounding box center [1392, 18] width 70 height 15
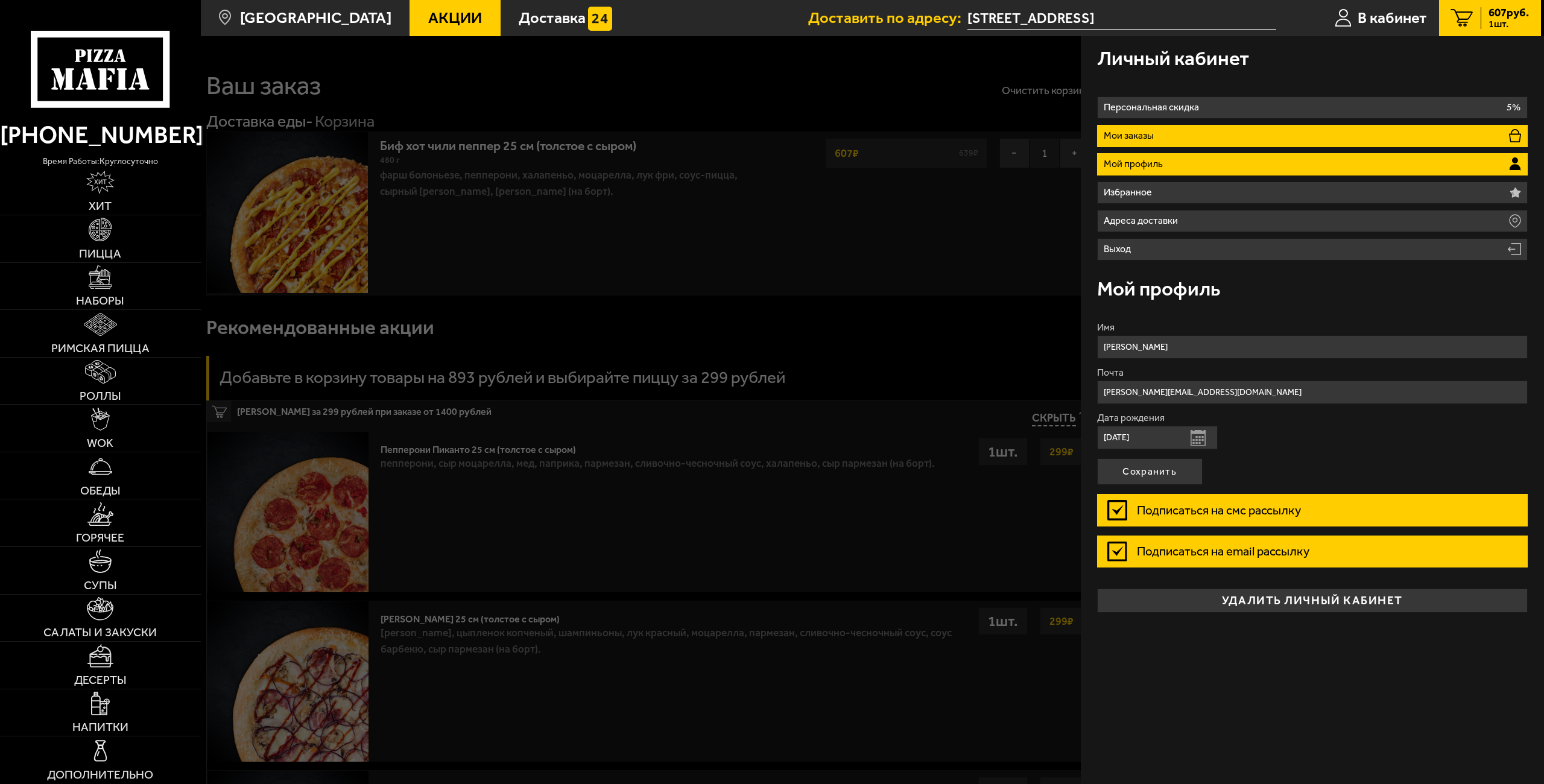
click at [1160, 138] on li "Мои заказы" at bounding box center [1312, 136] width 431 height 22
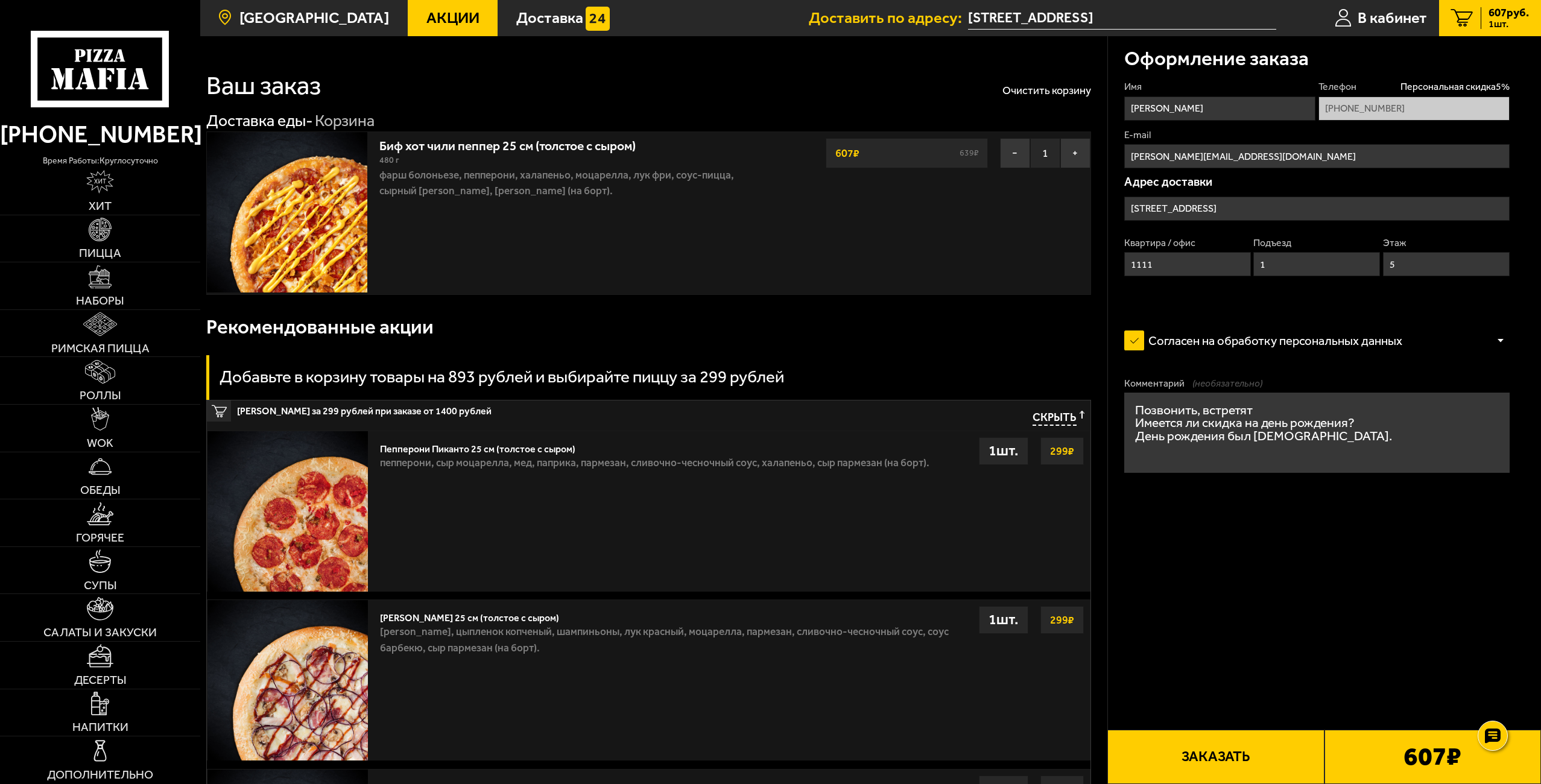
click at [297, 19] on span "[GEOGRAPHIC_DATA]" at bounding box center [314, 18] width 149 height 15
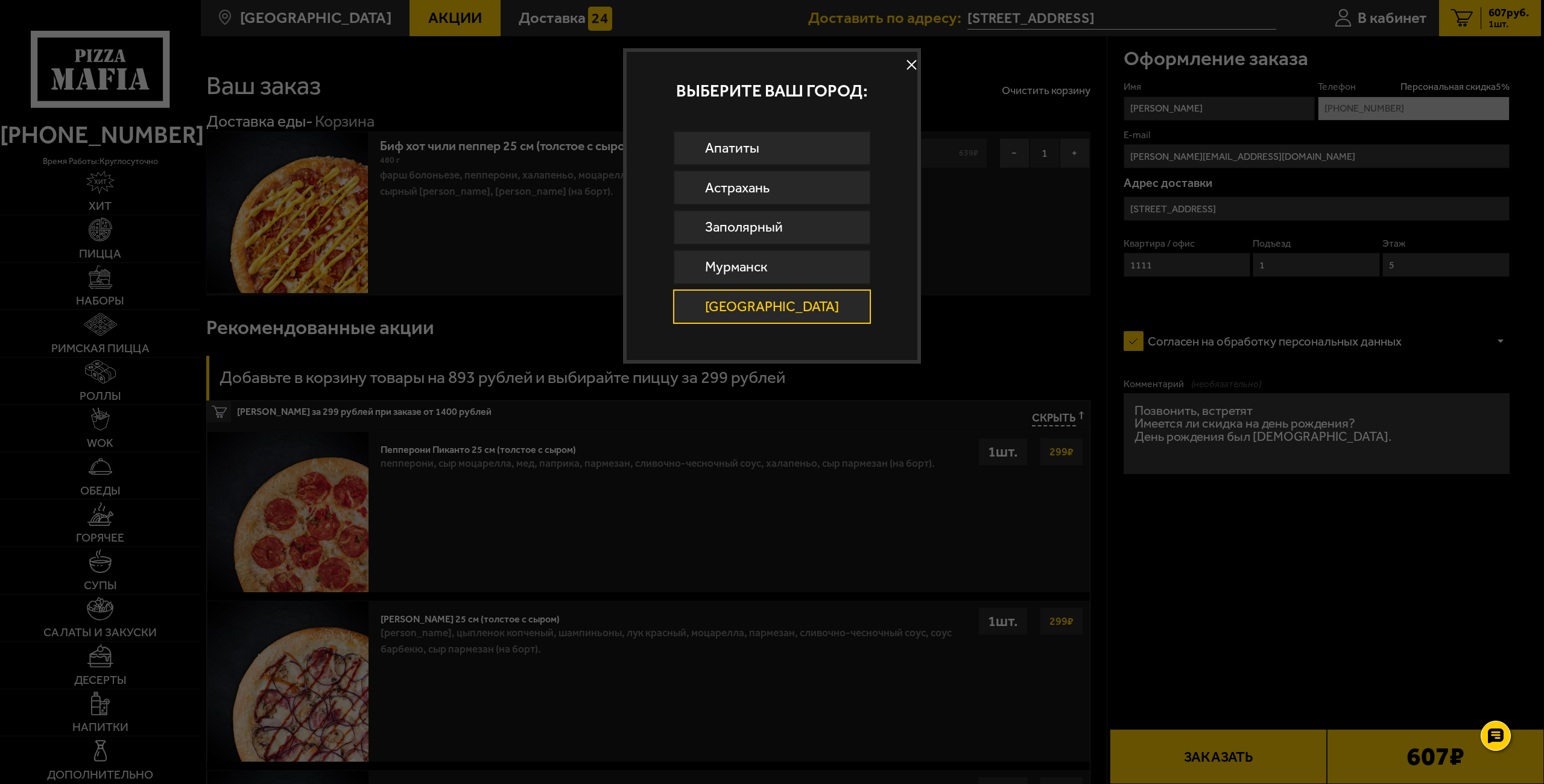
drag, startPoint x: 258, startPoint y: 103, endPoint x: 171, endPoint y: 81, distance: 89.7
click at [257, 103] on div at bounding box center [772, 392] width 1544 height 784
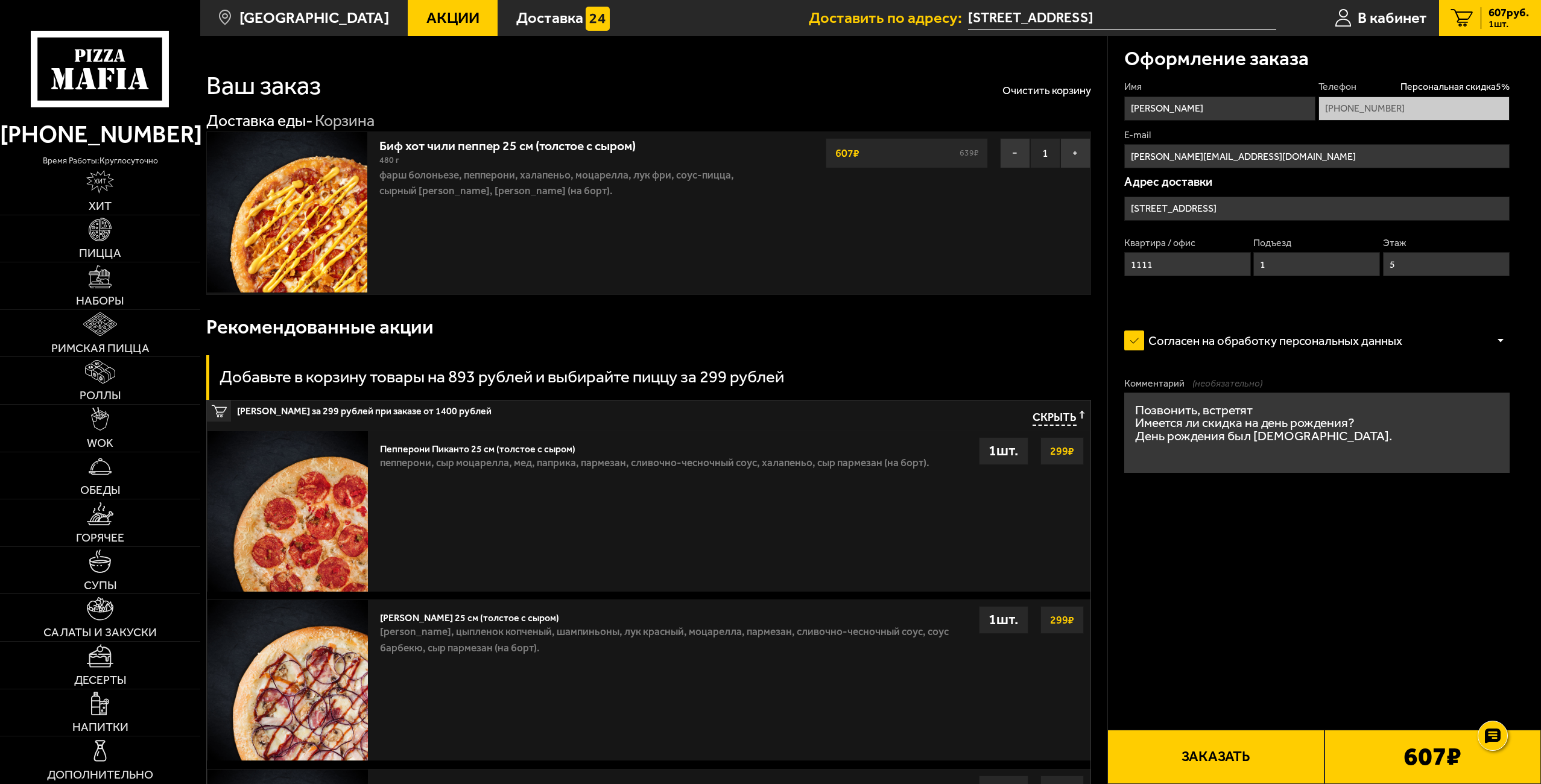
click at [108, 69] on icon at bounding box center [100, 69] width 138 height 77
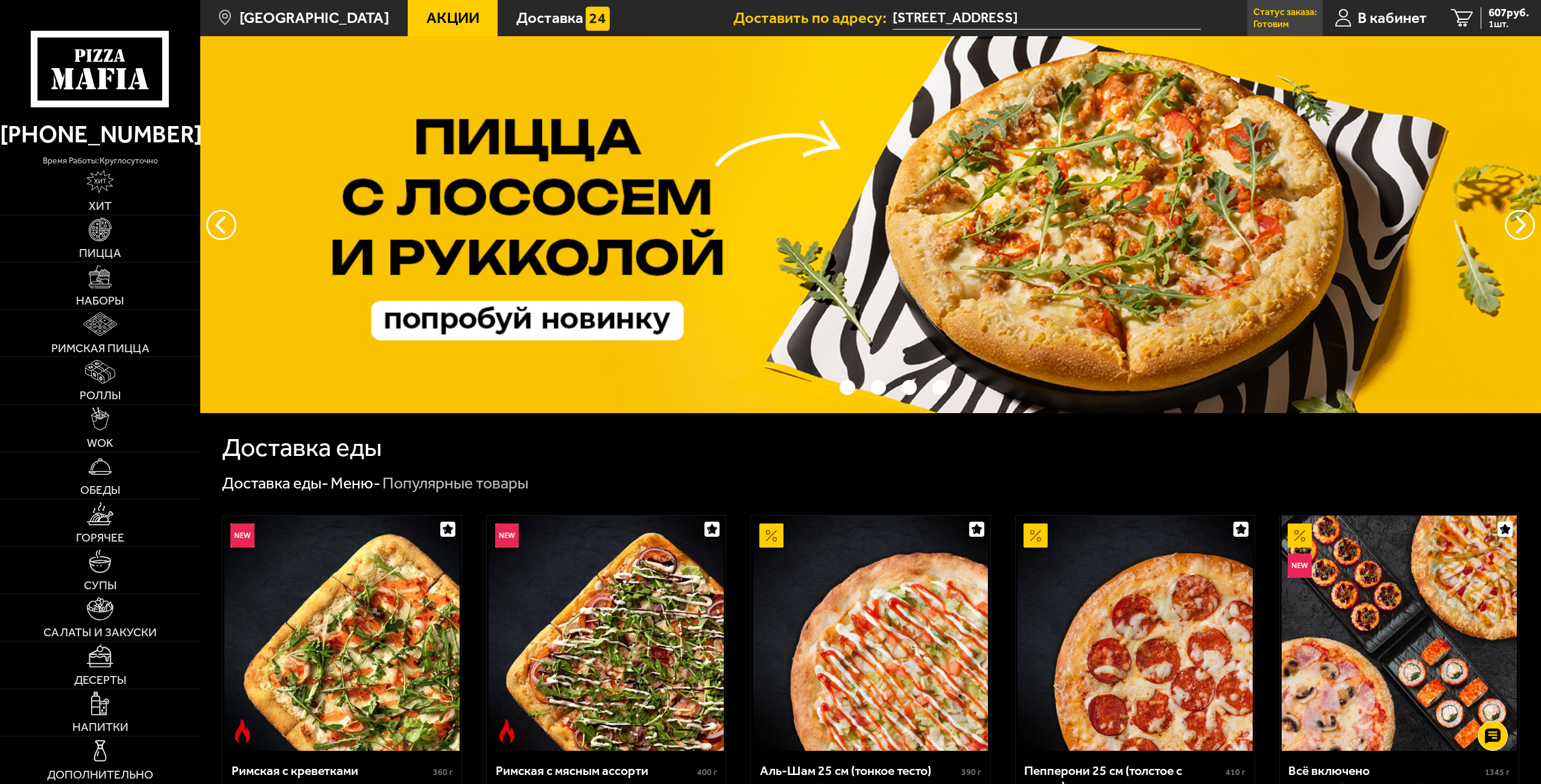
click at [1286, 27] on p "Готовим" at bounding box center [1271, 24] width 36 height 10
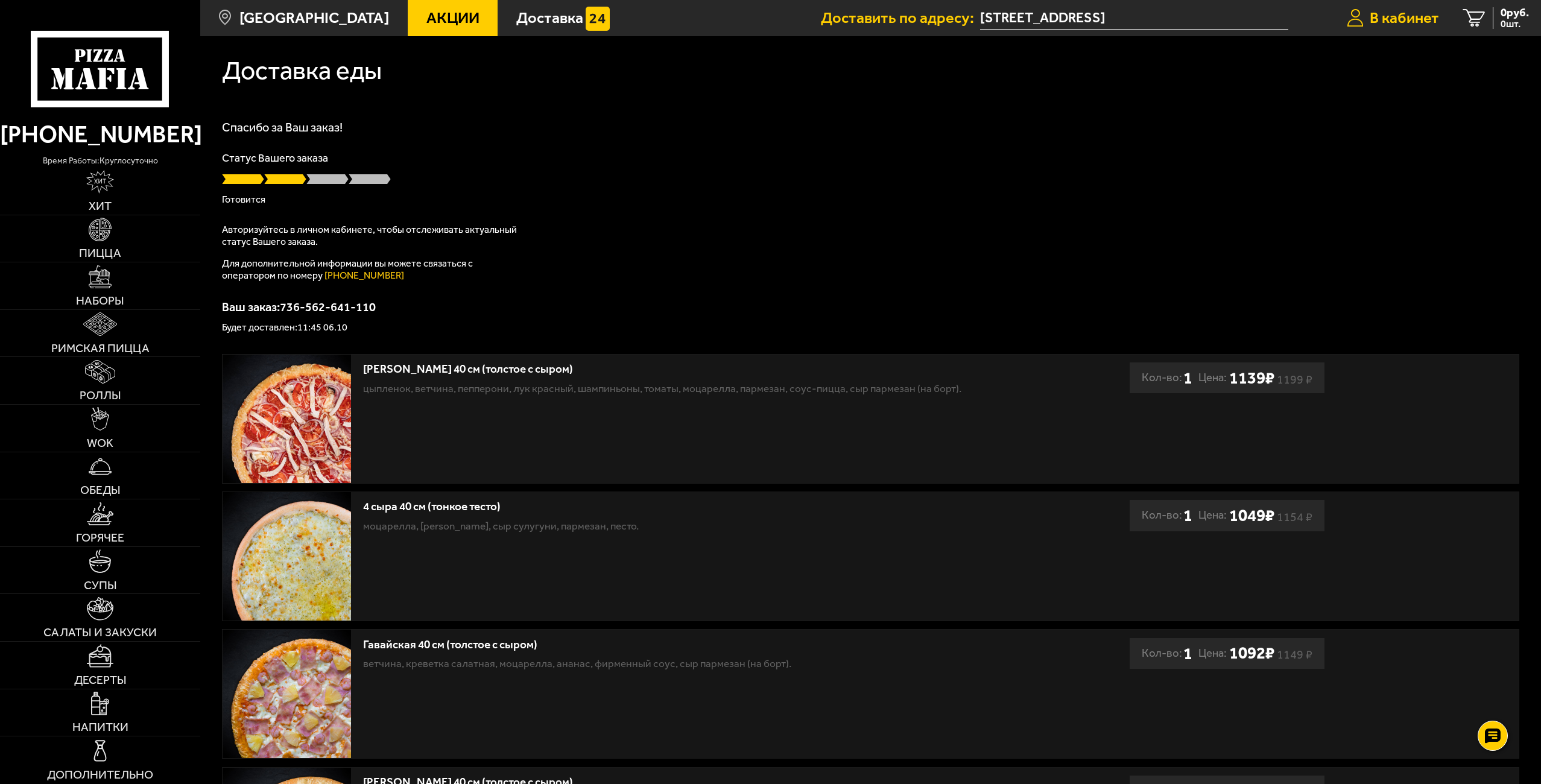
click at [1408, 19] on span "В кабинет" at bounding box center [1404, 18] width 70 height 15
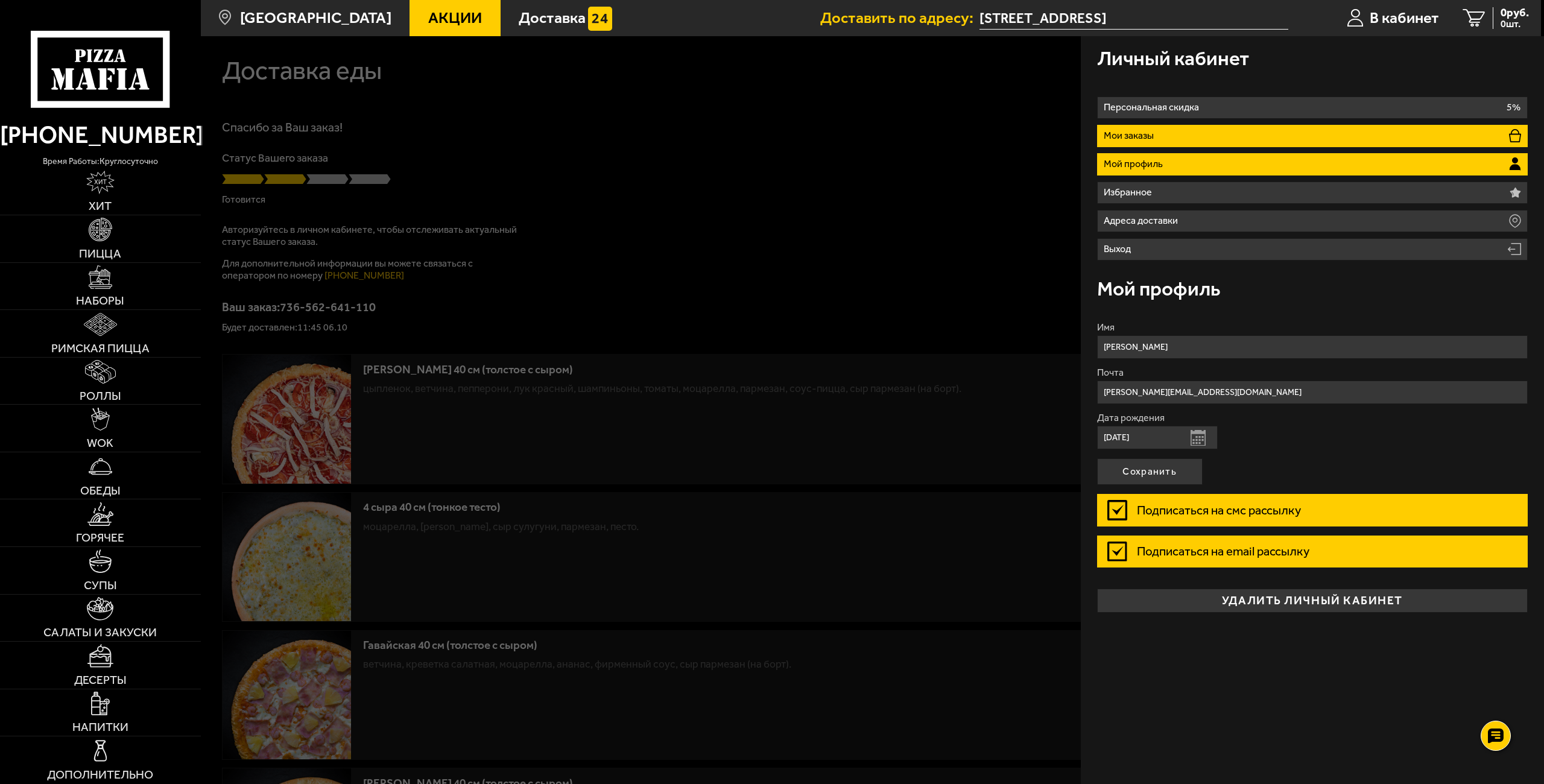
click at [1201, 136] on li "Мои заказы" at bounding box center [1312, 136] width 431 height 22
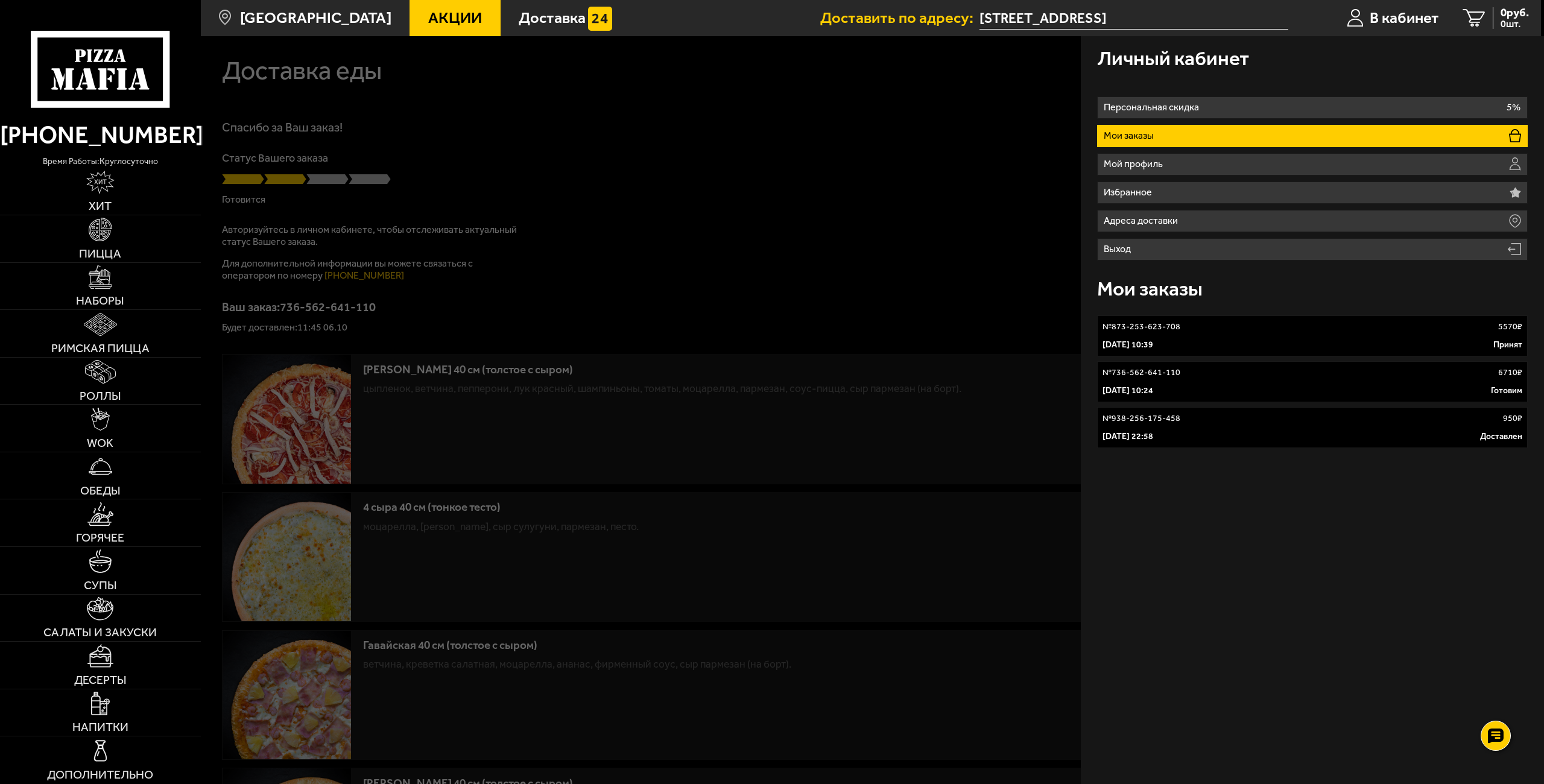
click at [1060, 473] on div at bounding box center [973, 428] width 1544 height 784
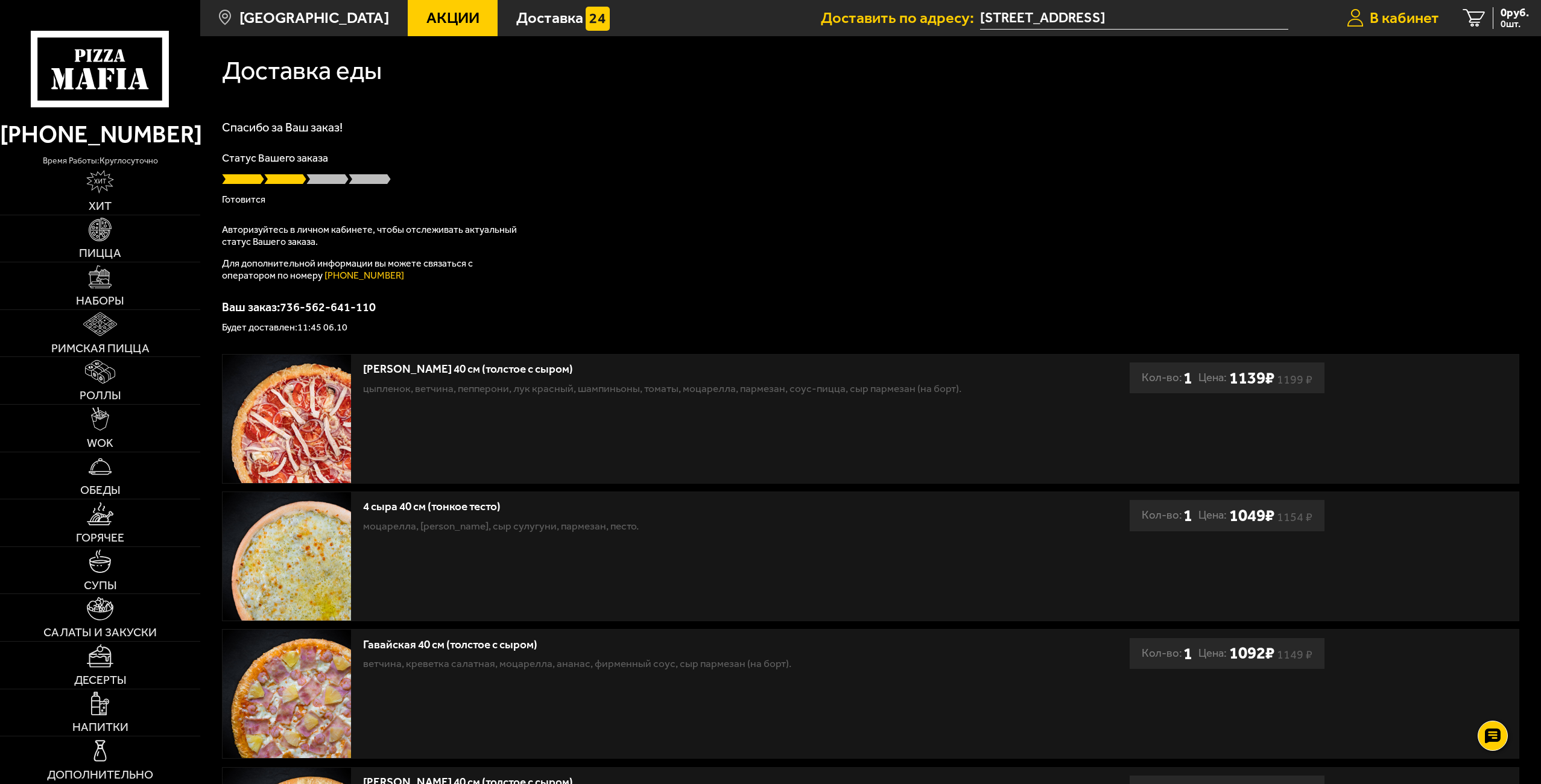
click at [1395, 19] on span "В кабинет" at bounding box center [1404, 18] width 70 height 15
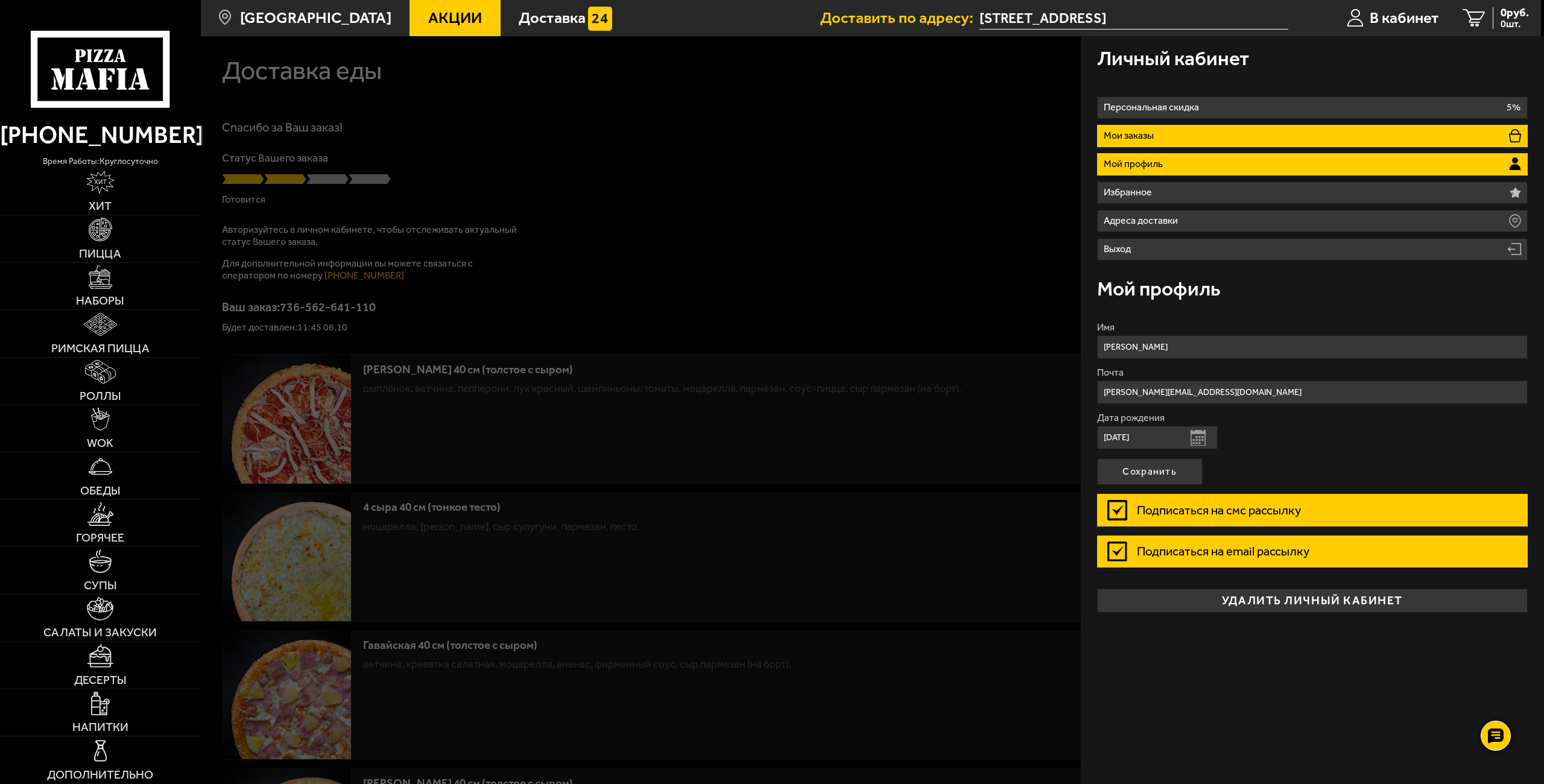
click at [1156, 135] on p "Мои заказы" at bounding box center [1131, 136] width 54 height 10
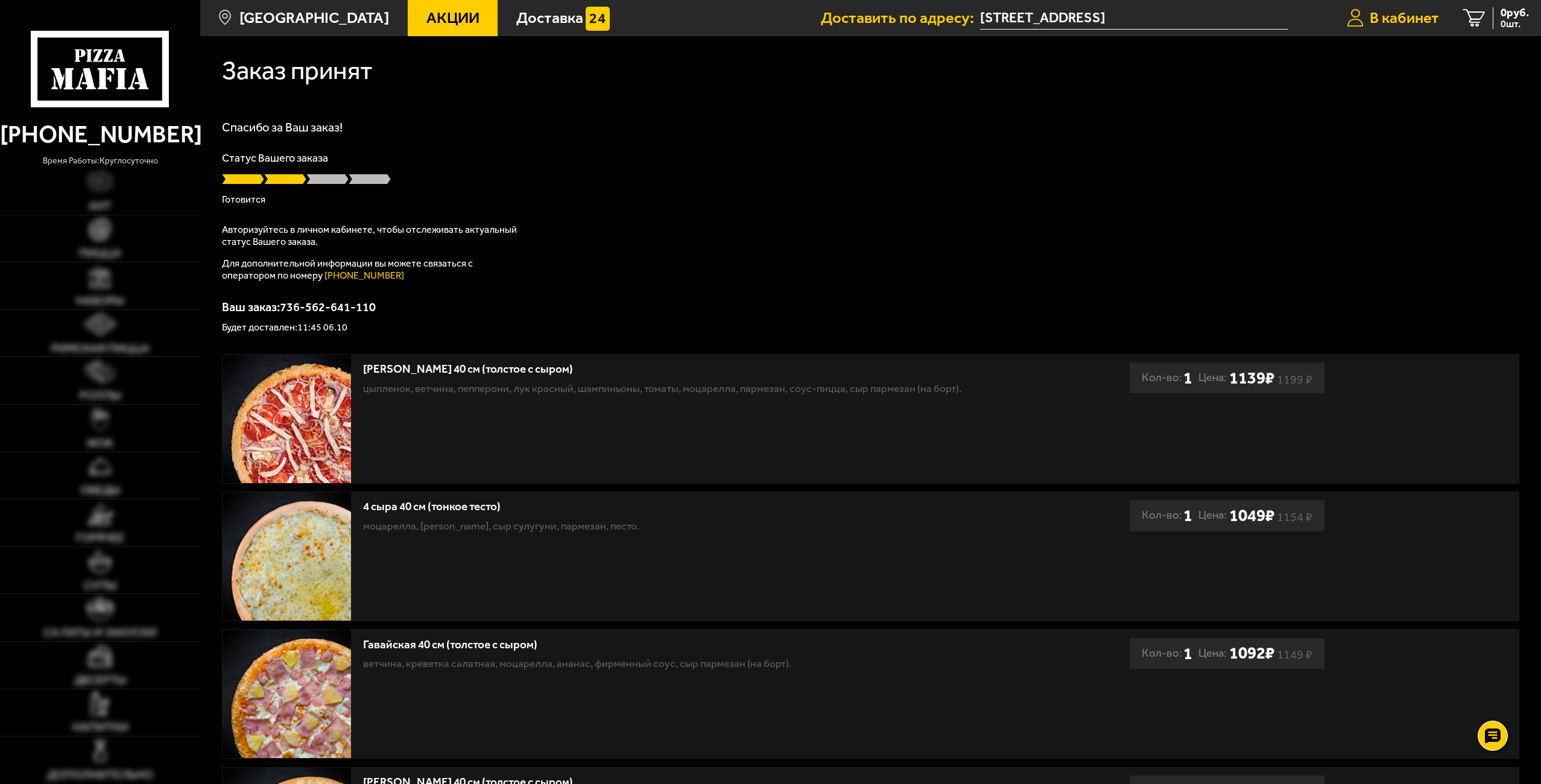
click at [1436, 20] on span "В кабинет" at bounding box center [1404, 18] width 70 height 15
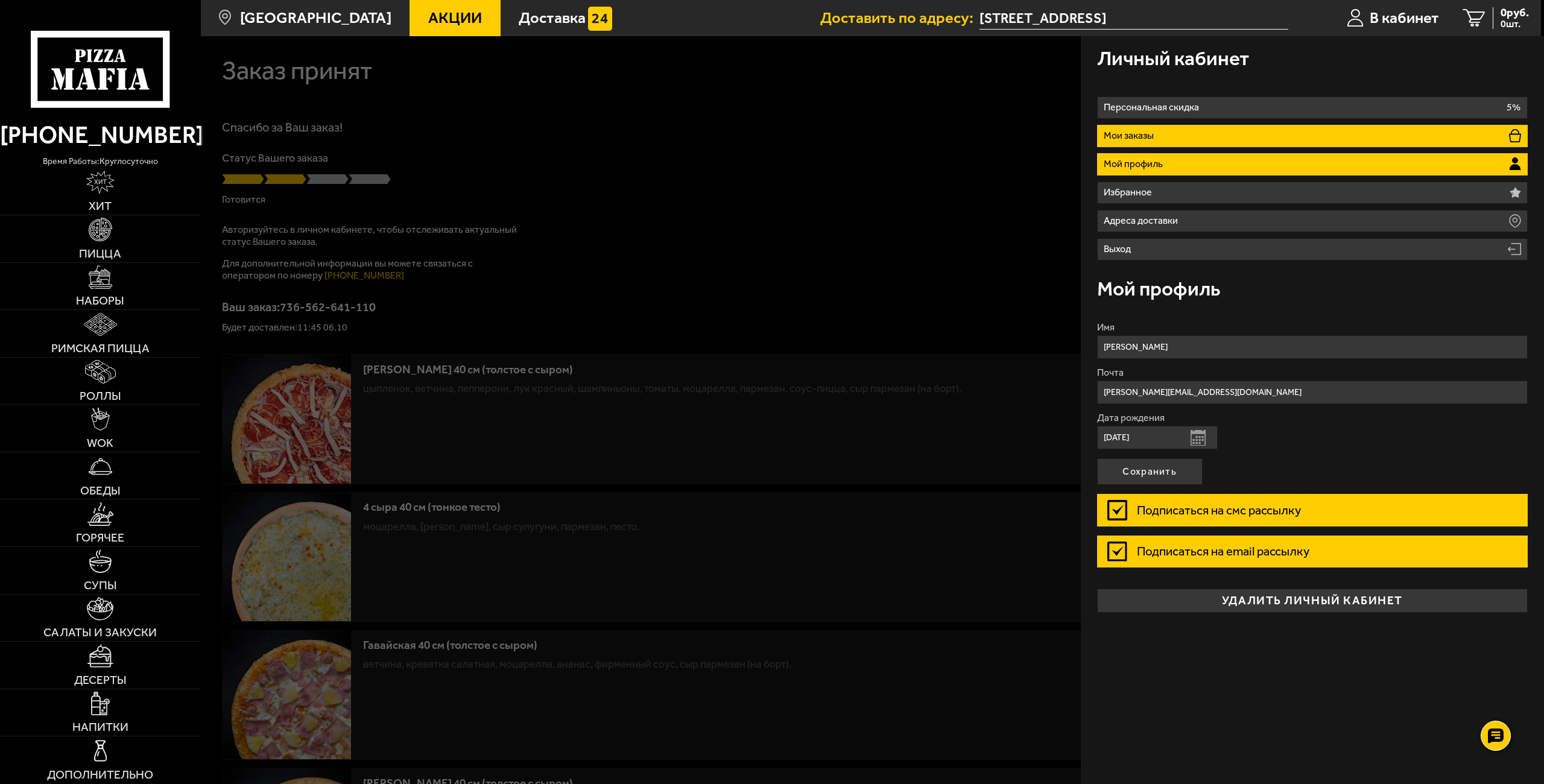
click at [1165, 132] on li "Мои заказы" at bounding box center [1312, 136] width 431 height 22
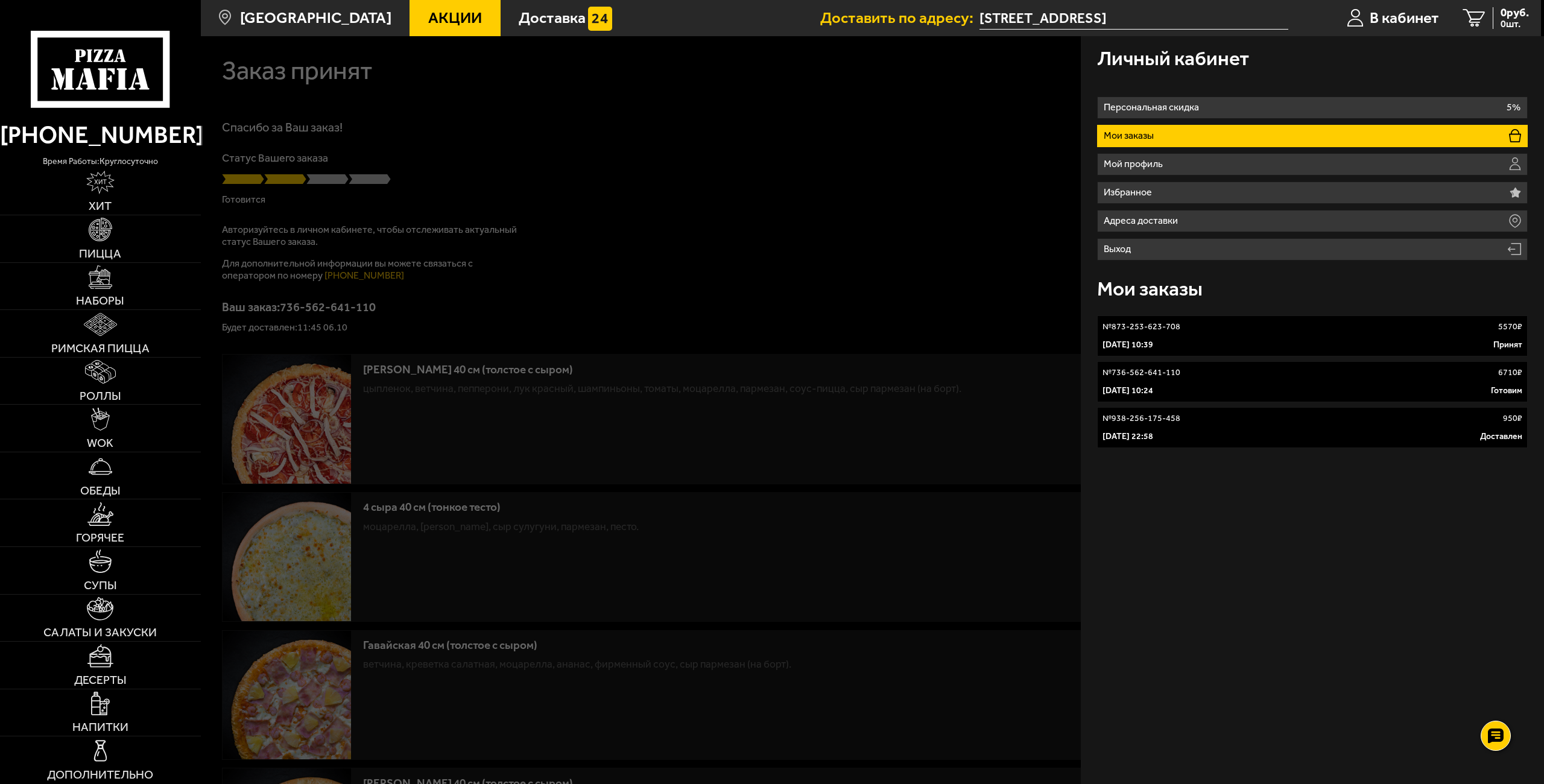
click at [1317, 374] on div "№ 736-562-641-110 6710 ₽" at bounding box center [1312, 373] width 420 height 12
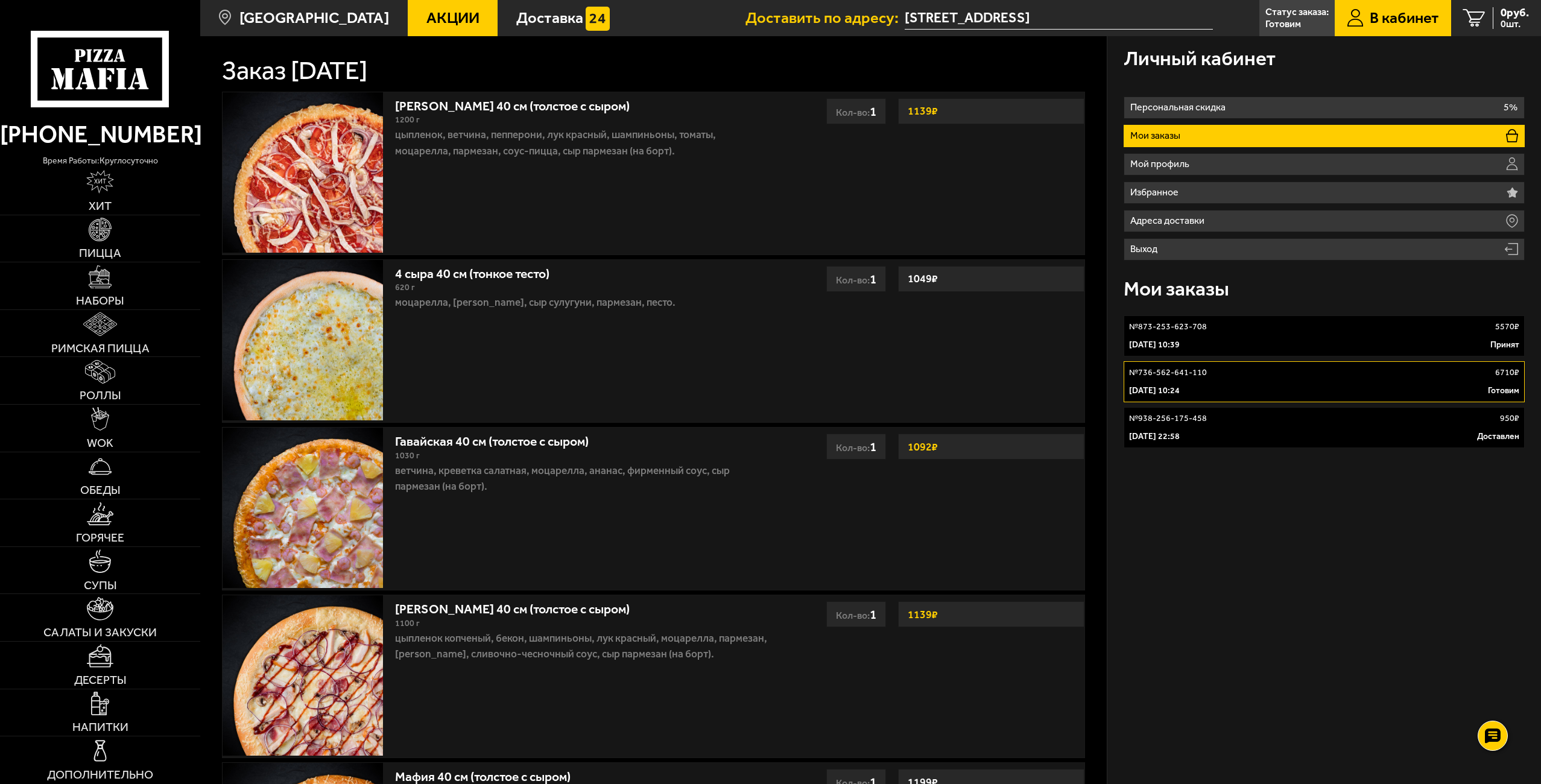
click at [1259, 480] on div "Личный кабинет Персональная скидка 5% Мои заказы Мой профиль Избранное Адреса д…" at bounding box center [1324, 643] width 434 height 1213
click at [1498, 738] on icon at bounding box center [1493, 735] width 17 height 17
click at [1499, 699] on use at bounding box center [1493, 700] width 17 height 17
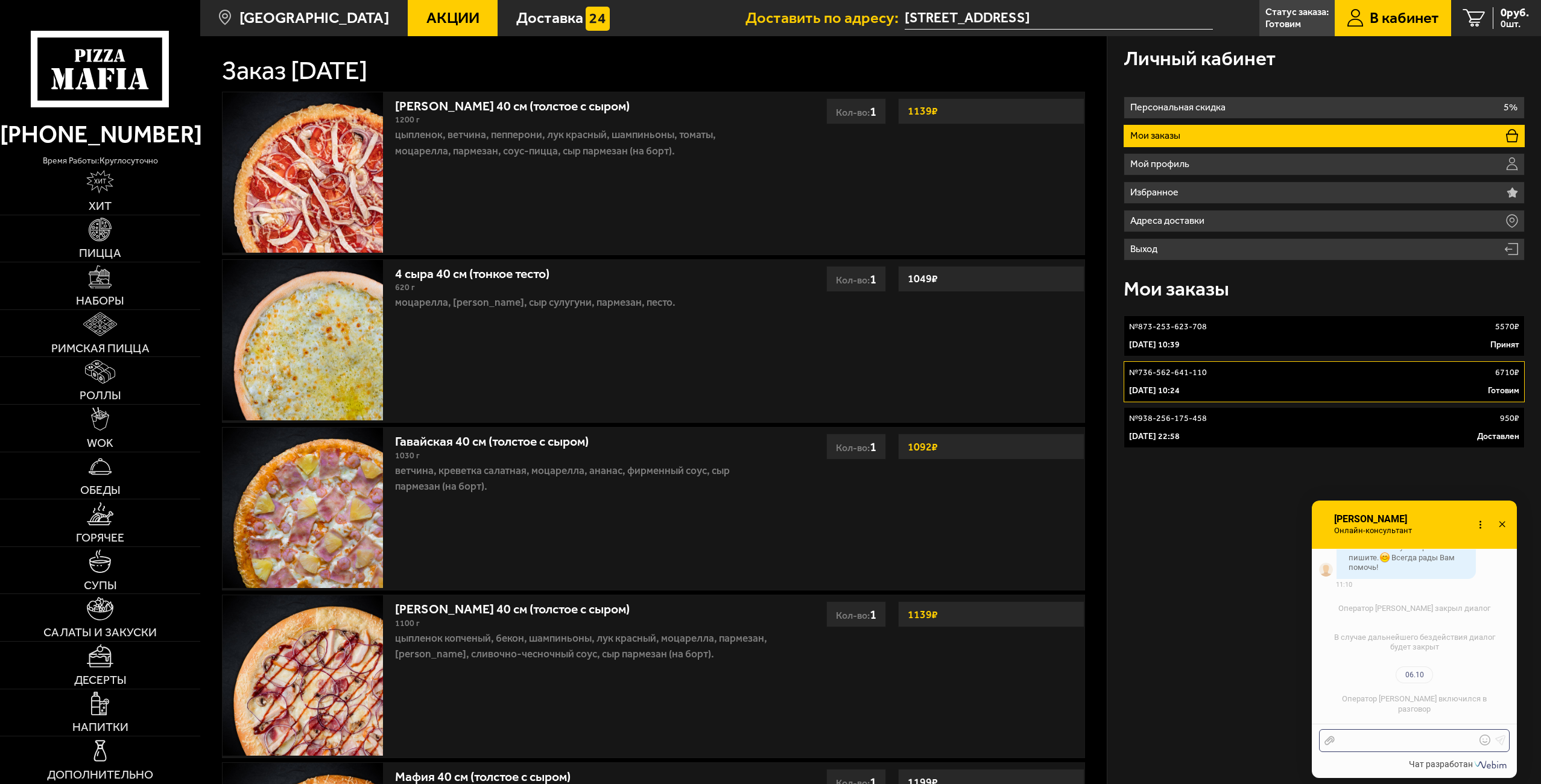
scroll to position [2518, 0]
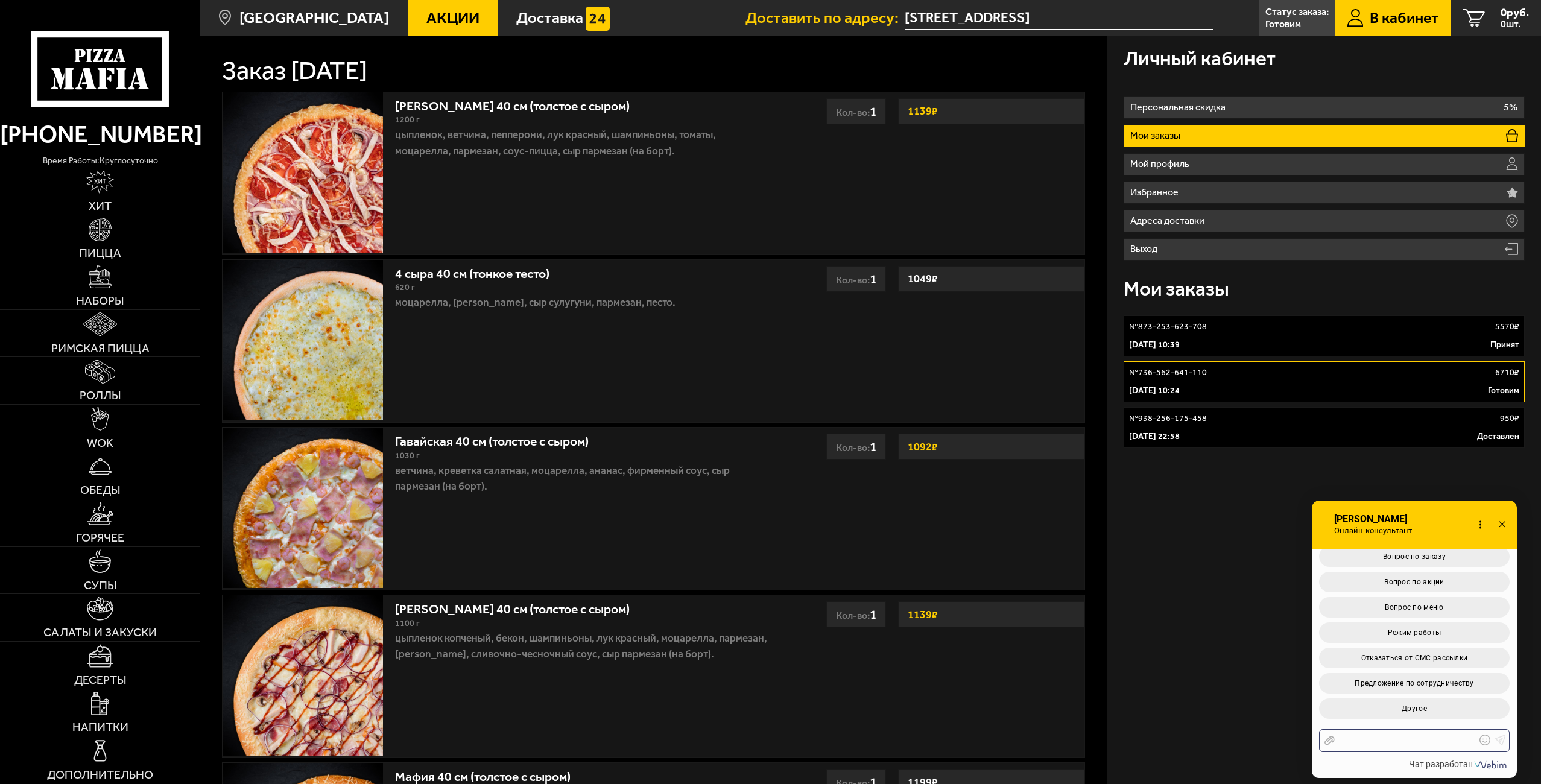
click at [1374, 745] on div at bounding box center [1405, 740] width 141 height 11
click at [1401, 556] on span "Вопрос по заказу" at bounding box center [1414, 556] width 63 height 9
click at [1397, 622] on button "Статус заказа" at bounding box center [1414, 611] width 191 height 20
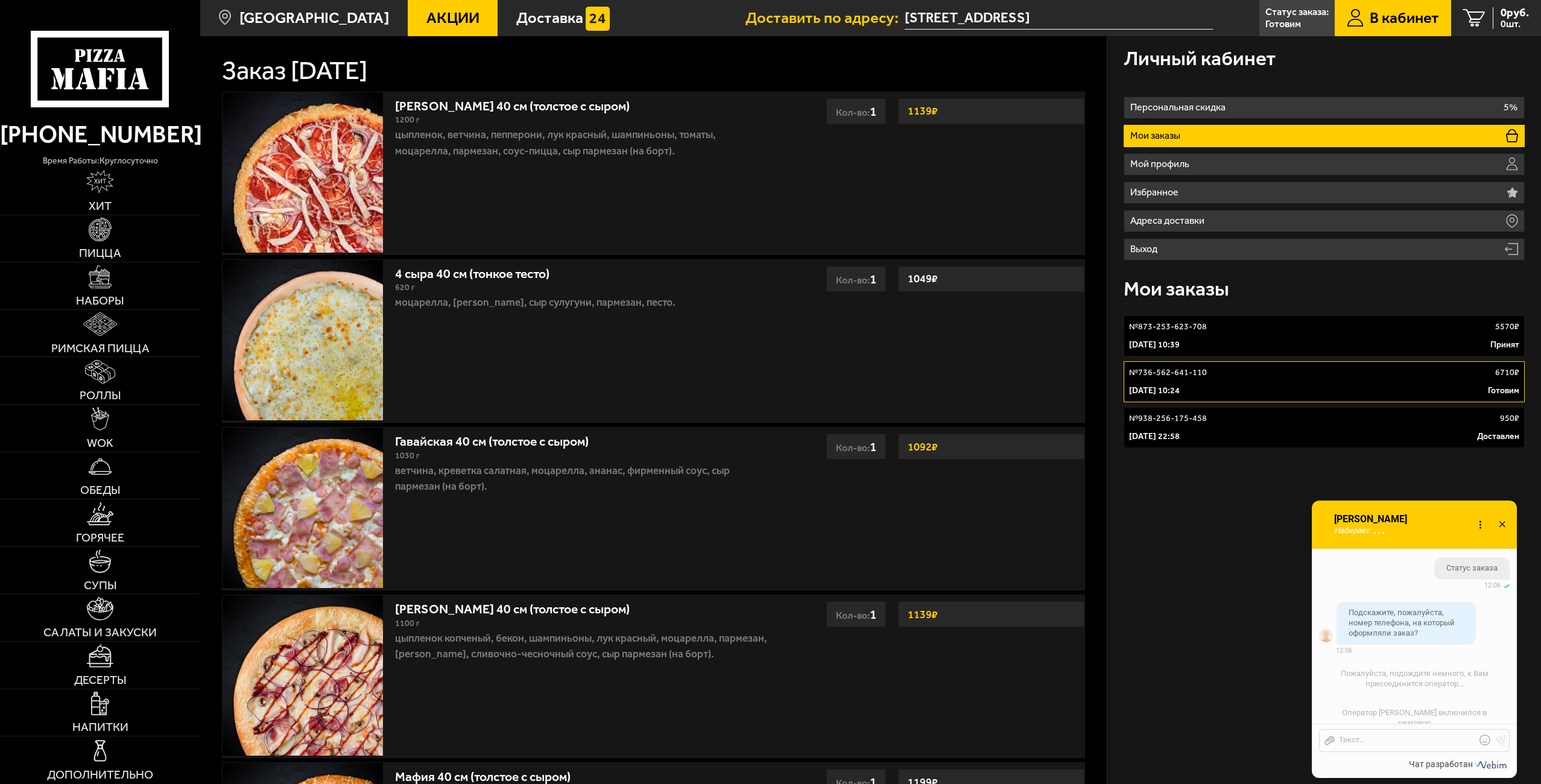
scroll to position [2974, 0]
click at [1412, 737] on div "Отправить файл Текст..." at bounding box center [1414, 740] width 191 height 23
click at [1412, 738] on div at bounding box center [1405, 740] width 141 height 11
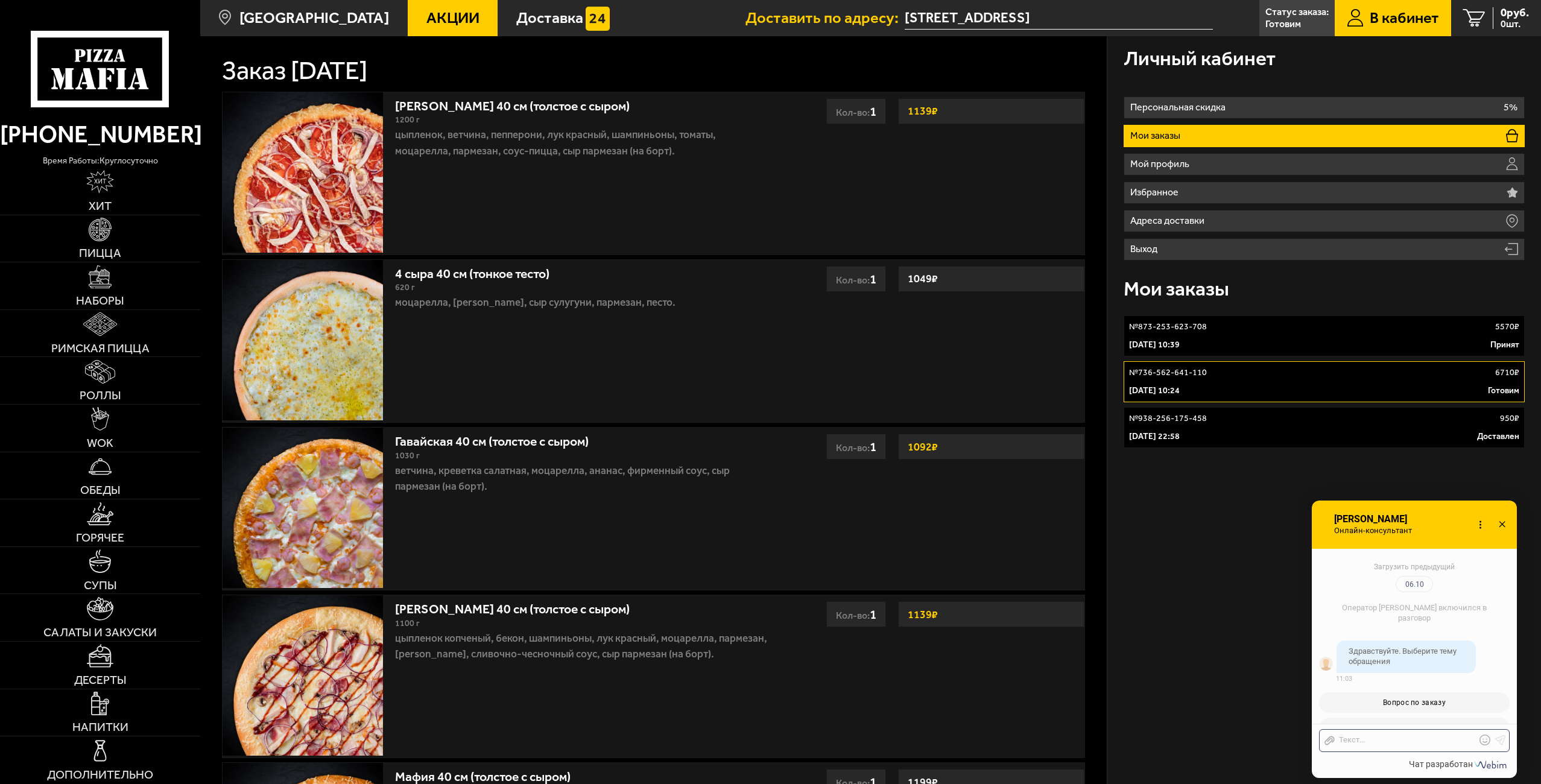
scroll to position [3295, 0]
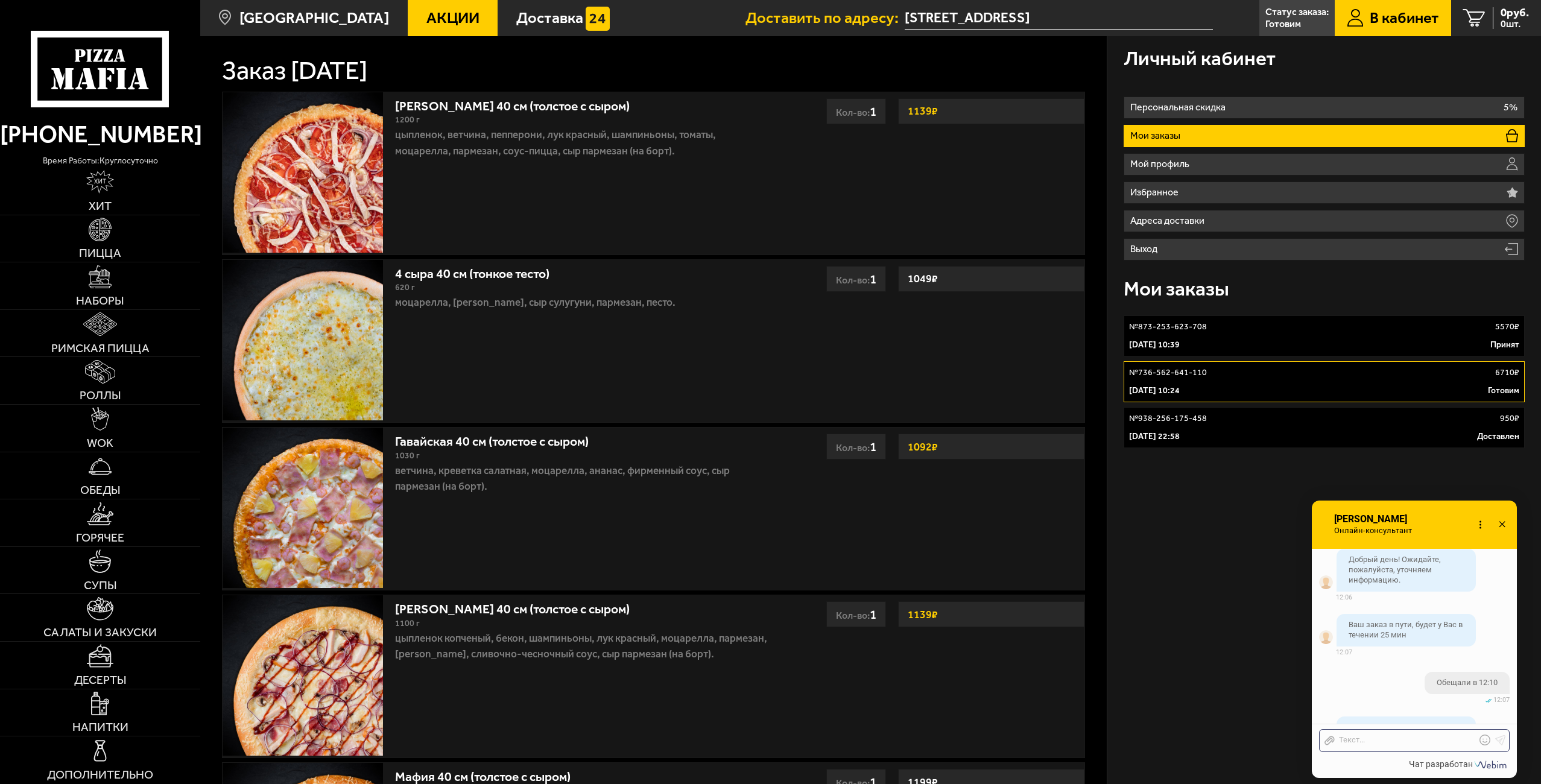
click at [1400, 740] on div at bounding box center [1405, 740] width 141 height 11
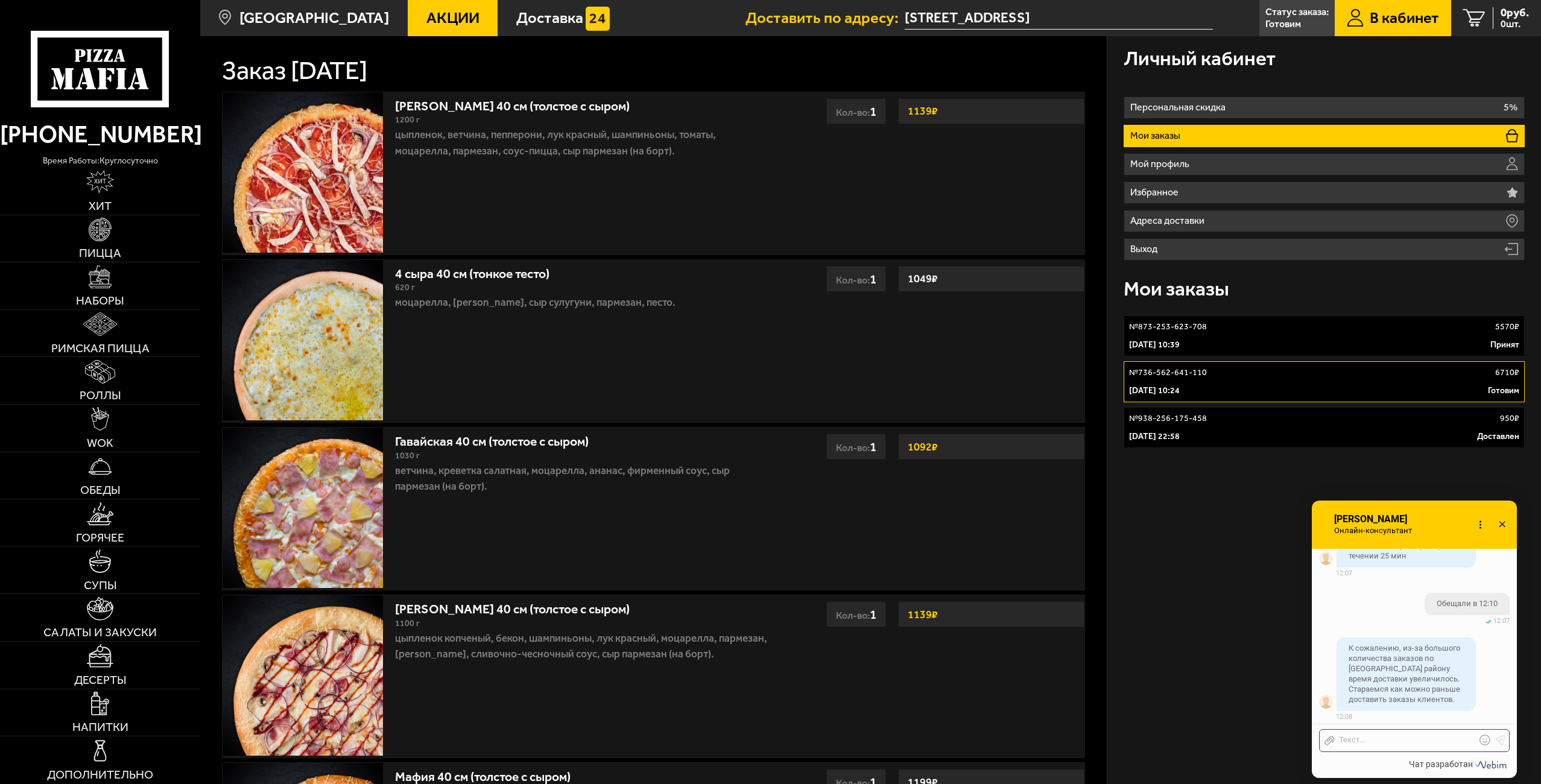
scroll to position [3401, 0]
click at [1483, 736] on icon at bounding box center [1485, 740] width 11 height 11
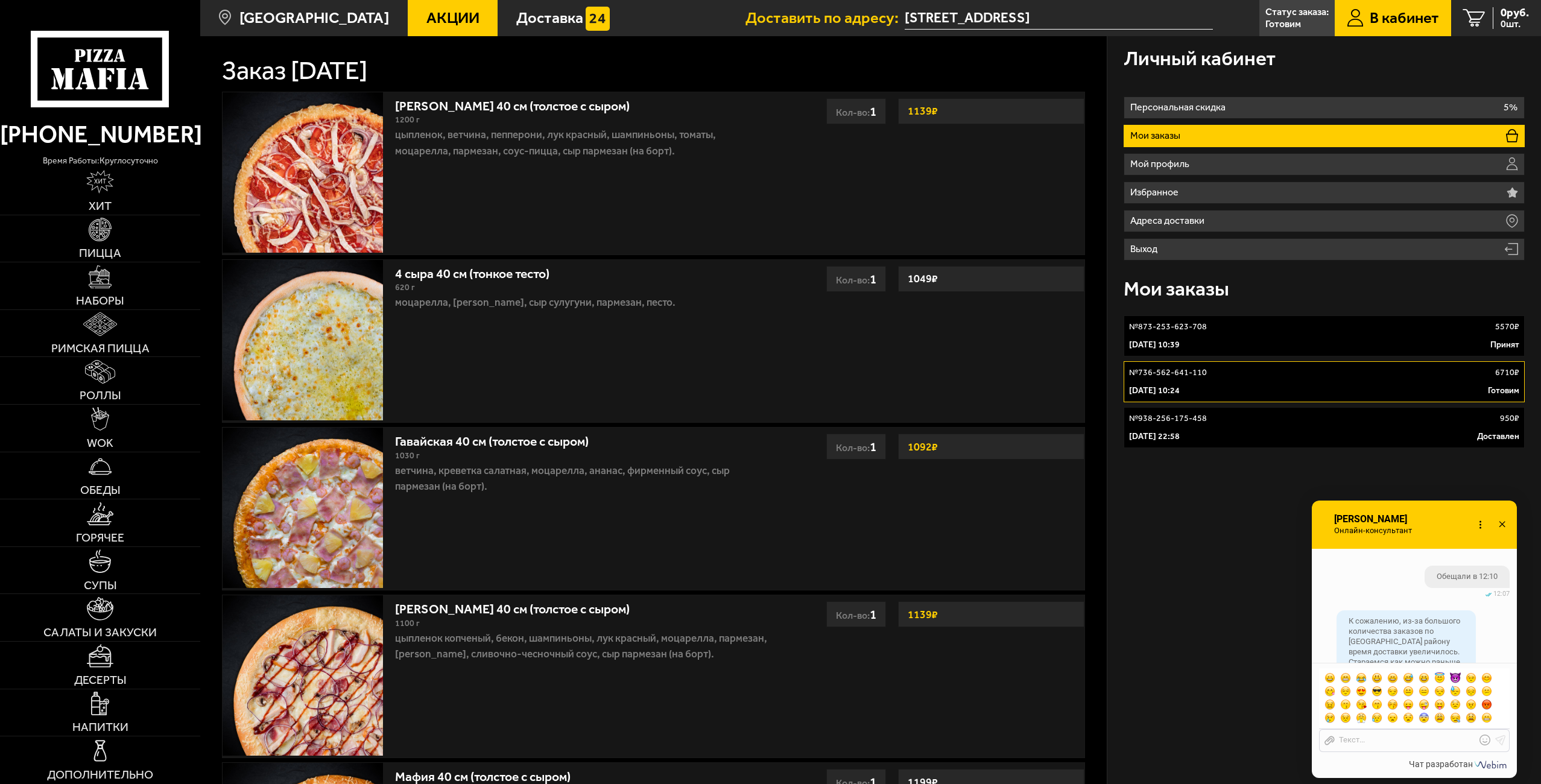
click at [1476, 690] on div at bounding box center [1414, 698] width 185 height 54
click at [1474, 692] on span at bounding box center [1471, 691] width 11 height 11
click at [1499, 739] on icon at bounding box center [1500, 740] width 11 height 11
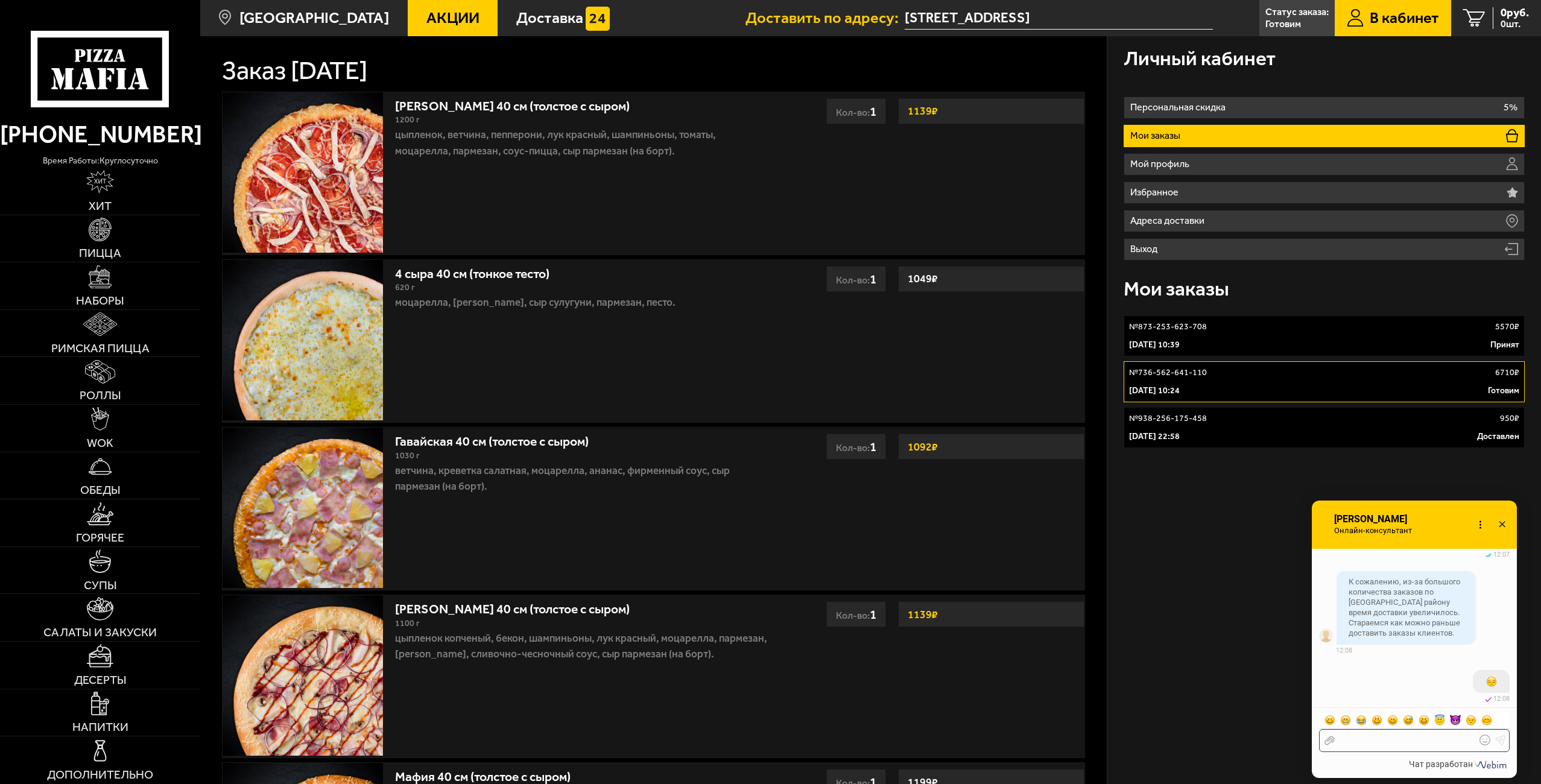
scroll to position [3450, 0]
click at [1411, 738] on div at bounding box center [1405, 740] width 141 height 11
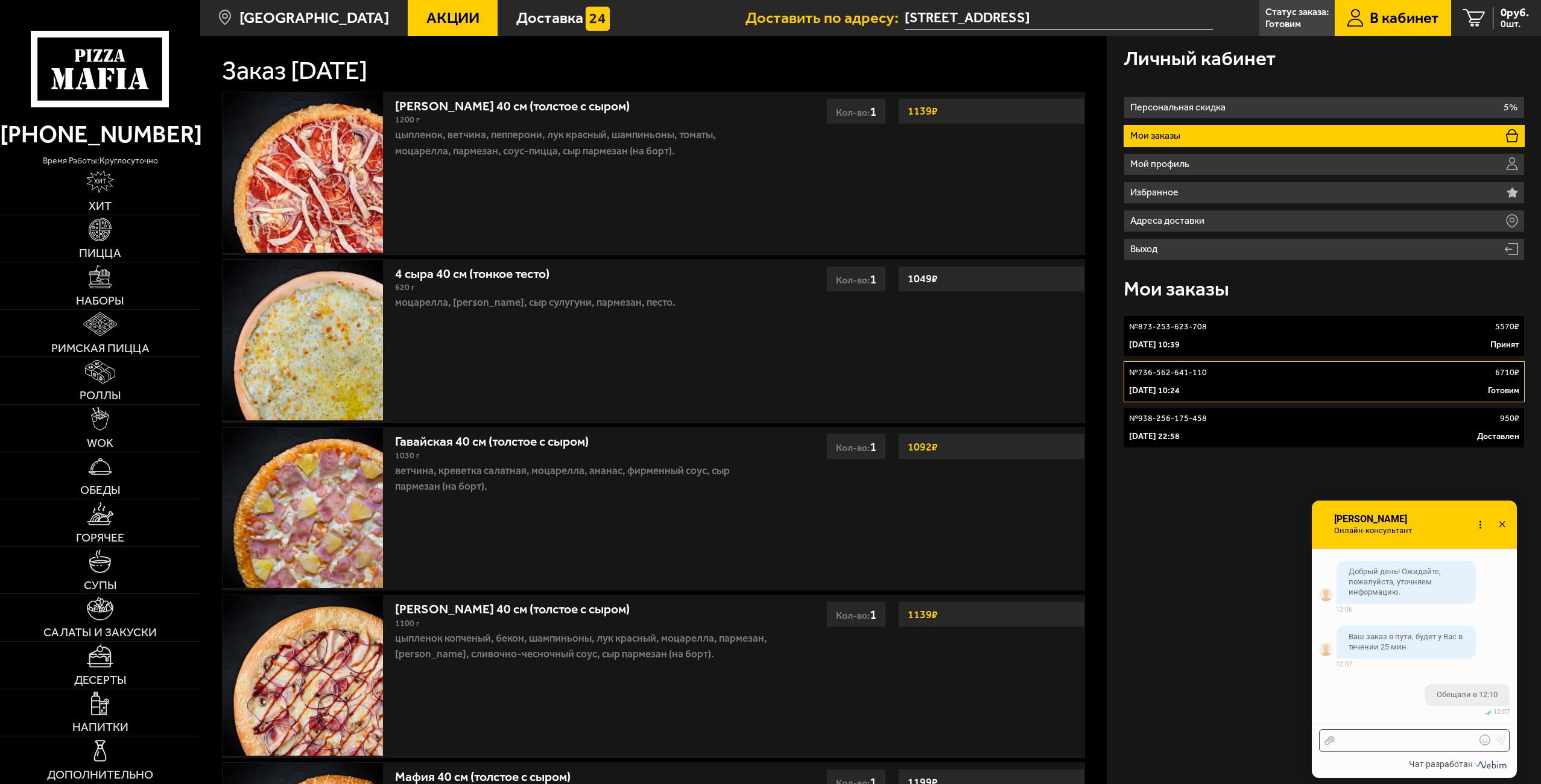
scroll to position [3256, 0]
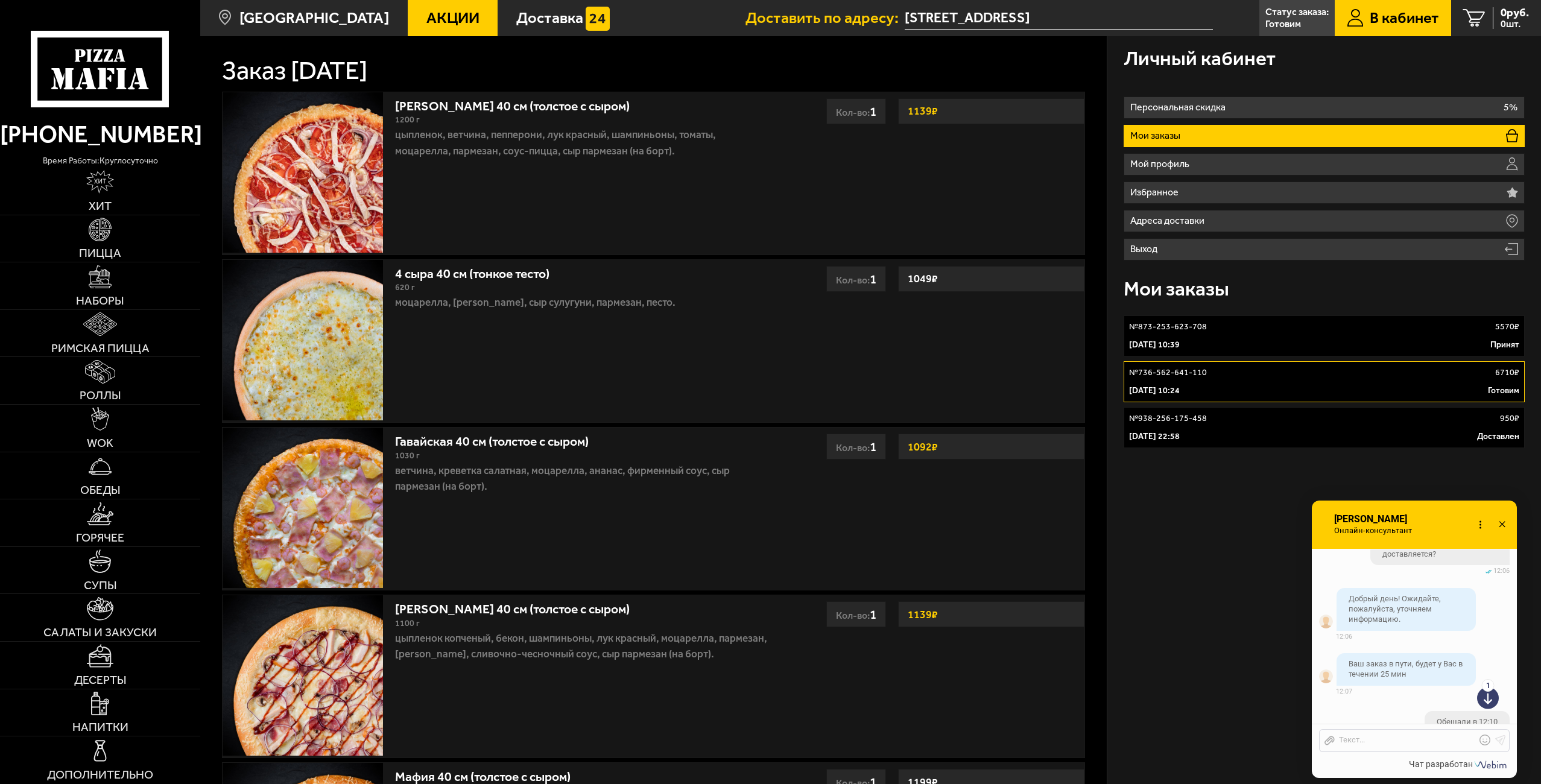
click at [1492, 694] on use at bounding box center [1487, 694] width 22 height 30
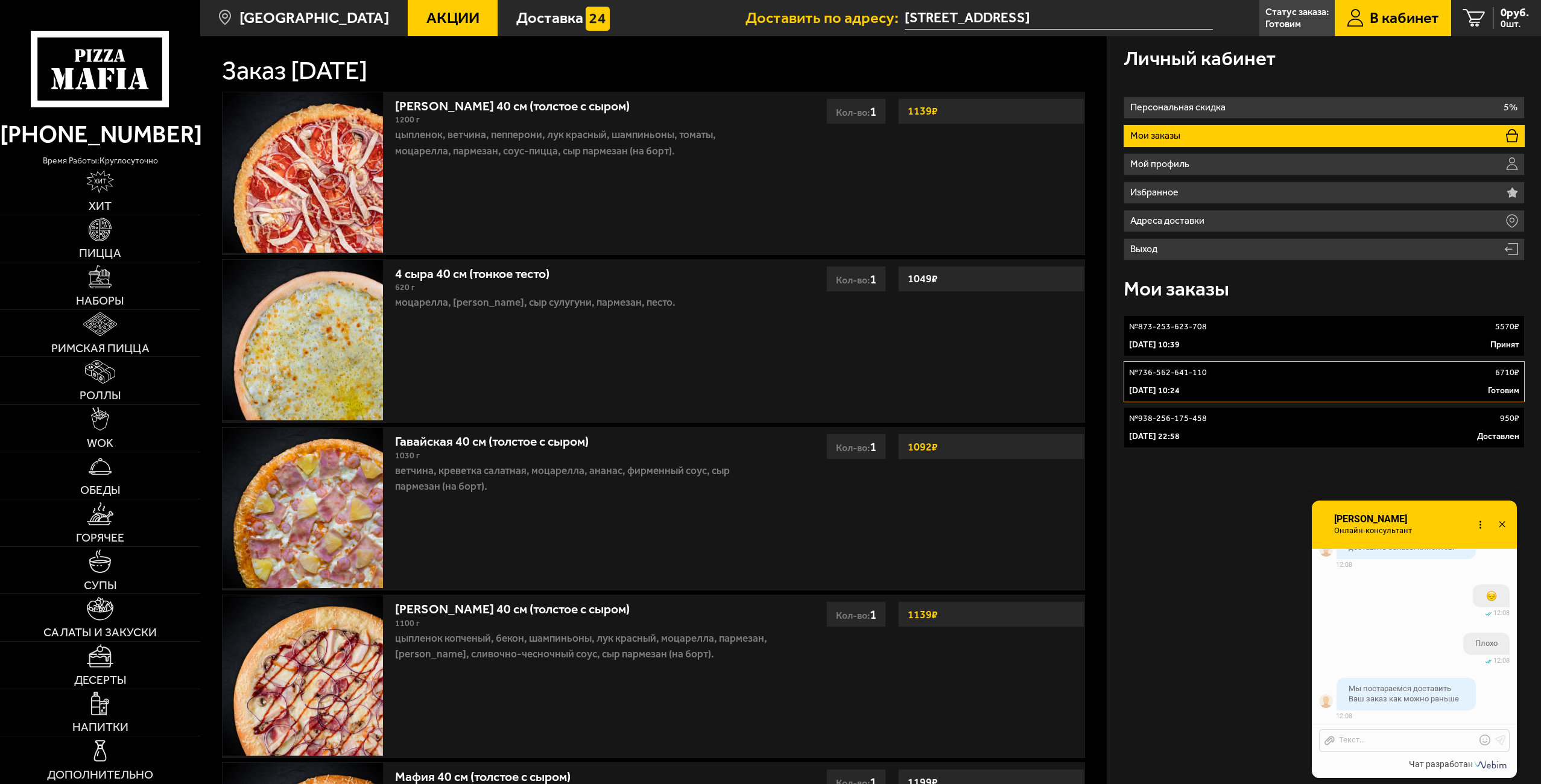
scroll to position [3562, 0]
click at [1380, 749] on div "Отправить файл Текст..." at bounding box center [1414, 740] width 191 height 23
click at [1380, 746] on div "Отправить файл Текст..." at bounding box center [1414, 740] width 191 height 23
click at [1380, 741] on div at bounding box center [1405, 740] width 141 height 11
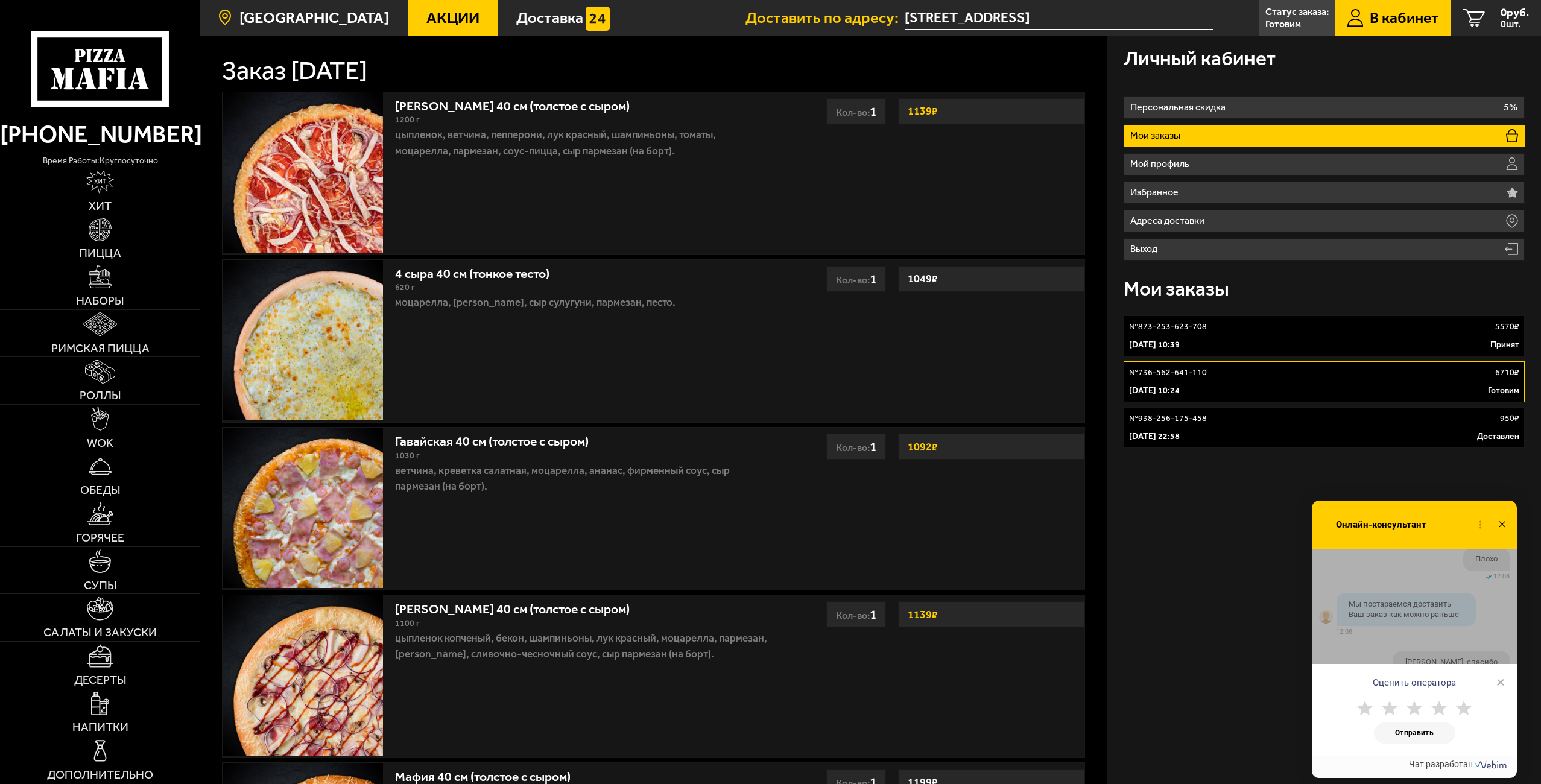
scroll to position [3705, 0]
click at [1499, 684] on span "×" at bounding box center [1500, 681] width 9 height 18
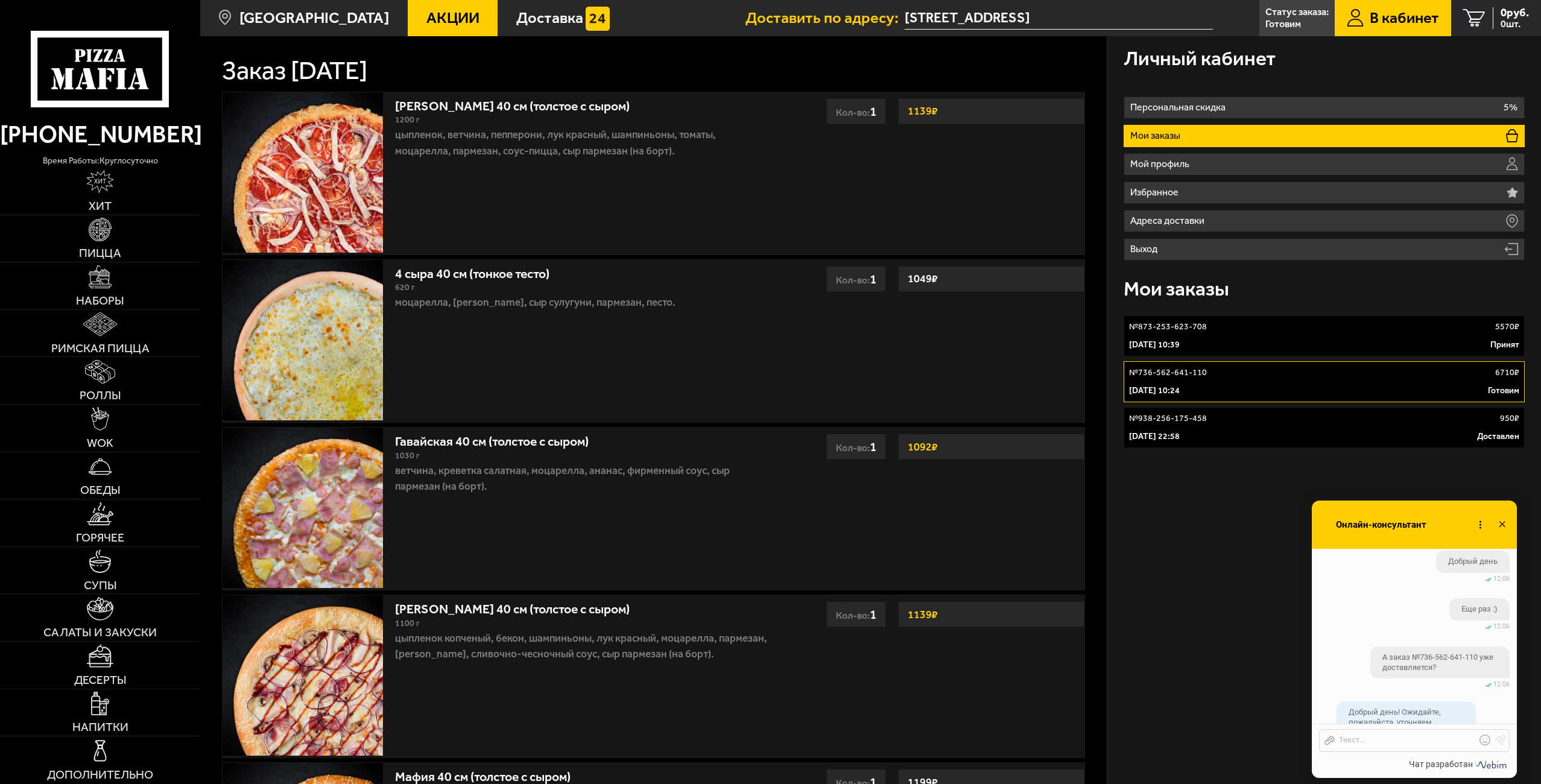
scroll to position [3223, 0]
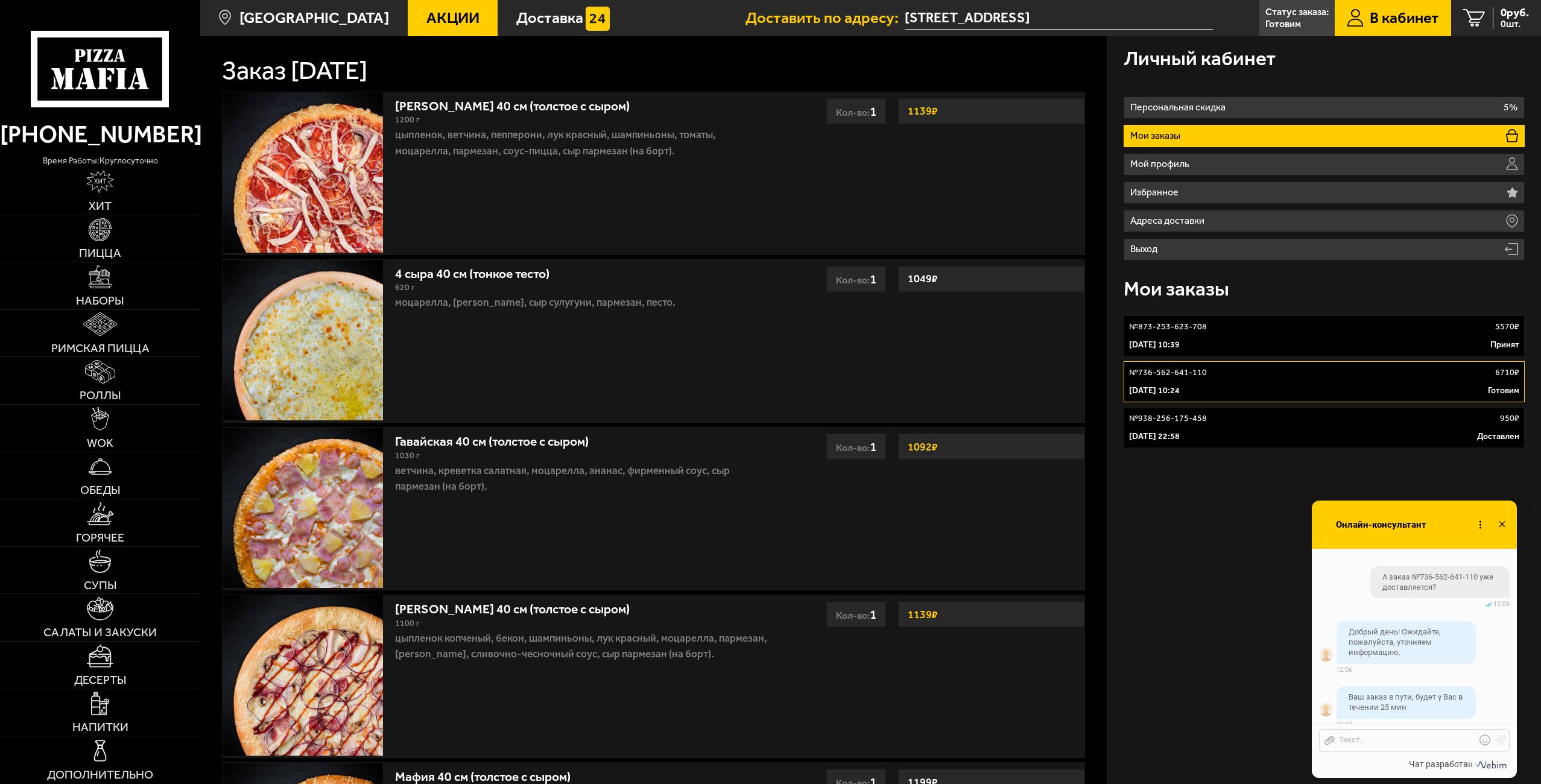
click at [1503, 520] on icon at bounding box center [1502, 525] width 17 height 17
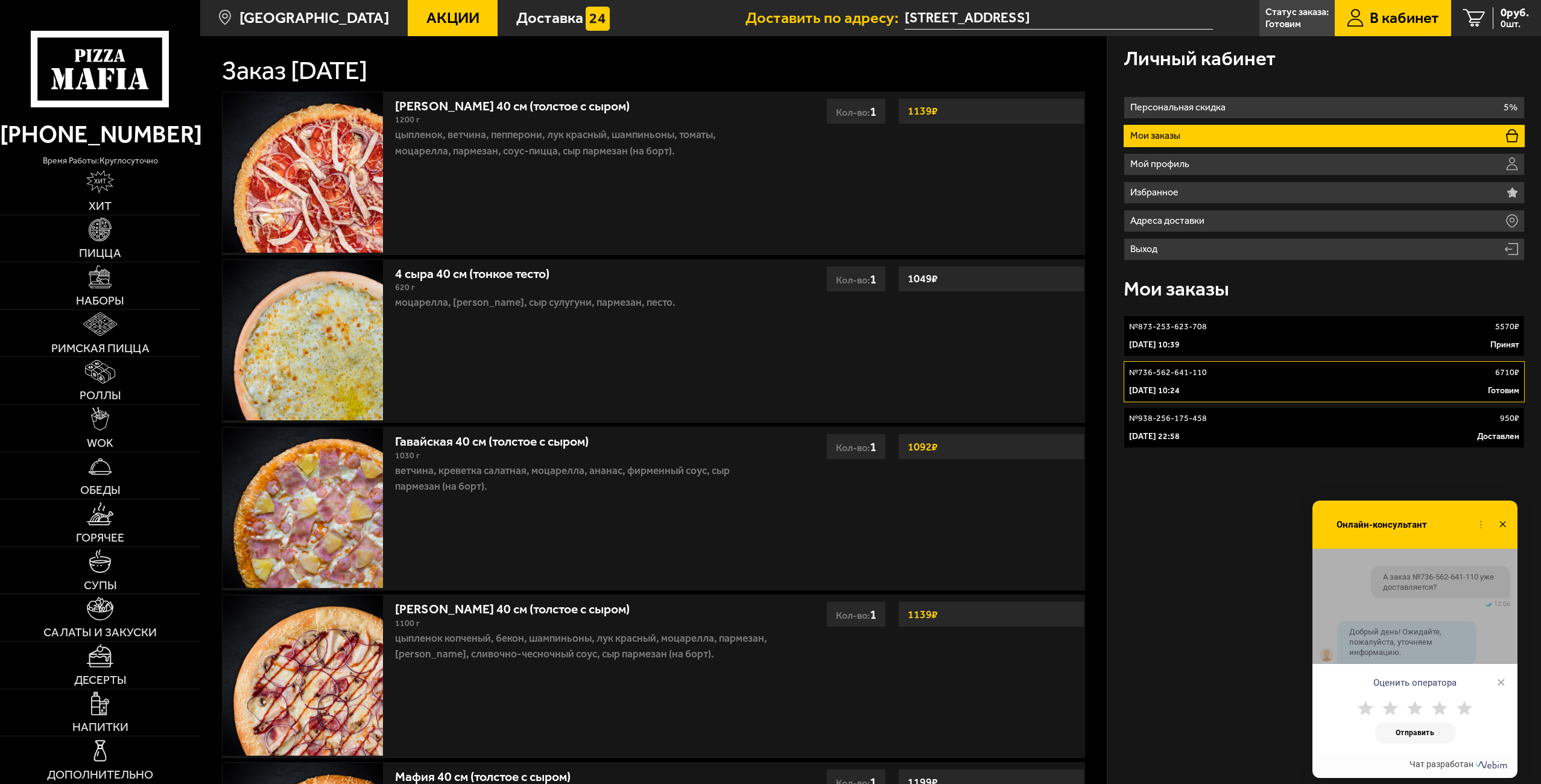
click at [1468, 705] on icon at bounding box center [1464, 708] width 15 height 15
click at [1411, 735] on button "Отправить" at bounding box center [1415, 733] width 81 height 21
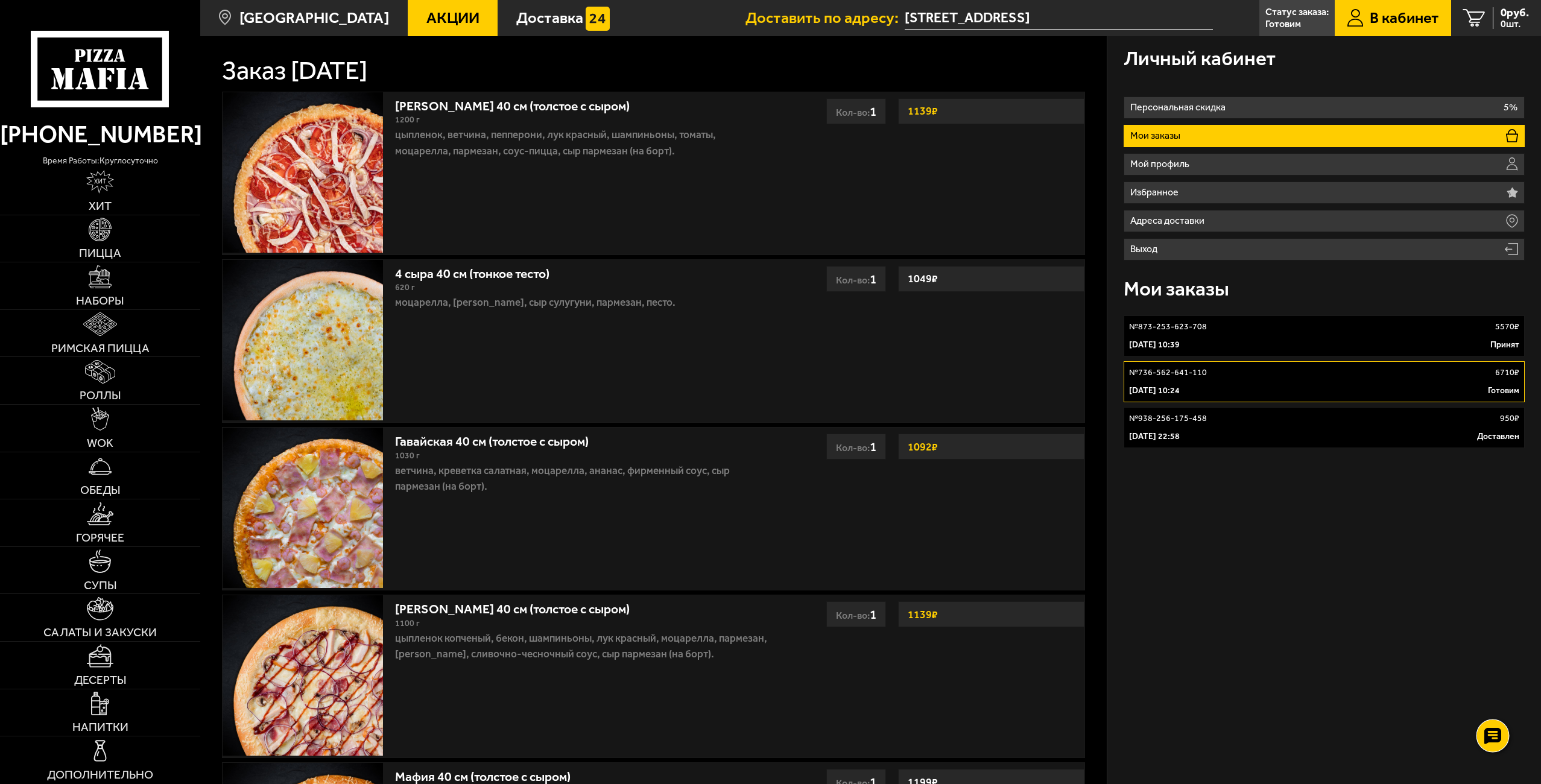
click at [1493, 737] on icon at bounding box center [1493, 735] width 17 height 17
click at [1492, 696] on use at bounding box center [1492, 699] width 15 height 15
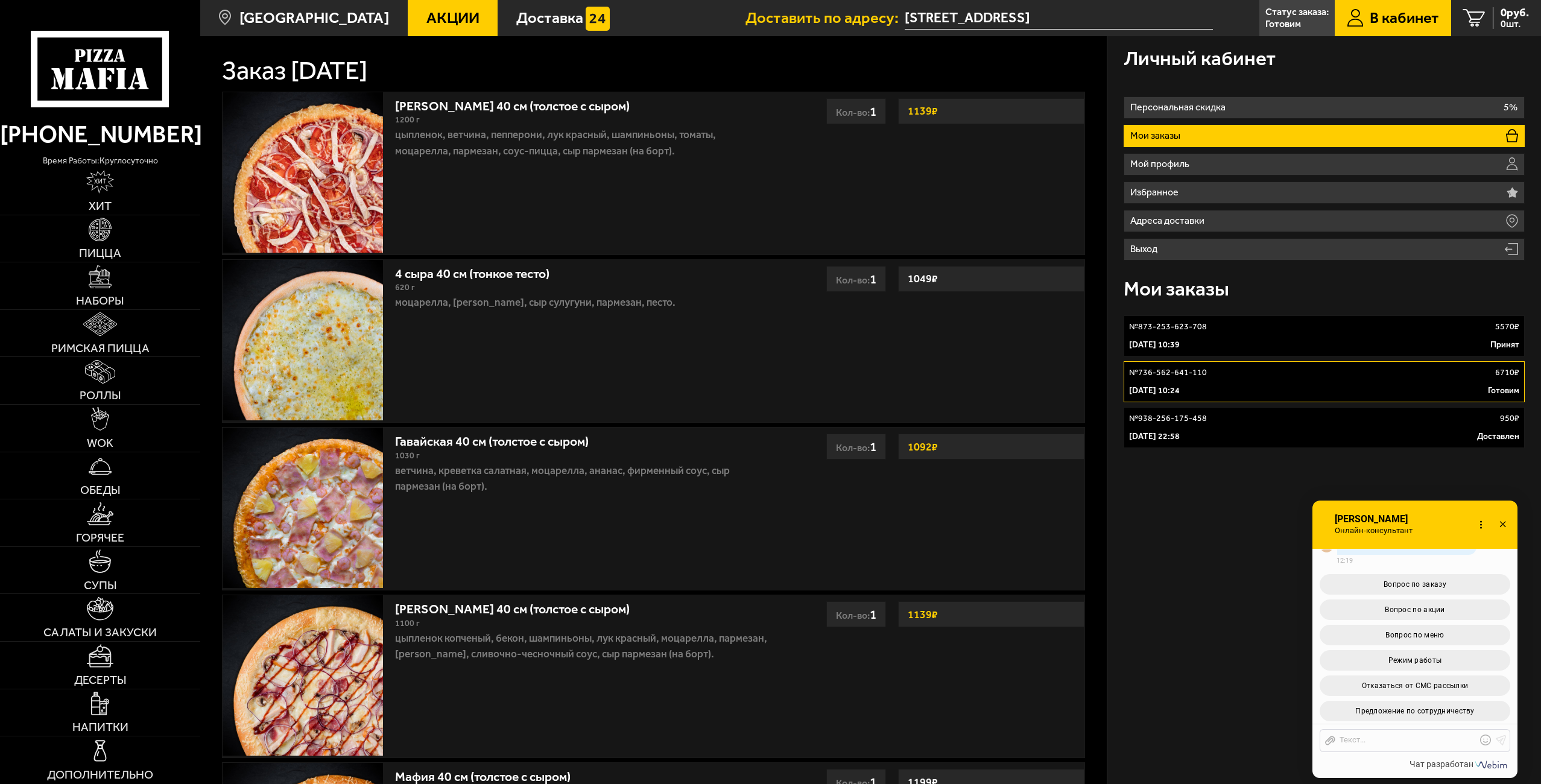
scroll to position [1670, 0]
click at [1505, 525] on icon at bounding box center [1502, 525] width 17 height 17
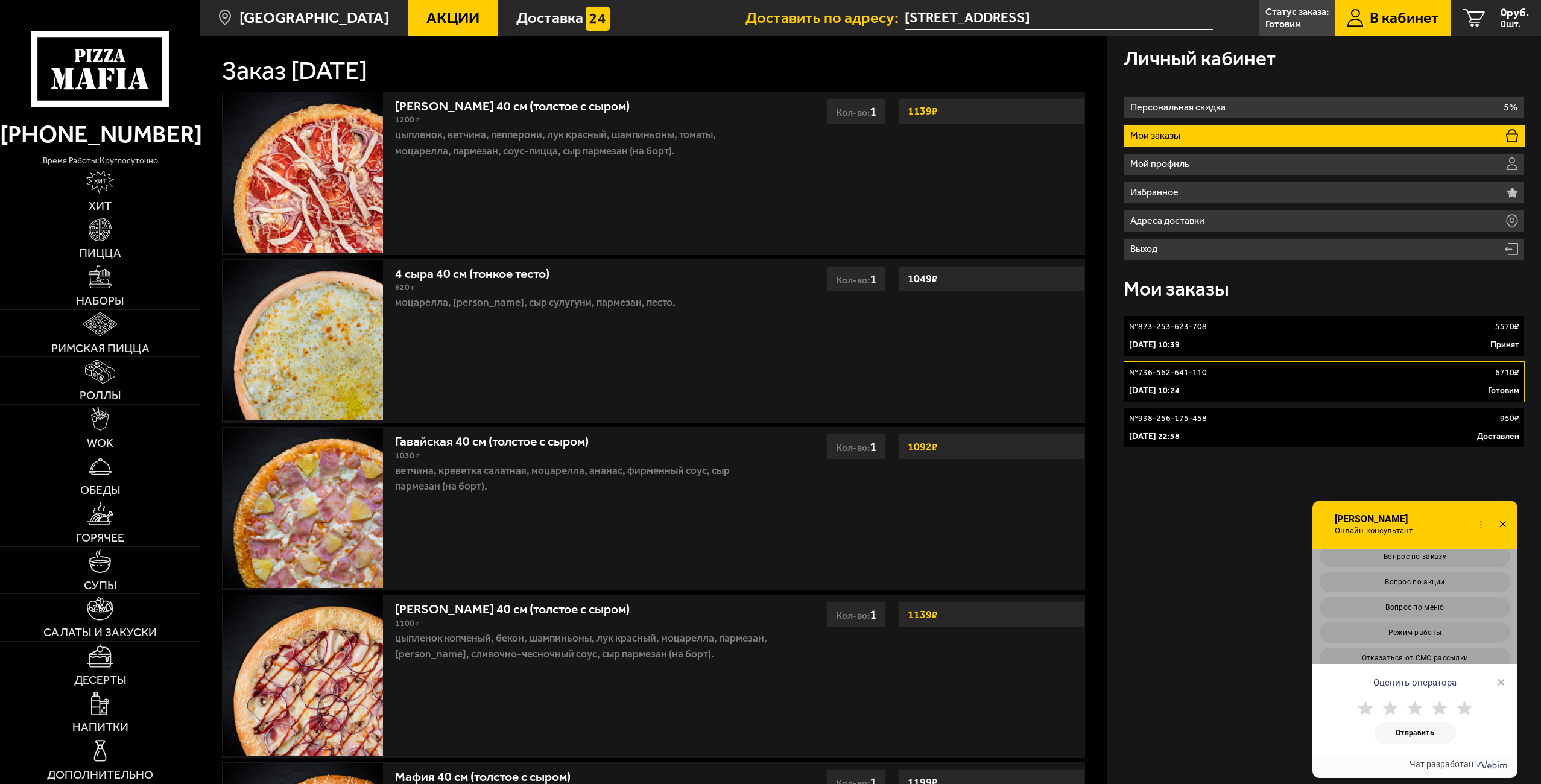
click at [1508, 521] on icon at bounding box center [1502, 525] width 17 height 17
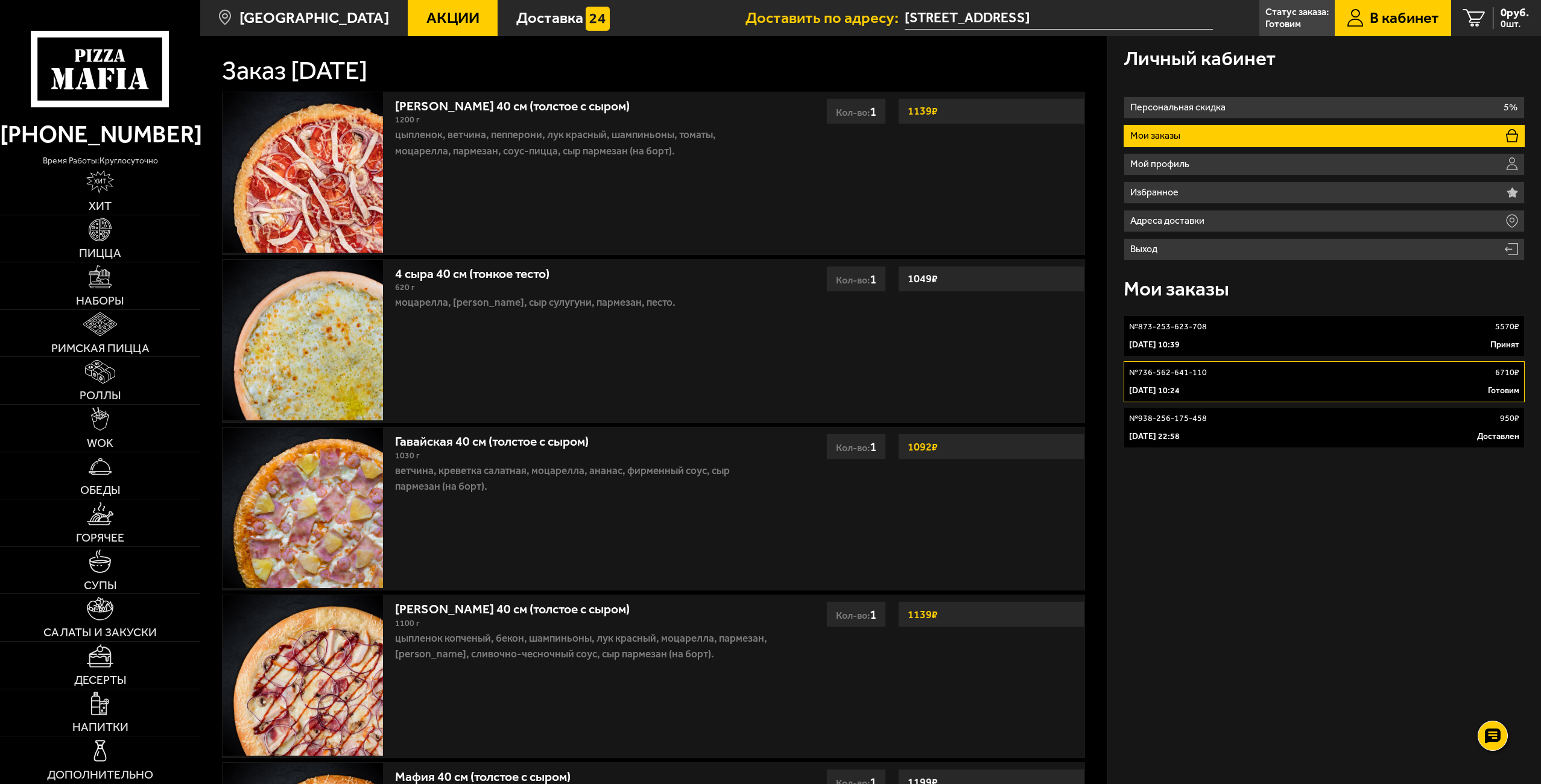
click at [1418, 377] on div "№ 736-562-641-110 6710 ₽" at bounding box center [1324, 373] width 390 height 12
click at [1291, 7] on p "Статус заказа:" at bounding box center [1297, 12] width 63 height 10
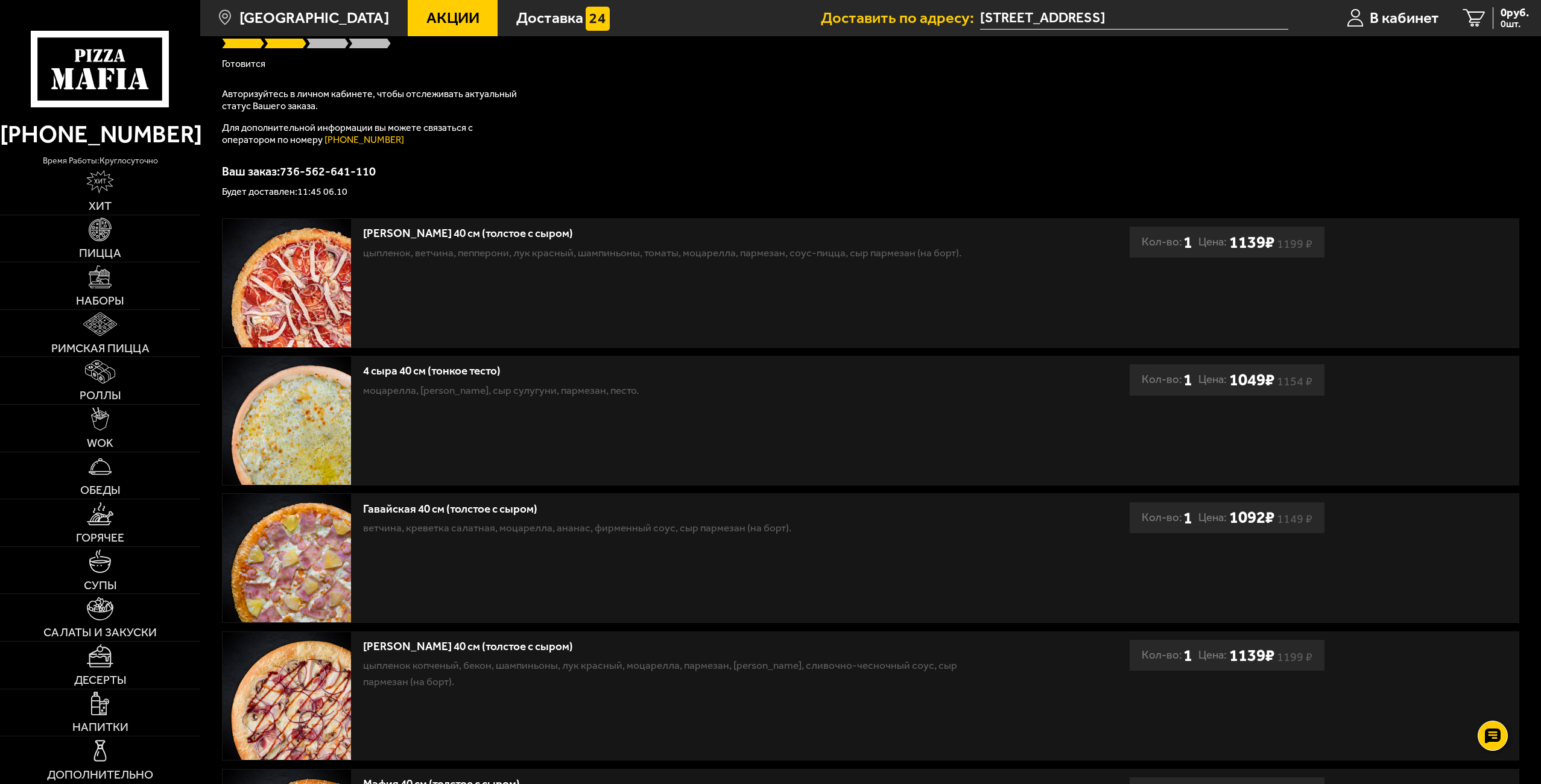
scroll to position [128, 0]
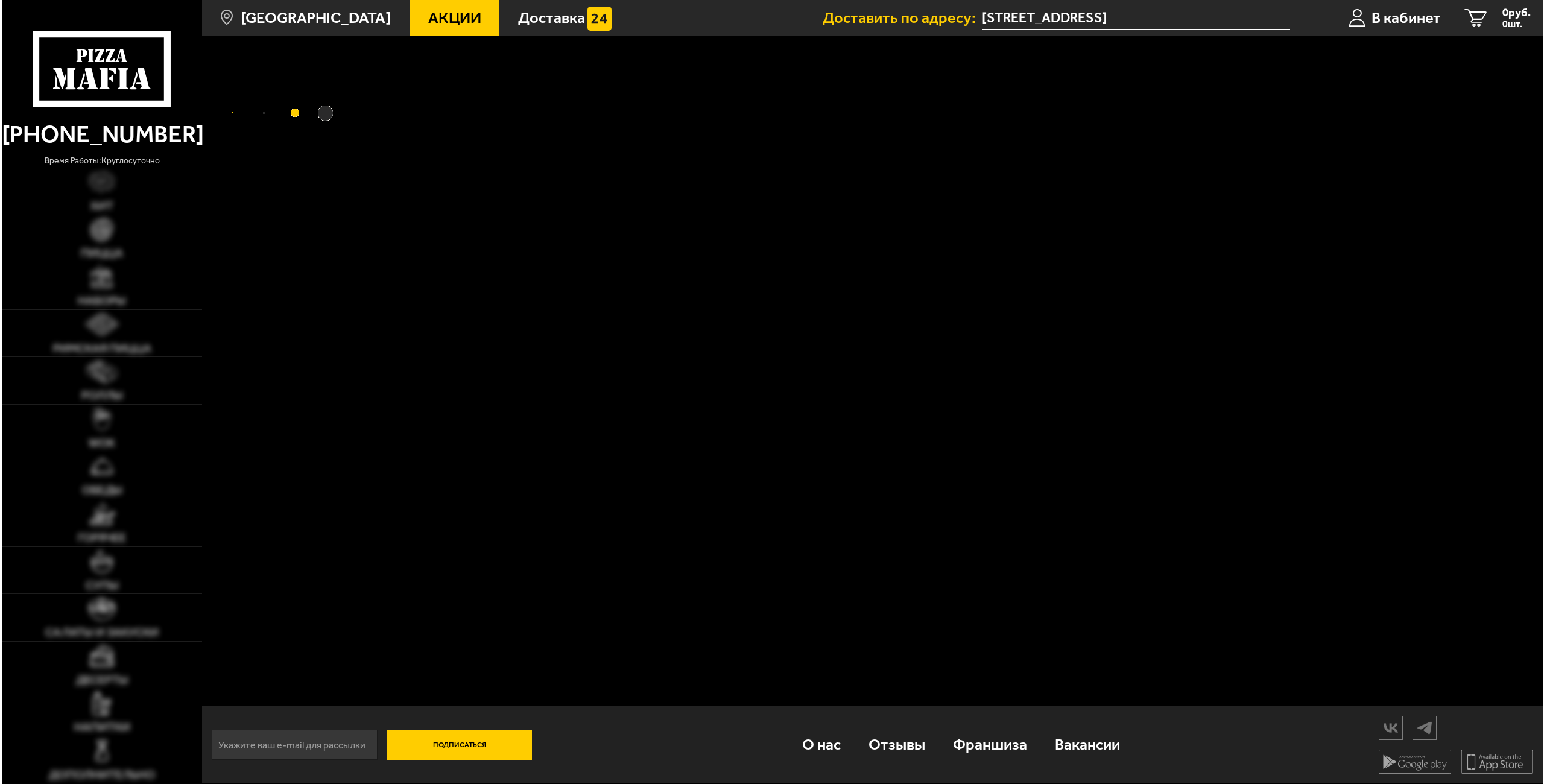
scroll to position [1, 0]
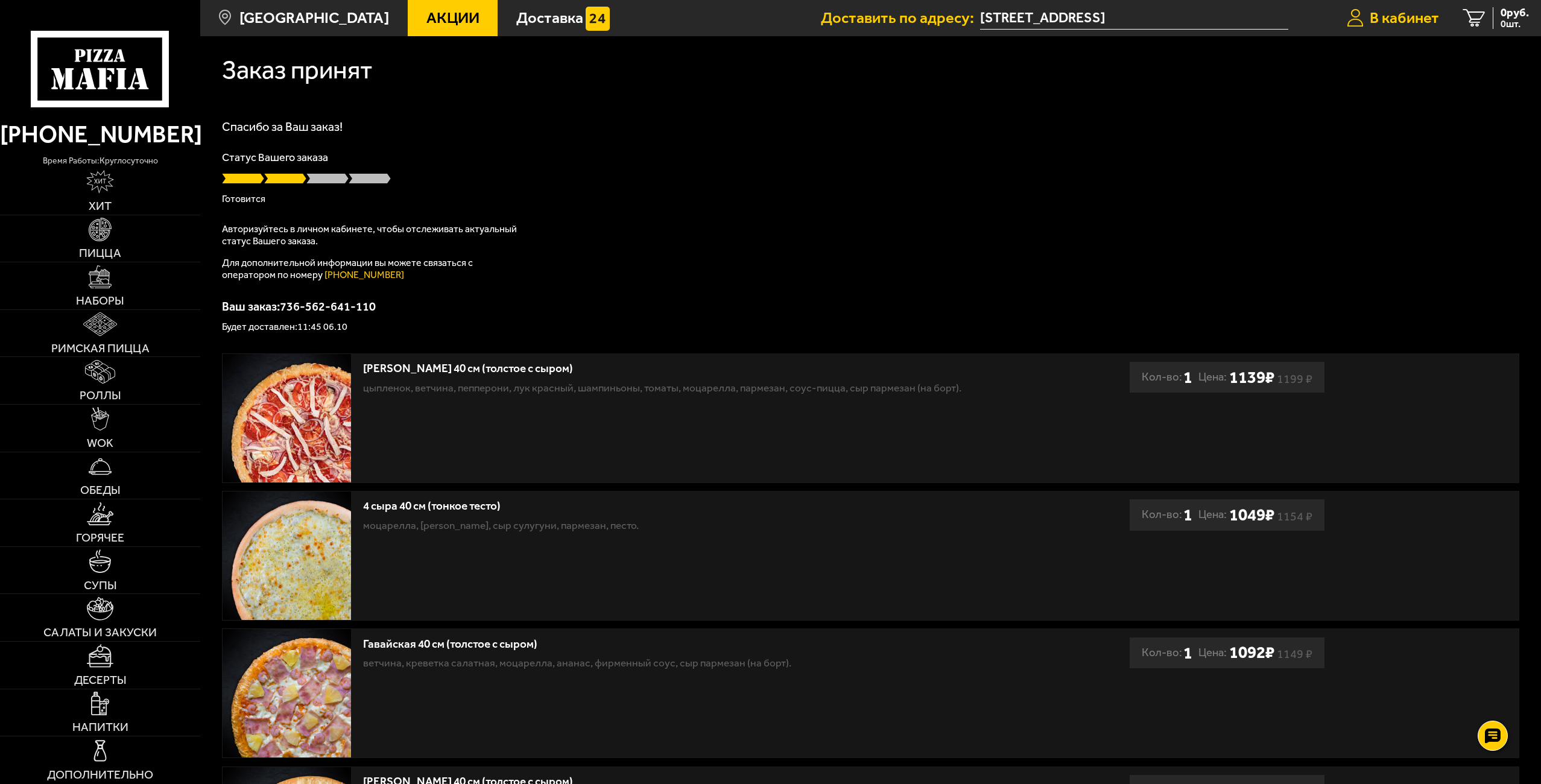
click at [1417, 13] on span "В кабинет" at bounding box center [1404, 18] width 70 height 15
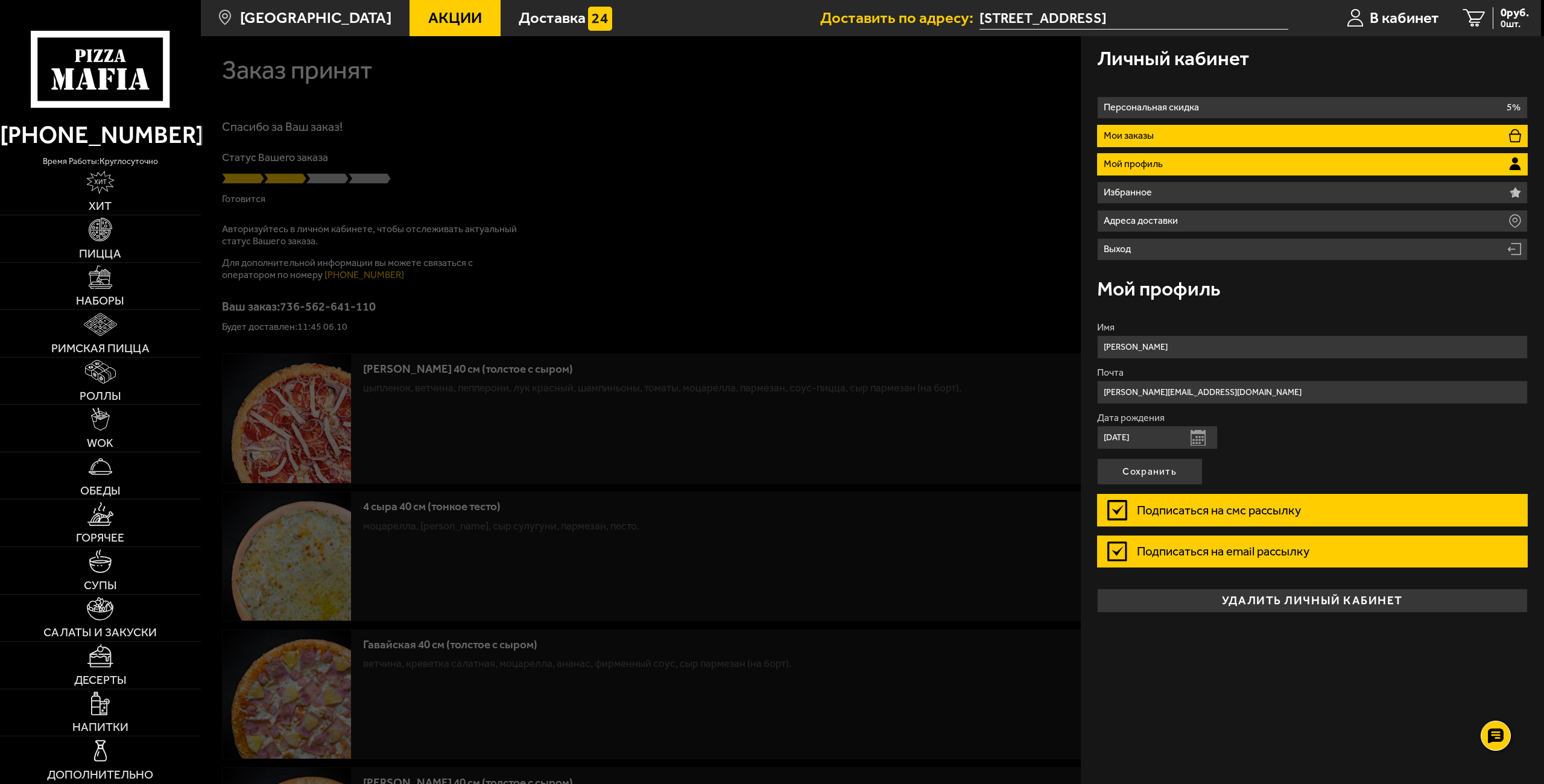
click at [1286, 130] on li "Мои заказы" at bounding box center [1312, 136] width 431 height 22
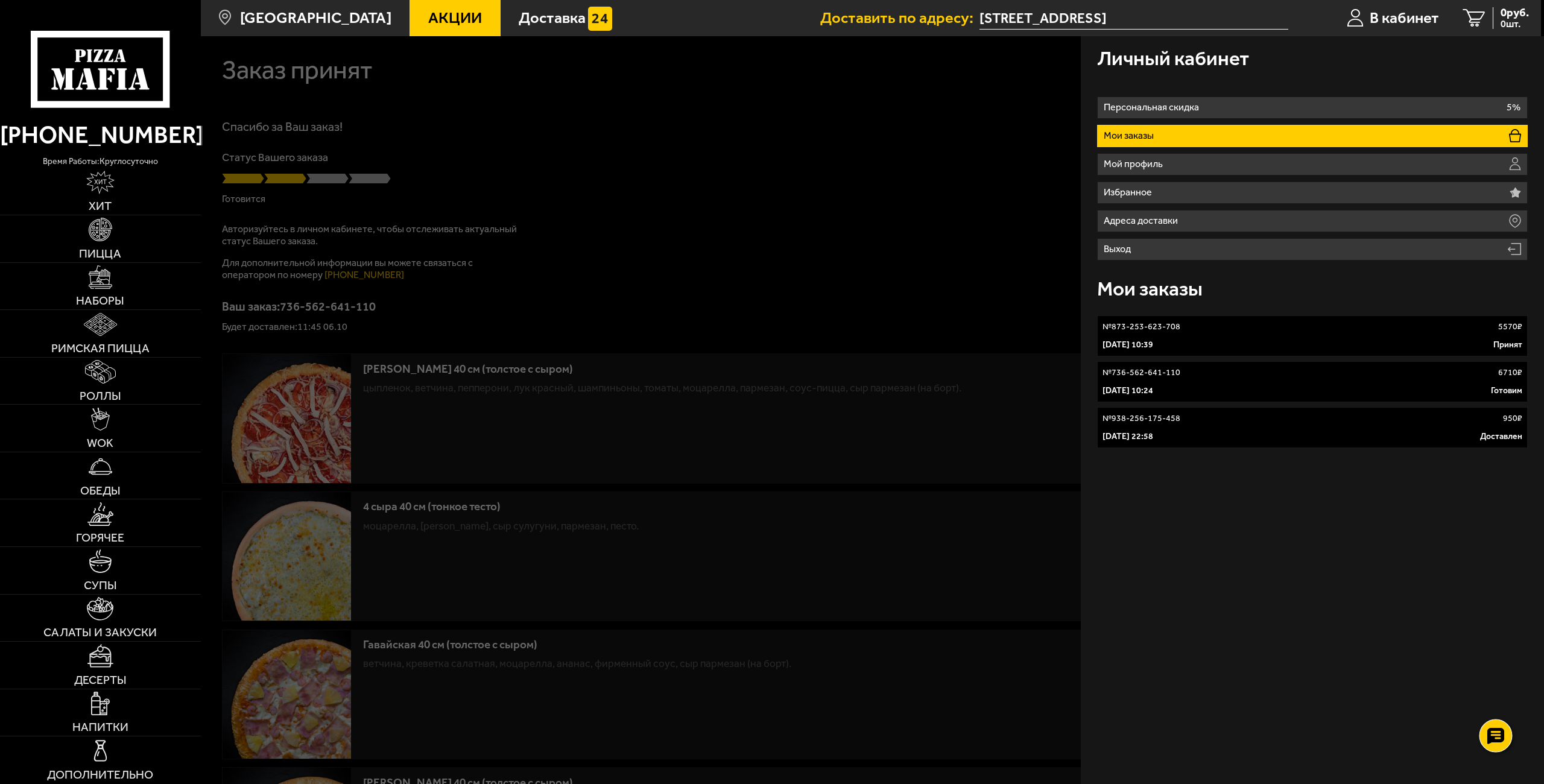
click at [1492, 737] on use at bounding box center [1495, 735] width 17 height 17
click at [1496, 698] on icon at bounding box center [1495, 700] width 17 height 17
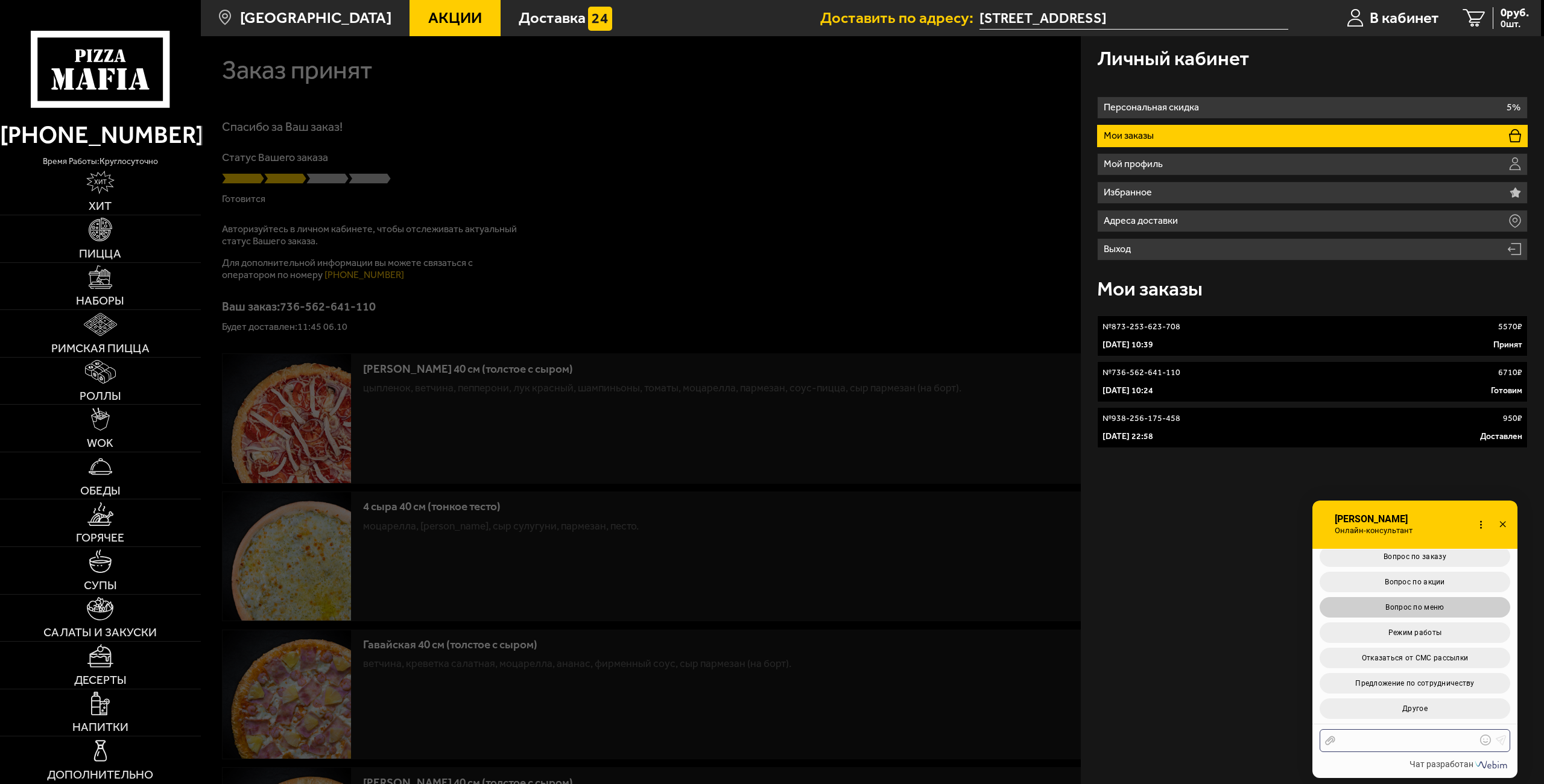
scroll to position [4218, 0]
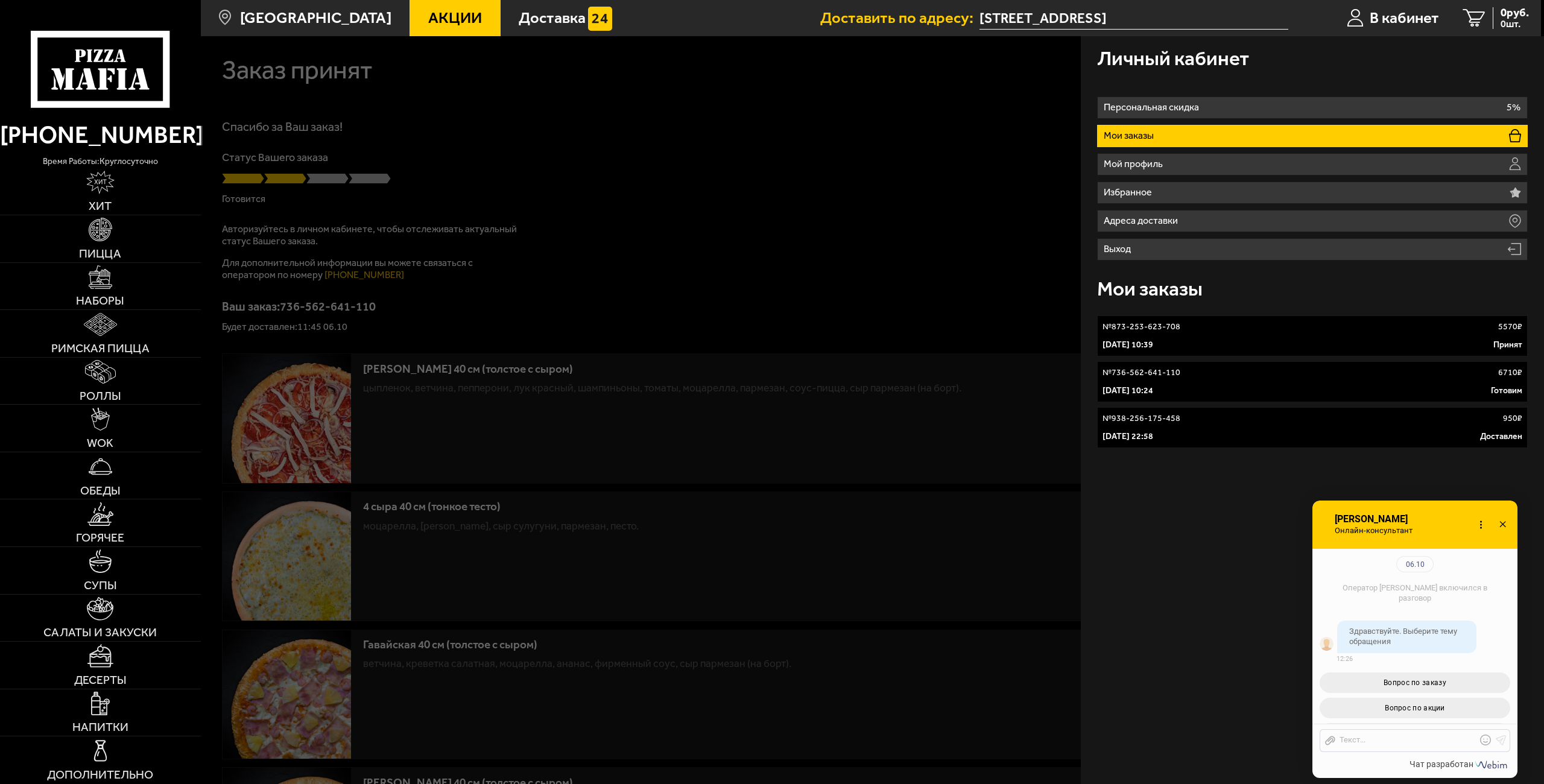
click at [1482, 523] on icon at bounding box center [1481, 525] width 17 height 17
click at [1479, 523] on icon at bounding box center [1481, 525] width 17 height 17
click at [1423, 600] on span "Изменить личные данные" at bounding box center [1396, 597] width 99 height 9
checkbox input "true"
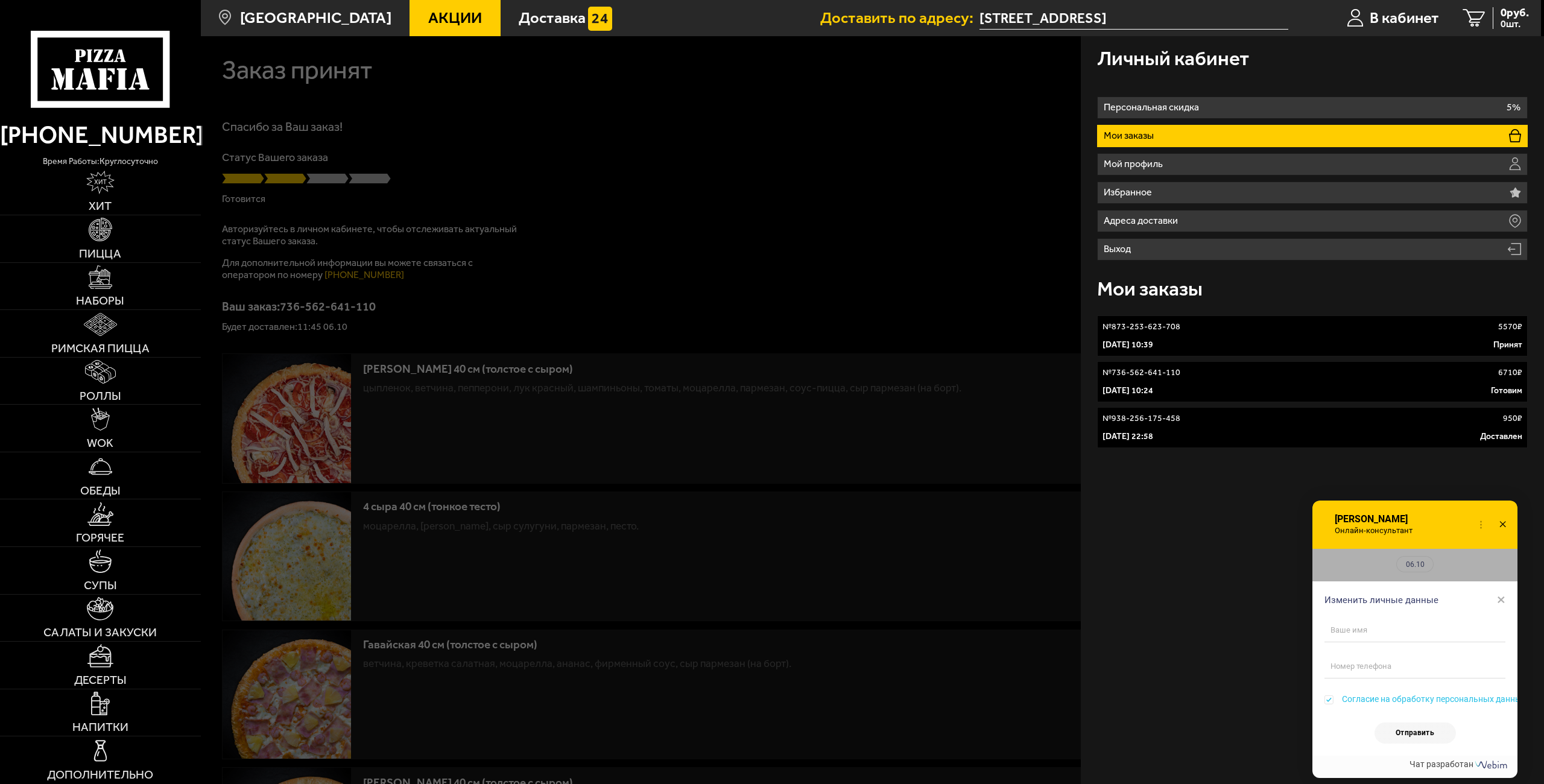
click at [1506, 600] on div "Изменить личные данные ×" at bounding box center [1414, 596] width 205 height 30
click at [1501, 600] on span "×" at bounding box center [1501, 599] width 9 height 18
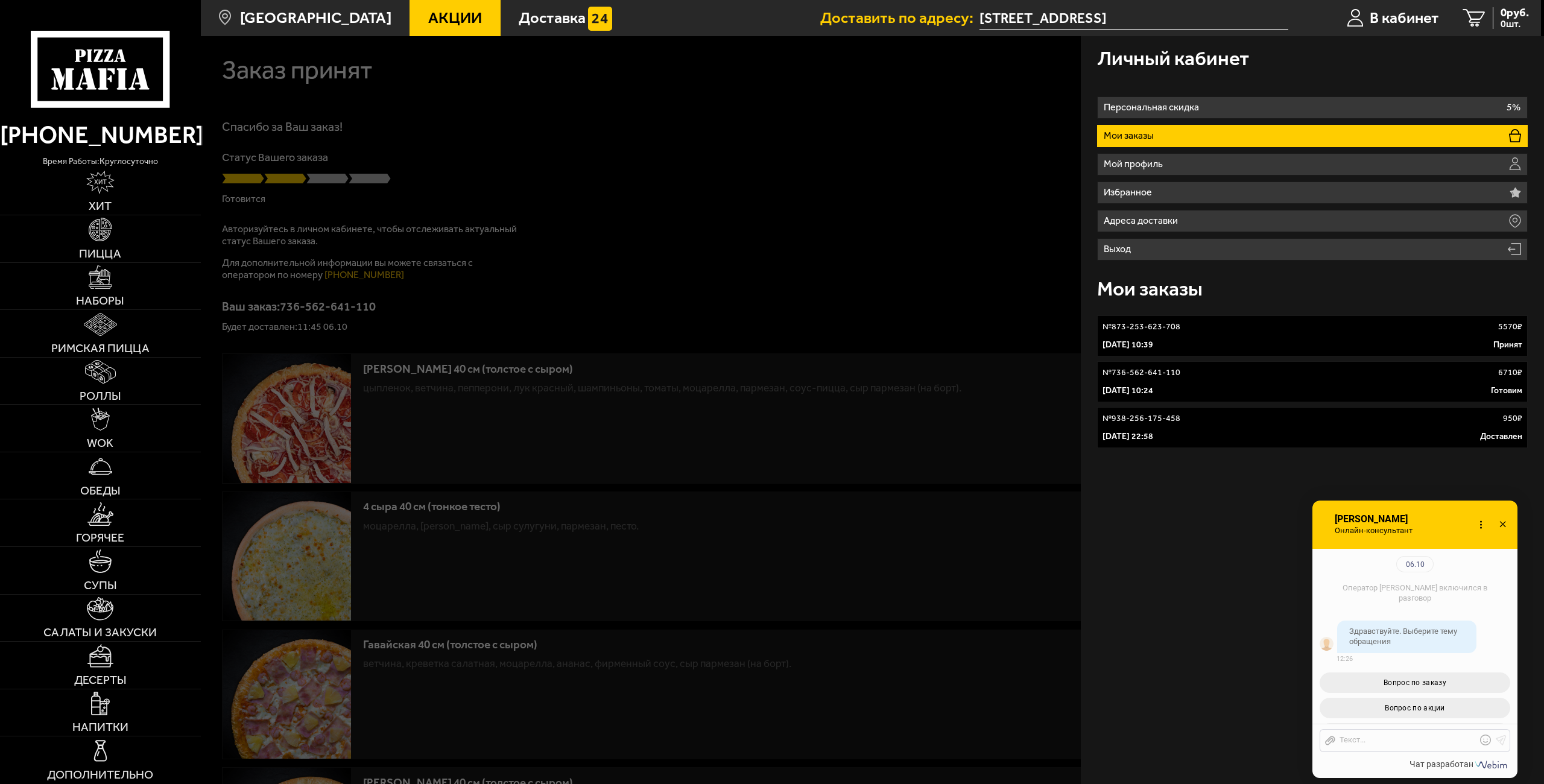
click at [1480, 528] on icon at bounding box center [1481, 525] width 17 height 17
click at [1375, 593] on span "Изменить личные данные" at bounding box center [1396, 597] width 99 height 9
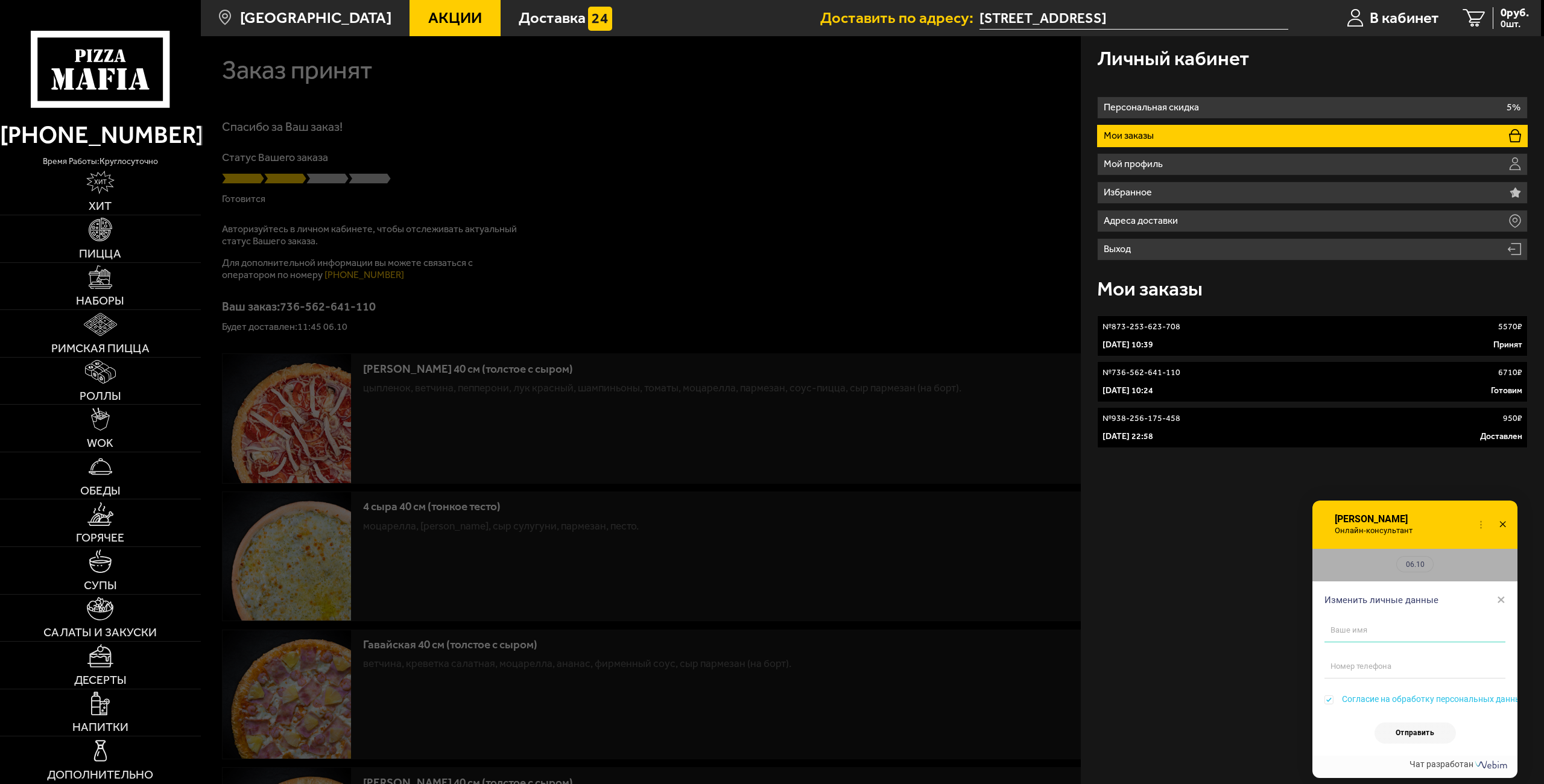
click at [1354, 629] on input "text" at bounding box center [1415, 630] width 181 height 24
type input "[PERSON_NAME]"
click at [1391, 660] on input "tel" at bounding box center [1415, 666] width 181 height 24
type input "[PHONE_NUMBER]"
click at [1345, 735] on div "Отправить" at bounding box center [1415, 733] width 181 height 21
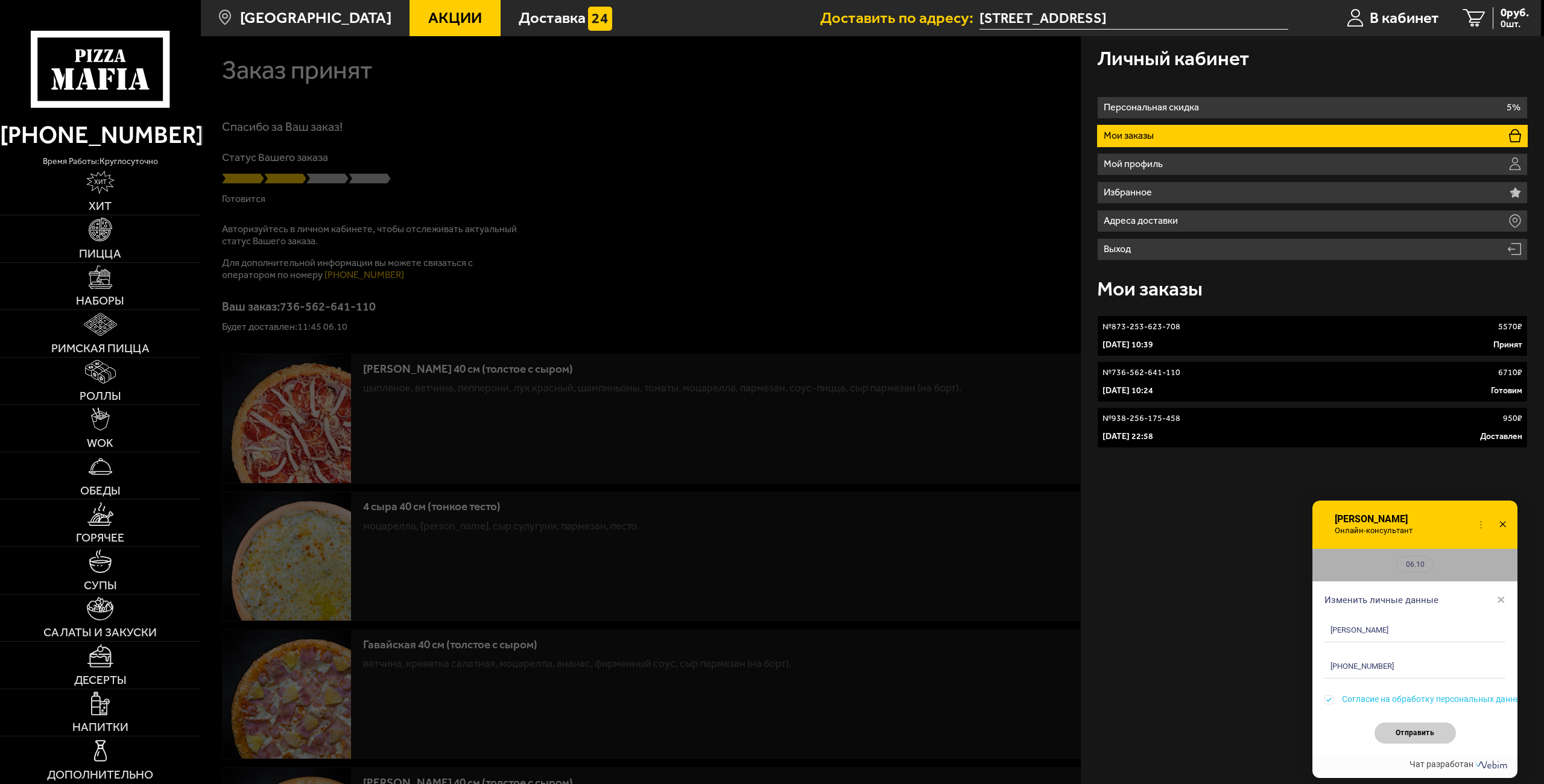
click at [1434, 730] on button "Отправить" at bounding box center [1415, 733] width 81 height 21
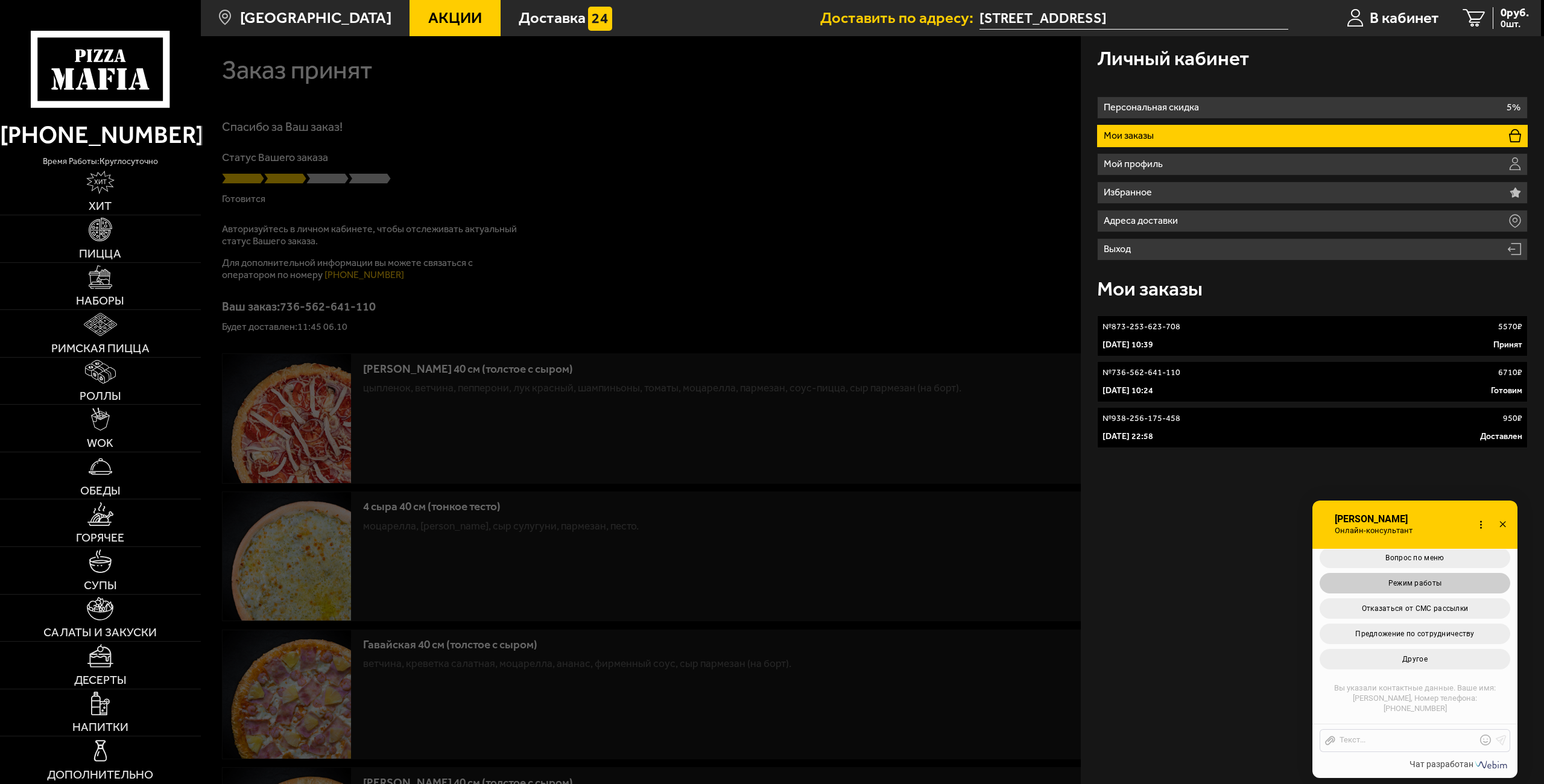
scroll to position [4348, 0]
click at [1411, 563] on button "Вопрос по заказу" at bounding box center [1415, 552] width 191 height 20
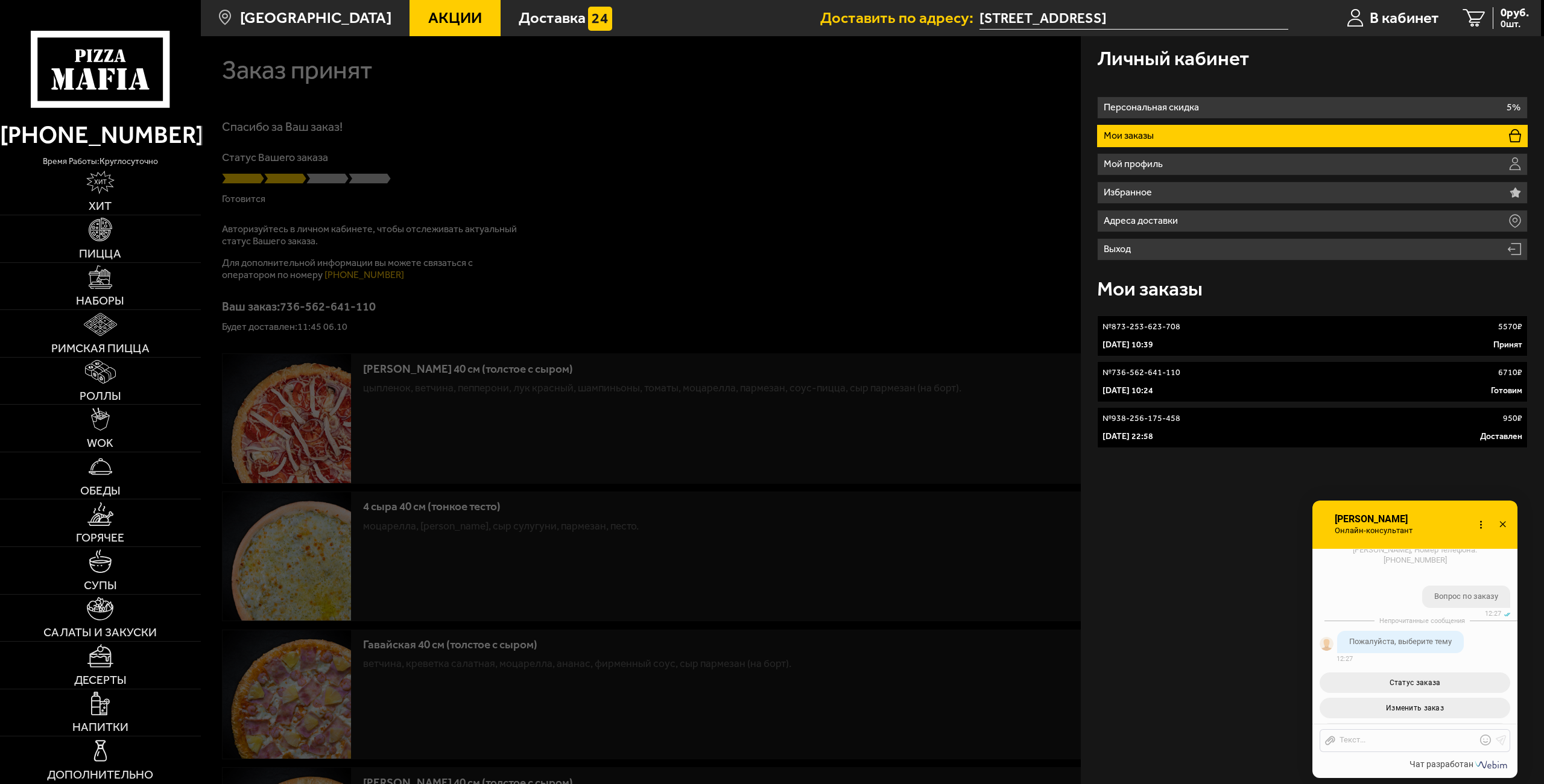
scroll to position [4623, 0]
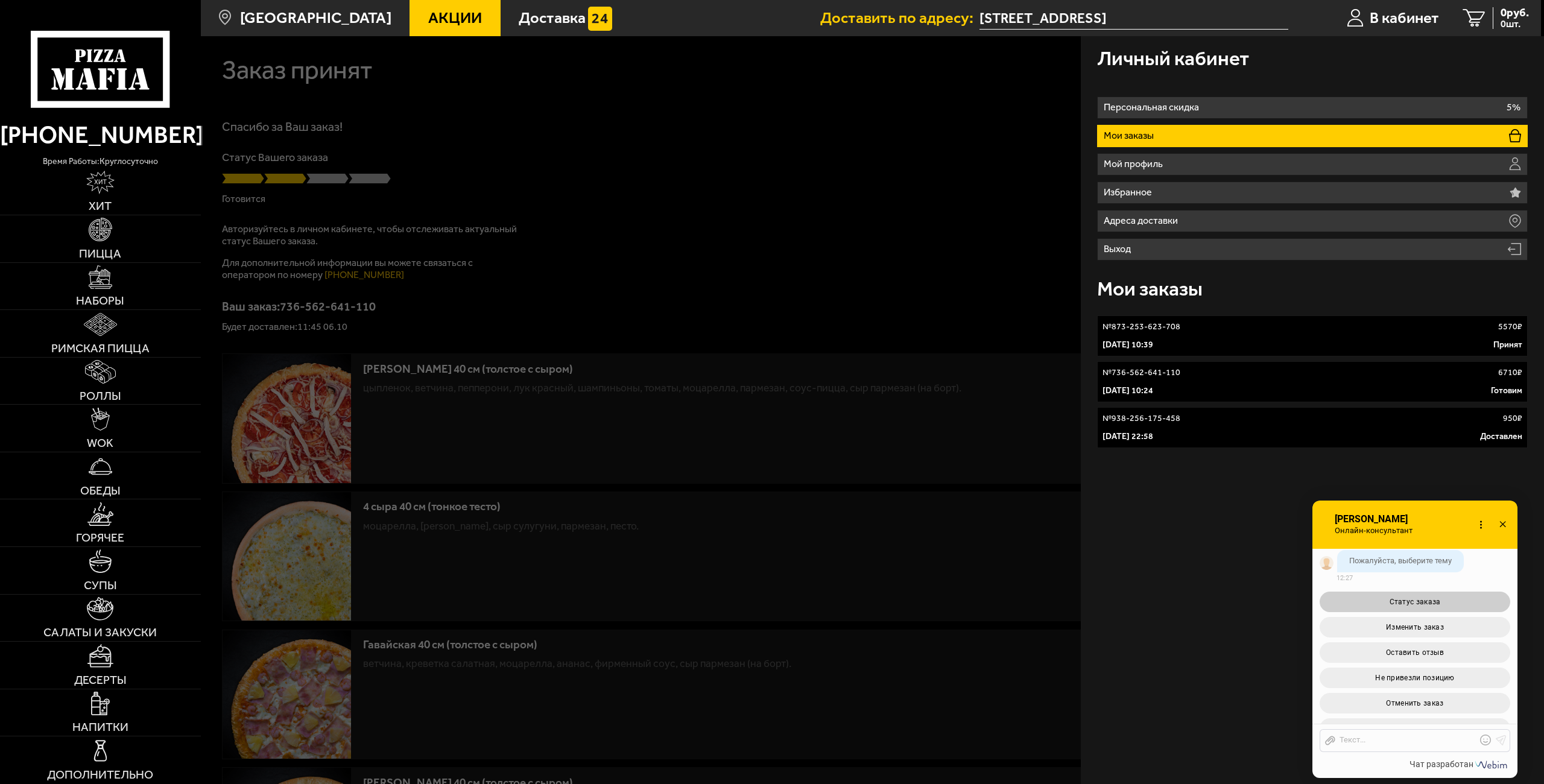
click at [1415, 612] on button "Статус заказа" at bounding box center [1415, 601] width 191 height 20
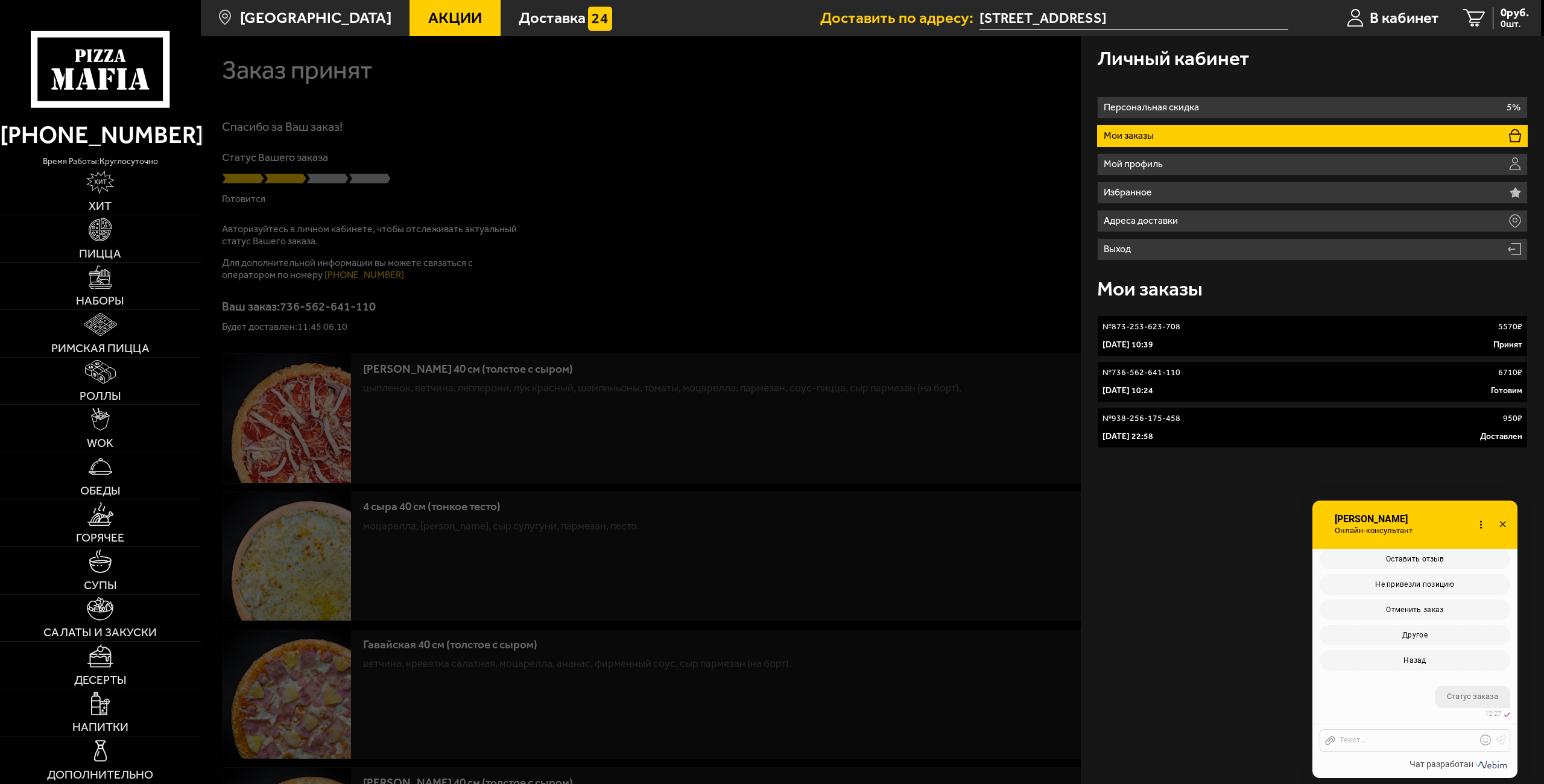
scroll to position [4855, 0]
click at [1415, 745] on div at bounding box center [1406, 740] width 141 height 11
click at [1486, 742] on use at bounding box center [1486, 740] width 11 height 11
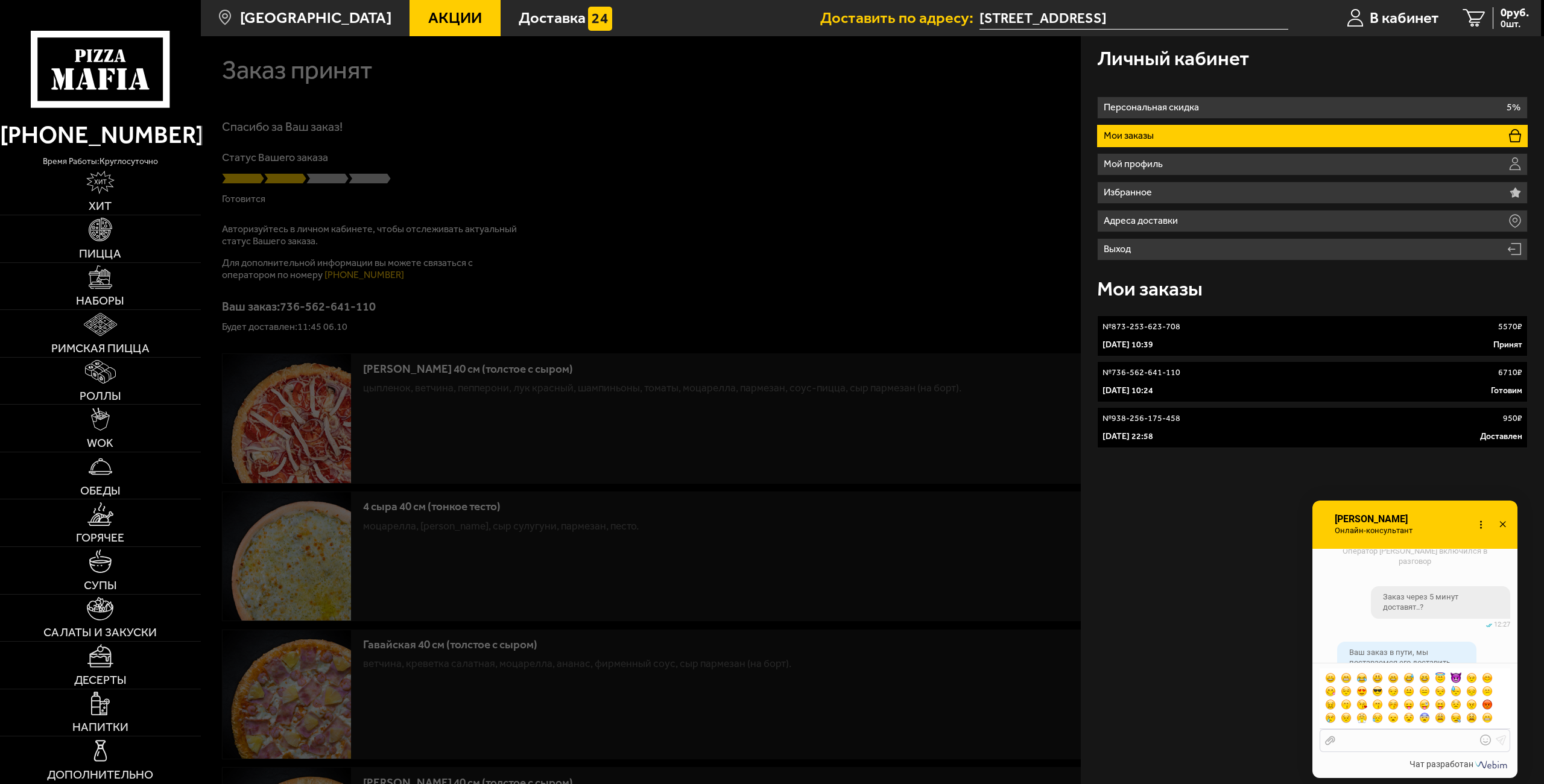
click at [1377, 739] on div at bounding box center [1406, 740] width 141 height 11
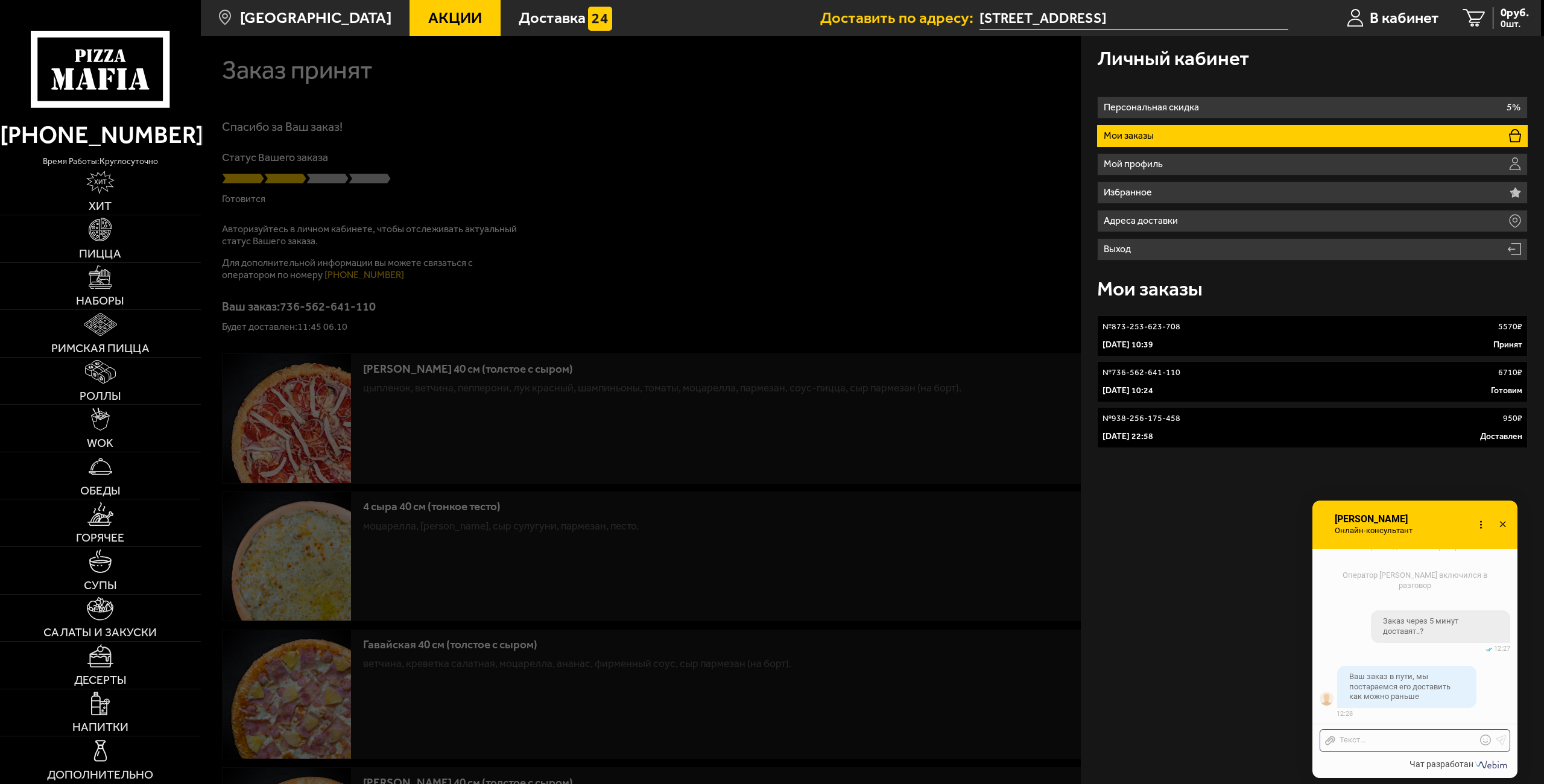
click at [1483, 738] on icon at bounding box center [1486, 740] width 11 height 11
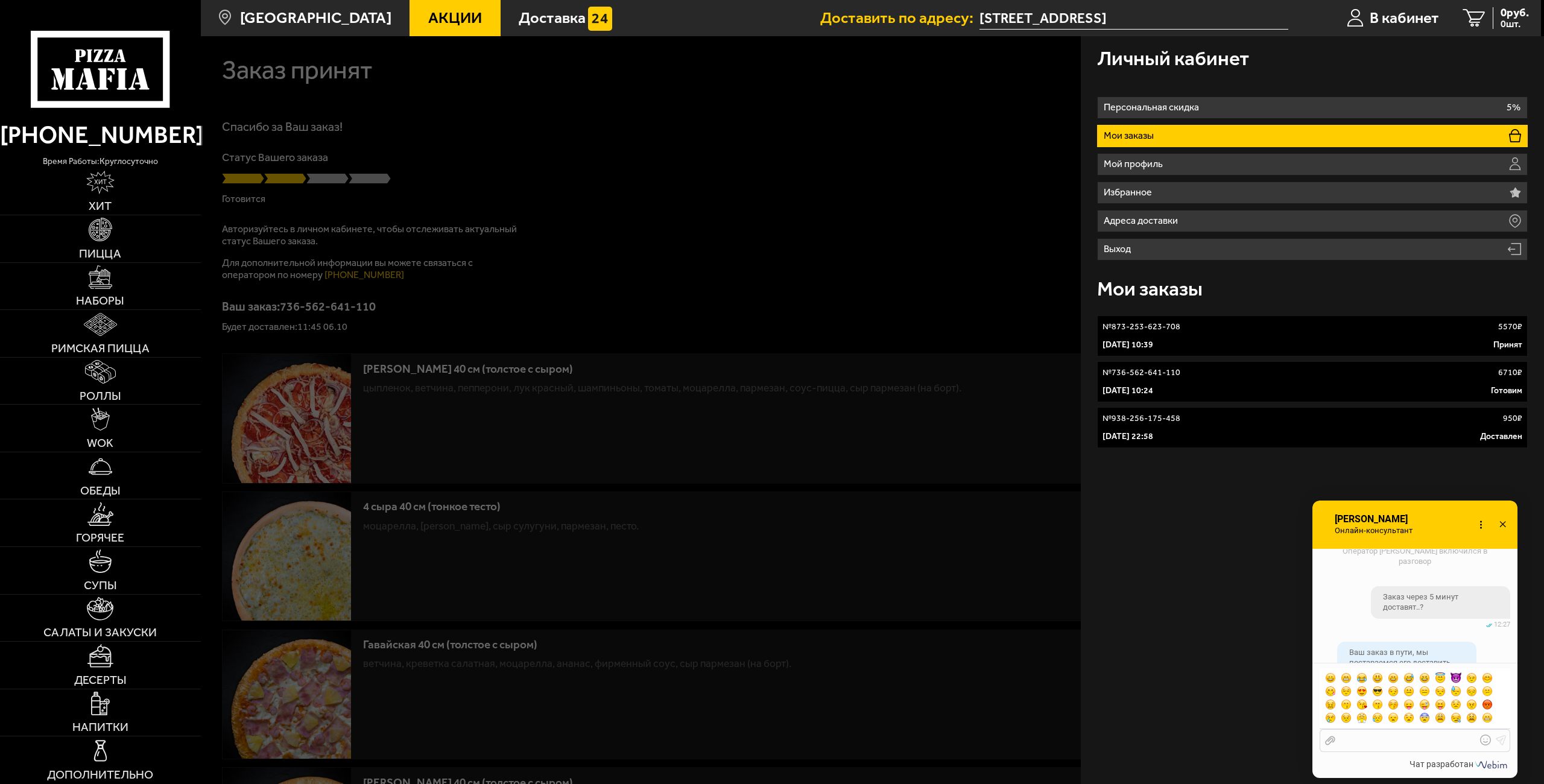
click at [1403, 743] on div at bounding box center [1406, 740] width 141 height 11
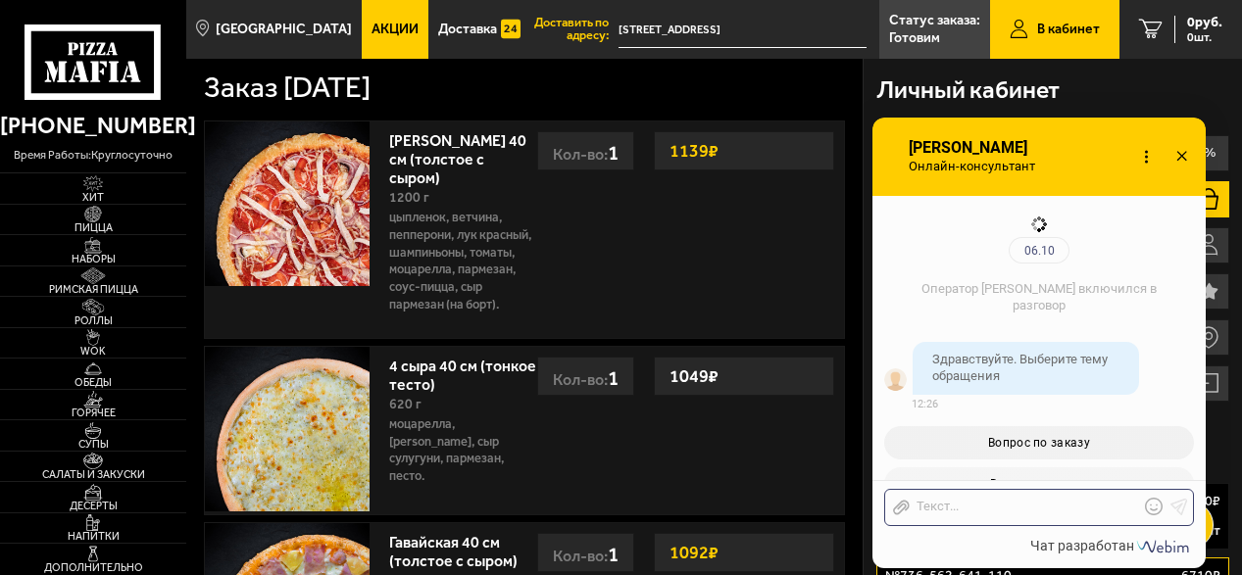
scroll to position [1807, 0]
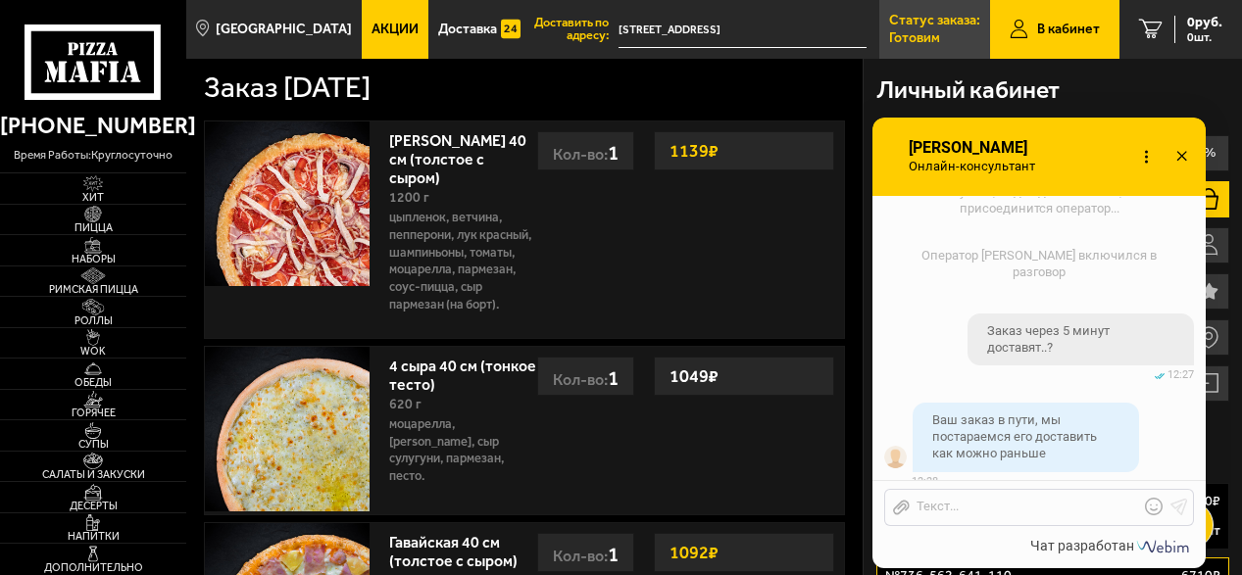
click at [920, 33] on p "Готовим" at bounding box center [914, 38] width 51 height 14
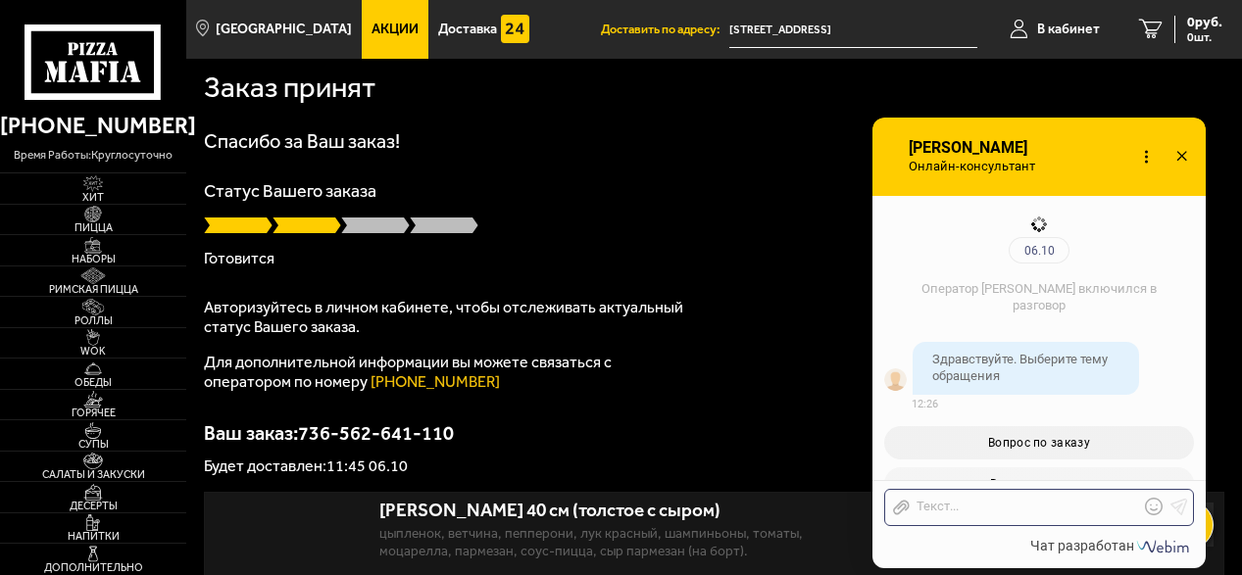
scroll to position [1807, 0]
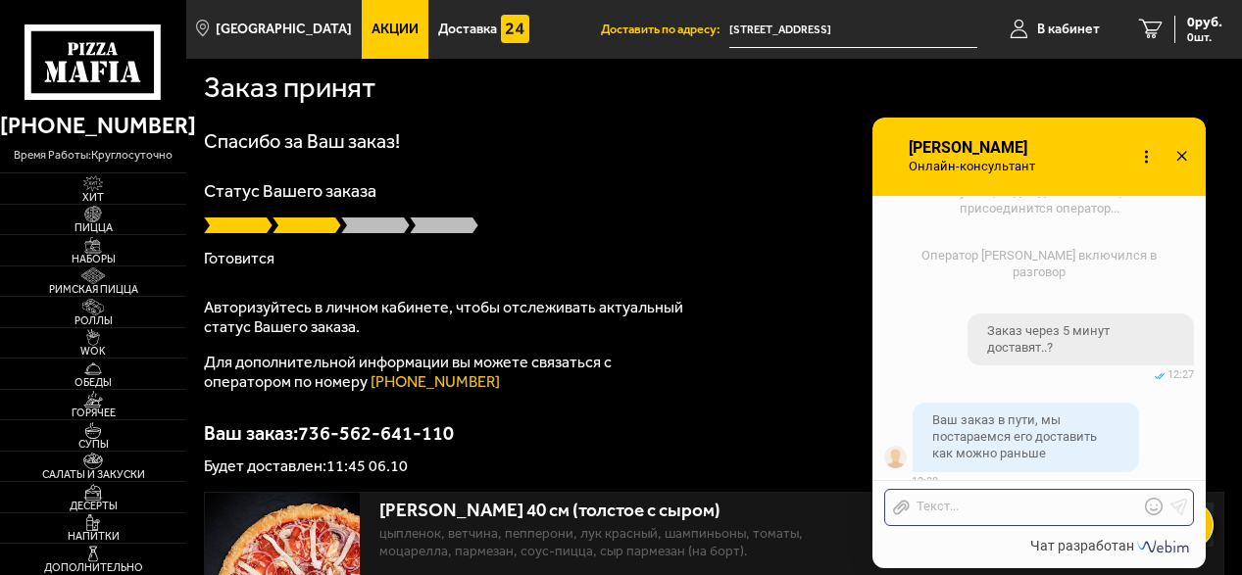
click at [444, 188] on p "Статус Вашего заказа" at bounding box center [714, 191] width 1021 height 18
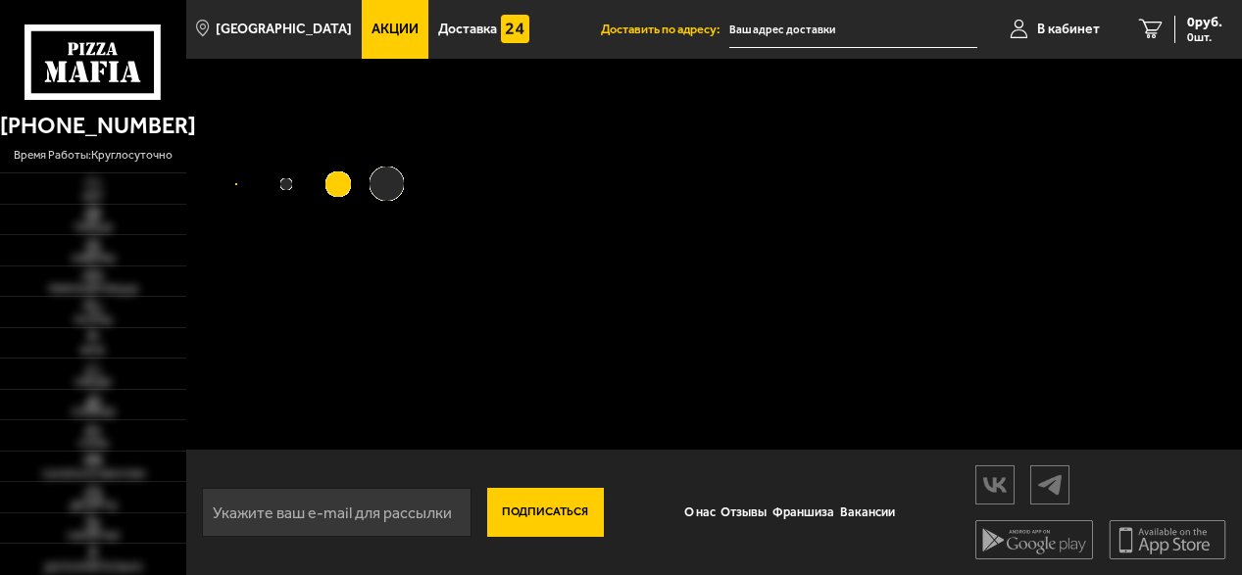
type input "[STREET_ADDRESS]"
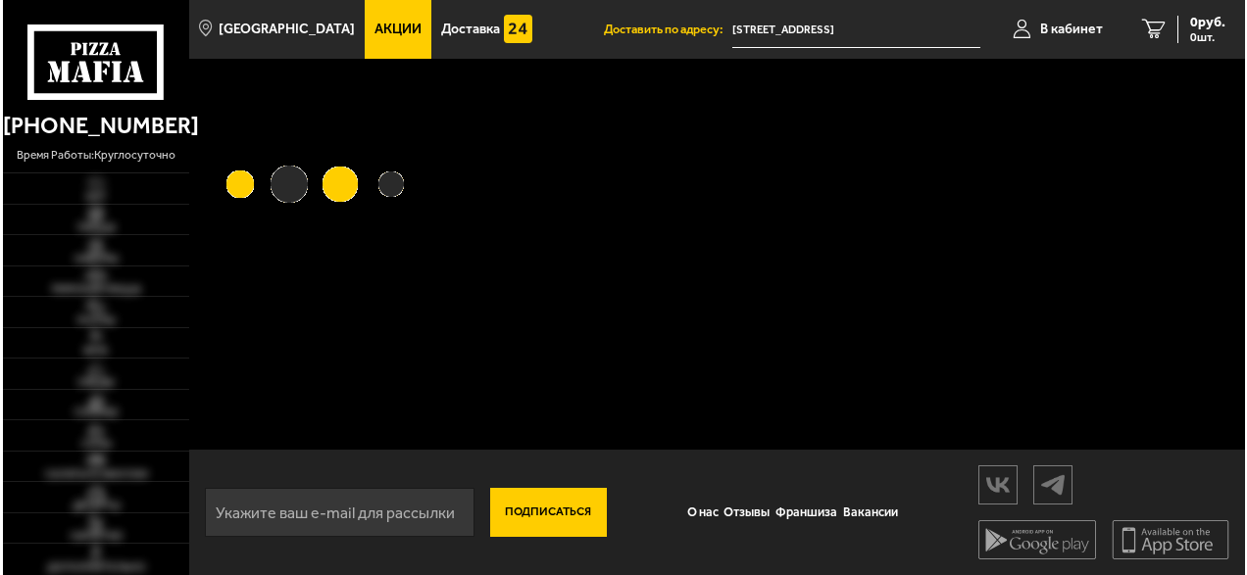
scroll to position [1807, 0]
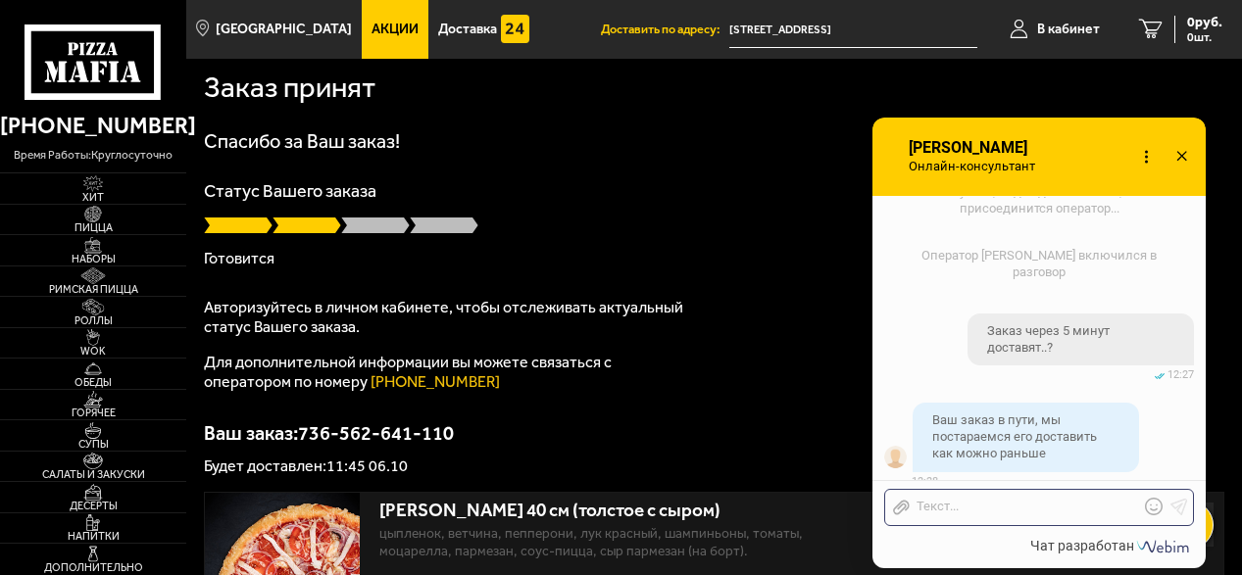
click at [85, 49] on icon at bounding box center [93, 62] width 136 height 75
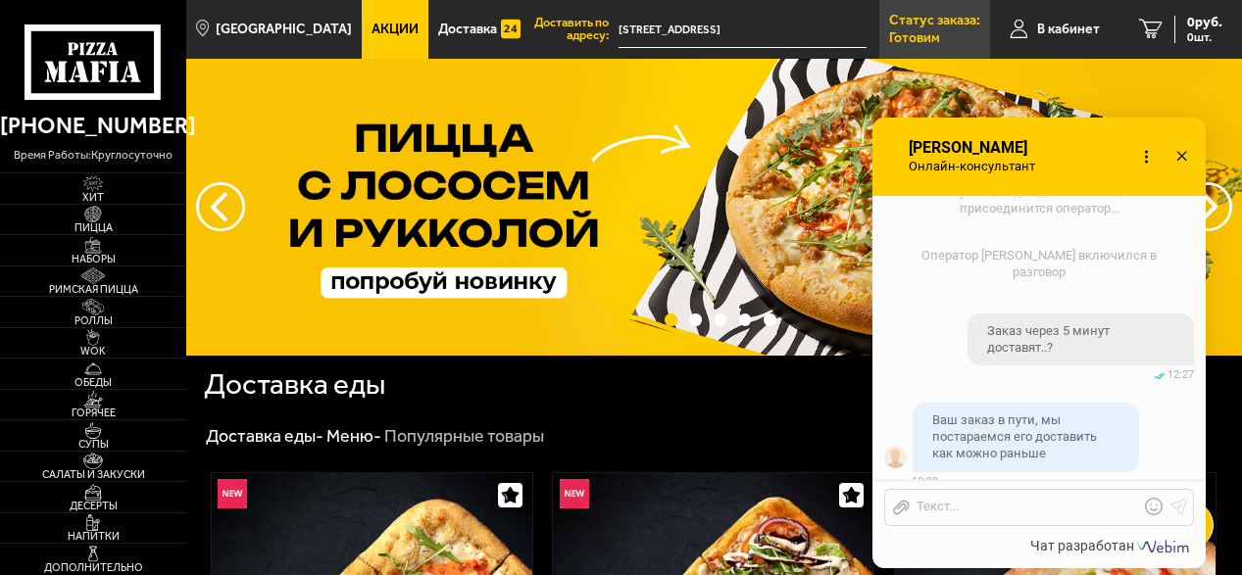
click at [956, 26] on p "Статус заказа:" at bounding box center [934, 21] width 91 height 14
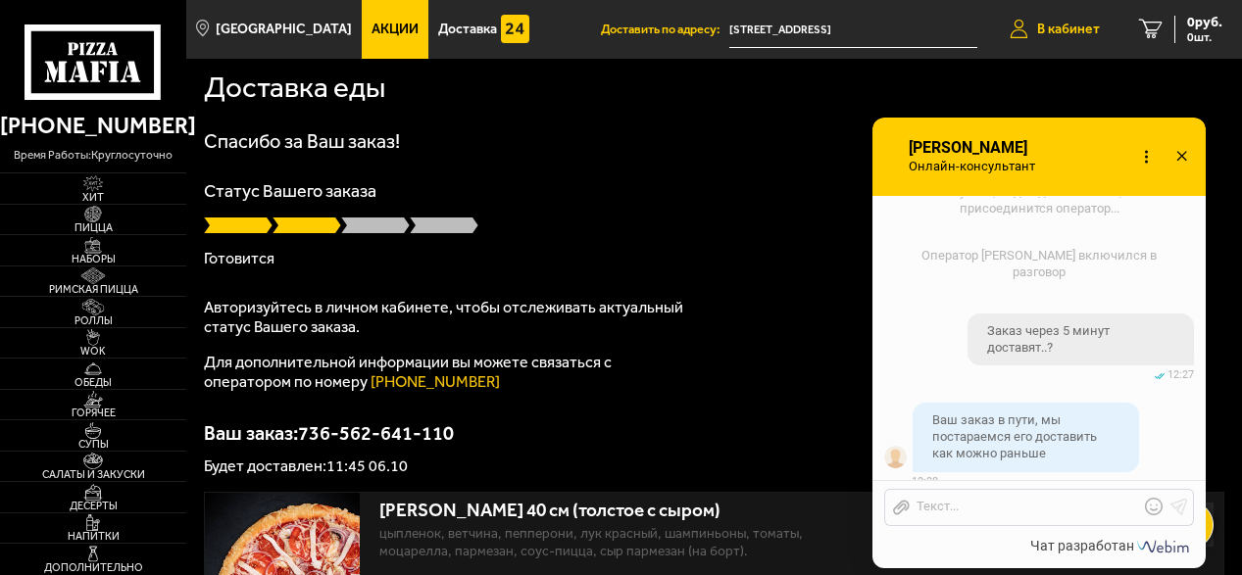
click at [1076, 23] on span "В кабинет" at bounding box center [1068, 30] width 63 height 14
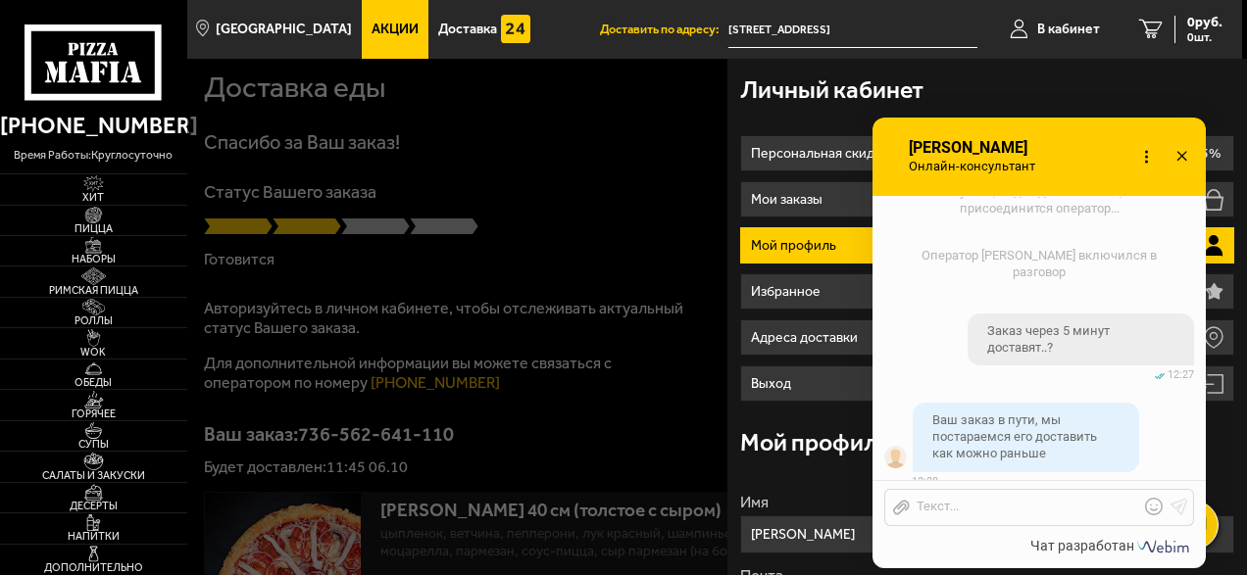
click at [1184, 156] on icon at bounding box center [1182, 157] width 28 height 28
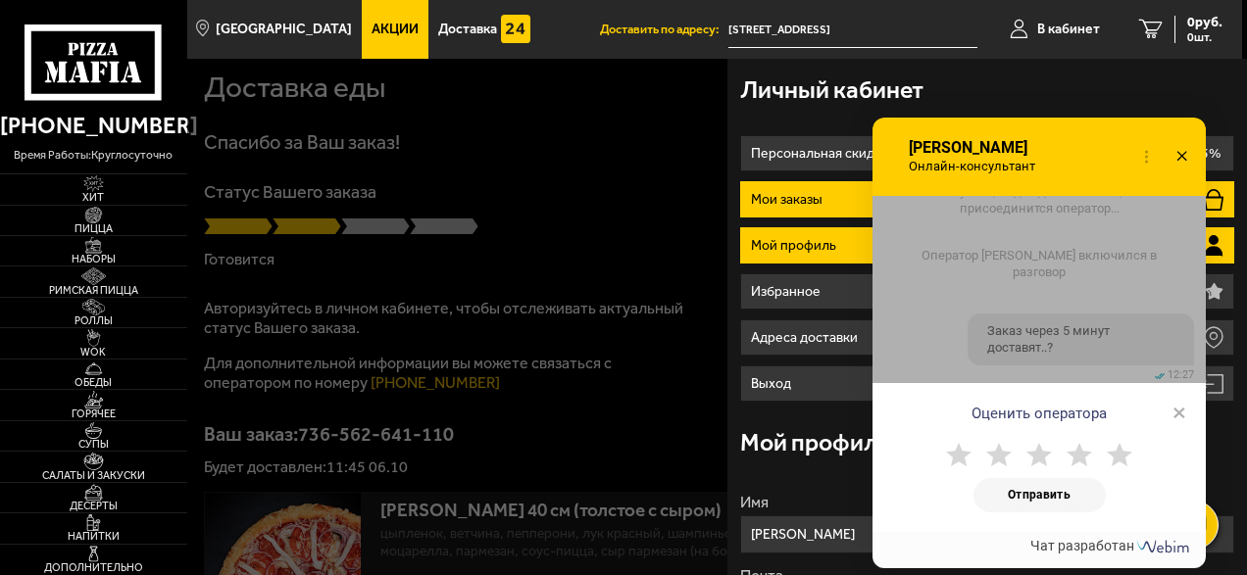
click at [817, 199] on p "Мои заказы" at bounding box center [789, 200] width 76 height 14
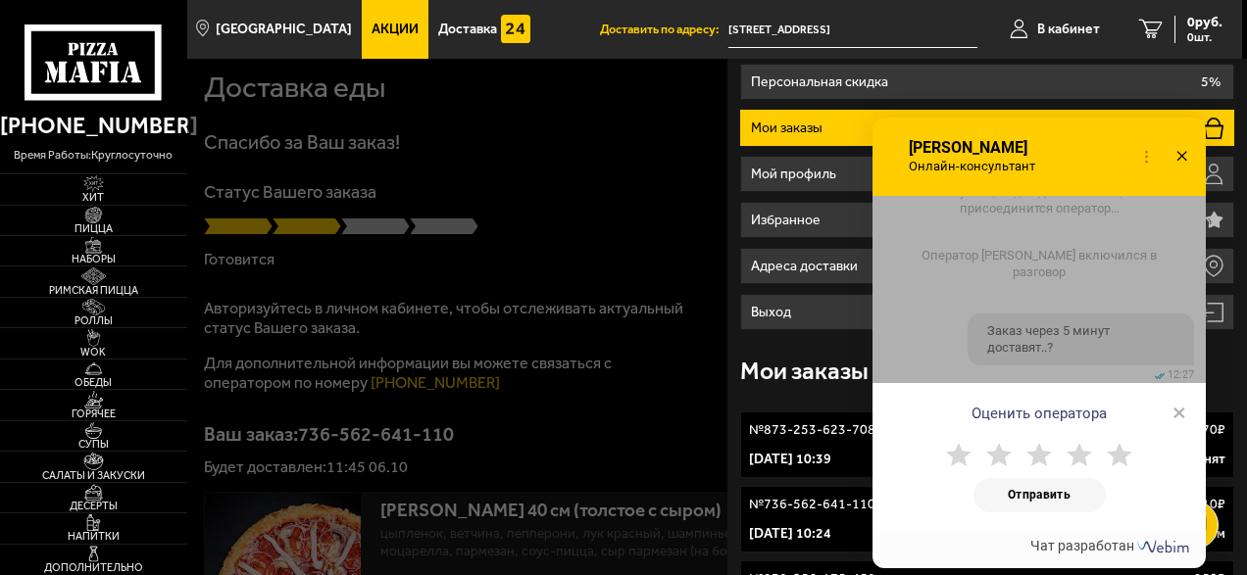
scroll to position [131, 0]
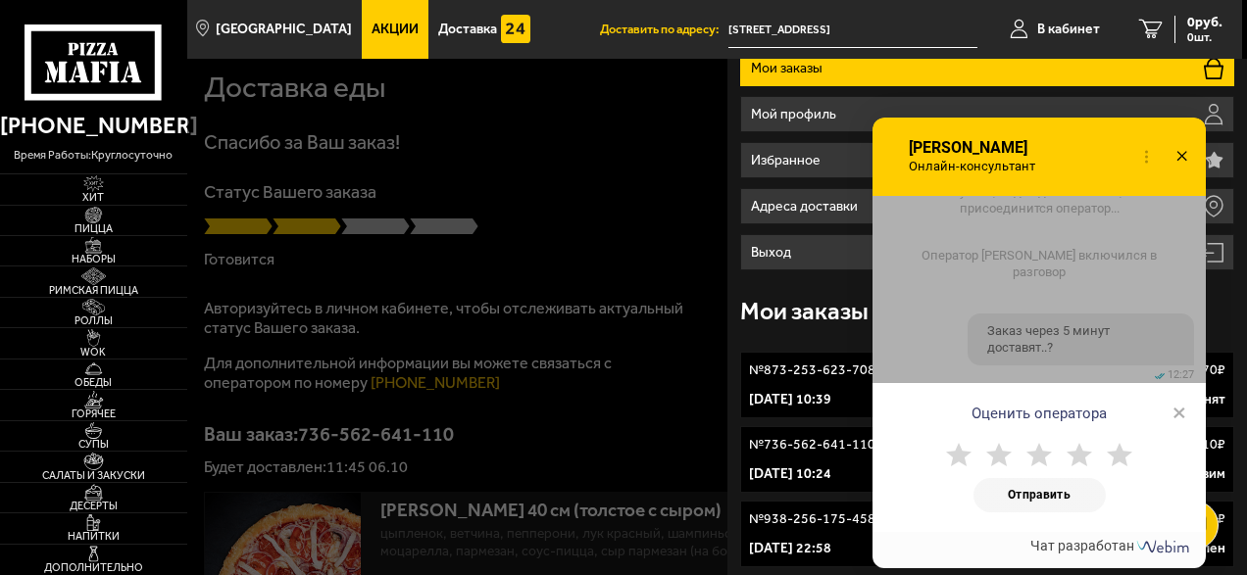
click at [1174, 405] on div "Оценить оператора ×" at bounding box center [1039, 407] width 333 height 49
click at [1177, 409] on span "×" at bounding box center [1180, 412] width 14 height 29
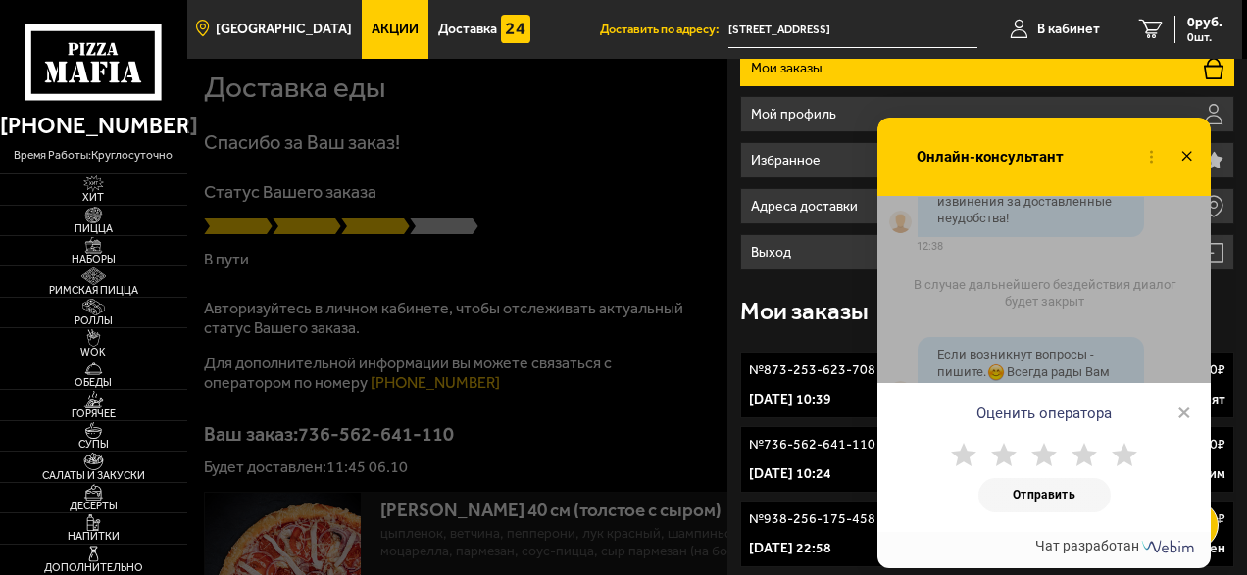
scroll to position [5368, 0]
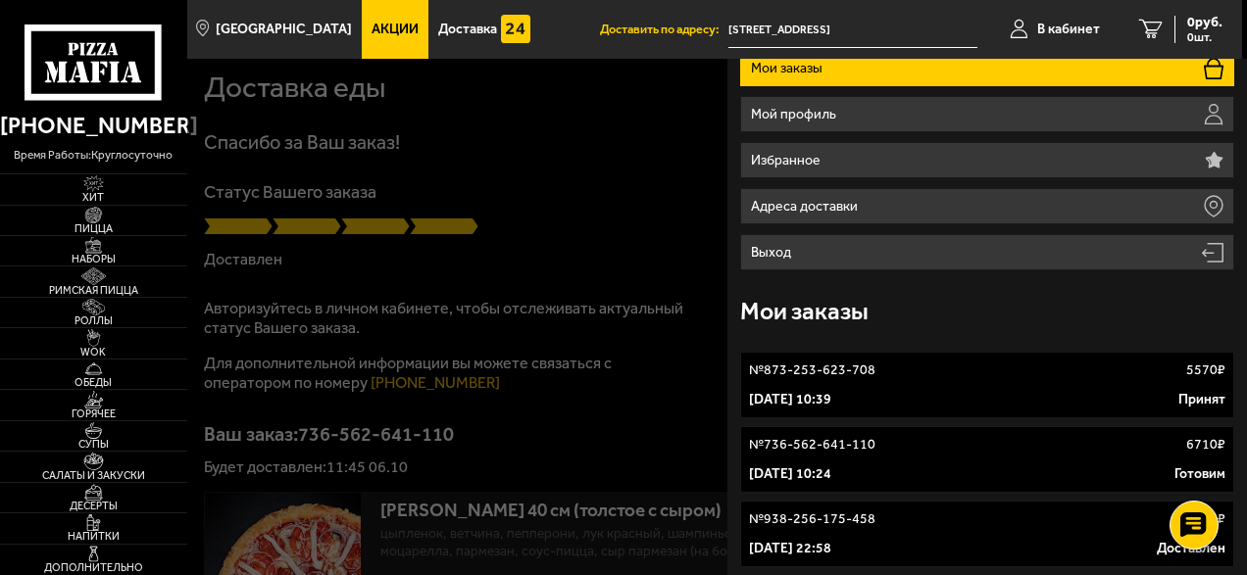
click at [893, 65] on li "Мои заказы" at bounding box center [987, 68] width 494 height 36
click at [1074, 38] on link "В кабинет" at bounding box center [1054, 29] width 129 height 59
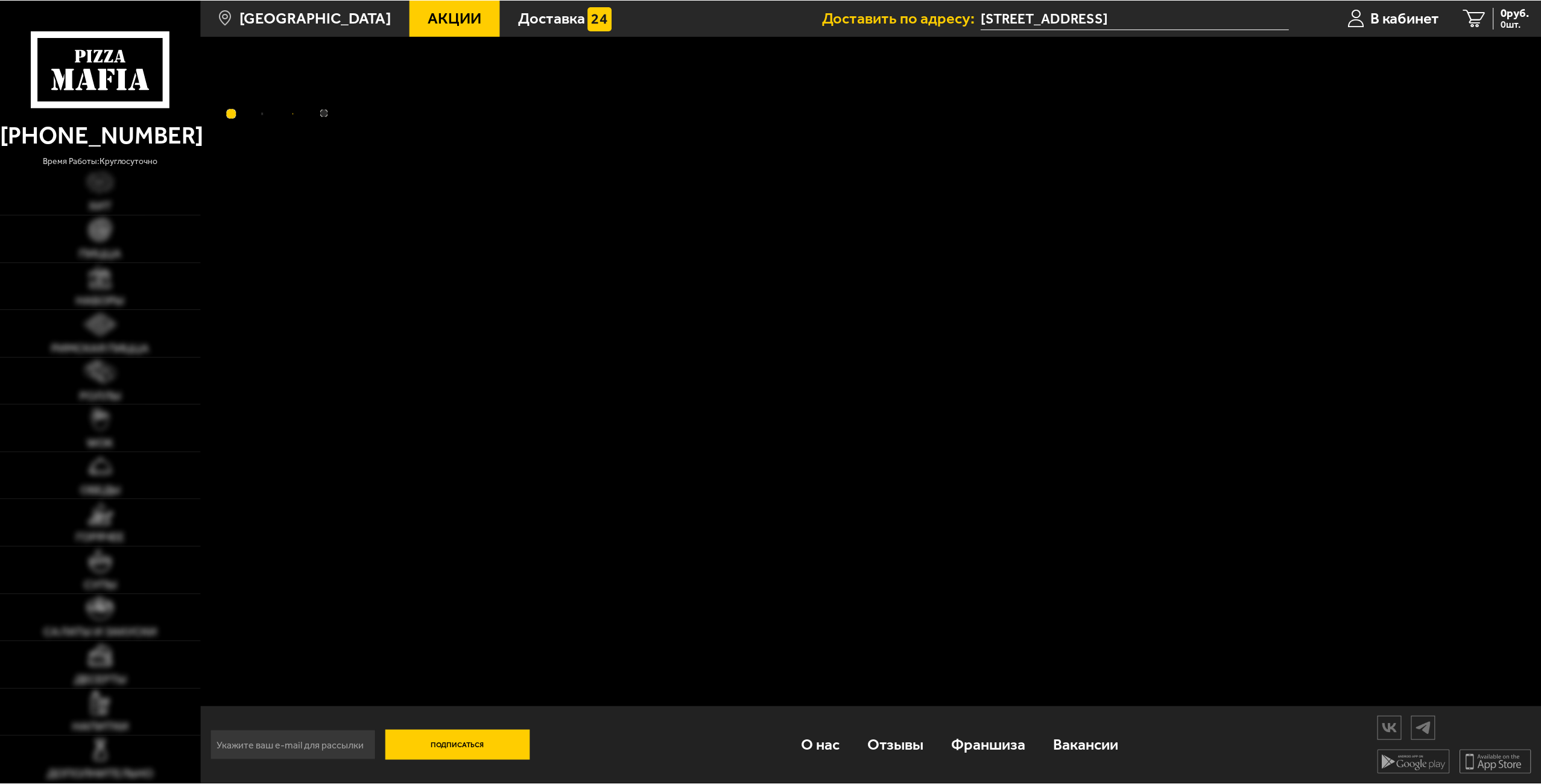
scroll to position [1, 0]
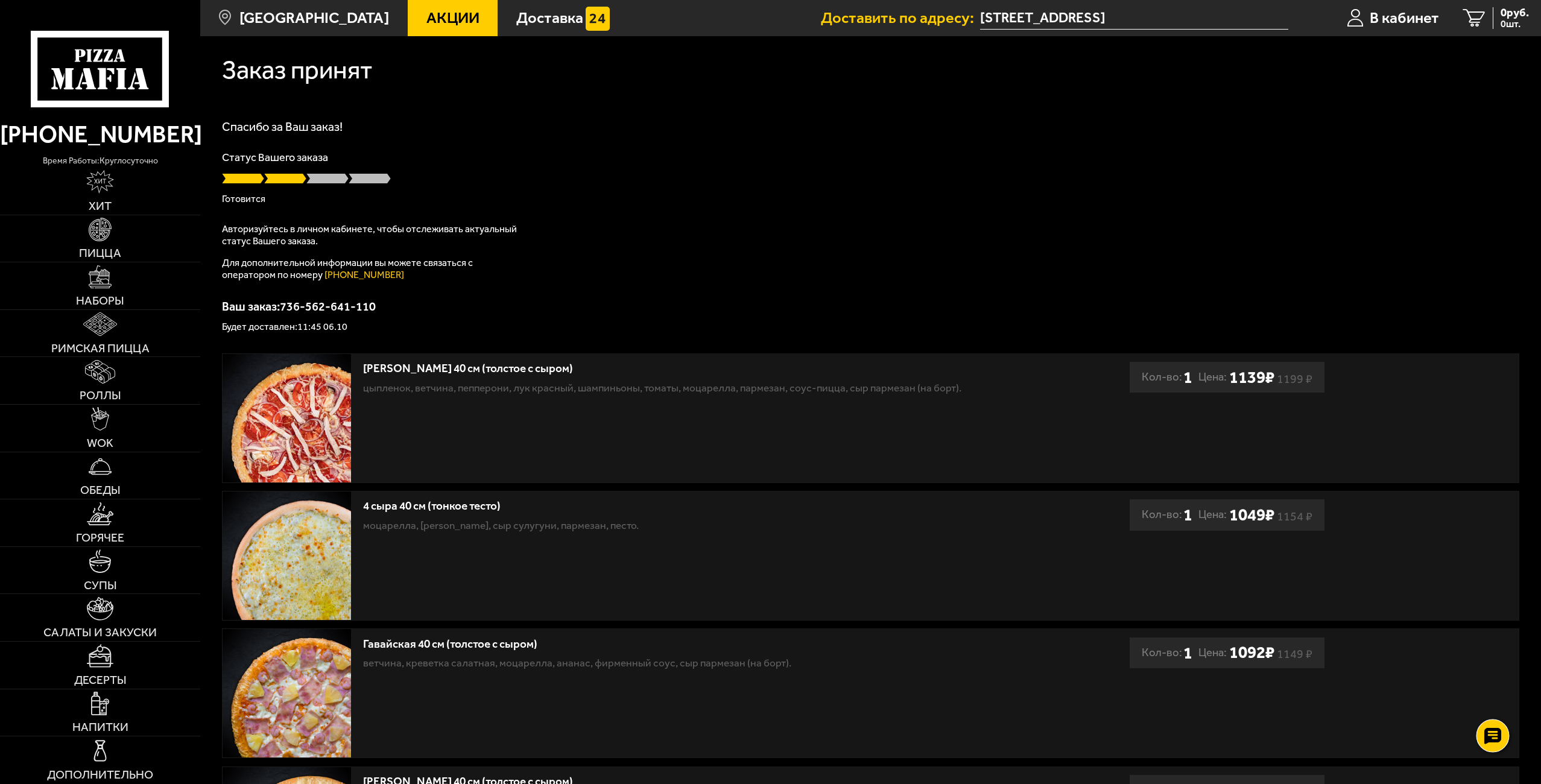
click at [1484, 729] on icon at bounding box center [1493, 735] width 17 height 17
click at [1492, 697] on icon at bounding box center [1493, 700] width 17 height 17
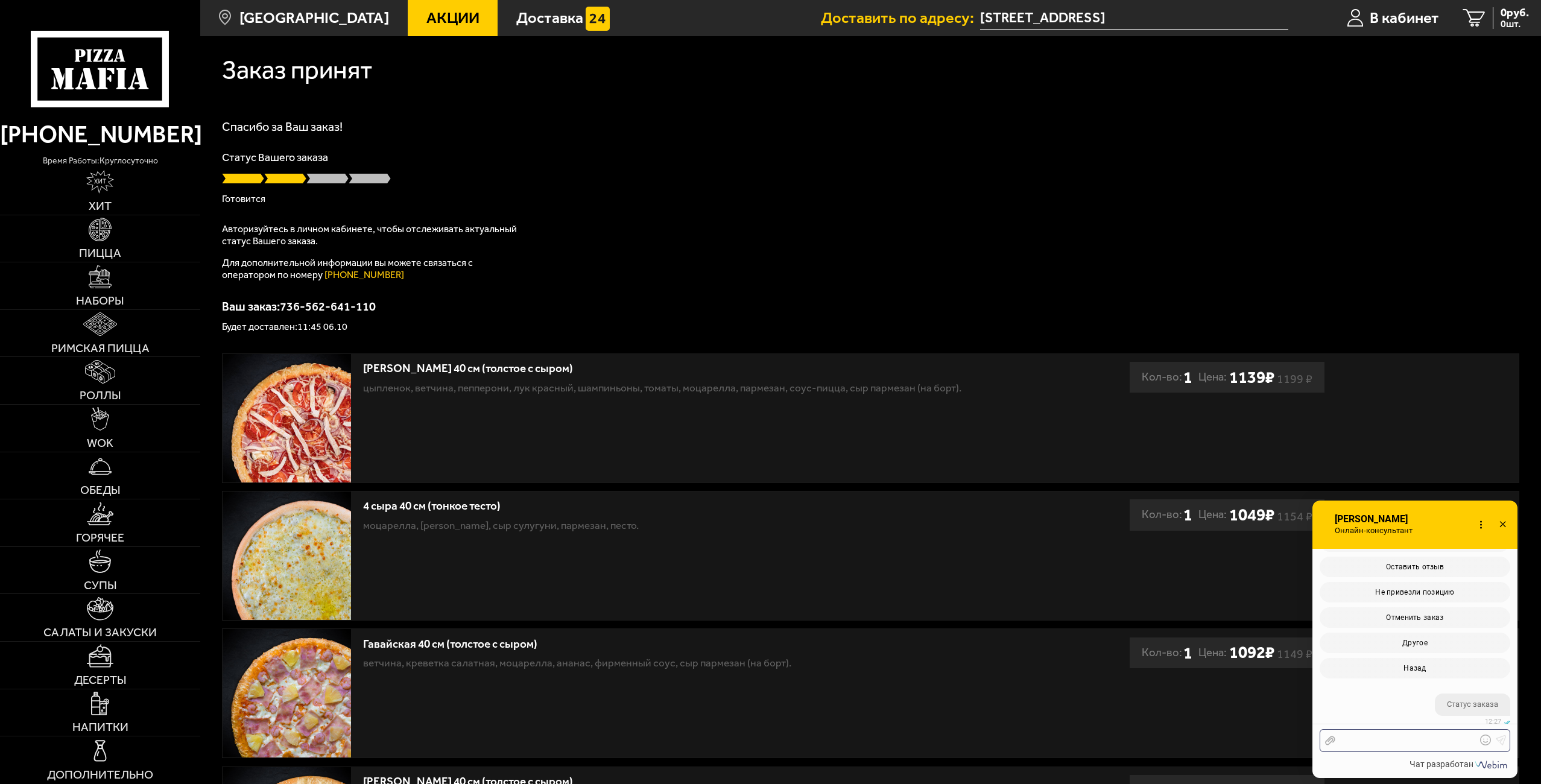
scroll to position [2635, 0]
click at [1379, 742] on div at bounding box center [1406, 740] width 141 height 11
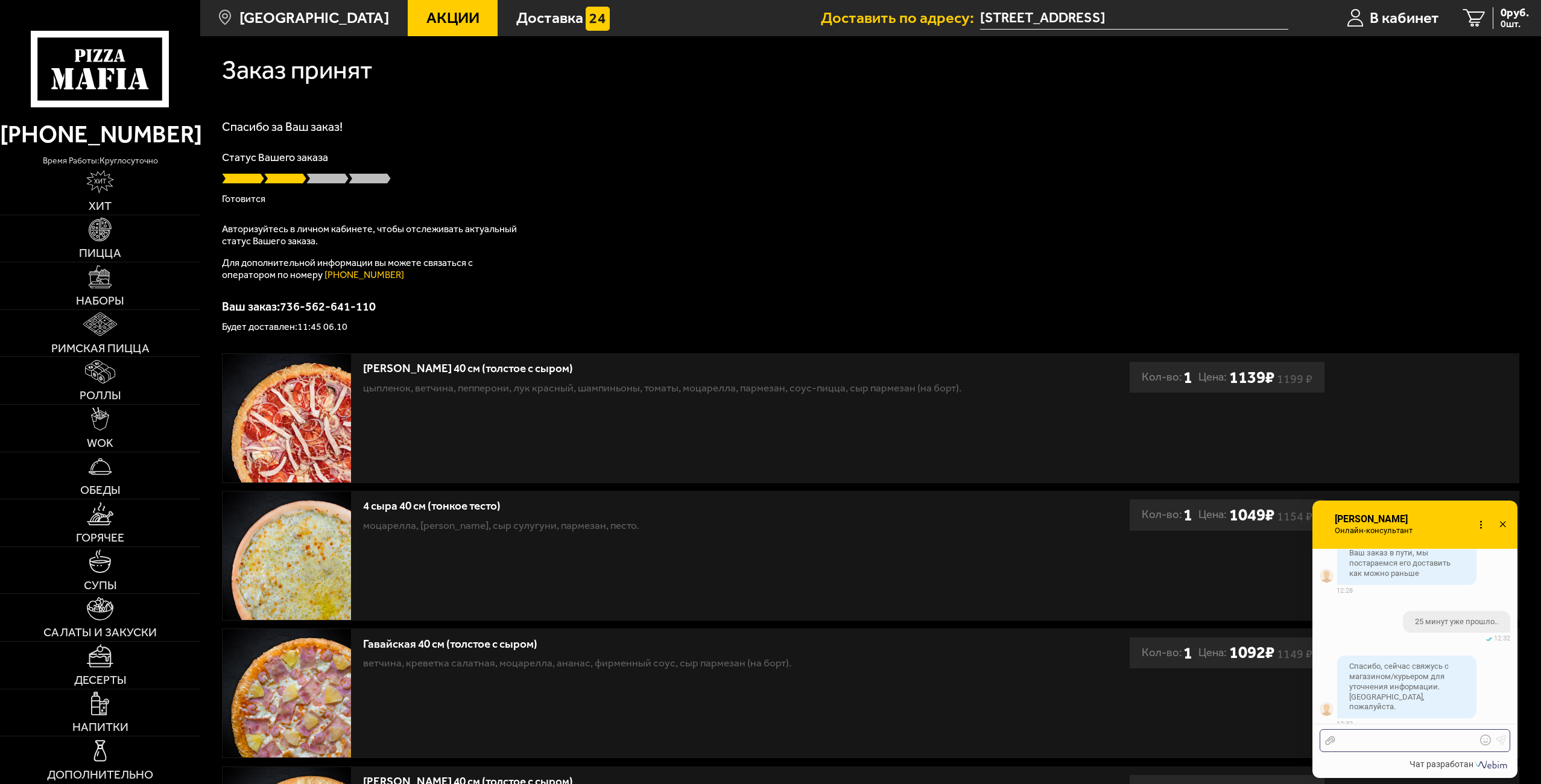
scroll to position [2823, 0]
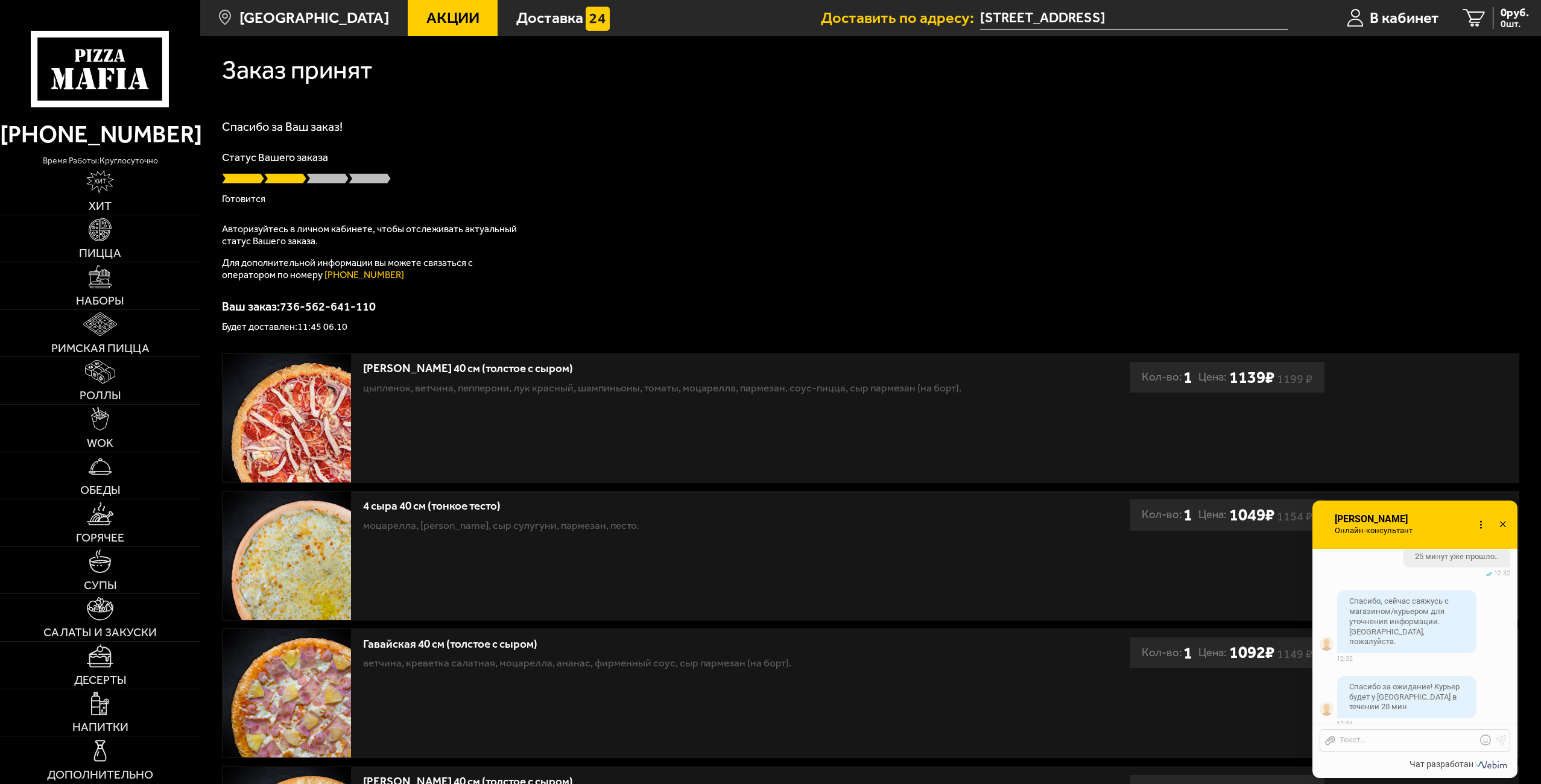
click at [1395, 748] on div "Отправить файл Текст..." at bounding box center [1415, 740] width 191 height 23
click at [1398, 741] on div at bounding box center [1406, 740] width 141 height 11
click at [1399, 743] on div at bounding box center [1406, 740] width 141 height 11
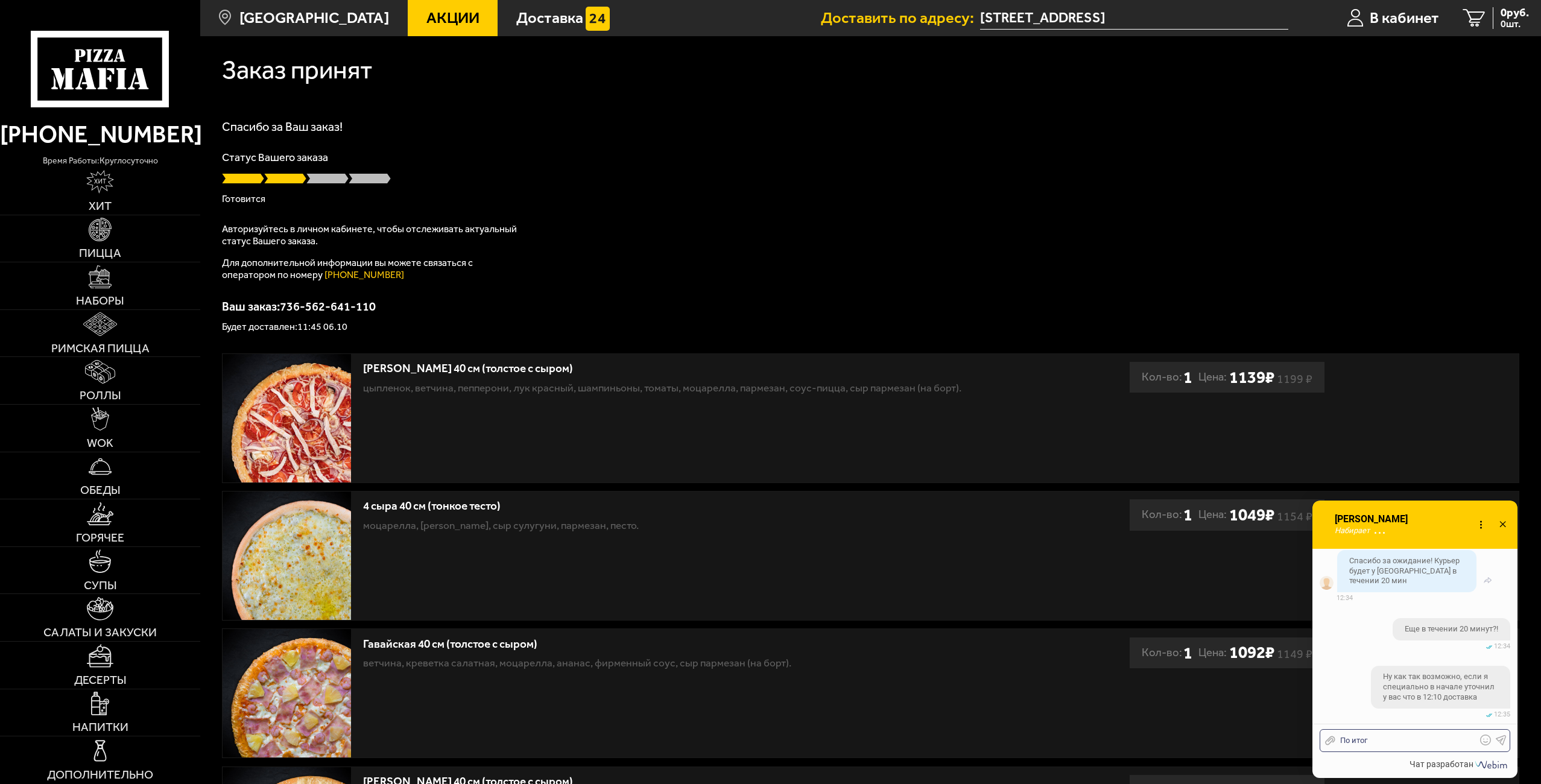
scroll to position [3014, 0]
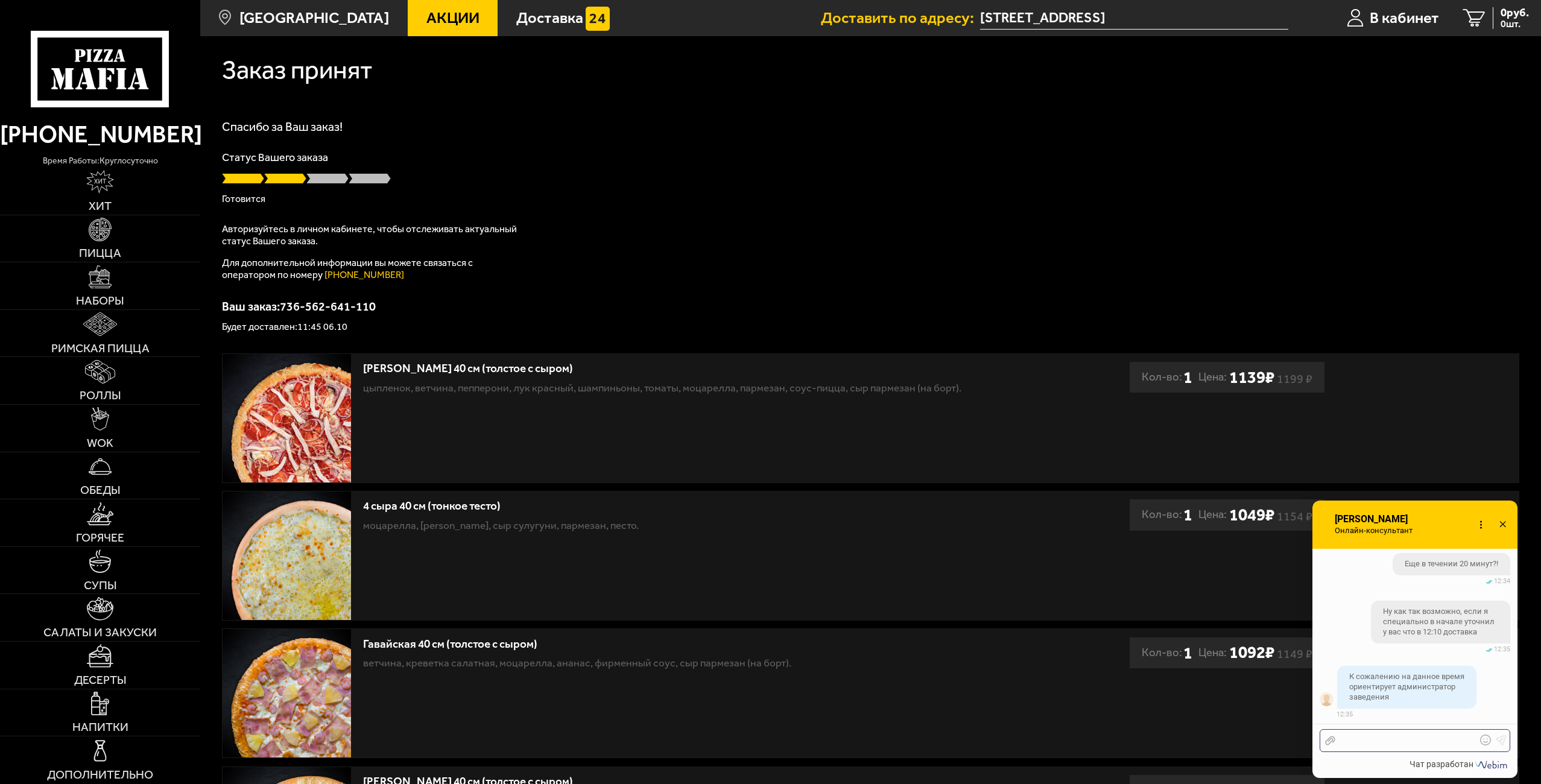
click at [1376, 740] on div at bounding box center [1406, 740] width 141 height 11
click at [1377, 743] on div at bounding box center [1406, 740] width 141 height 11
click at [1376, 742] on div at bounding box center [1406, 740] width 141 height 11
click at [1377, 743] on div at bounding box center [1406, 740] width 141 height 11
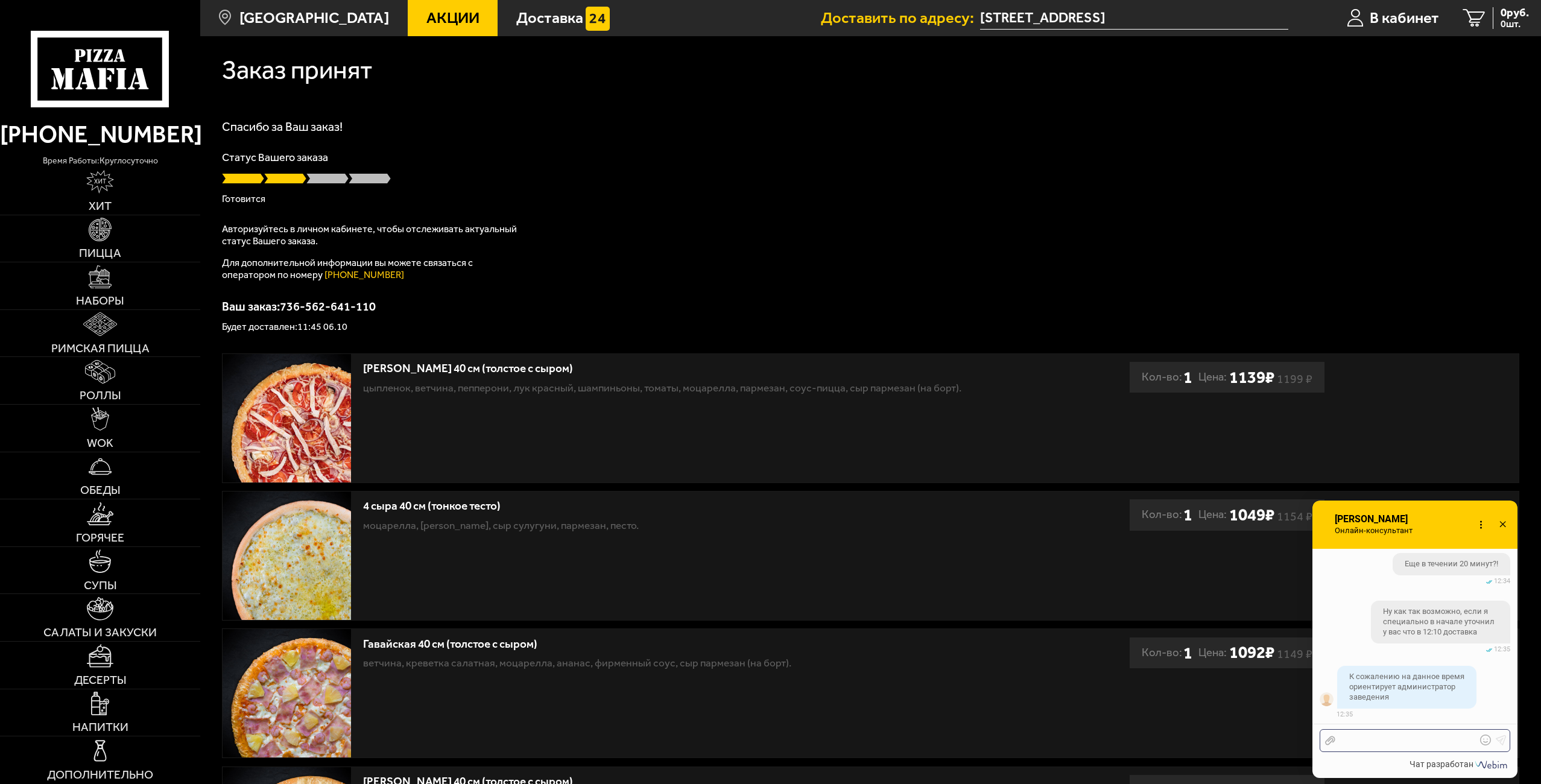
click at [1369, 743] on div at bounding box center [1406, 740] width 141 height 11
click at [1370, 745] on div at bounding box center [1406, 740] width 141 height 11
click at [1487, 741] on icon at bounding box center [1486, 740] width 11 height 11
click at [1363, 719] on span at bounding box center [1362, 718] width 11 height 11
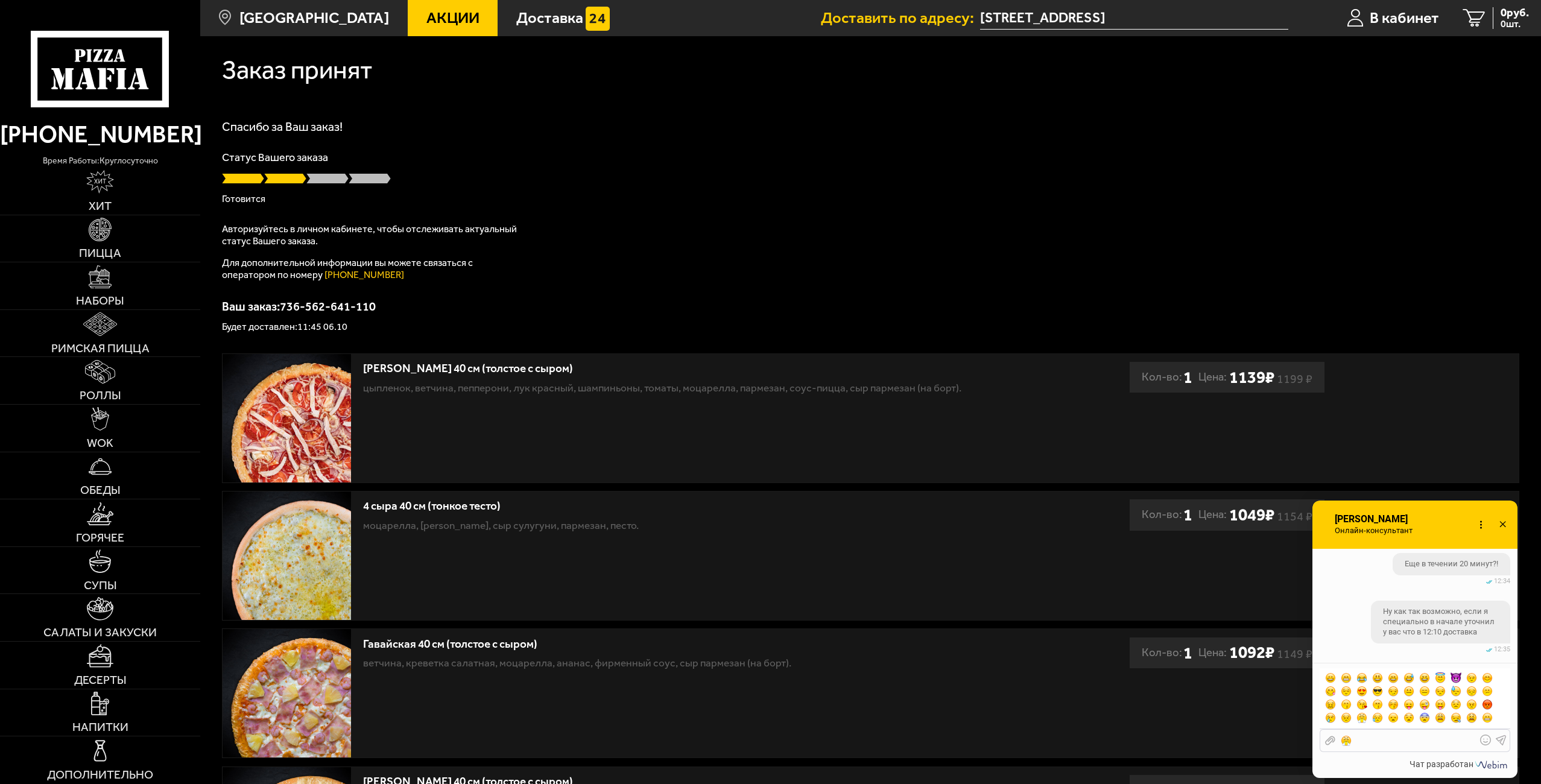
click at [1502, 740] on icon at bounding box center [1501, 740] width 11 height 11
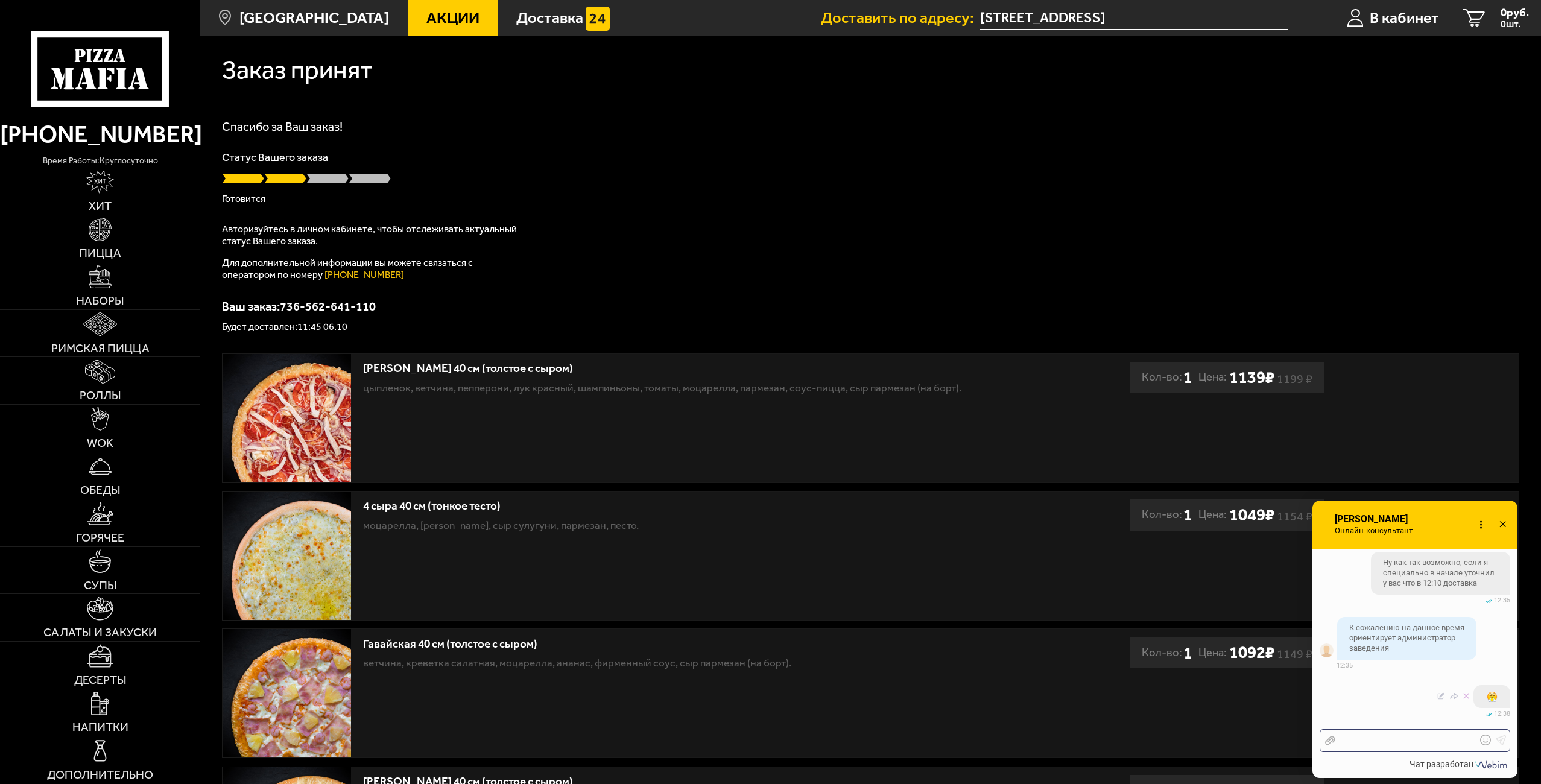
scroll to position [3128, 0]
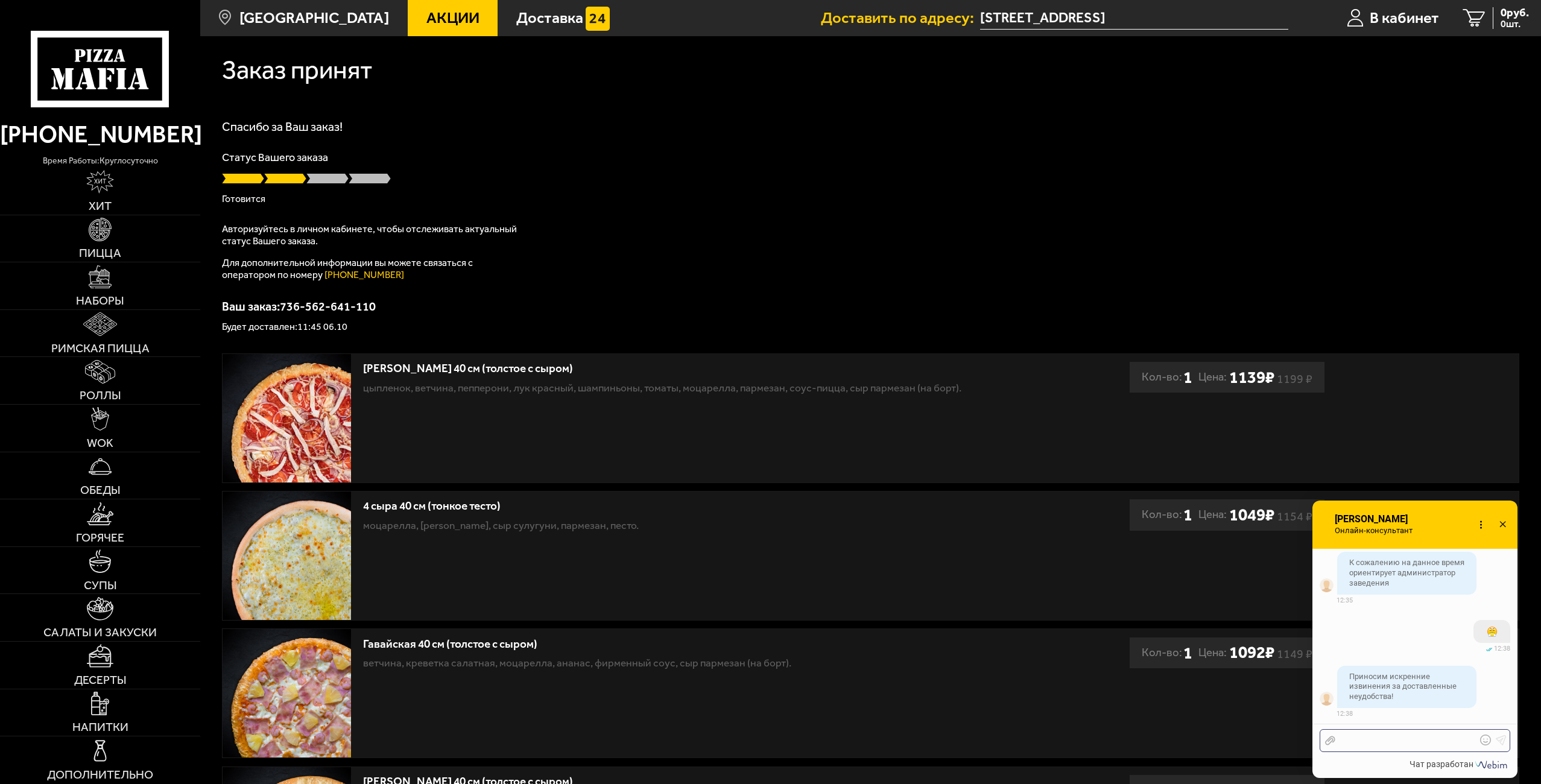
click at [1430, 743] on div at bounding box center [1406, 740] width 141 height 11
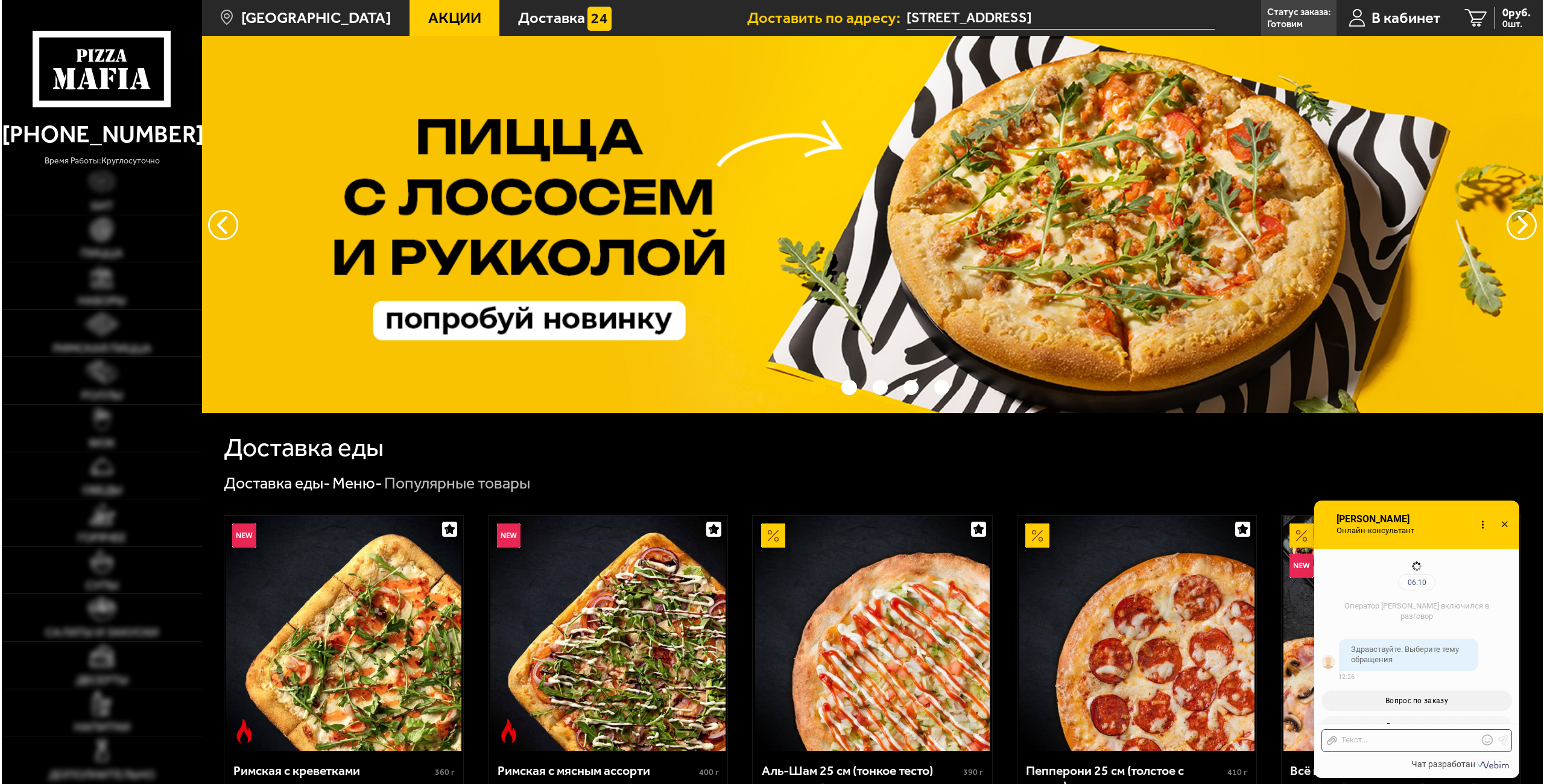
scroll to position [1111, 0]
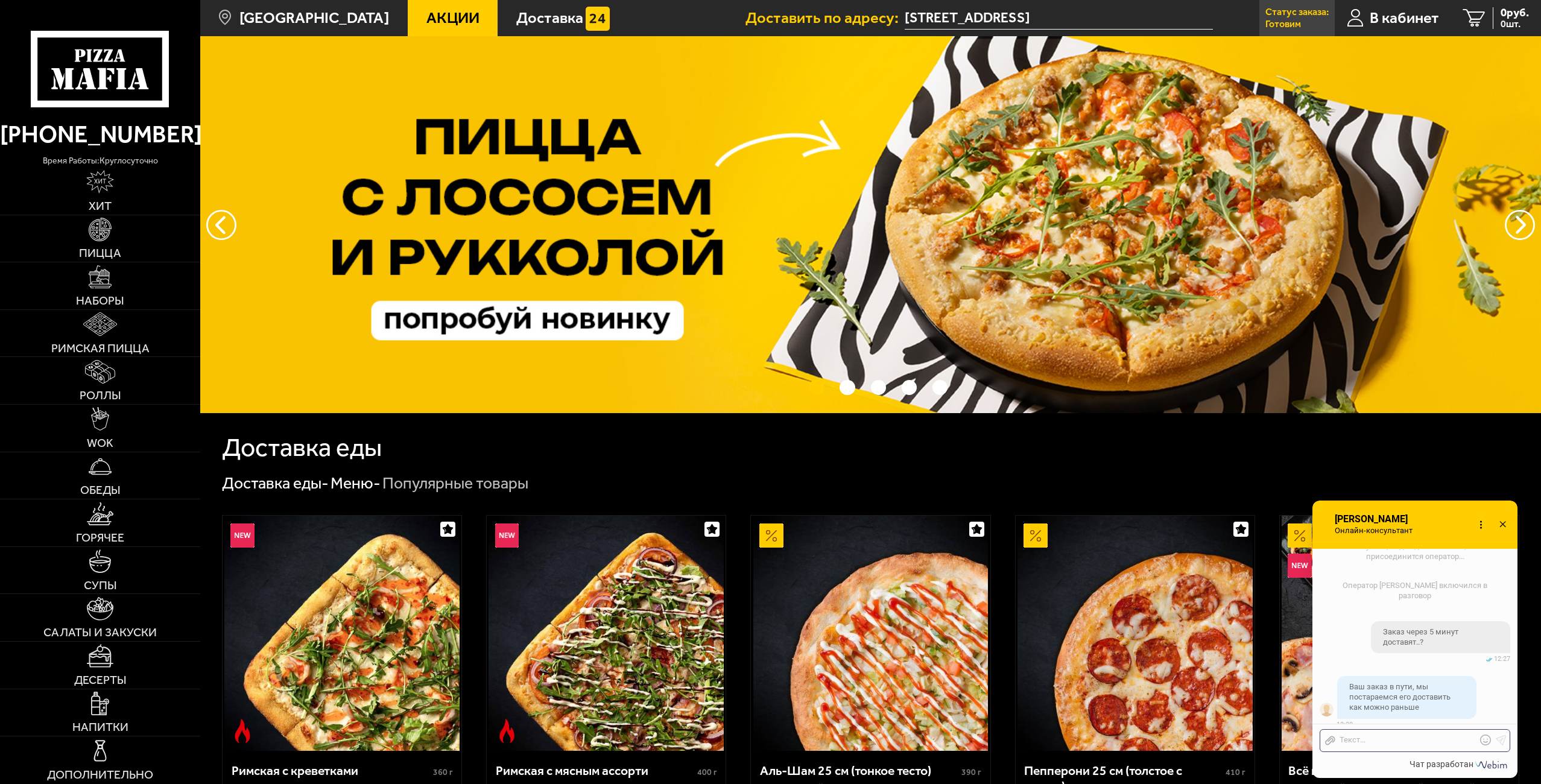
click at [763, 19] on p "Готовим" at bounding box center [1283, 24] width 36 height 10
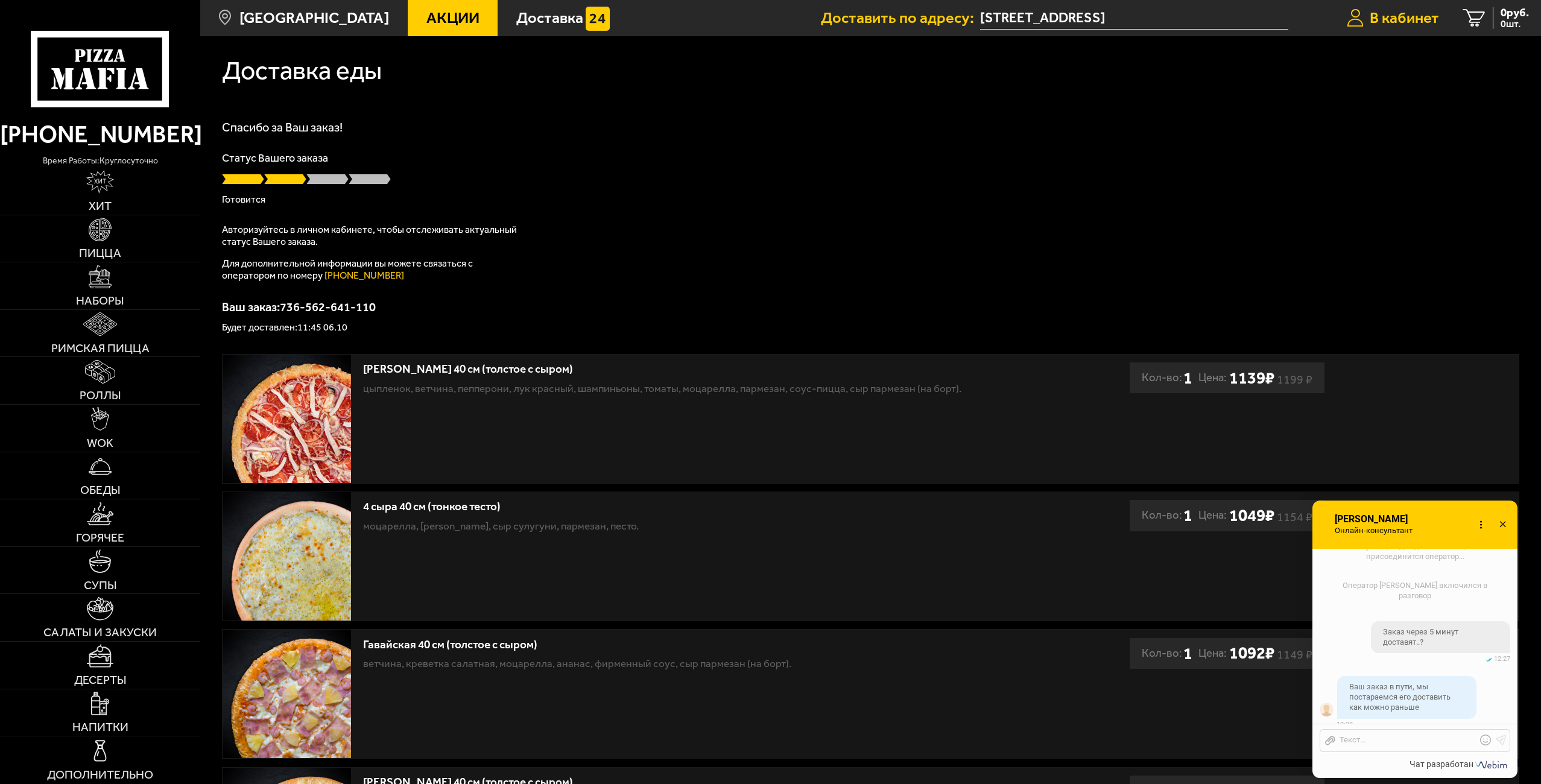
click at [763, 22] on span "В кабинет" at bounding box center [1404, 18] width 70 height 15
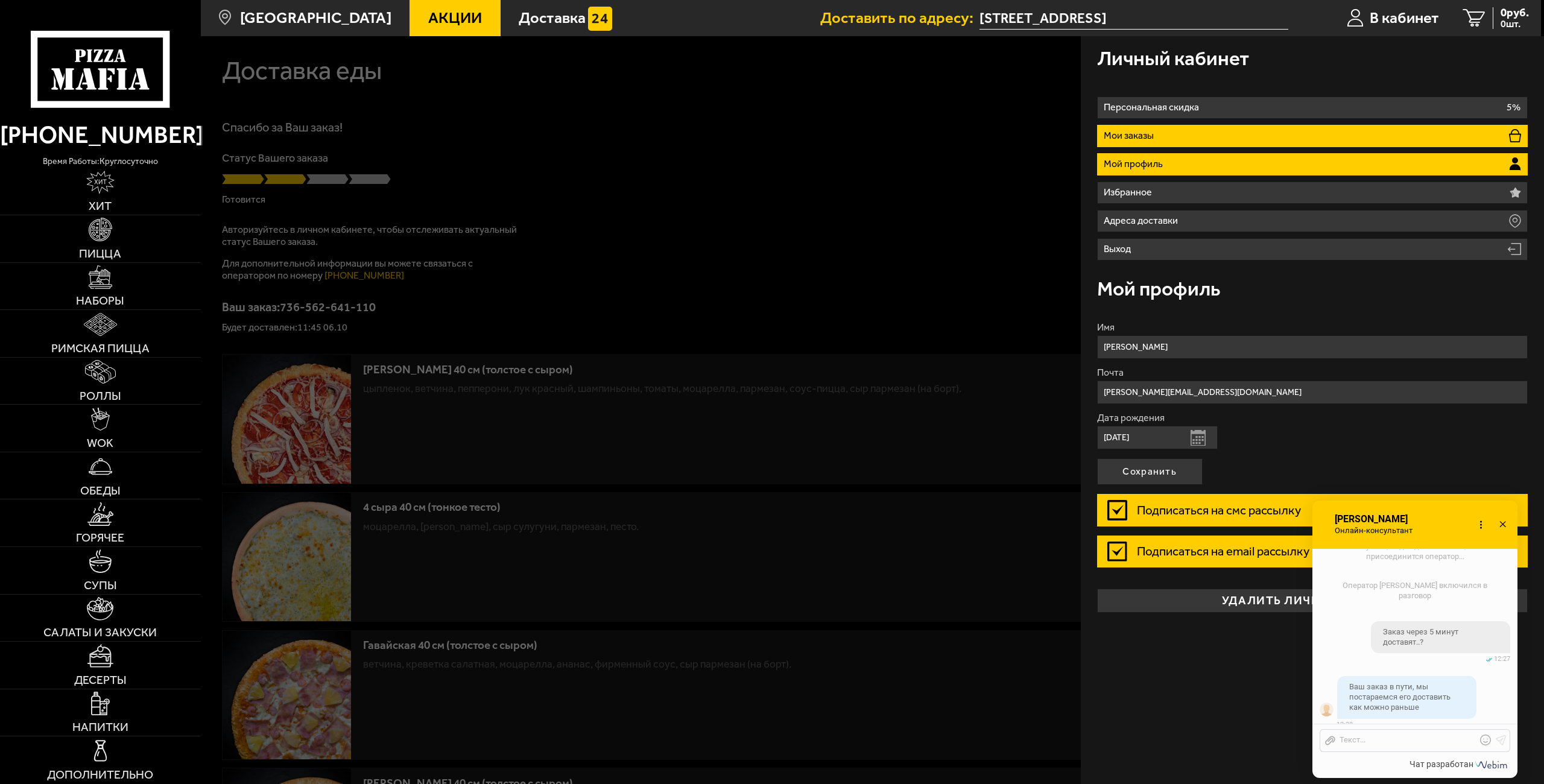
click at [763, 139] on li "Мои заказы" at bounding box center [1312, 136] width 431 height 22
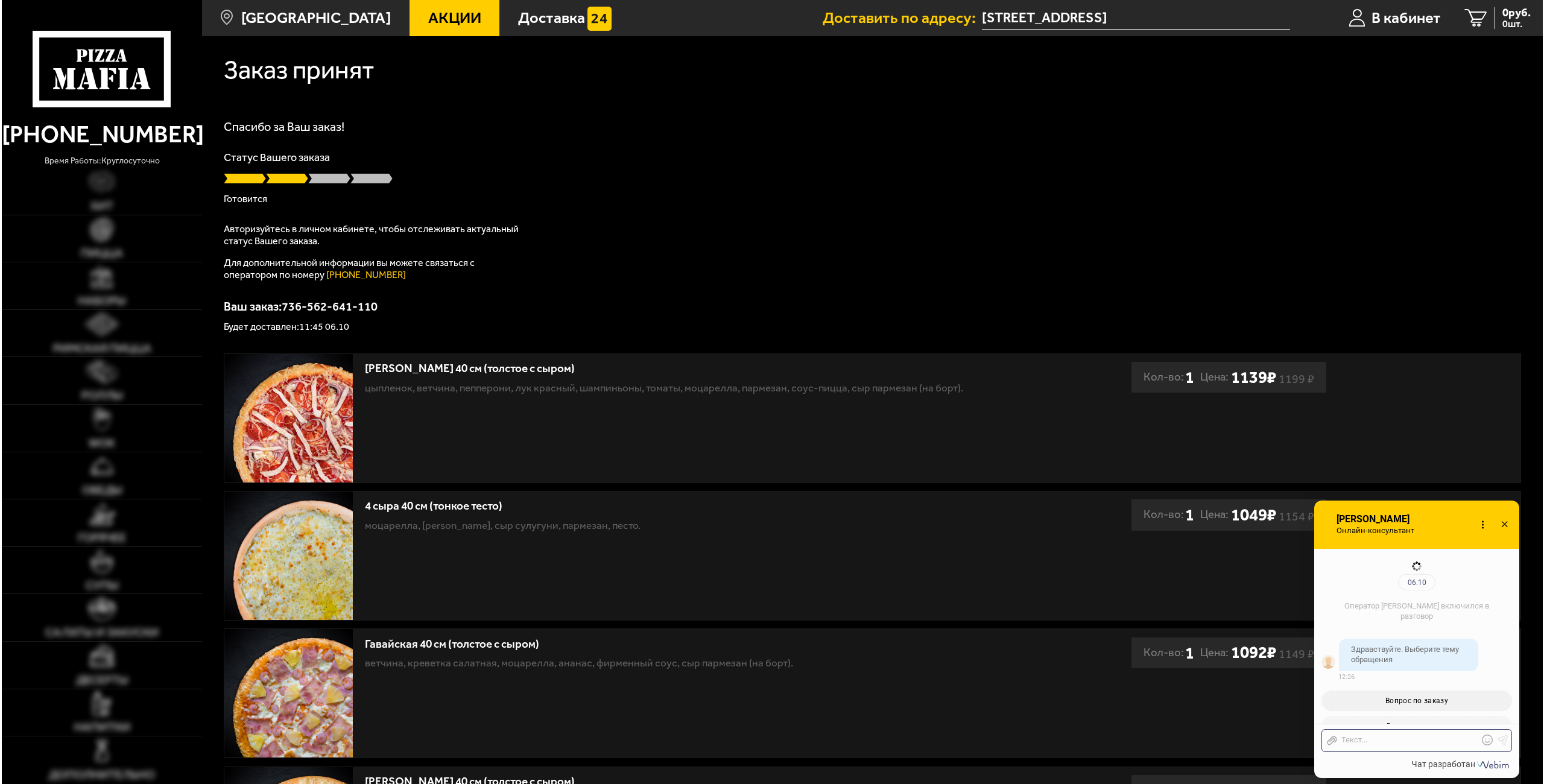
scroll to position [1234, 0]
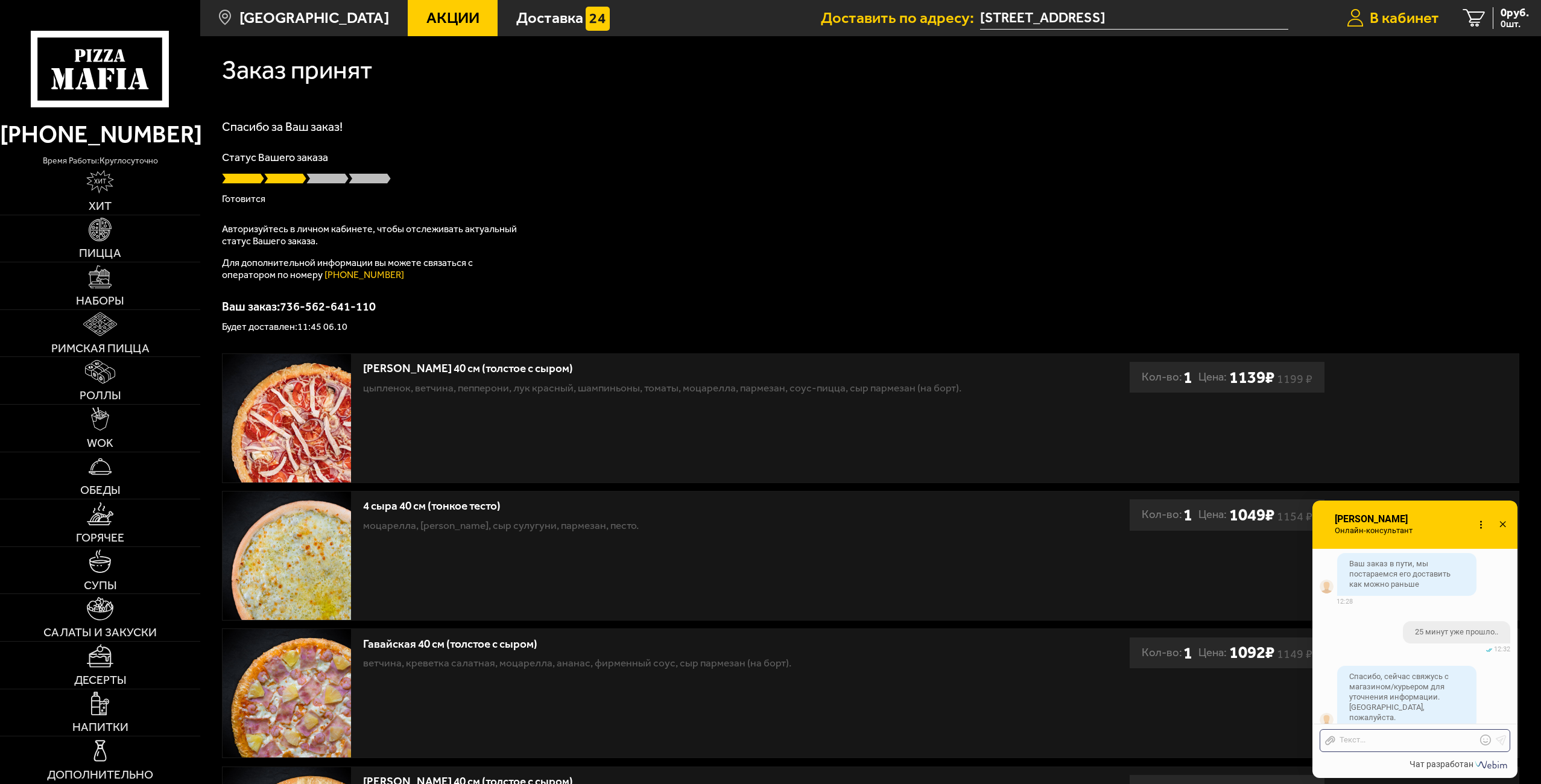
click at [1387, 13] on span "В кабинет" at bounding box center [1404, 18] width 70 height 15
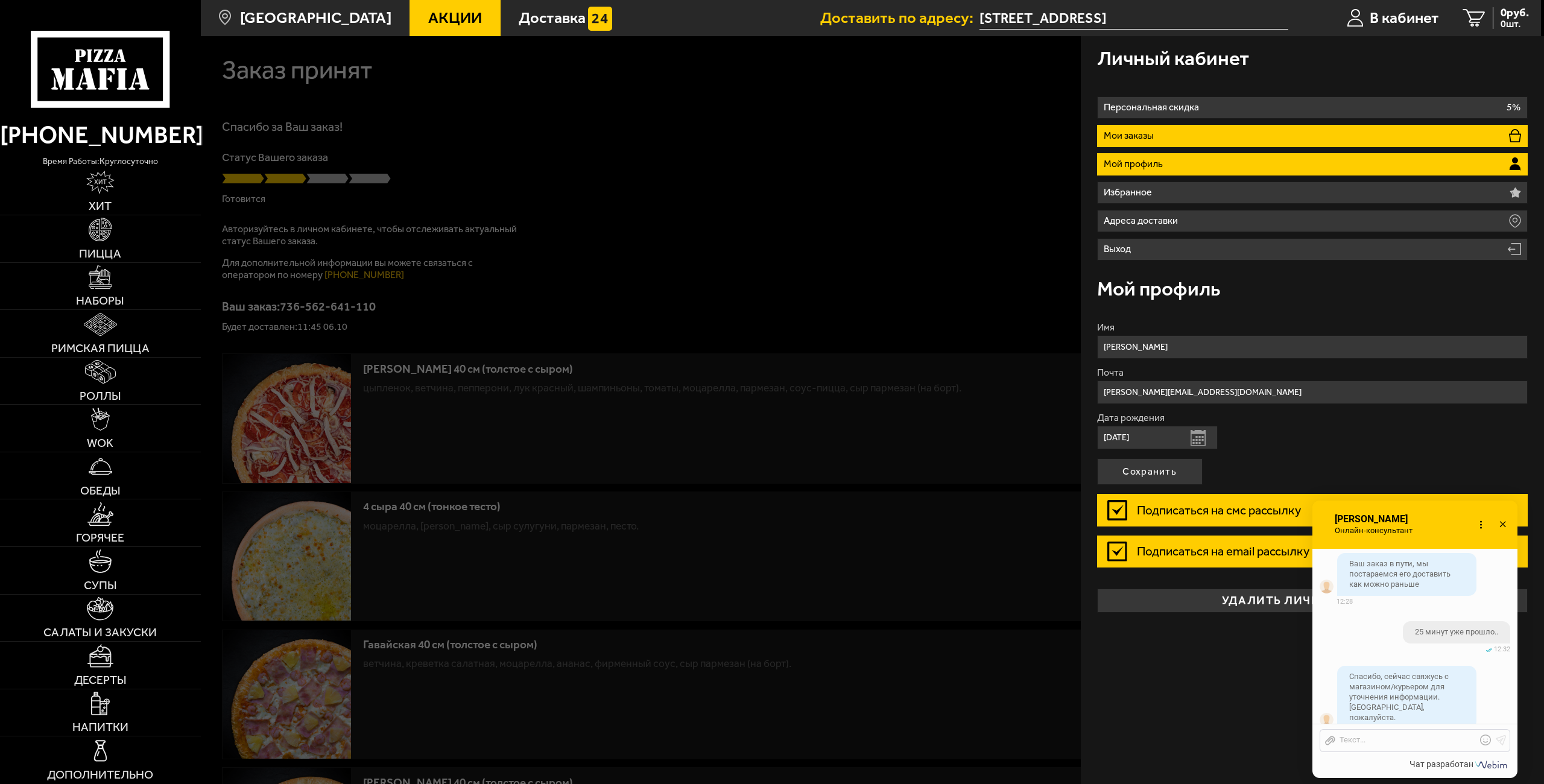
click at [1169, 136] on li "Мои заказы" at bounding box center [1312, 136] width 431 height 22
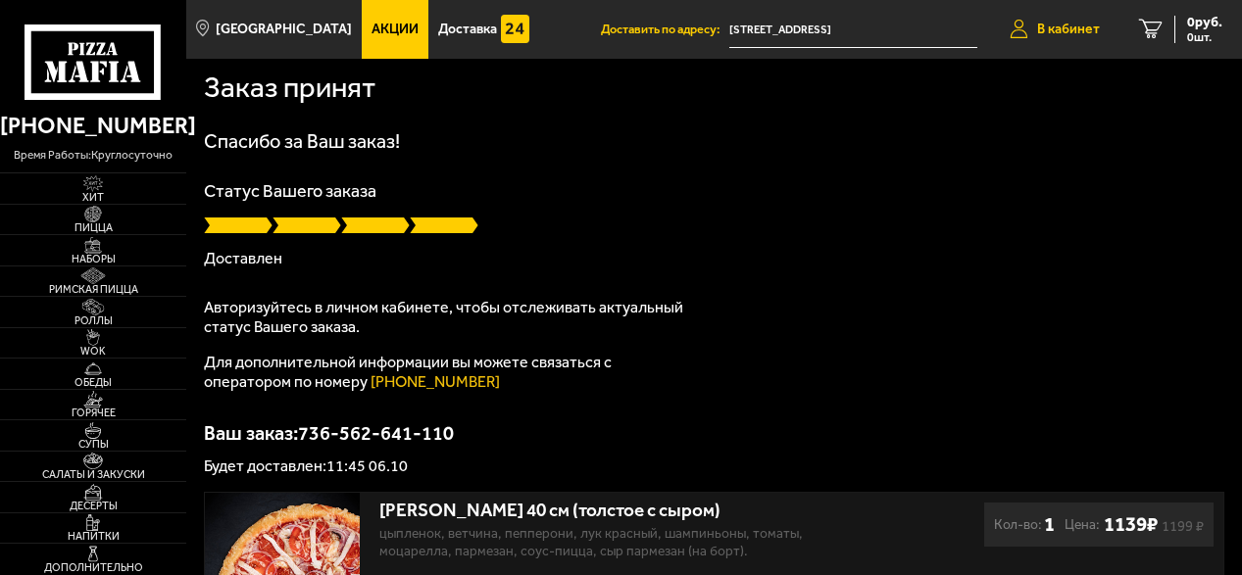
click at [1049, 17] on link "В кабинет" at bounding box center [1054, 29] width 129 height 59
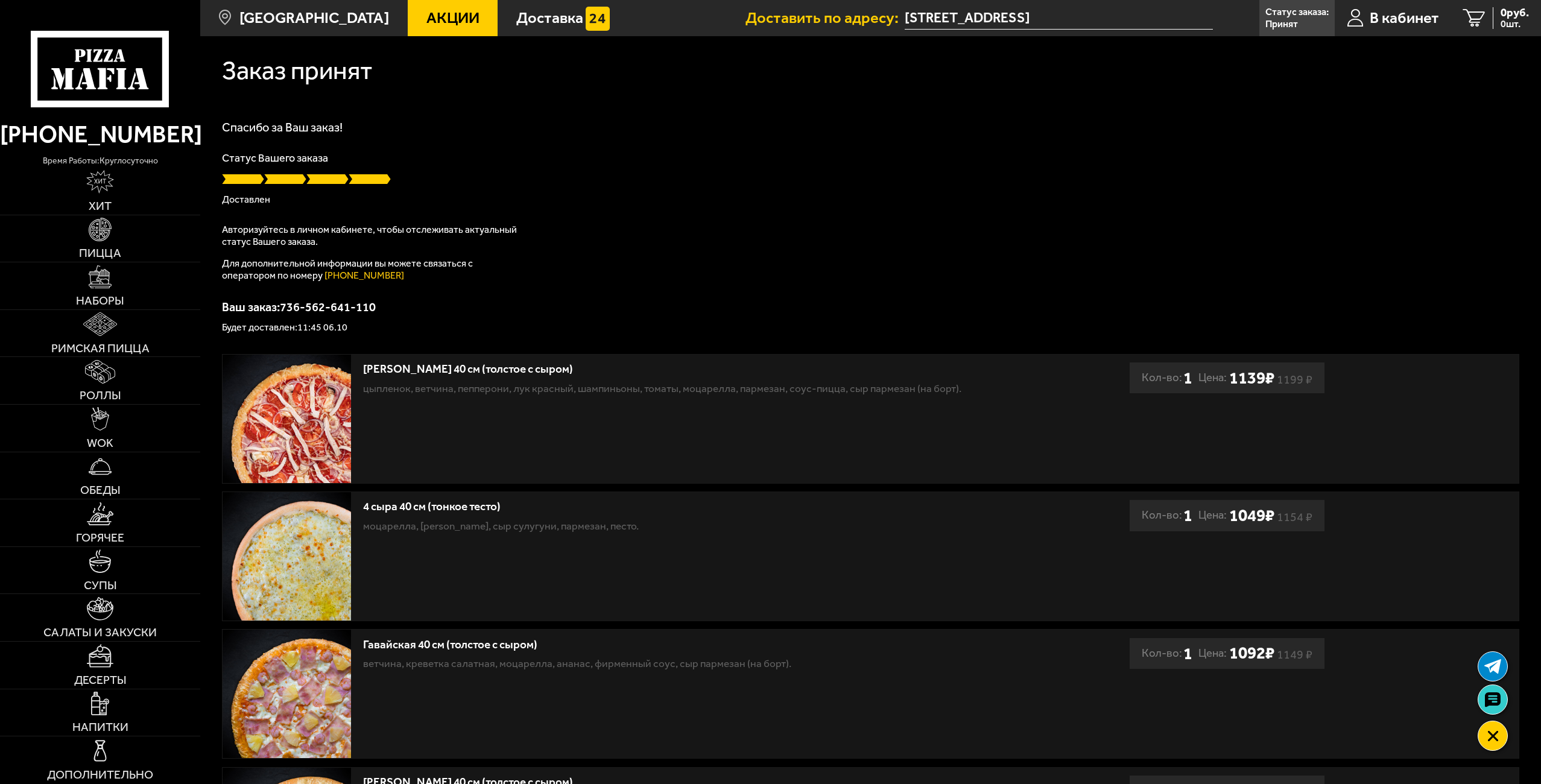
scroll to position [1, 0]
